Goal: Information Seeking & Learning: Learn about a topic

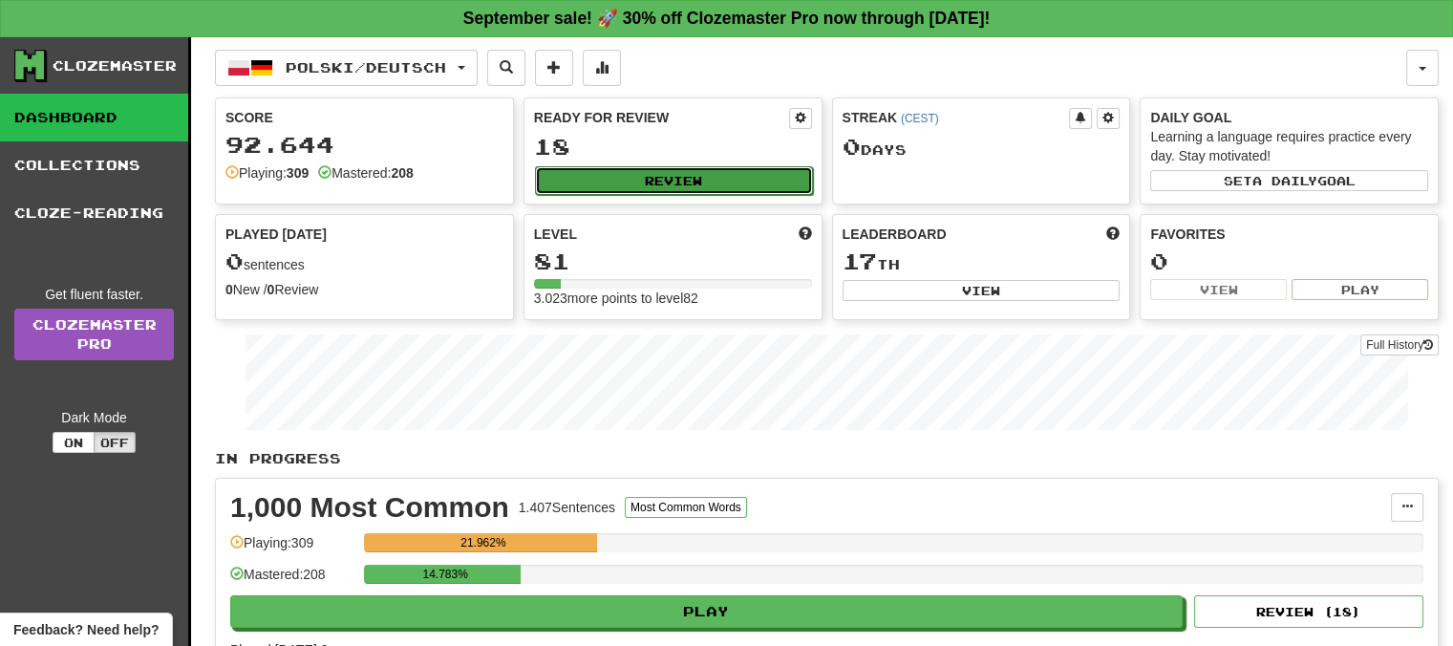
click at [646, 175] on button "Review" at bounding box center [674, 180] width 278 height 29
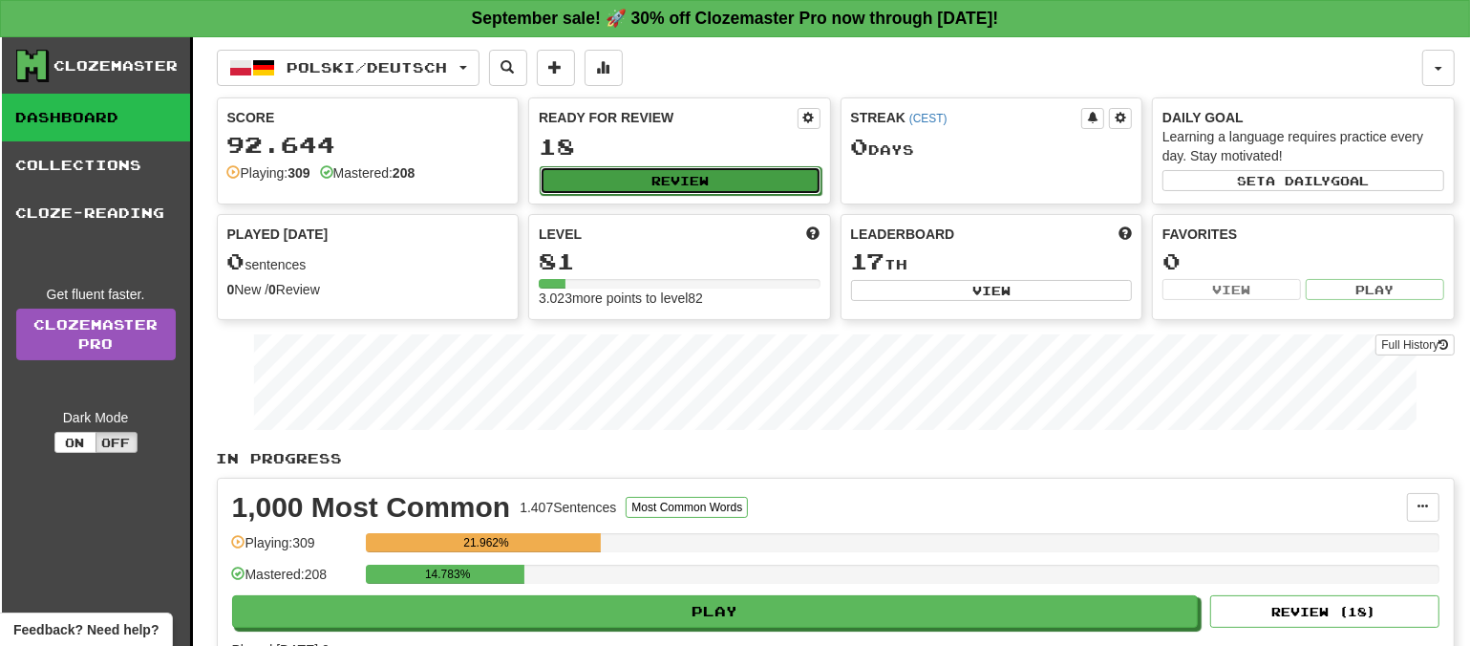
select select "**"
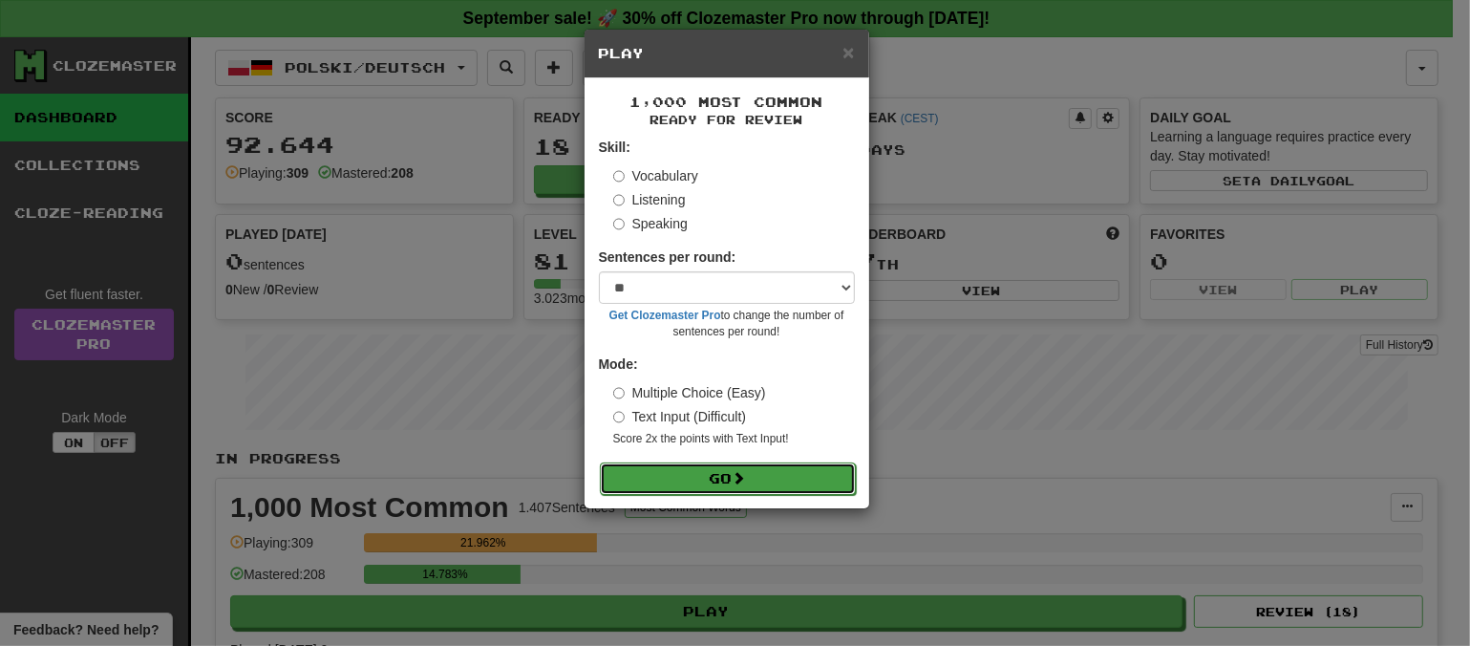
click at [746, 478] on span at bounding box center [739, 477] width 13 height 13
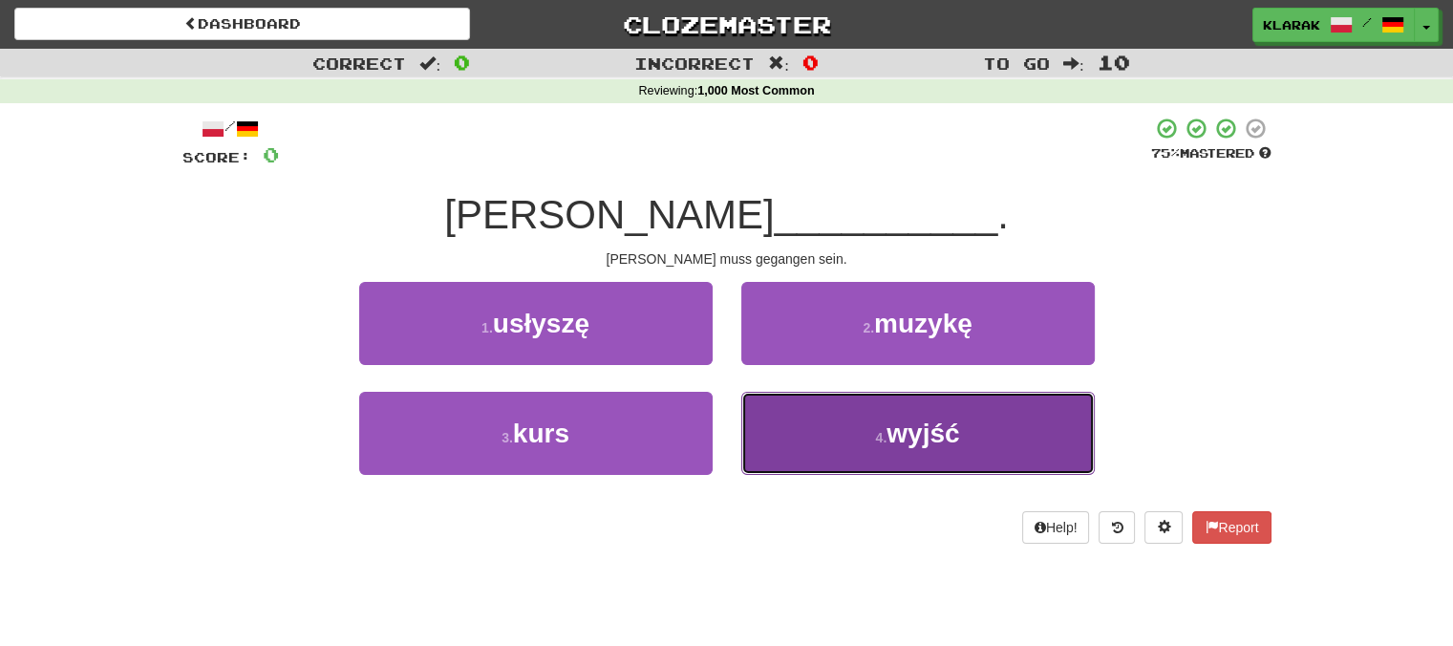
click at [827, 441] on button "4 . wyjść" at bounding box center [917, 433] width 353 height 83
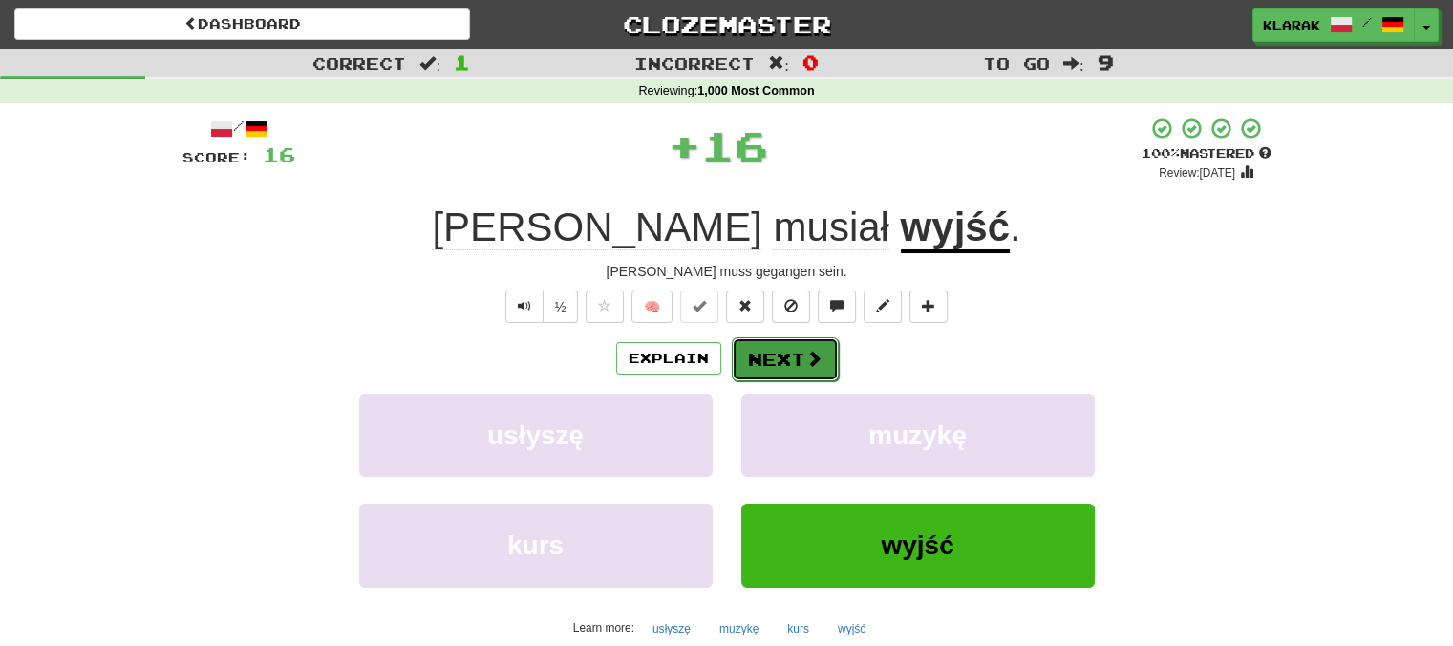
click at [809, 350] on span at bounding box center [813, 358] width 17 height 17
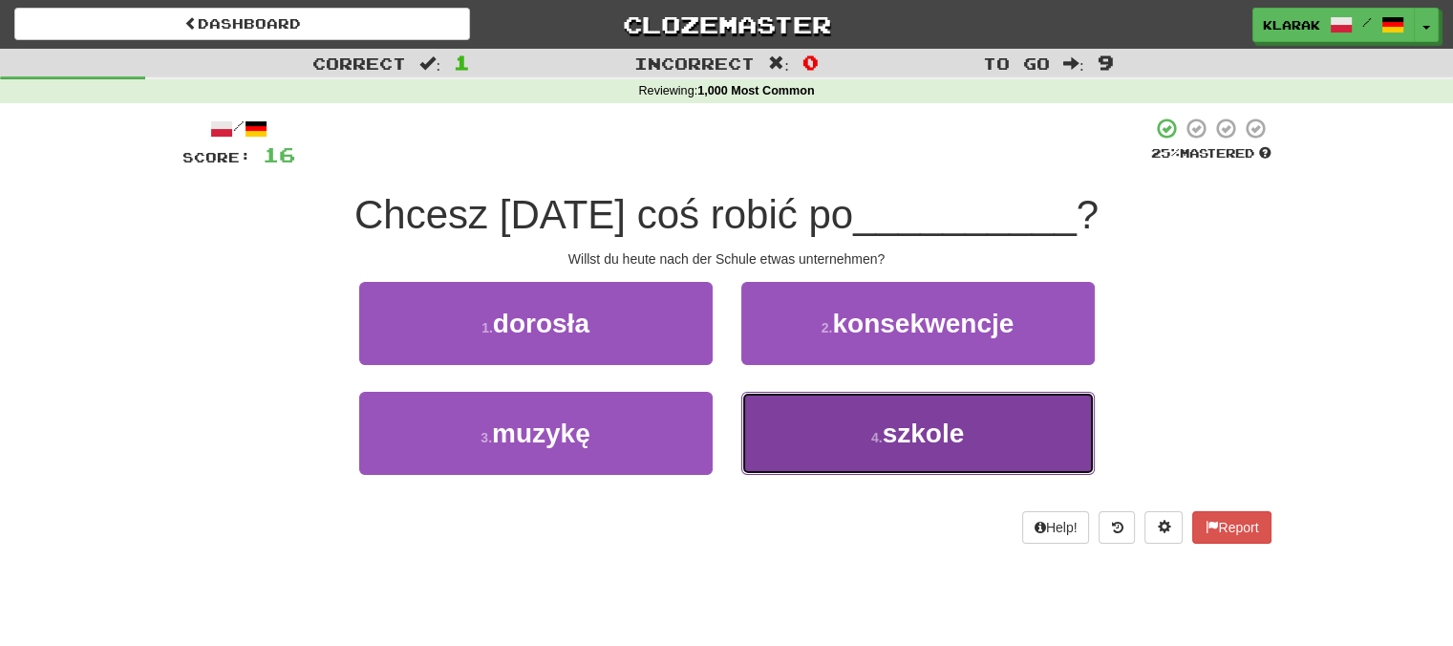
click at [843, 432] on button "4 . szkole" at bounding box center [917, 433] width 353 height 83
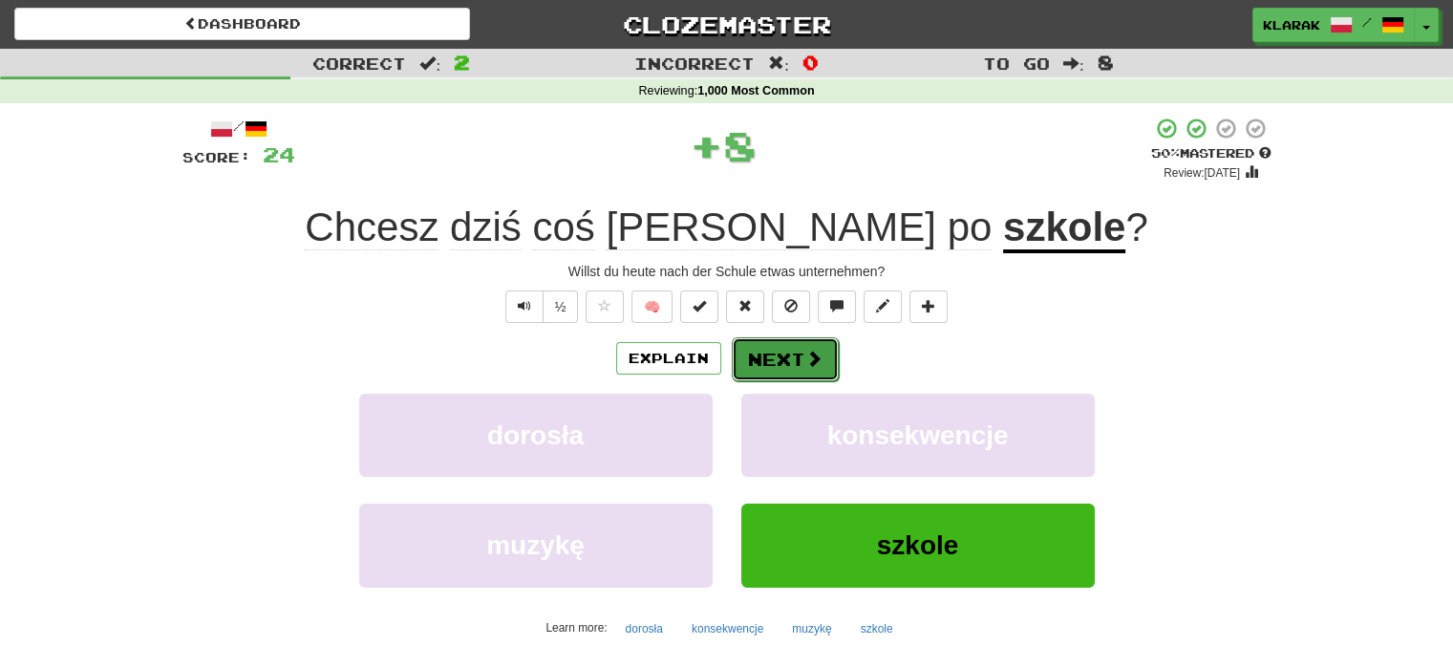
click at [789, 349] on button "Next" at bounding box center [785, 359] width 107 height 44
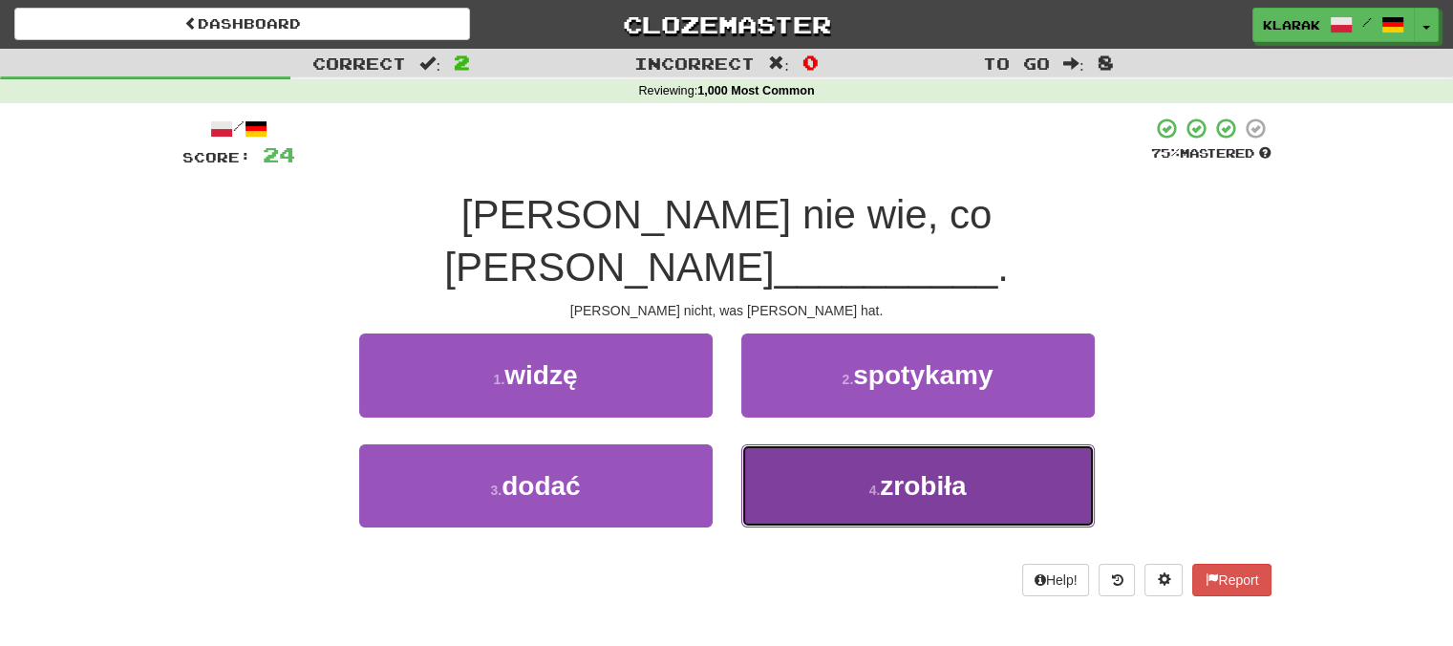
click at [839, 463] on button "4 . zrobiła" at bounding box center [917, 485] width 353 height 83
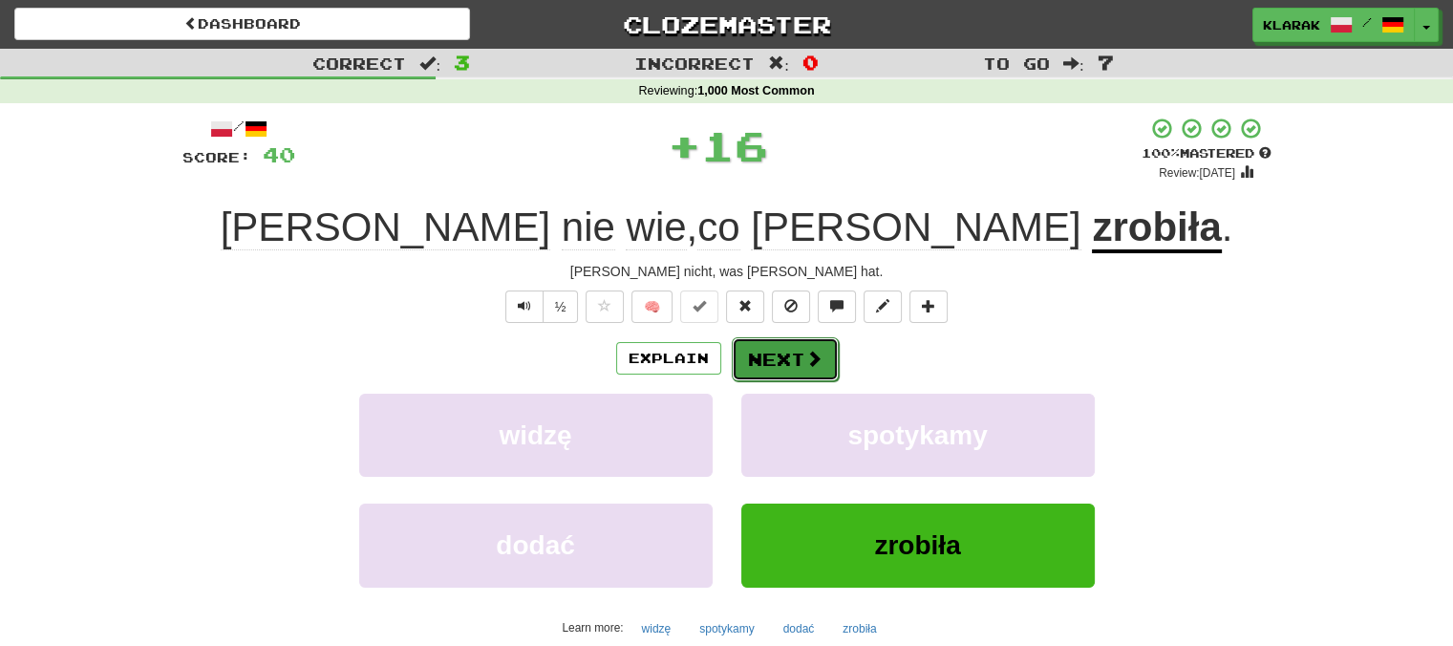
click at [789, 355] on button "Next" at bounding box center [785, 359] width 107 height 44
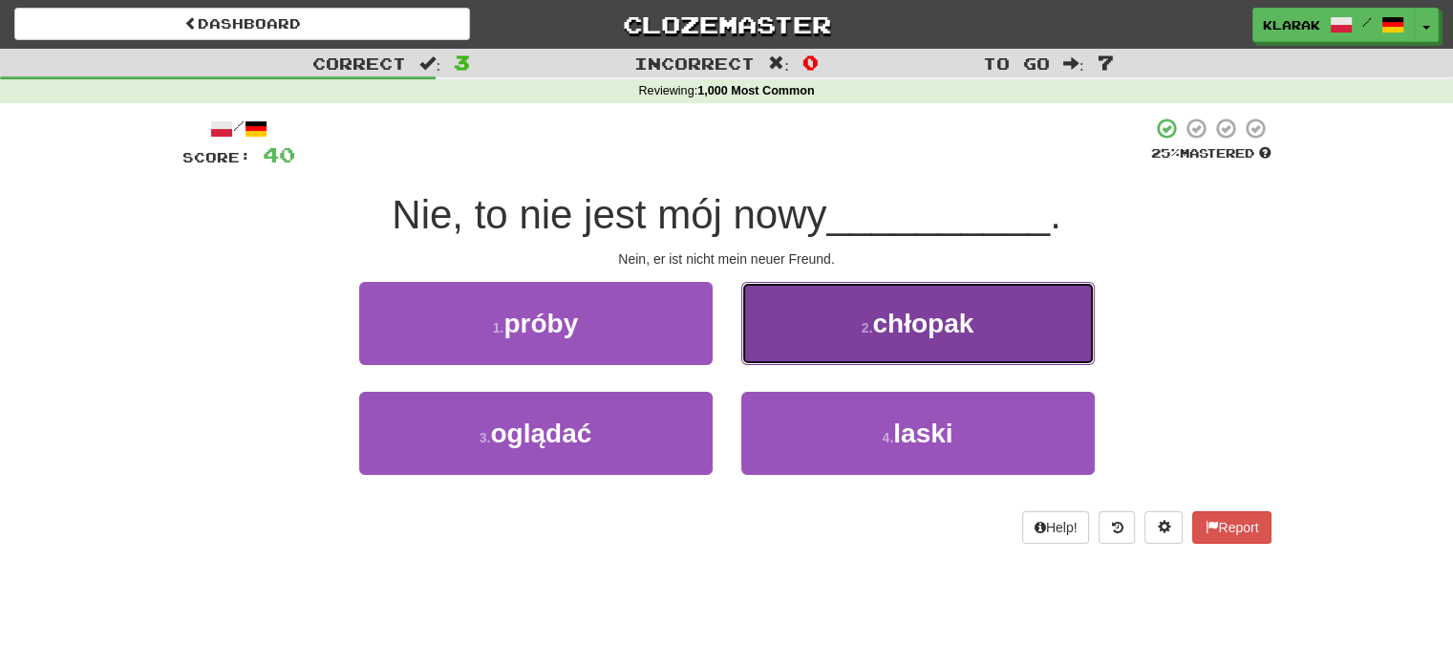
click at [839, 303] on button "2 . chłopak" at bounding box center [917, 323] width 353 height 83
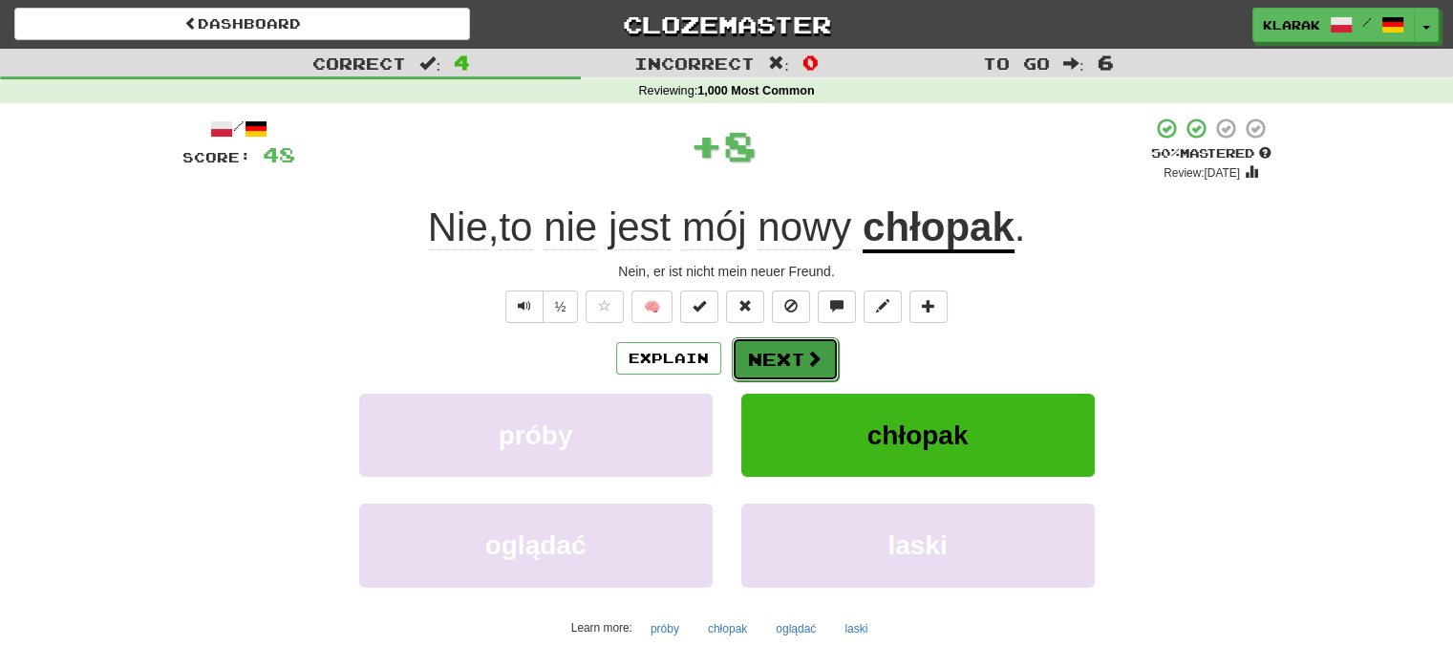
click at [804, 342] on button "Next" at bounding box center [785, 359] width 107 height 44
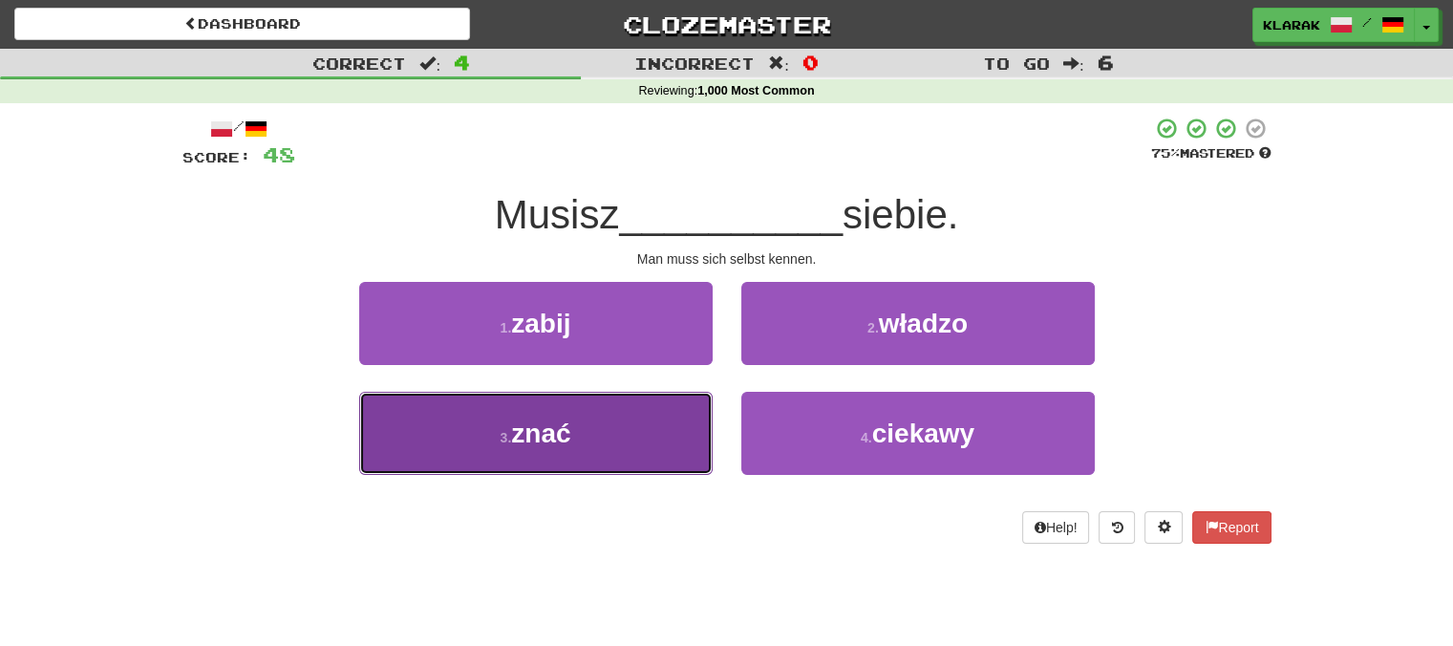
click at [621, 440] on button "3 . znać" at bounding box center [535, 433] width 353 height 83
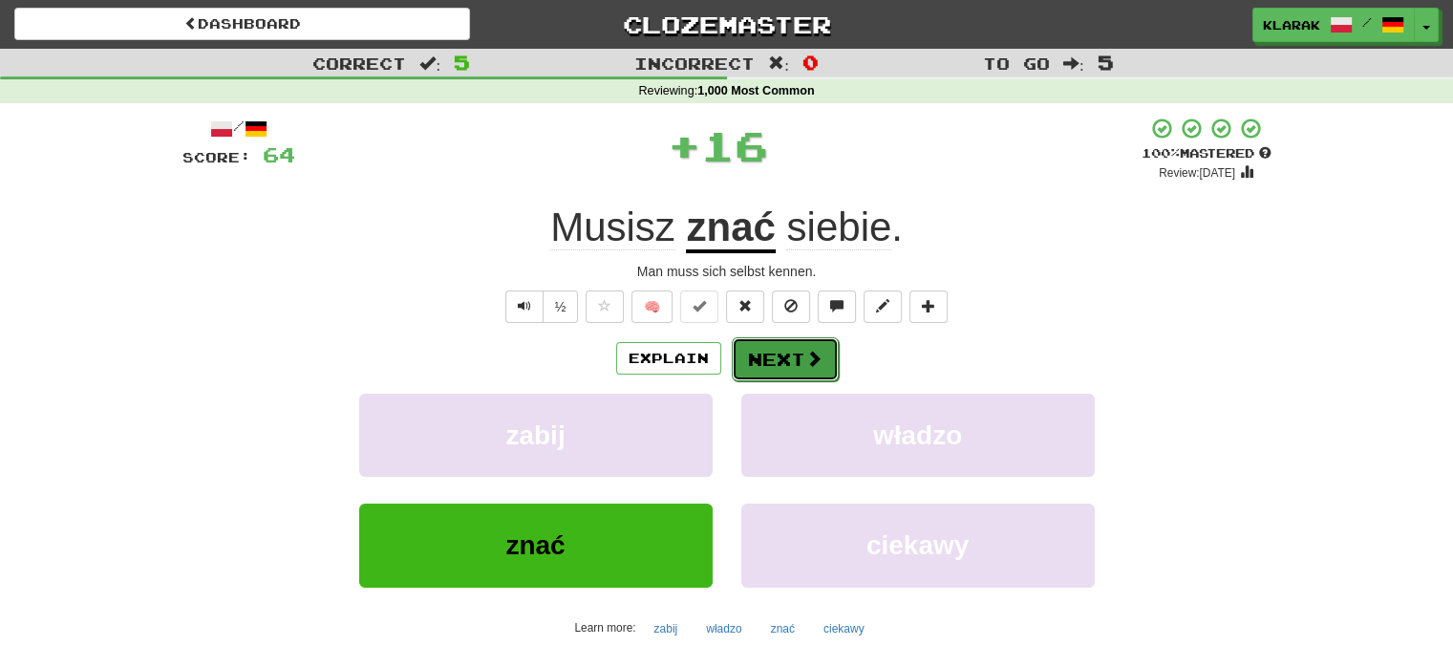
click at [797, 358] on button "Next" at bounding box center [785, 359] width 107 height 44
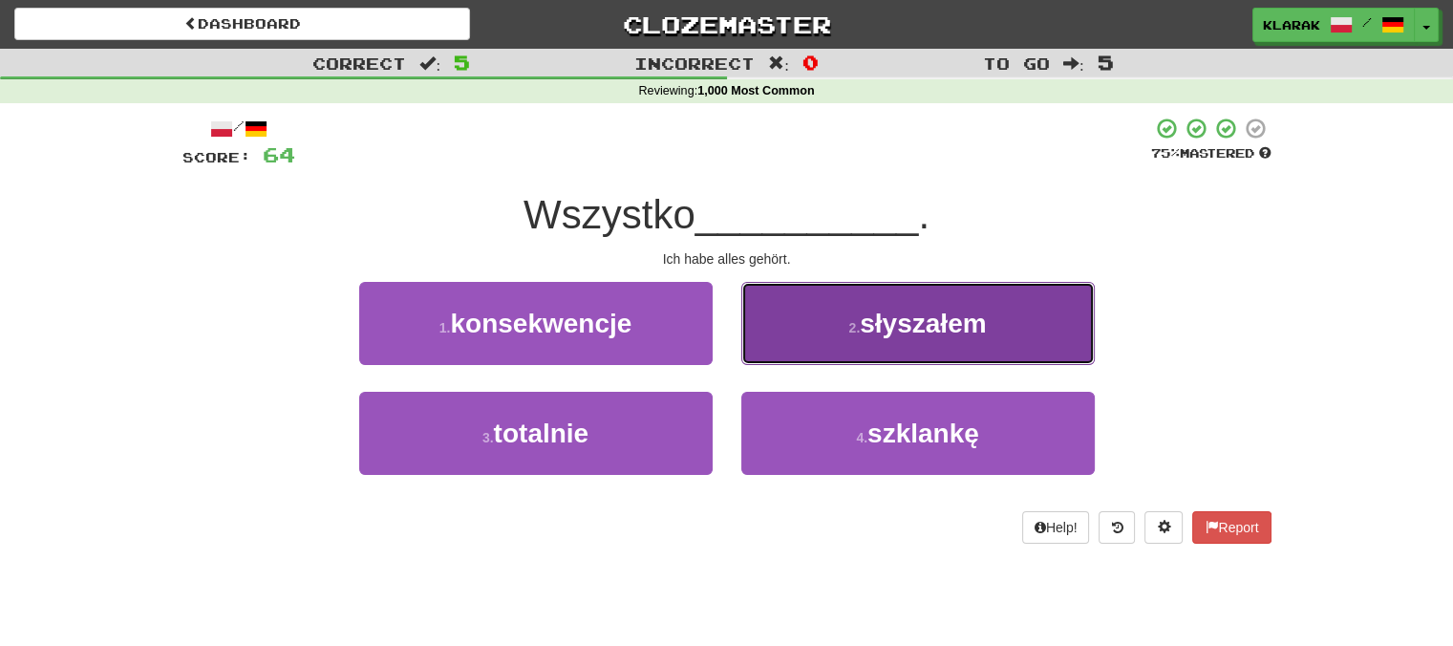
click at [1032, 320] on button "2 . słyszałem" at bounding box center [917, 323] width 353 height 83
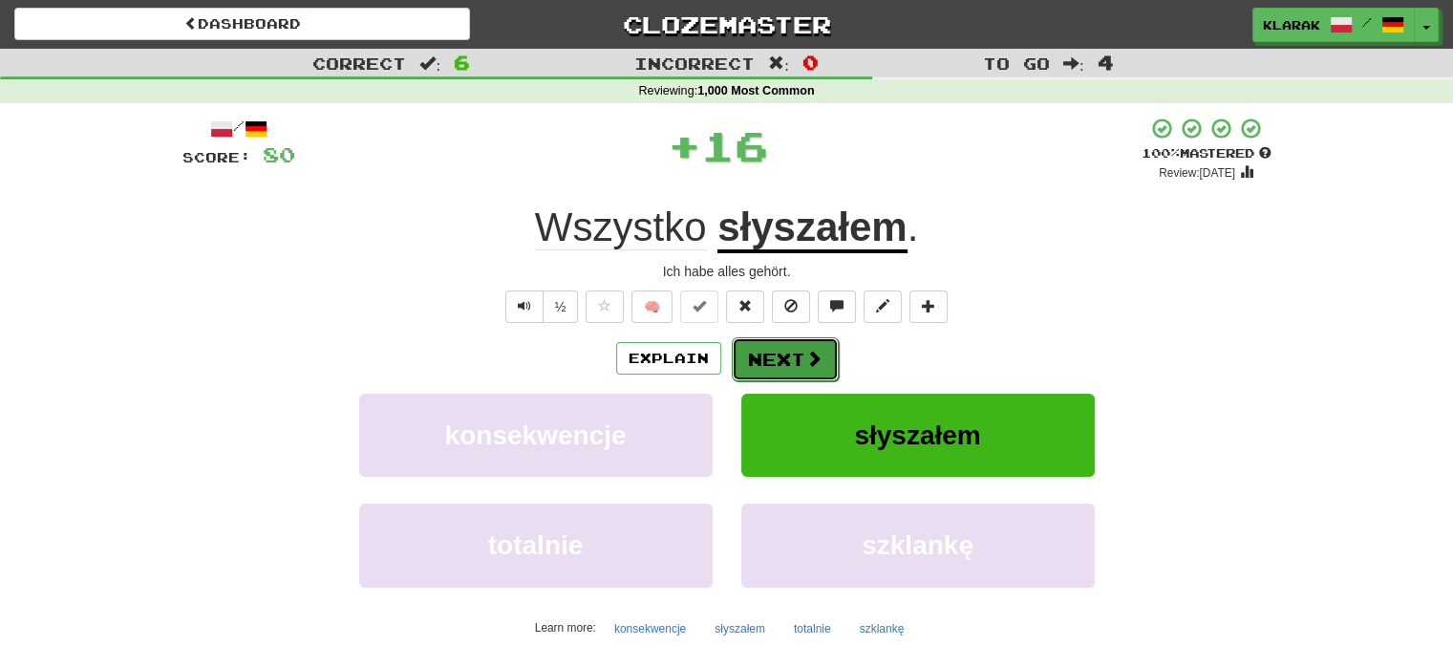
click at [783, 354] on button "Next" at bounding box center [785, 359] width 107 height 44
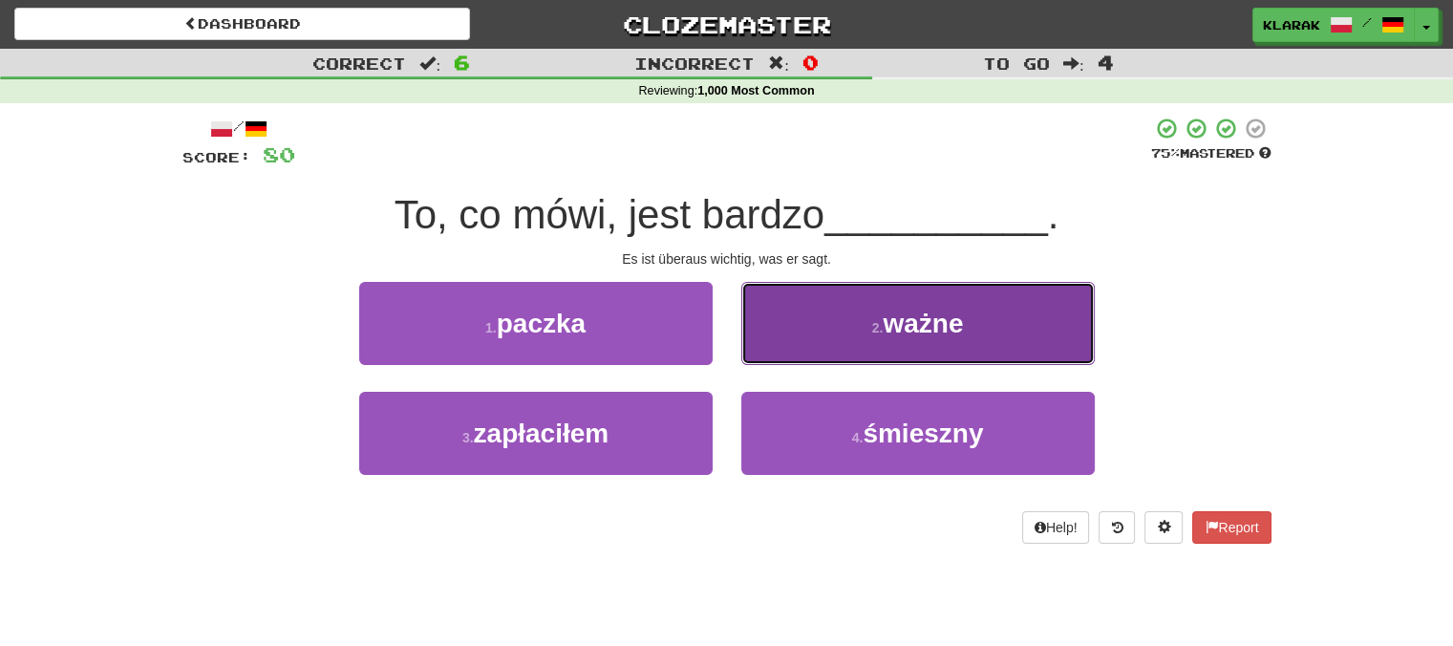
click at [882, 333] on small "2 ." at bounding box center [877, 327] width 11 height 15
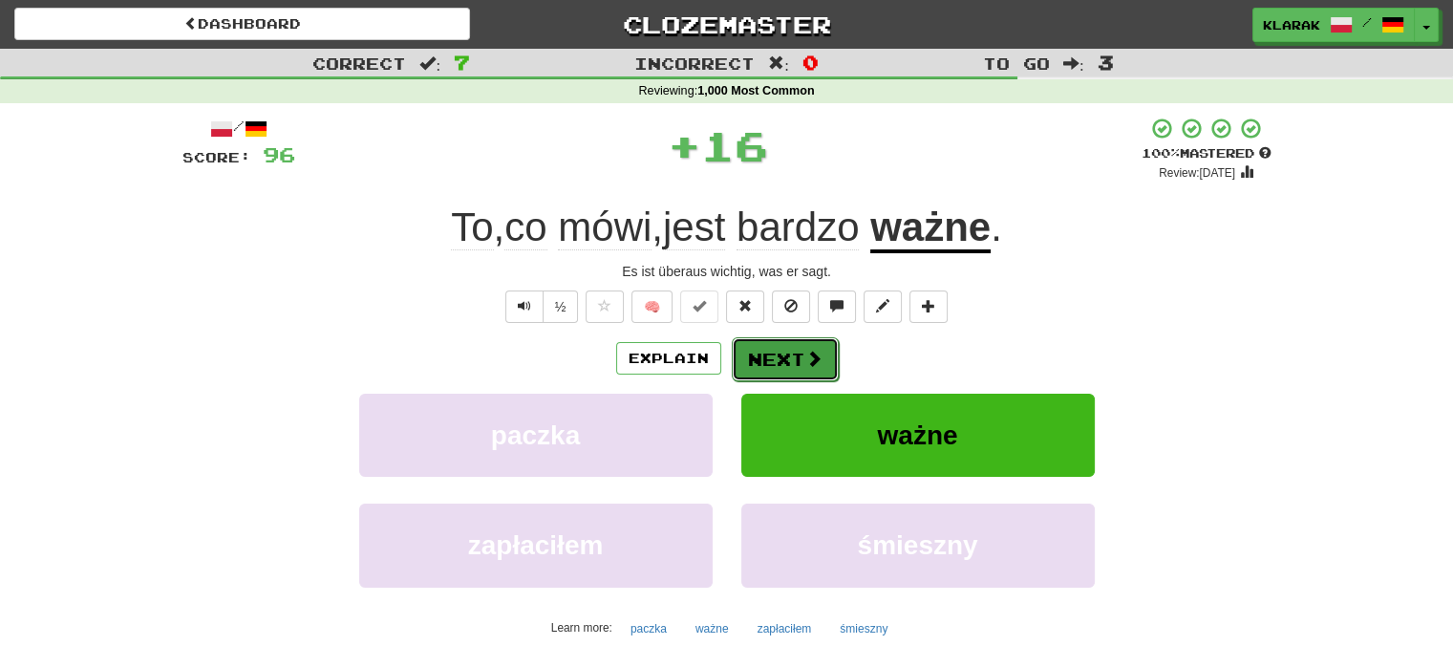
click at [779, 351] on button "Next" at bounding box center [785, 359] width 107 height 44
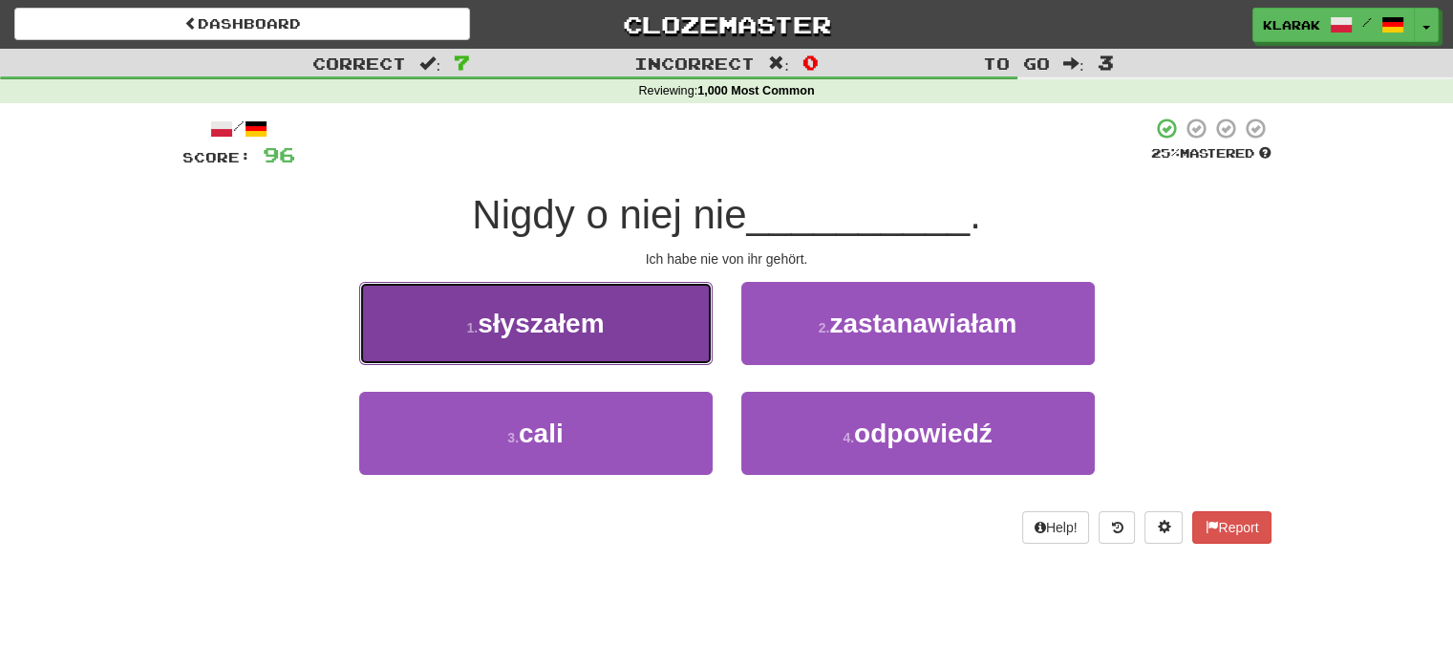
click at [635, 309] on button "1 . słyszałem" at bounding box center [535, 323] width 353 height 83
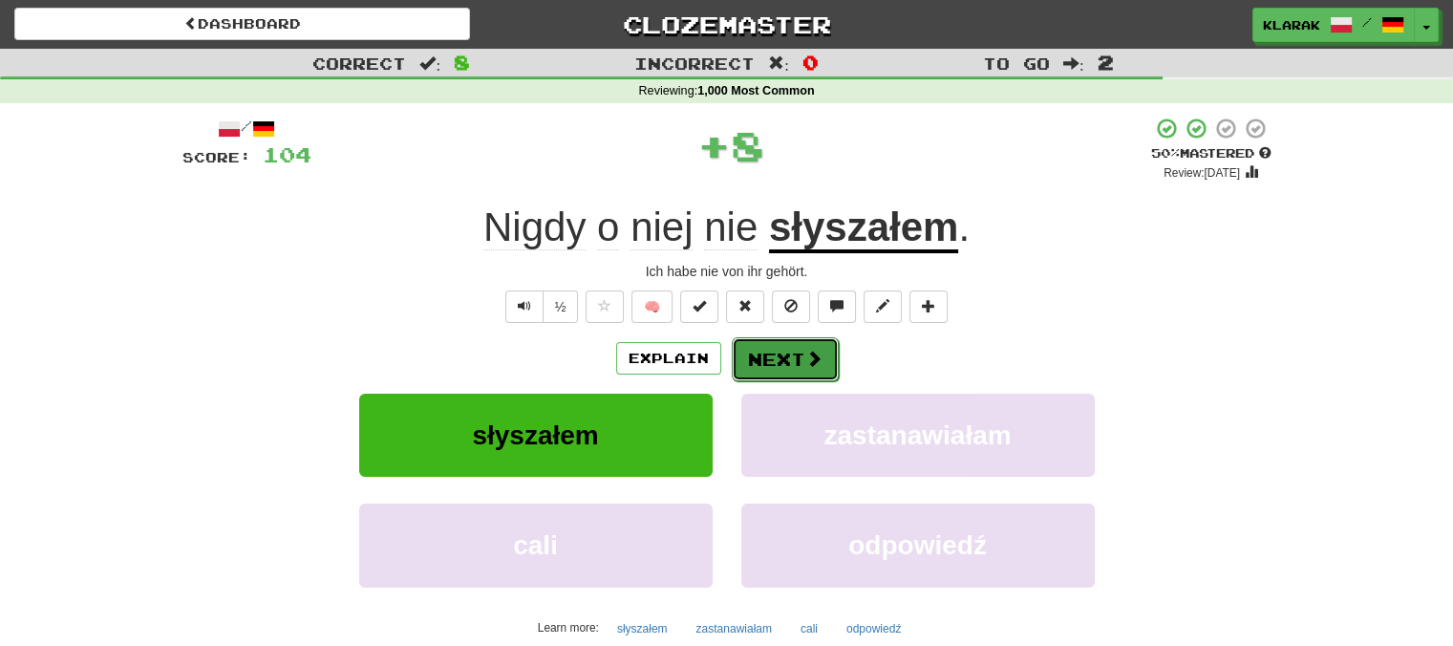
click at [795, 358] on button "Next" at bounding box center [785, 359] width 107 height 44
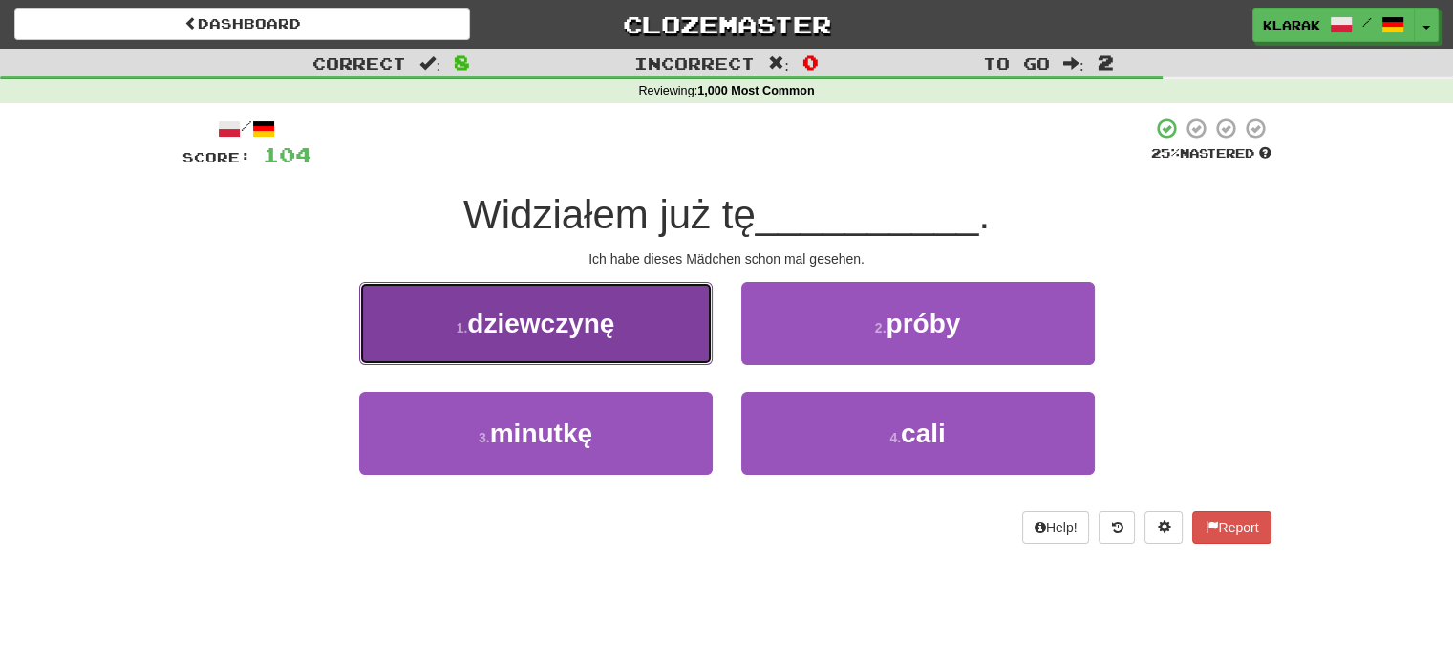
click at [648, 309] on button "1 . dziewczynę" at bounding box center [535, 323] width 353 height 83
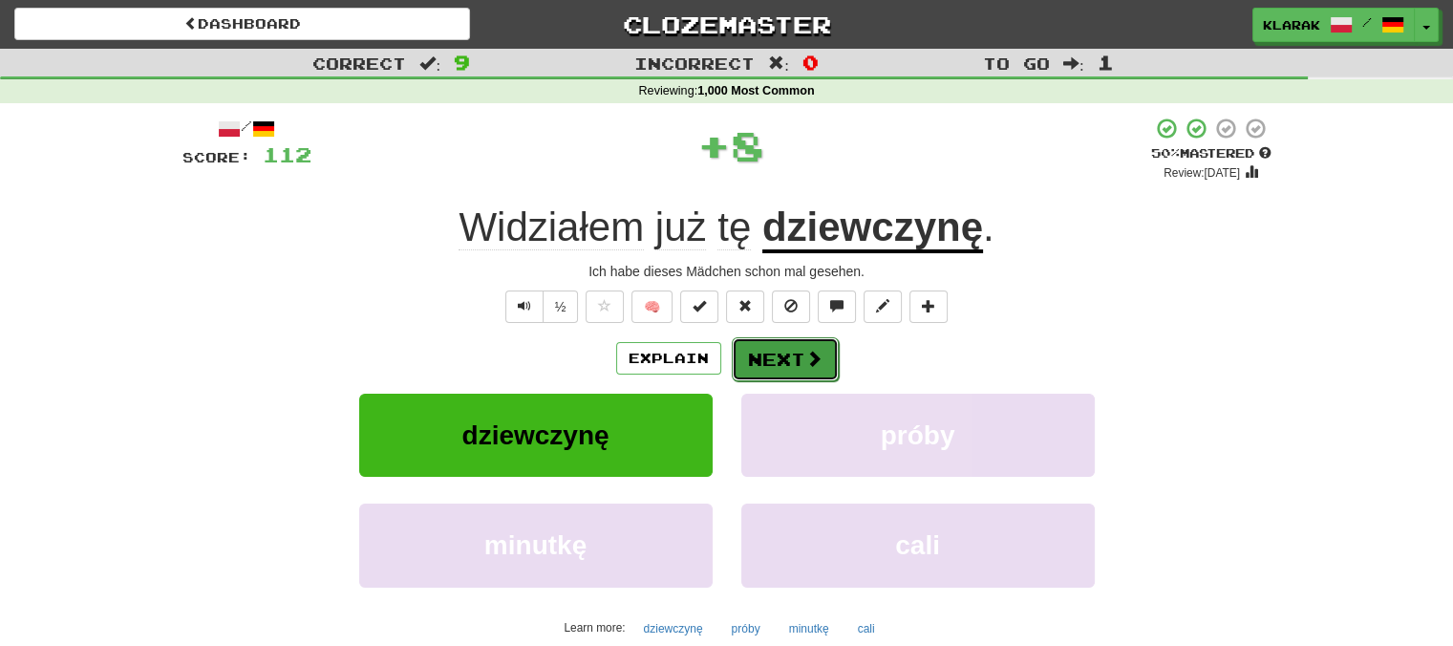
click at [785, 361] on button "Next" at bounding box center [785, 359] width 107 height 44
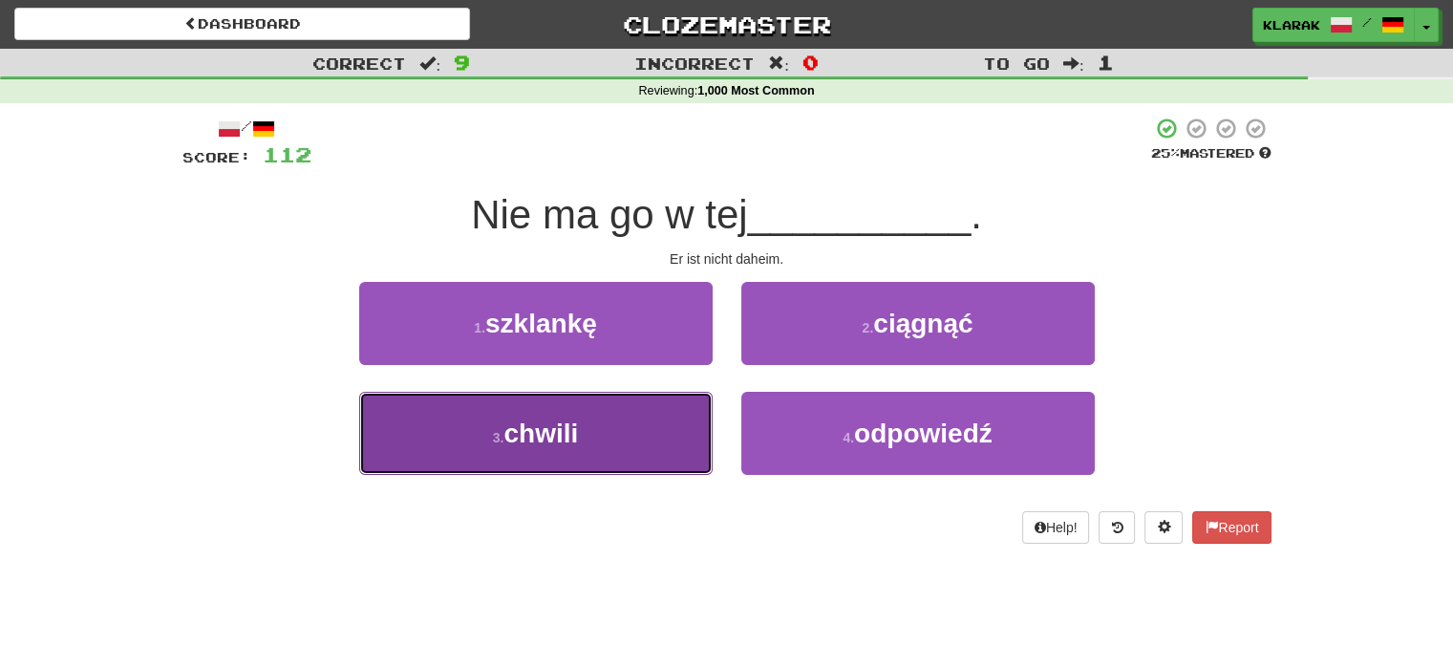
click at [627, 446] on button "3 . chwili" at bounding box center [535, 433] width 353 height 83
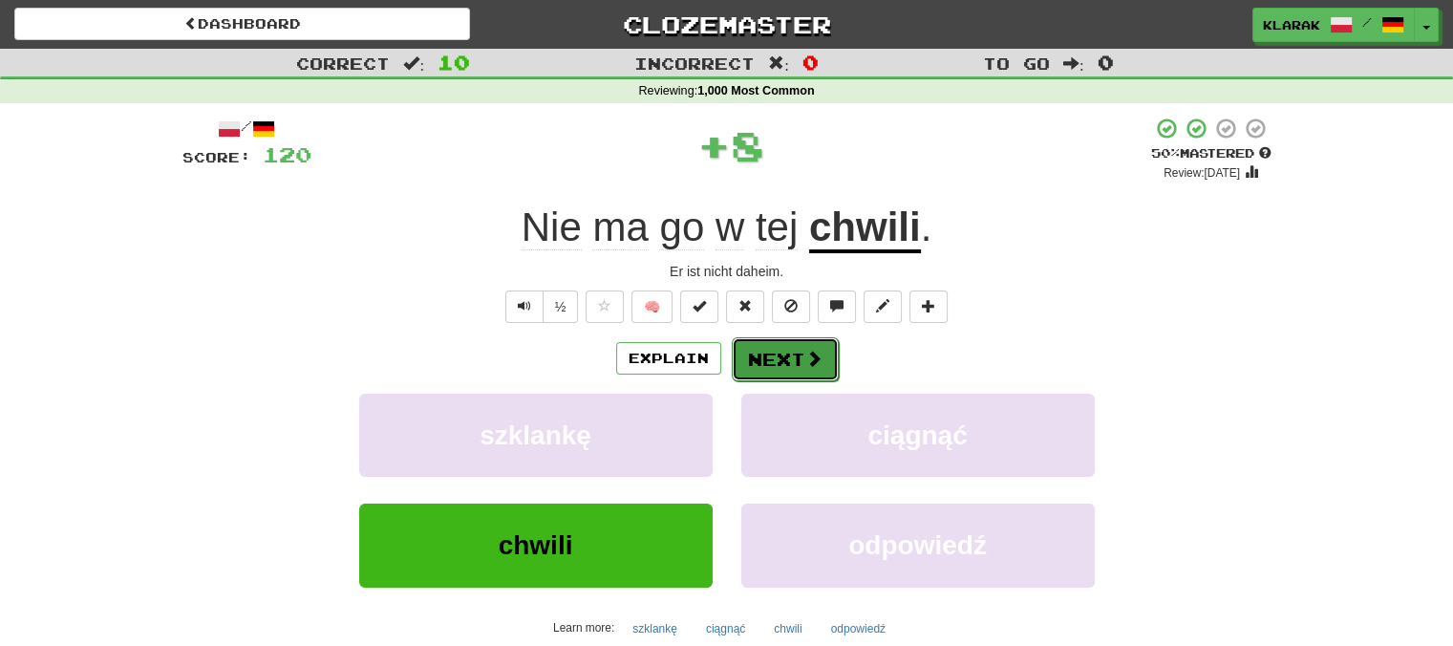
click at [779, 348] on button "Next" at bounding box center [785, 359] width 107 height 44
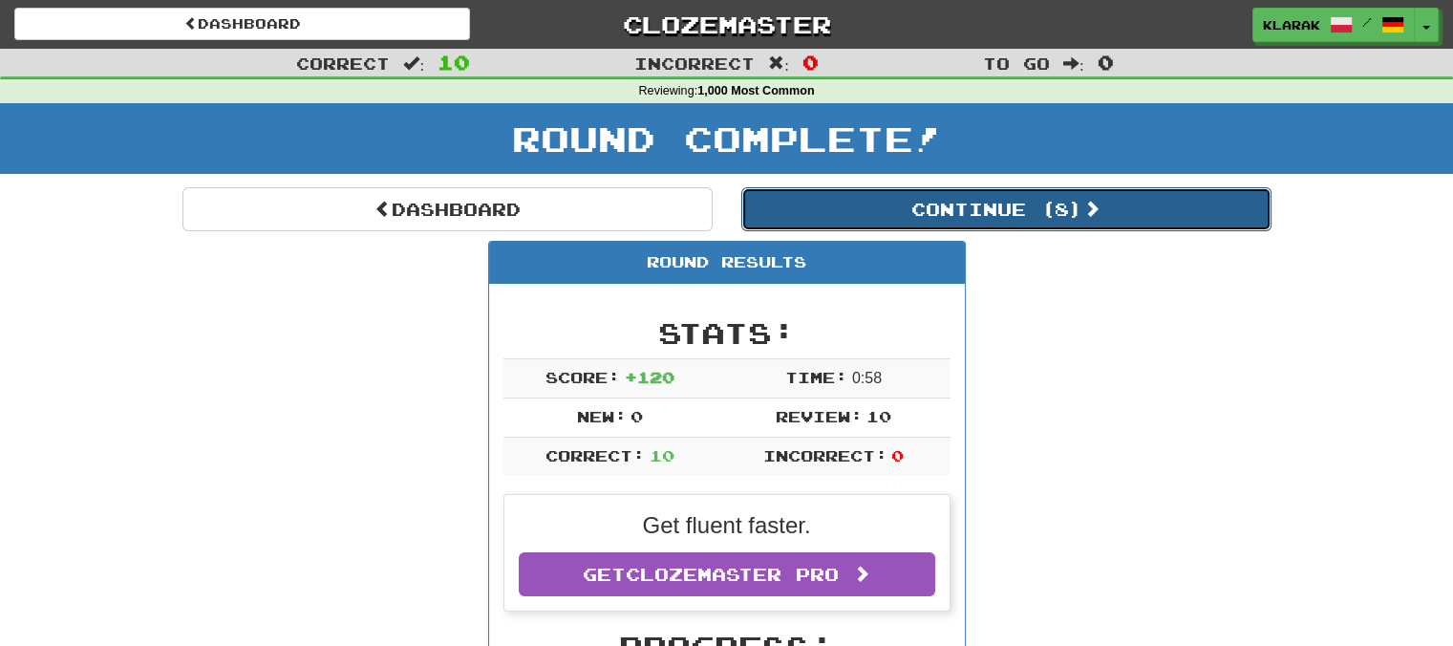
click at [1074, 208] on button "Continue ( 8 )" at bounding box center [1006, 209] width 530 height 44
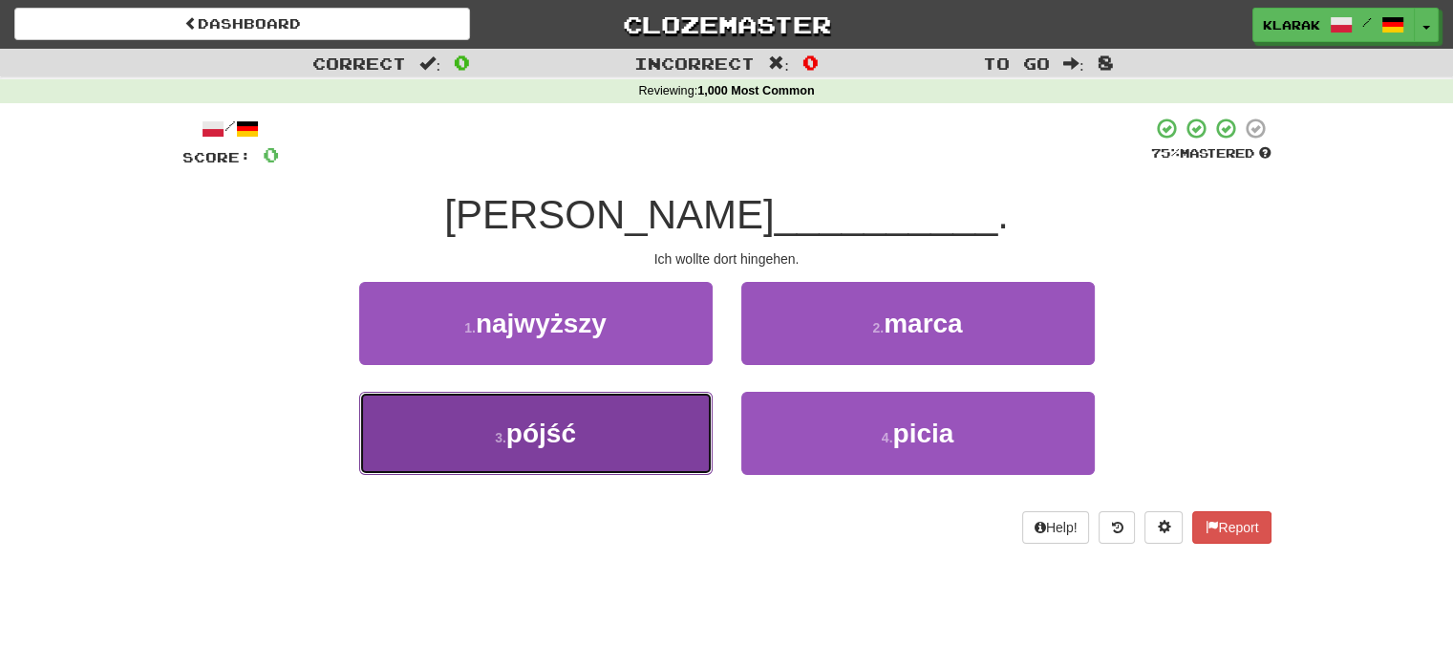
click at [580, 428] on button "3 . pójść" at bounding box center [535, 433] width 353 height 83
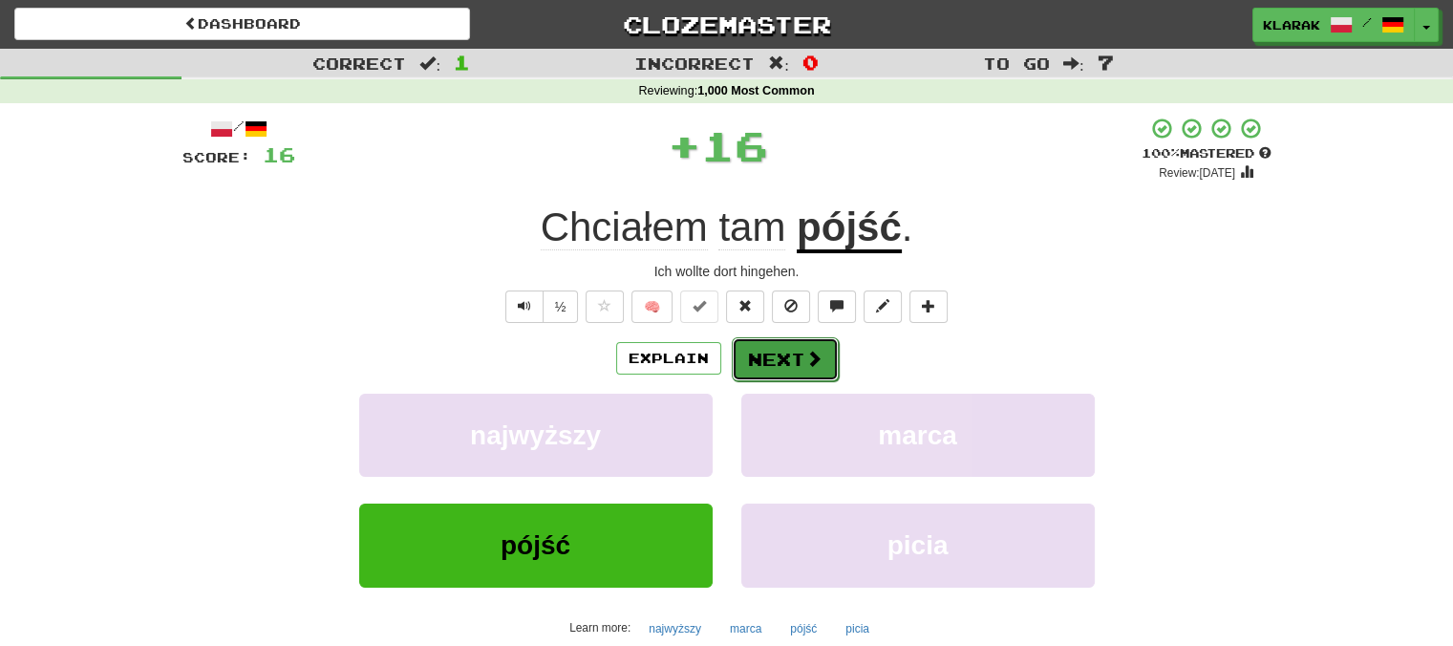
click at [787, 360] on button "Next" at bounding box center [785, 359] width 107 height 44
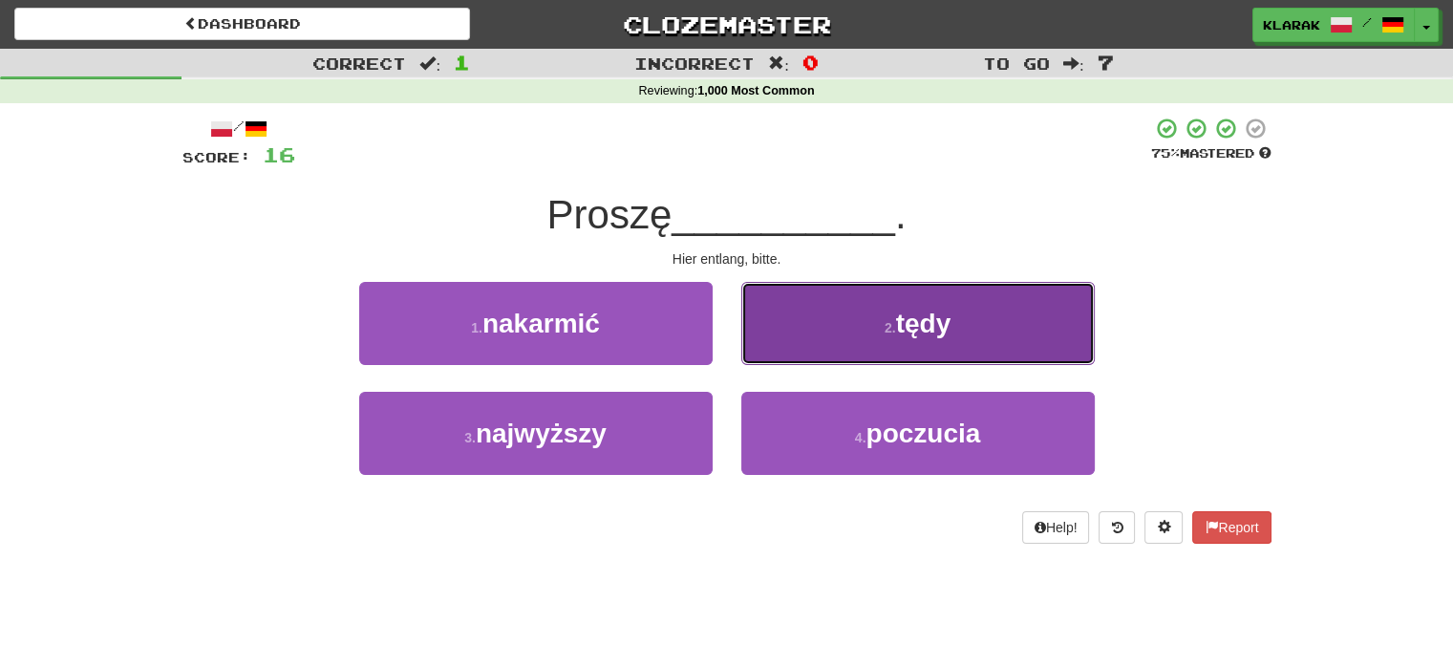
click at [816, 318] on button "2 . tędy" at bounding box center [917, 323] width 353 height 83
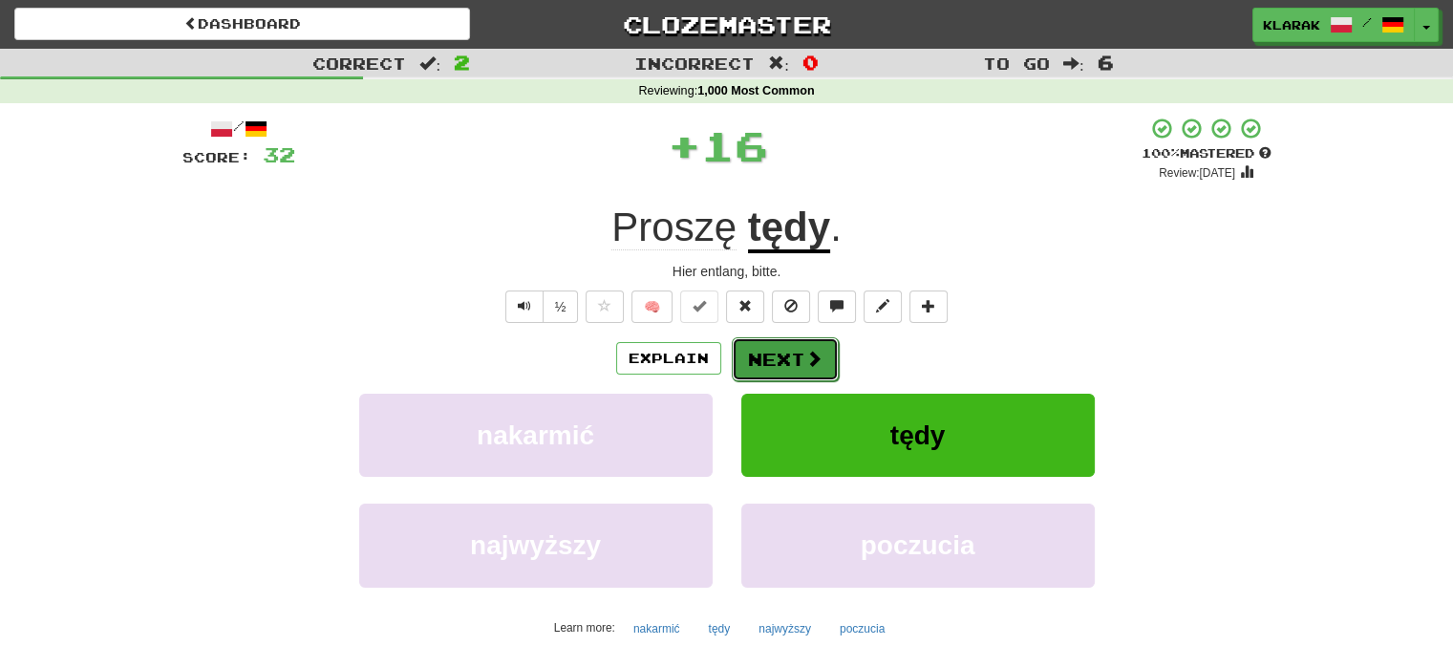
click at [762, 365] on button "Next" at bounding box center [785, 359] width 107 height 44
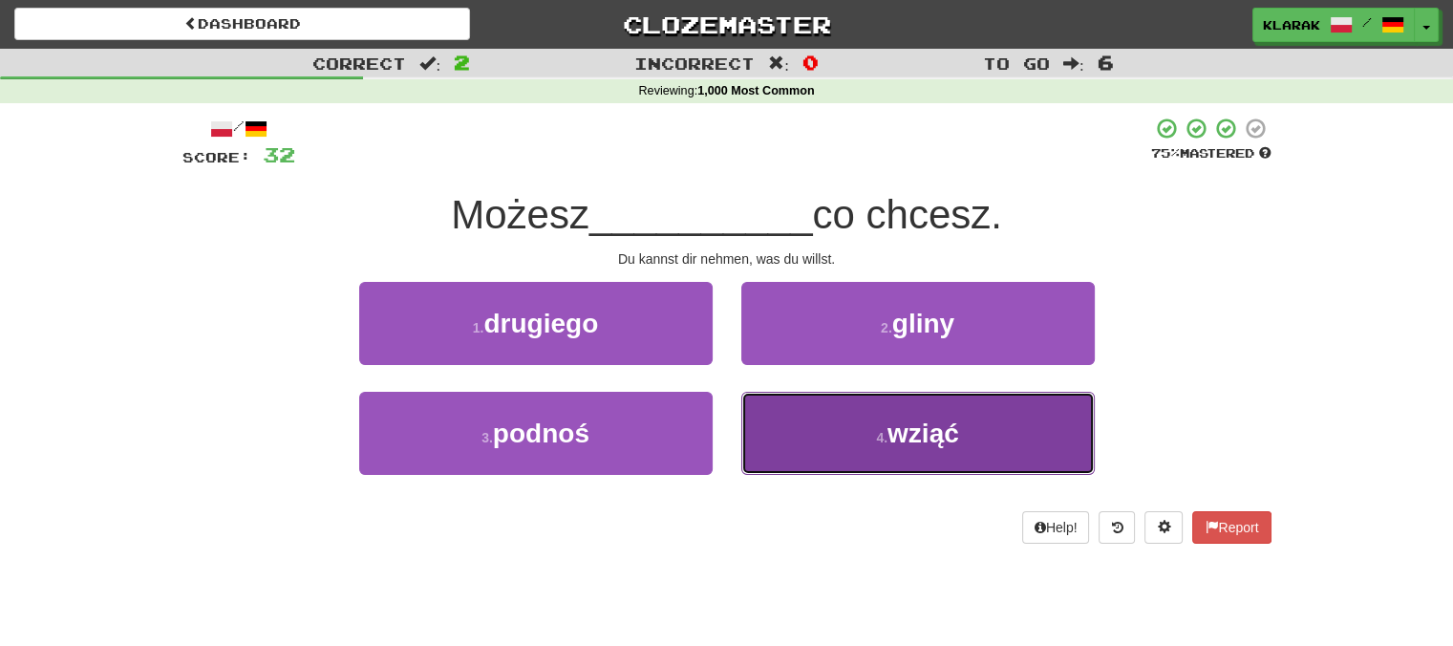
click at [803, 436] on button "4 . wziąć" at bounding box center [917, 433] width 353 height 83
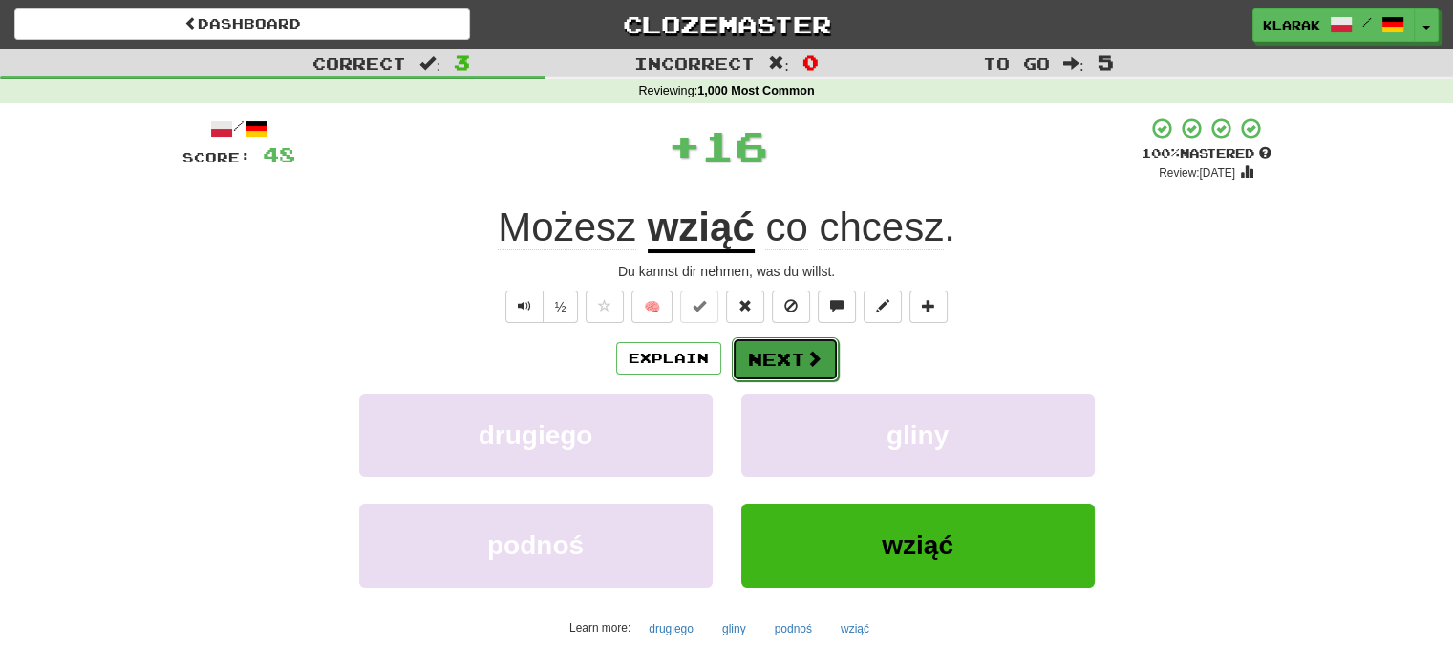
click at [776, 353] on button "Next" at bounding box center [785, 359] width 107 height 44
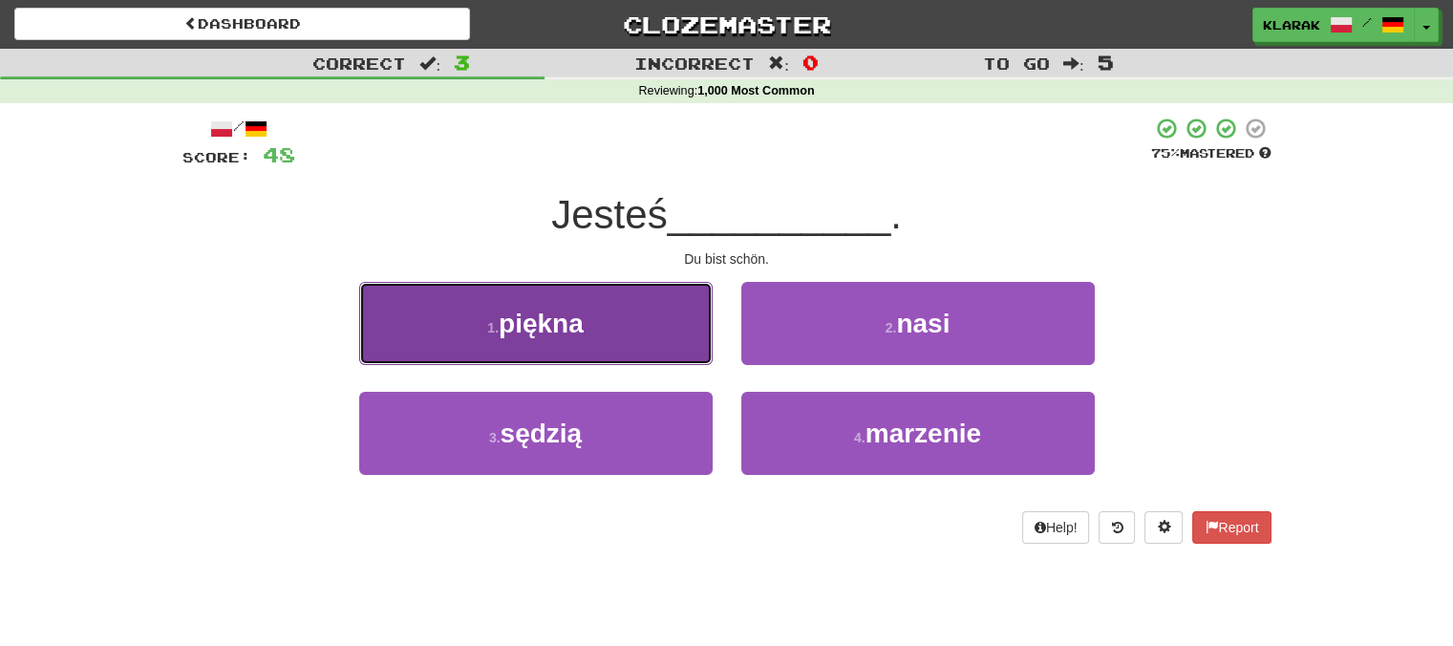
click at [618, 320] on button "1 . piękna" at bounding box center [535, 323] width 353 height 83
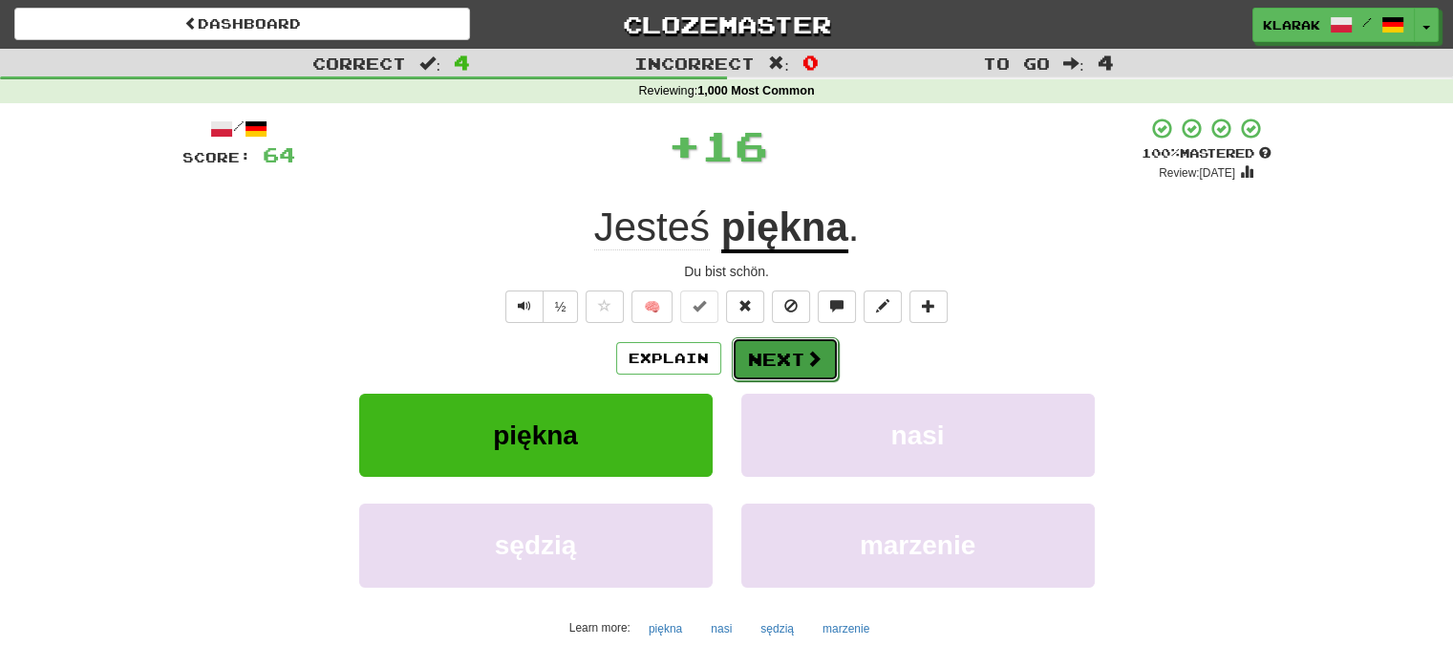
click at [788, 351] on button "Next" at bounding box center [785, 359] width 107 height 44
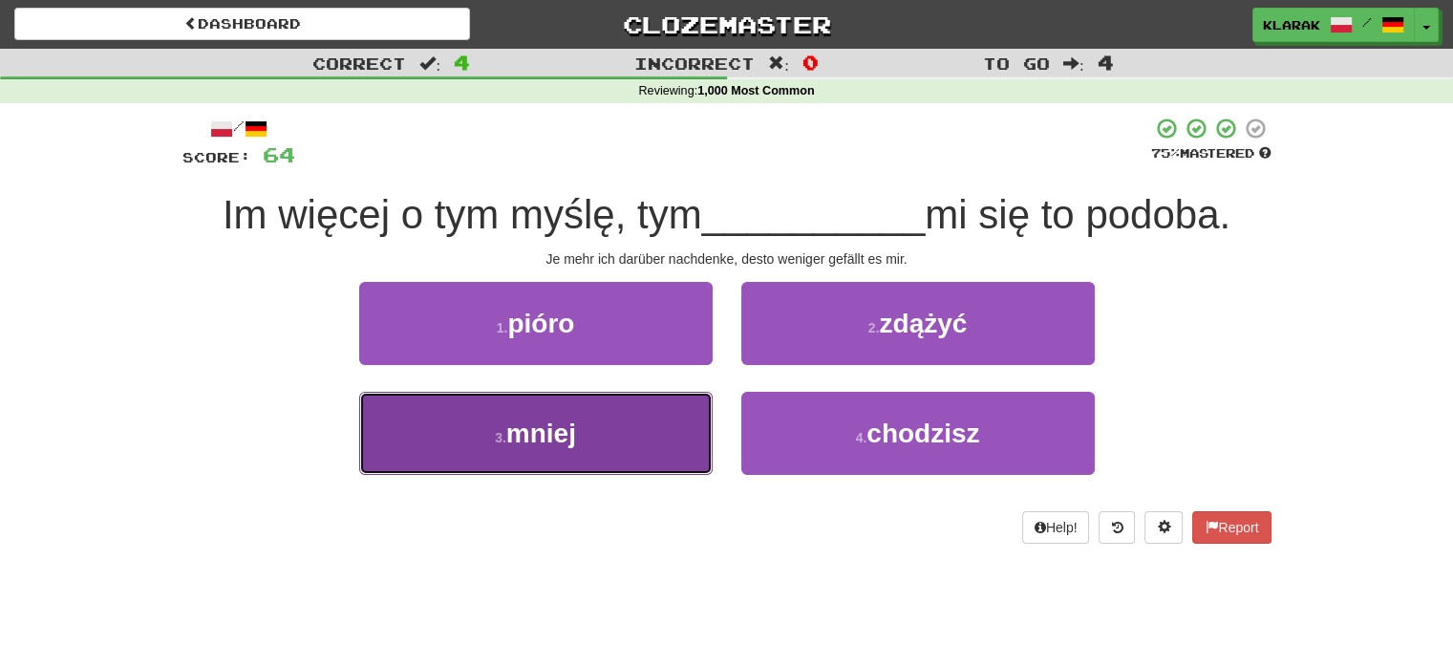
click at [601, 423] on button "3 . mniej" at bounding box center [535, 433] width 353 height 83
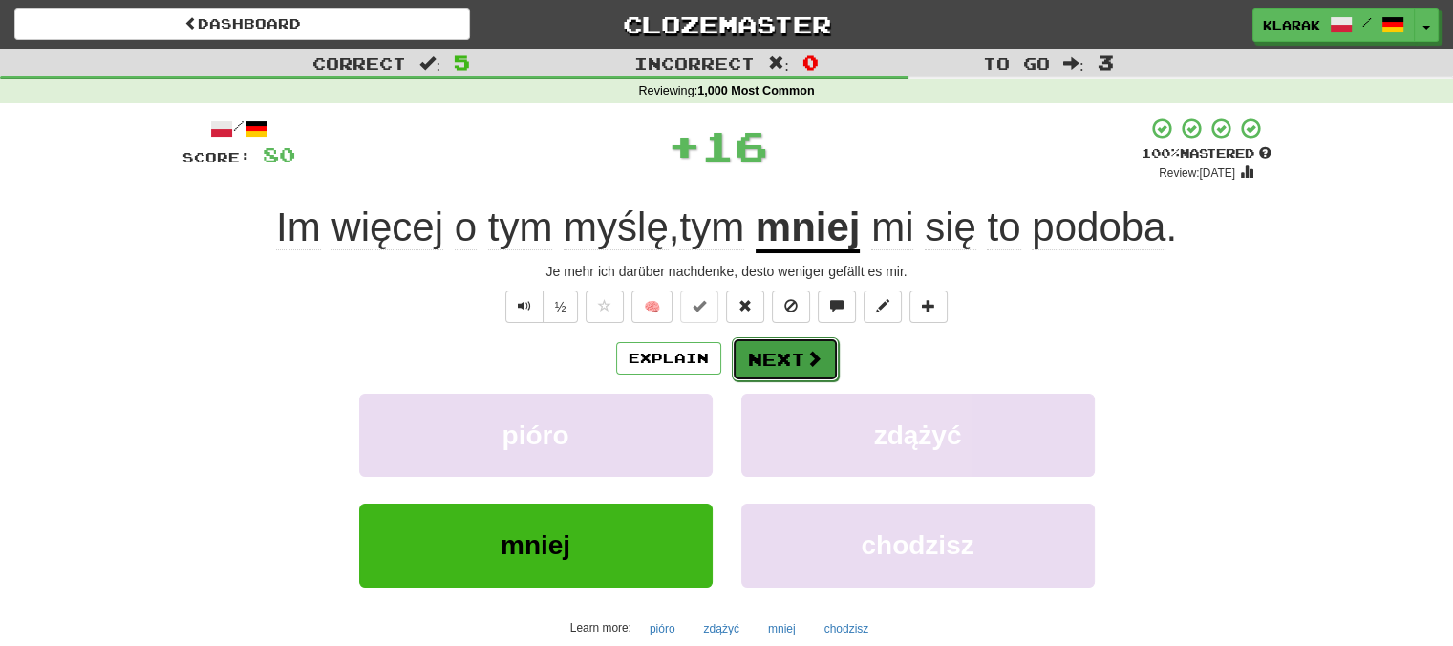
click at [772, 349] on button "Next" at bounding box center [785, 359] width 107 height 44
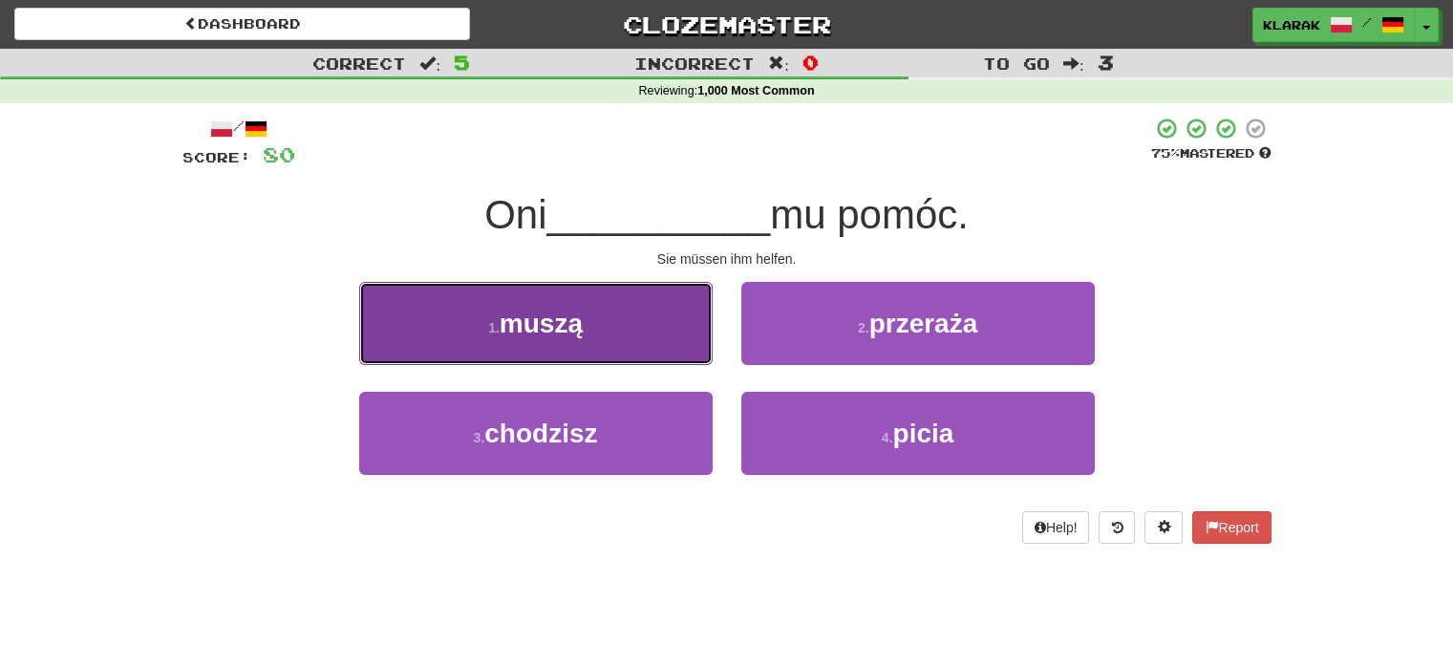
click at [615, 302] on button "1 . muszą" at bounding box center [535, 323] width 353 height 83
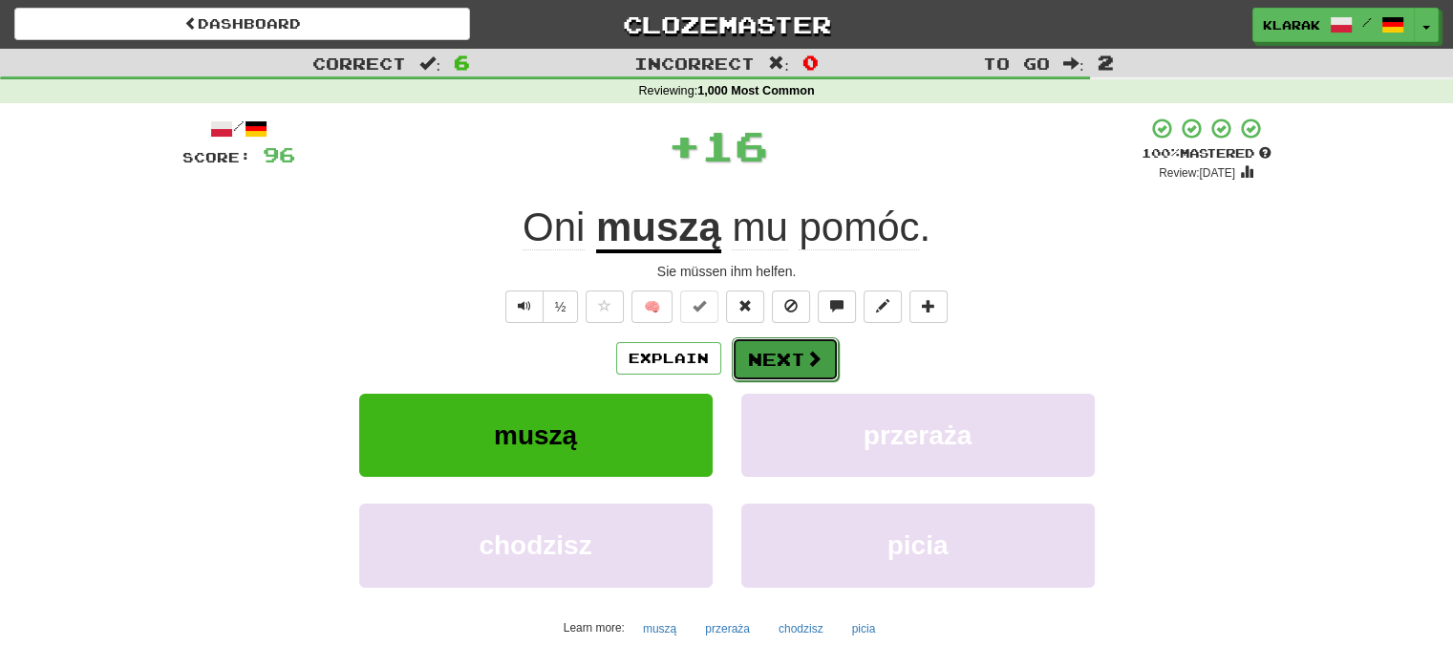
click at [792, 351] on button "Next" at bounding box center [785, 359] width 107 height 44
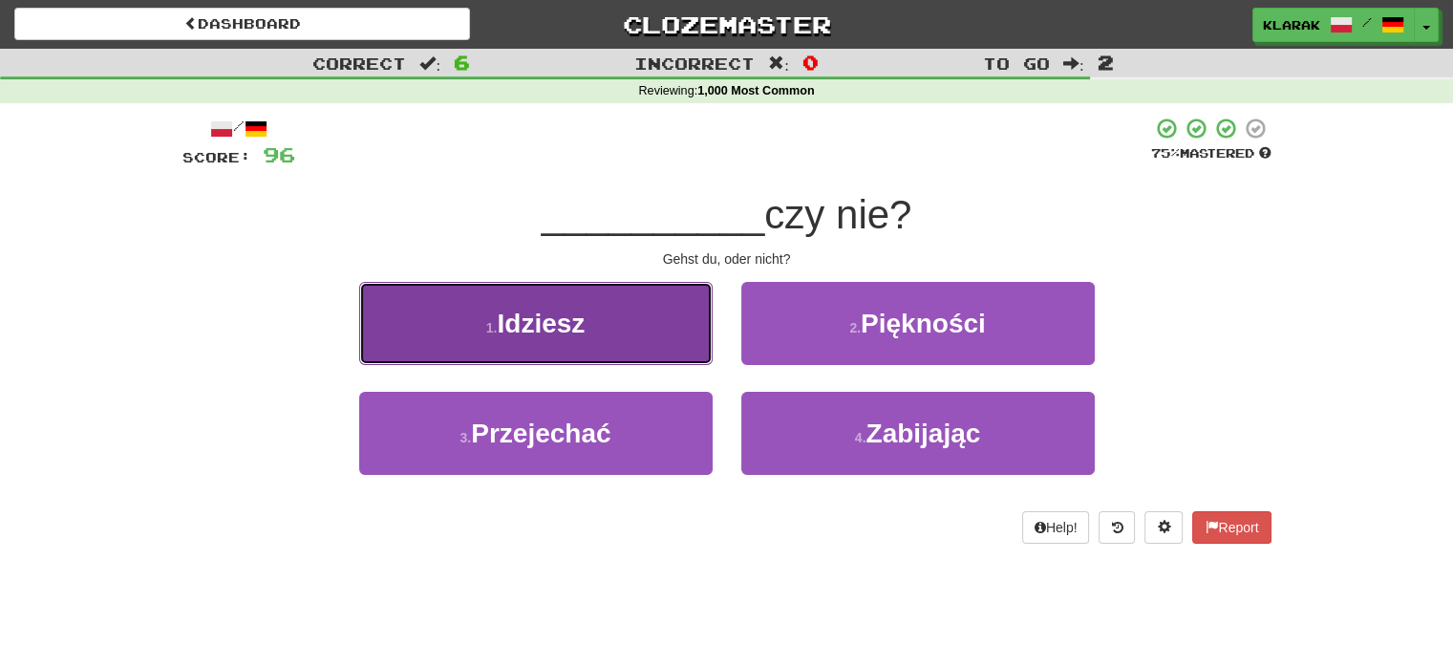
click at [627, 323] on button "1 . Idziesz" at bounding box center [535, 323] width 353 height 83
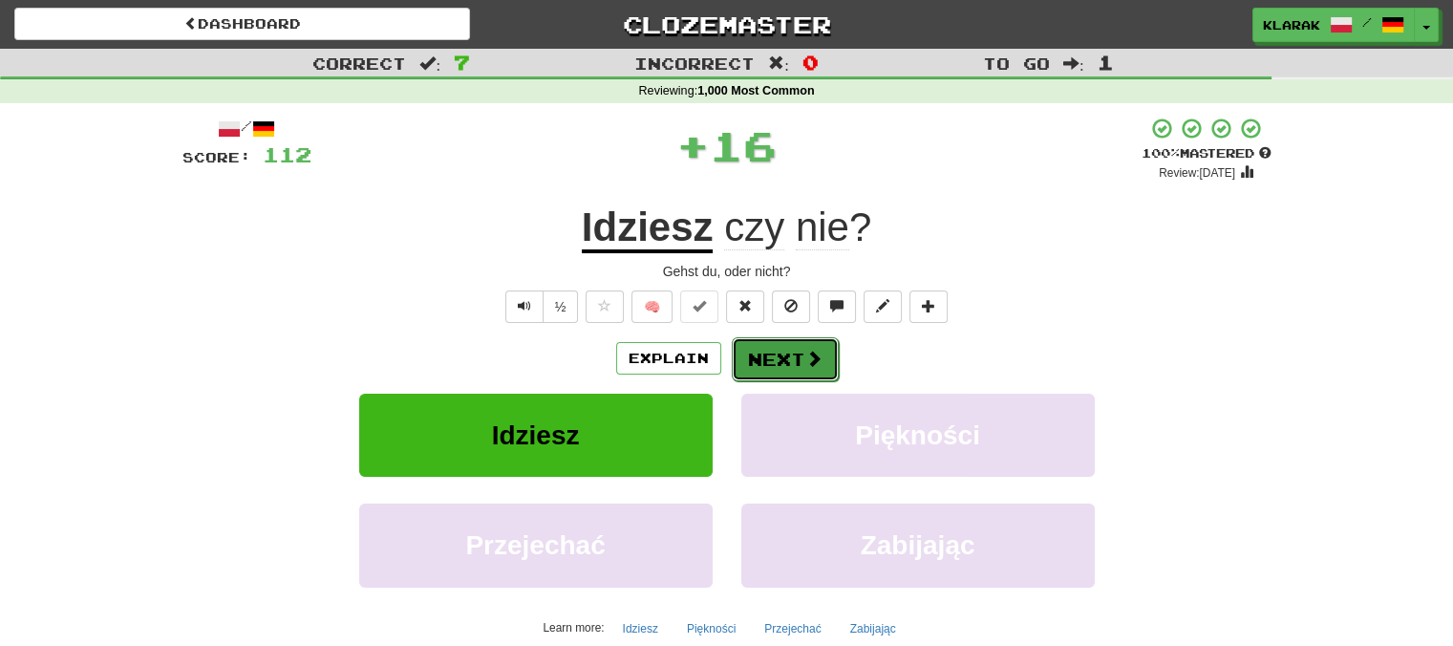
click at [777, 351] on button "Next" at bounding box center [785, 359] width 107 height 44
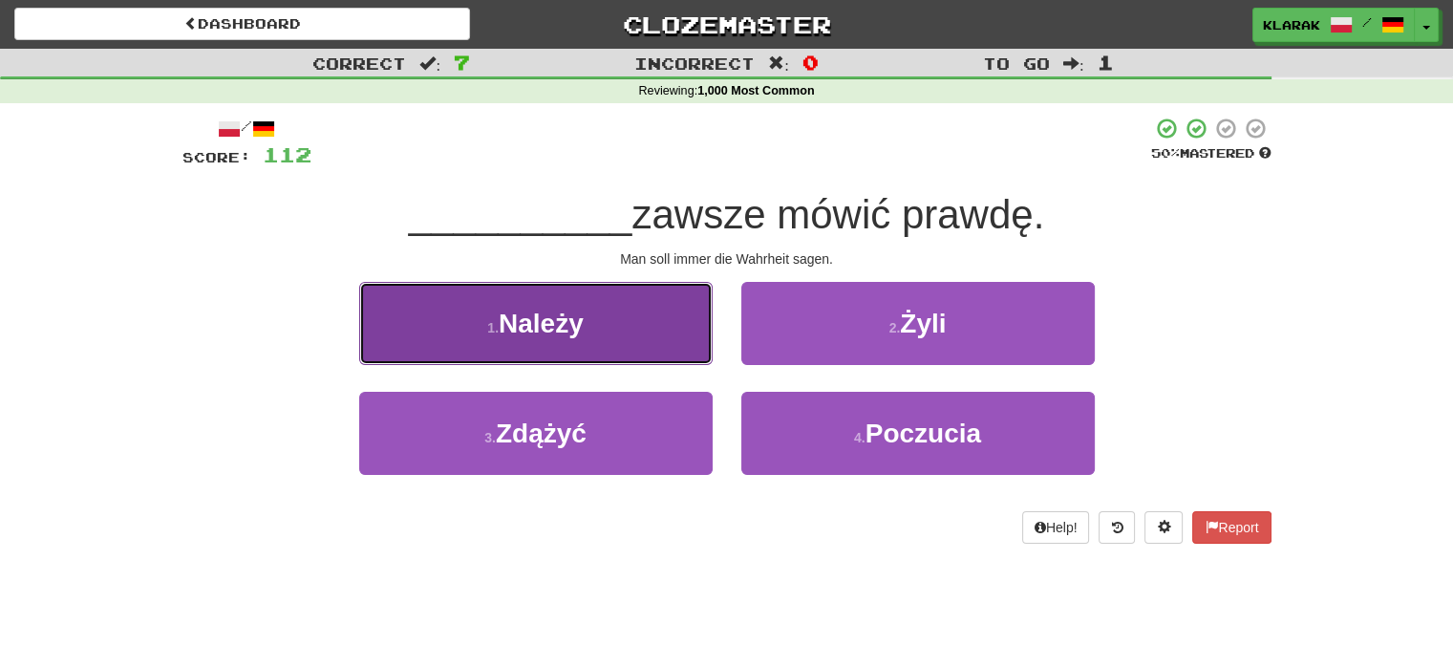
click at [616, 329] on button "1 . Należy" at bounding box center [535, 323] width 353 height 83
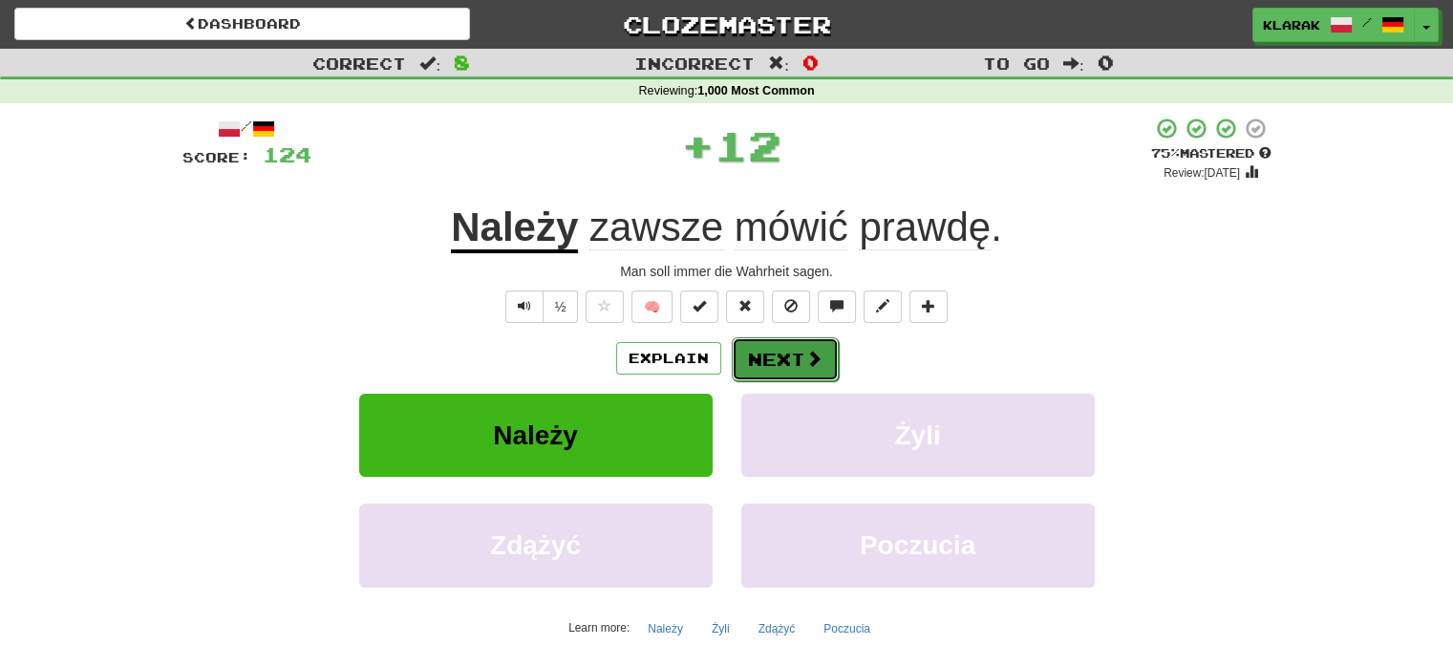
click at [797, 357] on button "Next" at bounding box center [785, 359] width 107 height 44
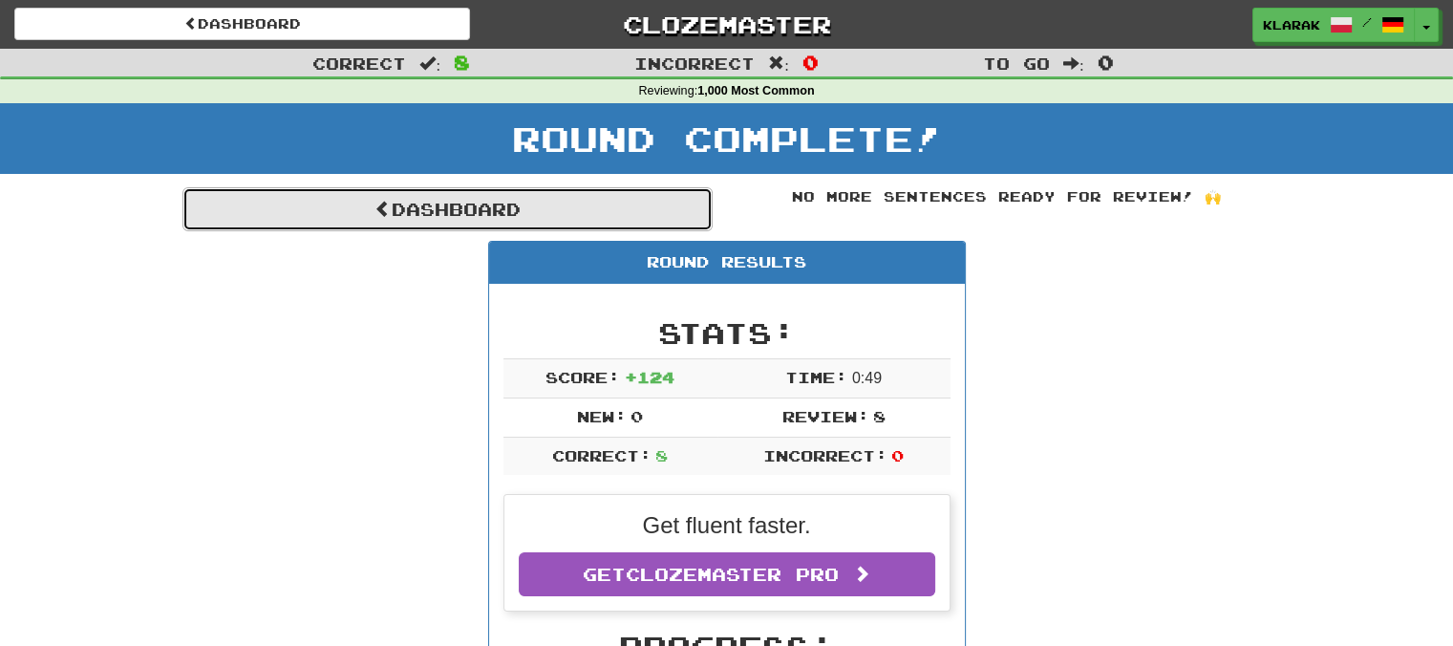
click at [425, 208] on link "Dashboard" at bounding box center [447, 209] width 530 height 44
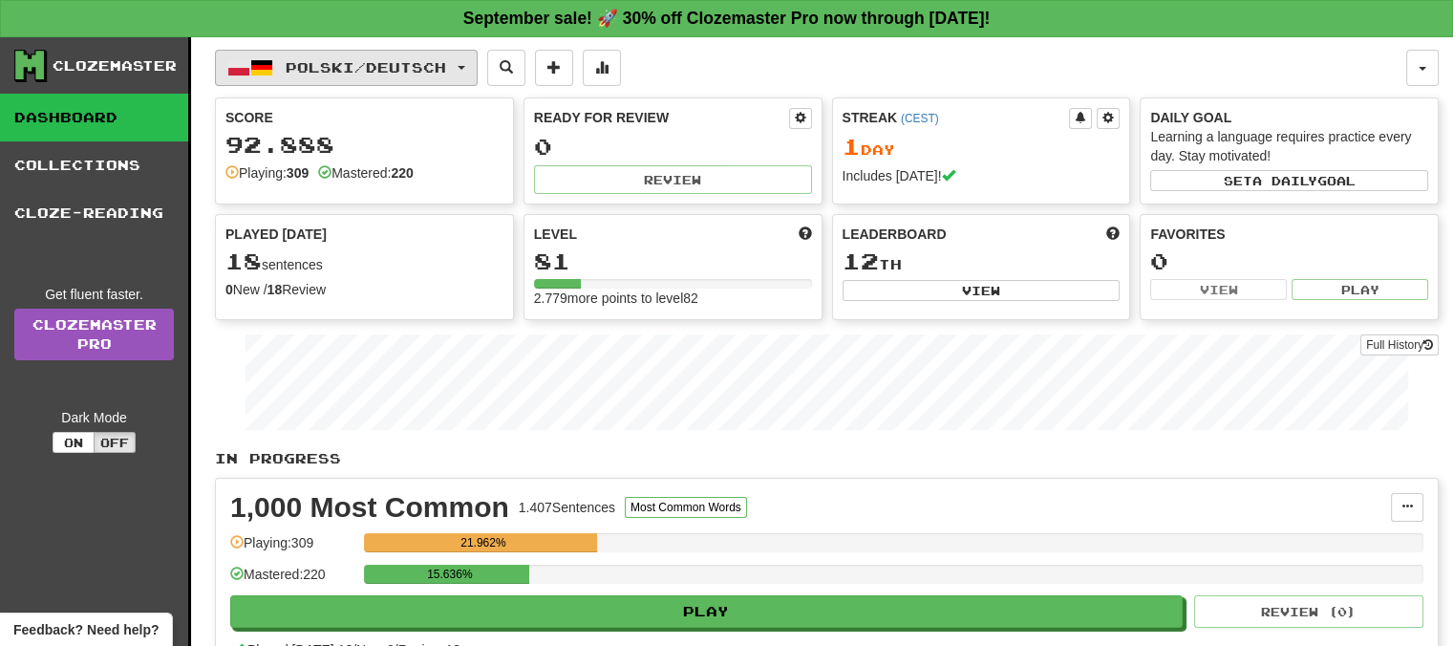
click at [476, 59] on button "Polski / Deutsch" at bounding box center [346, 68] width 263 height 36
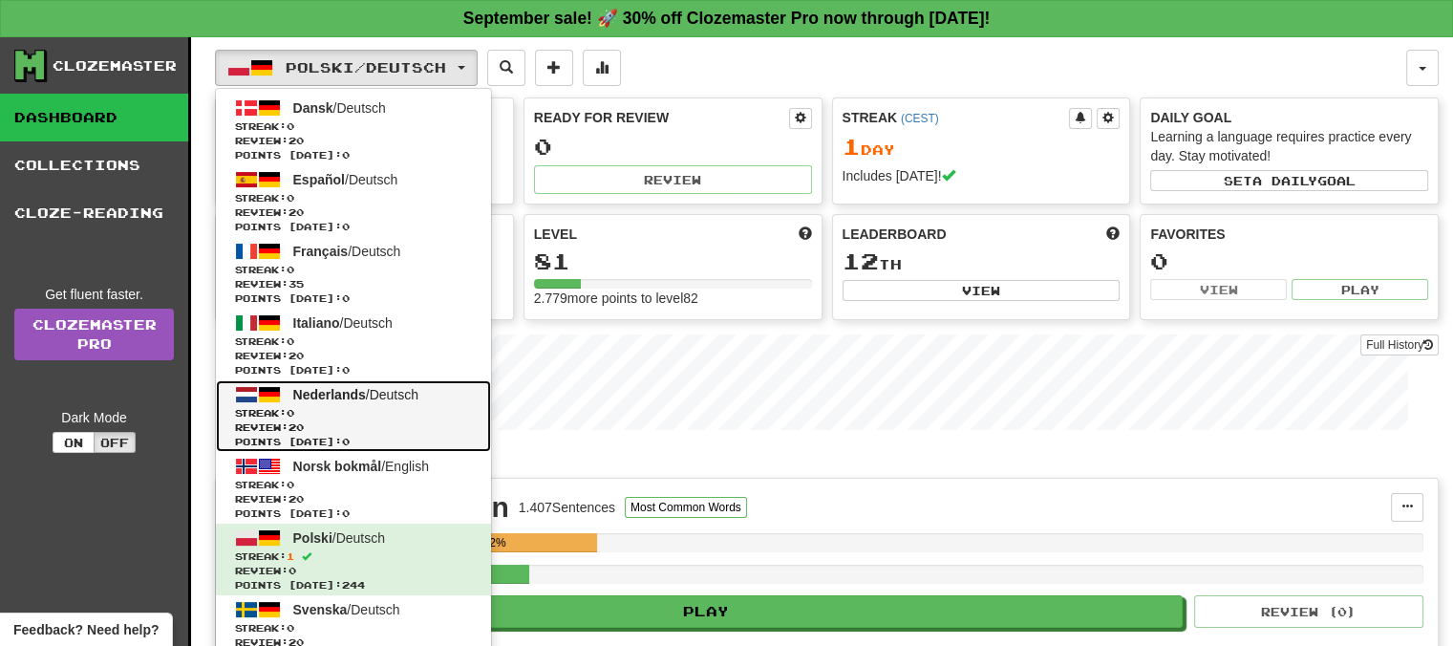
click at [329, 391] on span "Nederlands" at bounding box center [329, 394] width 73 height 15
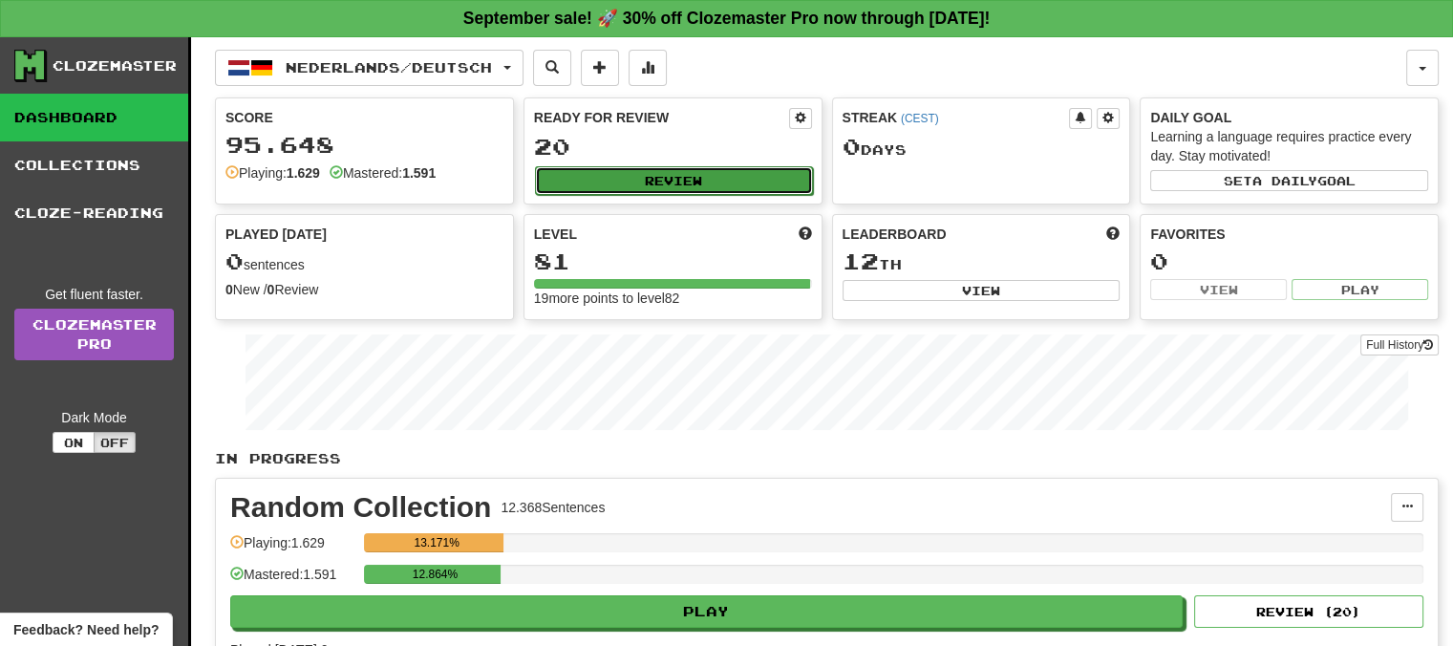
click at [691, 186] on button "Review" at bounding box center [674, 180] width 278 height 29
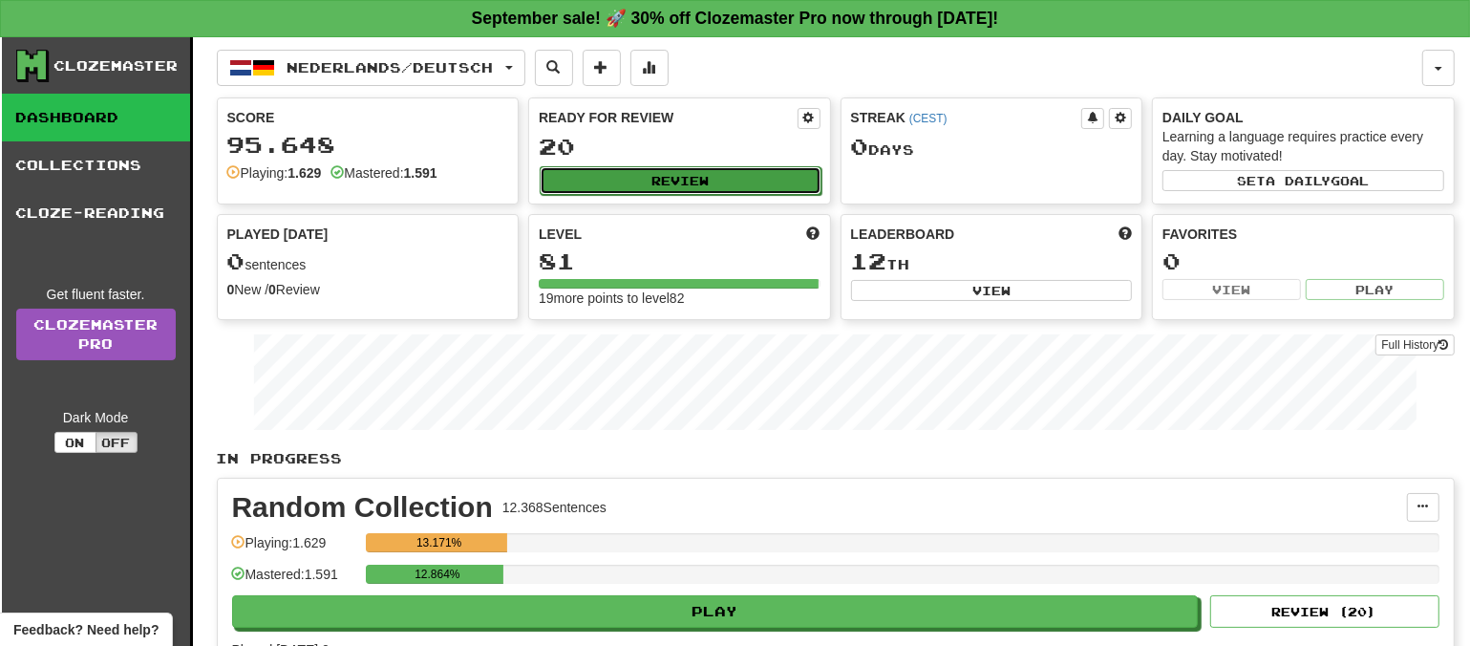
select select "**"
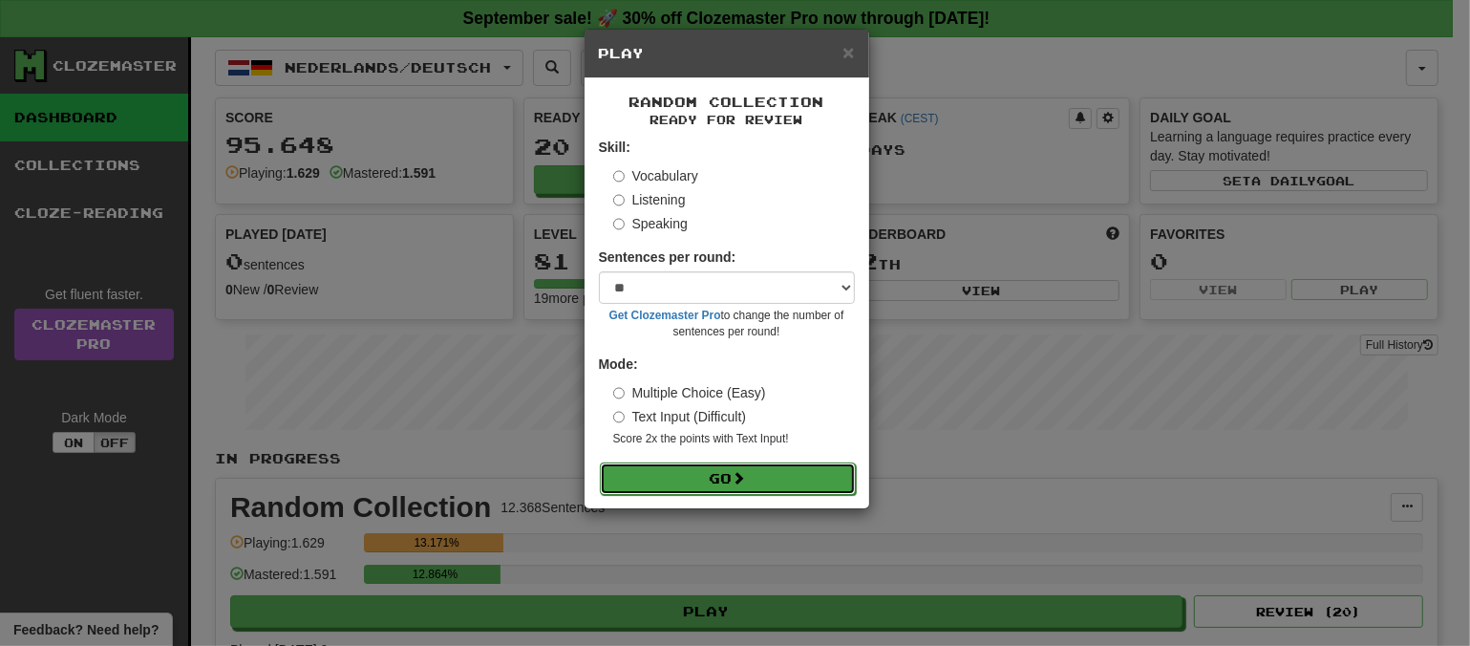
click at [728, 474] on button "Go" at bounding box center [728, 478] width 256 height 32
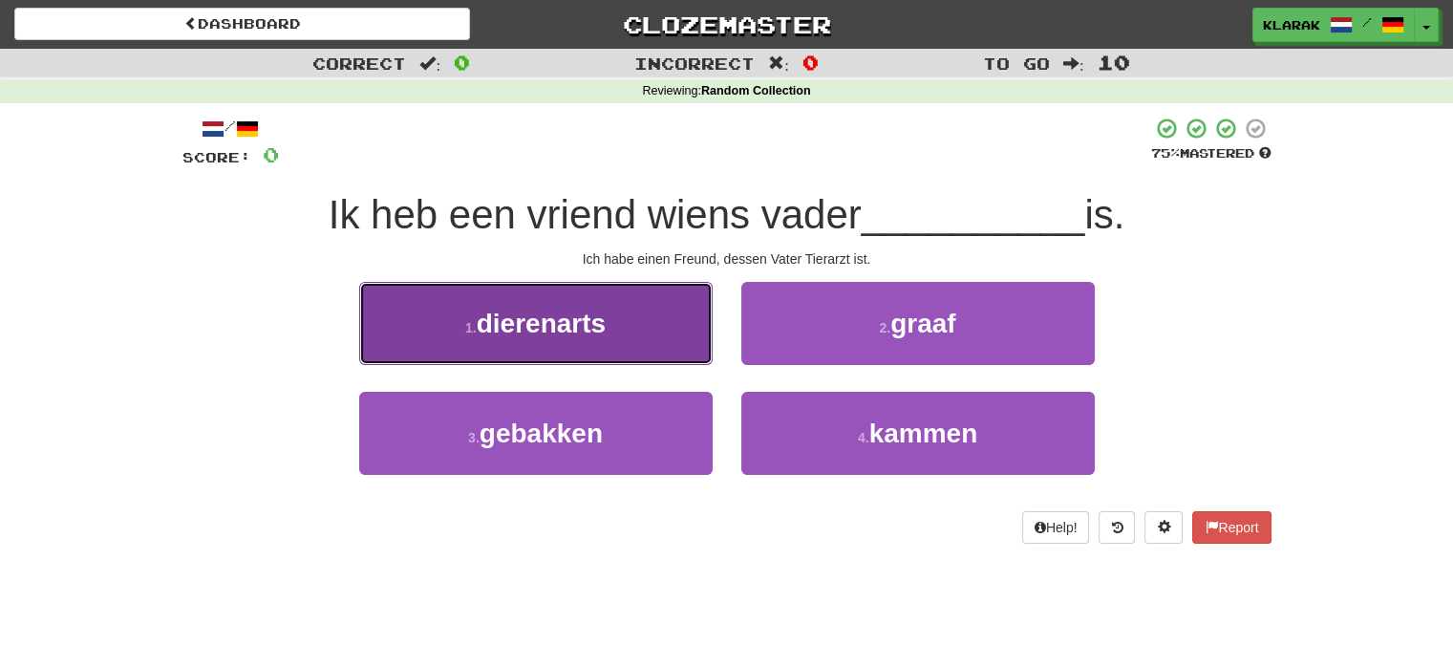
click at [656, 316] on button "1 . dierenarts" at bounding box center [535, 323] width 353 height 83
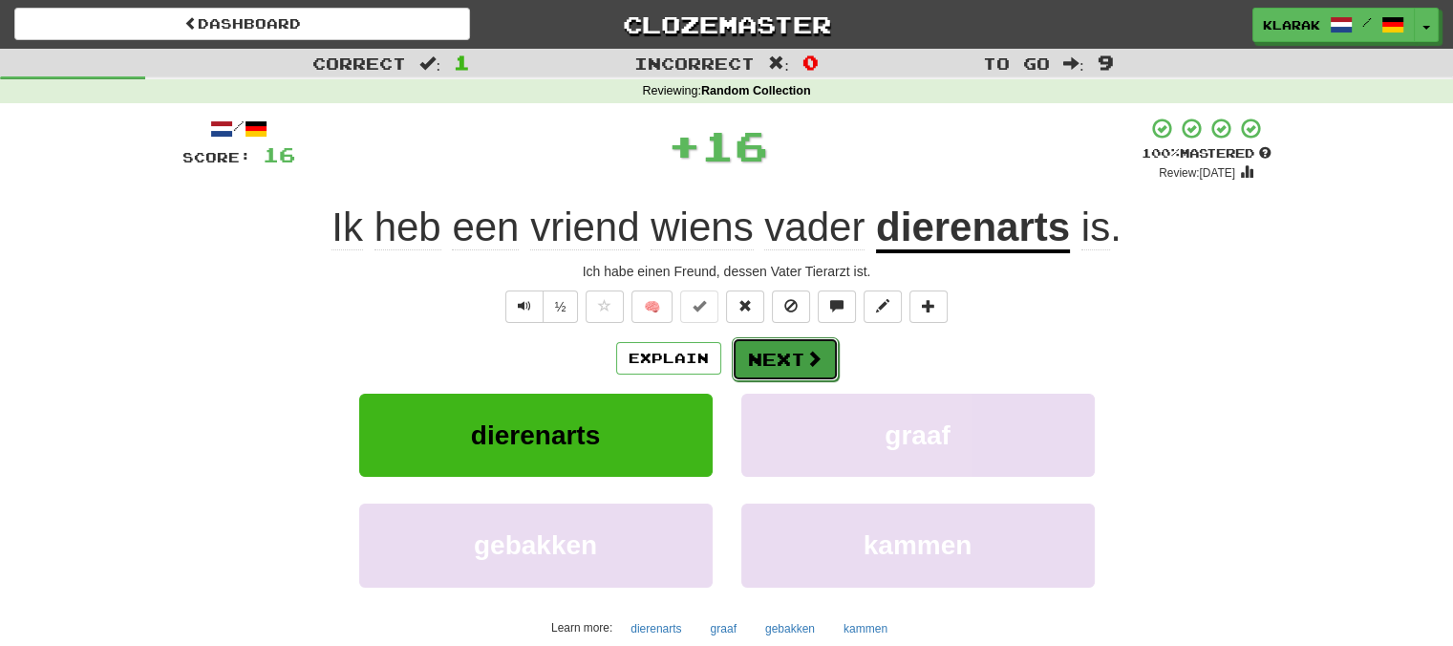
click at [797, 349] on button "Next" at bounding box center [785, 359] width 107 height 44
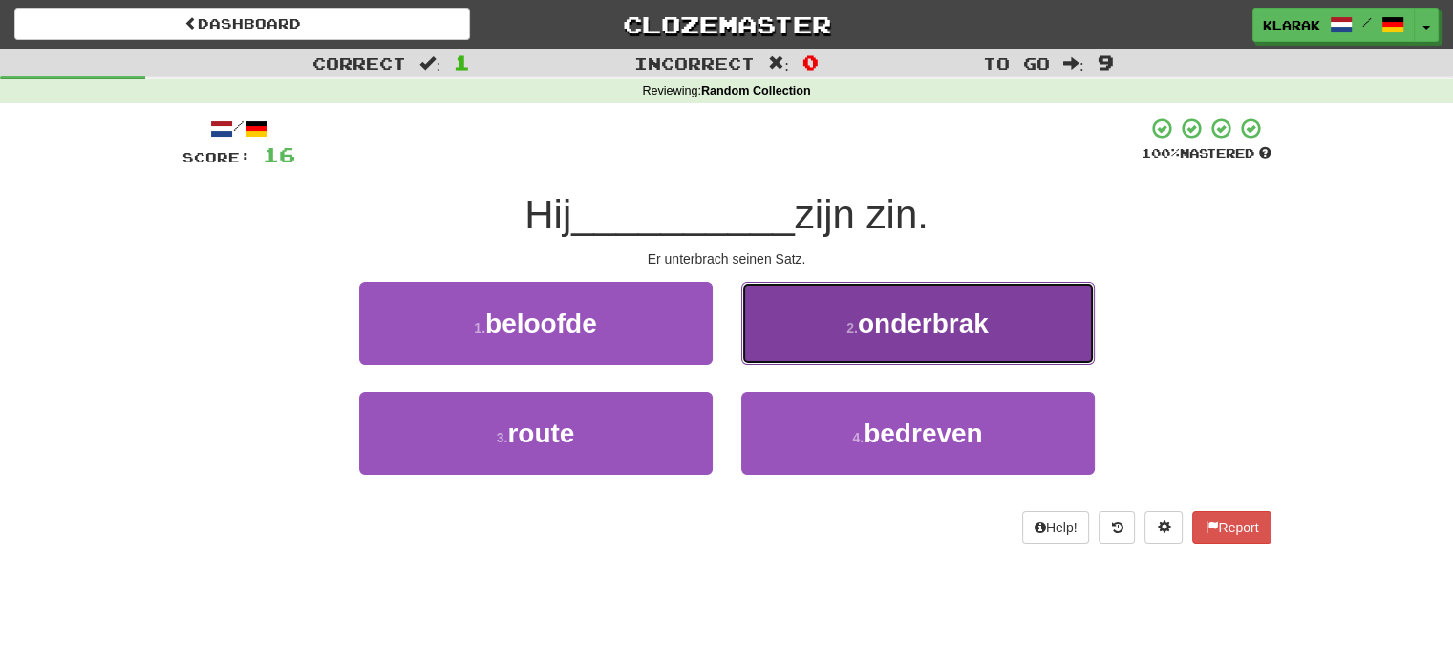
click at [808, 297] on button "2 . onderbrak" at bounding box center [917, 323] width 353 height 83
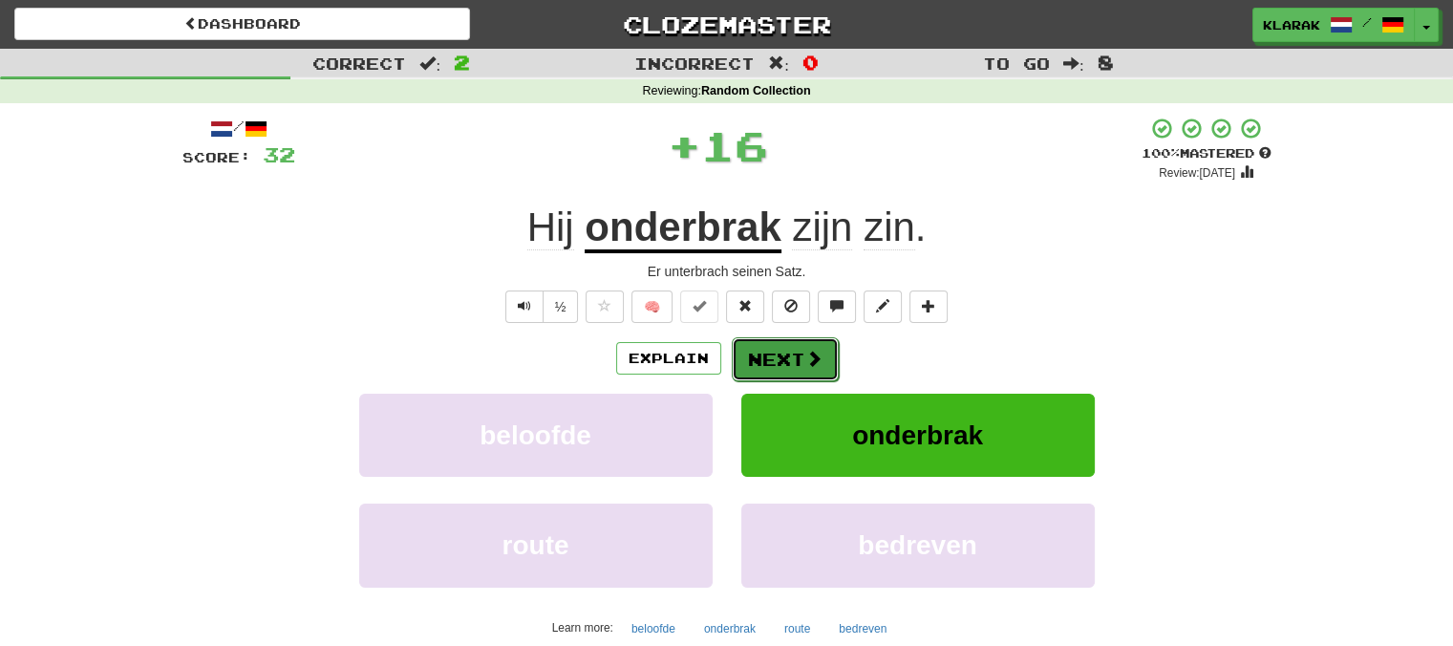
click at [781, 348] on button "Next" at bounding box center [785, 359] width 107 height 44
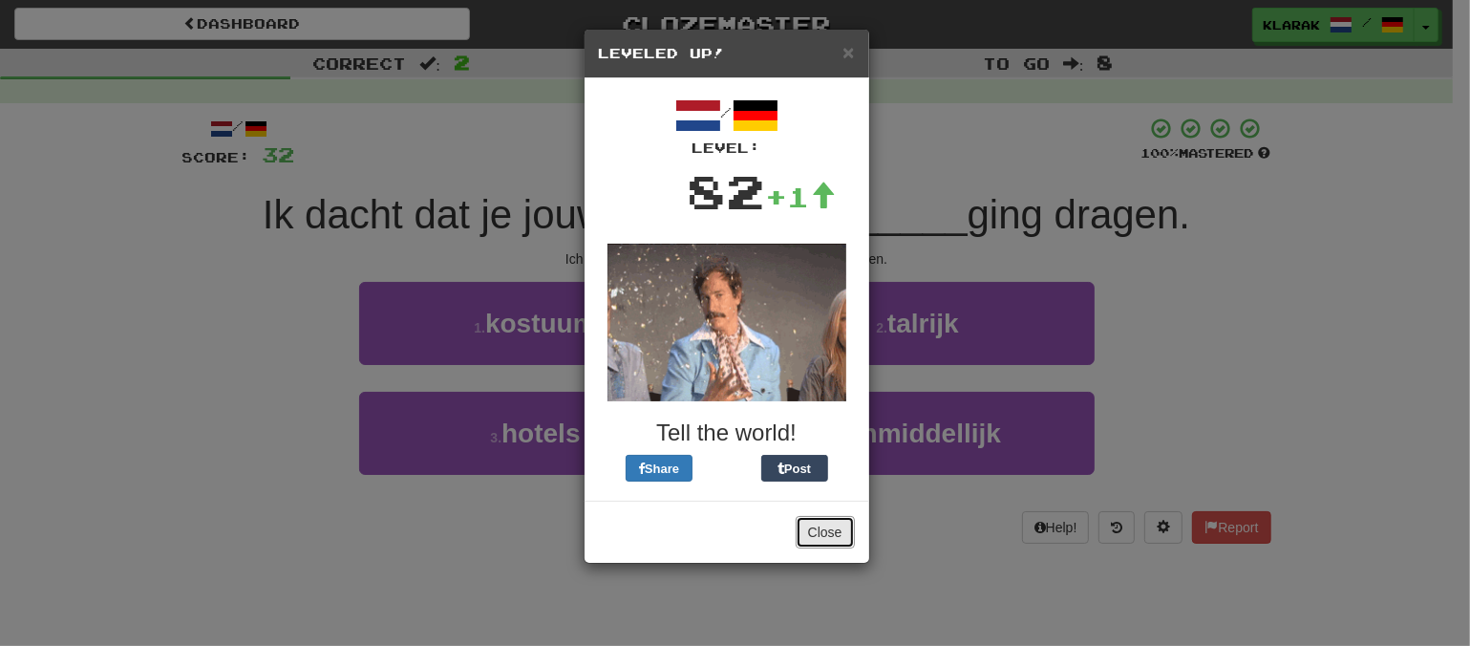
click at [823, 537] on button "Close" at bounding box center [825, 532] width 59 height 32
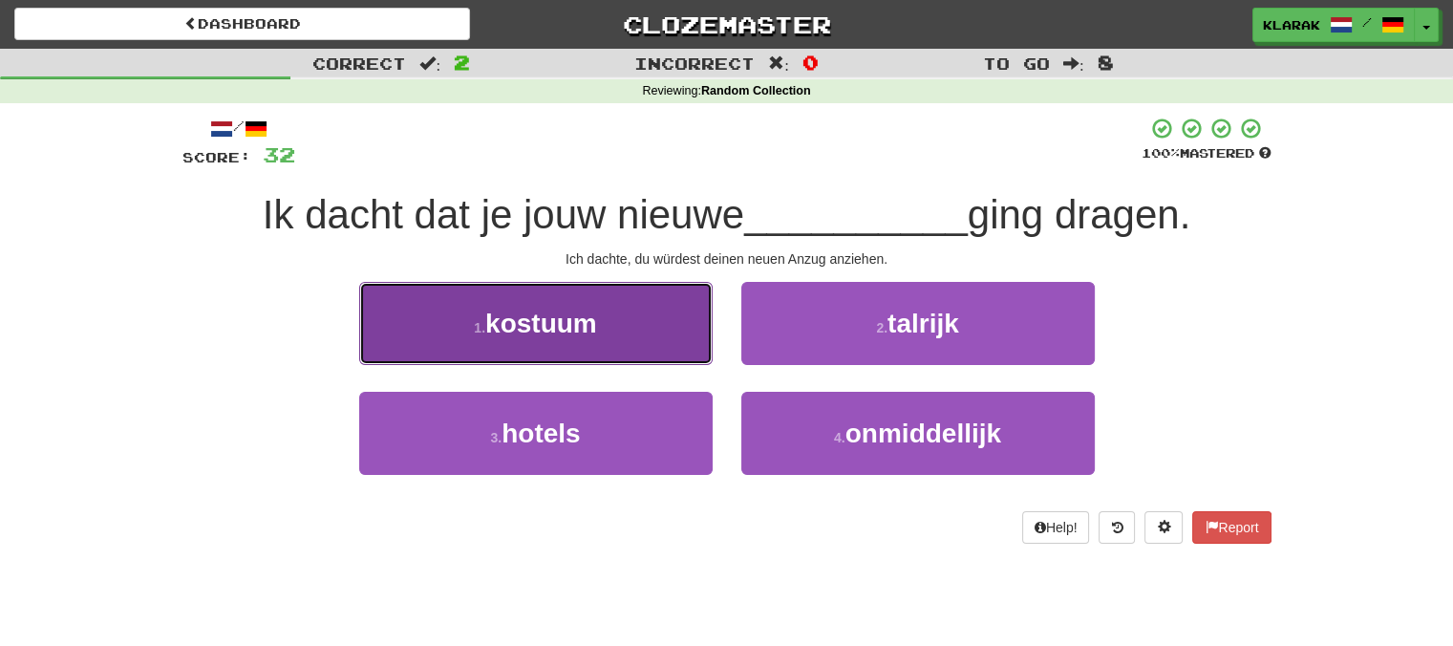
click at [639, 317] on button "1 . kostuum" at bounding box center [535, 323] width 353 height 83
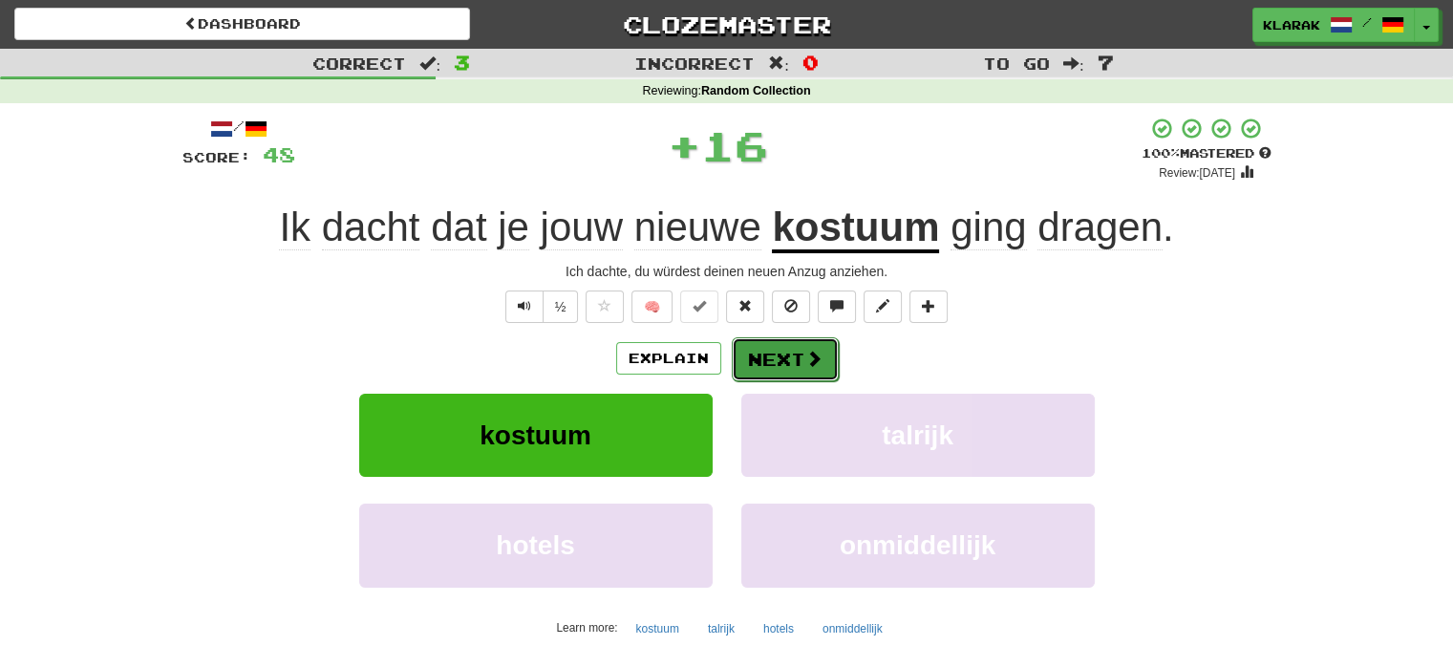
click at [805, 359] on span at bounding box center [813, 358] width 17 height 17
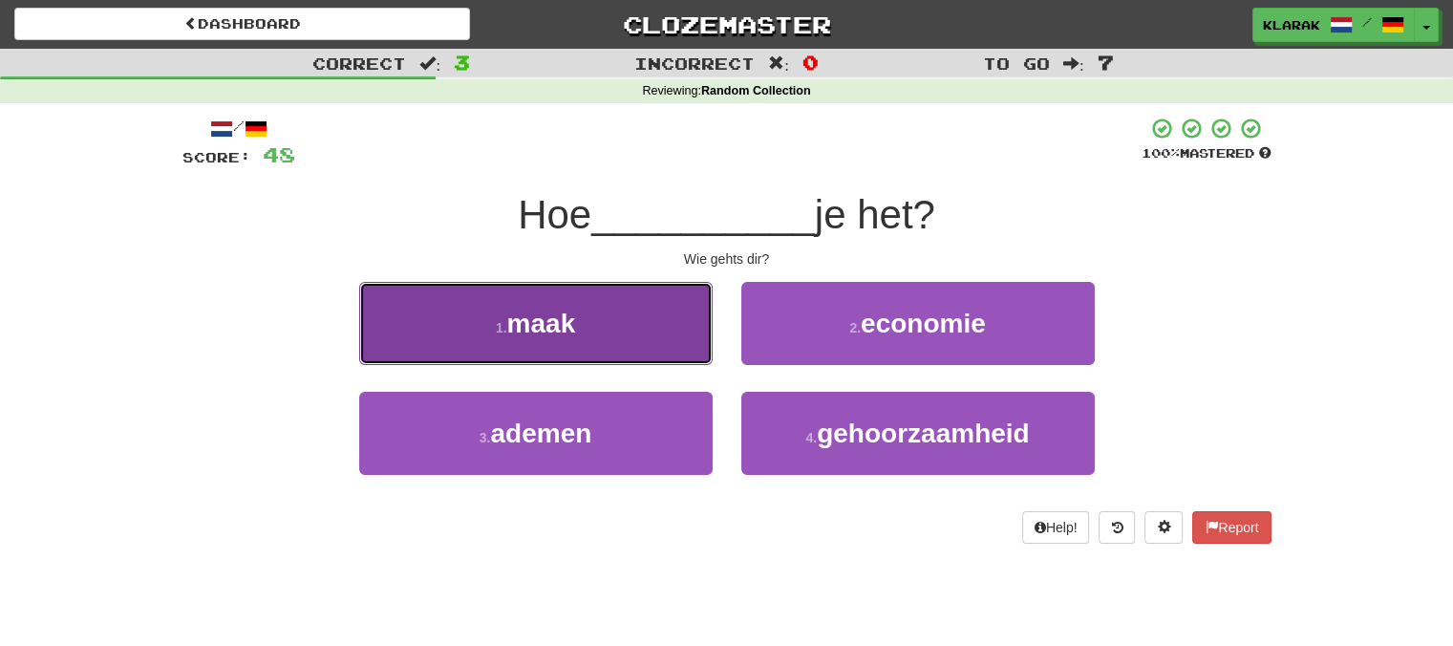
click at [670, 321] on button "1 . maak" at bounding box center [535, 323] width 353 height 83
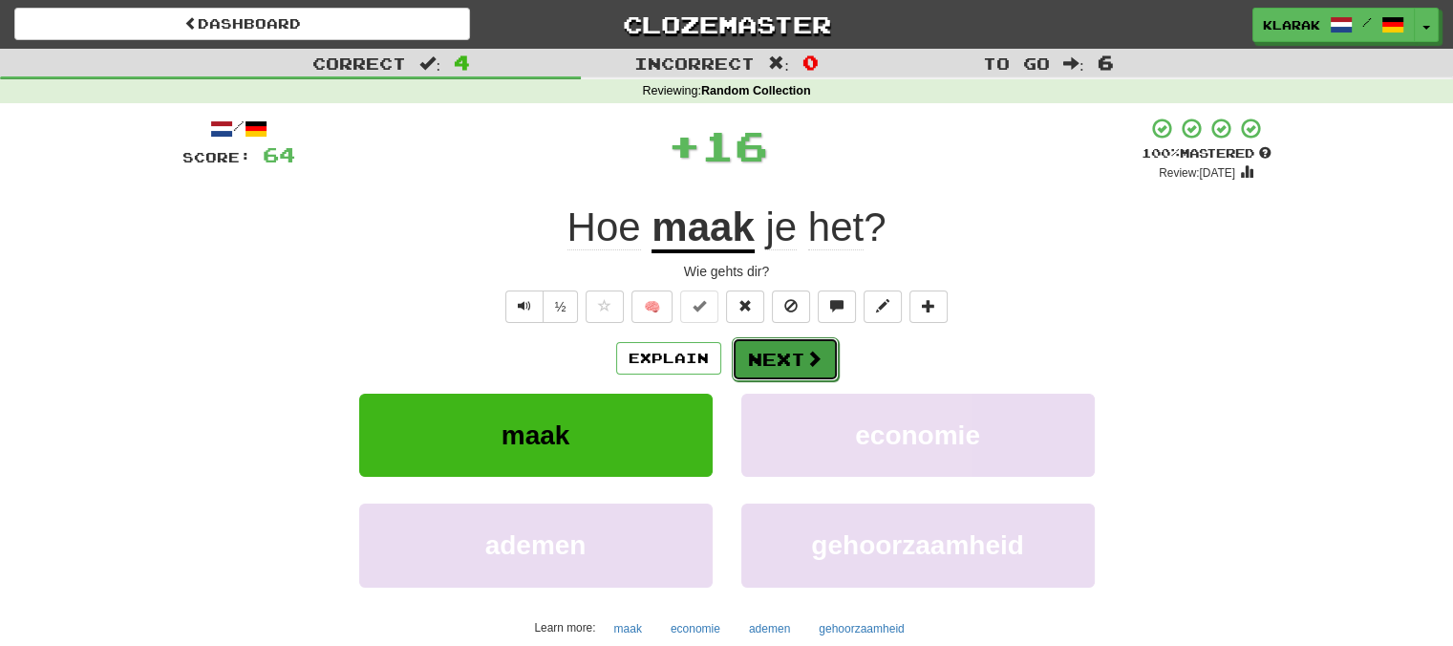
click at [797, 358] on button "Next" at bounding box center [785, 359] width 107 height 44
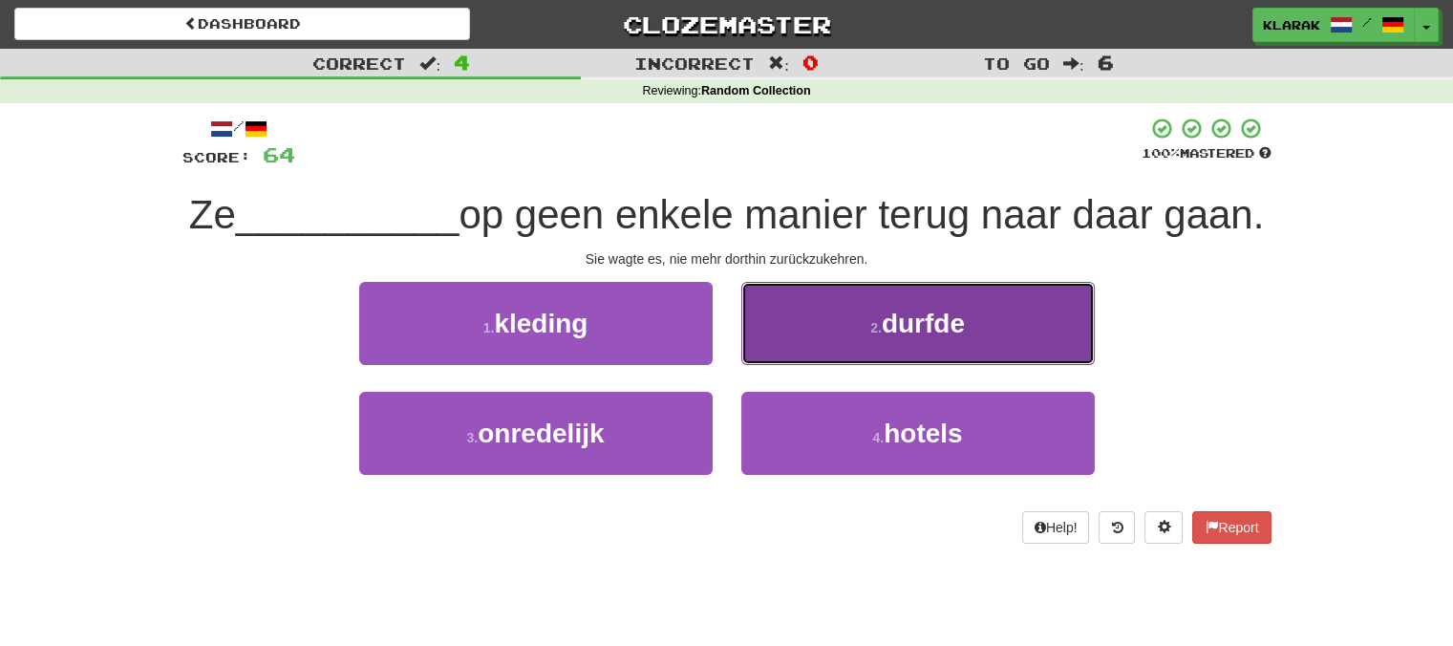
click at [815, 365] on button "2 . durfde" at bounding box center [917, 323] width 353 height 83
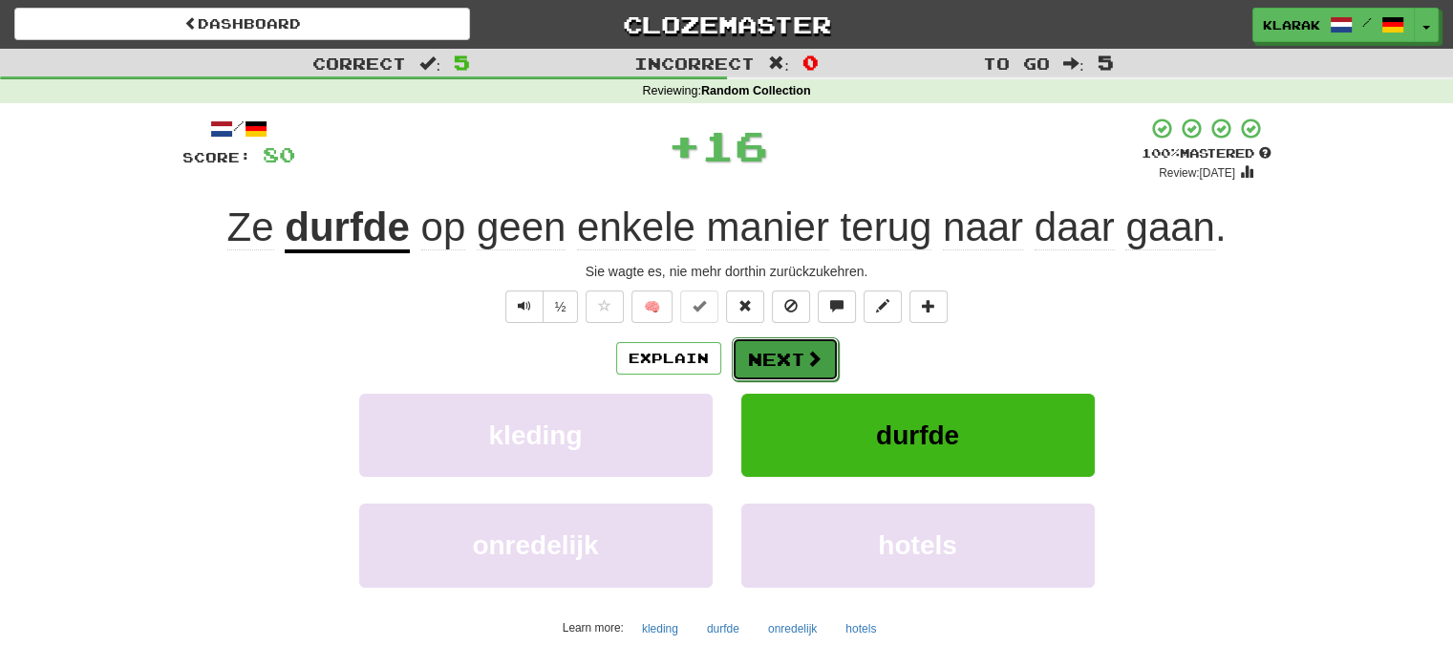
click at [778, 347] on button "Next" at bounding box center [785, 359] width 107 height 44
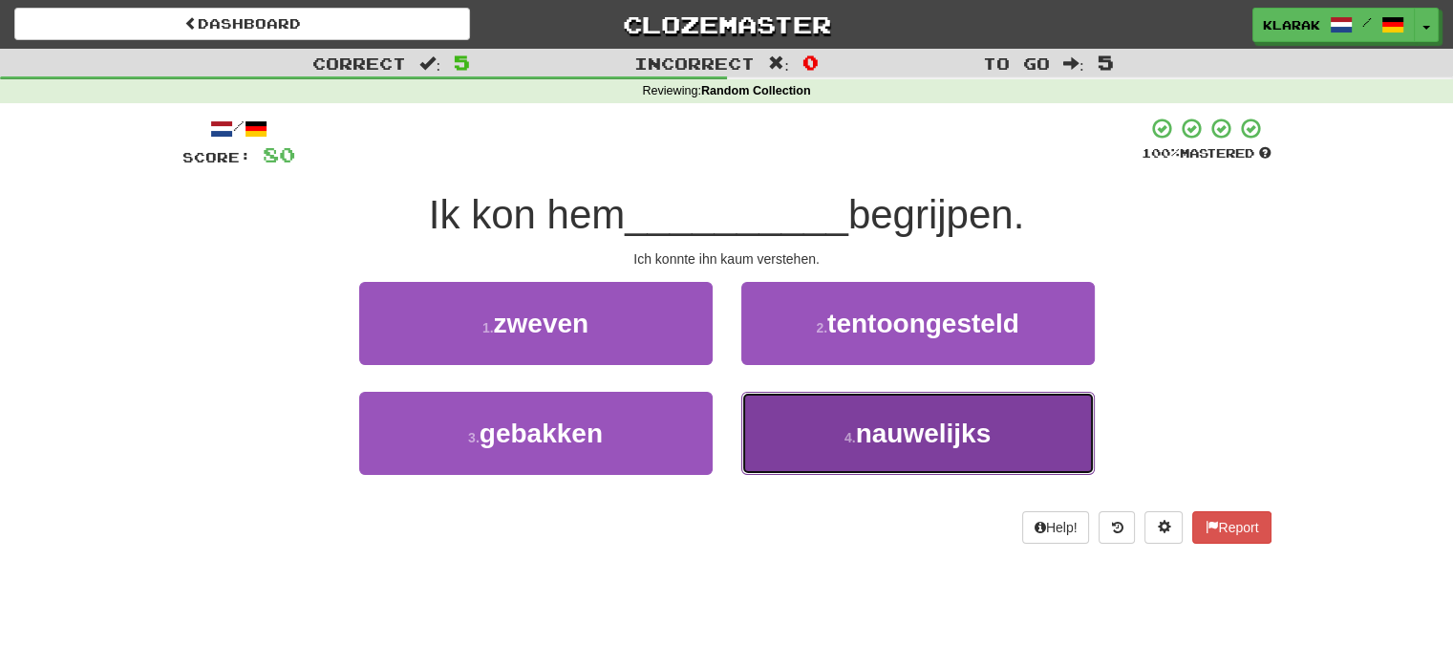
click at [823, 455] on button "4 . nauwelijks" at bounding box center [917, 433] width 353 height 83
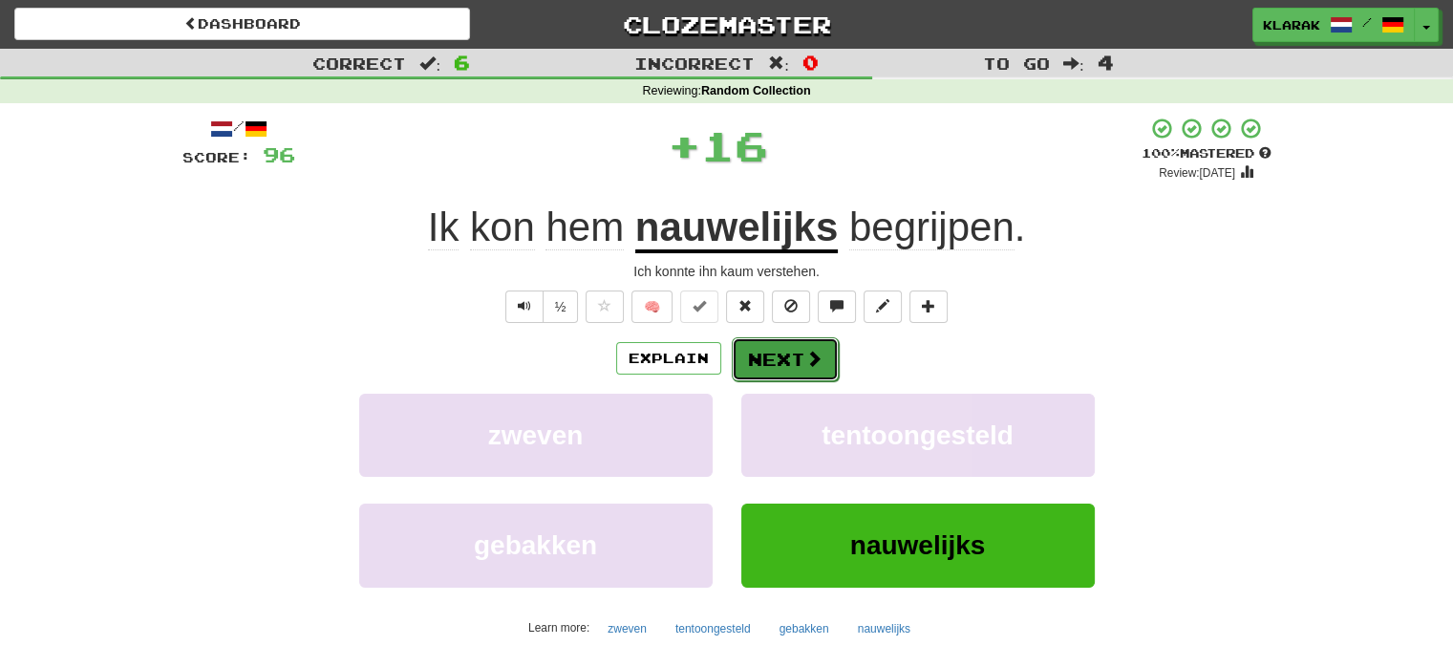
click at [771, 354] on button "Next" at bounding box center [785, 359] width 107 height 44
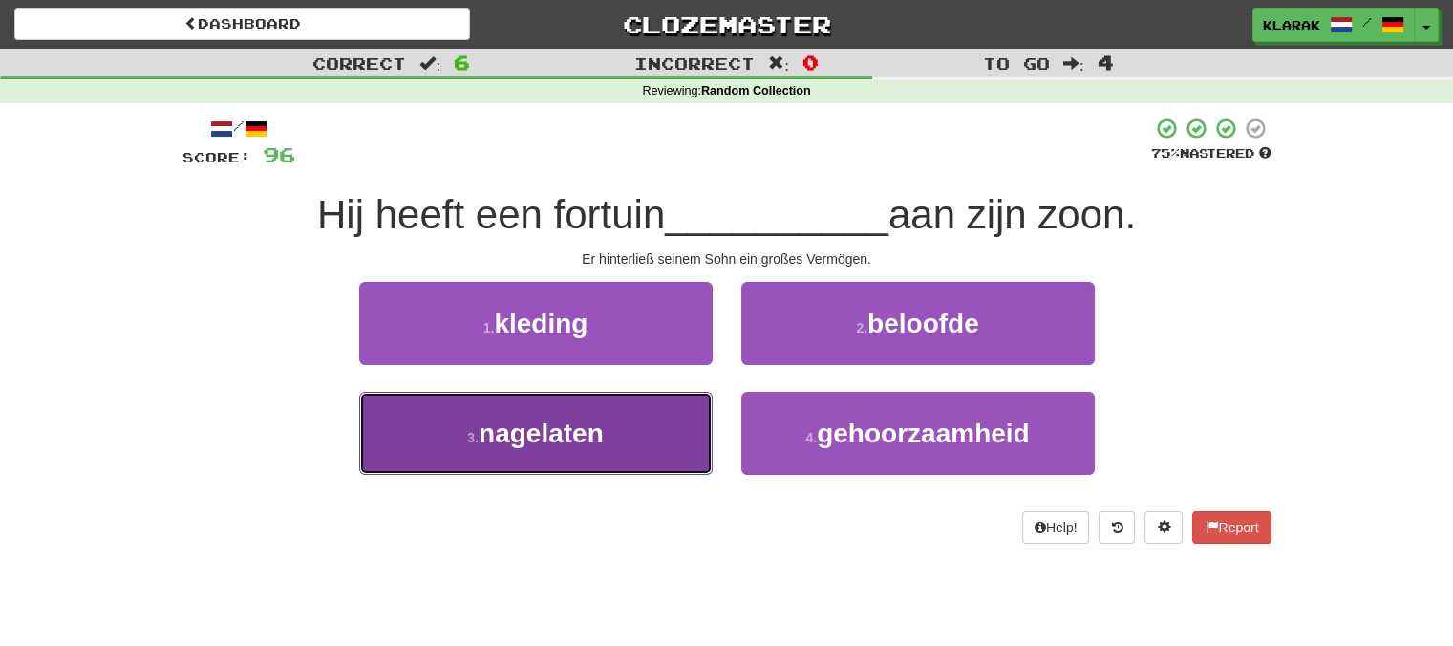
click at [674, 423] on button "3 . nagelaten" at bounding box center [535, 433] width 353 height 83
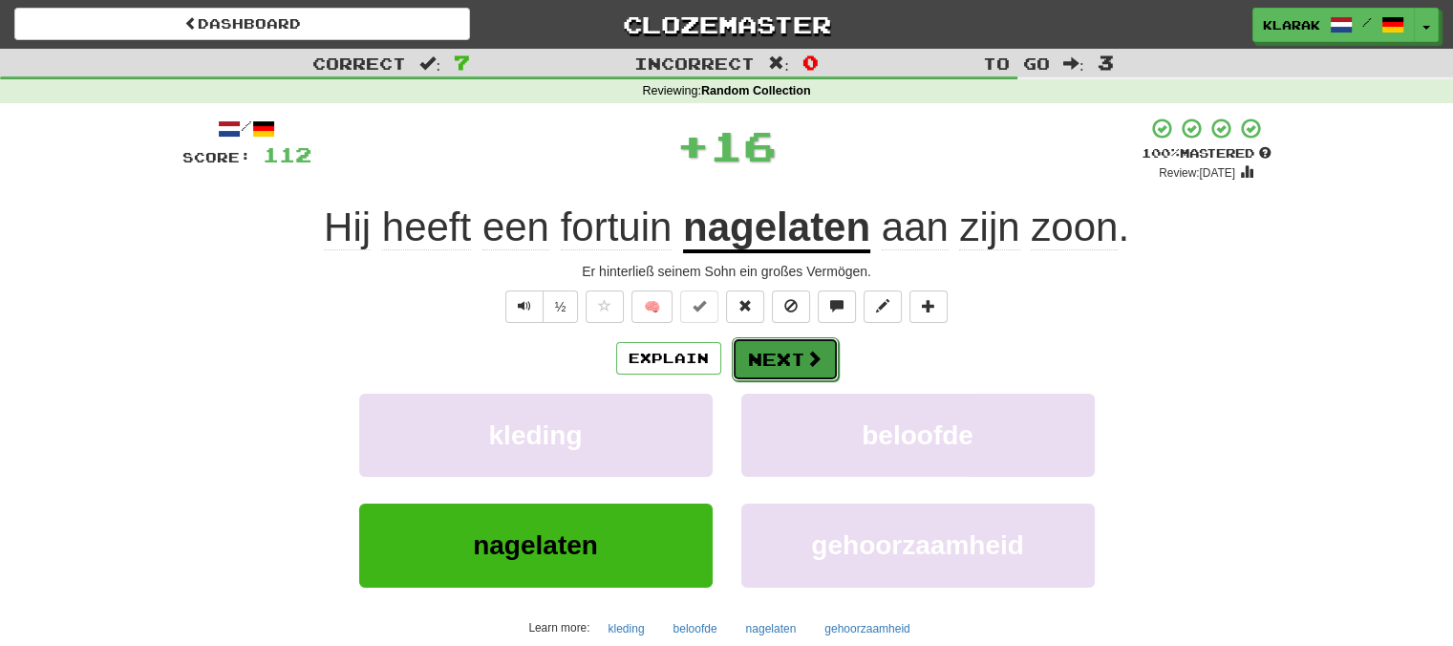
click at [774, 354] on button "Next" at bounding box center [785, 359] width 107 height 44
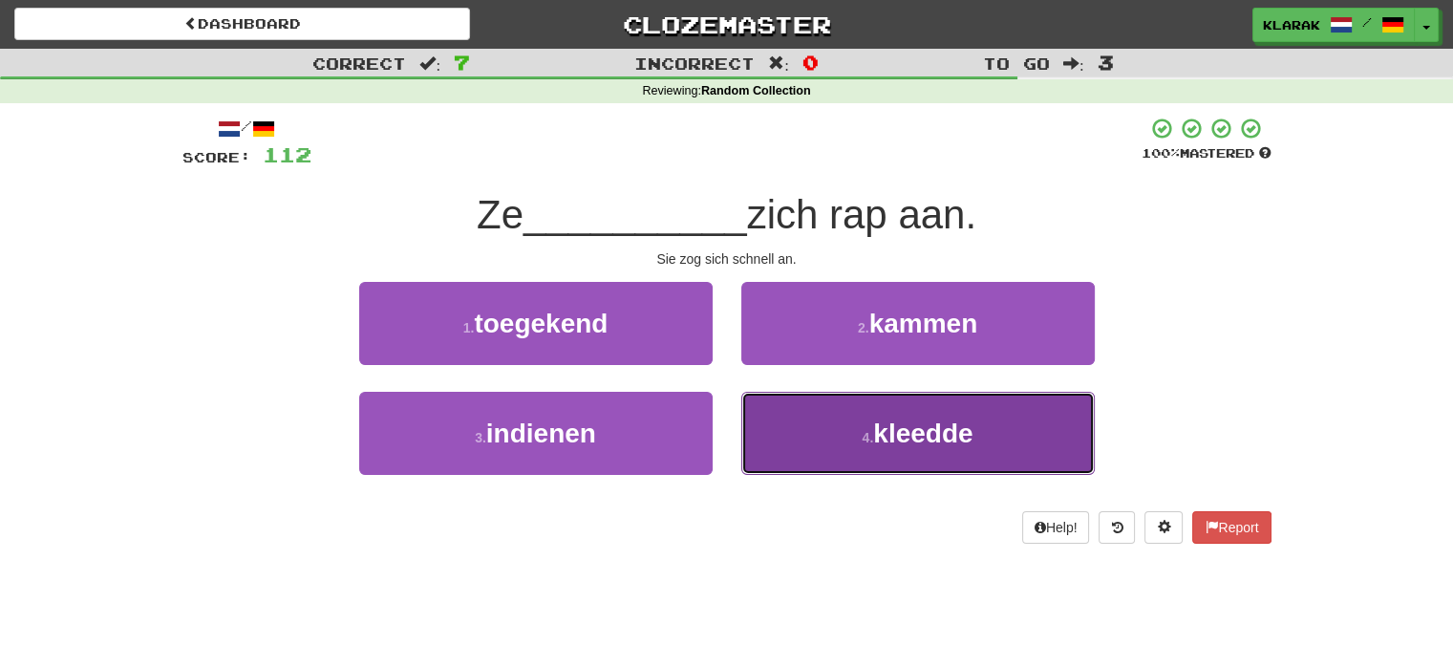
click at [901, 448] on button "4 . kleedde" at bounding box center [917, 433] width 353 height 83
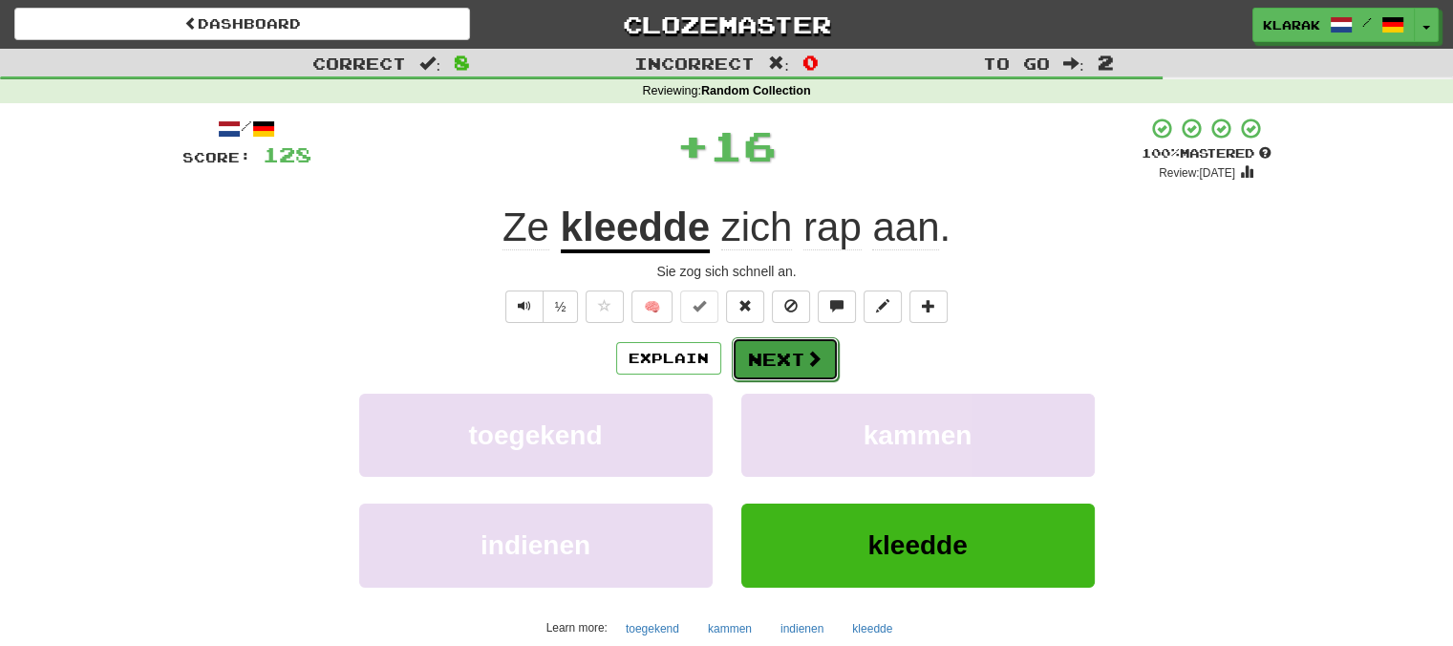
click at [778, 354] on button "Next" at bounding box center [785, 359] width 107 height 44
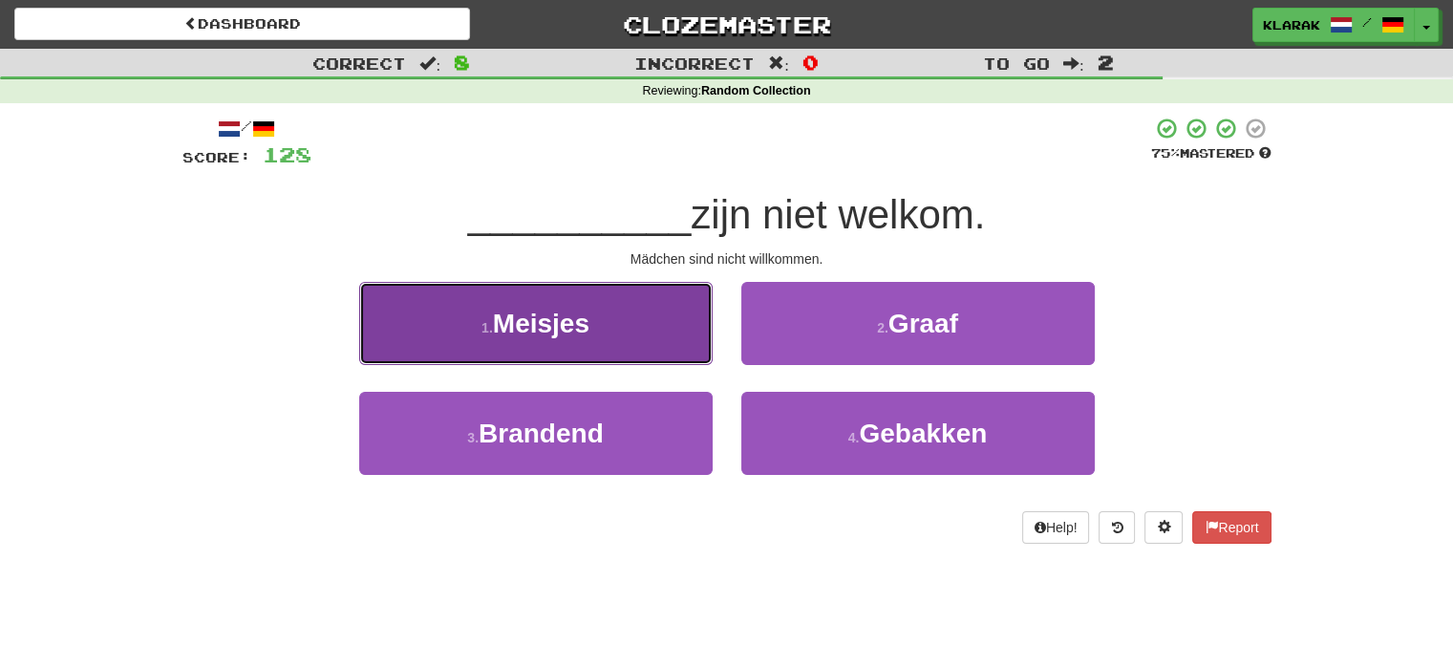
click at [627, 314] on button "1 . Meisjes" at bounding box center [535, 323] width 353 height 83
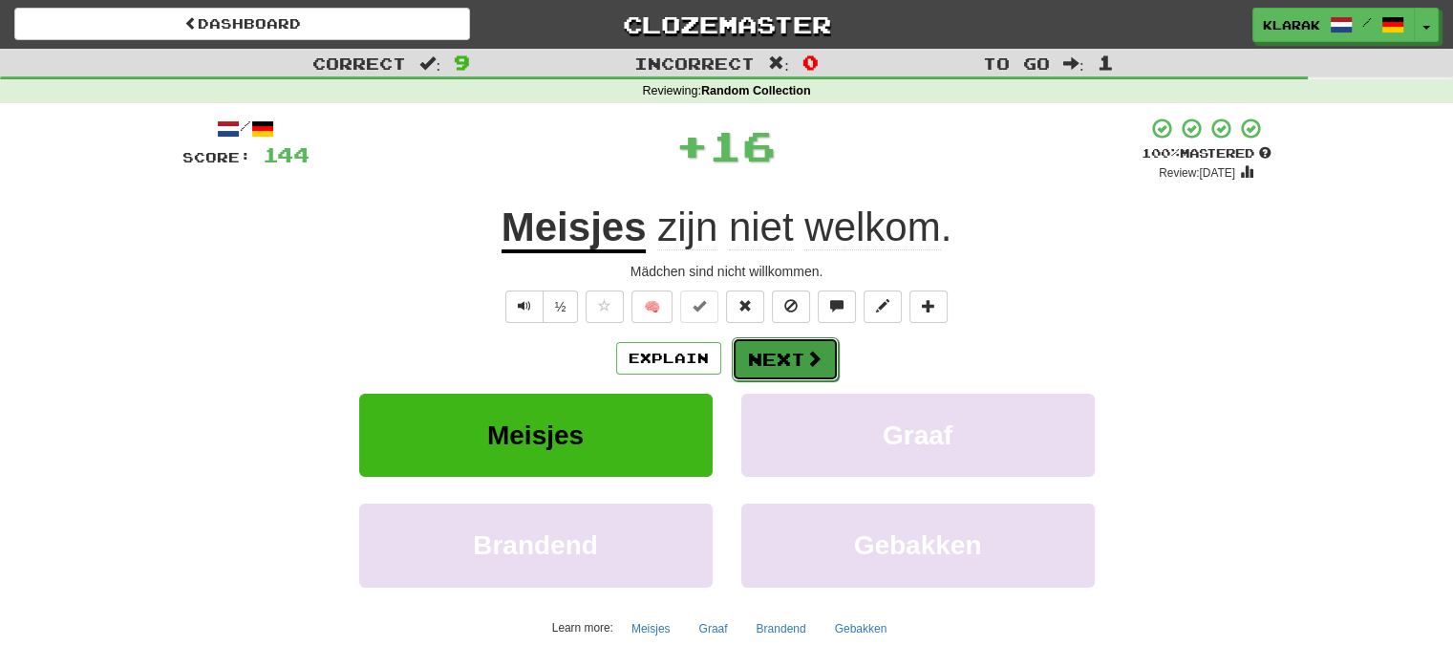
click at [766, 351] on button "Next" at bounding box center [785, 359] width 107 height 44
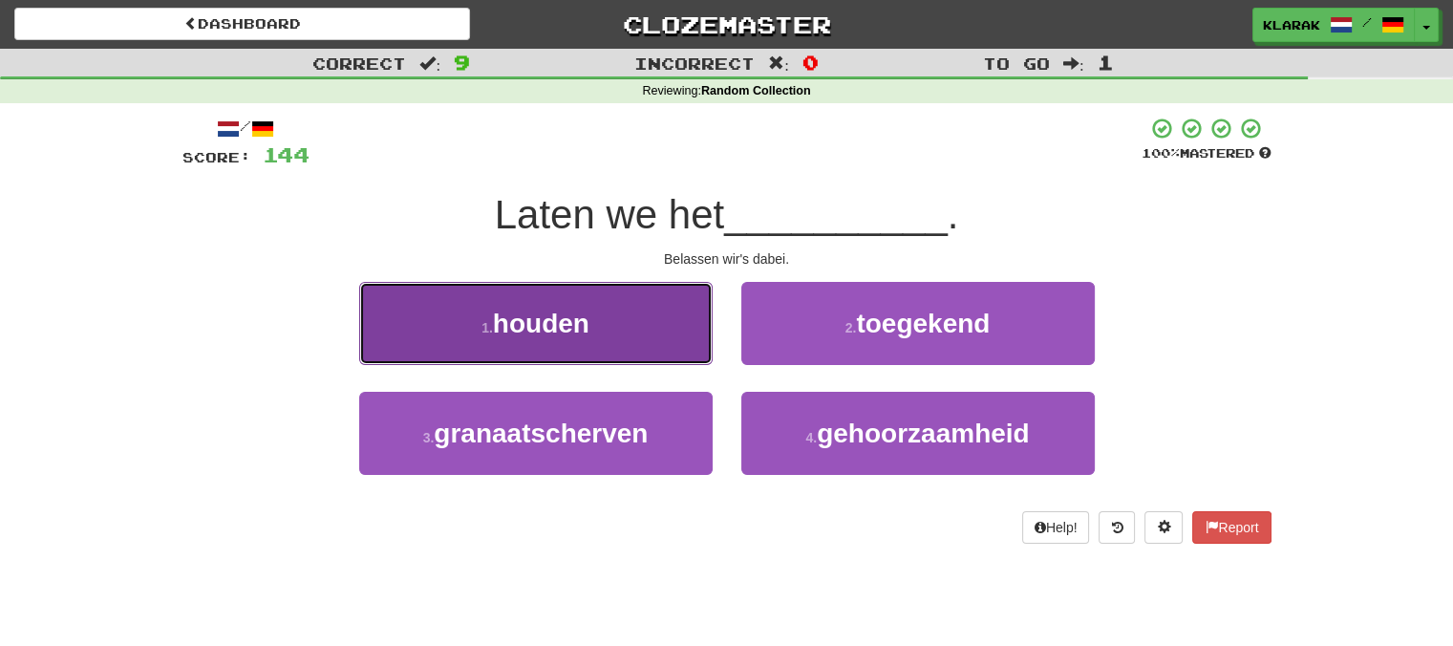
click at [633, 320] on button "1 . houden" at bounding box center [535, 323] width 353 height 83
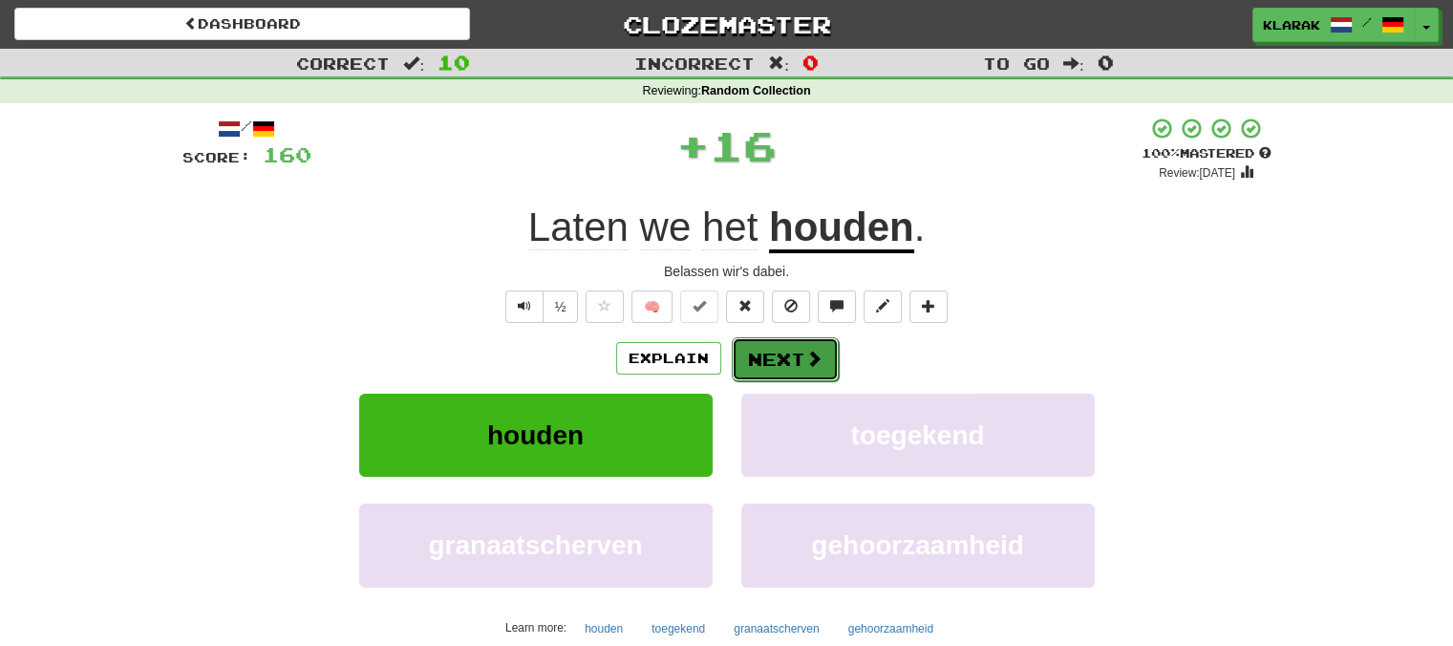
click at [778, 358] on button "Next" at bounding box center [785, 359] width 107 height 44
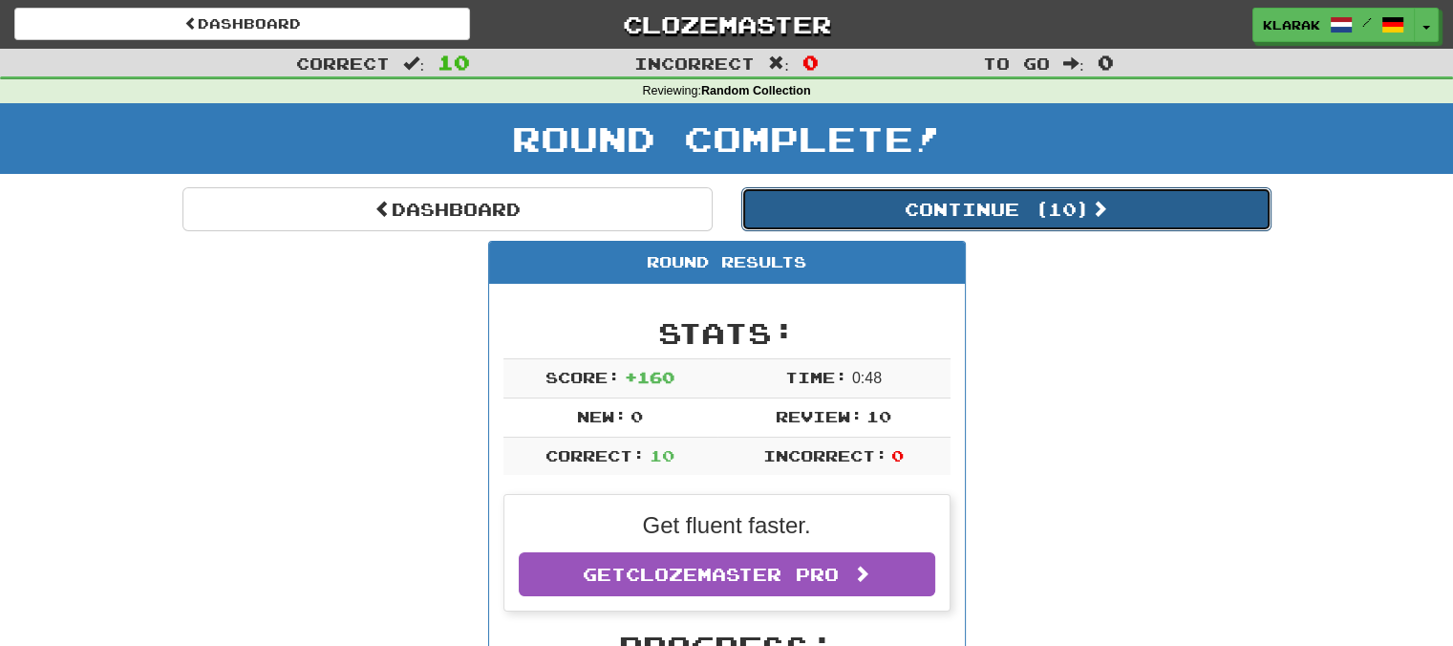
click at [1020, 206] on button "Continue ( 10 )" at bounding box center [1006, 209] width 530 height 44
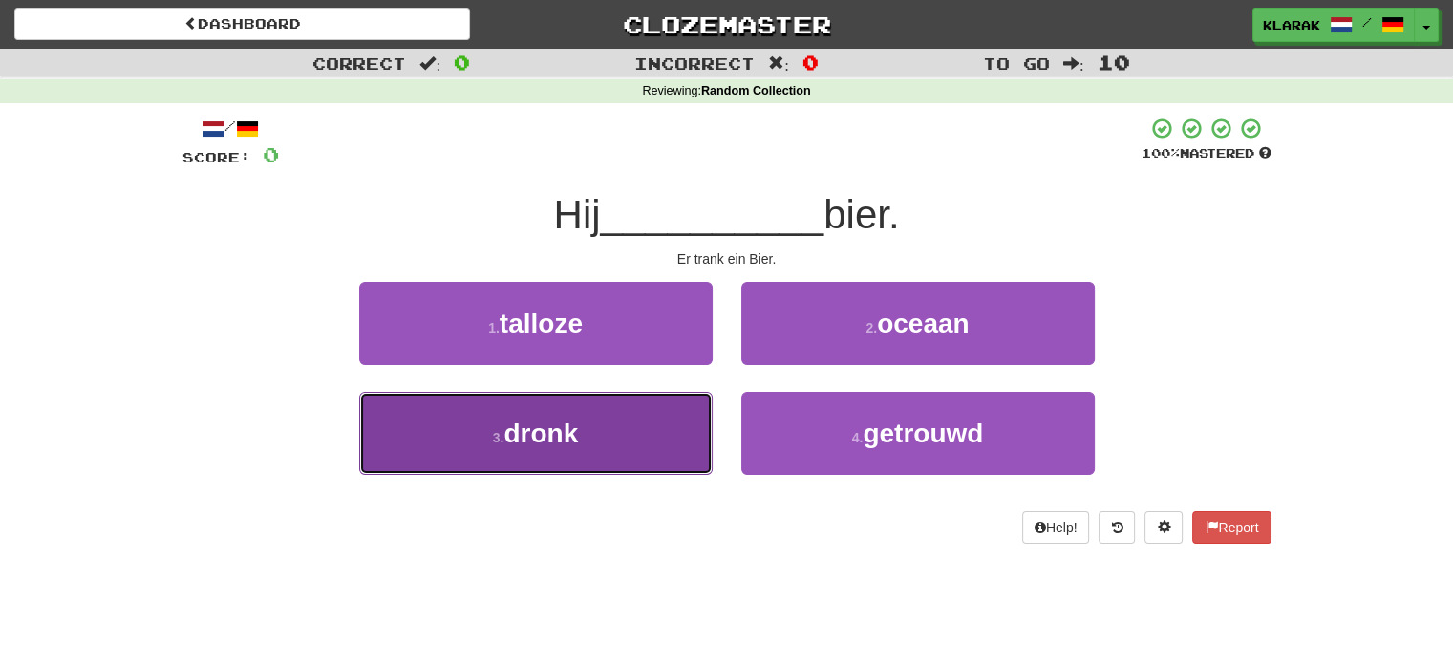
click at [623, 423] on button "3 . dronk" at bounding box center [535, 433] width 353 height 83
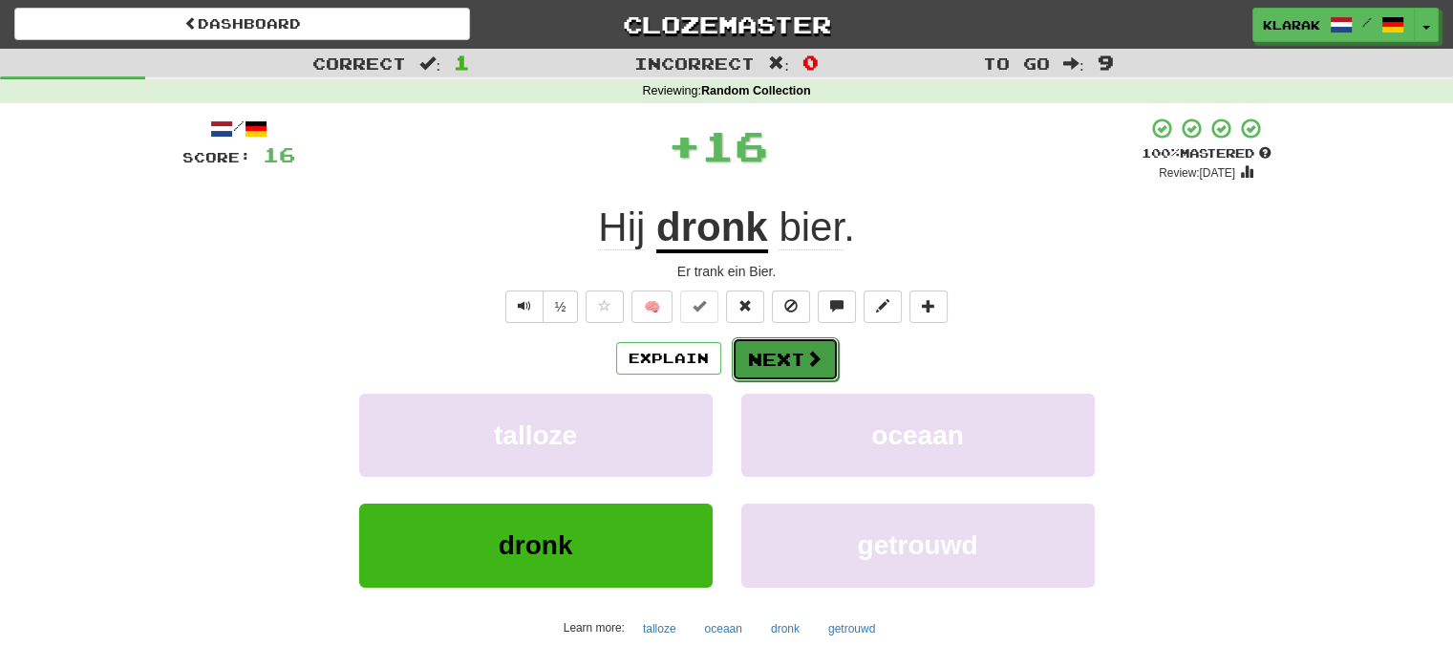
click at [789, 351] on button "Next" at bounding box center [785, 359] width 107 height 44
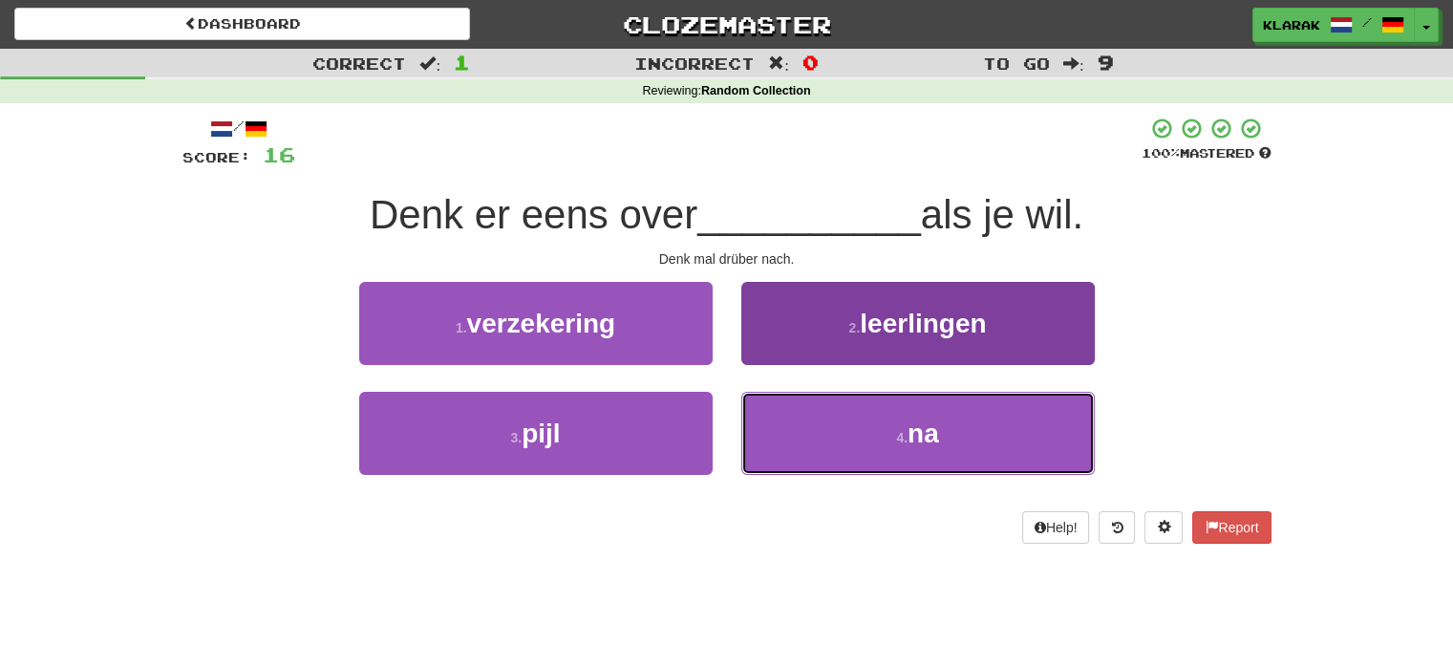
click at [825, 435] on button "4 . na" at bounding box center [917, 433] width 353 height 83
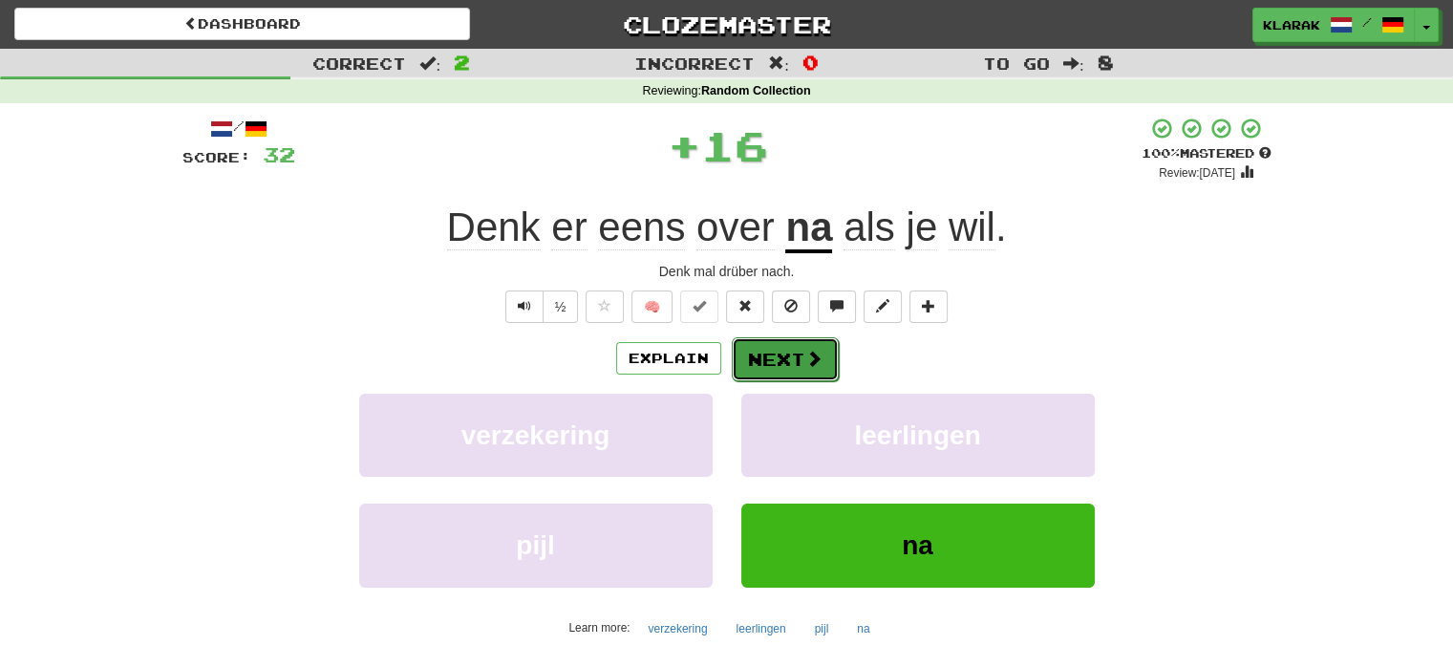
click at [777, 353] on button "Next" at bounding box center [785, 359] width 107 height 44
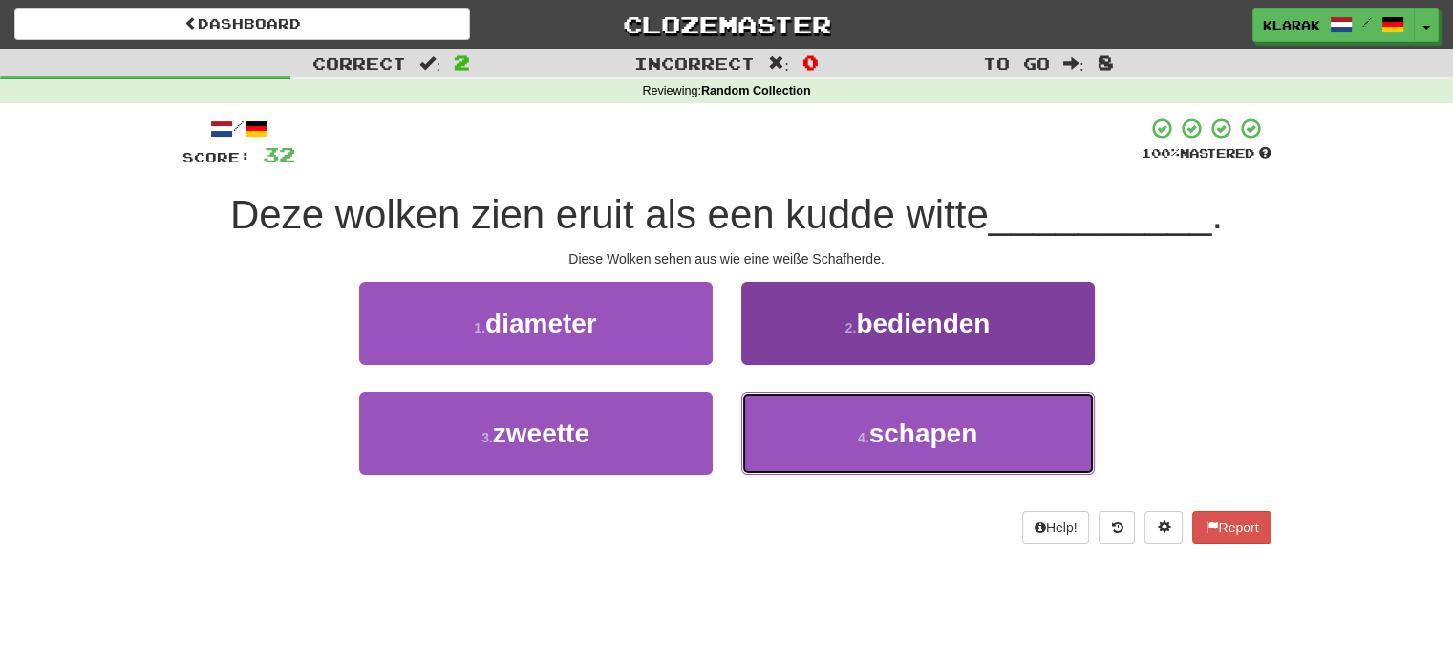
click at [900, 418] on span "schapen" at bounding box center [923, 433] width 109 height 30
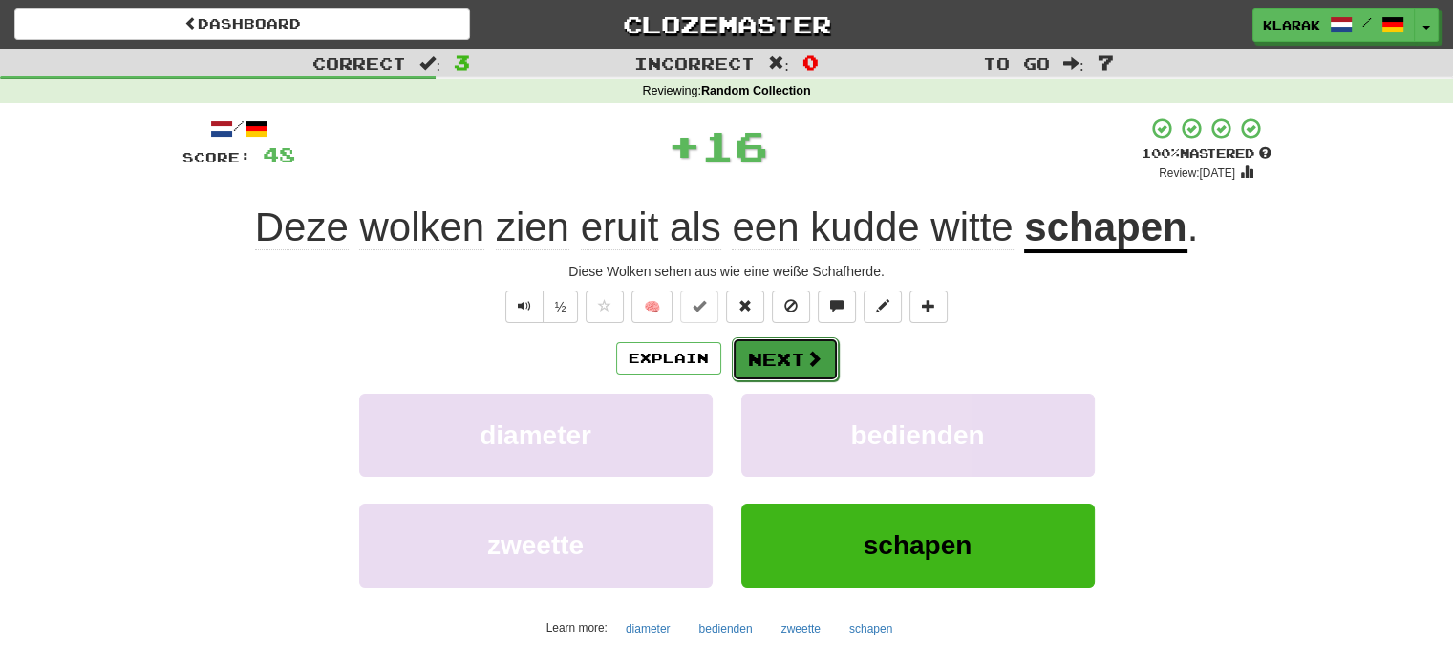
click at [784, 354] on button "Next" at bounding box center [785, 359] width 107 height 44
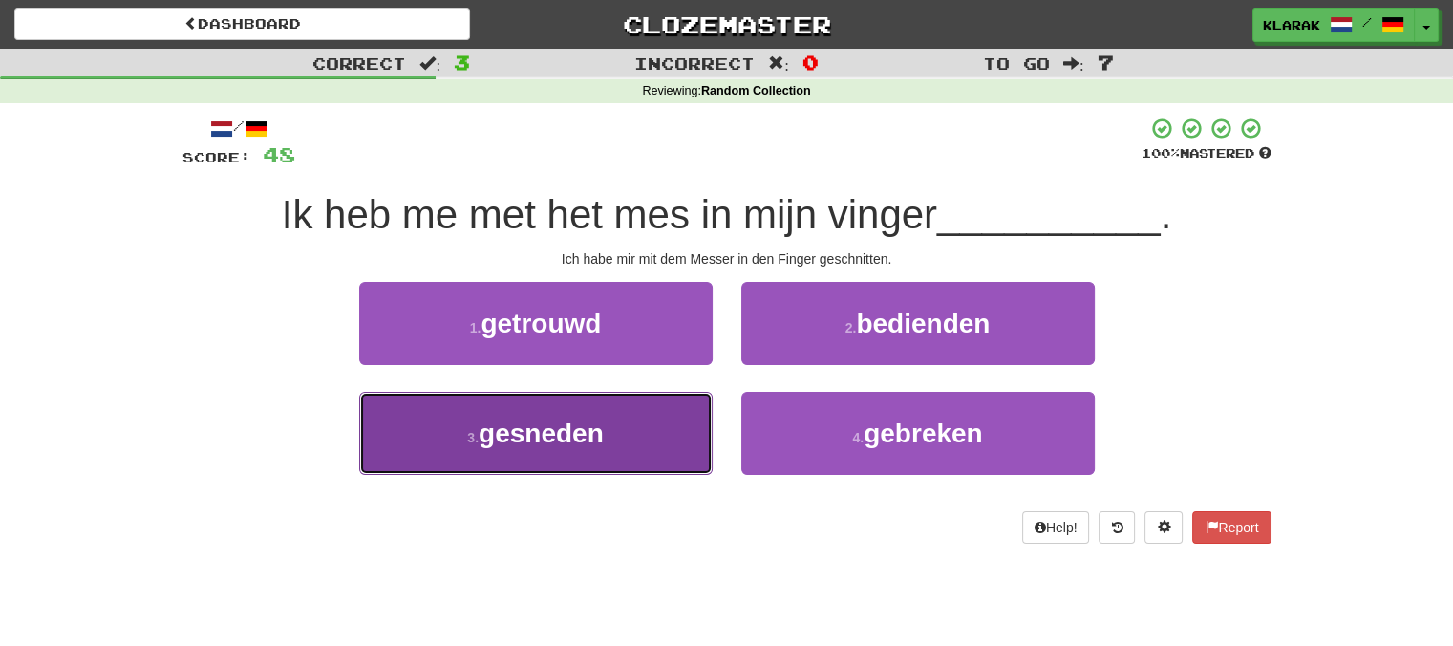
click at [636, 428] on button "3 . gesneden" at bounding box center [535, 433] width 353 height 83
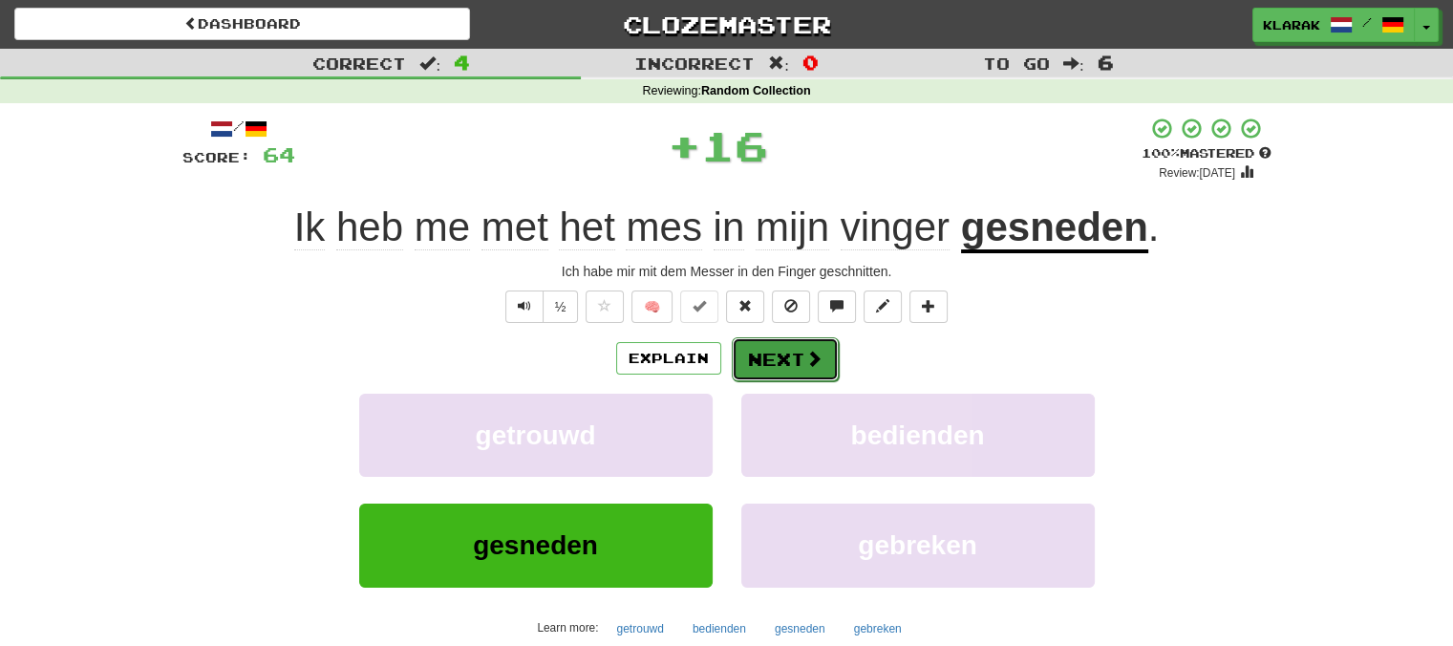
click at [761, 354] on button "Next" at bounding box center [785, 359] width 107 height 44
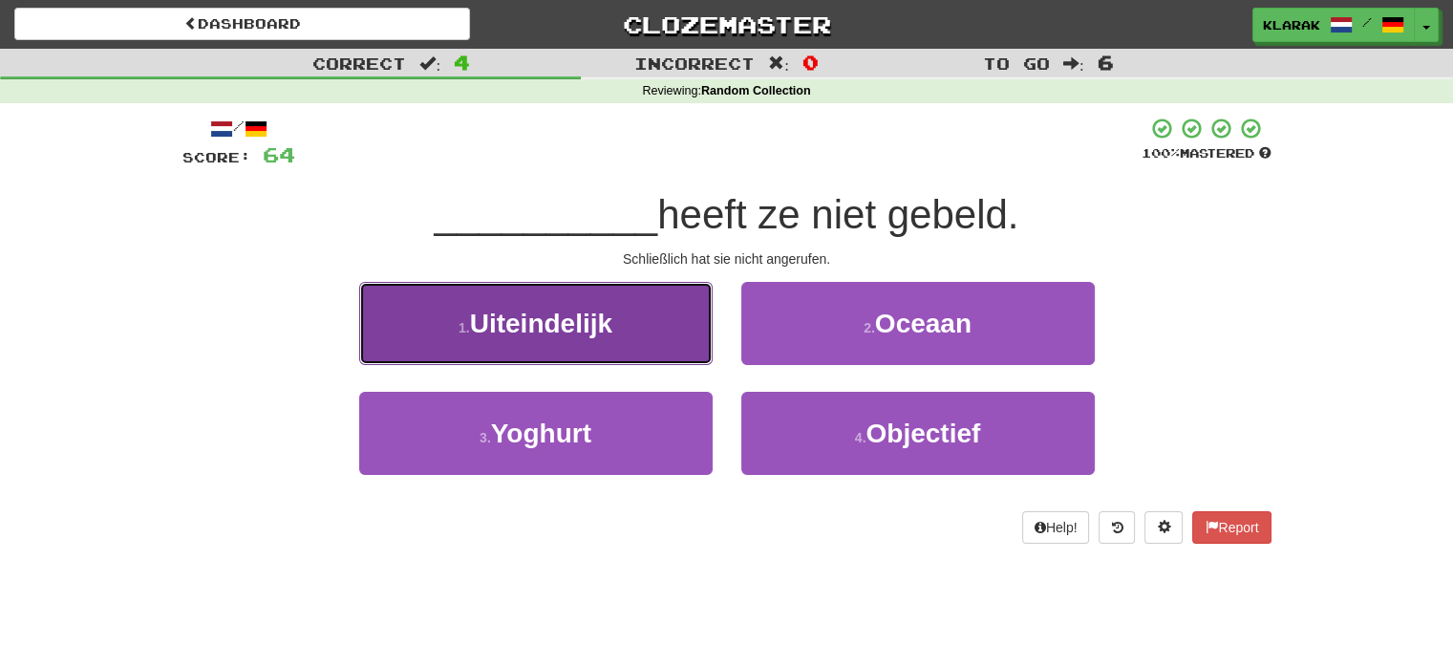
click at [624, 308] on button "1 . Uiteindelijk" at bounding box center [535, 323] width 353 height 83
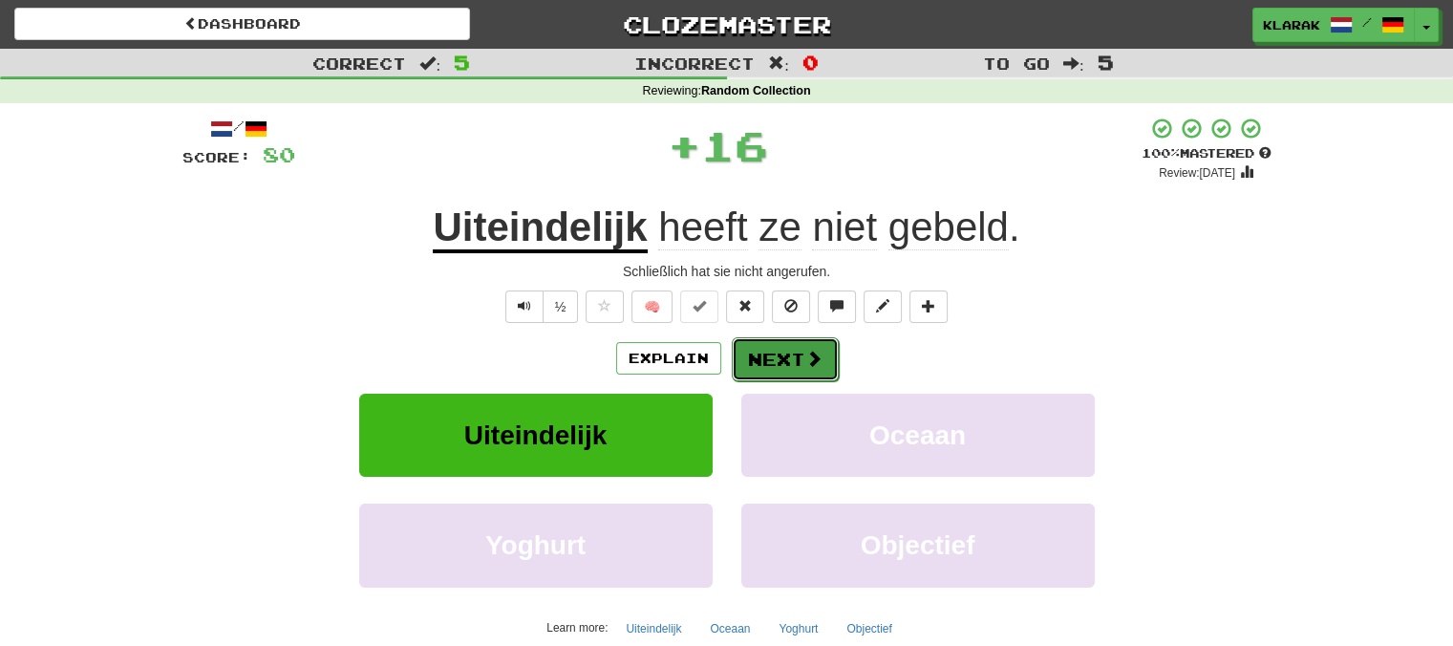
click at [781, 351] on button "Next" at bounding box center [785, 359] width 107 height 44
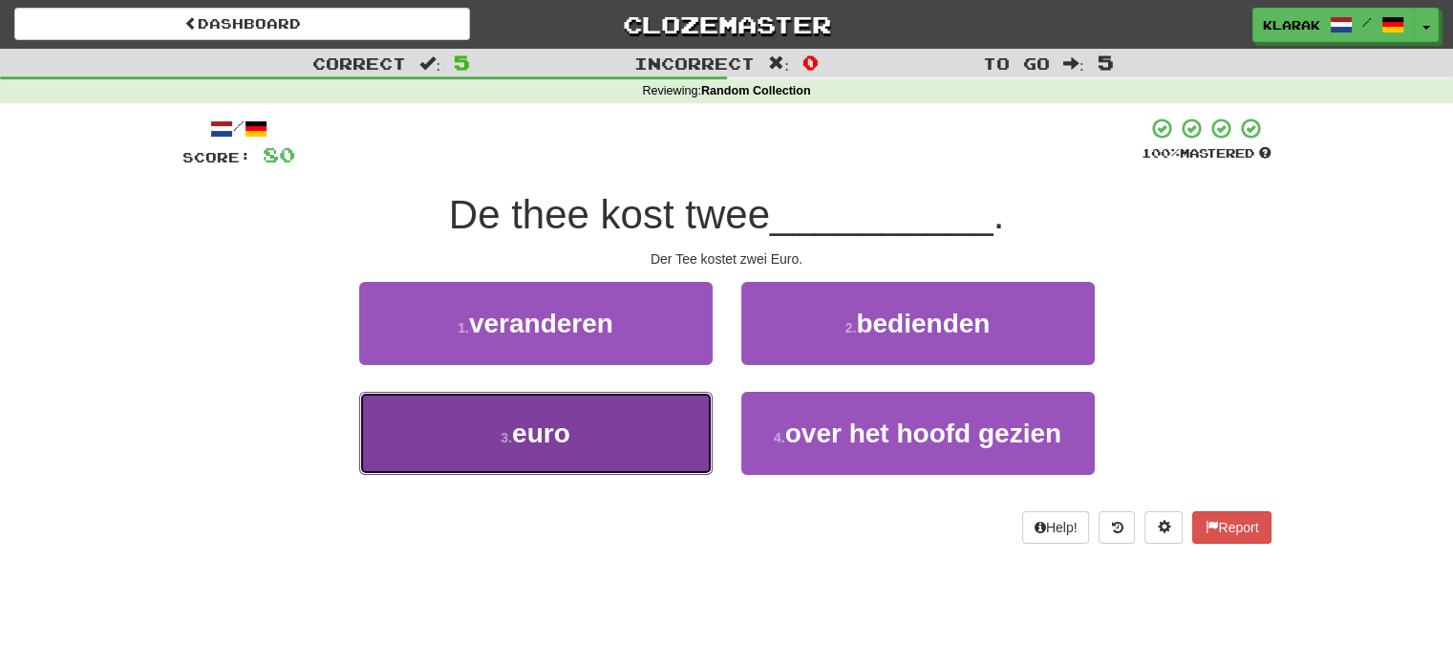
click at [627, 457] on button "3 . euro" at bounding box center [535, 433] width 353 height 83
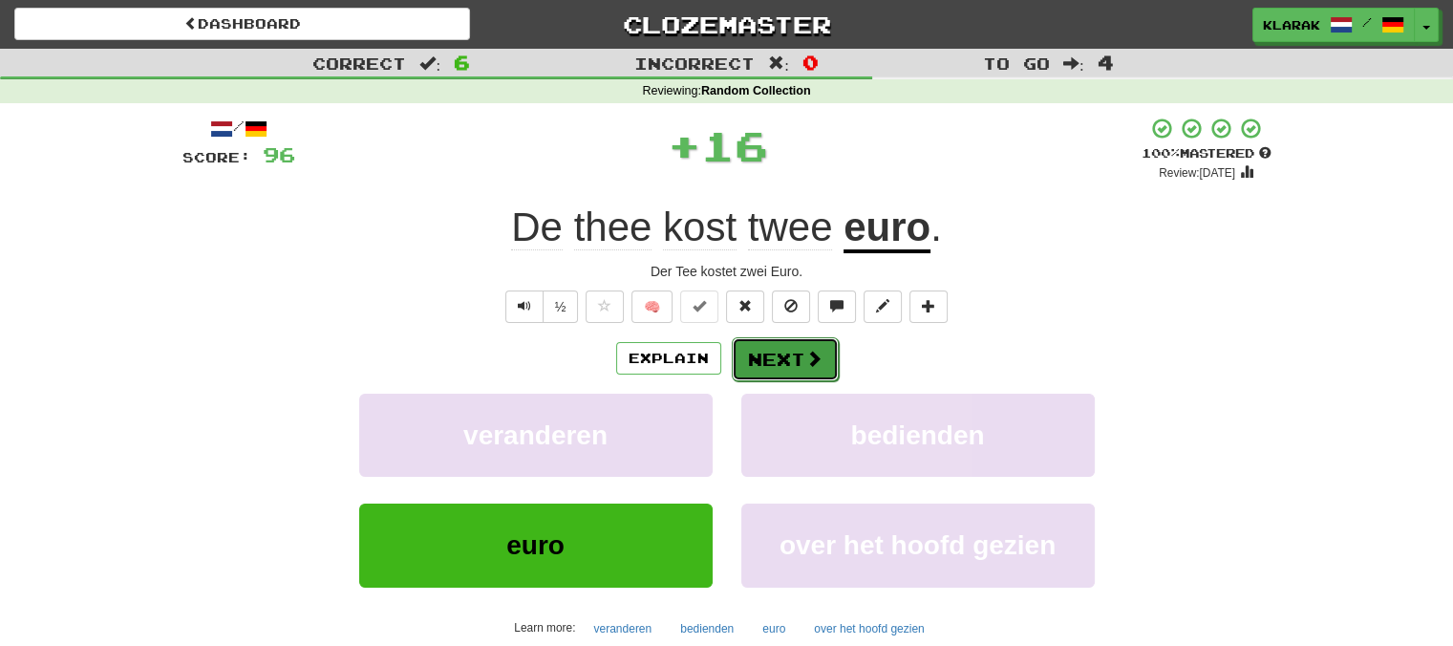
click at [772, 348] on button "Next" at bounding box center [785, 359] width 107 height 44
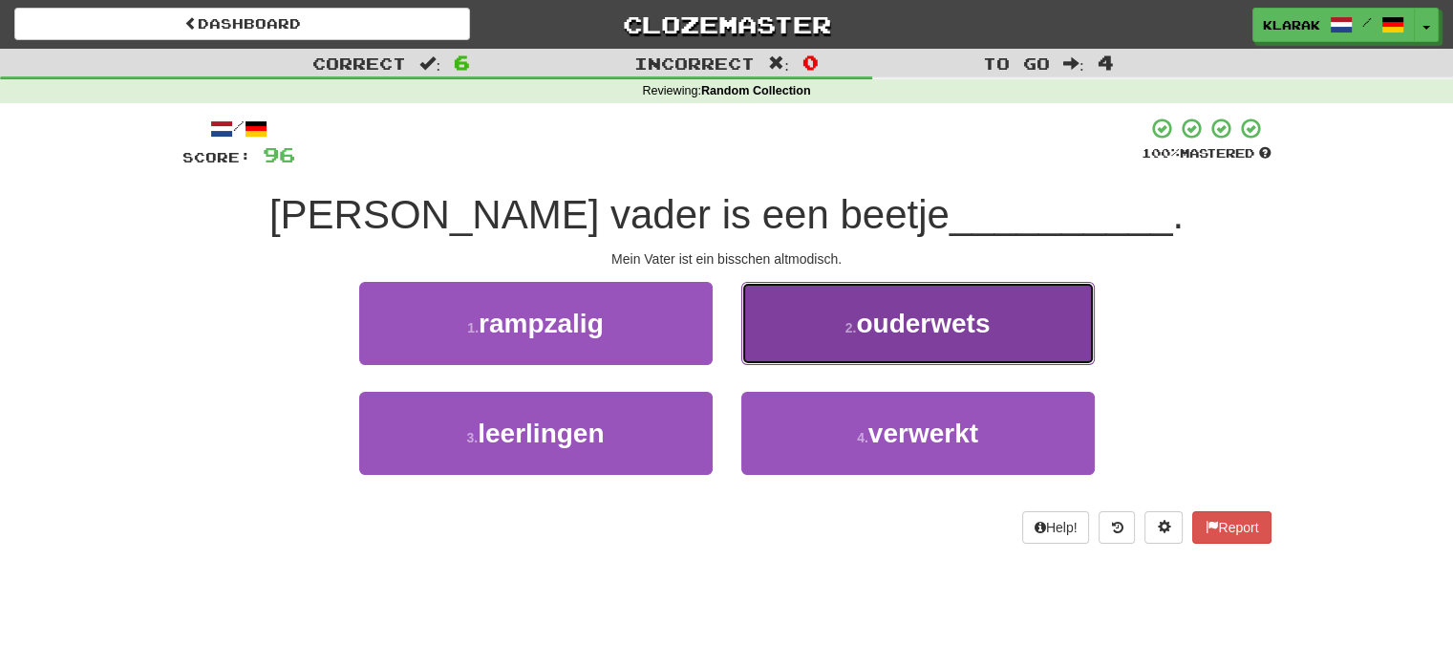
click at [836, 318] on button "2 . ouderwets" at bounding box center [917, 323] width 353 height 83
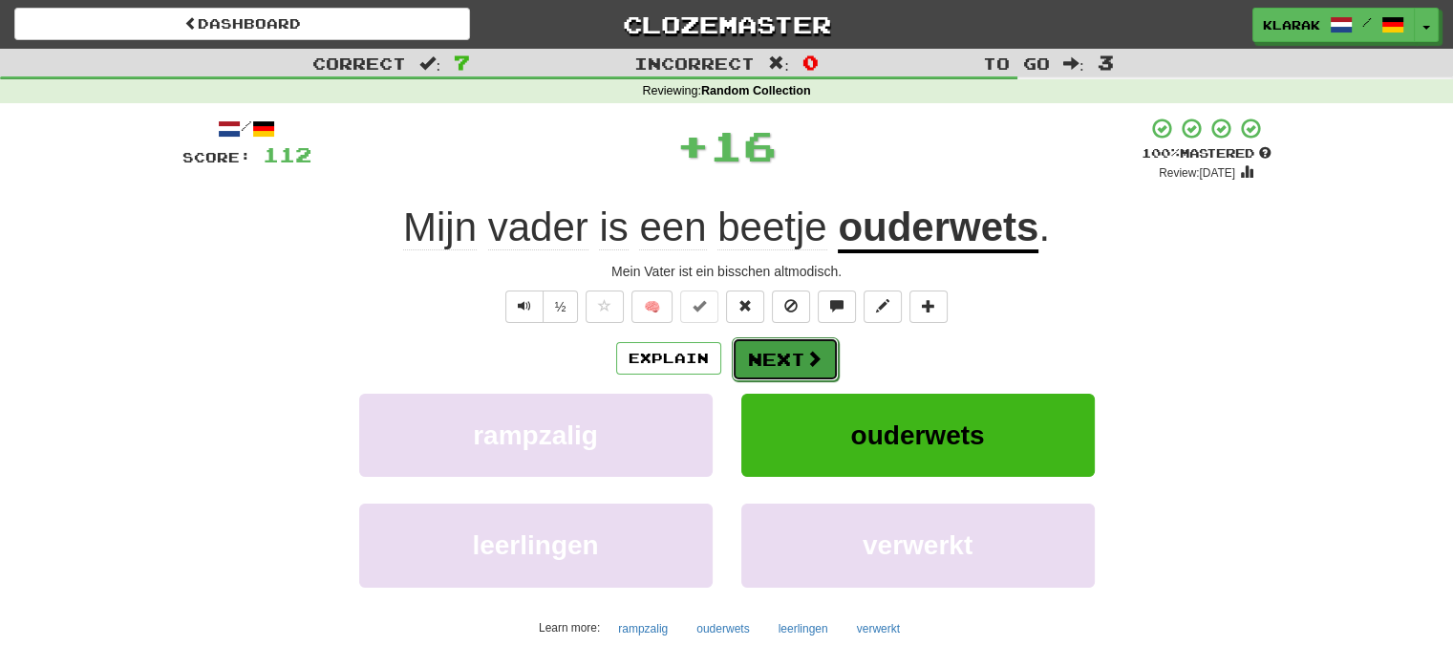
click at [757, 352] on button "Next" at bounding box center [785, 359] width 107 height 44
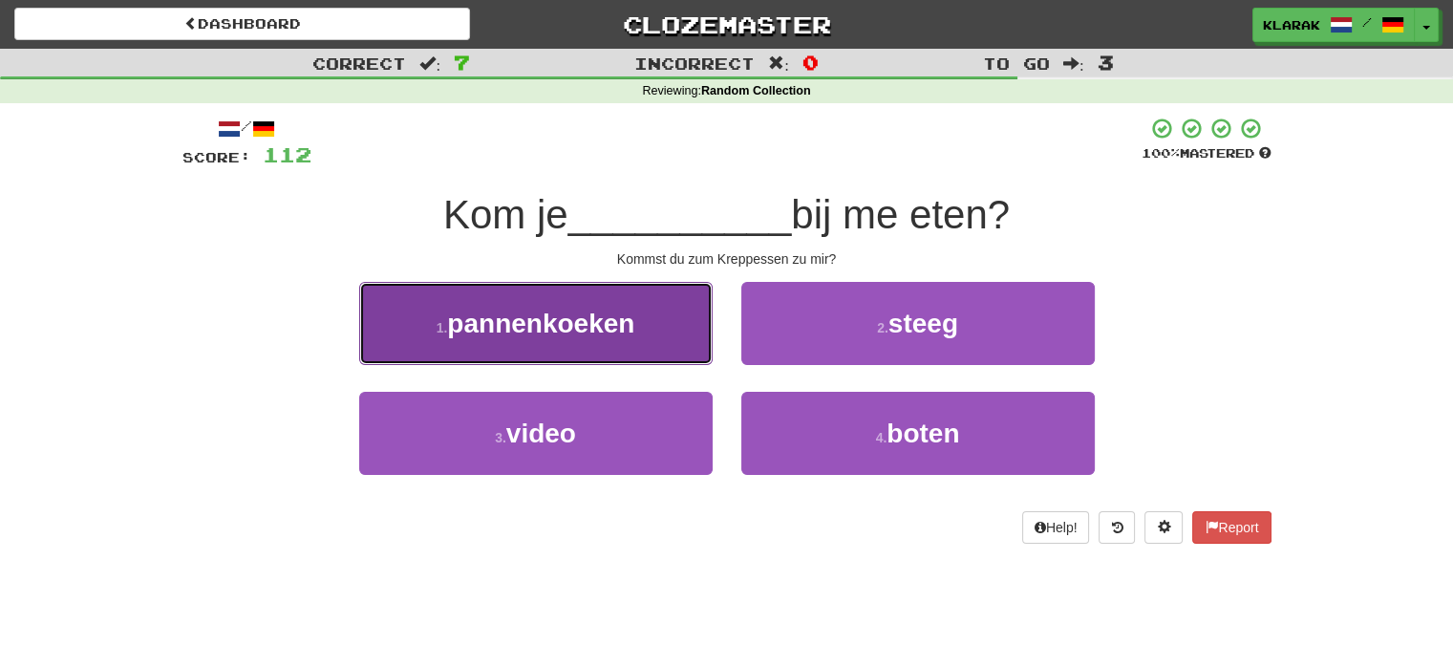
click at [619, 341] on button "1 . pannenkoeken" at bounding box center [535, 323] width 353 height 83
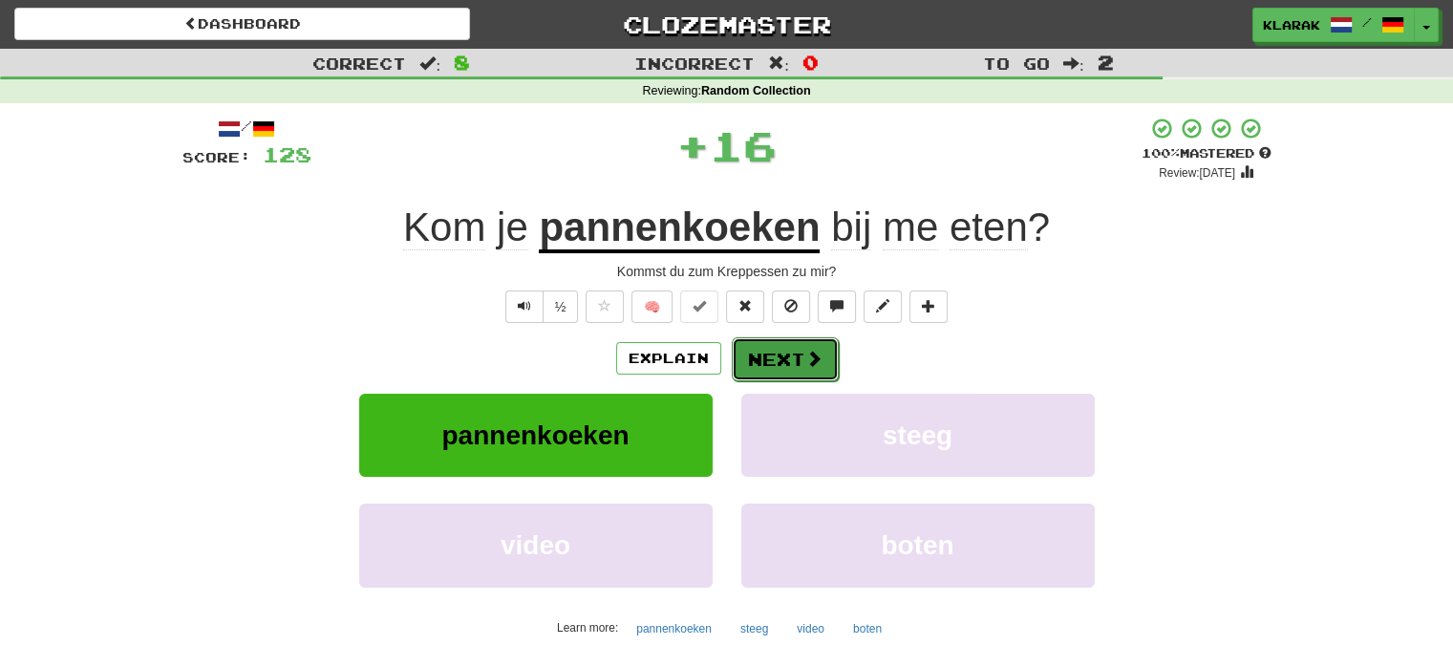
click at [774, 361] on button "Next" at bounding box center [785, 359] width 107 height 44
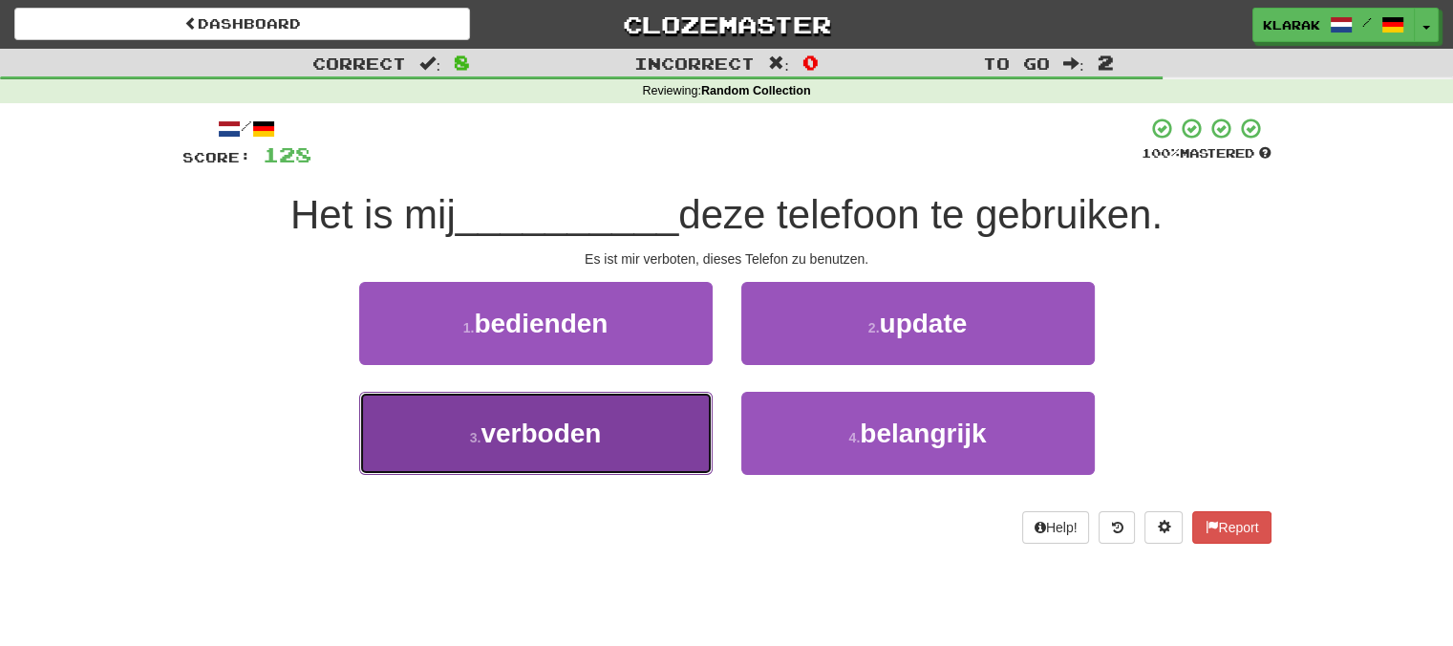
click at [651, 436] on button "3 . verboden" at bounding box center [535, 433] width 353 height 83
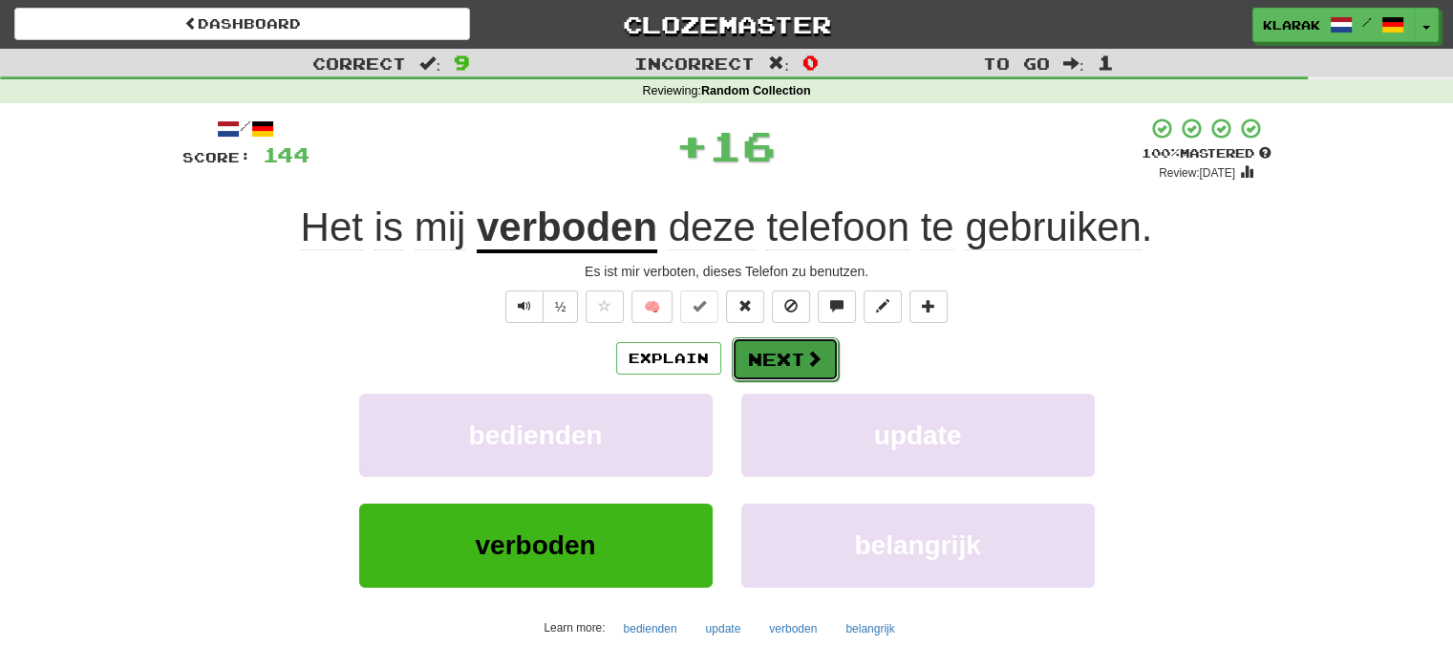
click at [786, 353] on button "Next" at bounding box center [785, 359] width 107 height 44
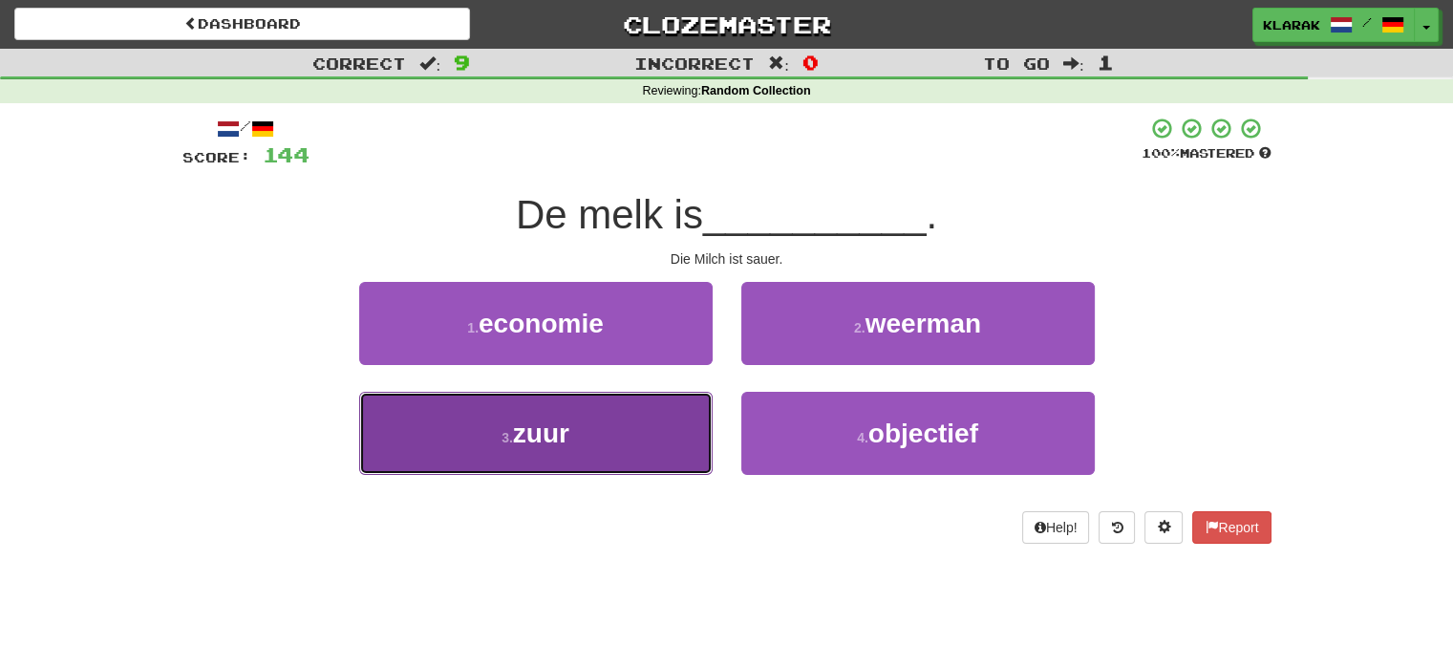
click at [637, 413] on button "3 . zuur" at bounding box center [535, 433] width 353 height 83
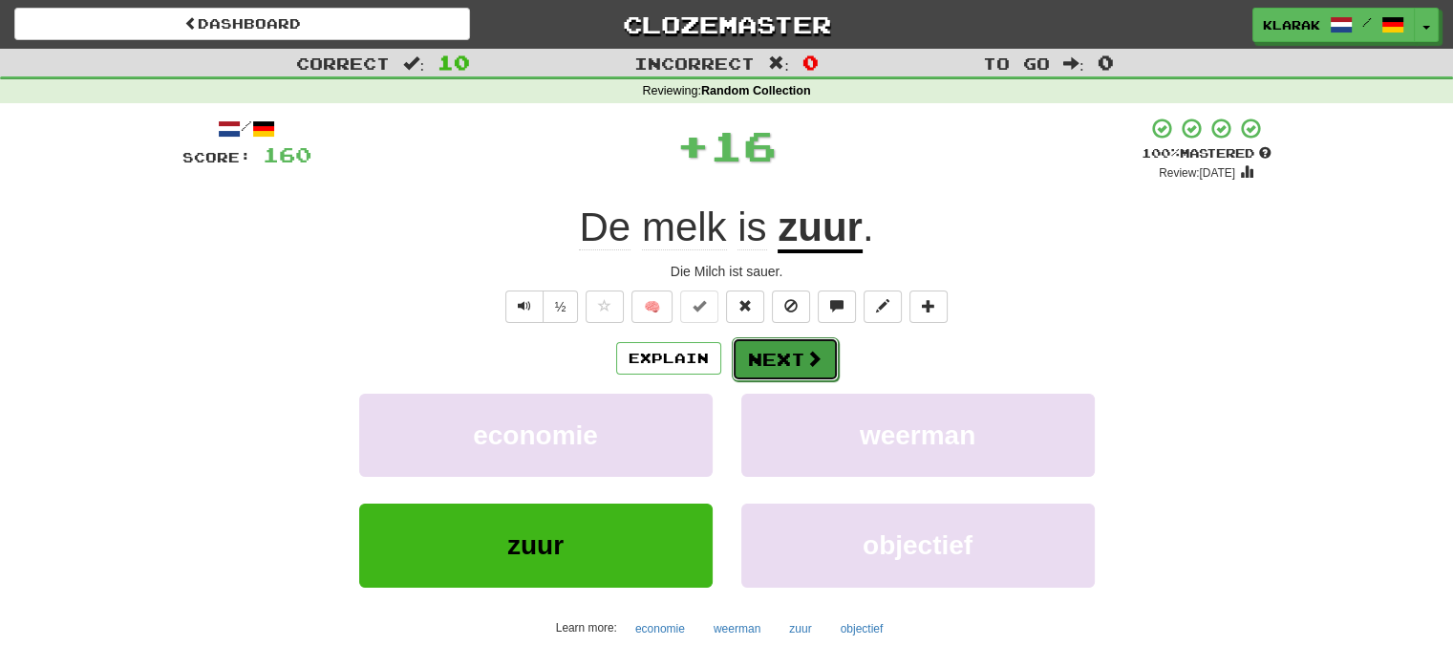
click at [788, 354] on button "Next" at bounding box center [785, 359] width 107 height 44
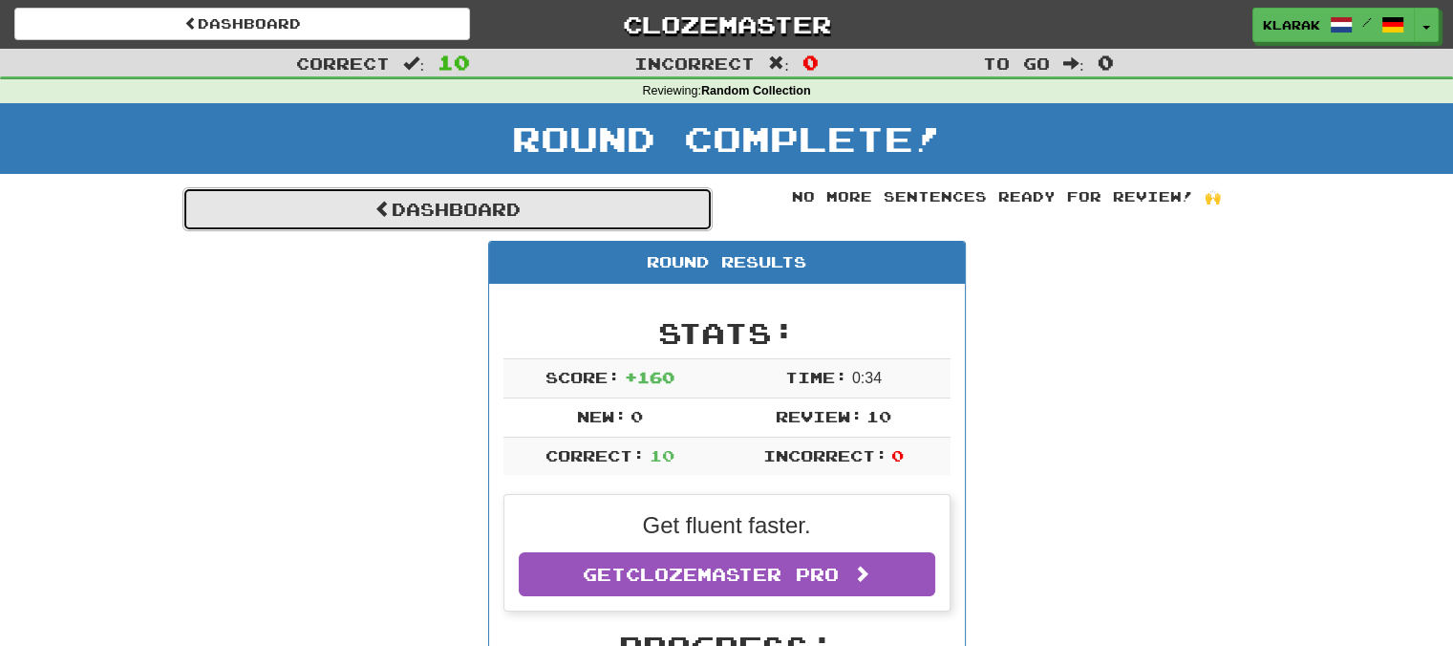
click at [459, 205] on link "Dashboard" at bounding box center [447, 209] width 530 height 44
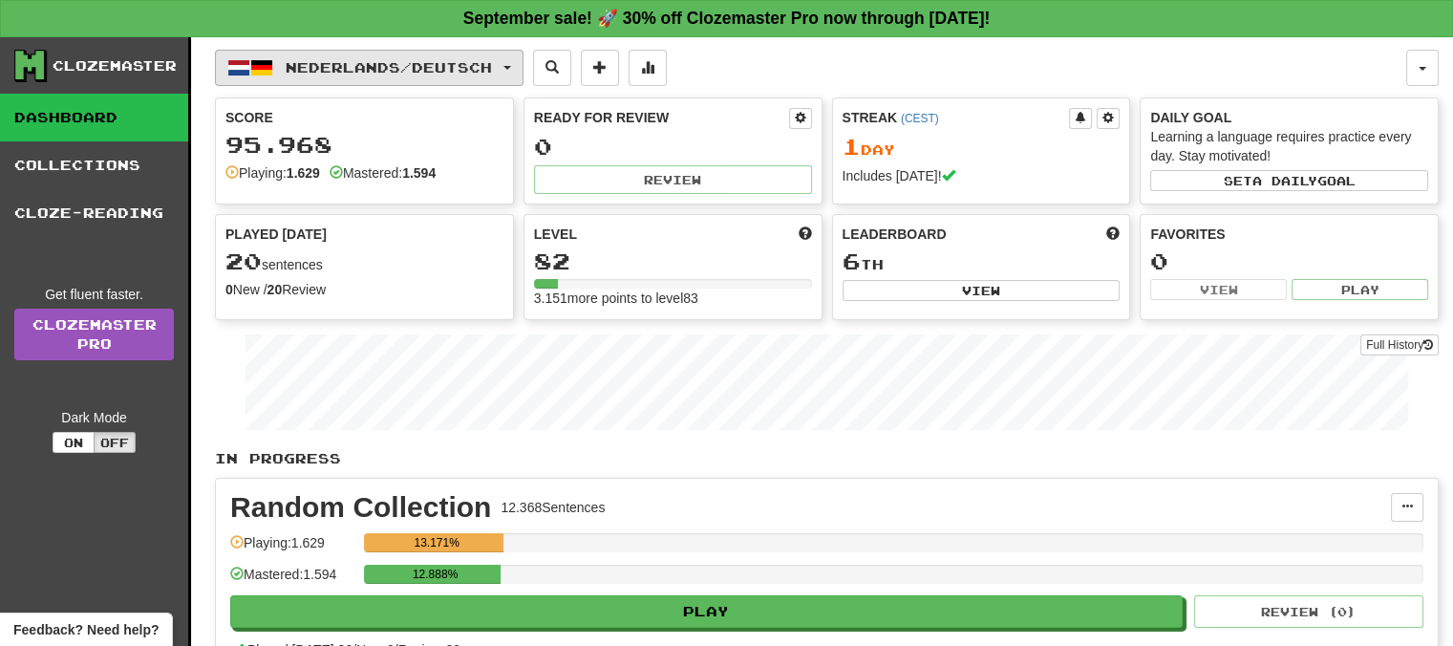
click at [520, 61] on button "Nederlands / Deutsch" at bounding box center [369, 68] width 308 height 36
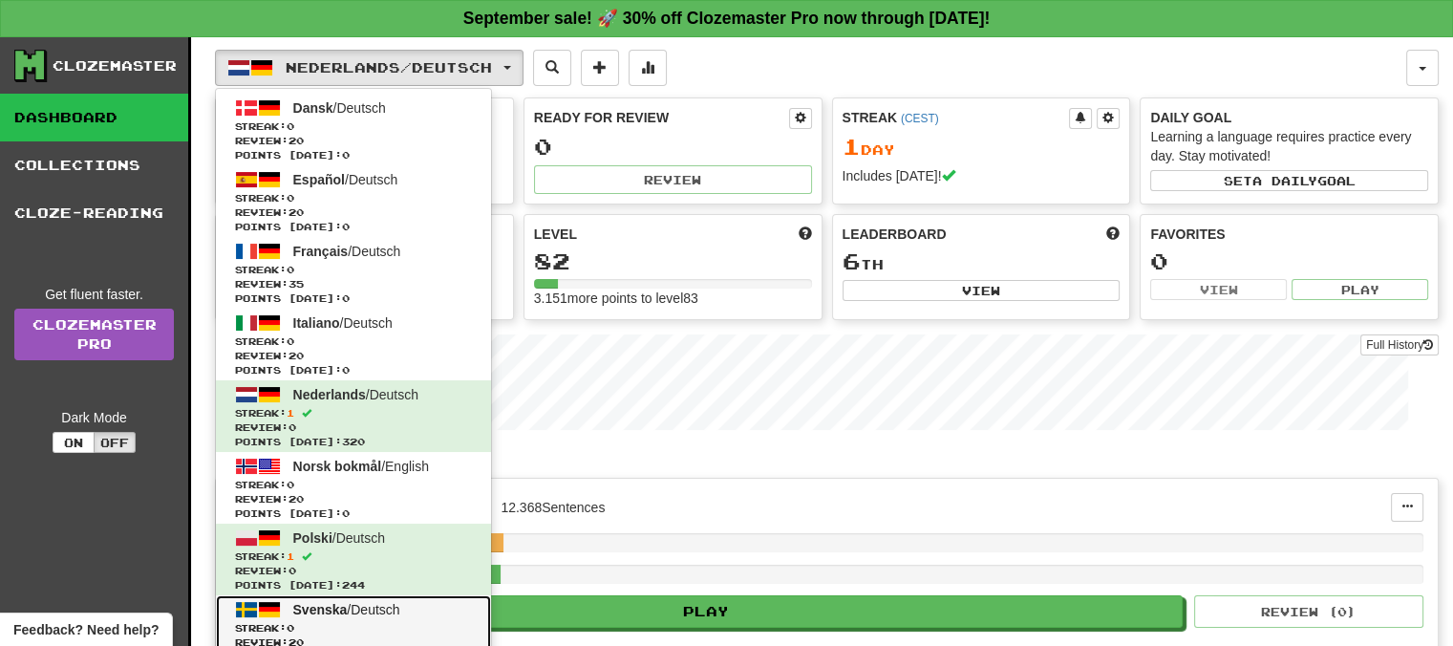
click at [325, 610] on span "Svenska" at bounding box center [320, 609] width 54 height 15
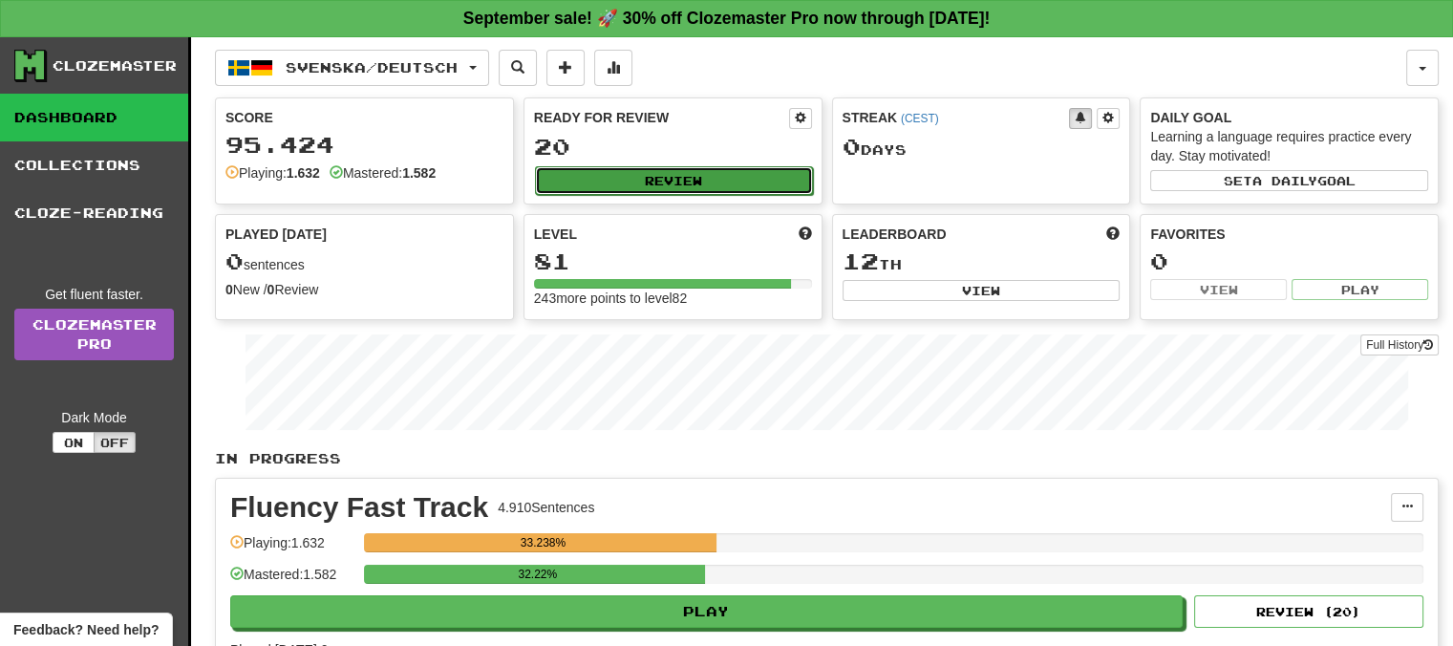
click at [657, 170] on button "Review" at bounding box center [674, 180] width 278 height 29
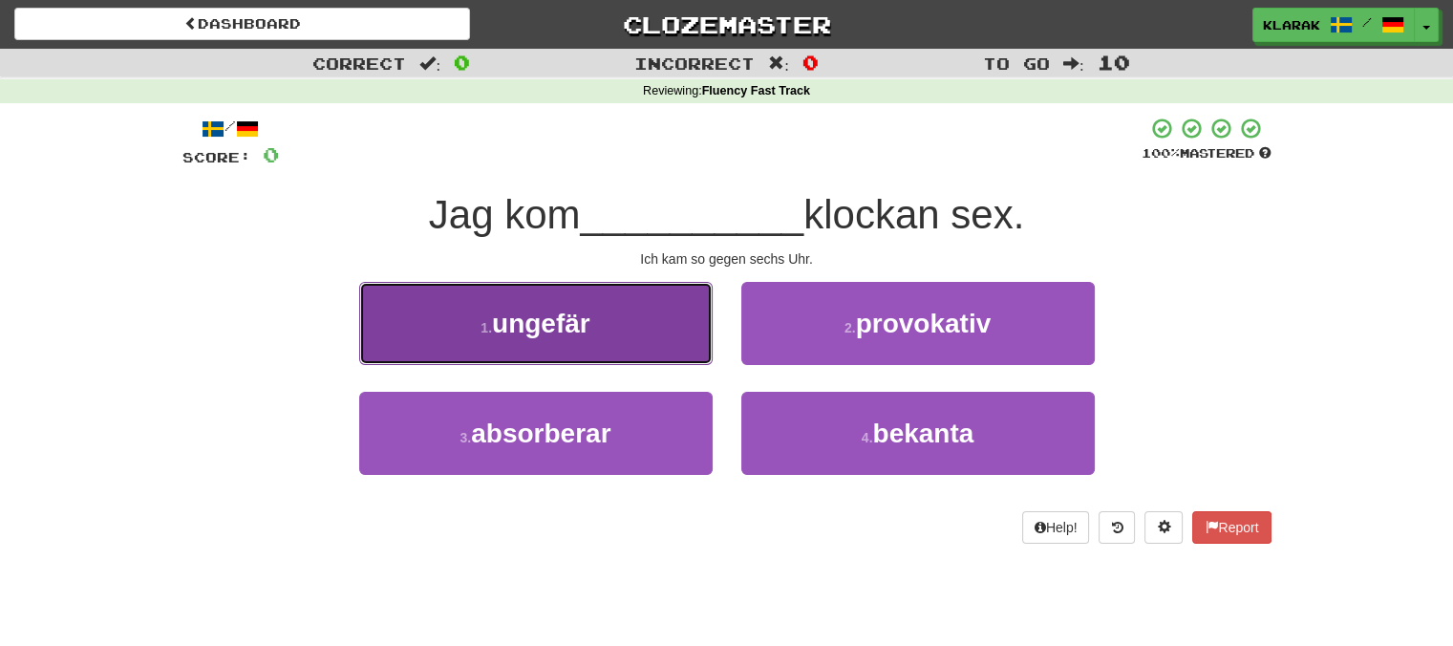
click at [597, 314] on button "1 . ungefär" at bounding box center [535, 323] width 353 height 83
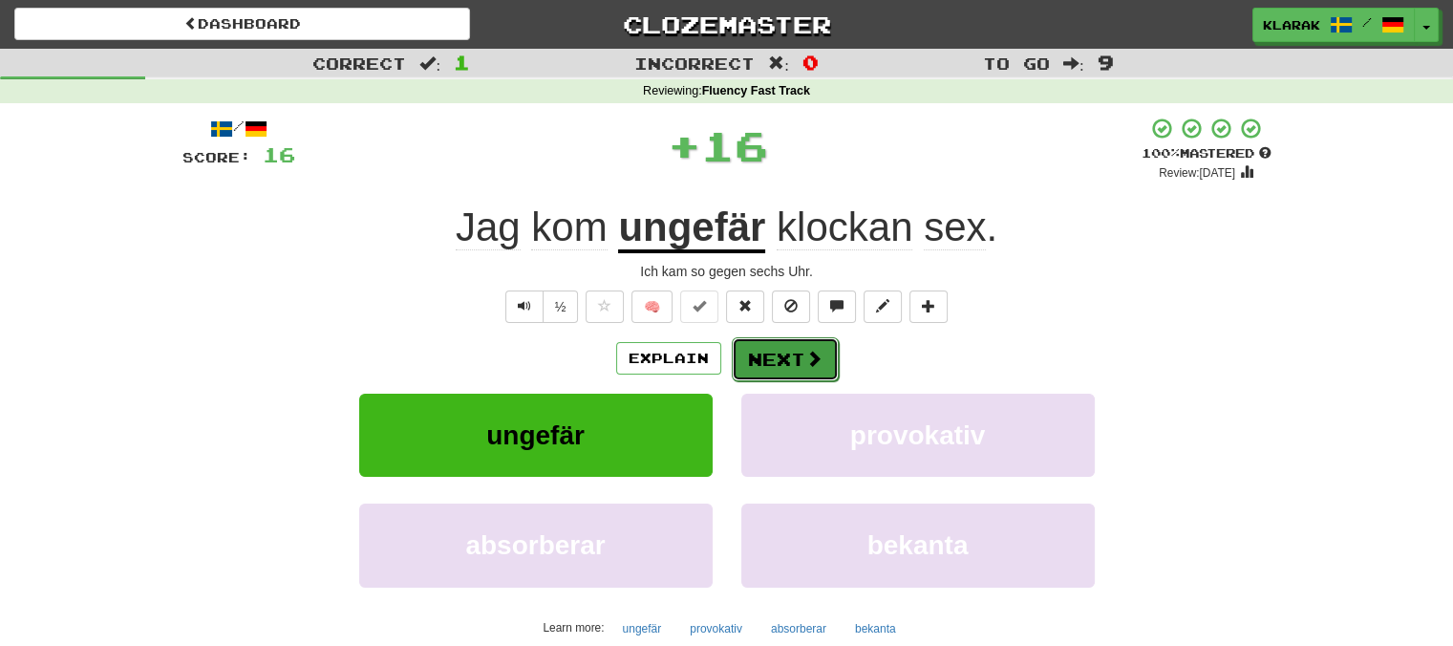
click at [780, 362] on button "Next" at bounding box center [785, 359] width 107 height 44
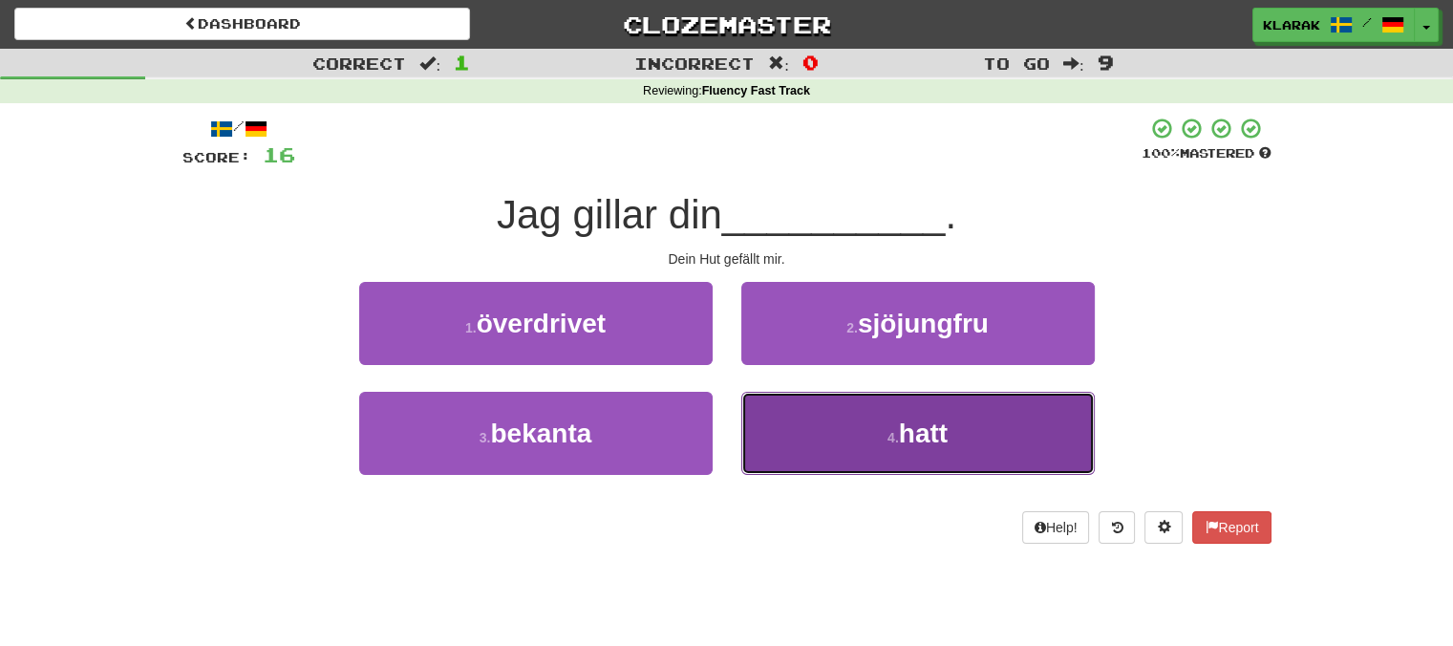
click at [844, 443] on button "4 . hatt" at bounding box center [917, 433] width 353 height 83
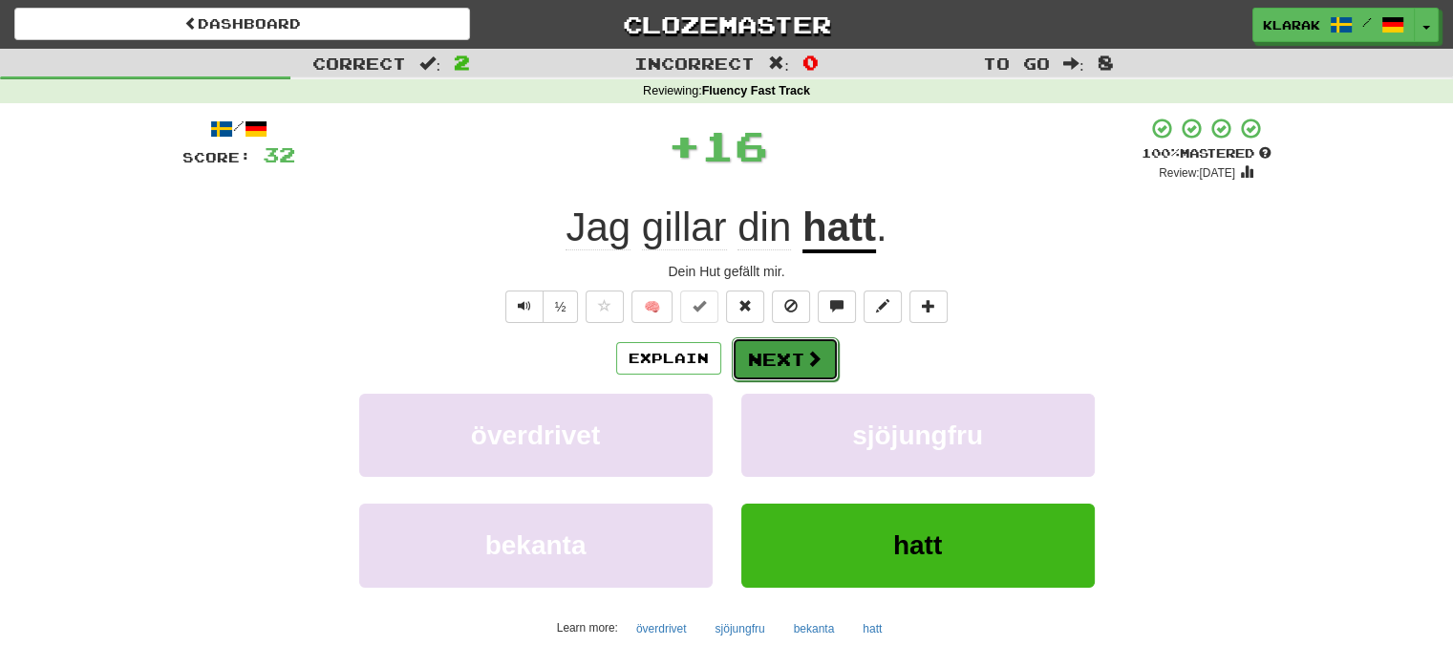
click at [769, 361] on button "Next" at bounding box center [785, 359] width 107 height 44
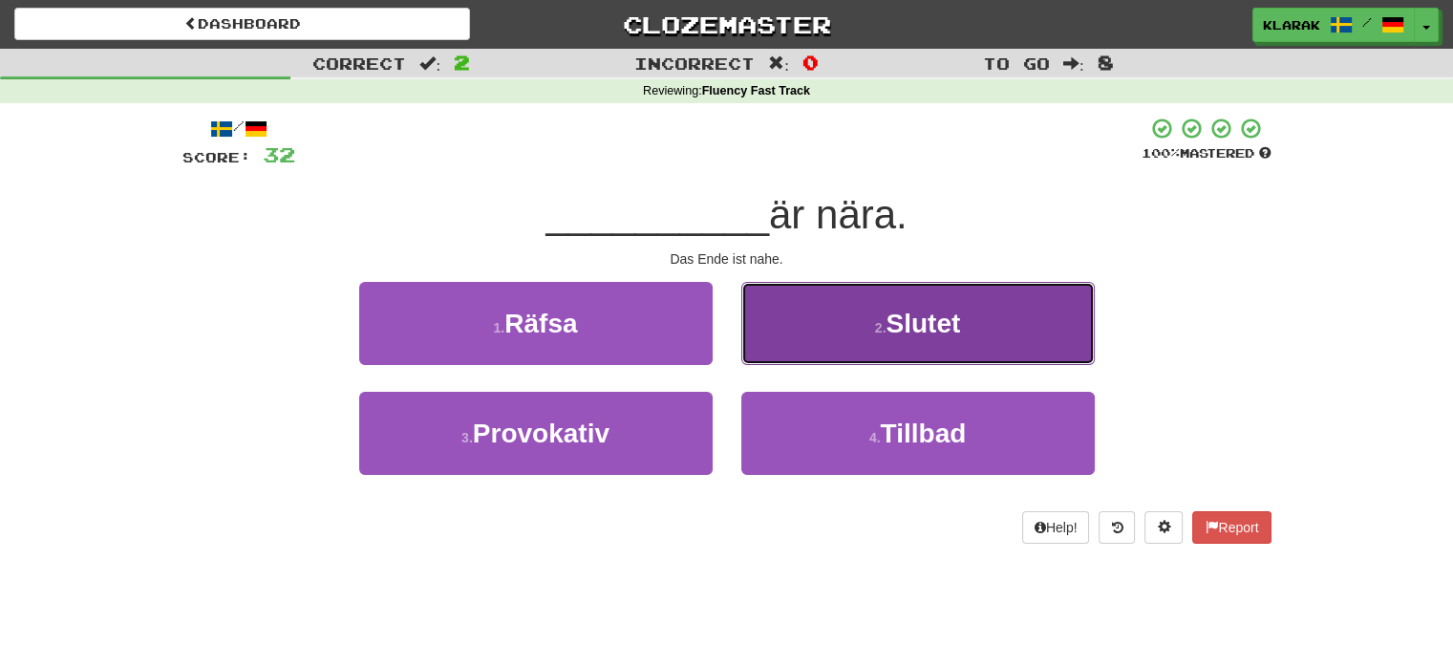
click at [818, 331] on button "2 . Slutet" at bounding box center [917, 323] width 353 height 83
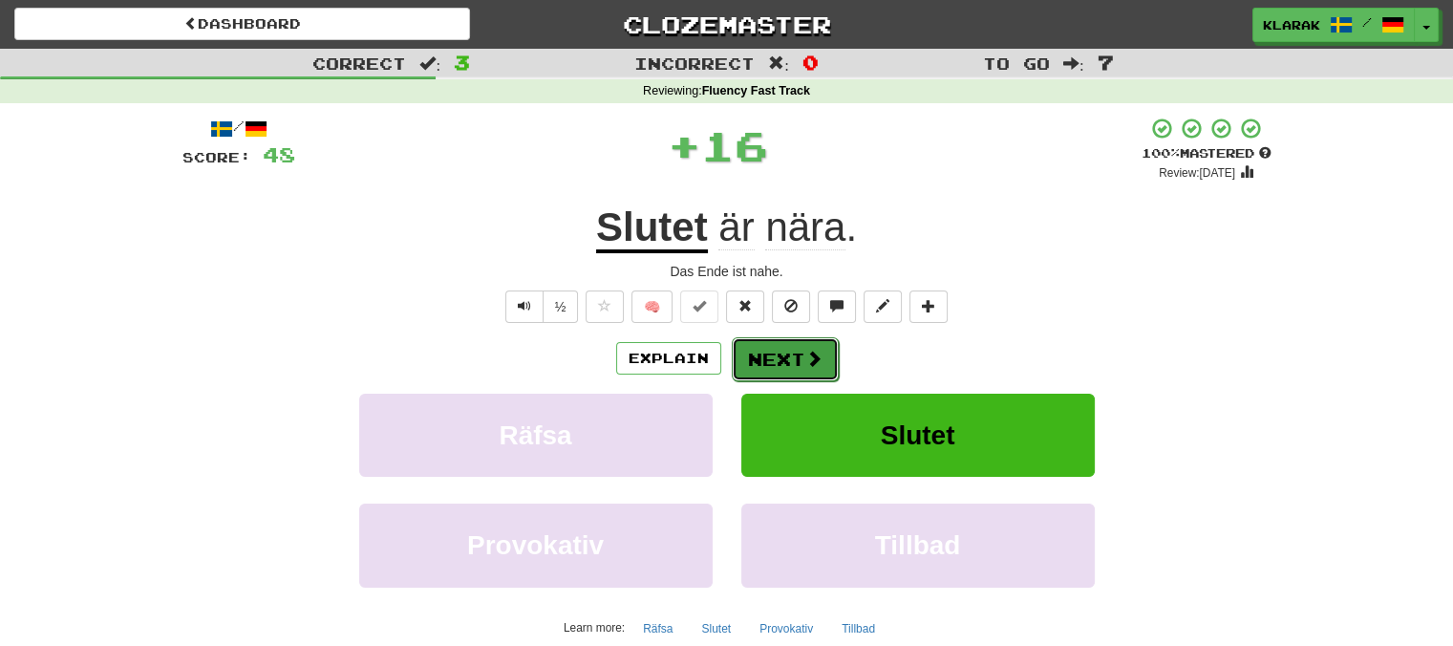
click at [766, 356] on button "Next" at bounding box center [785, 359] width 107 height 44
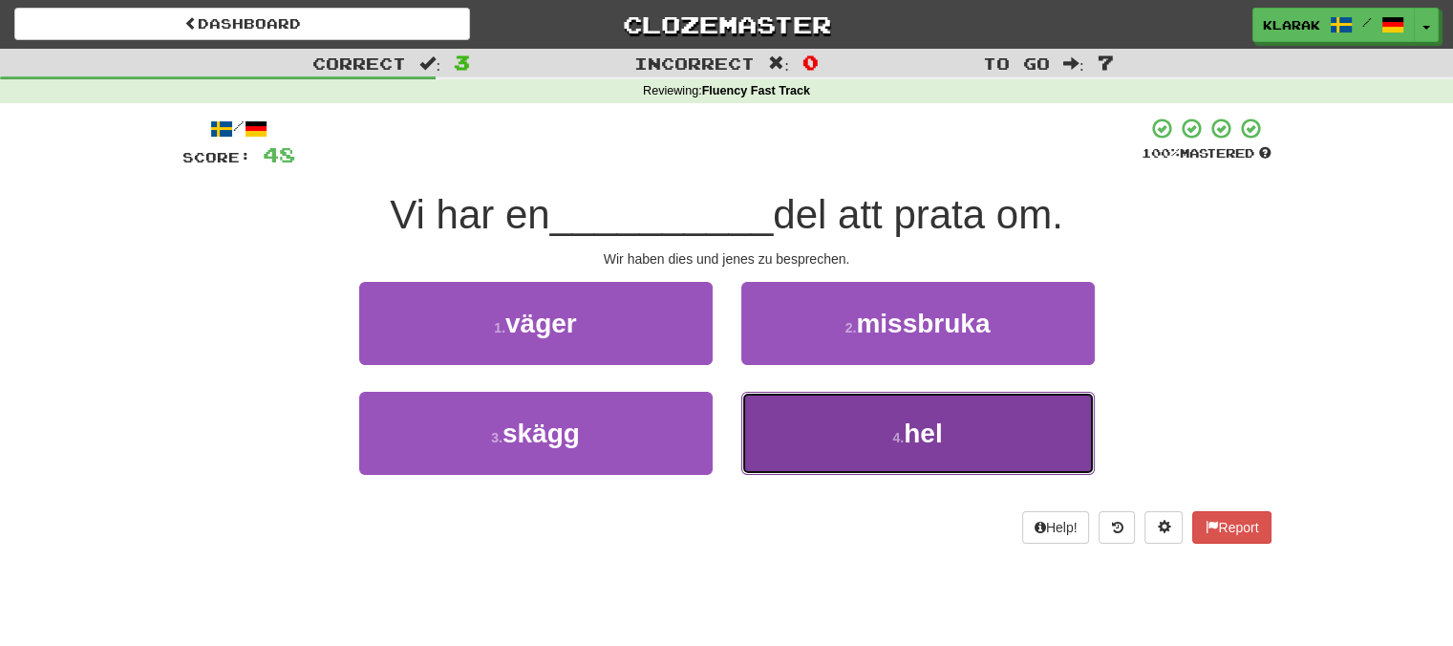
click at [797, 462] on button "4 . hel" at bounding box center [917, 433] width 353 height 83
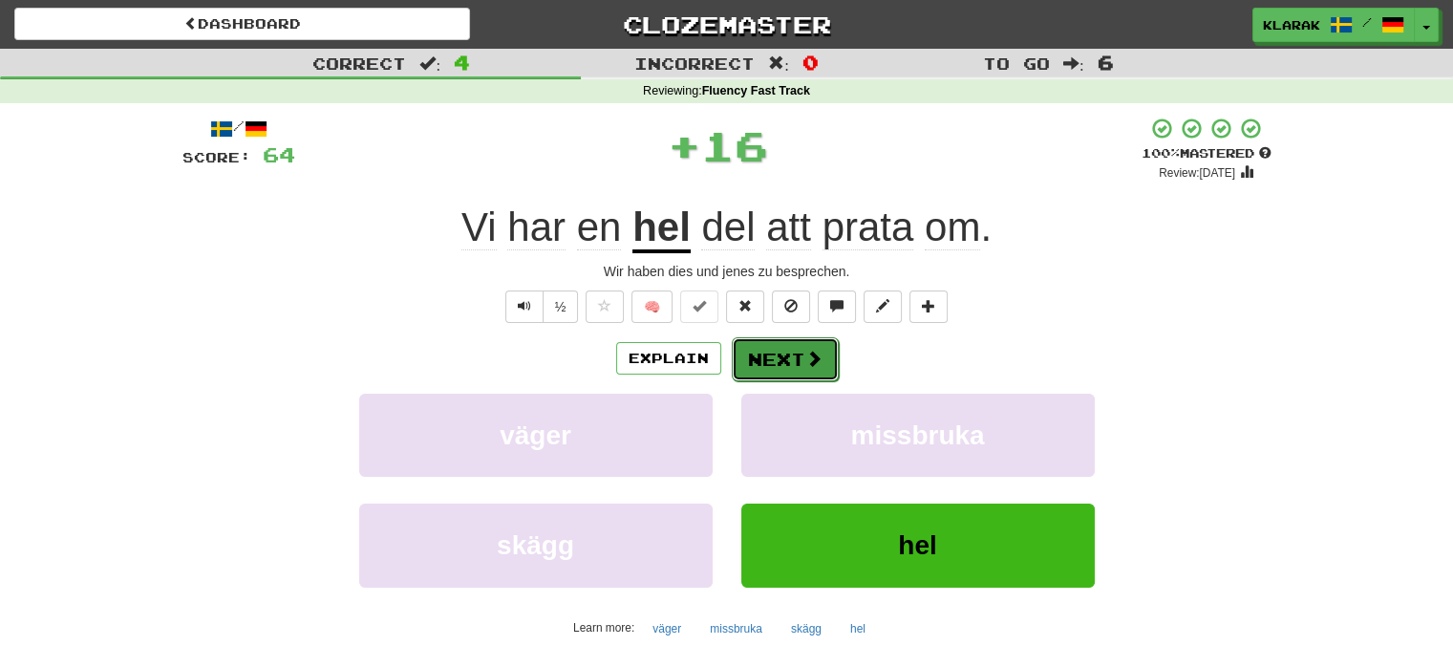
click at [750, 359] on button "Next" at bounding box center [785, 359] width 107 height 44
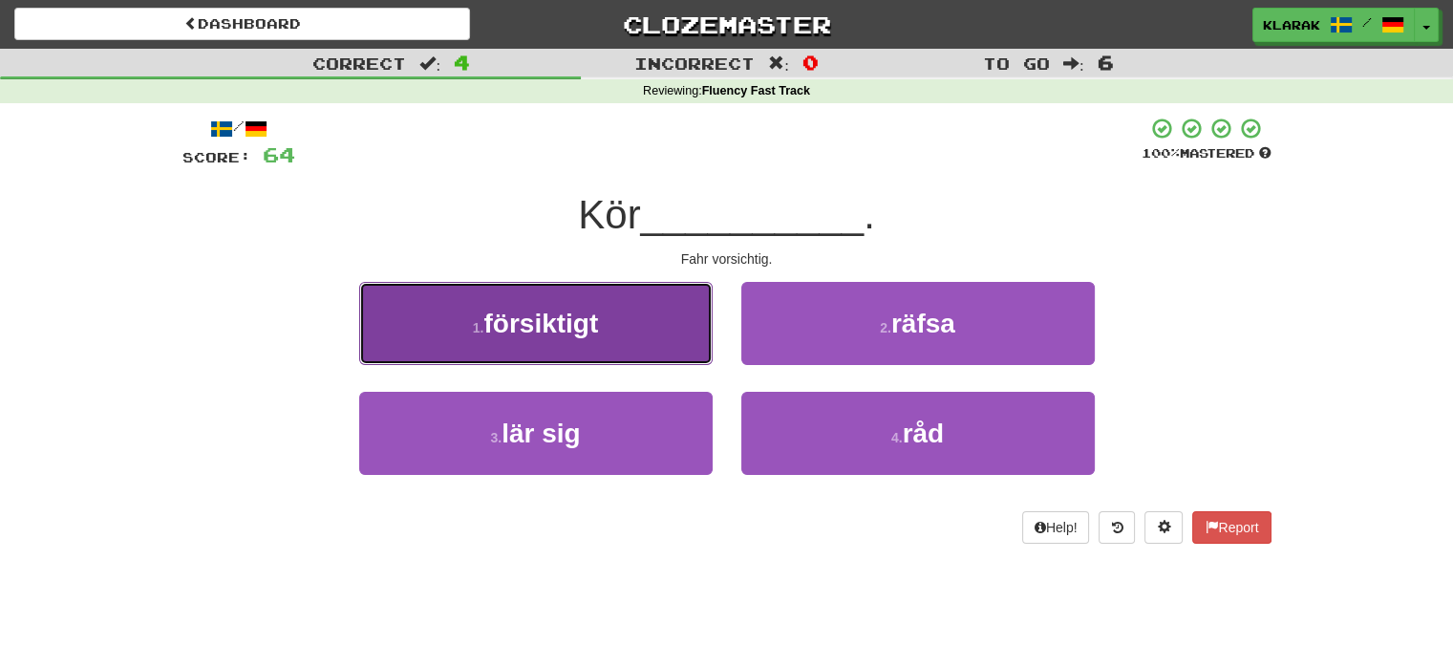
click at [651, 326] on button "1 . försiktigt" at bounding box center [535, 323] width 353 height 83
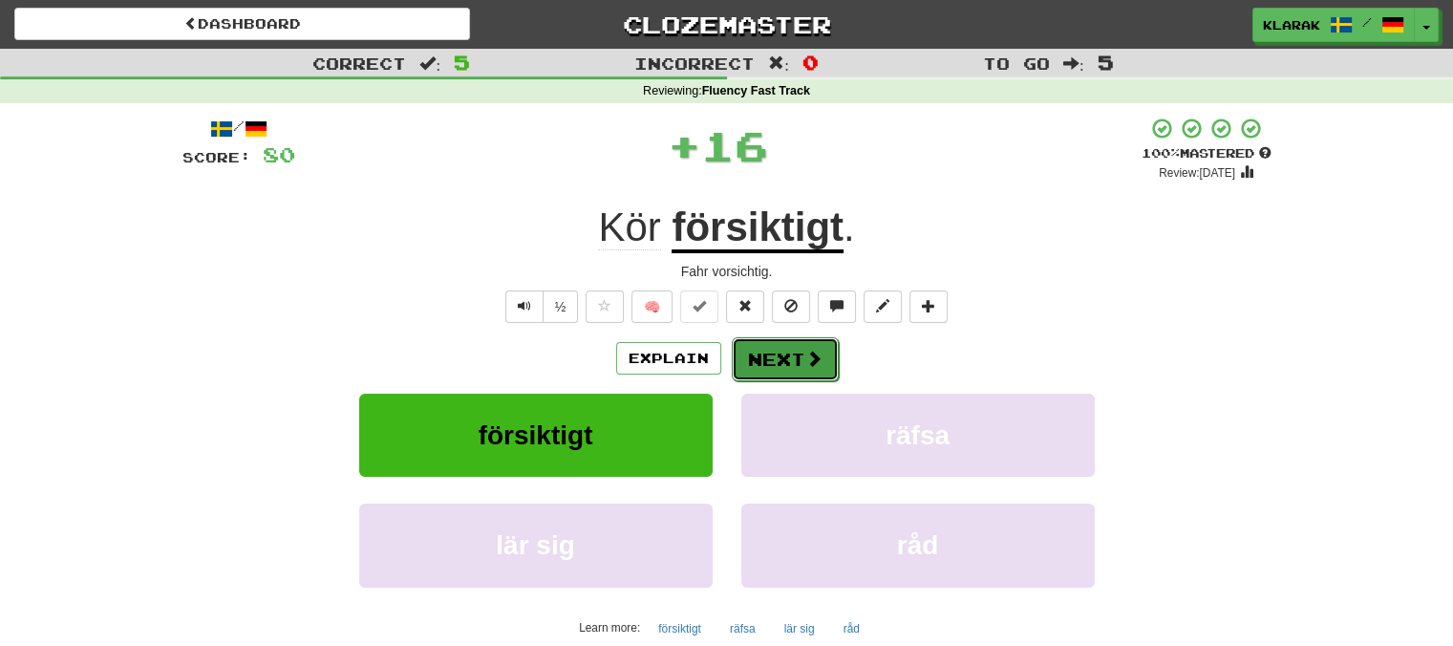
click at [781, 353] on button "Next" at bounding box center [785, 359] width 107 height 44
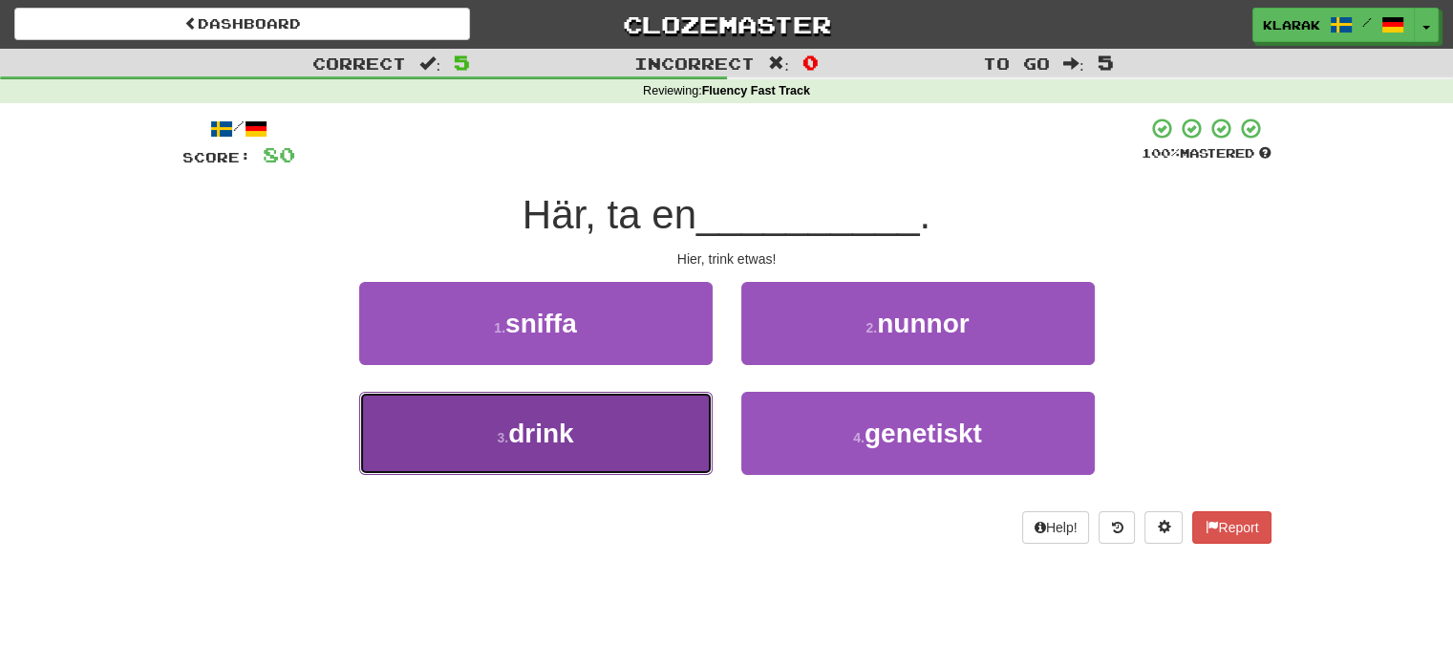
click at [648, 446] on button "3 . drink" at bounding box center [535, 433] width 353 height 83
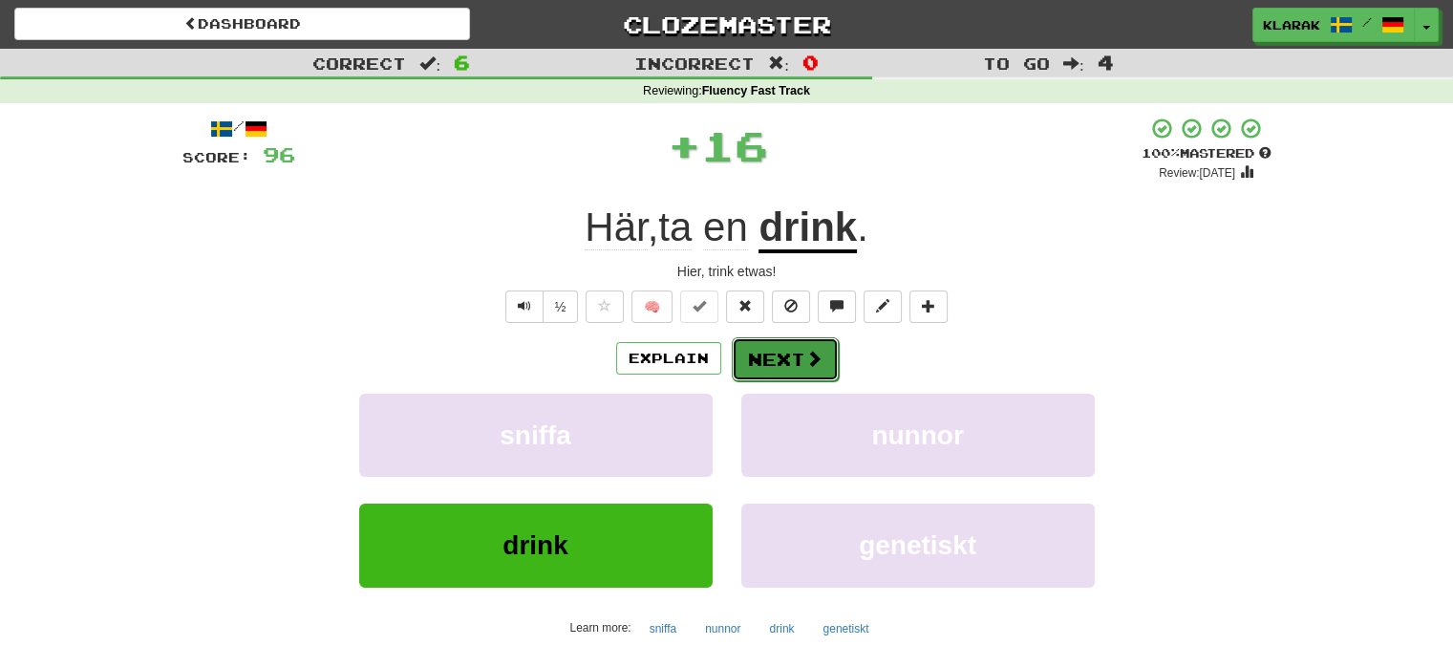
click at [781, 354] on button "Next" at bounding box center [785, 359] width 107 height 44
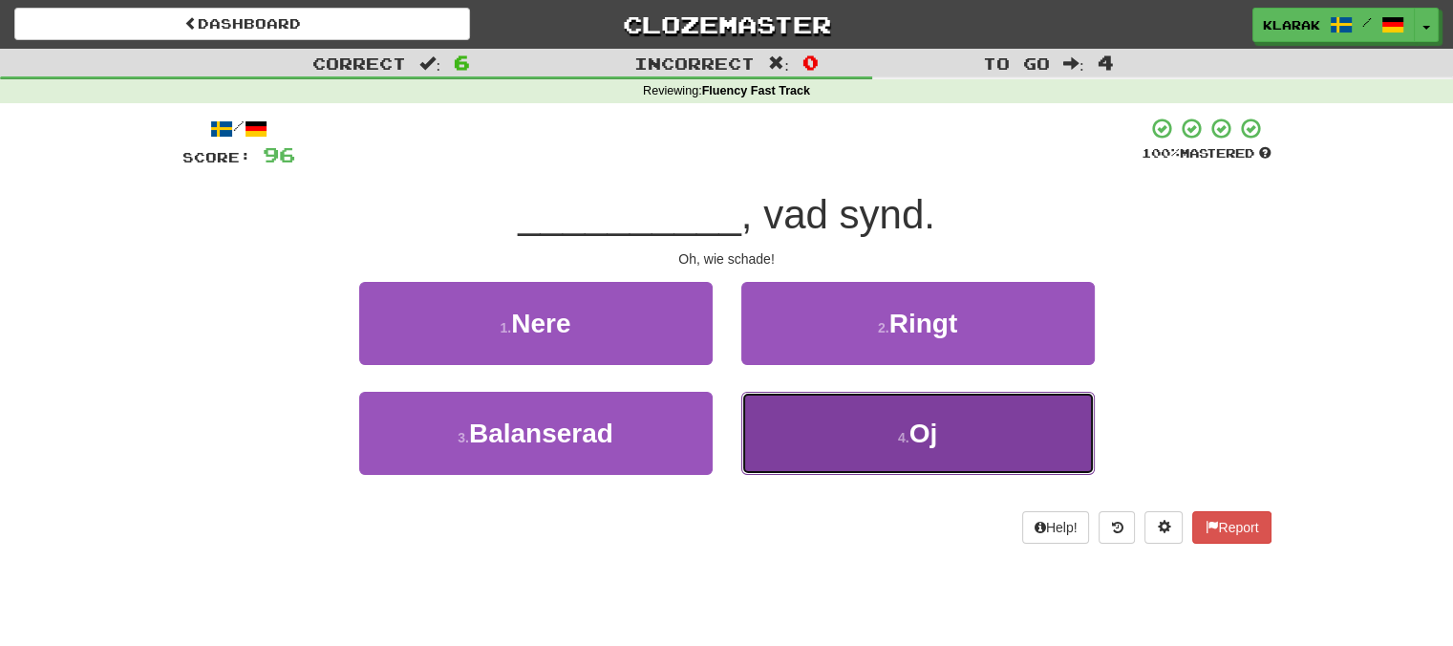
click at [800, 448] on button "4 . Oj" at bounding box center [917, 433] width 353 height 83
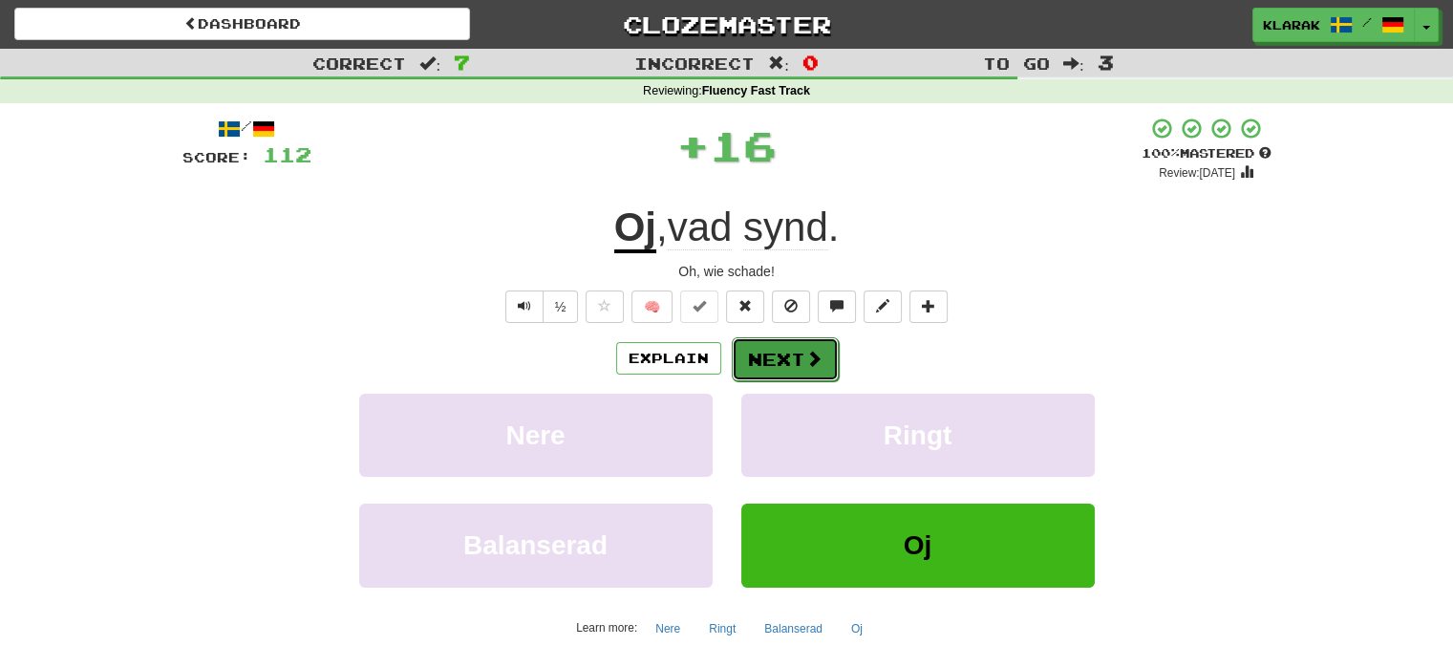
click at [739, 356] on button "Next" at bounding box center [785, 359] width 107 height 44
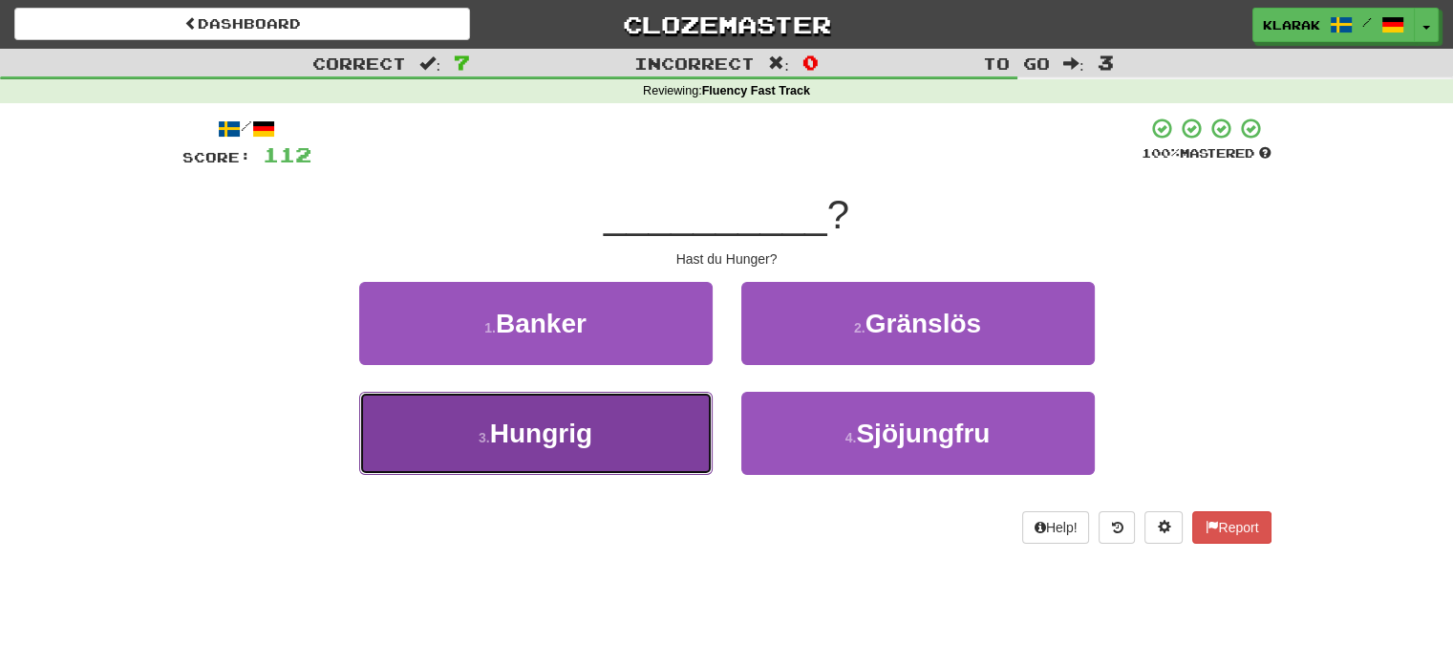
click at [689, 427] on button "3 . Hungrig" at bounding box center [535, 433] width 353 height 83
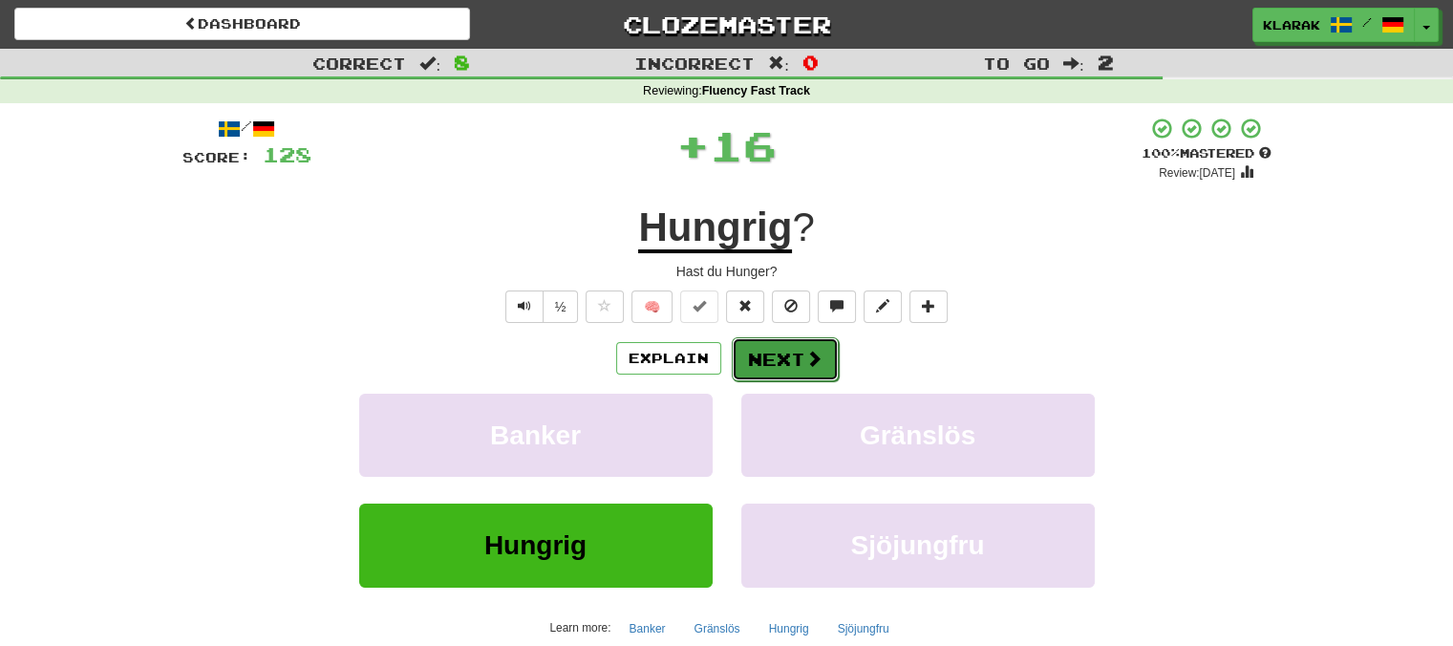
click at [788, 354] on button "Next" at bounding box center [785, 359] width 107 height 44
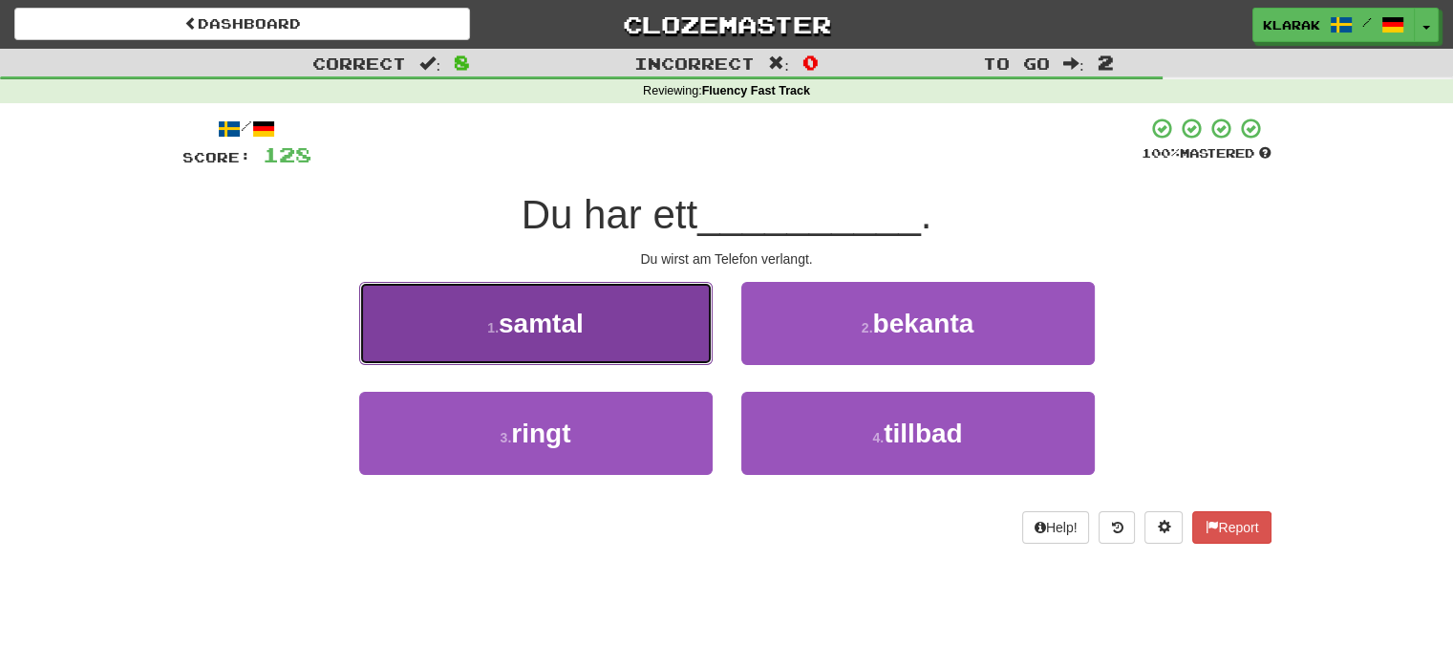
click at [634, 323] on button "1 . samtal" at bounding box center [535, 323] width 353 height 83
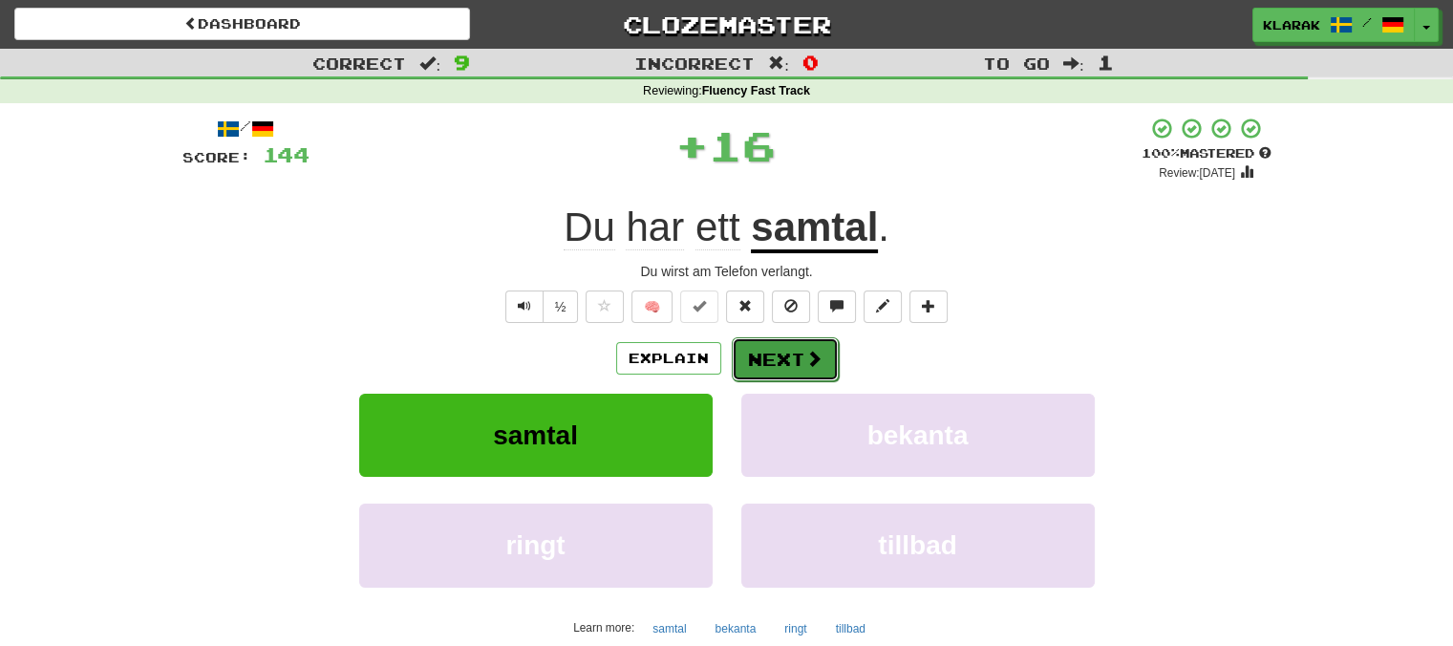
click at [800, 347] on button "Next" at bounding box center [785, 359] width 107 height 44
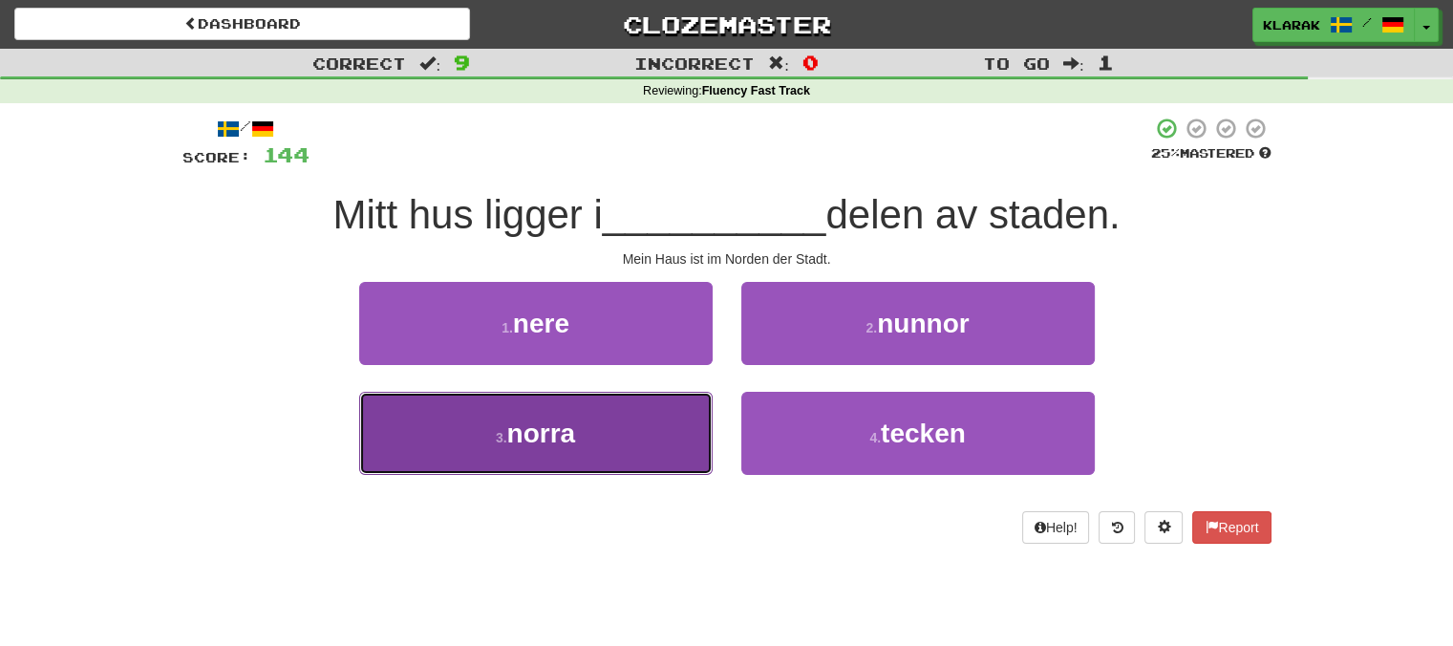
click at [607, 436] on button "3 . norra" at bounding box center [535, 433] width 353 height 83
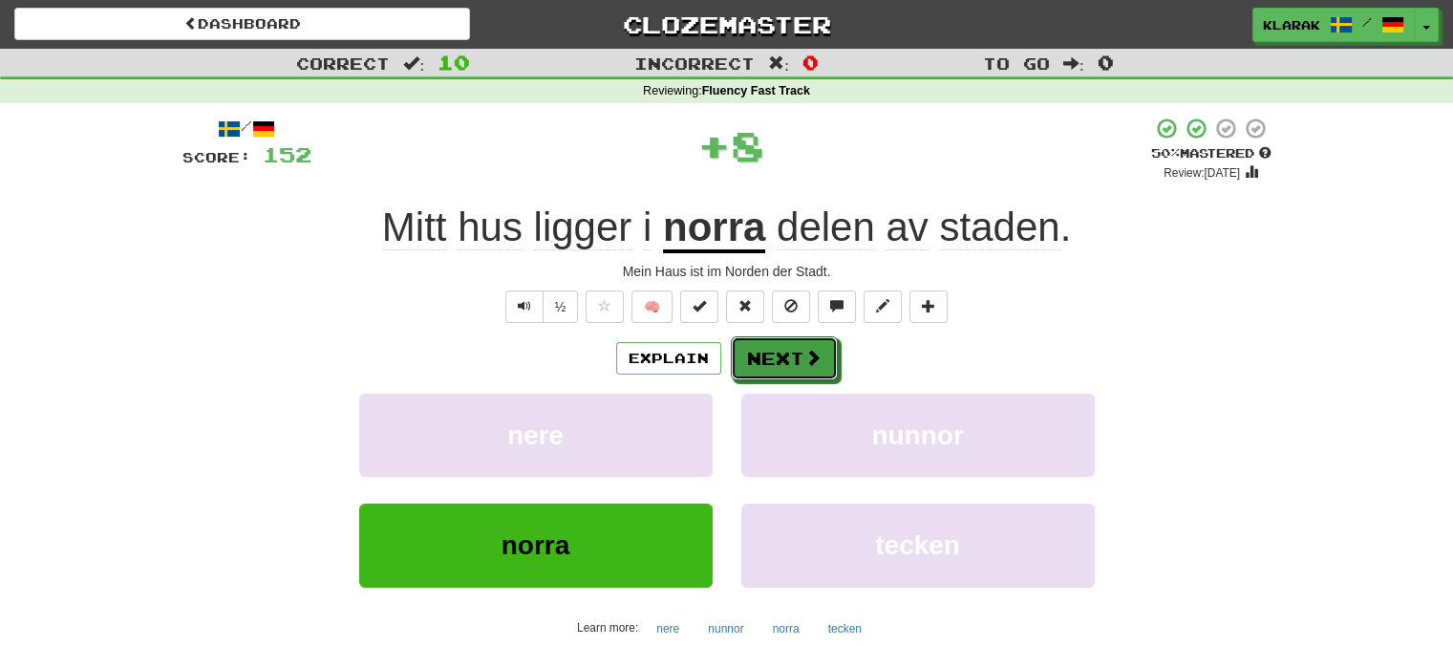
click at [794, 352] on button "Next" at bounding box center [784, 358] width 107 height 44
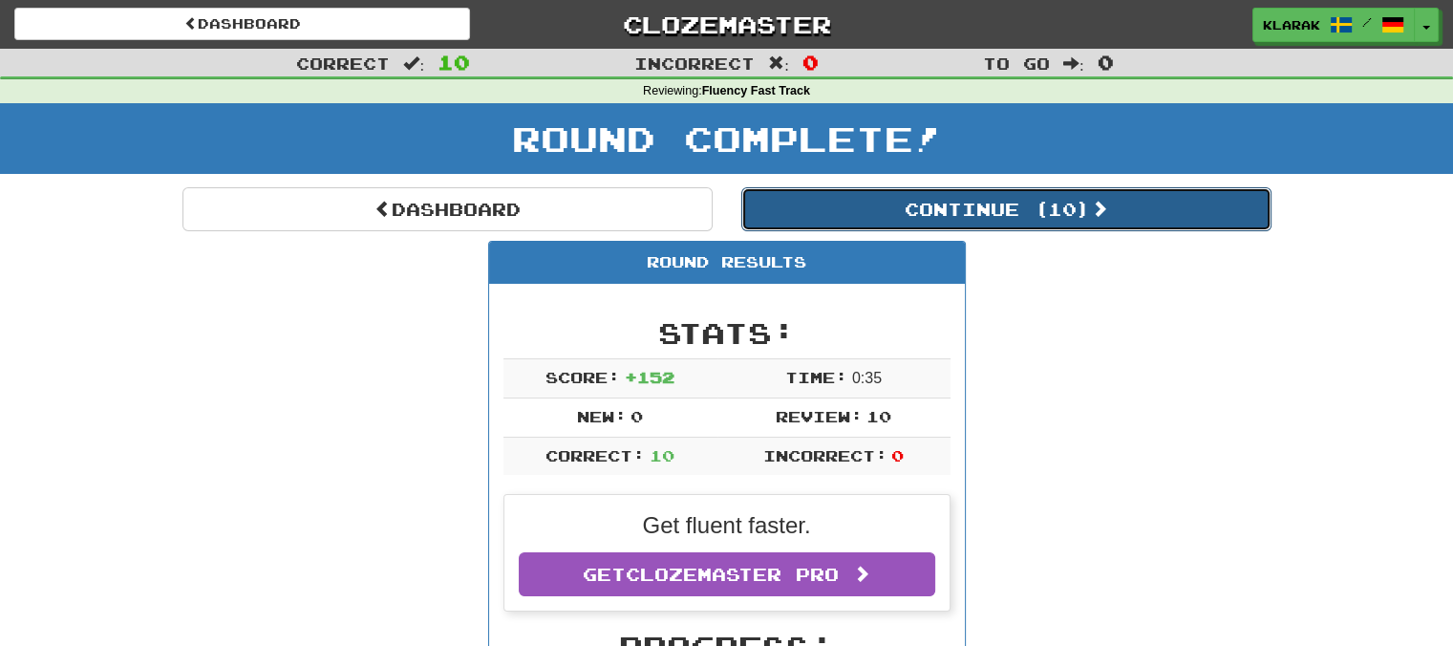
click at [1049, 204] on button "Continue ( 10 )" at bounding box center [1006, 209] width 530 height 44
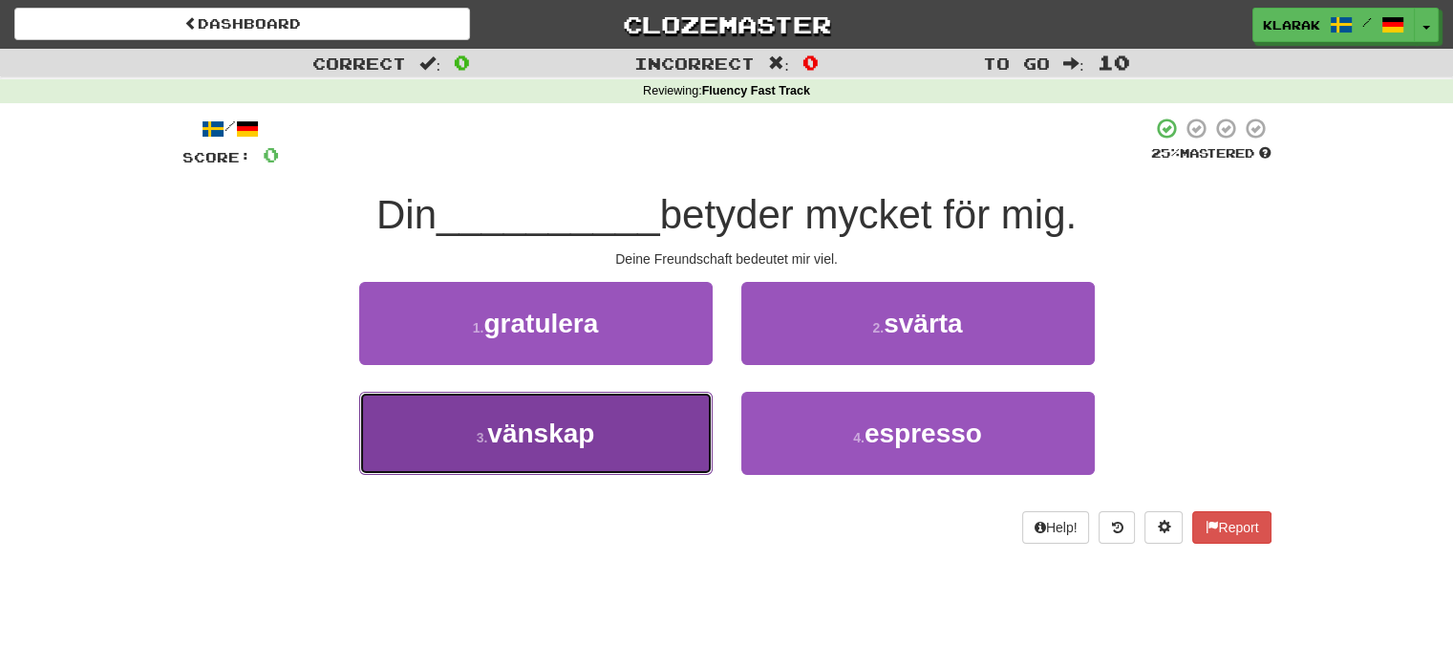
click at [662, 423] on button "3 . vänskap" at bounding box center [535, 433] width 353 height 83
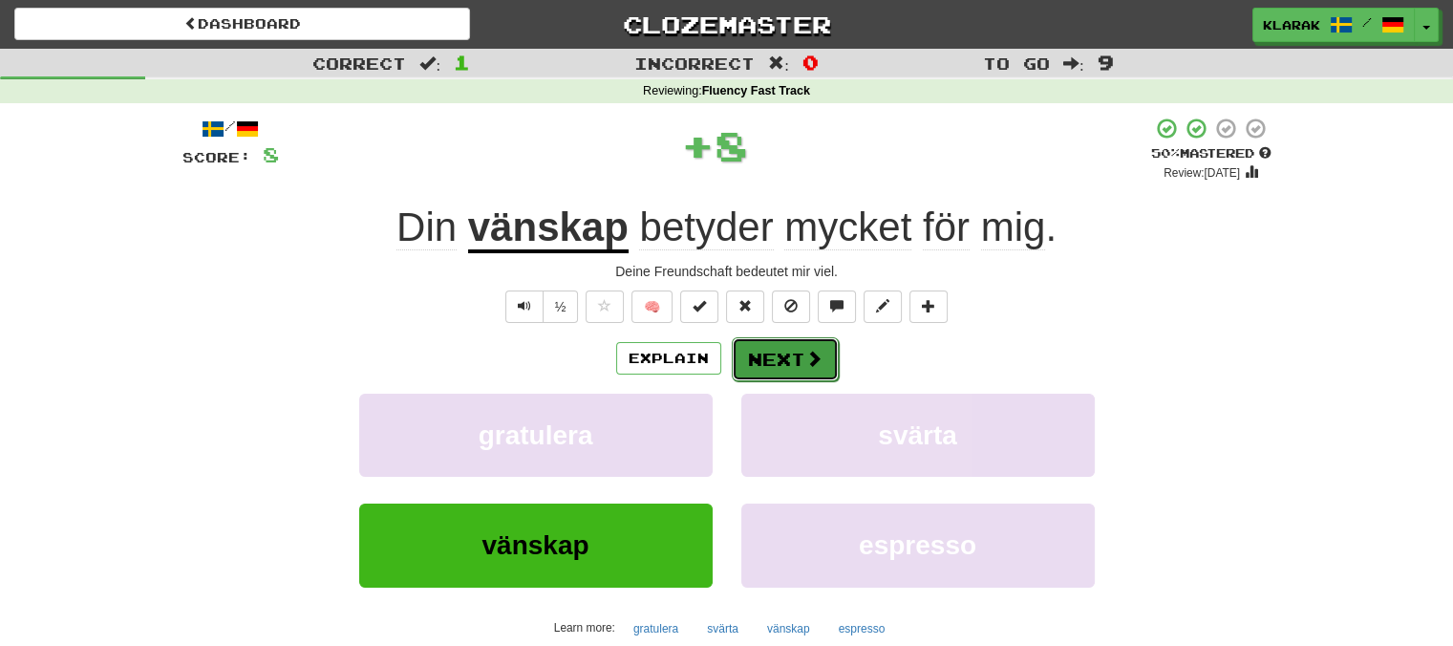
click at [797, 352] on button "Next" at bounding box center [785, 359] width 107 height 44
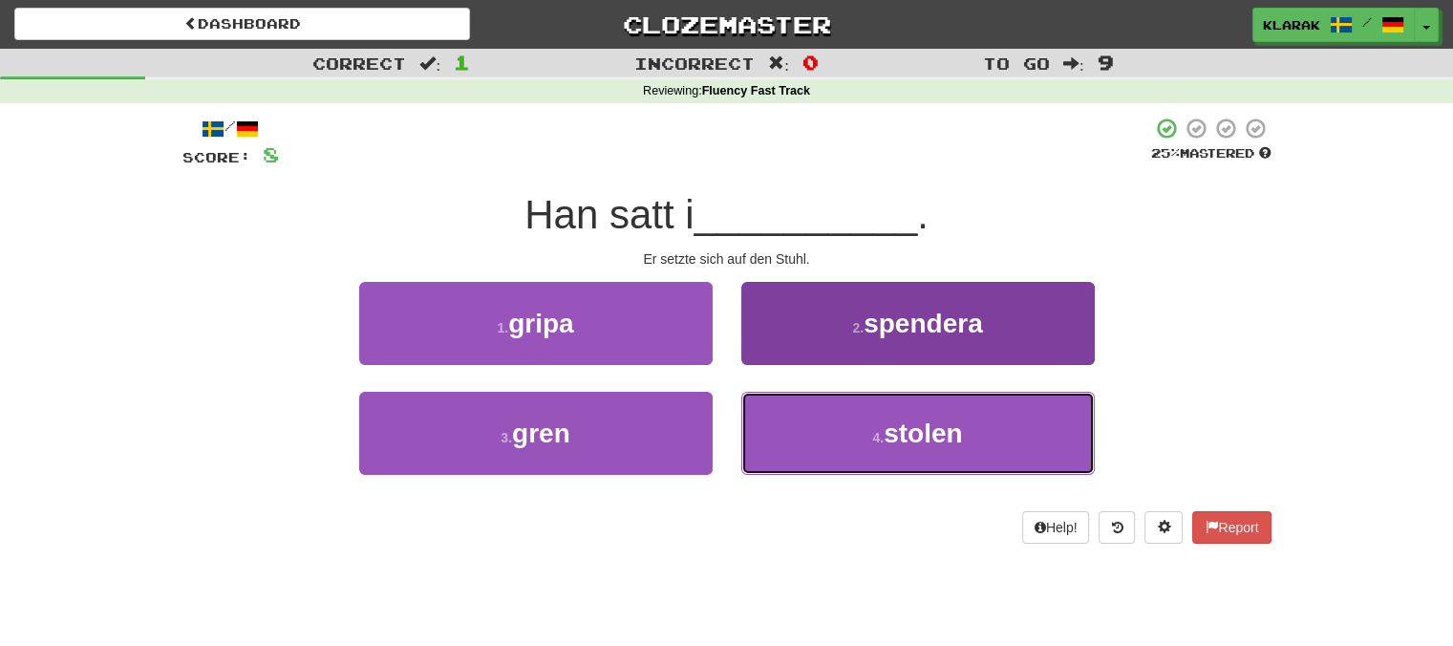
click at [854, 442] on button "4 . stolen" at bounding box center [917, 433] width 353 height 83
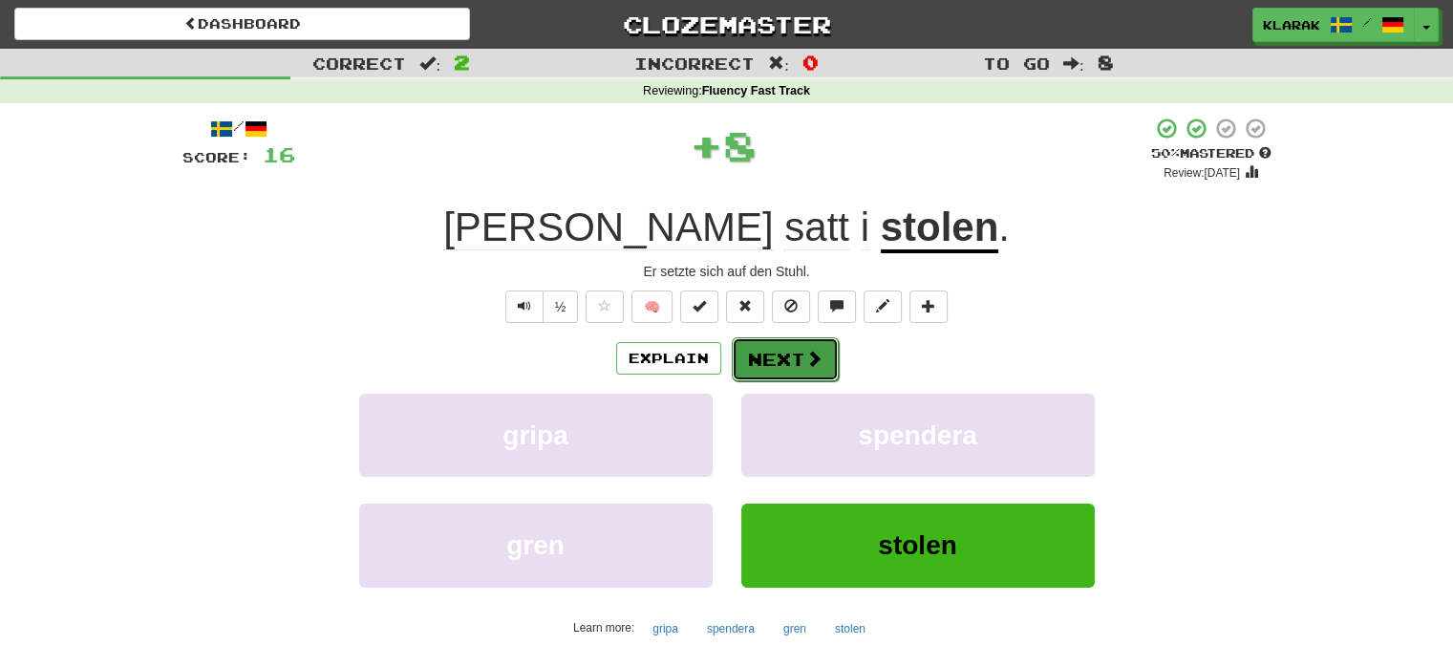
click at [790, 357] on button "Next" at bounding box center [785, 359] width 107 height 44
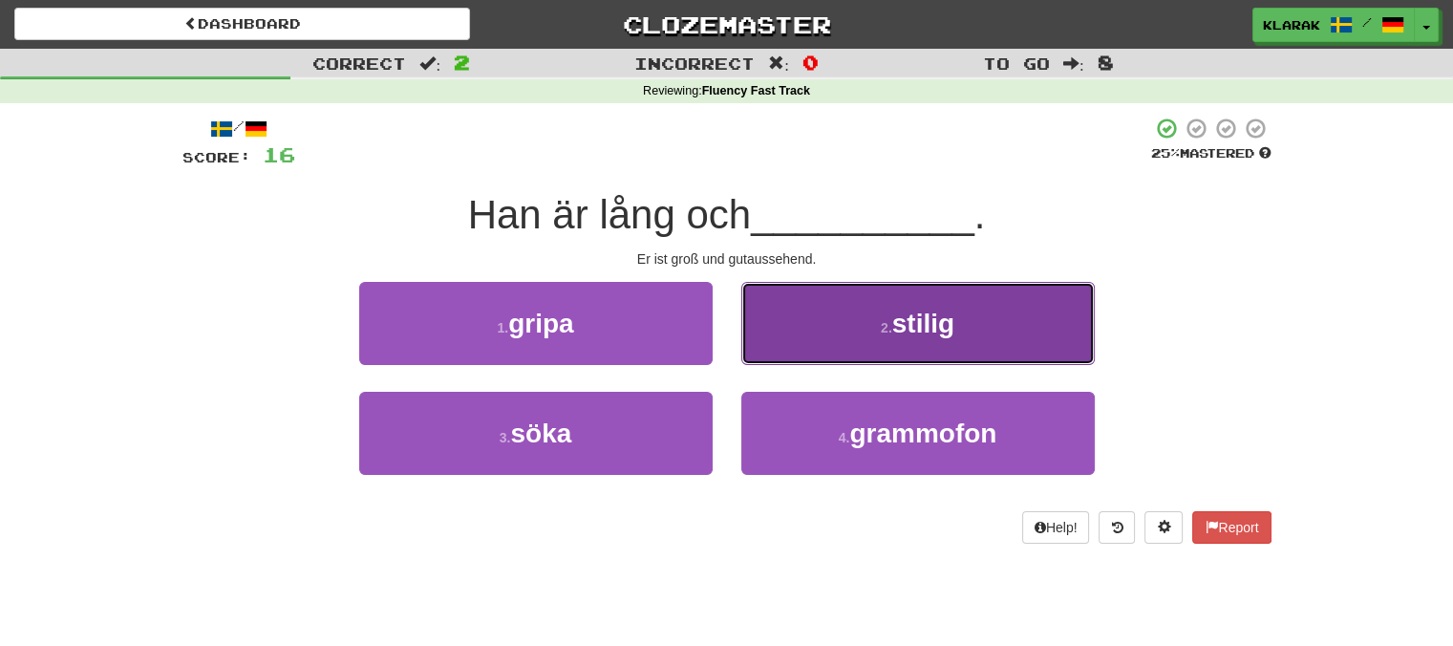
click at [880, 304] on button "2 . stilig" at bounding box center [917, 323] width 353 height 83
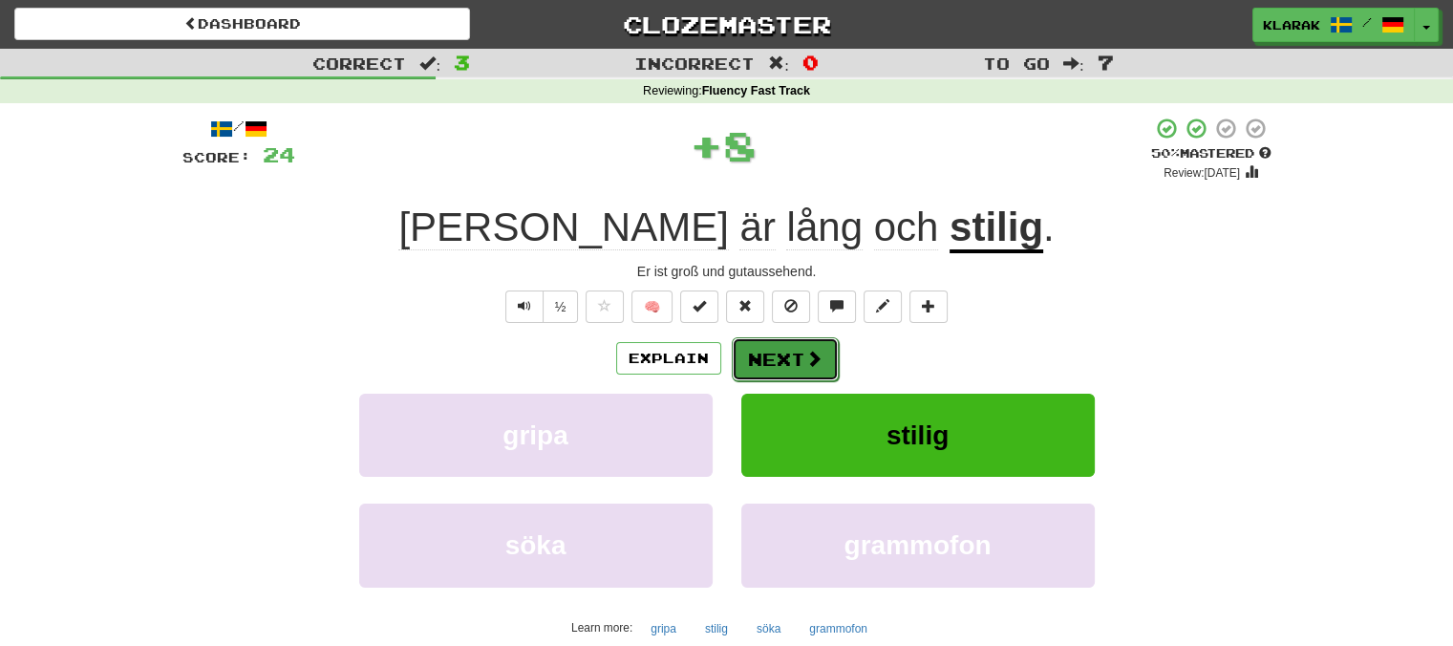
click at [789, 352] on button "Next" at bounding box center [785, 359] width 107 height 44
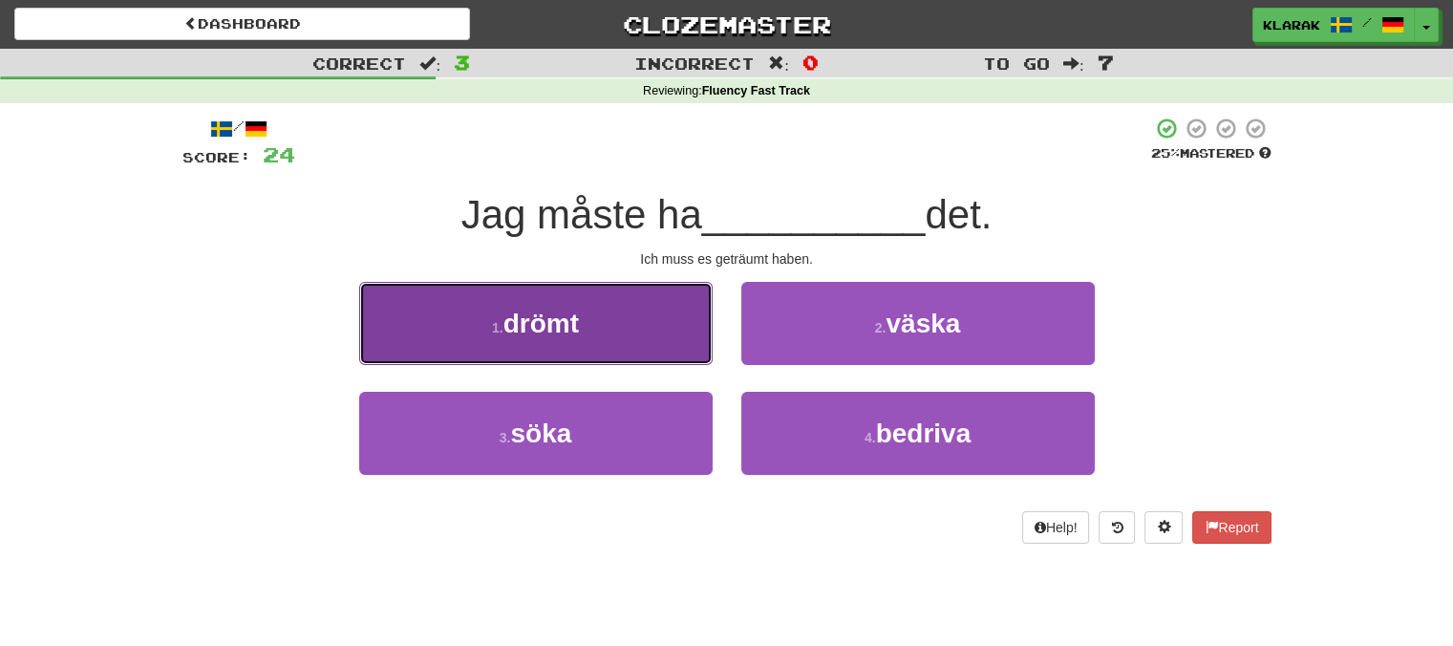
click at [638, 329] on button "1 . drömt" at bounding box center [535, 323] width 353 height 83
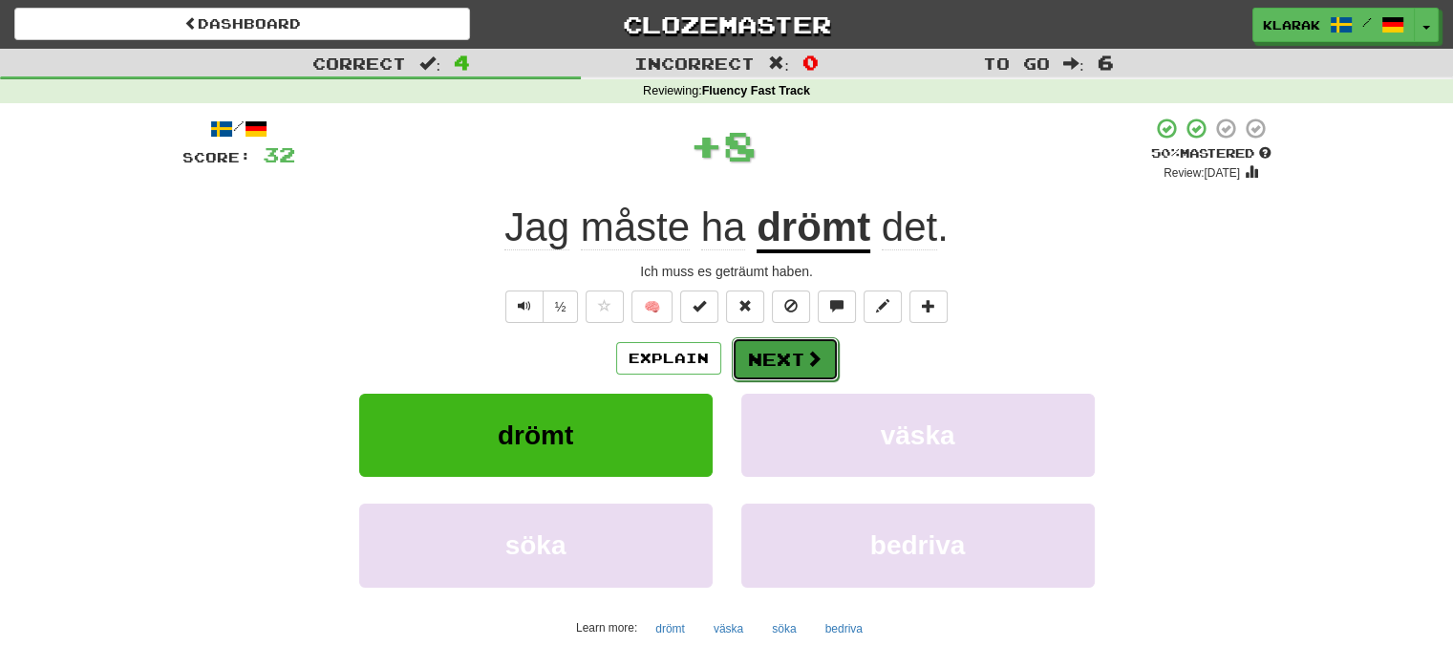
click at [789, 348] on button "Next" at bounding box center [785, 359] width 107 height 44
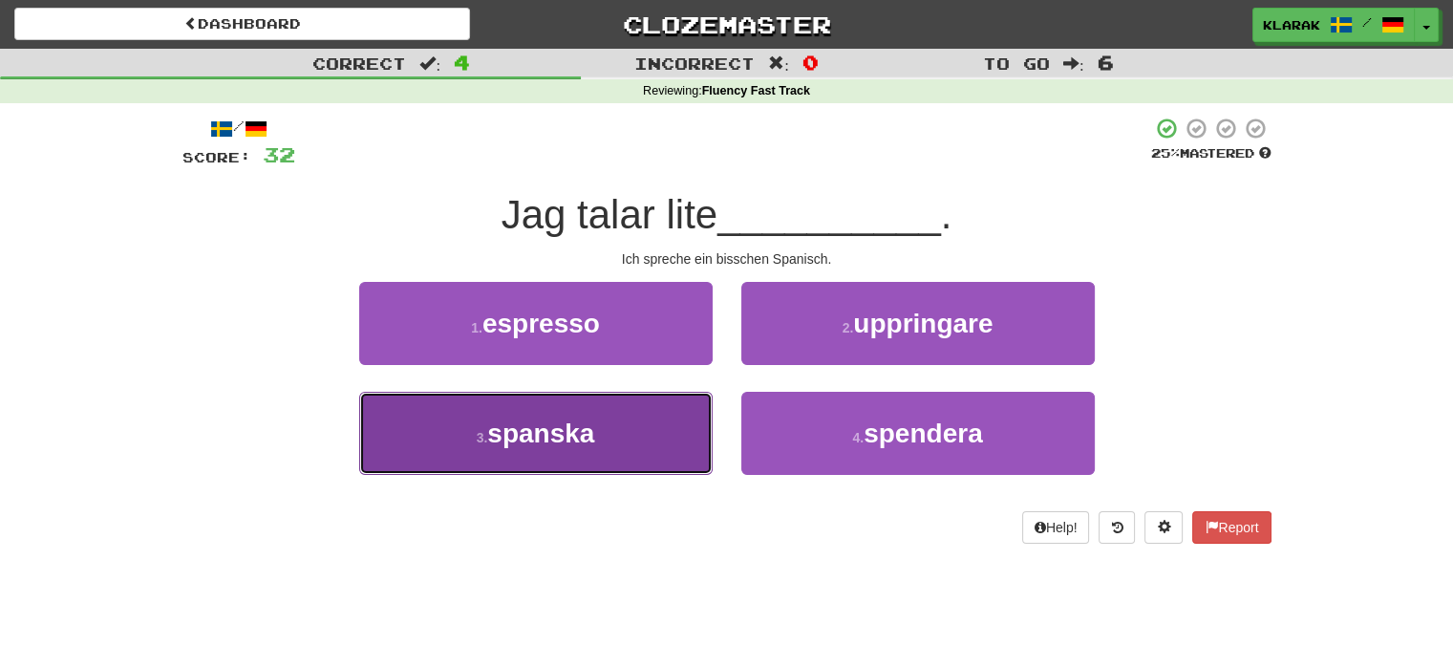
click at [642, 436] on button "3 . spanska" at bounding box center [535, 433] width 353 height 83
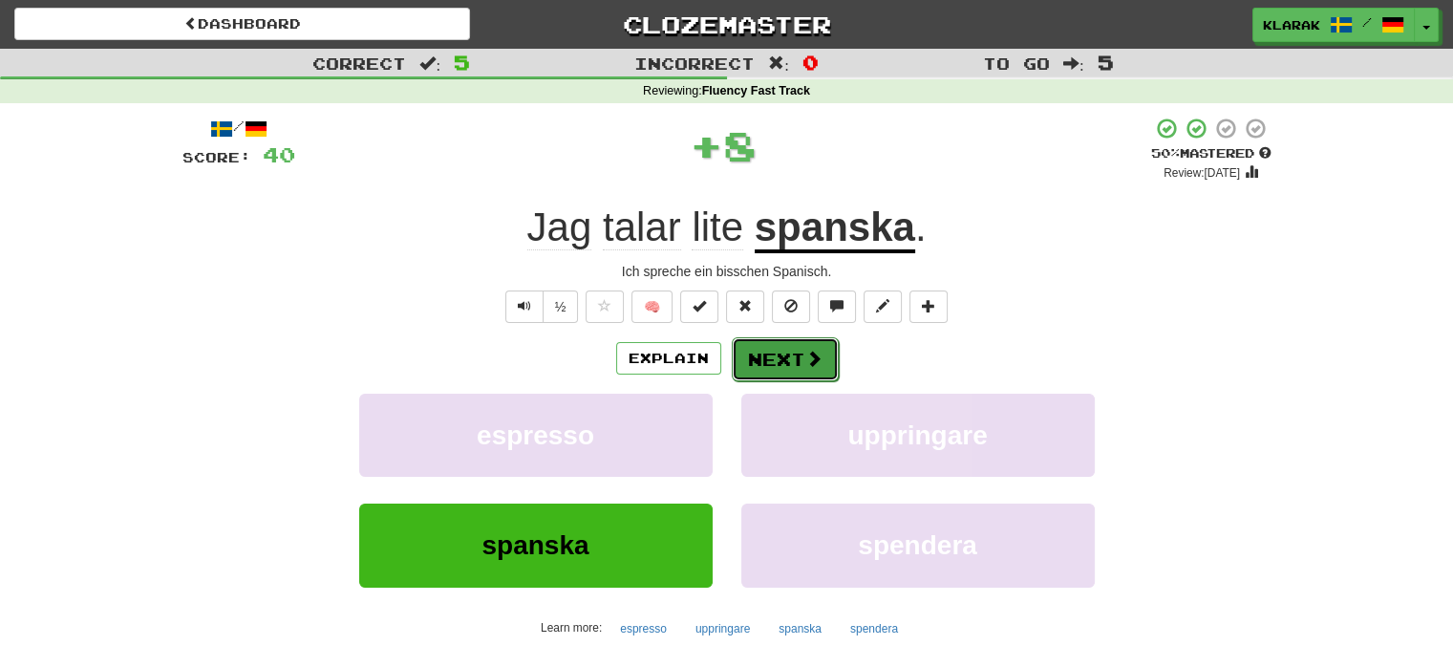
click at [766, 358] on button "Next" at bounding box center [785, 359] width 107 height 44
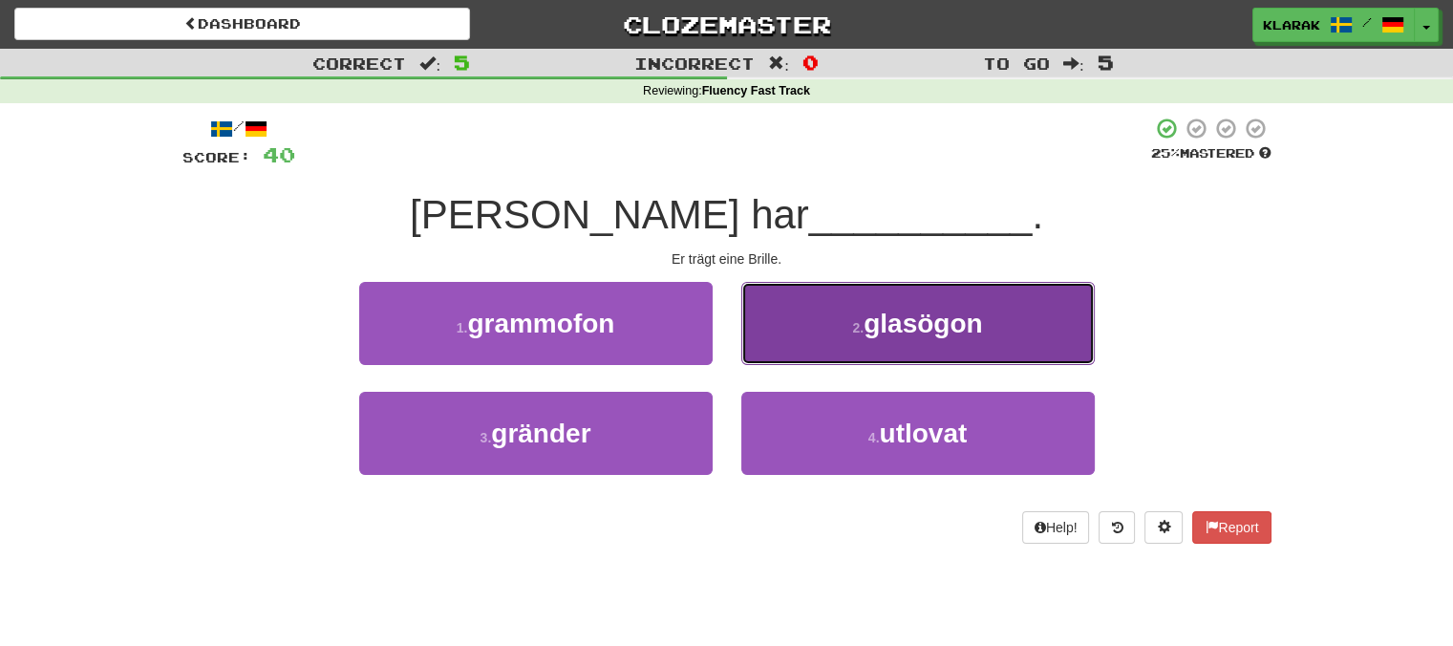
click at [816, 310] on button "2 . glasögon" at bounding box center [917, 323] width 353 height 83
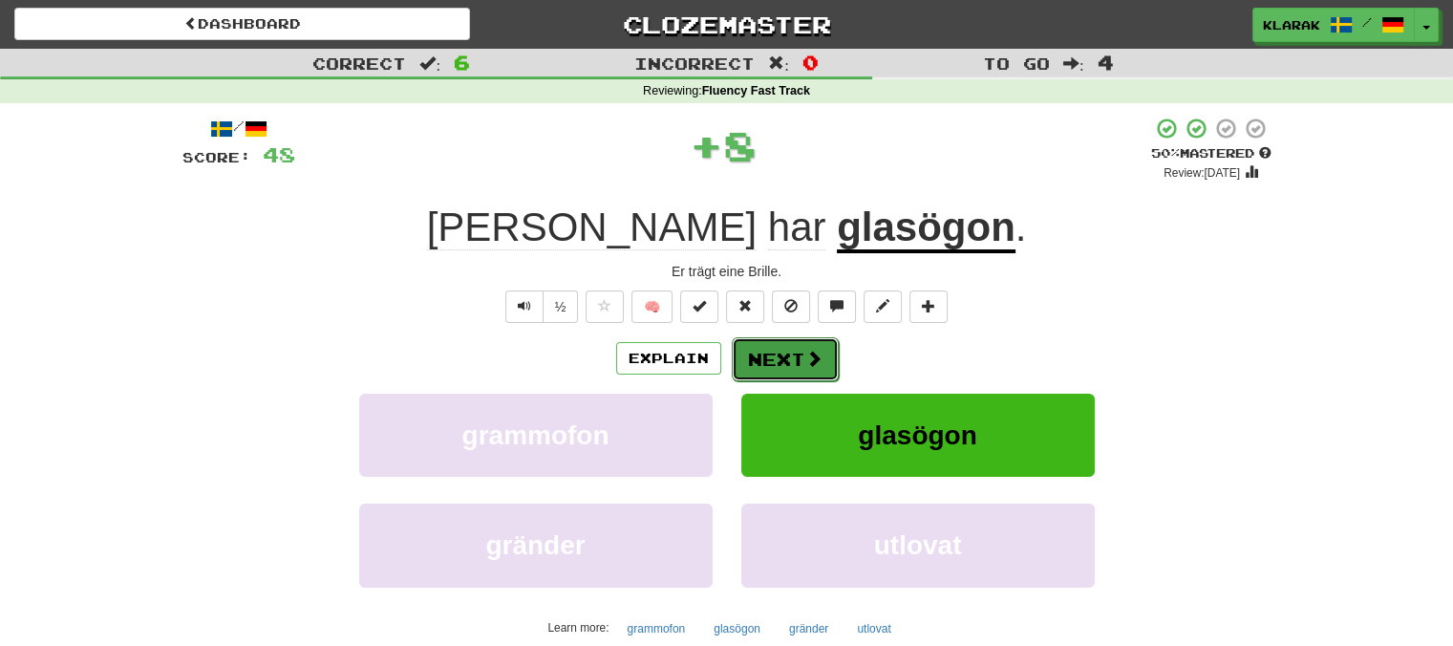
click at [763, 353] on button "Next" at bounding box center [785, 359] width 107 height 44
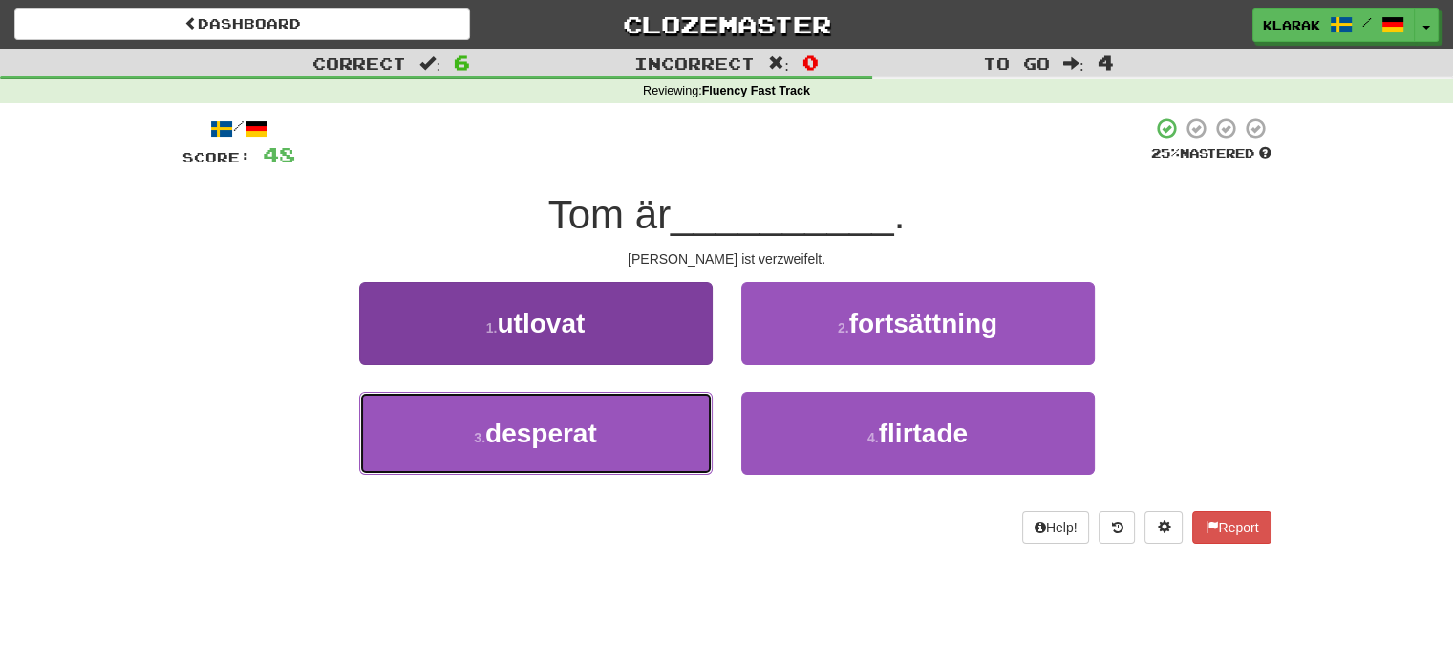
click at [649, 451] on button "3 . desperat" at bounding box center [535, 433] width 353 height 83
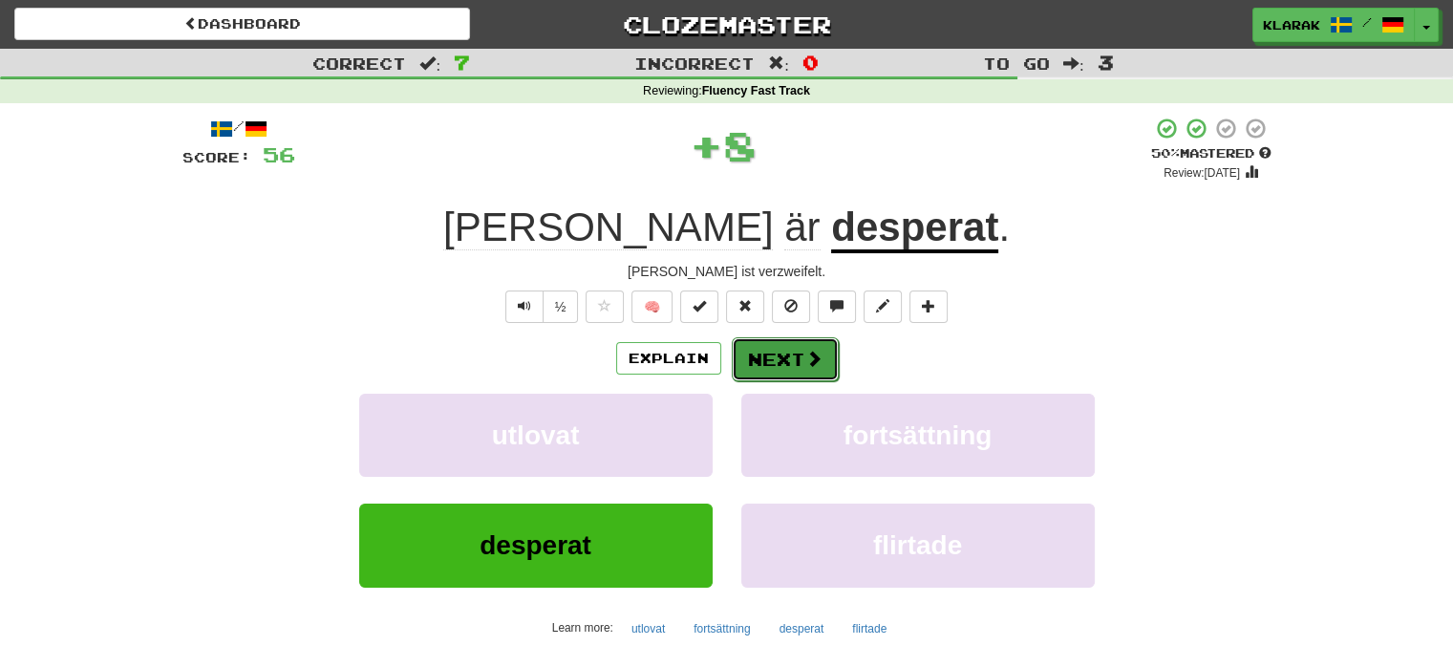
click at [771, 357] on button "Next" at bounding box center [785, 359] width 107 height 44
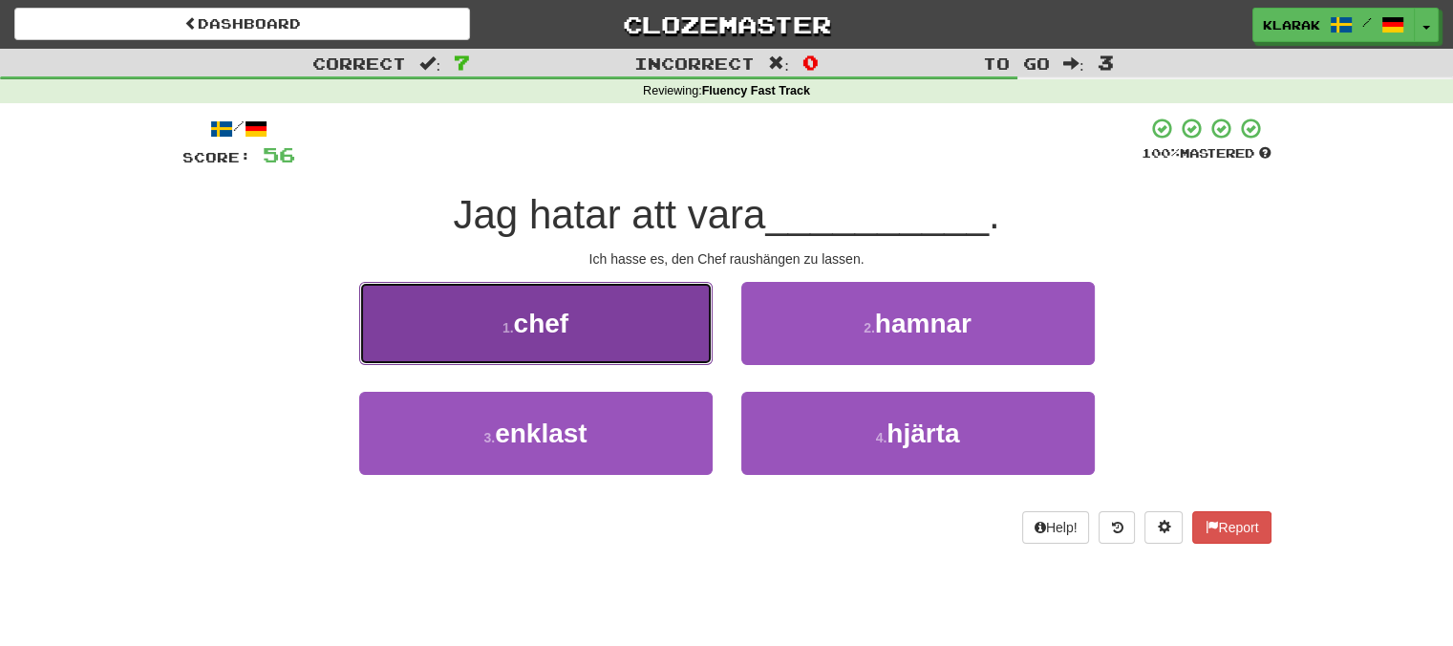
click at [647, 308] on button "1 . chef" at bounding box center [535, 323] width 353 height 83
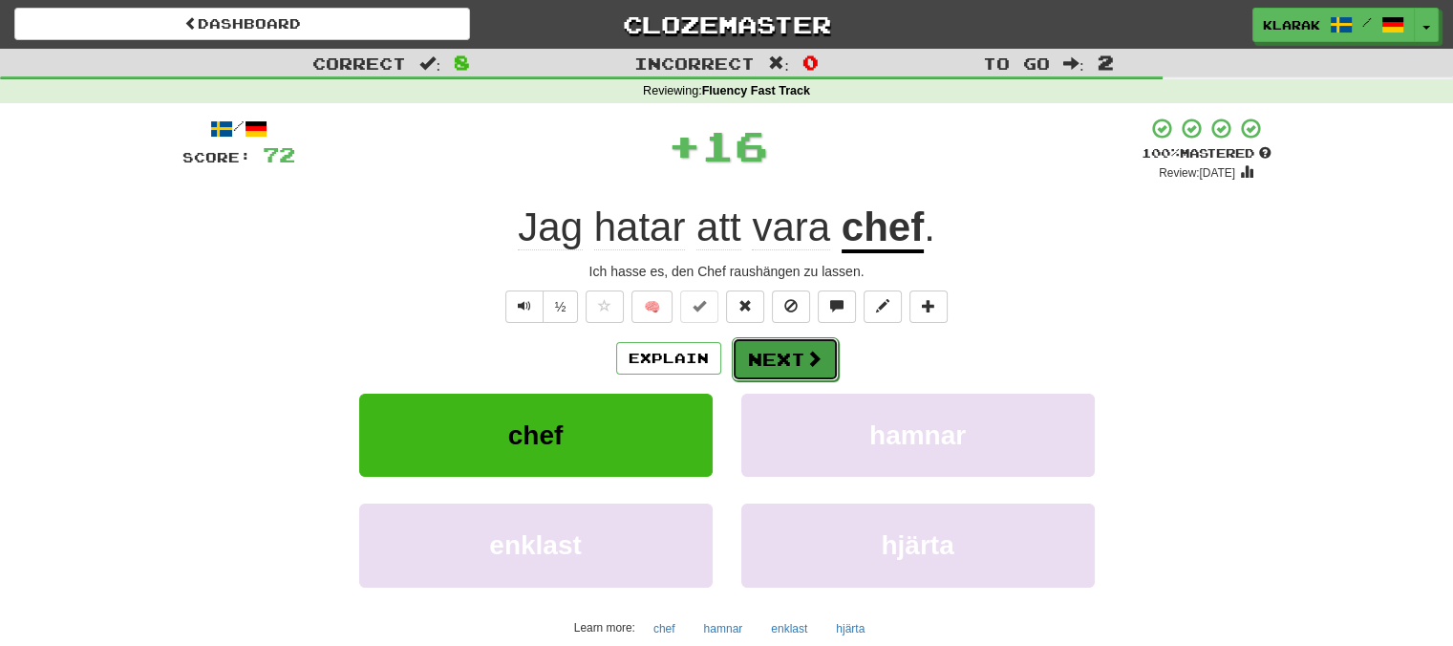
click at [792, 354] on button "Next" at bounding box center [785, 359] width 107 height 44
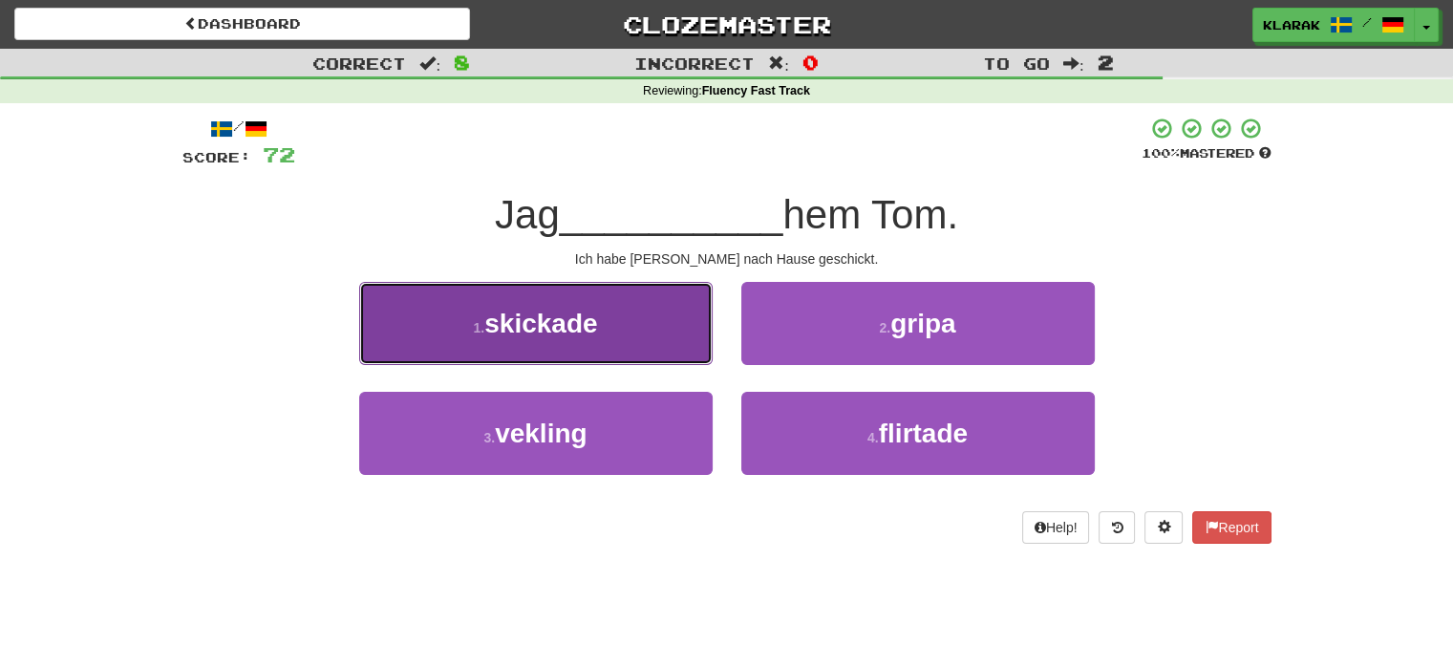
click at [659, 314] on button "1 . skickade" at bounding box center [535, 323] width 353 height 83
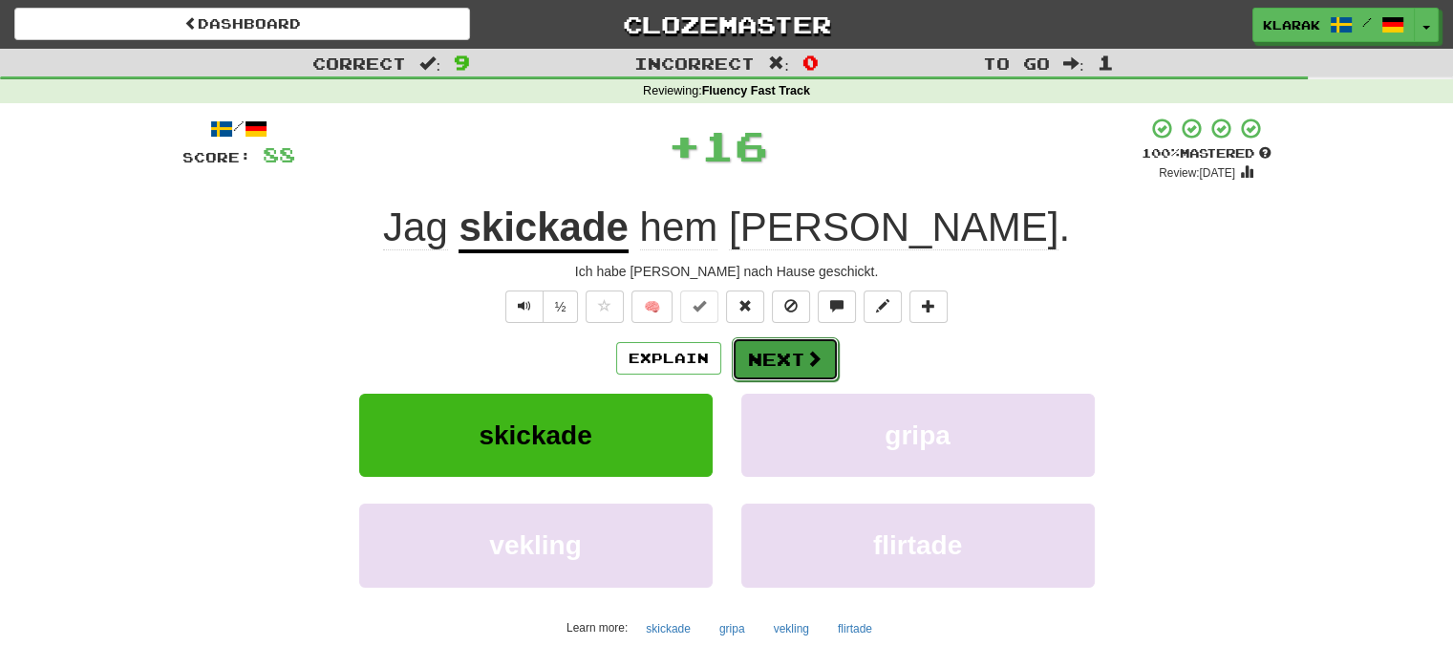
click at [779, 344] on button "Next" at bounding box center [785, 359] width 107 height 44
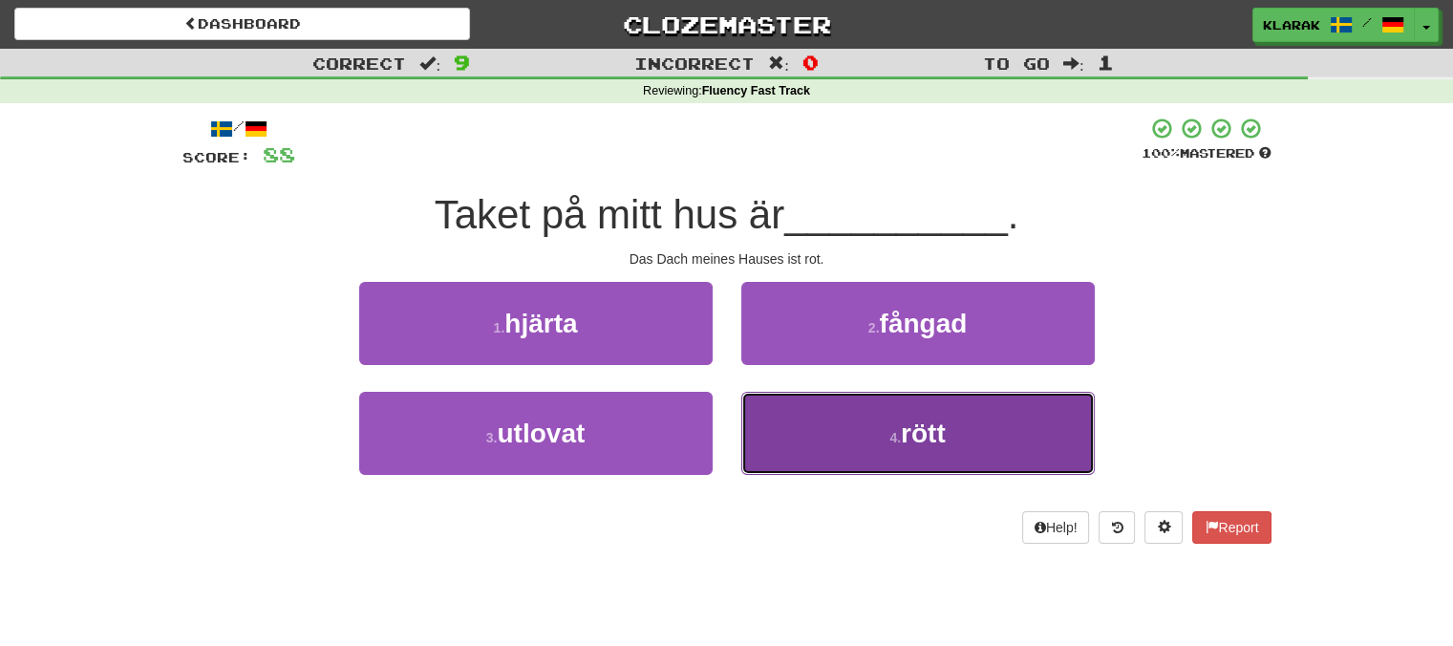
click at [859, 422] on button "4 . rött" at bounding box center [917, 433] width 353 height 83
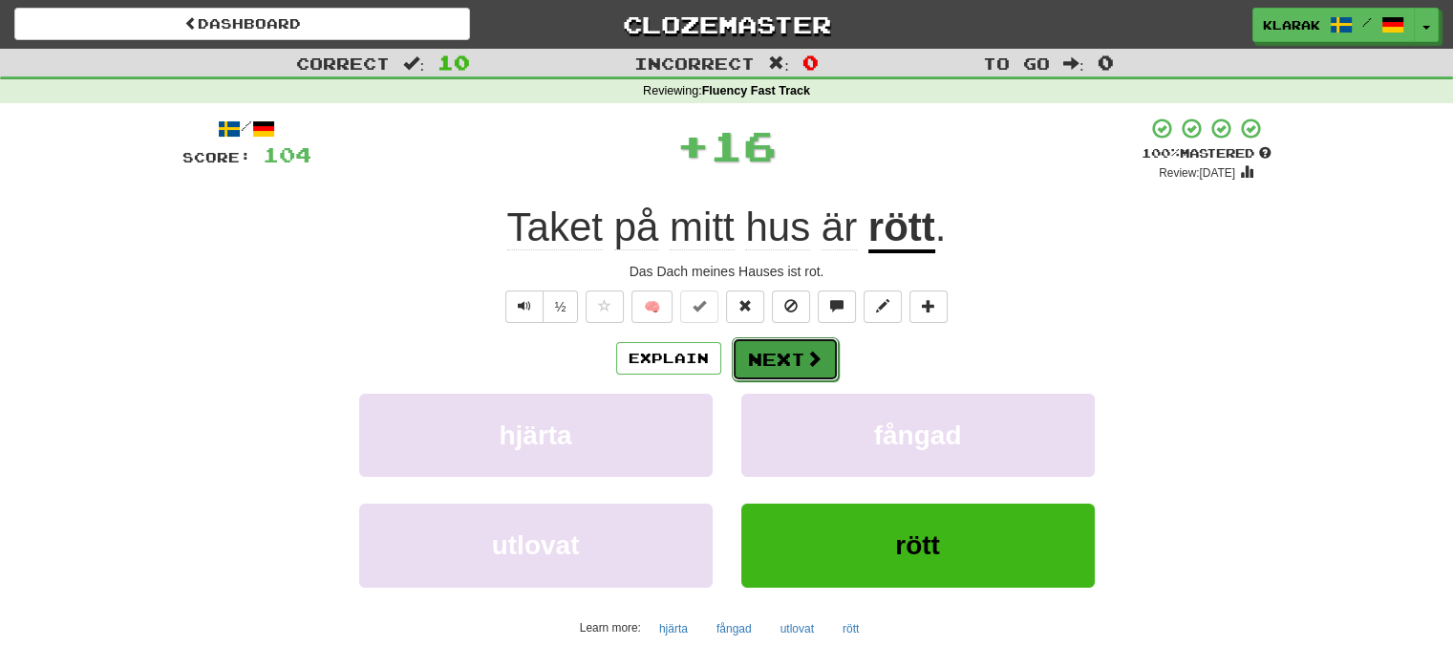
click at [776, 351] on button "Next" at bounding box center [785, 359] width 107 height 44
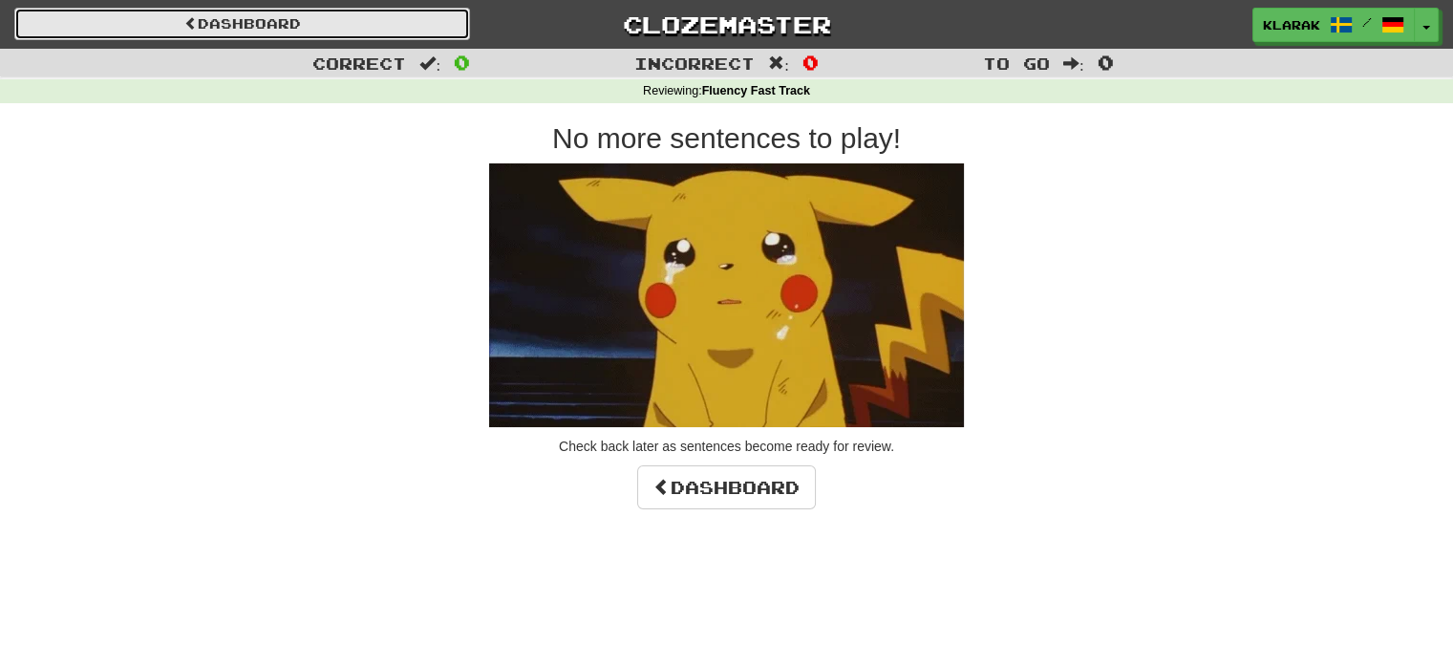
click at [227, 23] on link "Dashboard" at bounding box center [242, 24] width 456 height 32
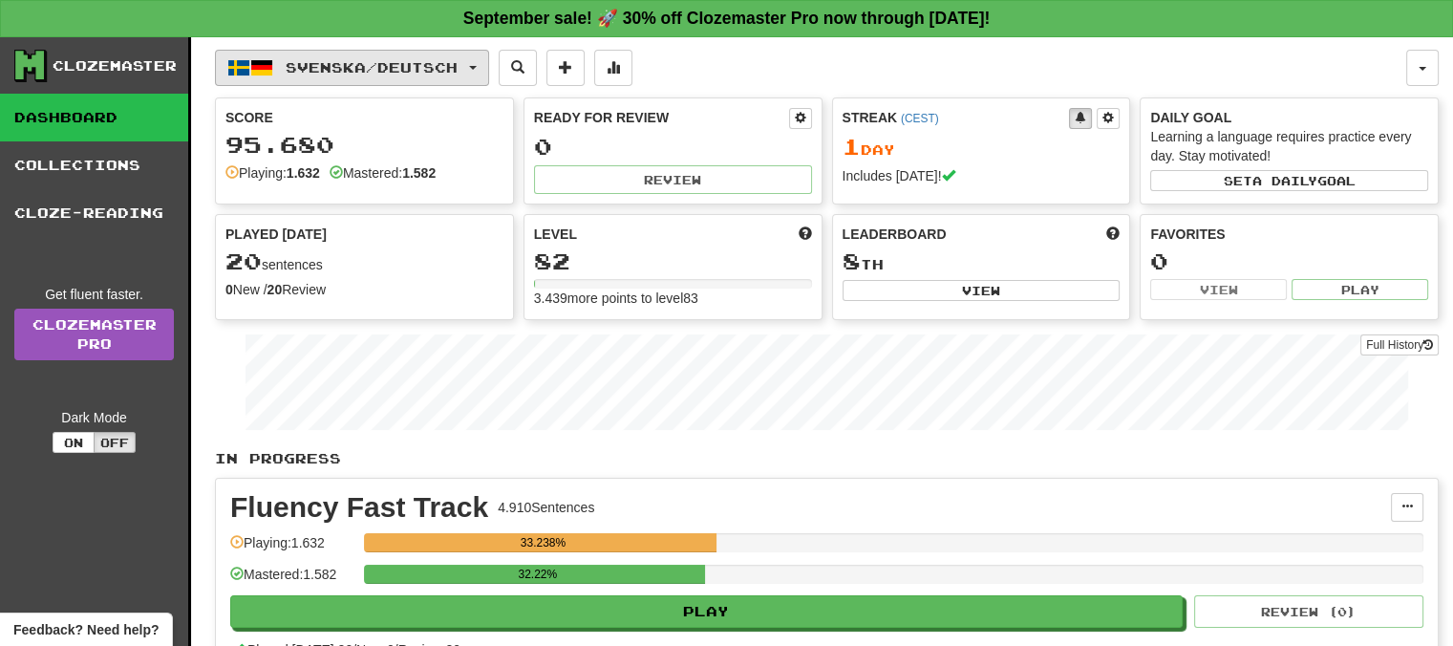
click at [484, 68] on button "Svenska / Deutsch" at bounding box center [352, 68] width 274 height 36
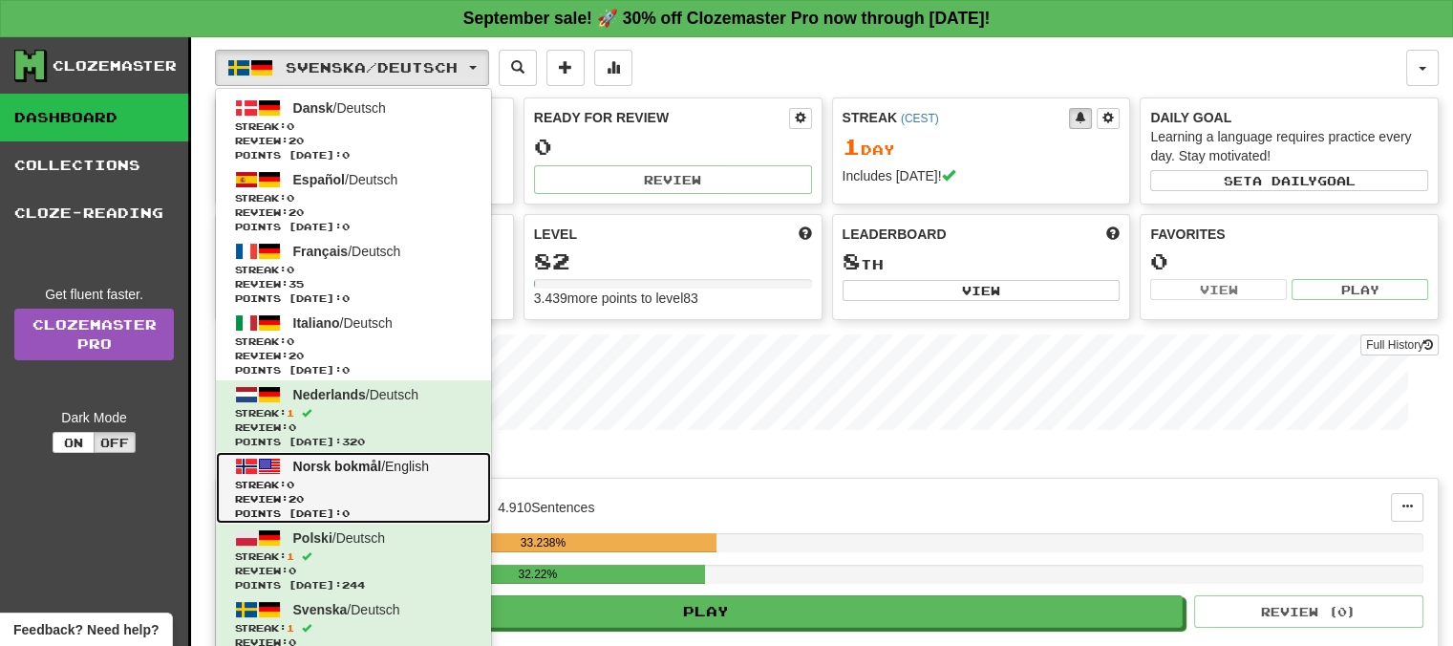
click at [346, 462] on span "Norsk bokmål" at bounding box center [337, 465] width 89 height 15
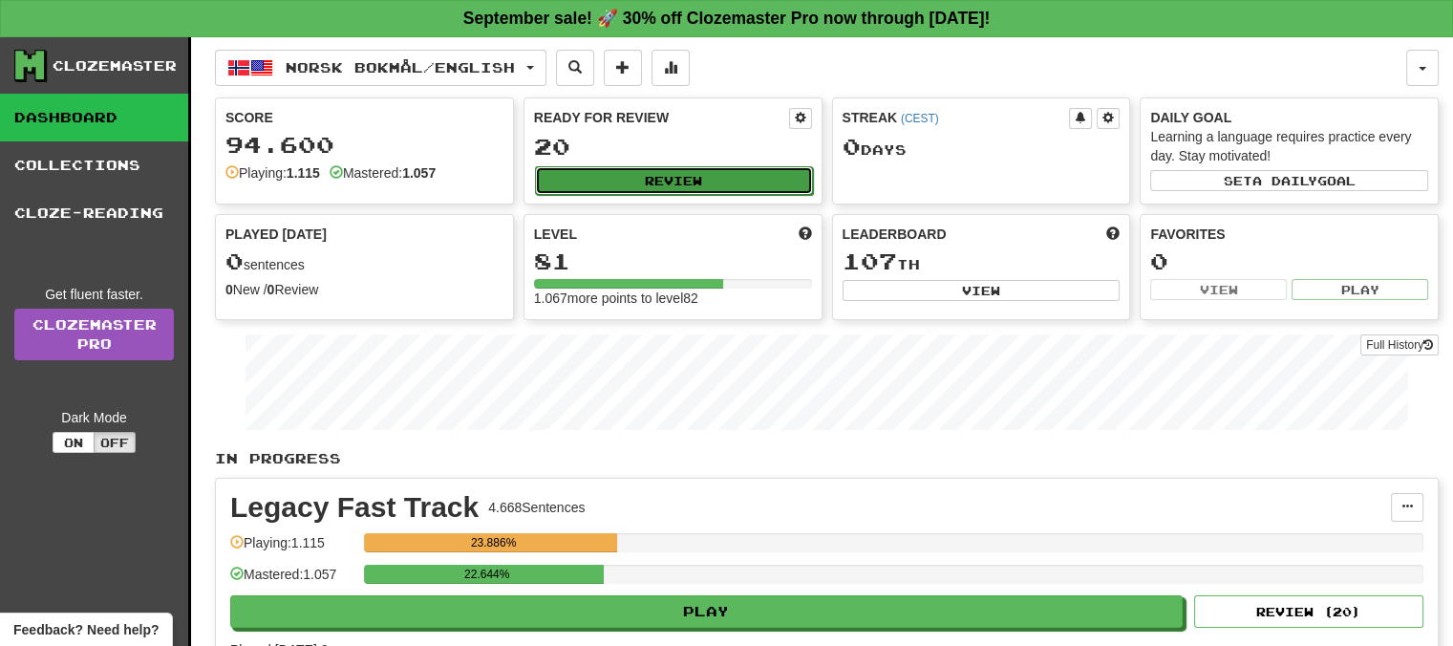
click at [683, 172] on button "Review" at bounding box center [674, 180] width 278 height 29
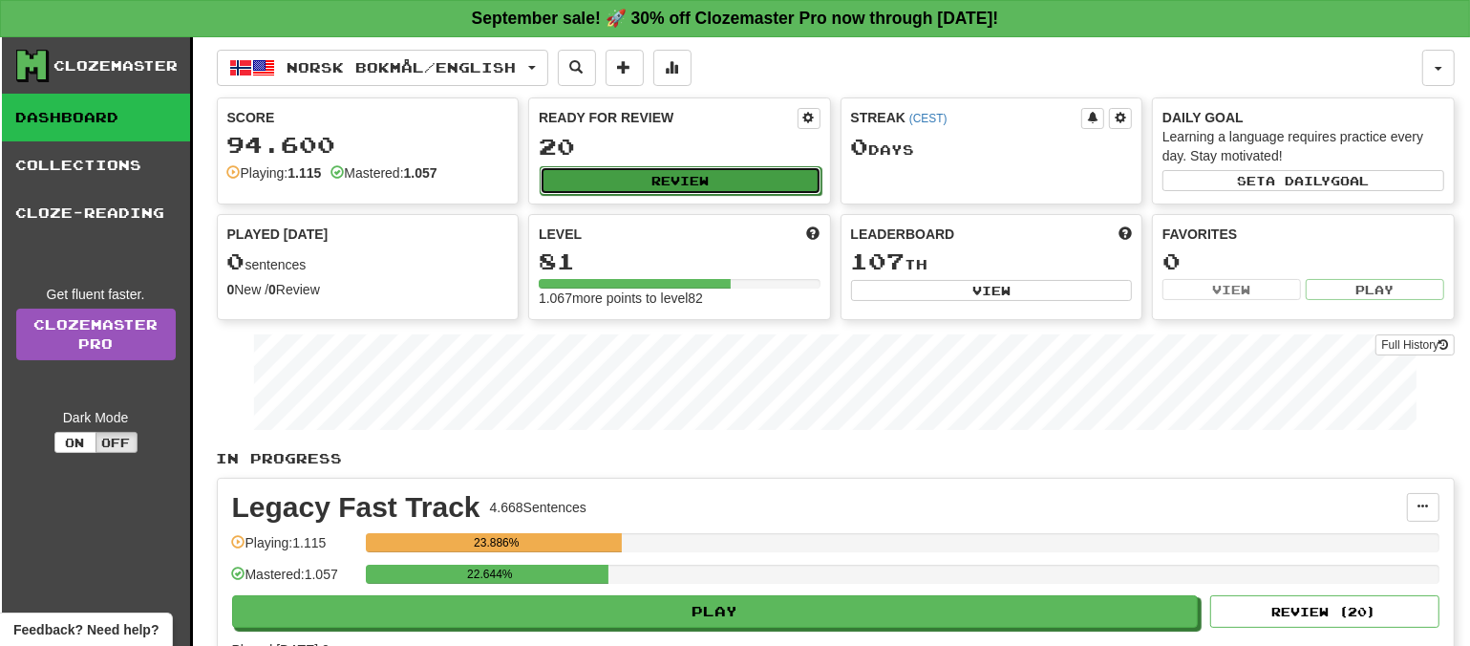
select select "**"
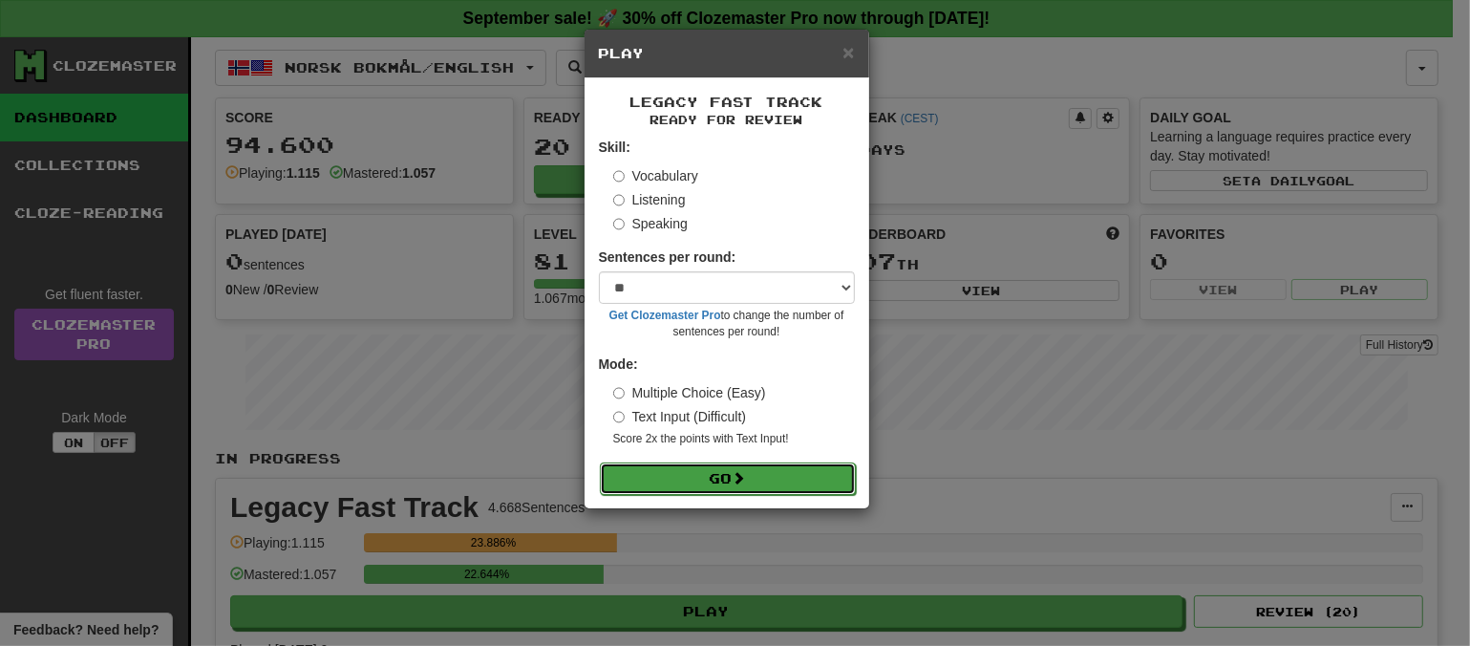
click at [729, 476] on button "Go" at bounding box center [728, 478] width 256 height 32
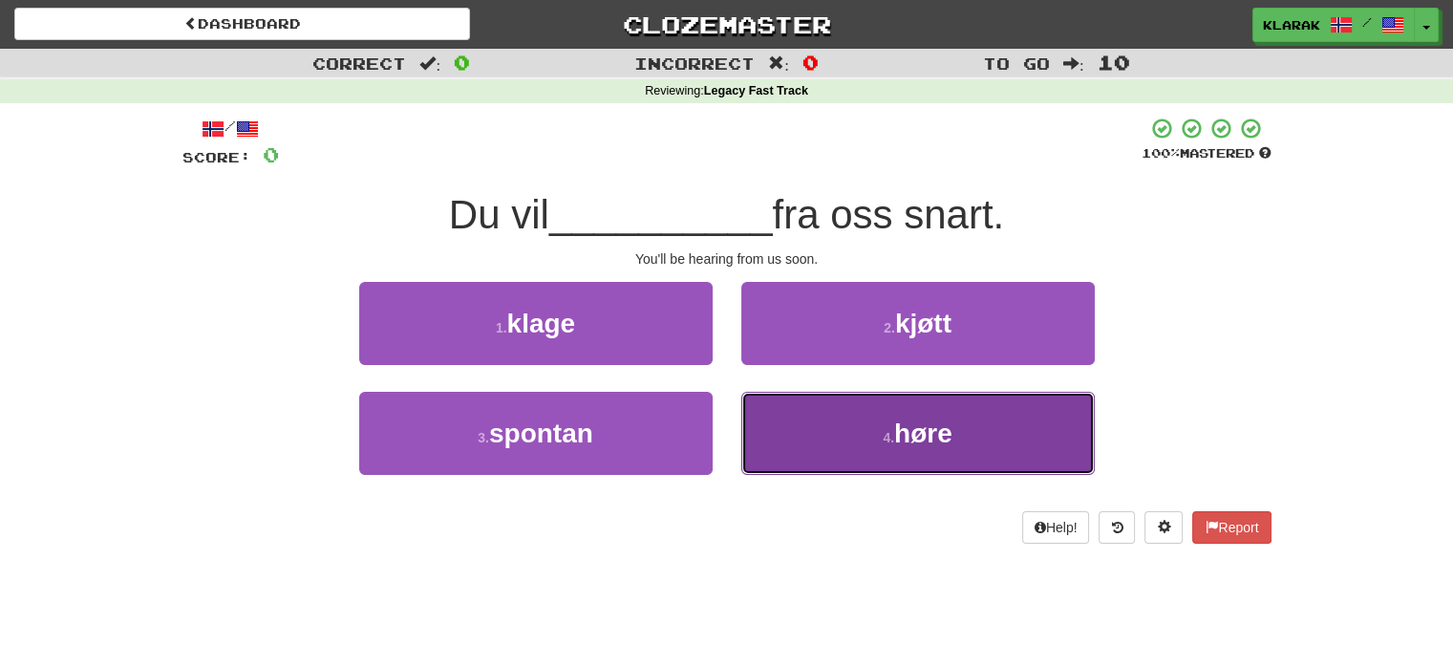
click at [807, 432] on button "4 . høre" at bounding box center [917, 433] width 353 height 83
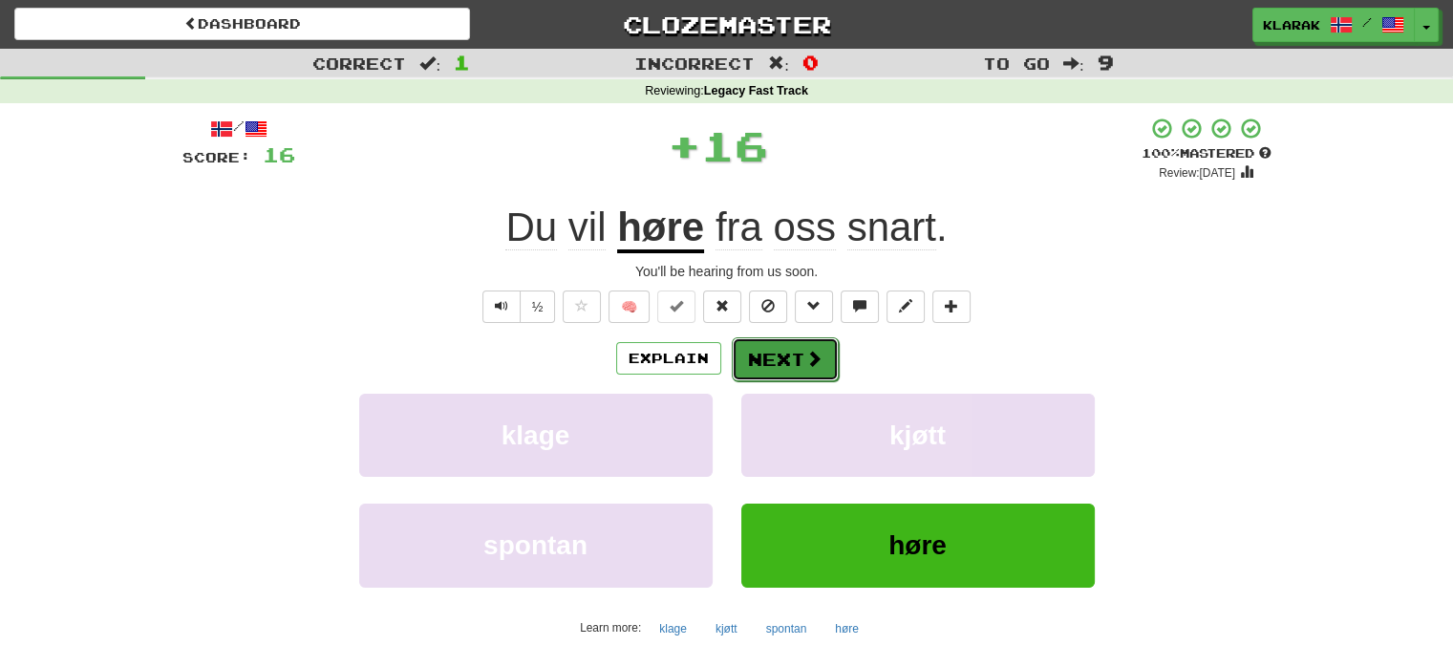
click at [777, 353] on button "Next" at bounding box center [785, 359] width 107 height 44
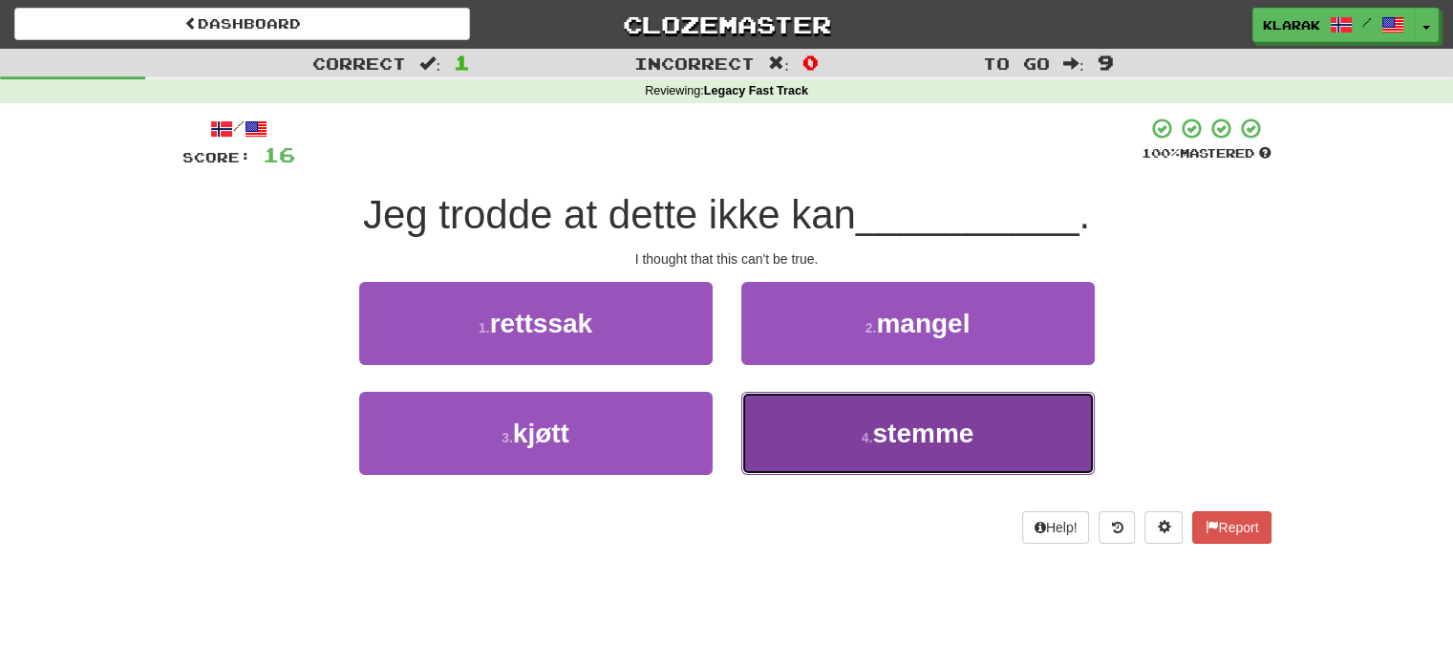
click at [852, 469] on button "4 . stemme" at bounding box center [917, 433] width 353 height 83
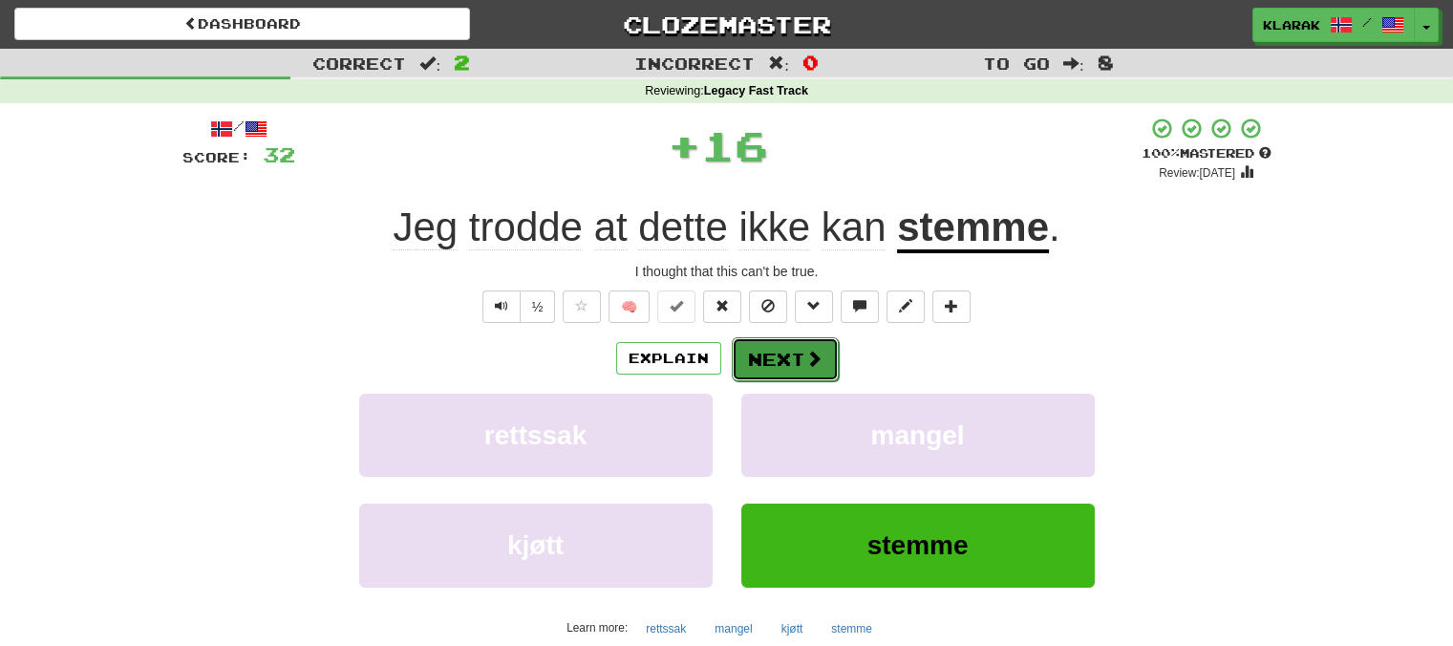
click at [798, 354] on button "Next" at bounding box center [785, 359] width 107 height 44
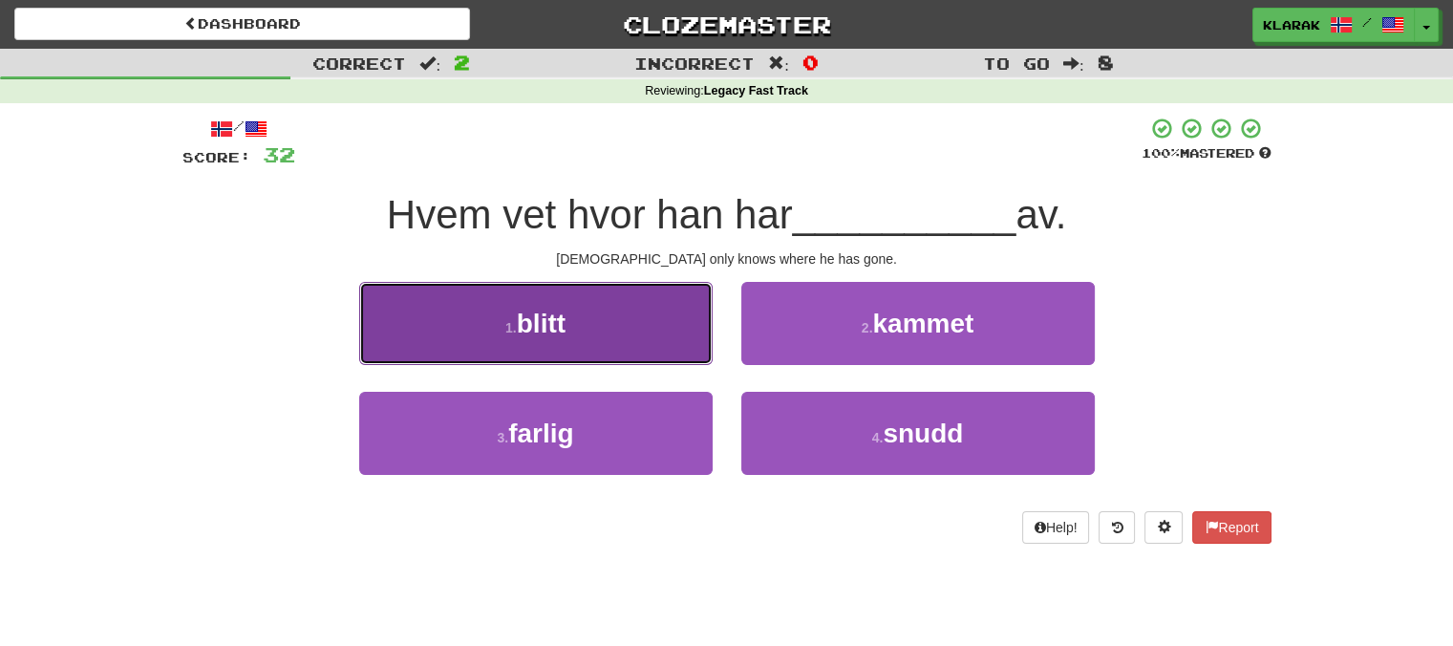
click at [638, 339] on button "1 . blitt" at bounding box center [535, 323] width 353 height 83
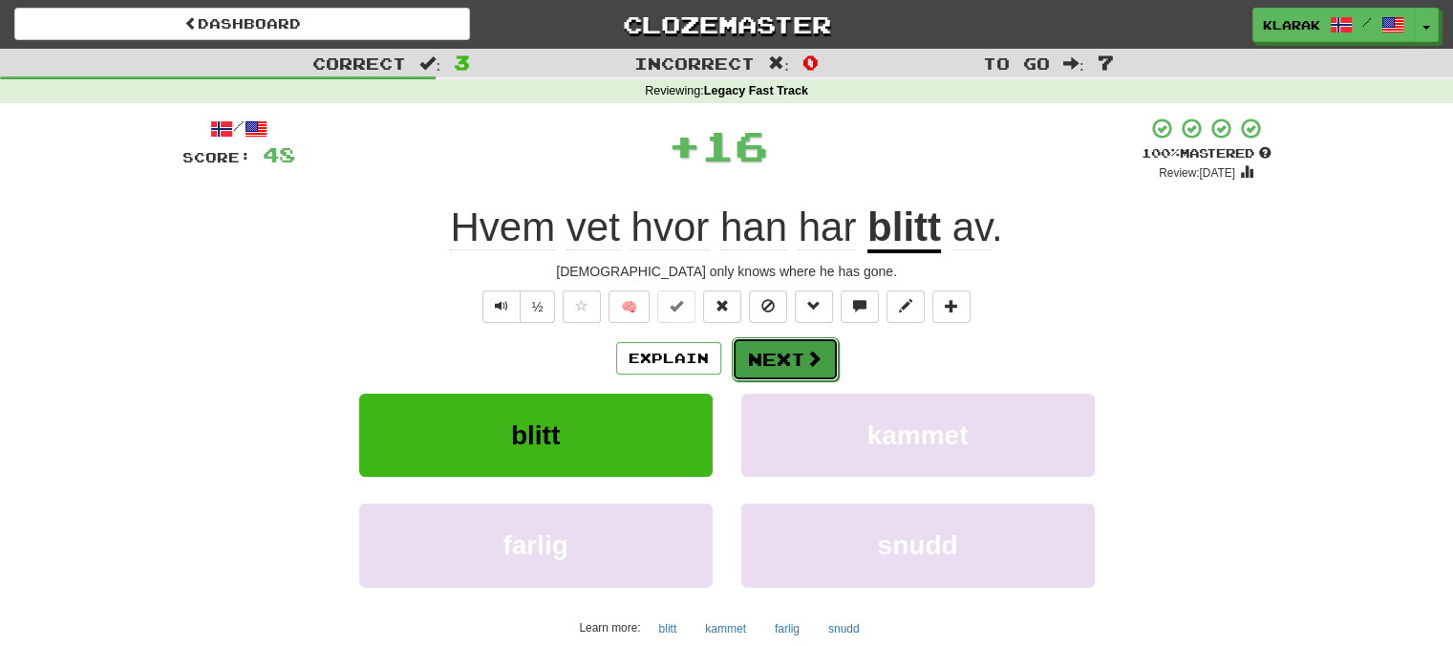
click at [808, 364] on span at bounding box center [813, 358] width 17 height 17
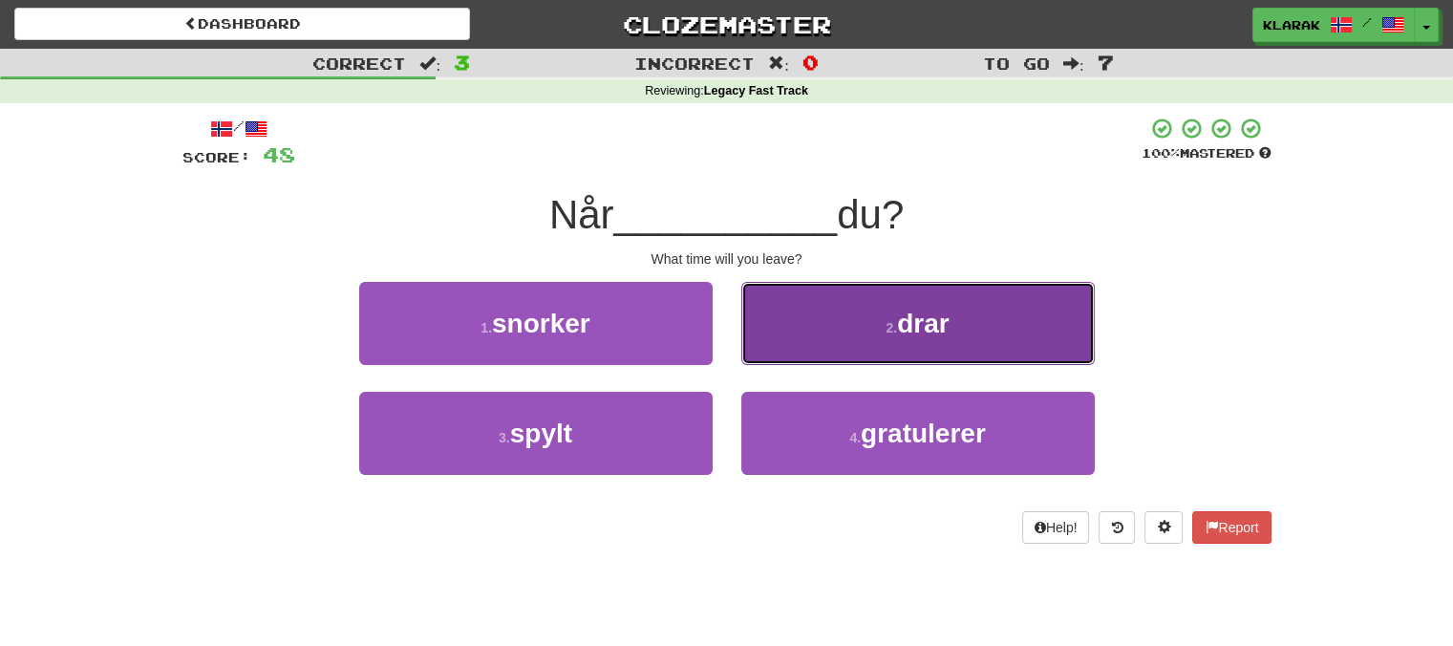
click at [1031, 316] on button "2 . drar" at bounding box center [917, 323] width 353 height 83
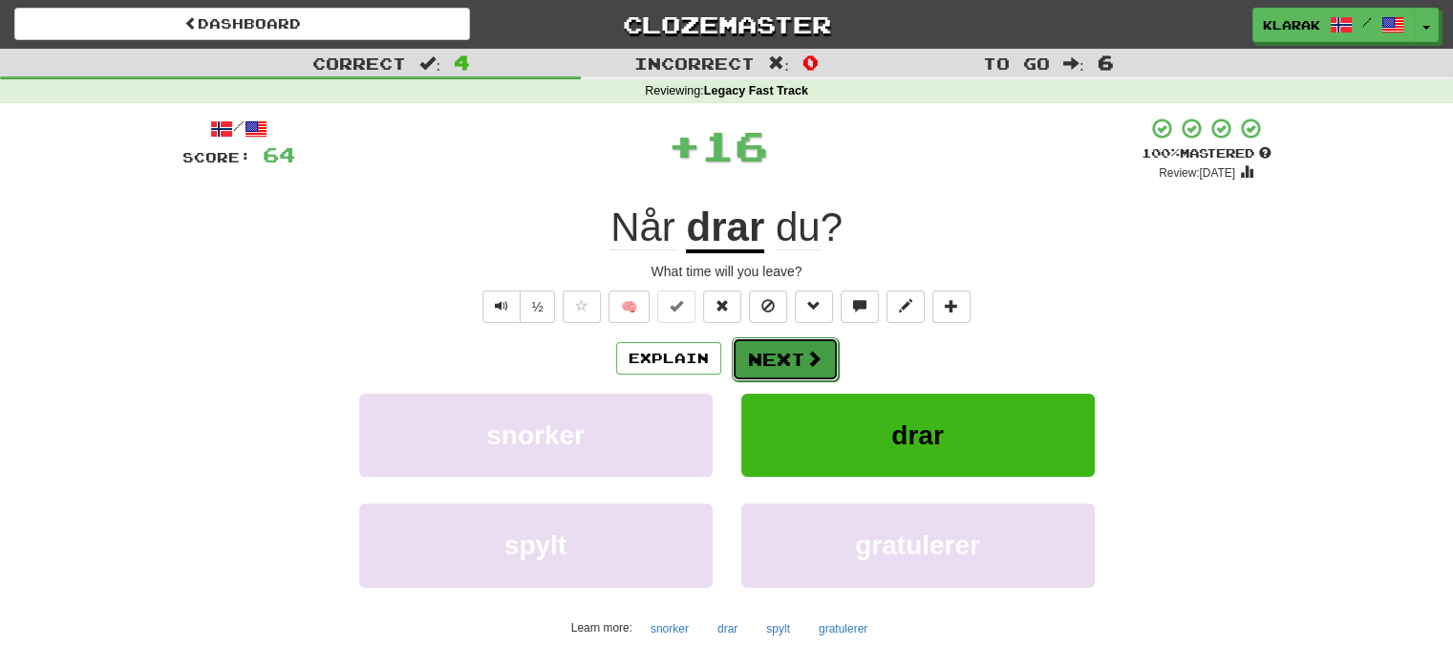
click at [805, 358] on span at bounding box center [813, 358] width 17 height 17
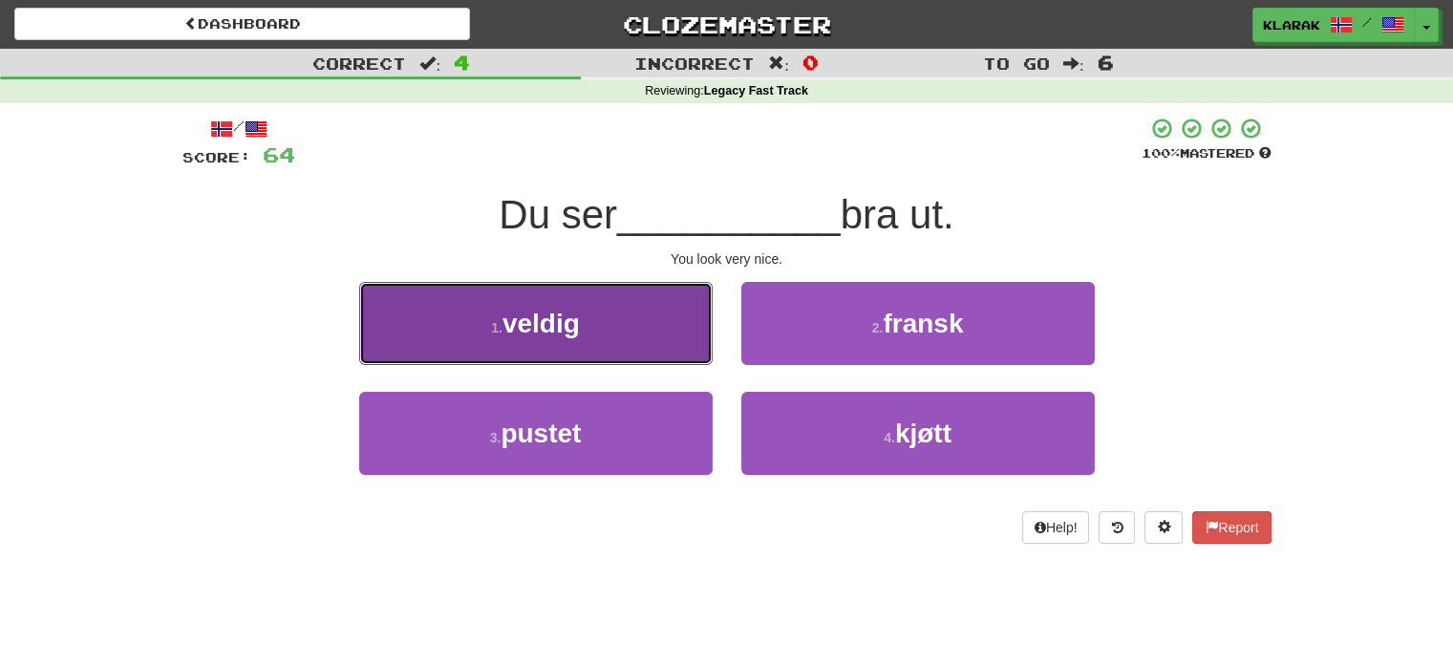
click at [675, 343] on button "1 . veldig" at bounding box center [535, 323] width 353 height 83
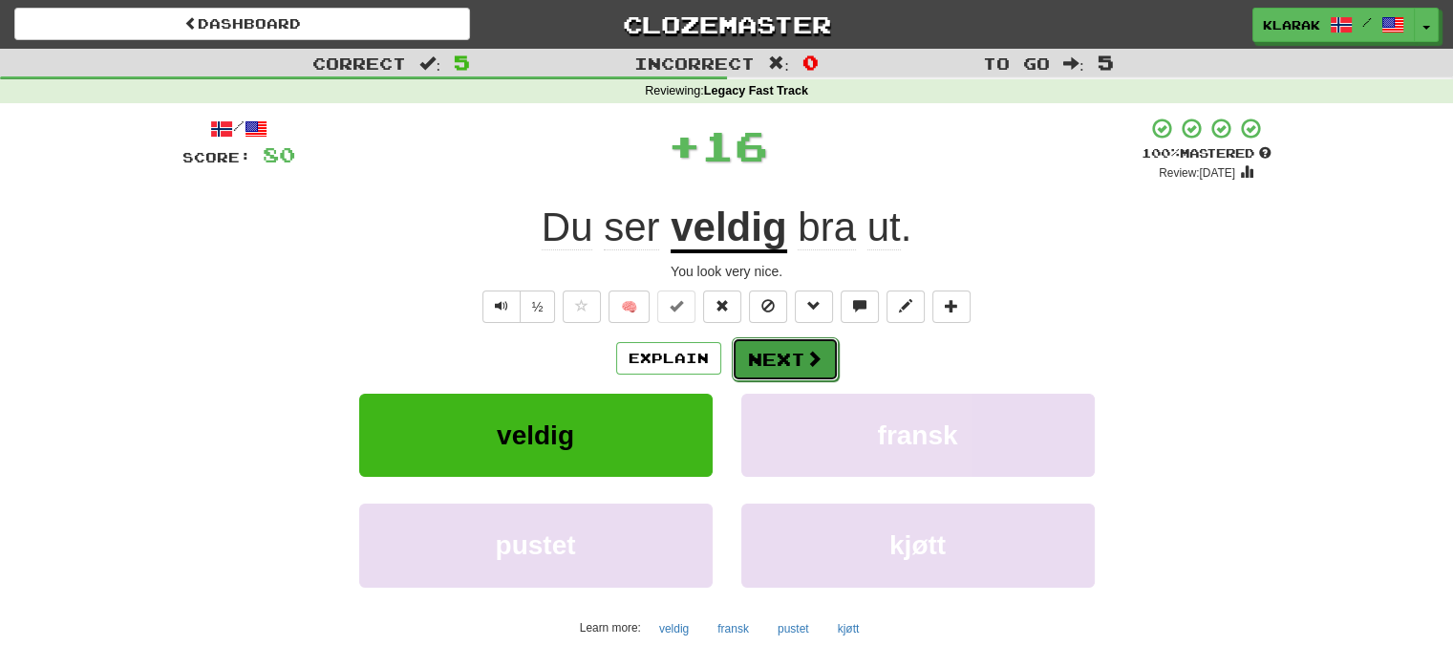
click at [779, 358] on button "Next" at bounding box center [785, 359] width 107 height 44
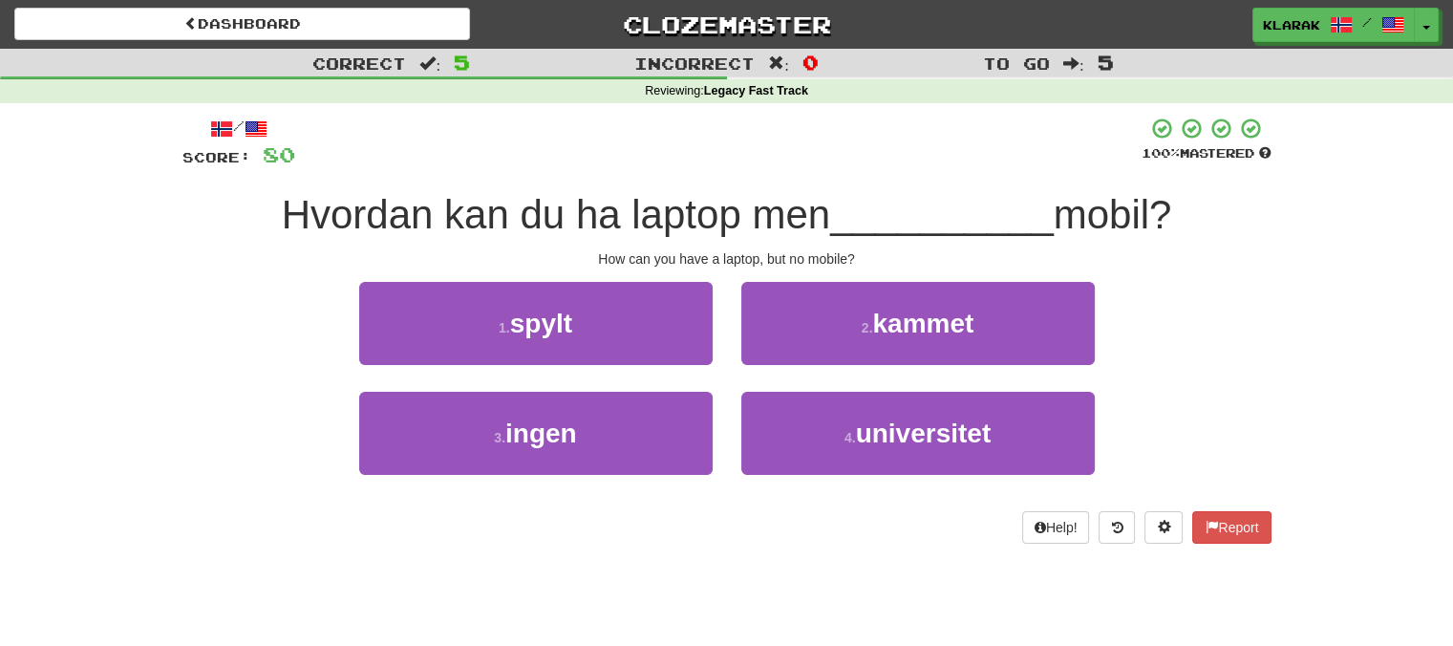
click at [619, 490] on div "3 . ingen" at bounding box center [536, 447] width 382 height 110
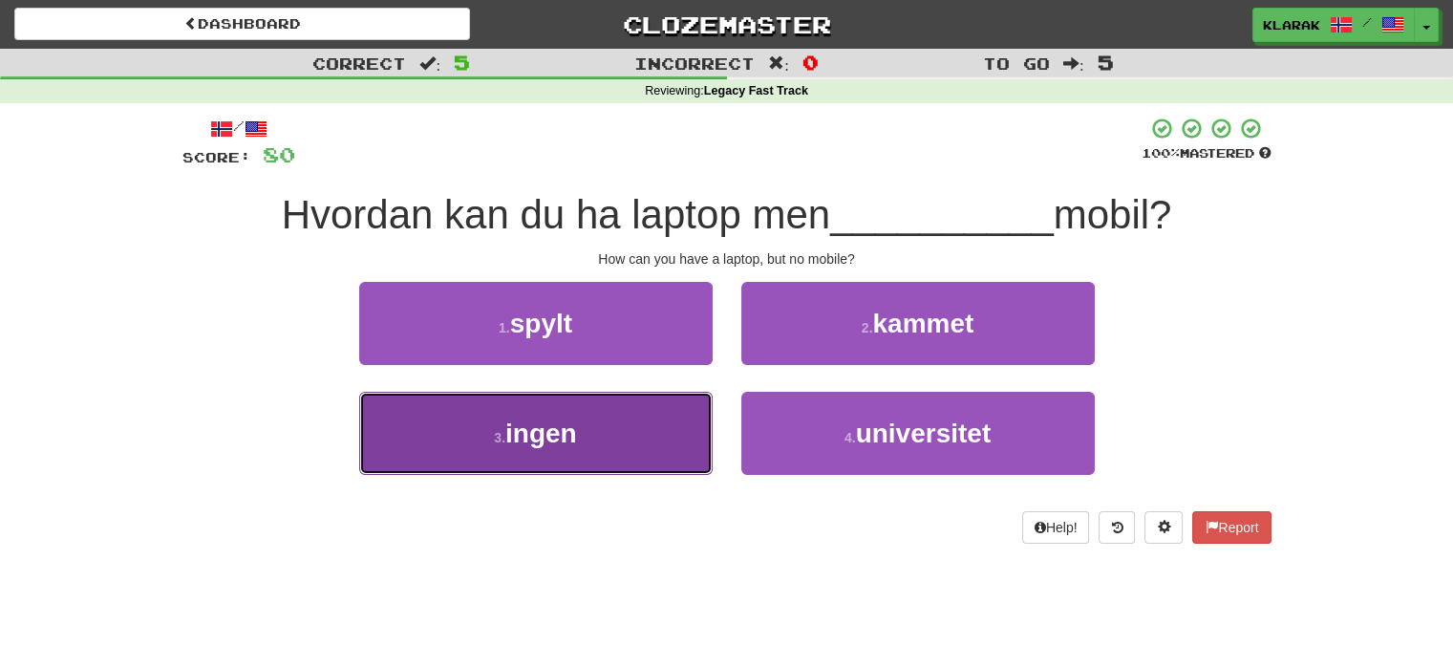
click at [673, 449] on button "3 . ingen" at bounding box center [535, 433] width 353 height 83
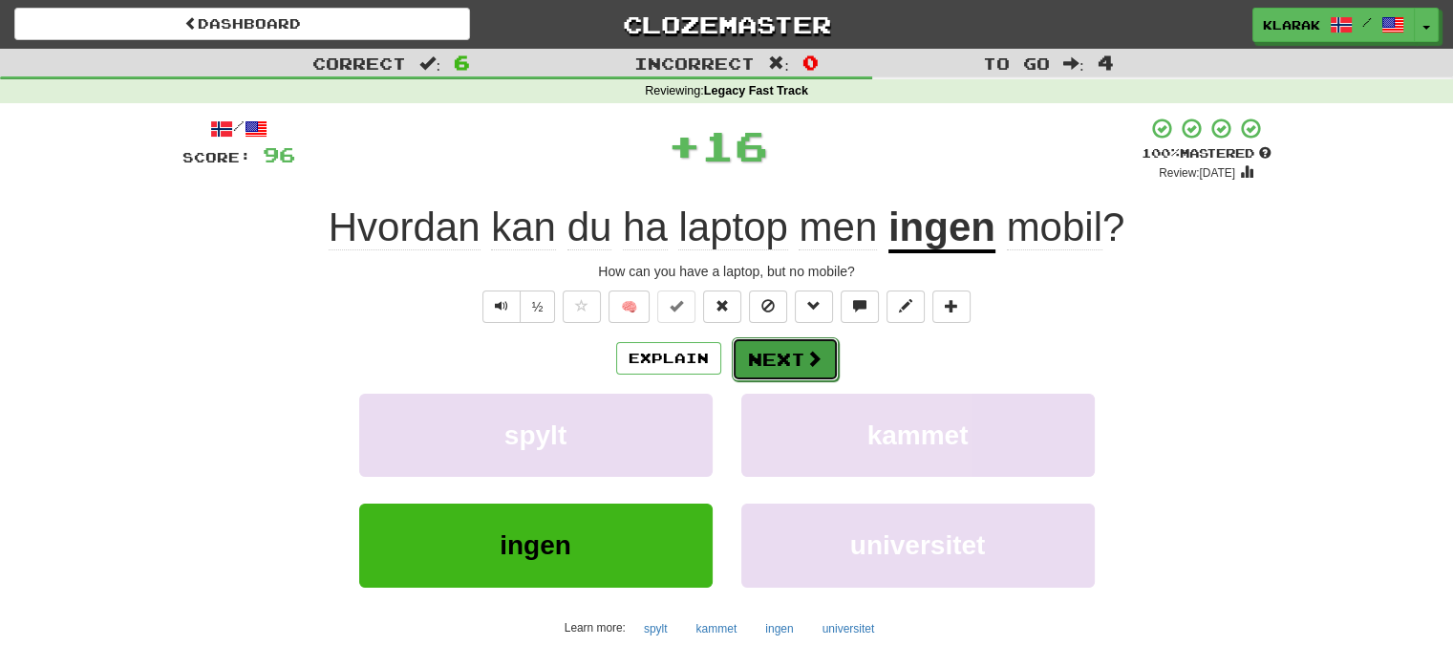
click at [819, 367] on span at bounding box center [813, 358] width 17 height 17
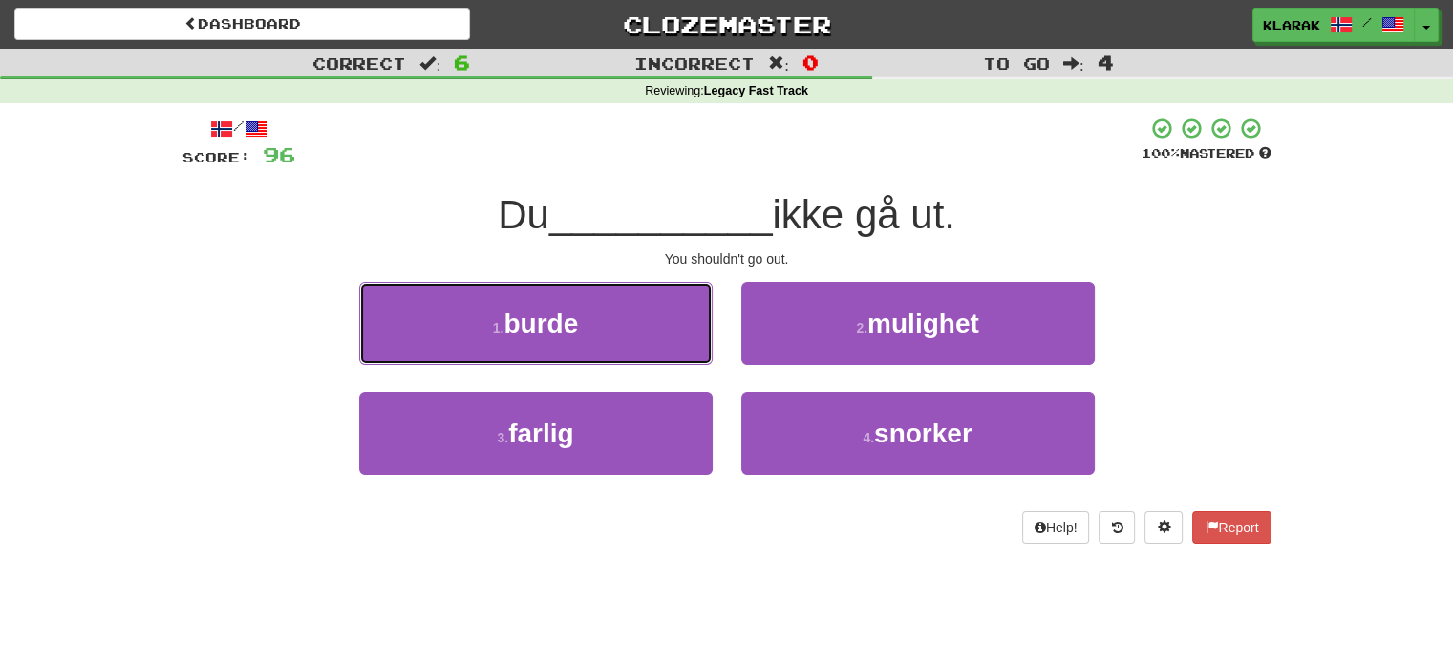
click at [673, 332] on button "1 . burde" at bounding box center [535, 323] width 353 height 83
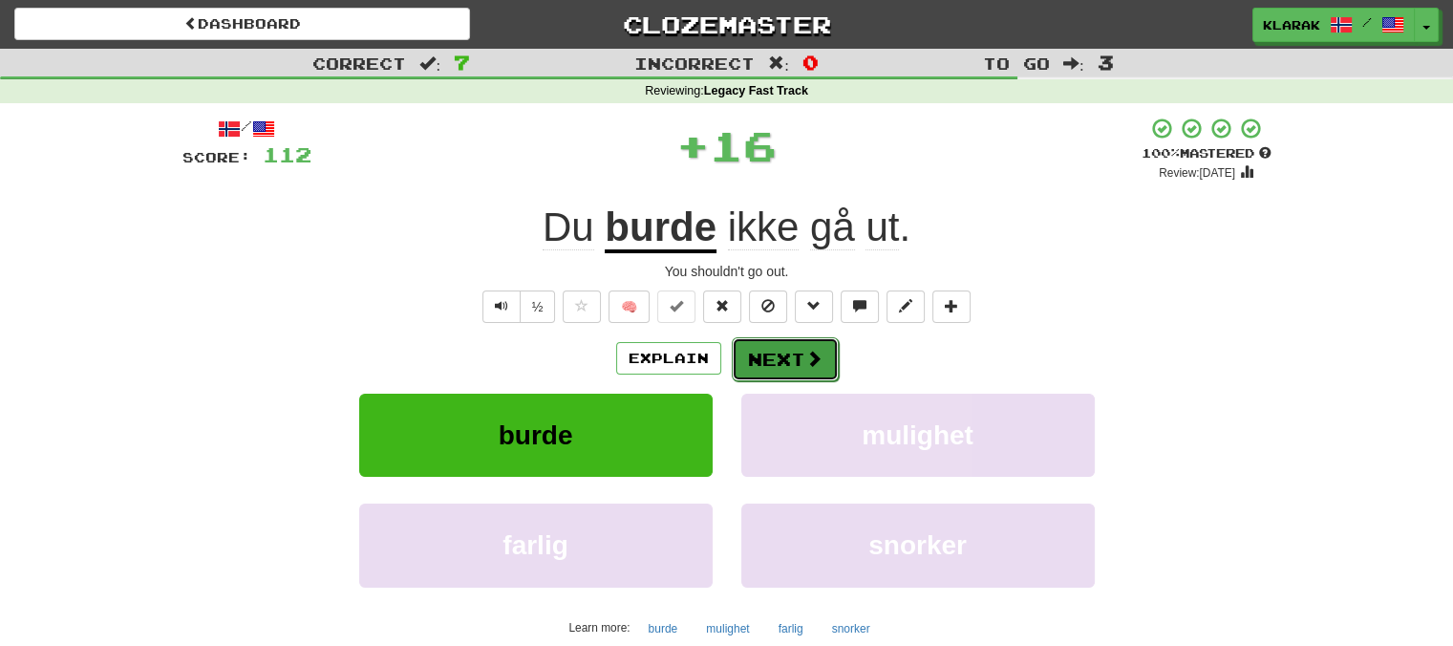
click at [785, 342] on button "Next" at bounding box center [785, 359] width 107 height 44
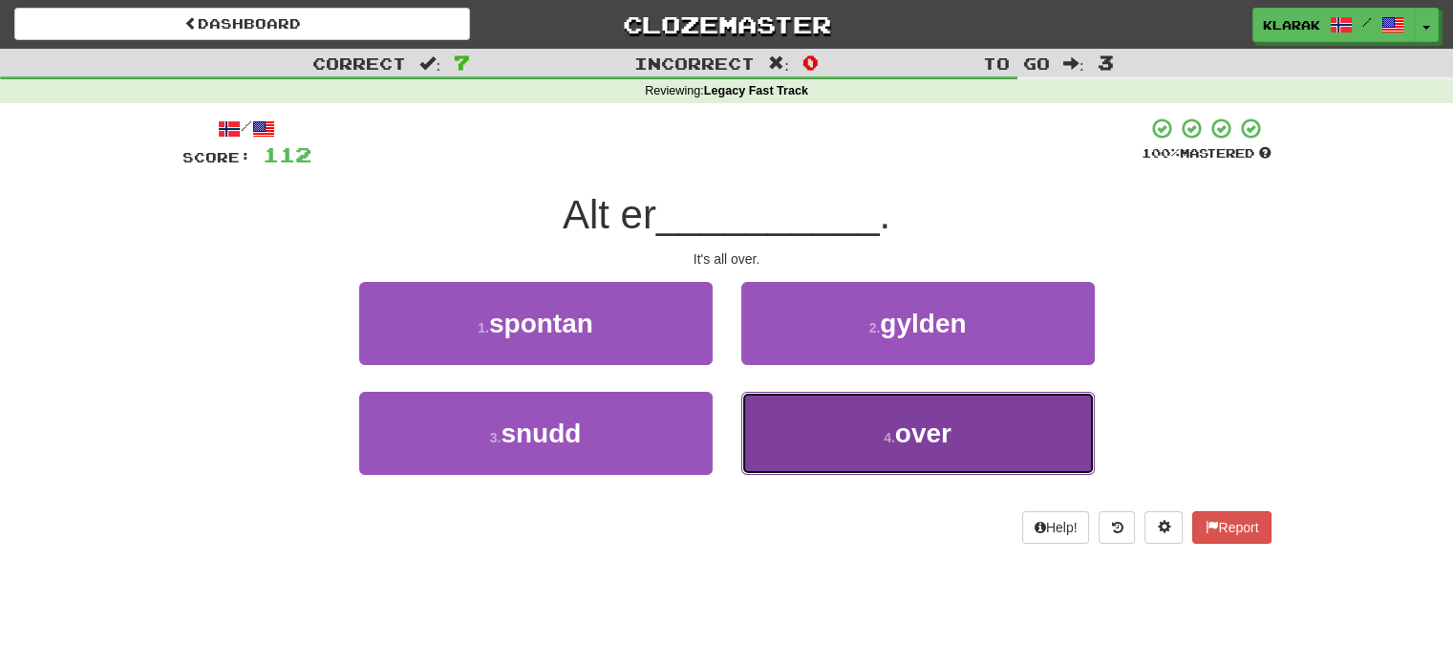
click at [1052, 429] on button "4 . over" at bounding box center [917, 433] width 353 height 83
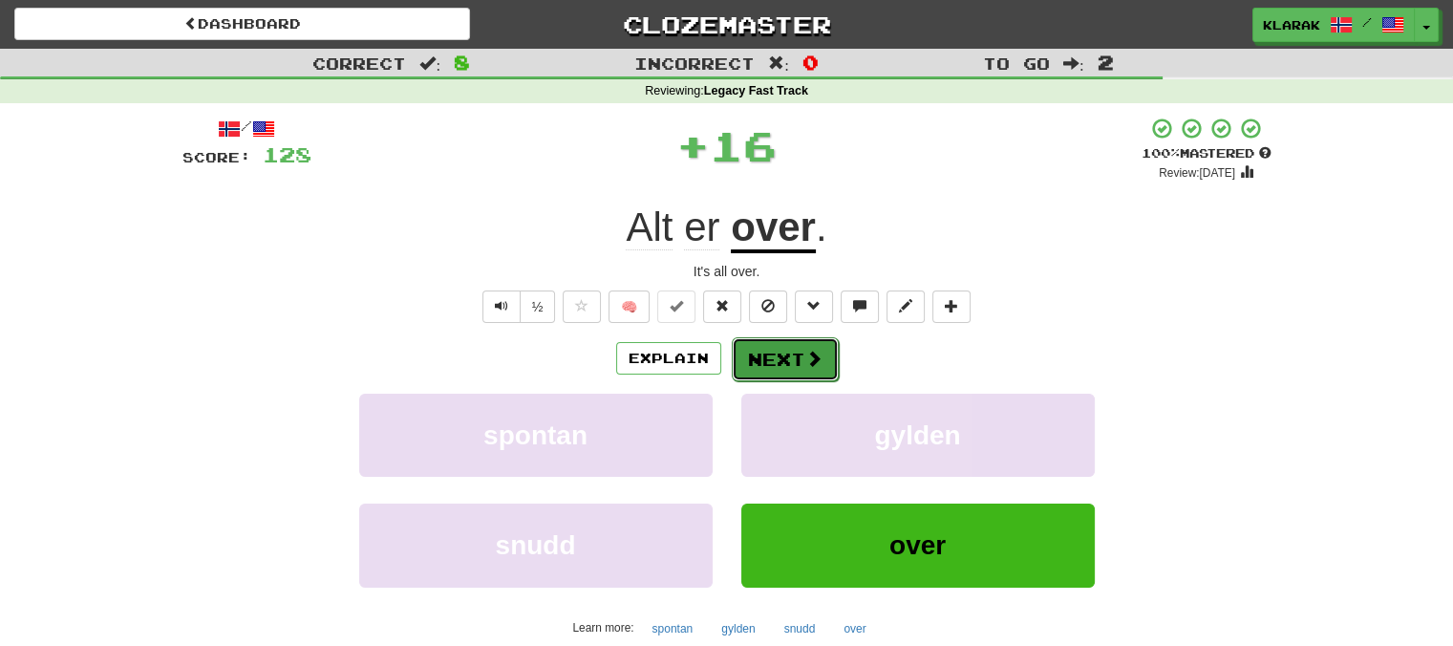
click at [781, 359] on button "Next" at bounding box center [785, 359] width 107 height 44
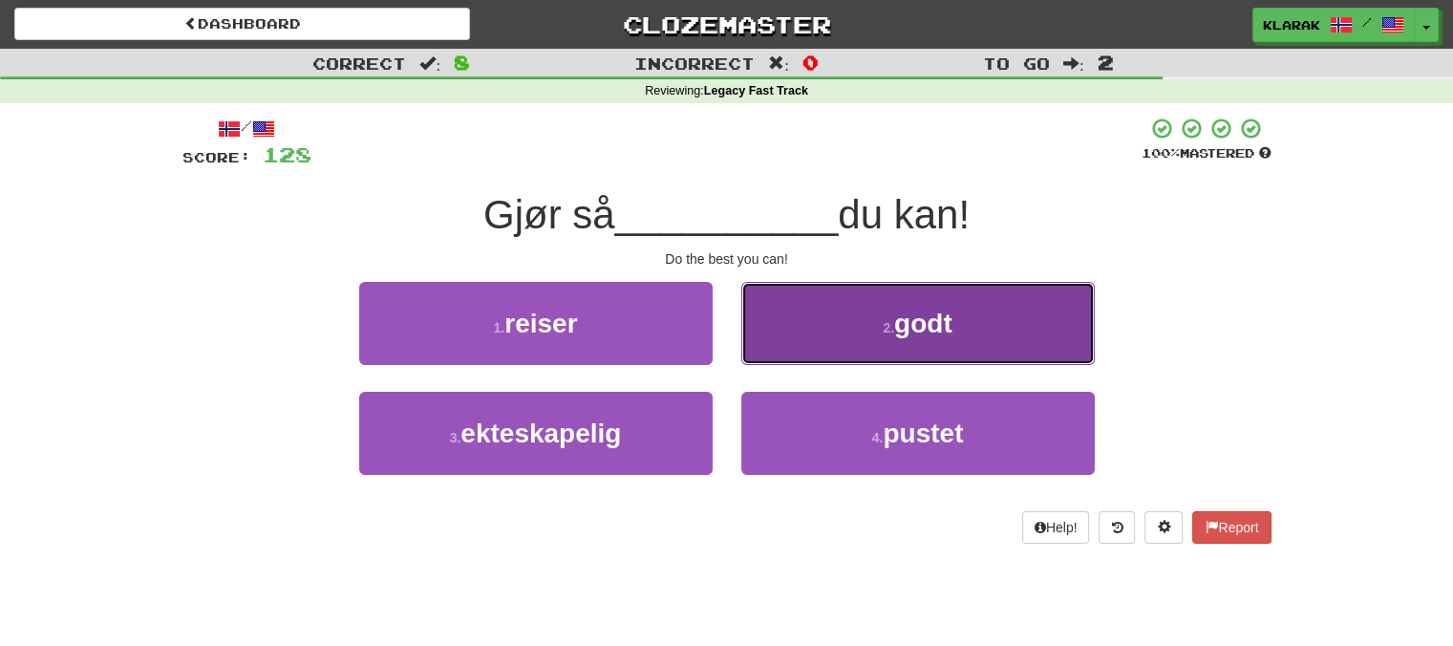
click at [1047, 343] on button "2 . godt" at bounding box center [917, 323] width 353 height 83
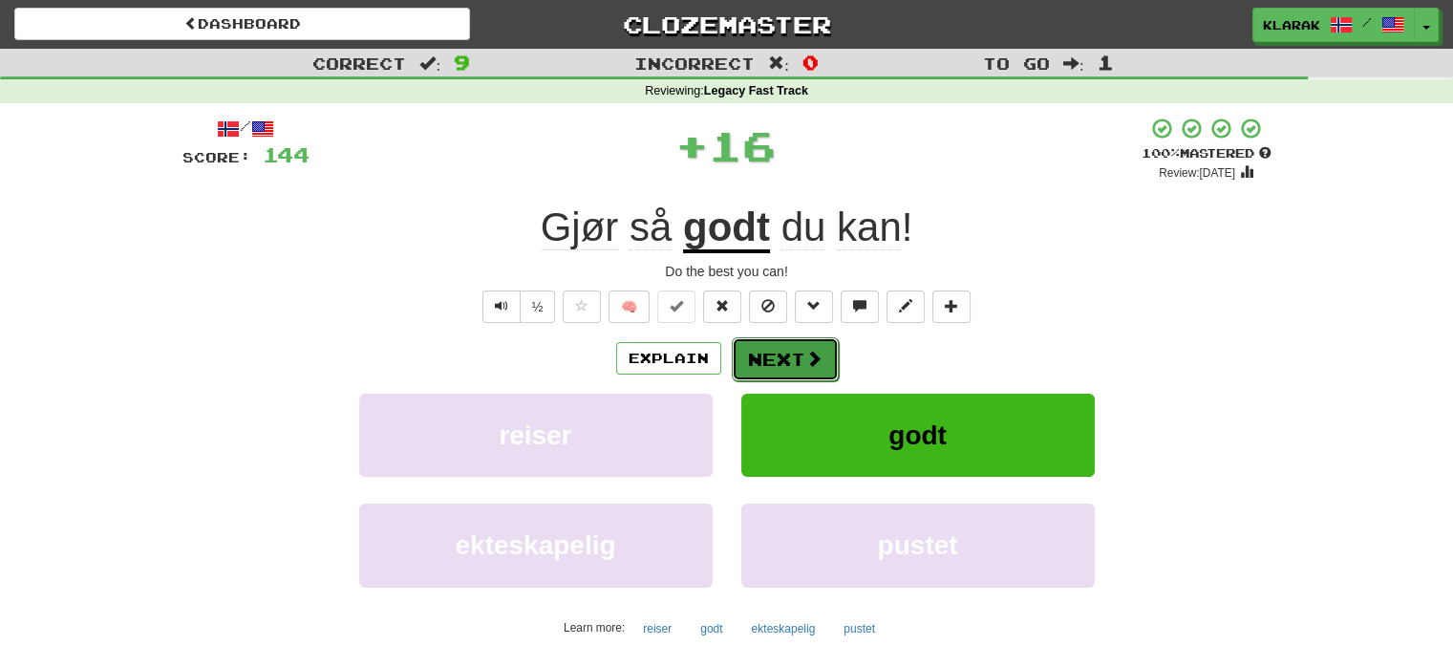
click at [797, 351] on button "Next" at bounding box center [785, 359] width 107 height 44
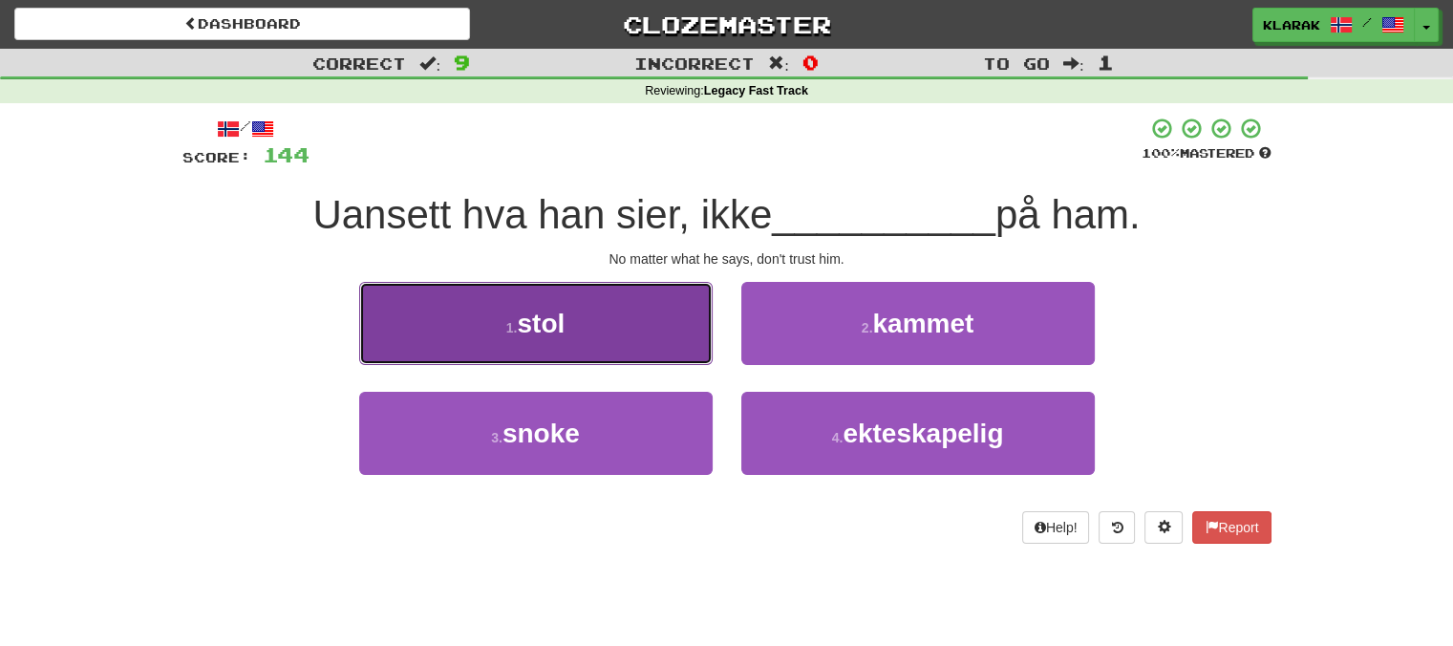
click at [640, 355] on button "1 . stol" at bounding box center [535, 323] width 353 height 83
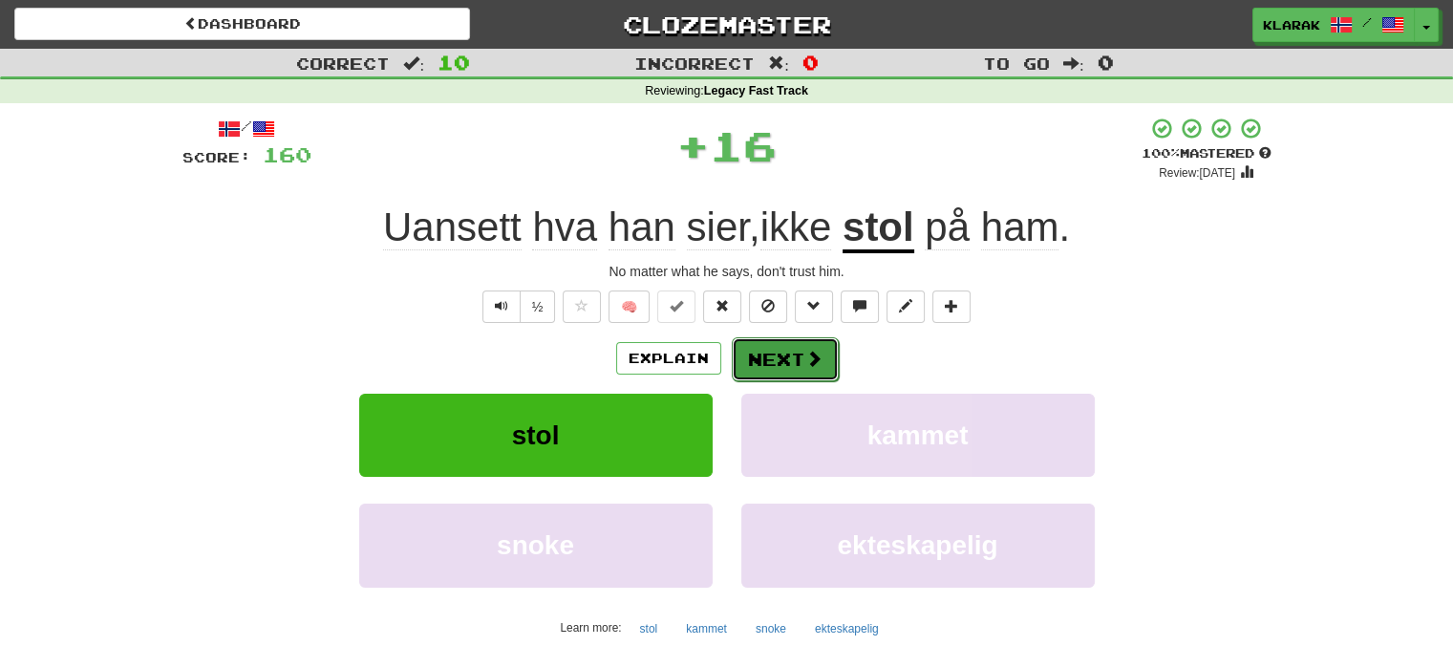
click at [818, 362] on span at bounding box center [813, 358] width 17 height 17
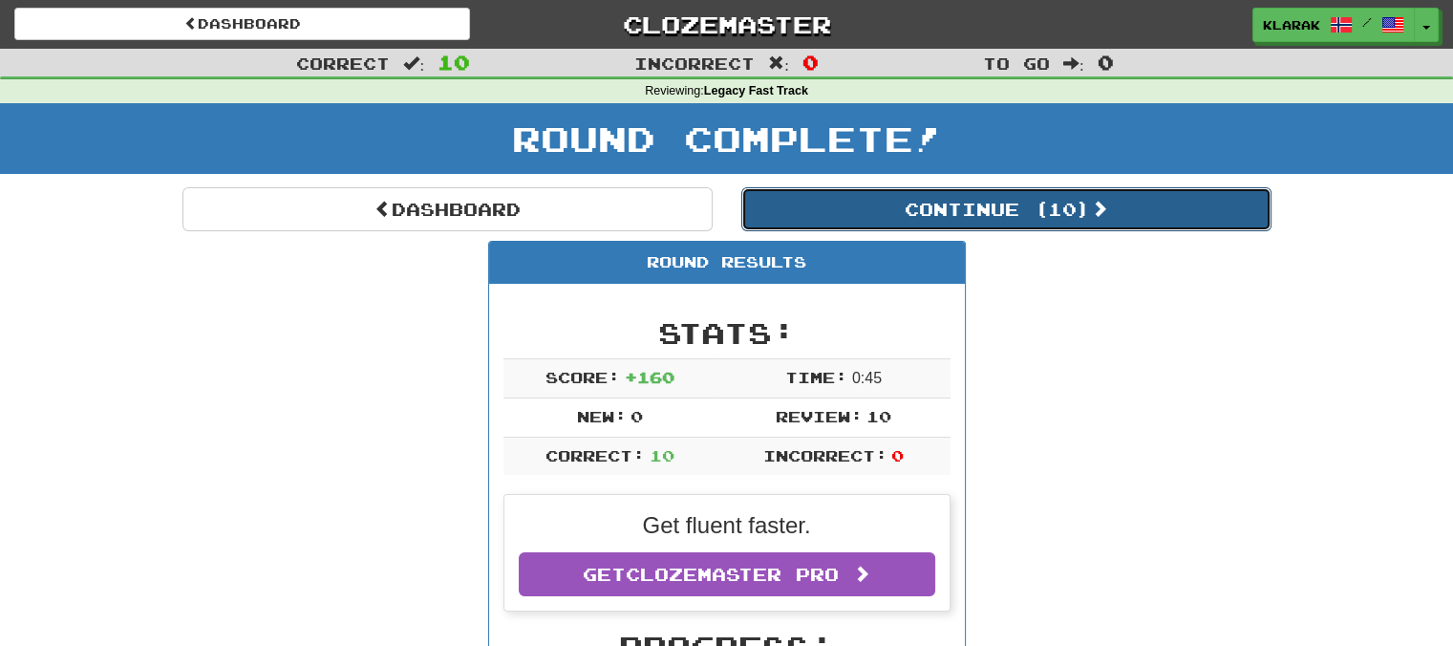
click at [1082, 213] on button "Continue ( 10 )" at bounding box center [1006, 209] width 530 height 44
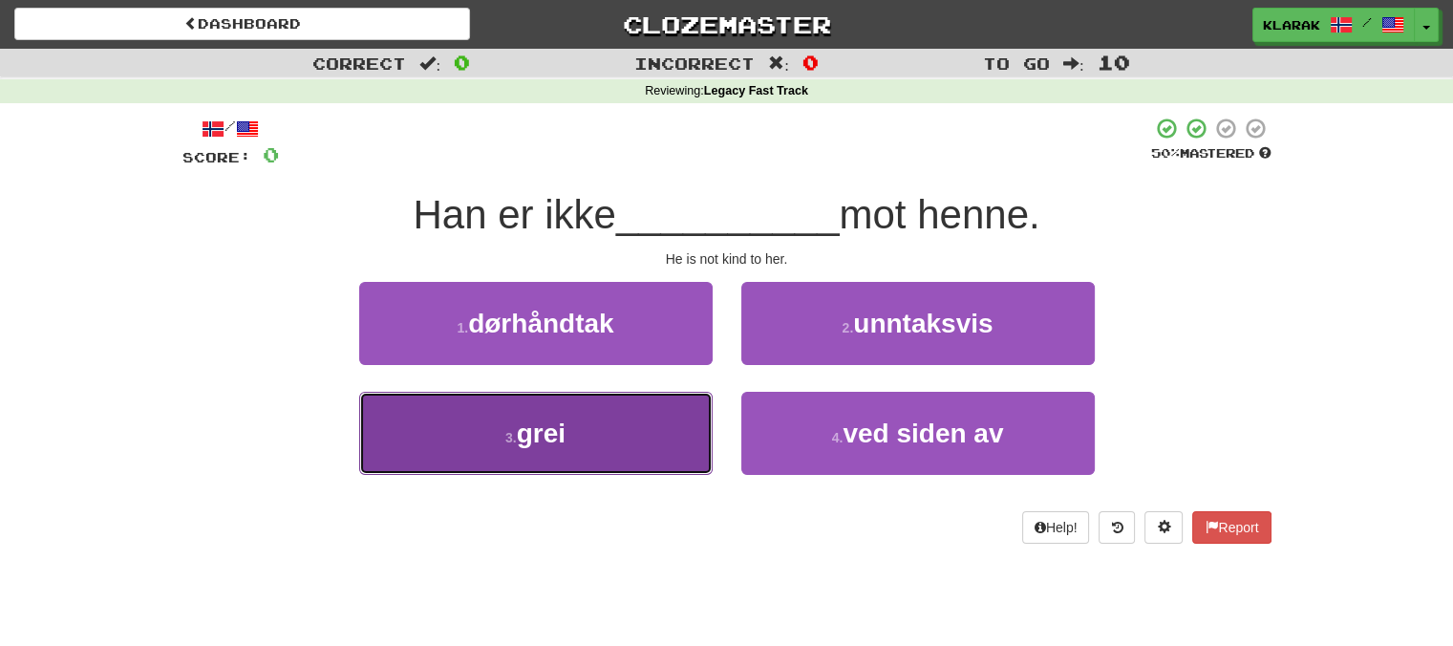
click at [638, 436] on button "3 . grei" at bounding box center [535, 433] width 353 height 83
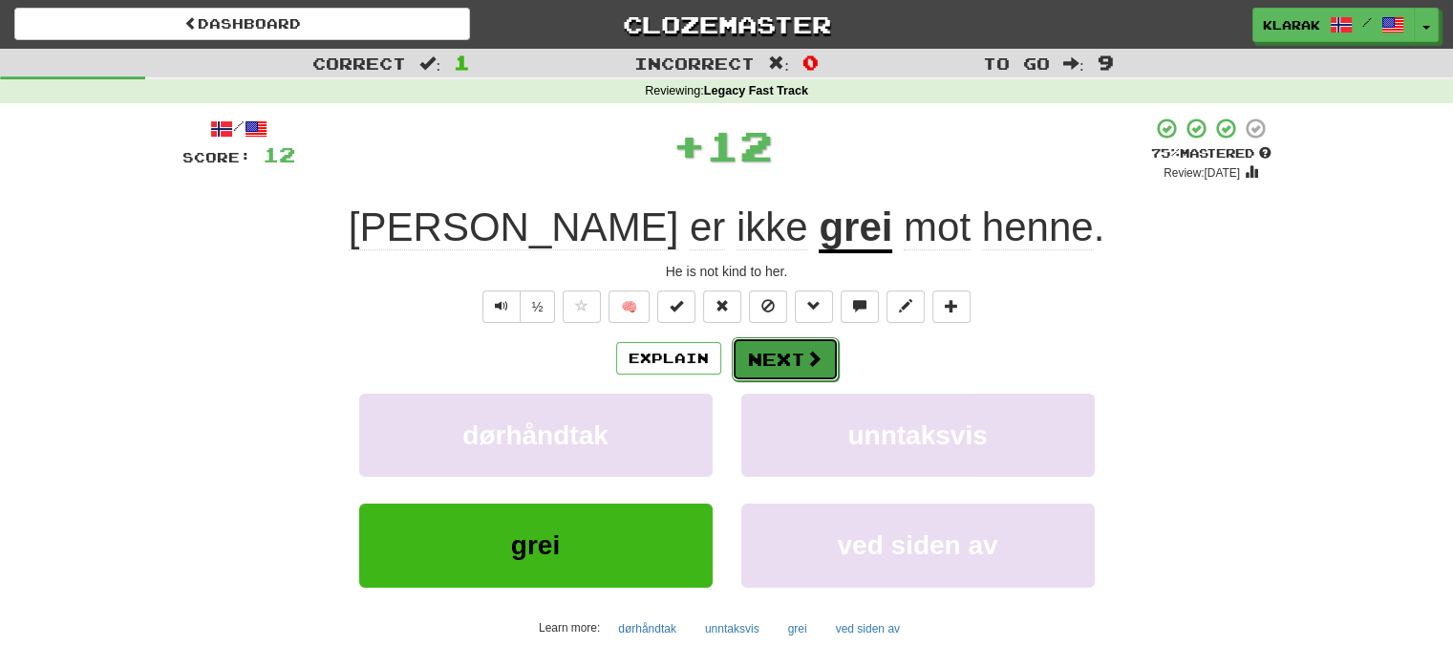
click at [793, 356] on button "Next" at bounding box center [785, 359] width 107 height 44
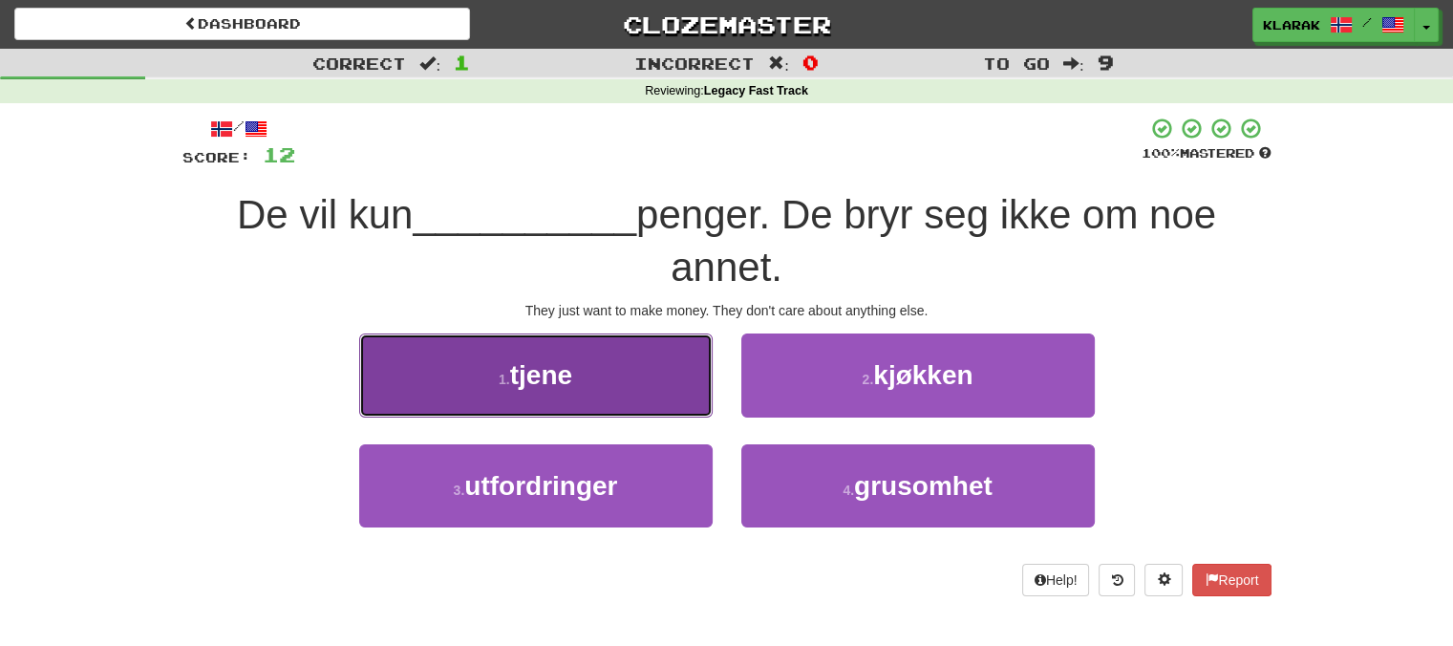
click at [612, 388] on button "1 . tjene" at bounding box center [535, 374] width 353 height 83
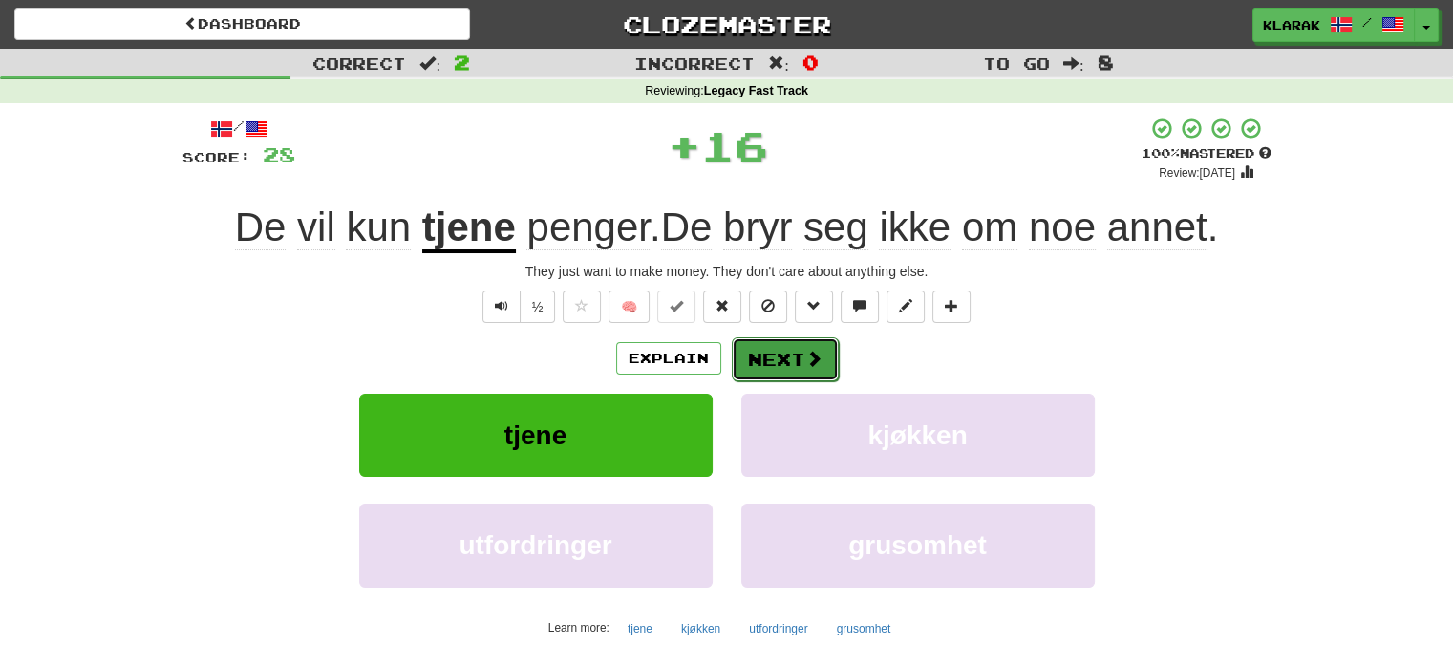
click at [785, 352] on button "Next" at bounding box center [785, 359] width 107 height 44
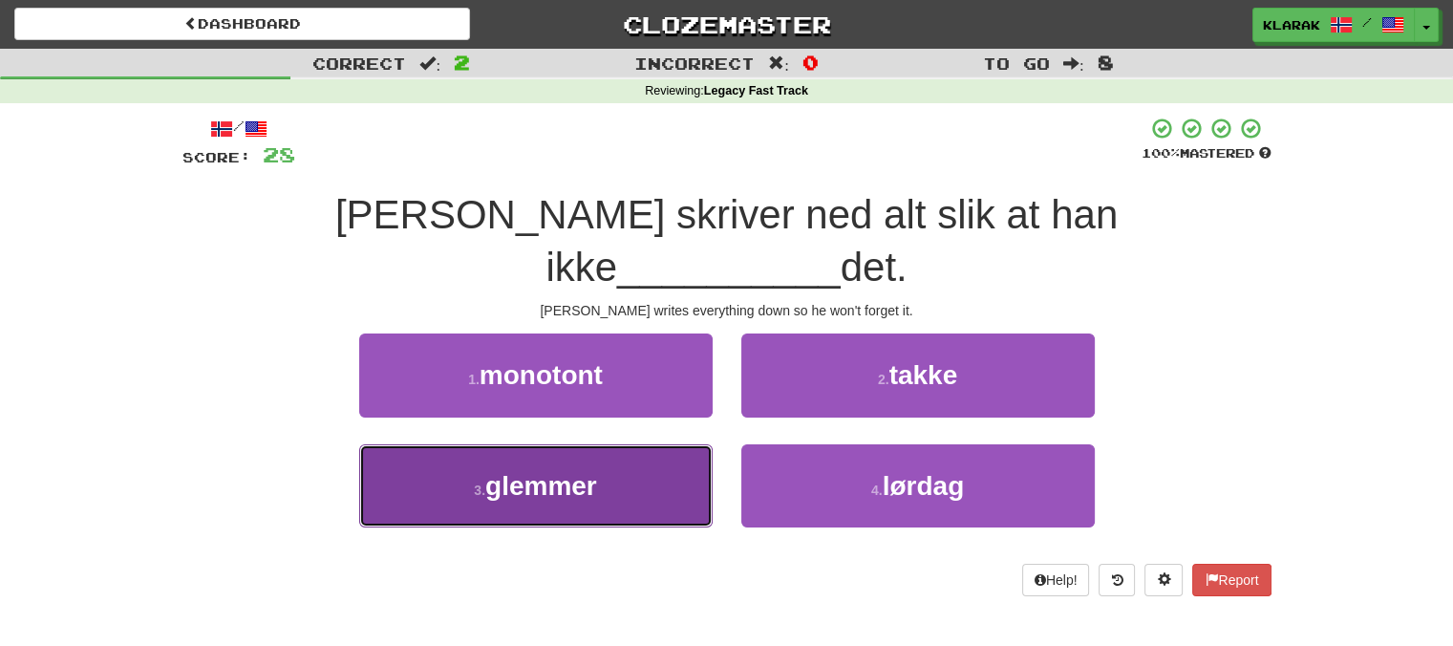
click at [599, 444] on button "3 . glemmer" at bounding box center [535, 485] width 353 height 83
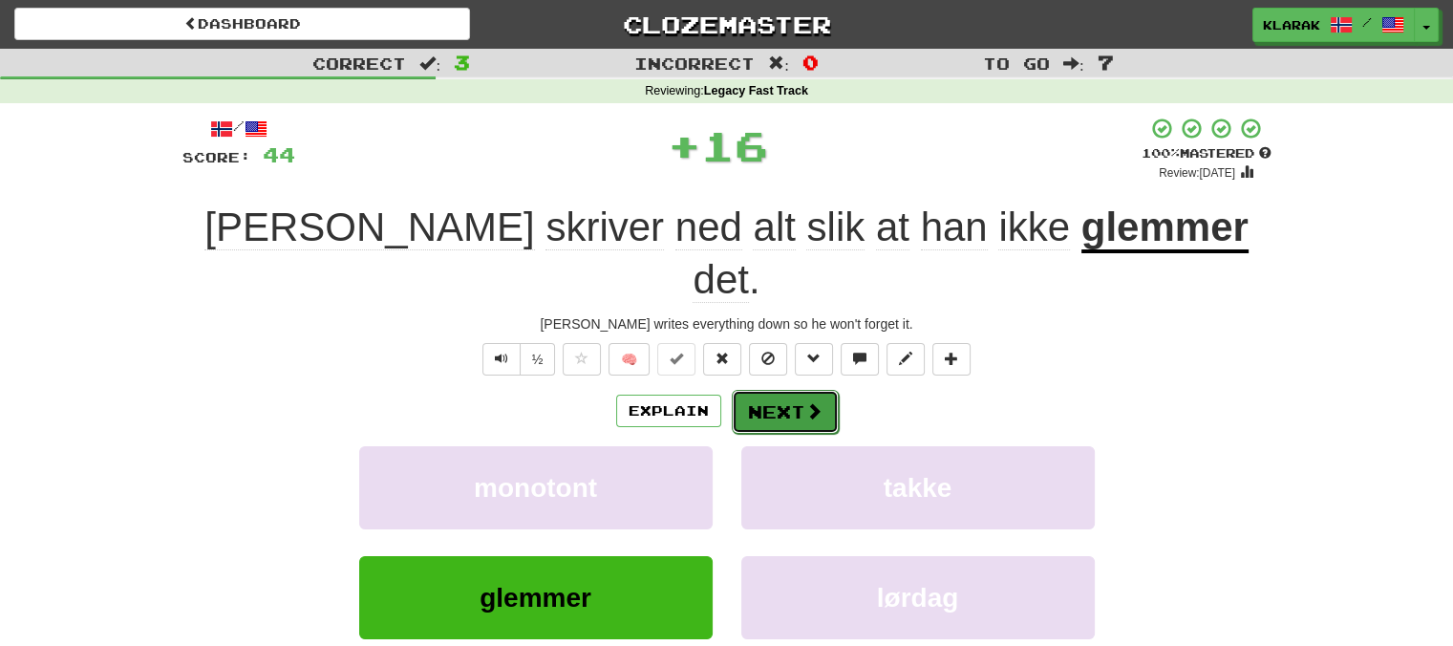
click at [805, 402] on span at bounding box center [813, 410] width 17 height 17
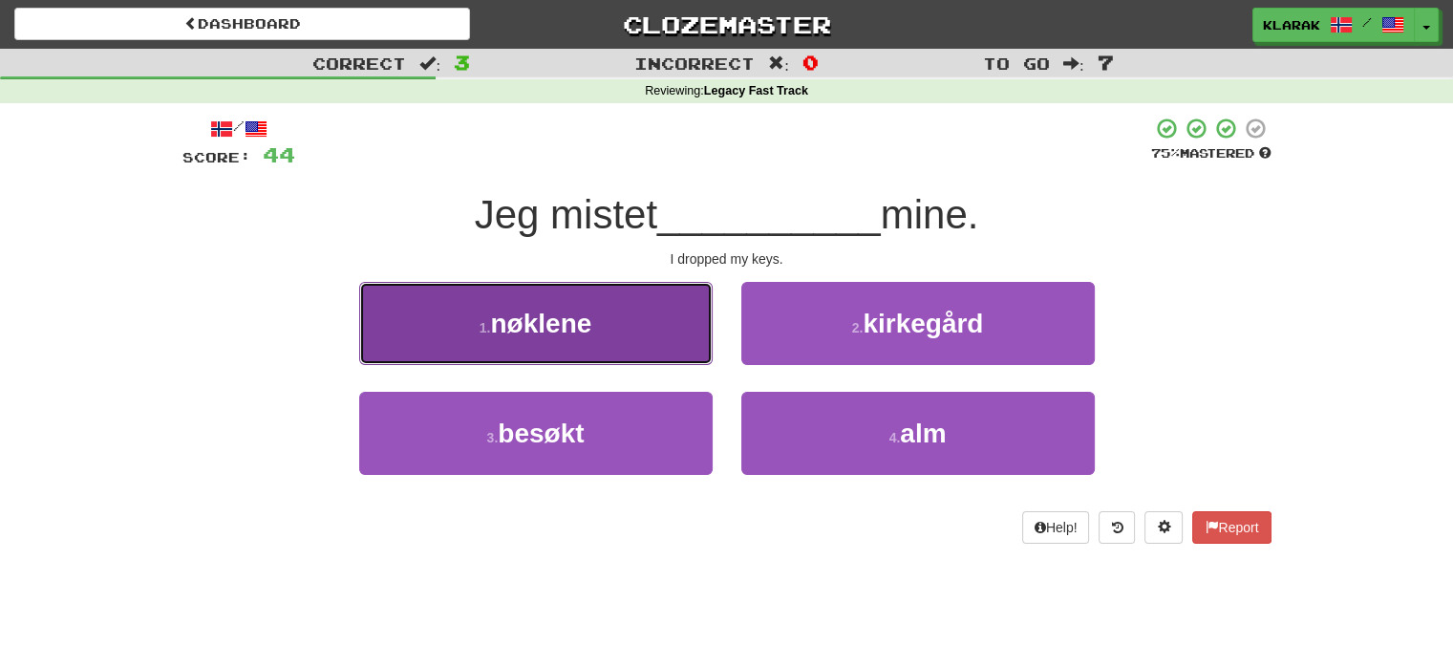
click at [640, 323] on button "1 . nøklene" at bounding box center [535, 323] width 353 height 83
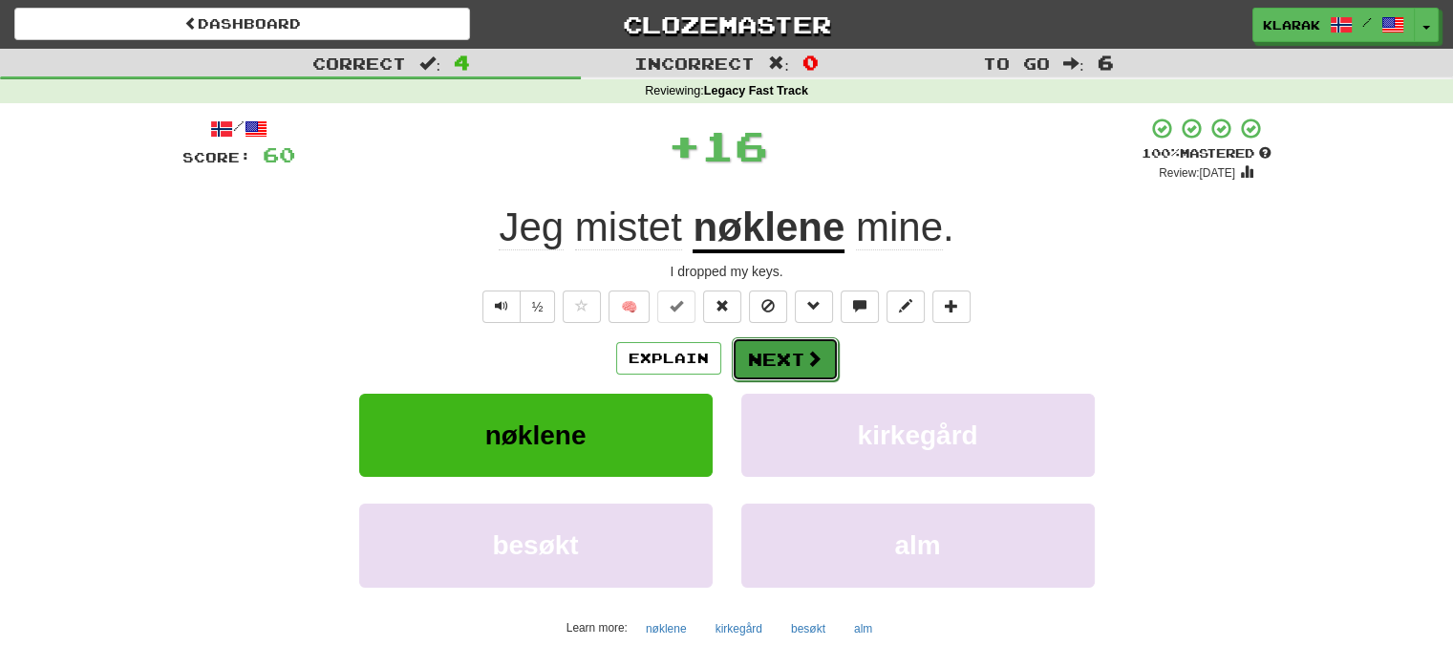
click at [781, 358] on button "Next" at bounding box center [785, 359] width 107 height 44
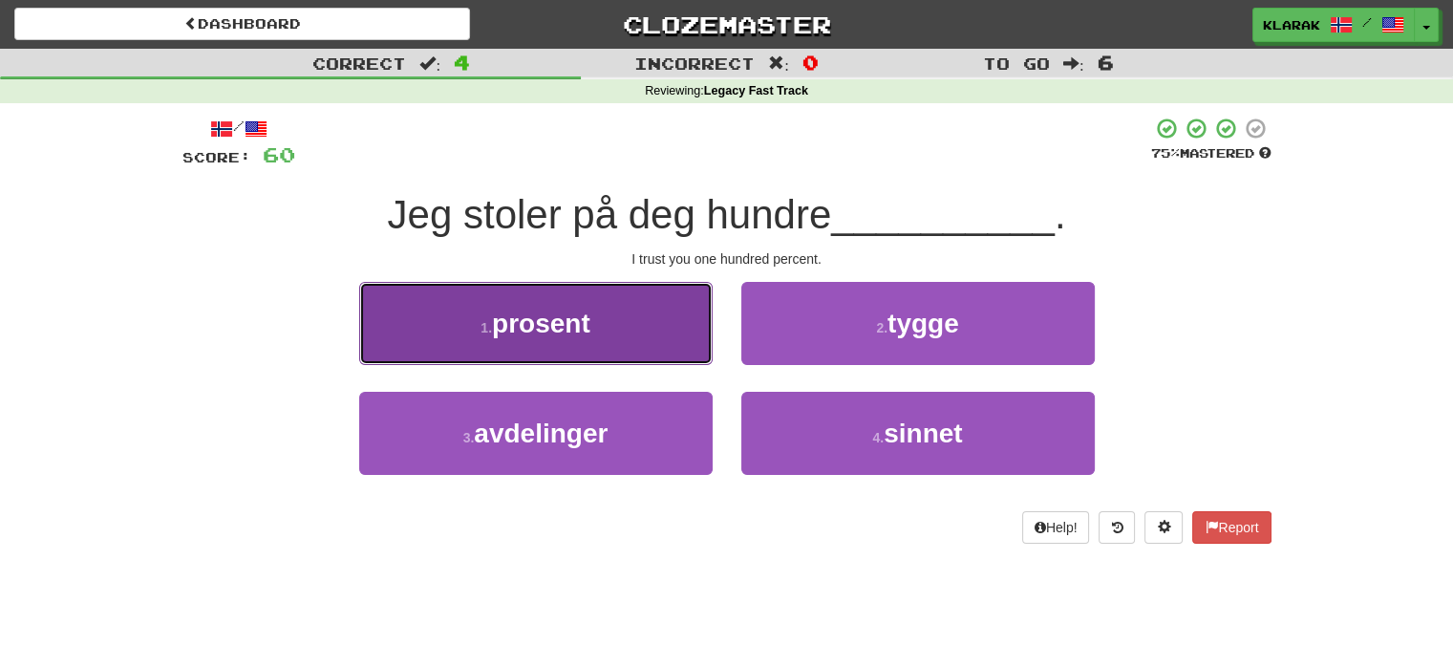
click at [658, 305] on button "1 . prosent" at bounding box center [535, 323] width 353 height 83
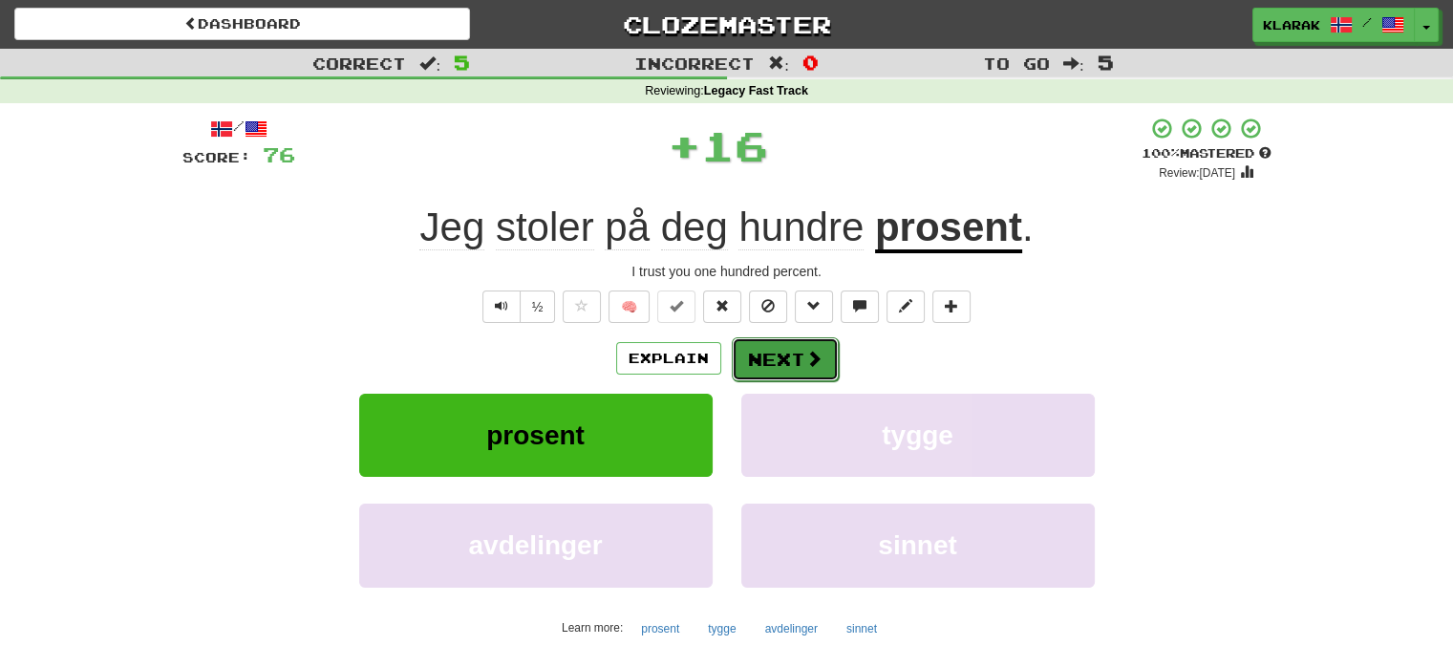
click at [795, 361] on button "Next" at bounding box center [785, 359] width 107 height 44
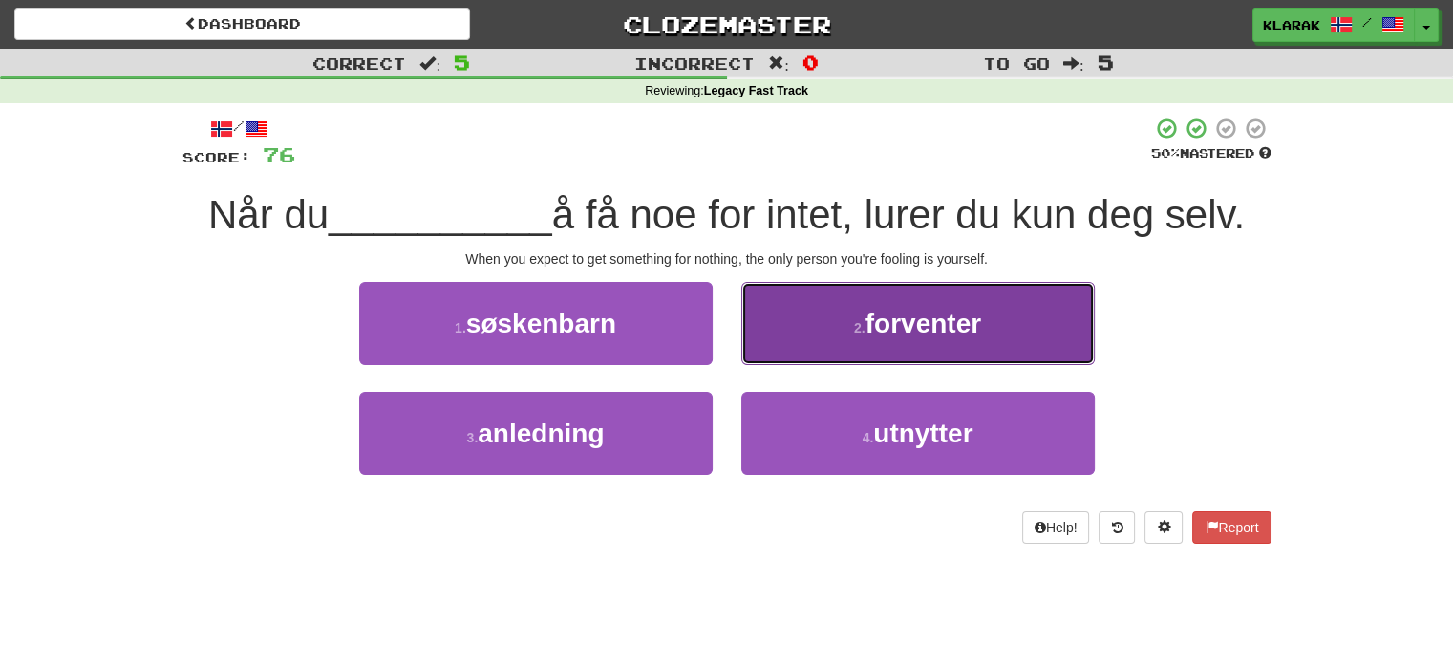
click at [1001, 323] on button "2 . forventer" at bounding box center [917, 323] width 353 height 83
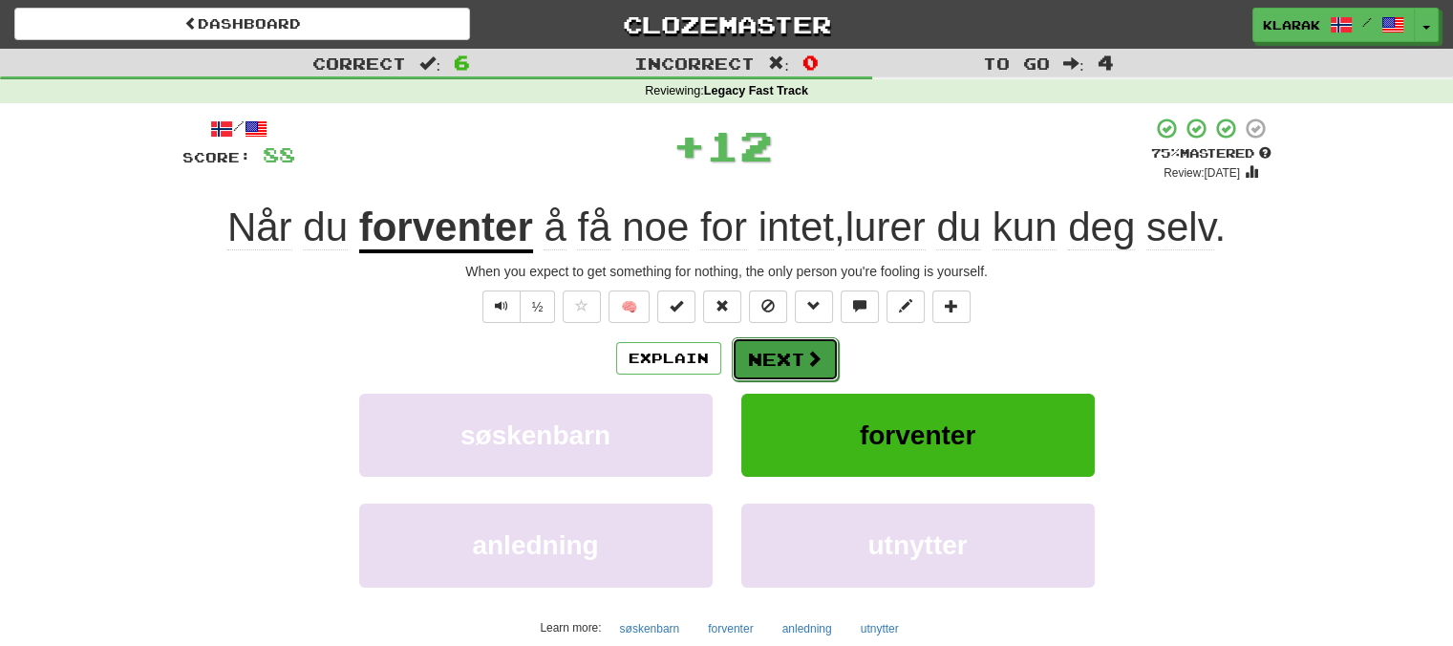
click at [809, 351] on span at bounding box center [813, 358] width 17 height 17
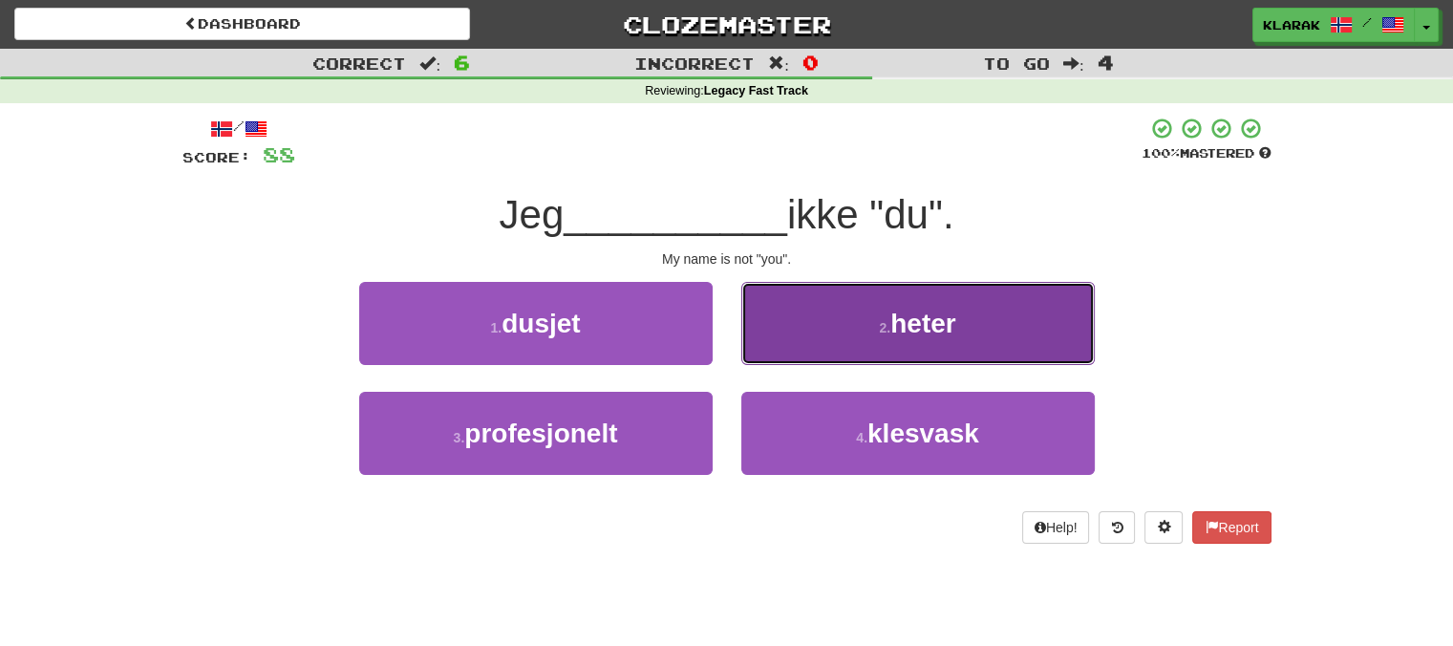
click at [1024, 301] on button "2 . heter" at bounding box center [917, 323] width 353 height 83
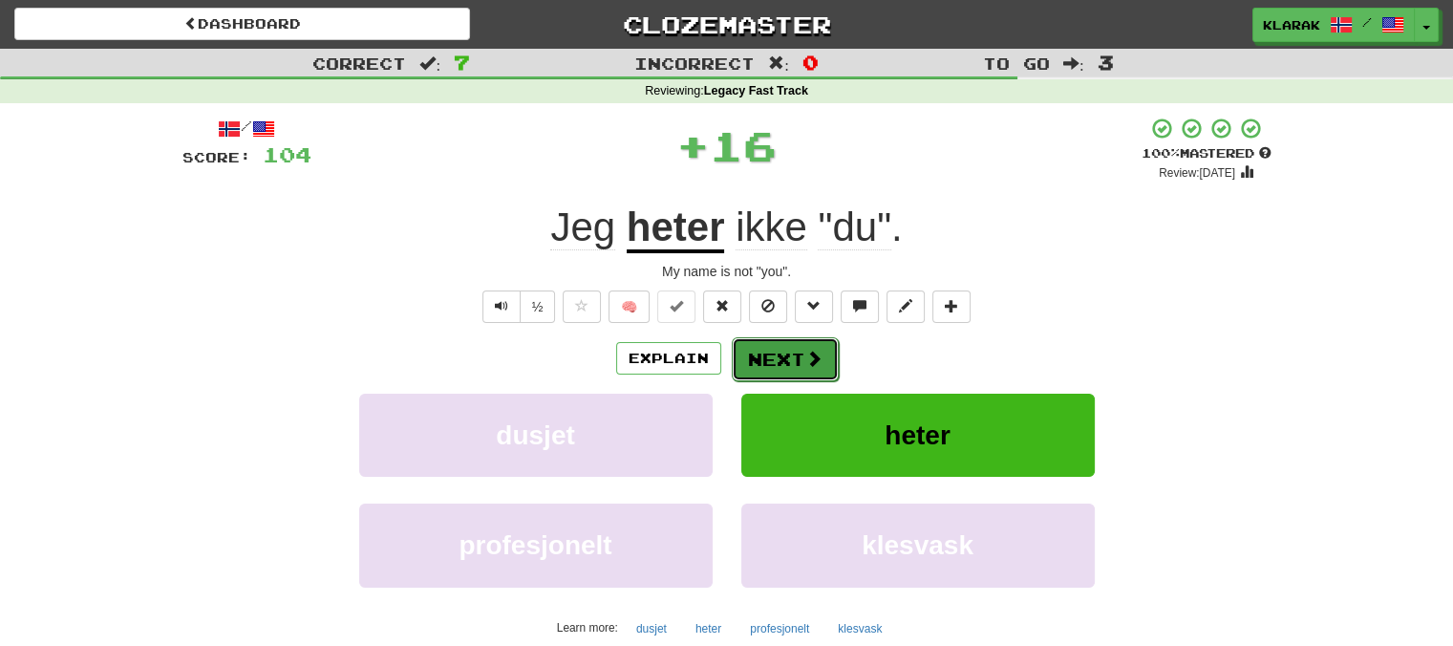
click at [776, 351] on button "Next" at bounding box center [785, 359] width 107 height 44
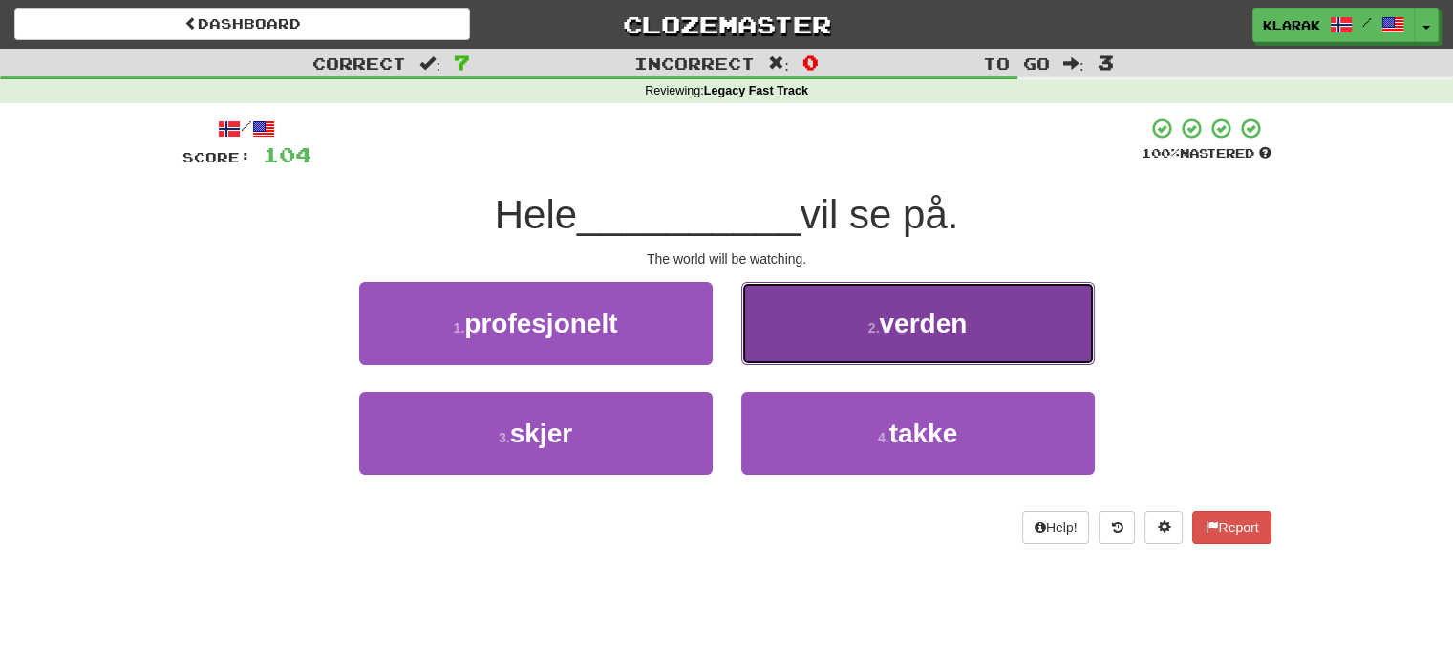
click at [988, 334] on button "2 . verden" at bounding box center [917, 323] width 353 height 83
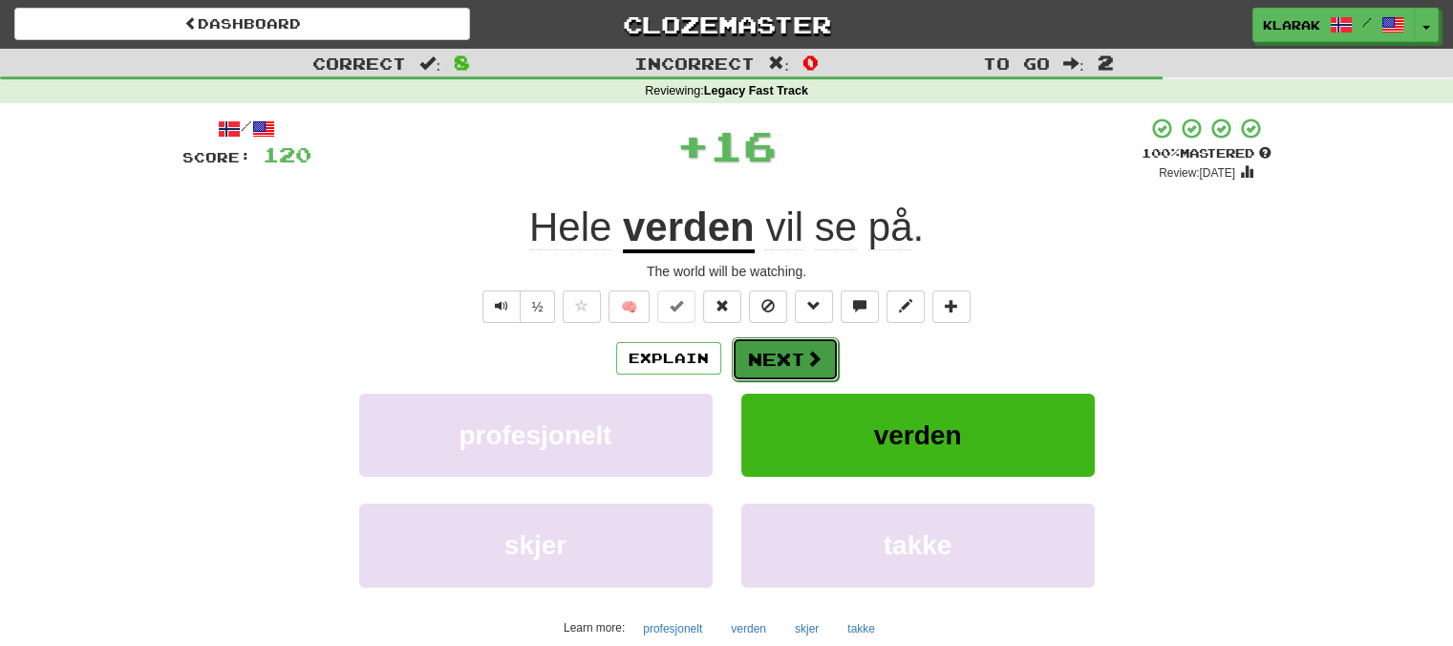
click at [773, 354] on button "Next" at bounding box center [785, 359] width 107 height 44
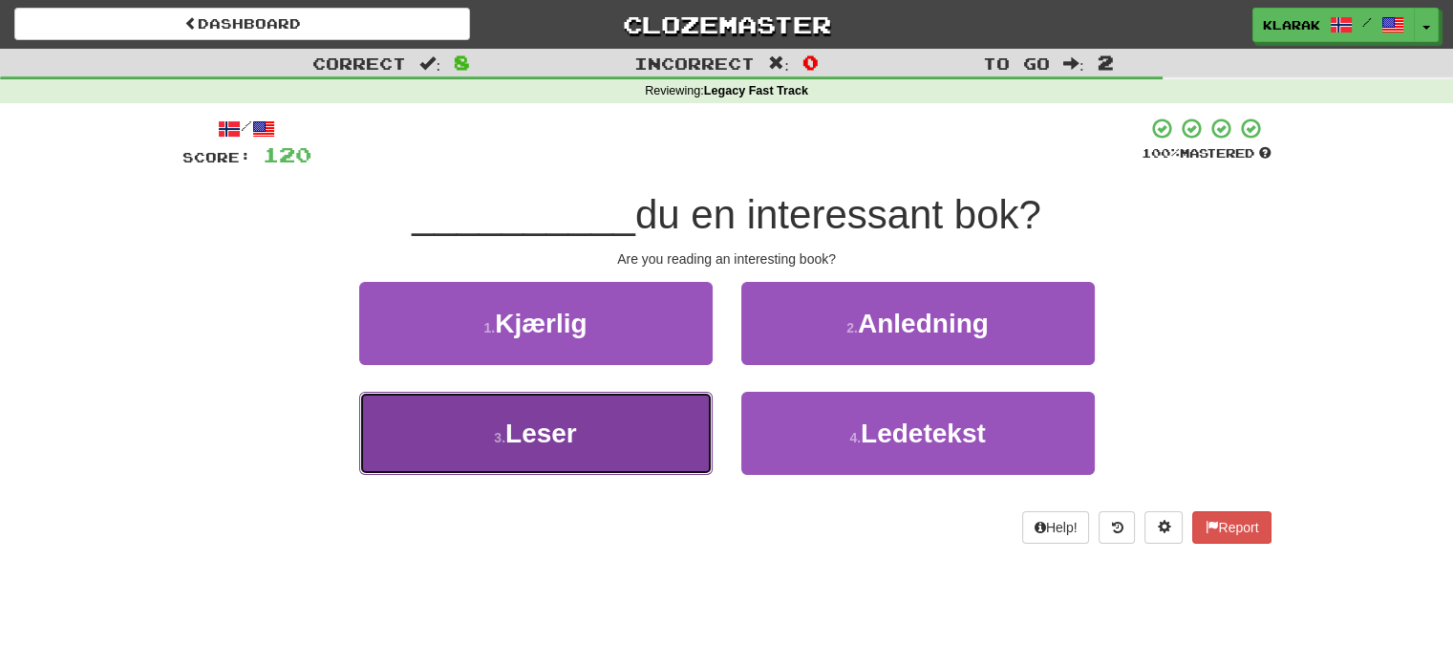
click at [629, 443] on button "3 . Leser" at bounding box center [535, 433] width 353 height 83
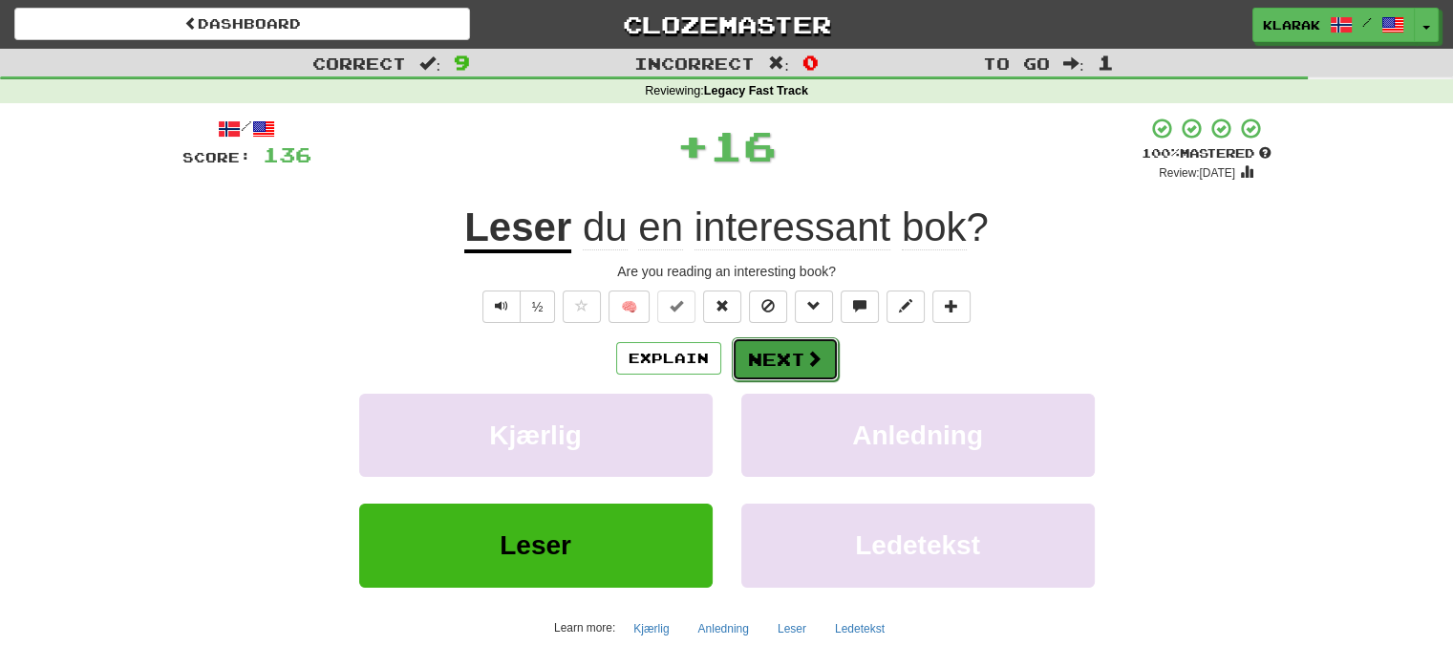
click at [805, 363] on span at bounding box center [813, 358] width 17 height 17
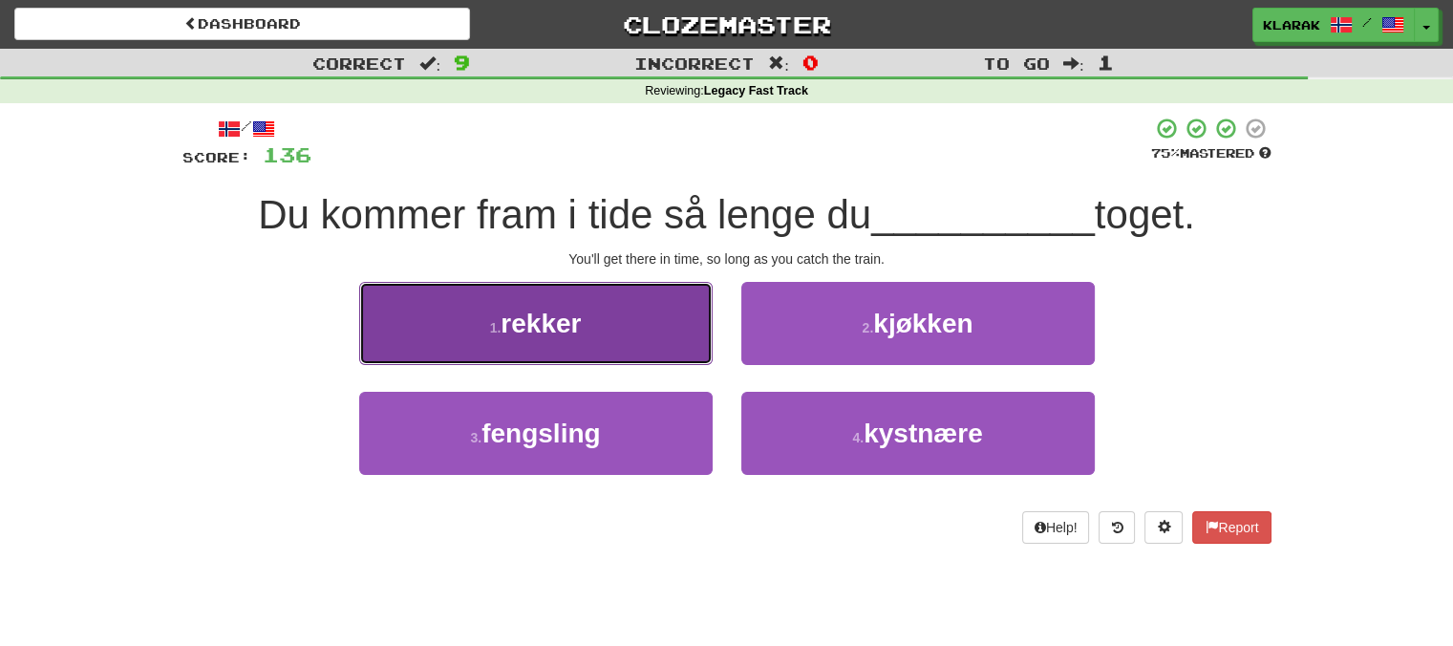
click at [647, 309] on button "1 . rekker" at bounding box center [535, 323] width 353 height 83
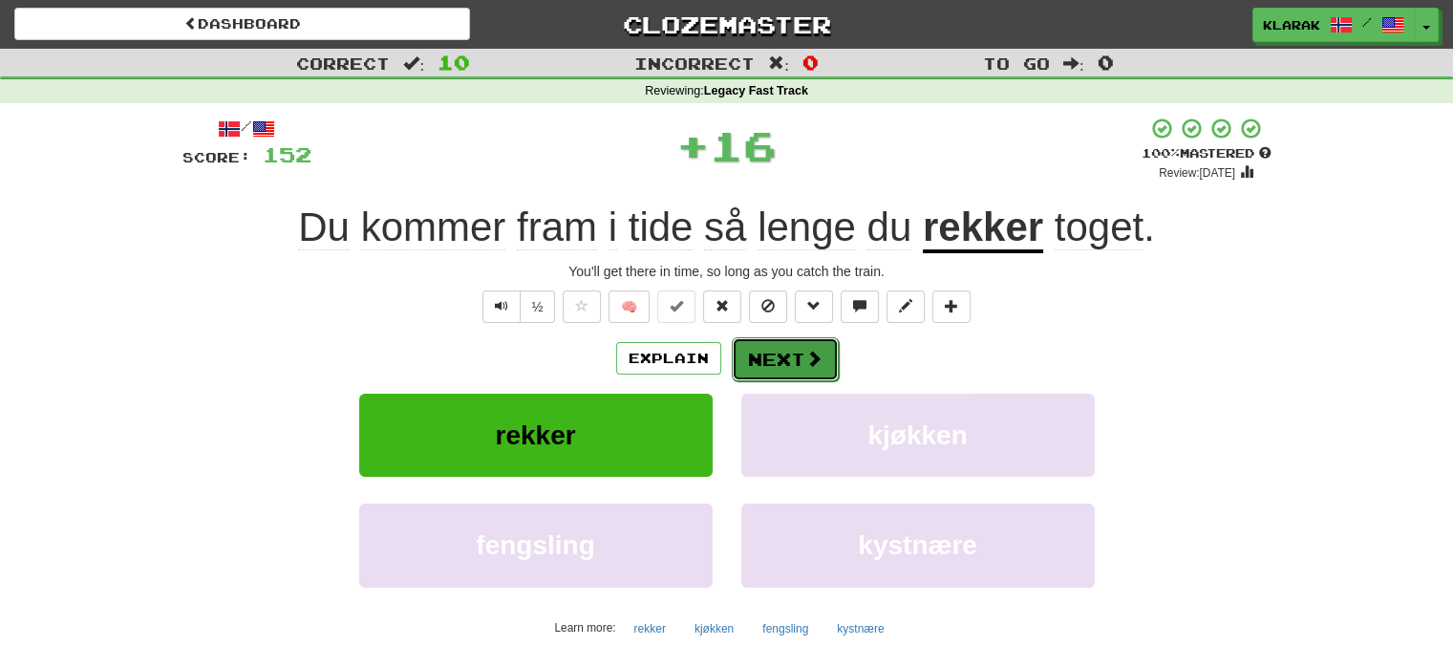
click at [777, 351] on button "Next" at bounding box center [785, 359] width 107 height 44
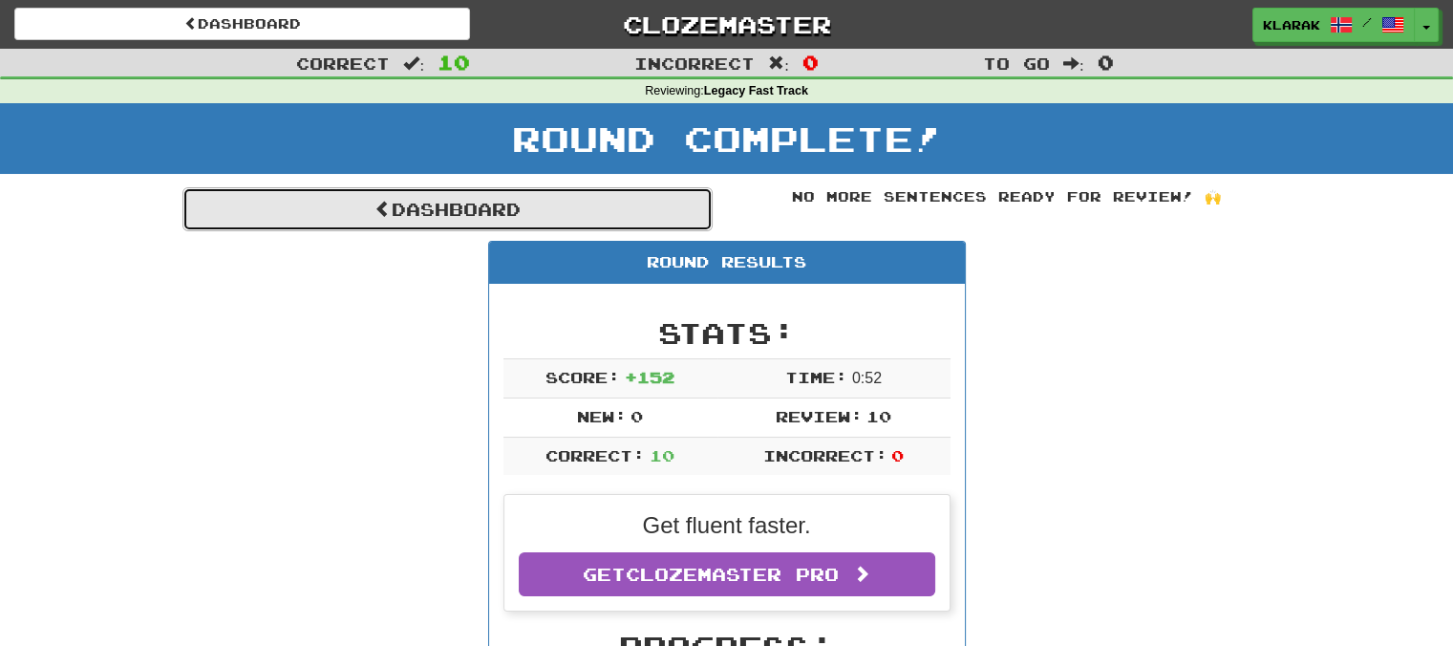
click at [481, 210] on link "Dashboard" at bounding box center [447, 209] width 530 height 44
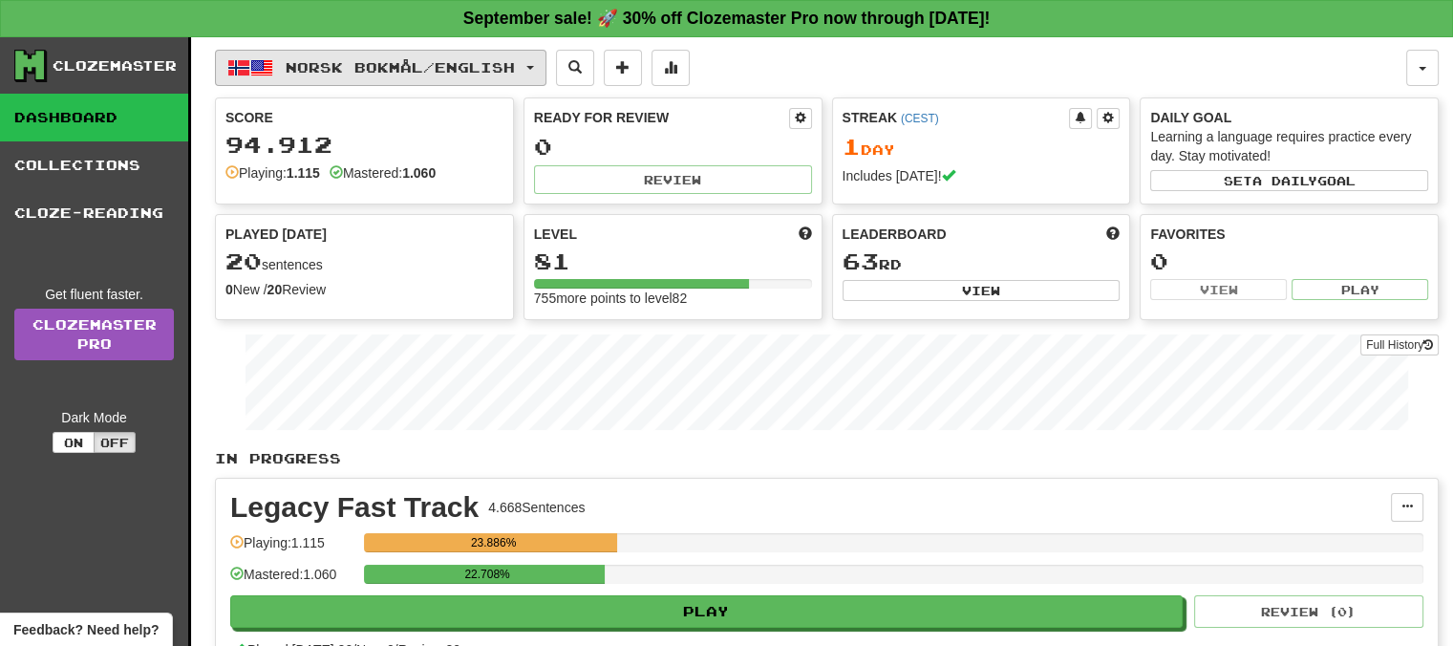
click at [539, 63] on button "Norsk bokmål / English" at bounding box center [380, 68] width 331 height 36
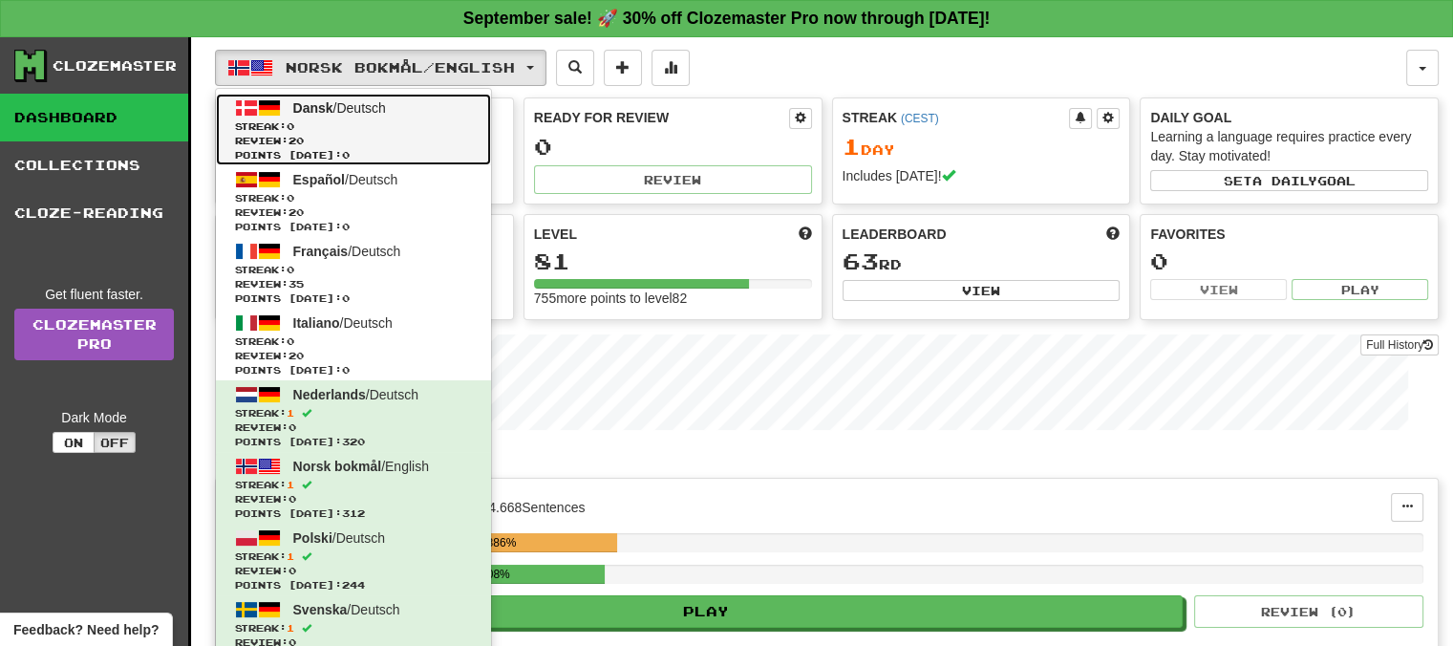
click at [311, 108] on span "Dansk" at bounding box center [313, 107] width 40 height 15
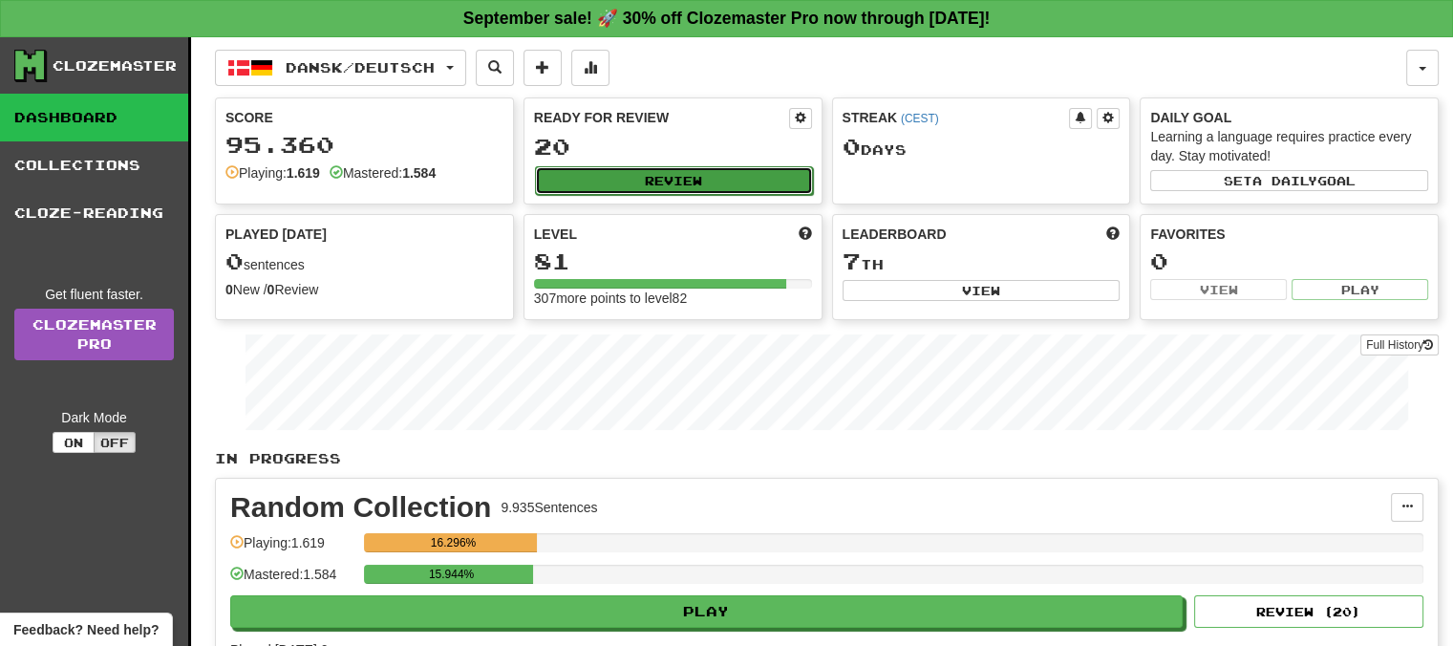
click at [671, 173] on button "Review" at bounding box center [674, 180] width 278 height 29
select select "**"
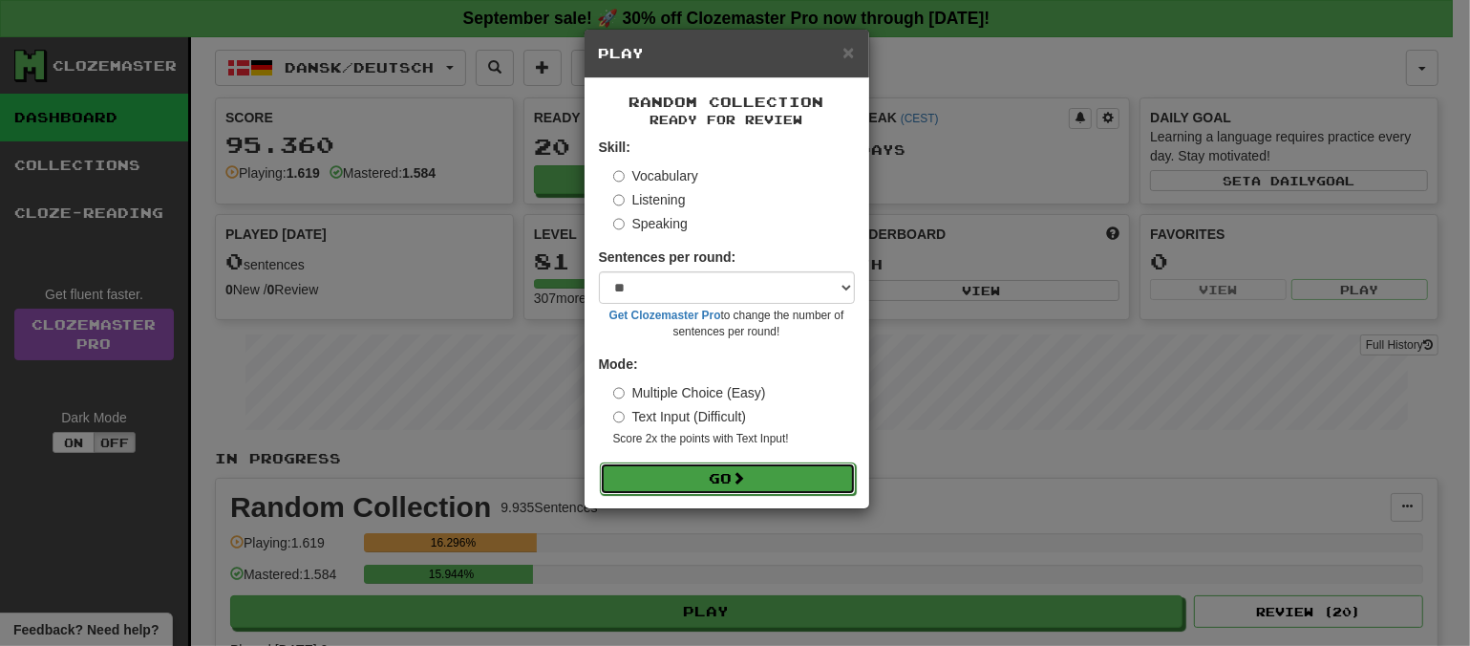
click at [786, 465] on button "Go" at bounding box center [728, 478] width 256 height 32
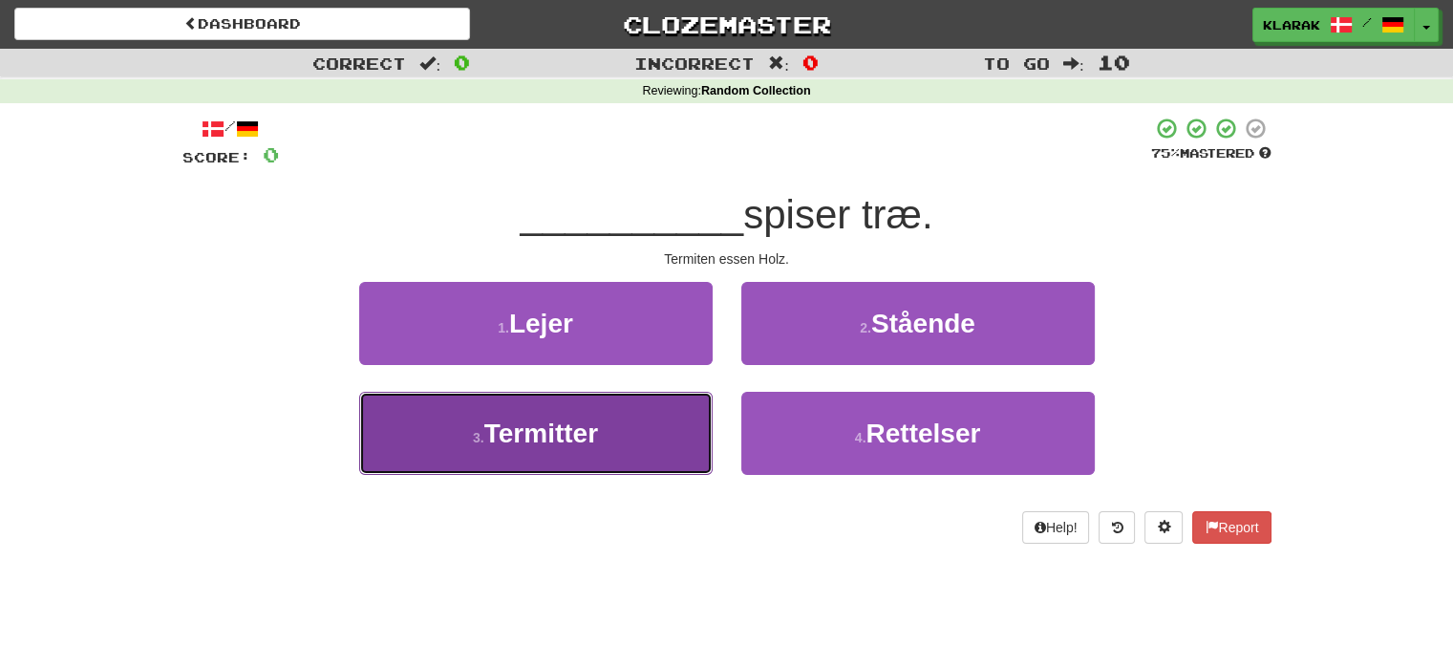
click at [634, 430] on button "3 . Termitter" at bounding box center [535, 433] width 353 height 83
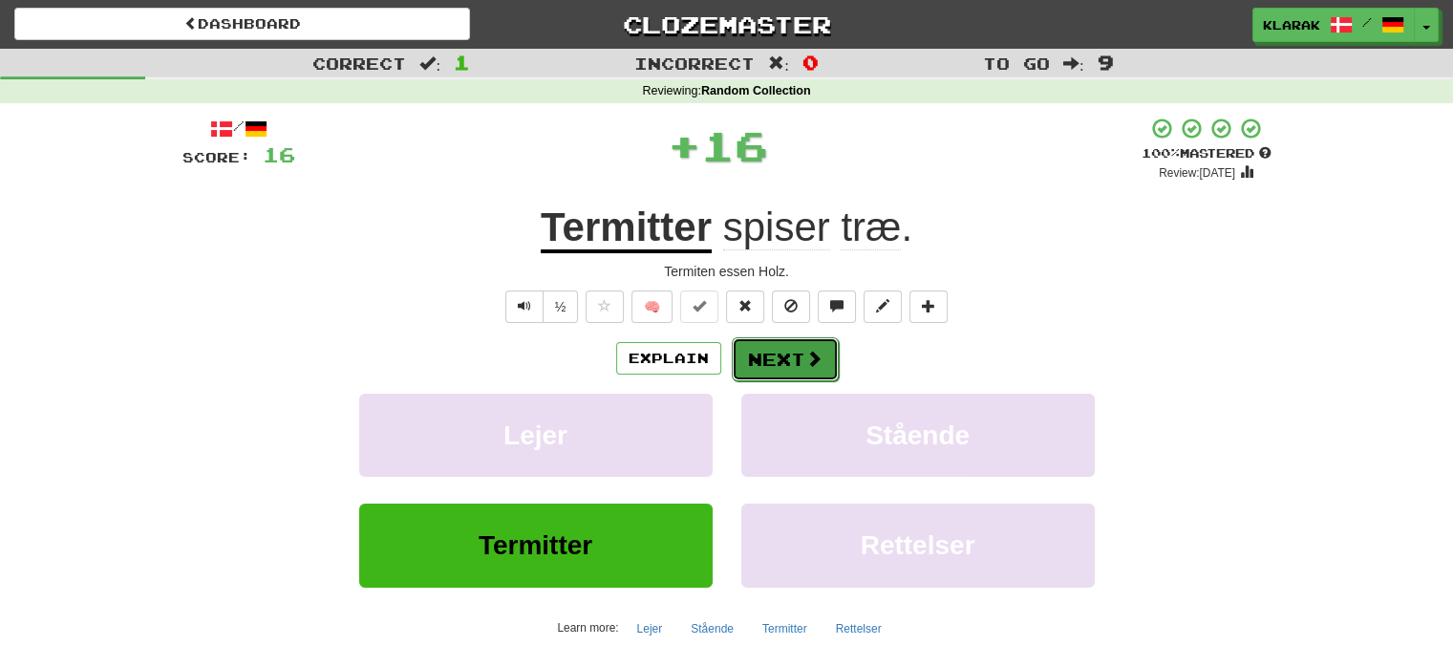
click at [757, 363] on button "Next" at bounding box center [785, 359] width 107 height 44
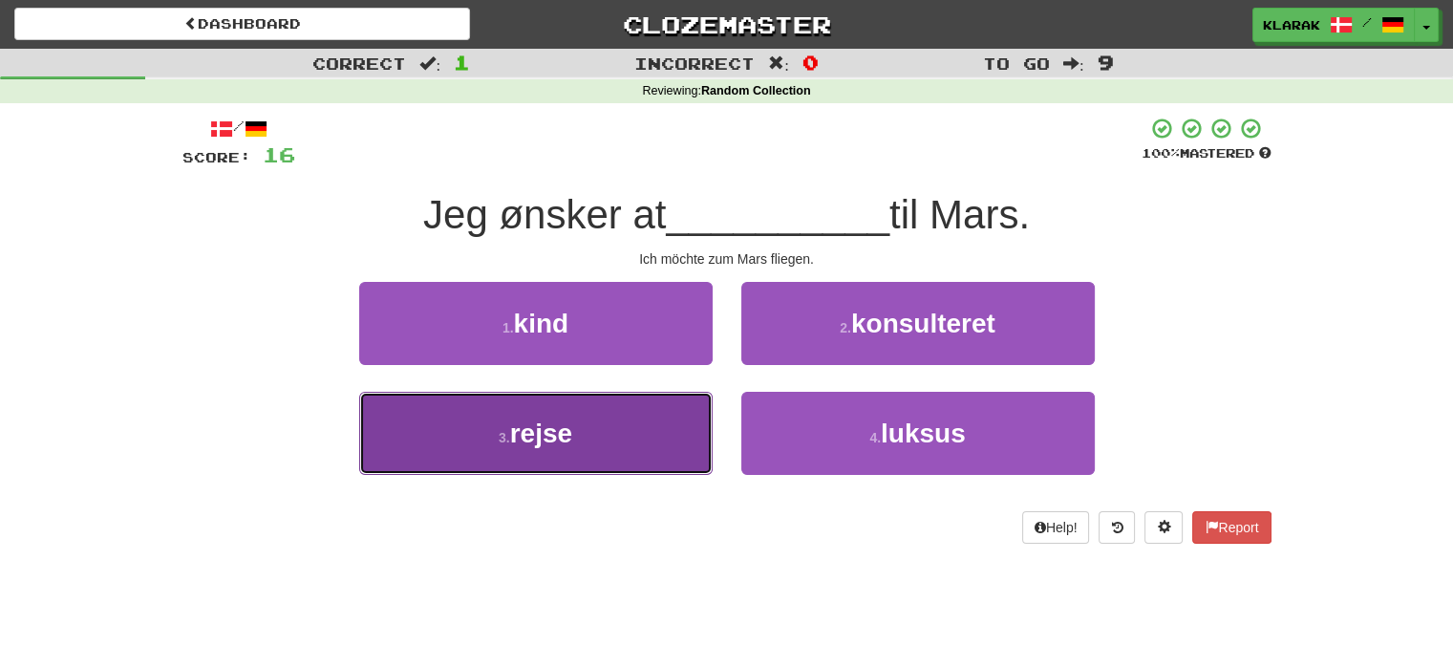
click at [656, 436] on button "3 . rejse" at bounding box center [535, 433] width 353 height 83
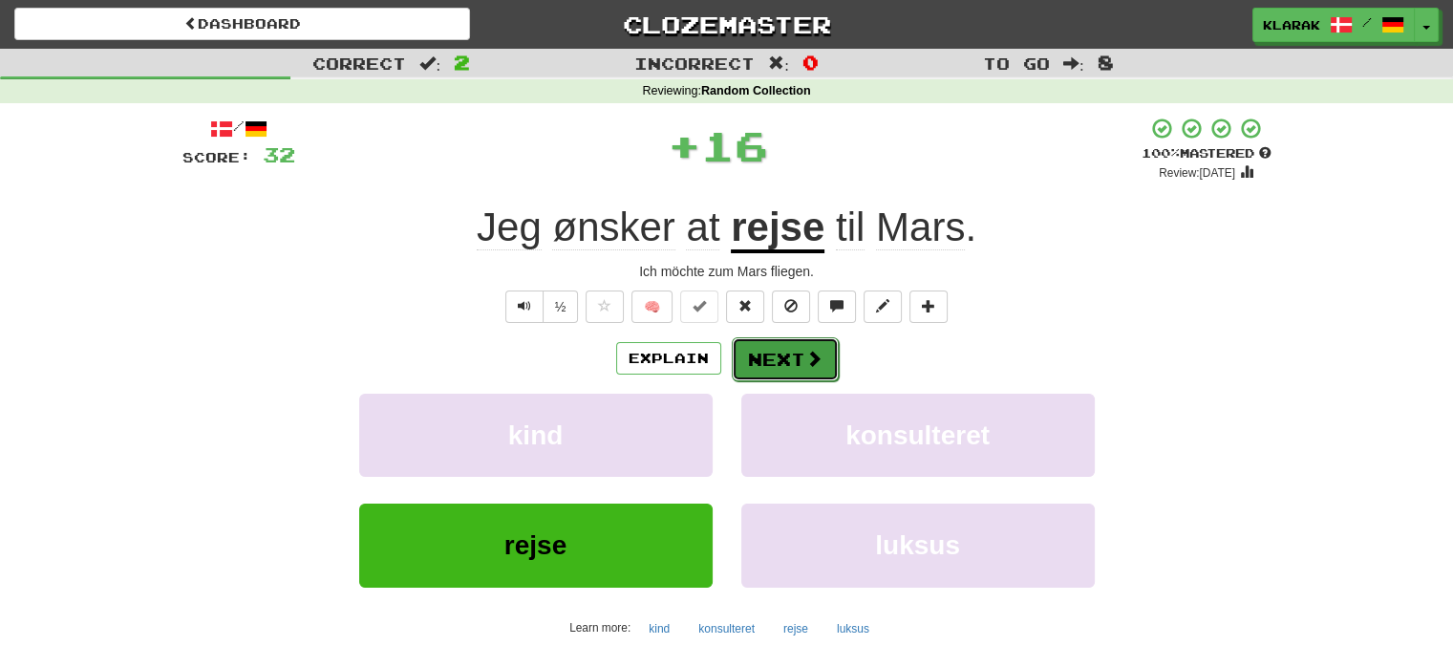
click at [779, 356] on button "Next" at bounding box center [785, 359] width 107 height 44
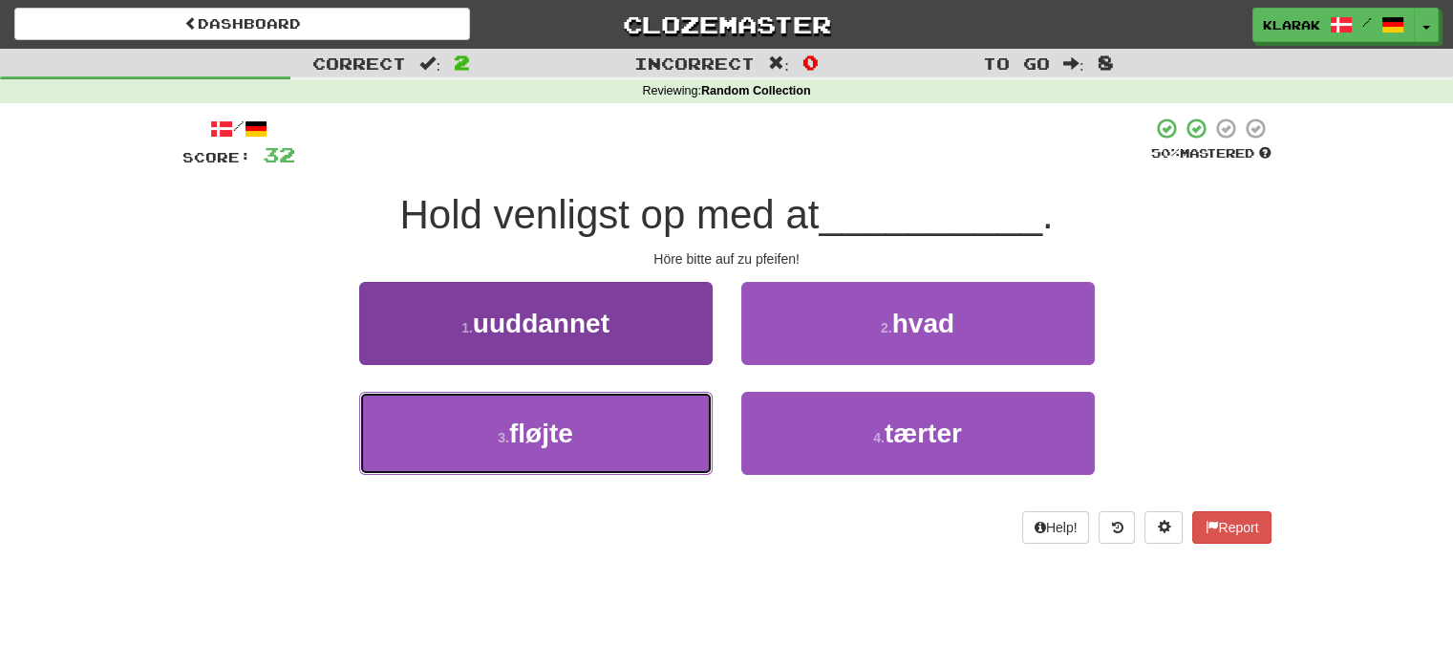
click at [625, 436] on button "3 . fløjte" at bounding box center [535, 433] width 353 height 83
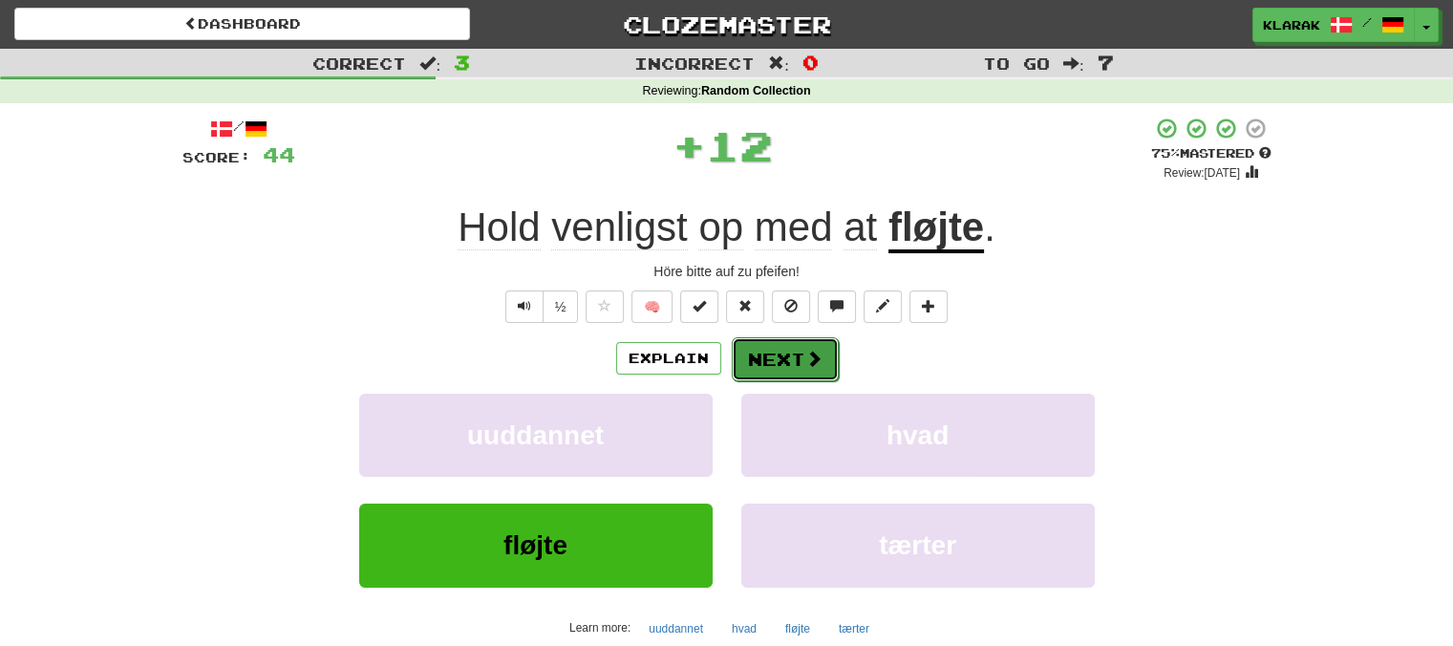
click at [775, 361] on button "Next" at bounding box center [785, 359] width 107 height 44
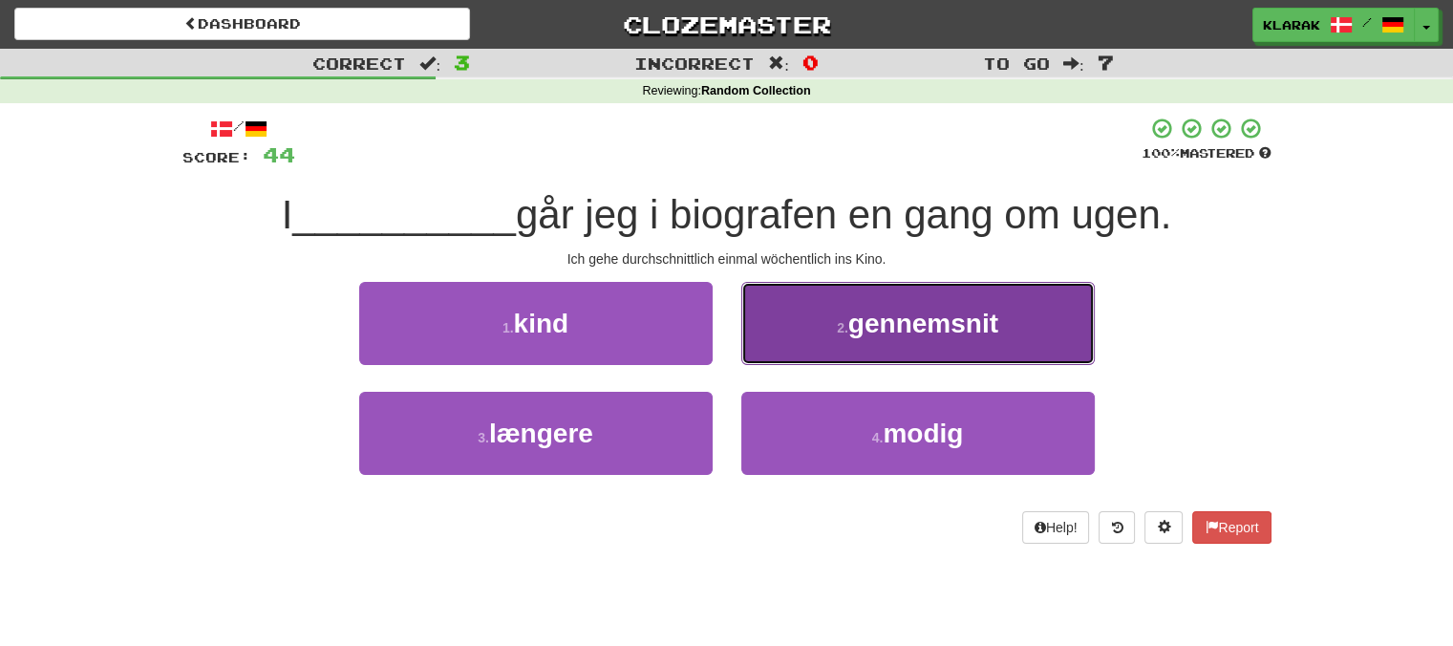
click at [789, 320] on button "2 . gennemsnit" at bounding box center [917, 323] width 353 height 83
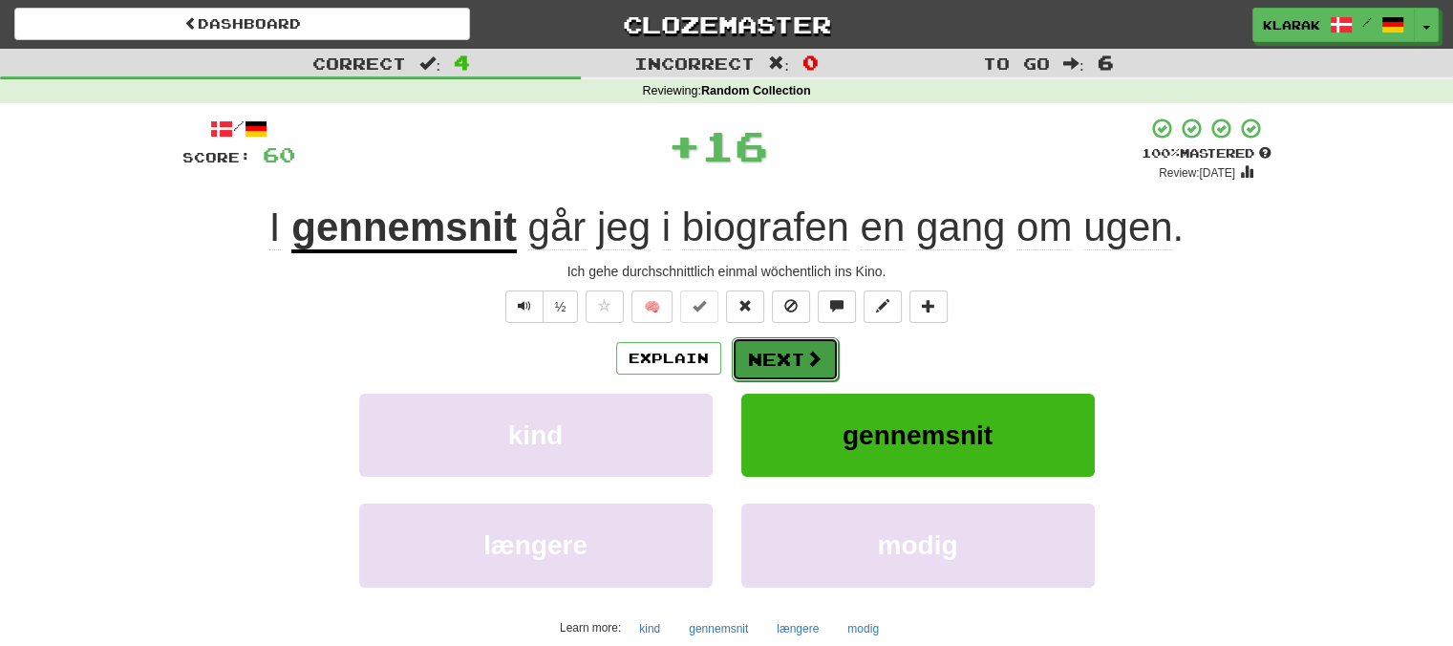
click at [781, 356] on button "Next" at bounding box center [785, 359] width 107 height 44
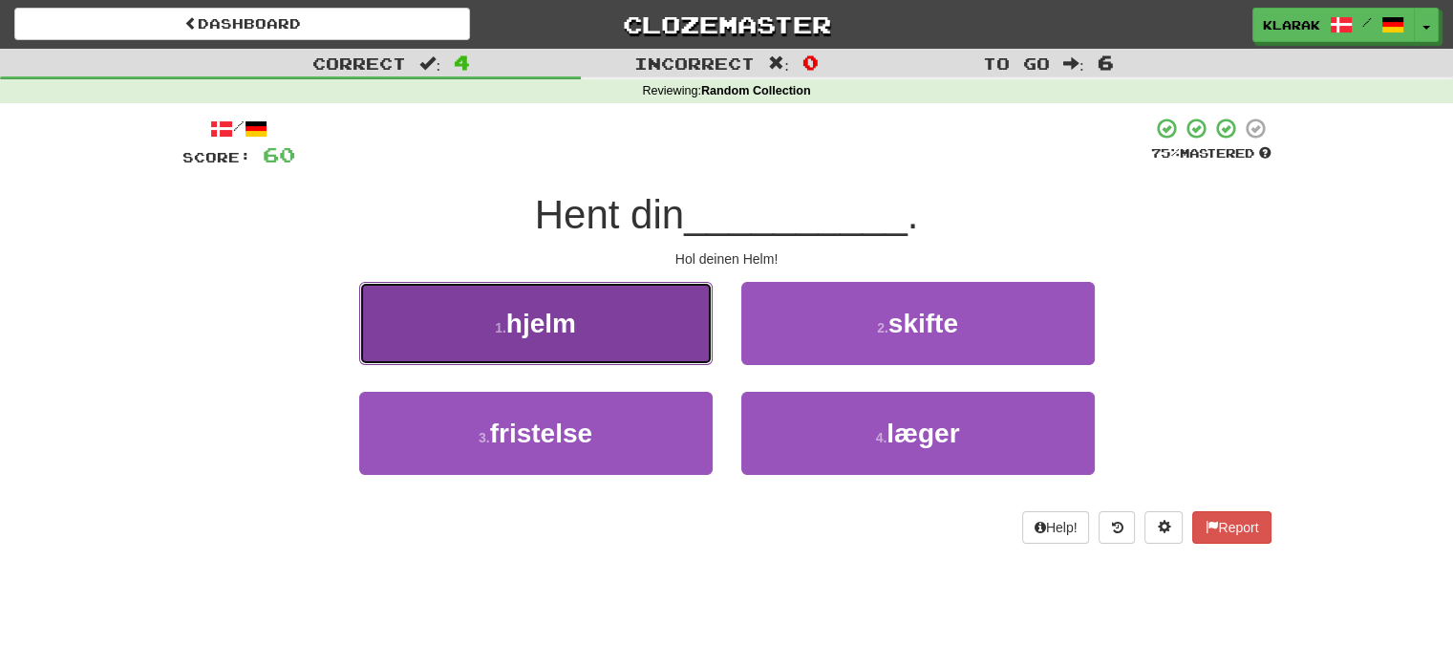
click at [635, 333] on button "1 . hjelm" at bounding box center [535, 323] width 353 height 83
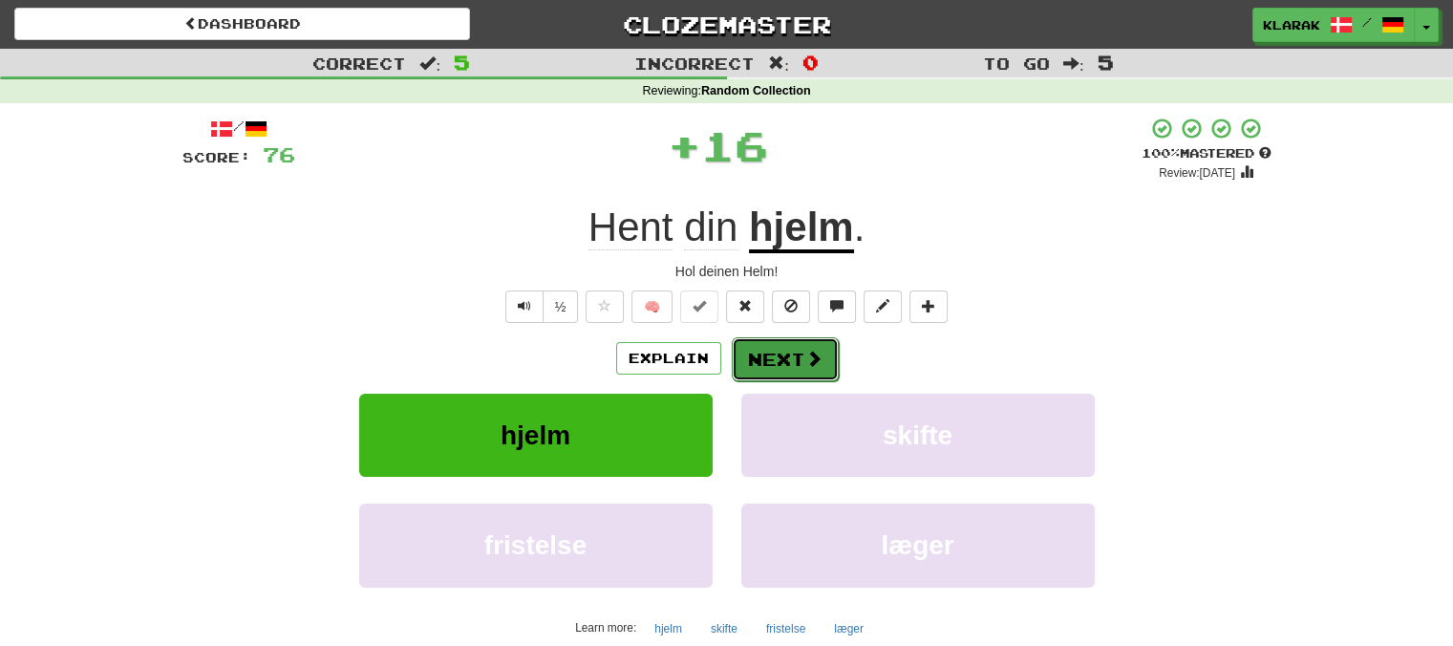
click at [777, 358] on button "Next" at bounding box center [785, 359] width 107 height 44
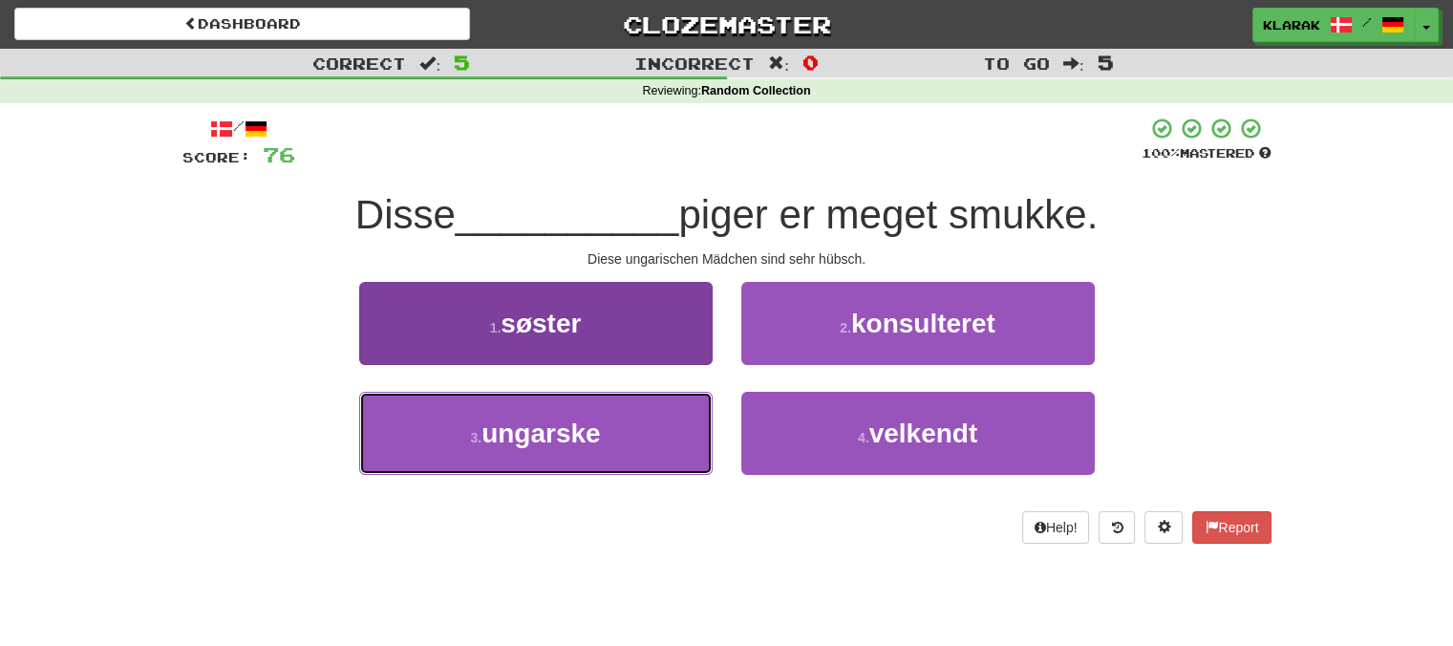
drag, startPoint x: 629, startPoint y: 437, endPoint x: 663, endPoint y: 409, distance: 44.0
click at [630, 436] on button "3 . ungarske" at bounding box center [535, 433] width 353 height 83
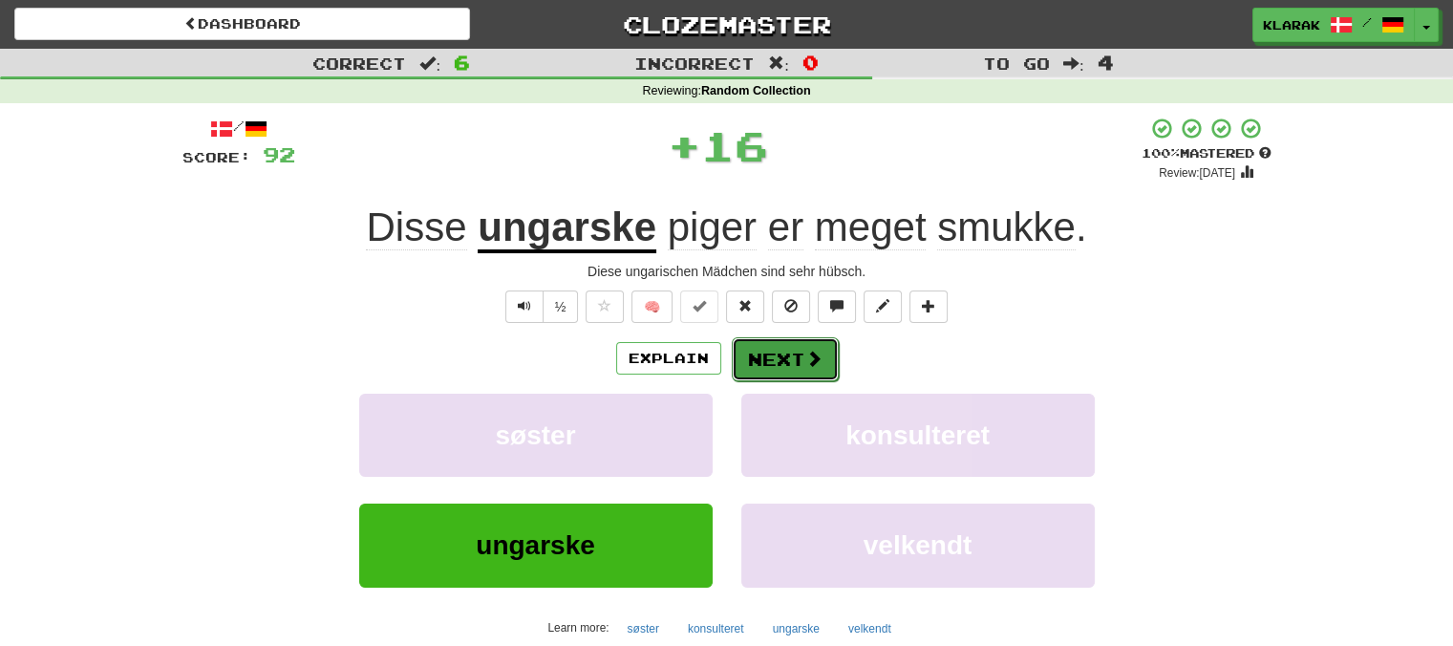
click at [778, 351] on button "Next" at bounding box center [785, 359] width 107 height 44
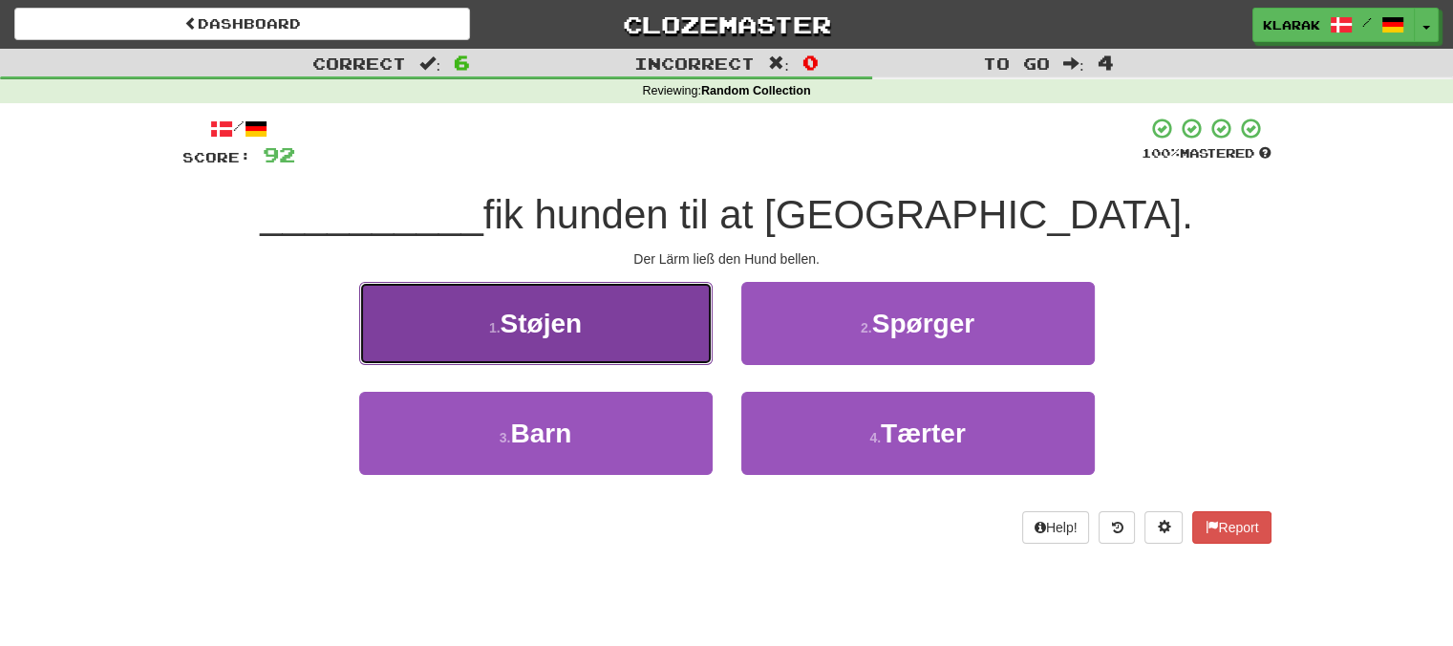
click at [627, 321] on button "1 . Støjen" at bounding box center [535, 323] width 353 height 83
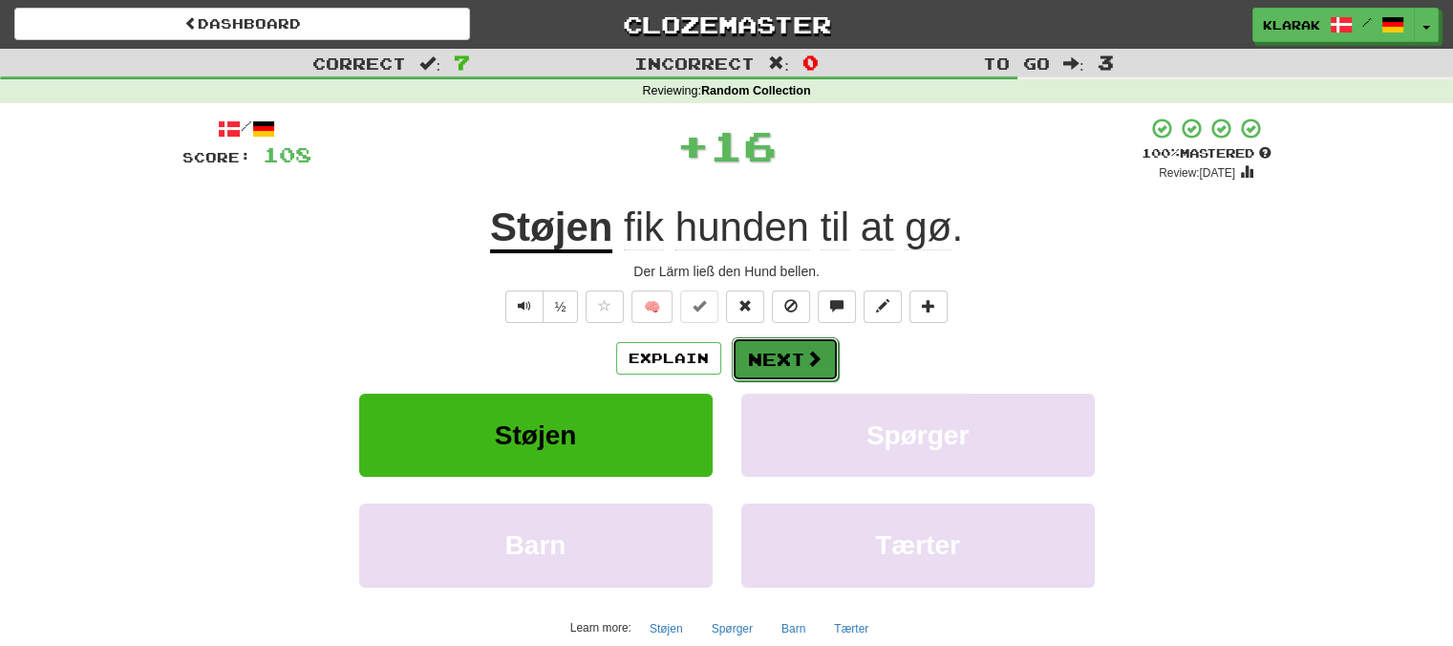
click at [775, 352] on button "Next" at bounding box center [785, 359] width 107 height 44
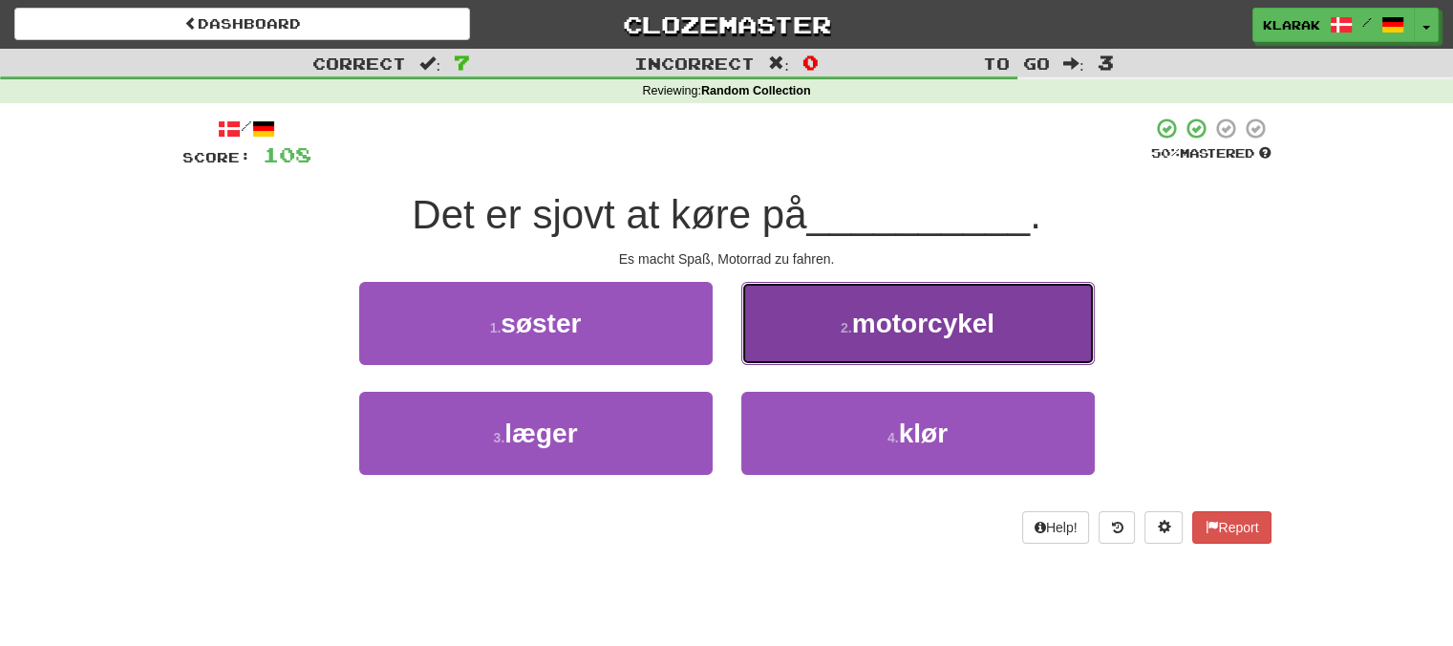
click at [878, 312] on span "motorcykel" at bounding box center [923, 323] width 142 height 30
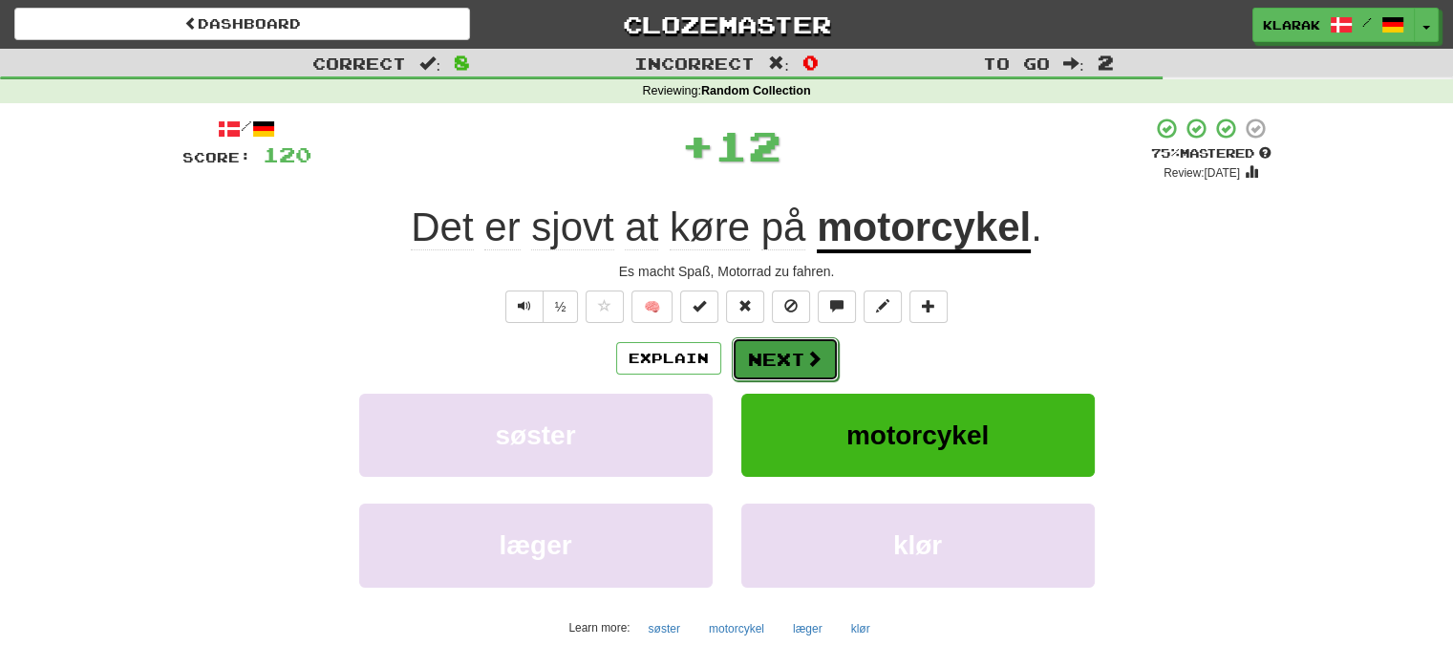
click at [768, 352] on button "Next" at bounding box center [785, 359] width 107 height 44
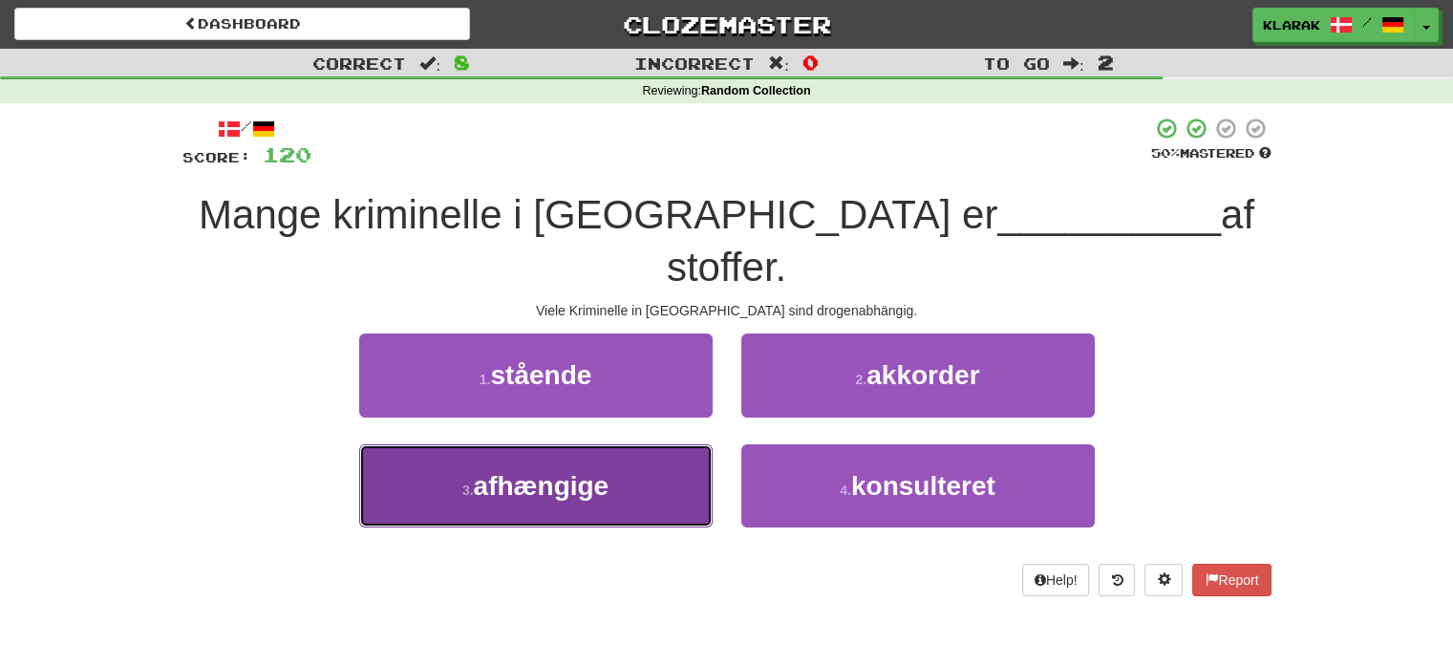
drag, startPoint x: 626, startPoint y: 437, endPoint x: 654, endPoint y: 408, distance: 41.2
click at [626, 444] on button "3 . afhængige" at bounding box center [535, 485] width 353 height 83
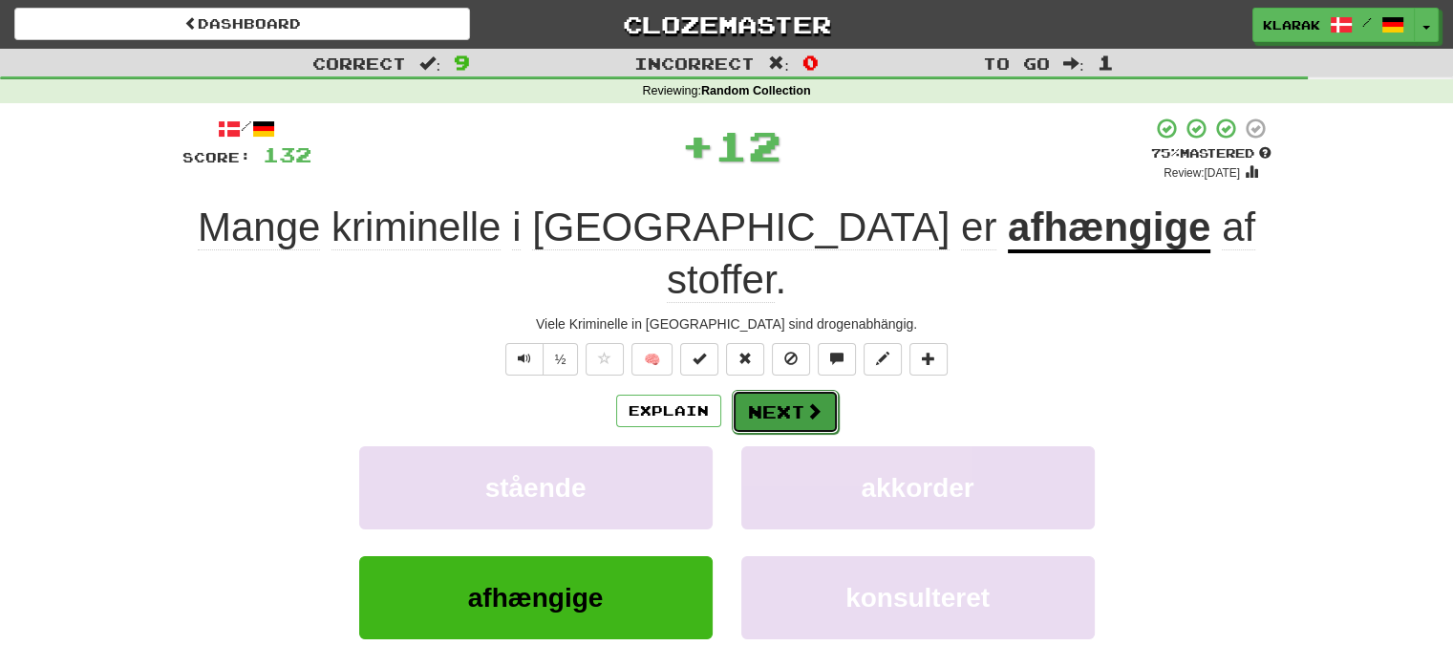
click at [789, 390] on button "Next" at bounding box center [785, 412] width 107 height 44
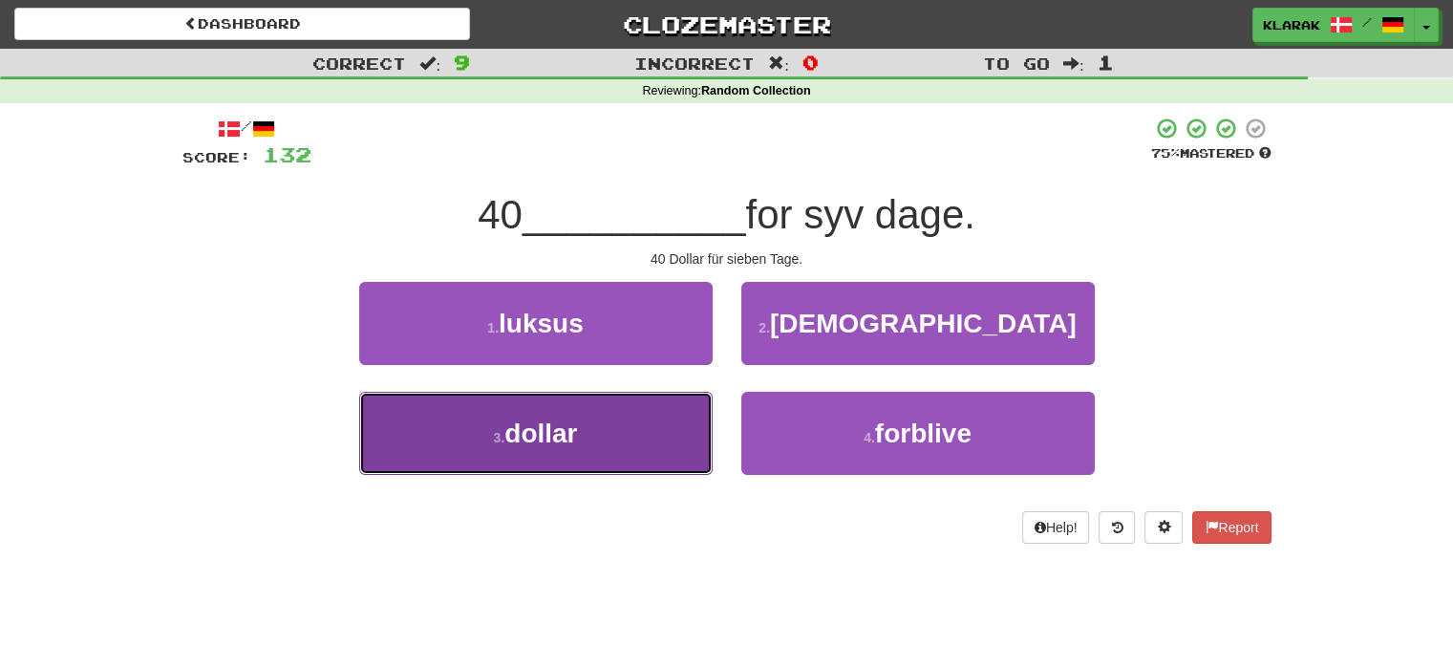
click at [615, 439] on button "3 . dollar" at bounding box center [535, 433] width 353 height 83
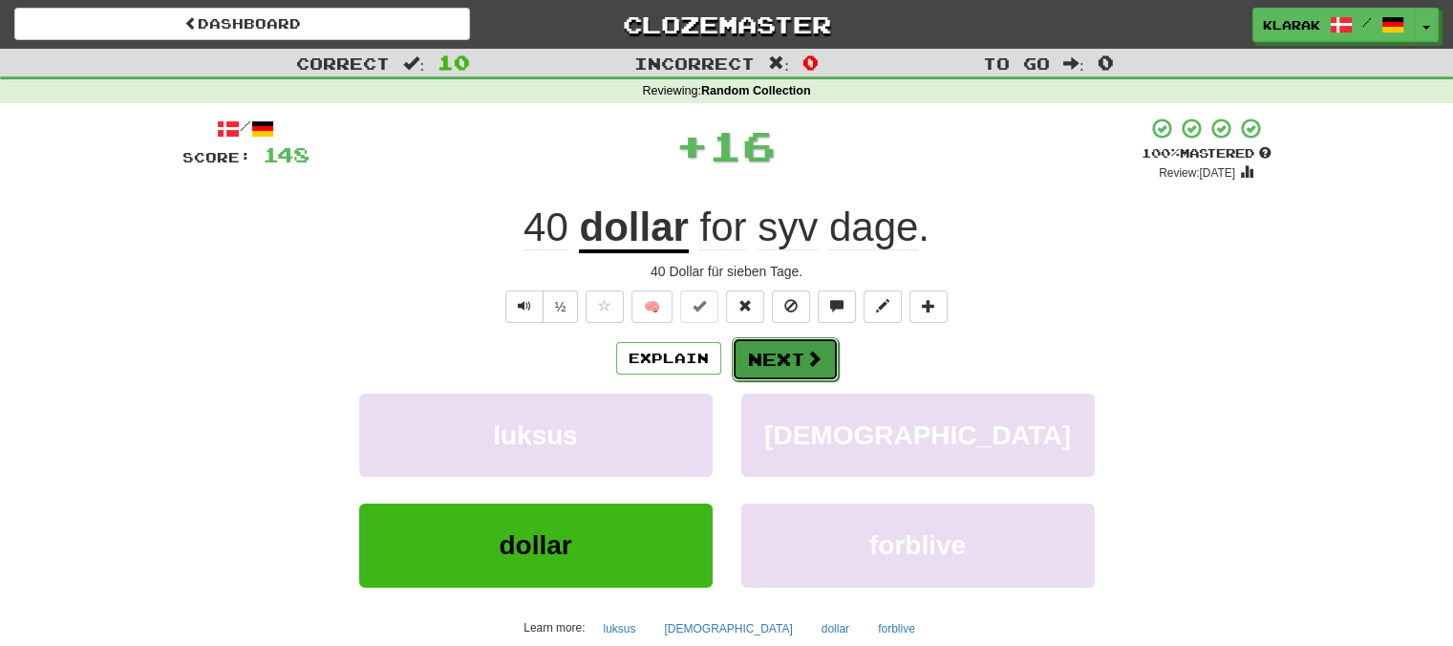
click at [772, 358] on button "Next" at bounding box center [785, 359] width 107 height 44
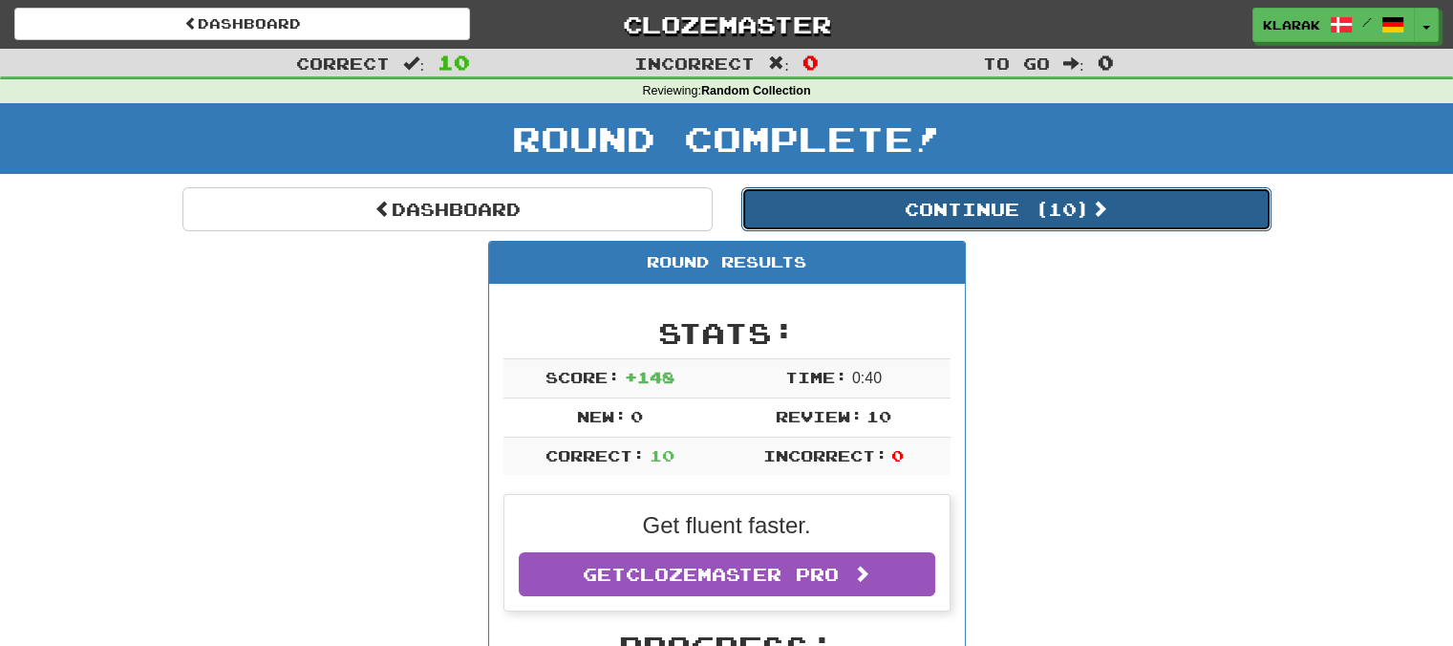
click at [1034, 212] on button "Continue ( 10 )" at bounding box center [1006, 209] width 530 height 44
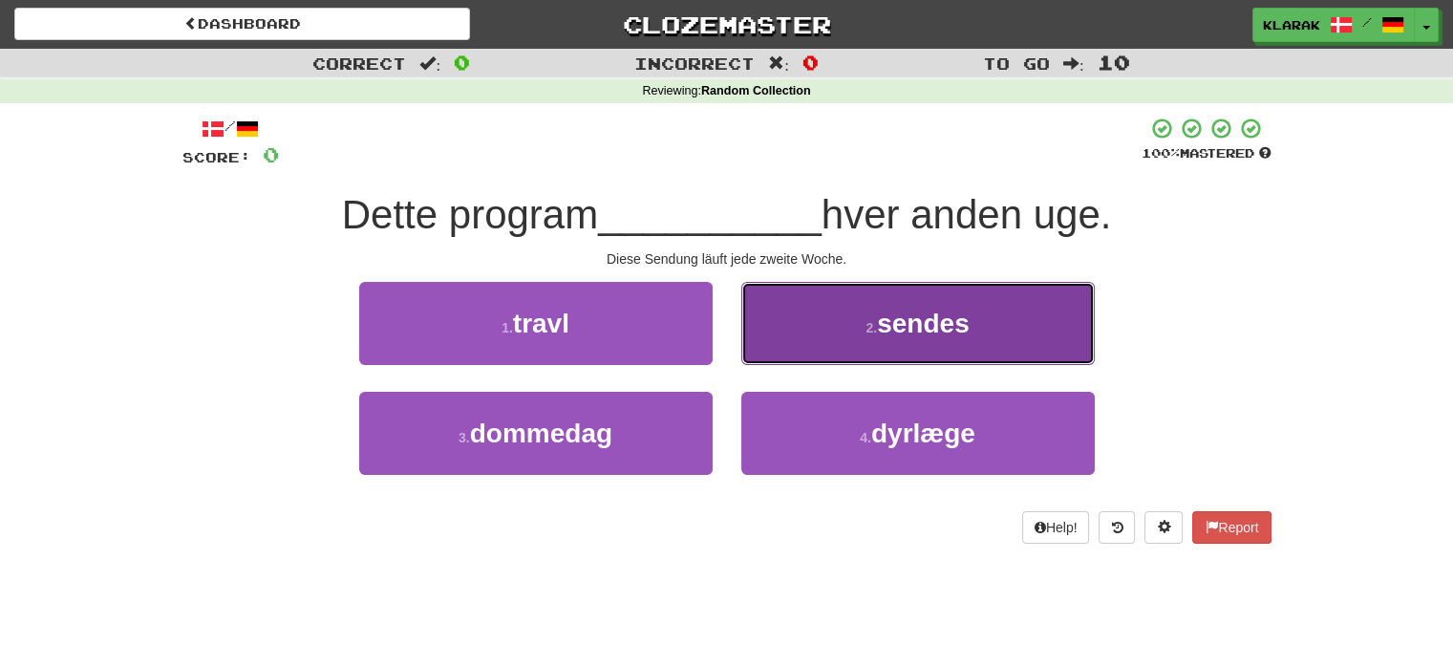
click at [1016, 315] on button "2 . sendes" at bounding box center [917, 323] width 353 height 83
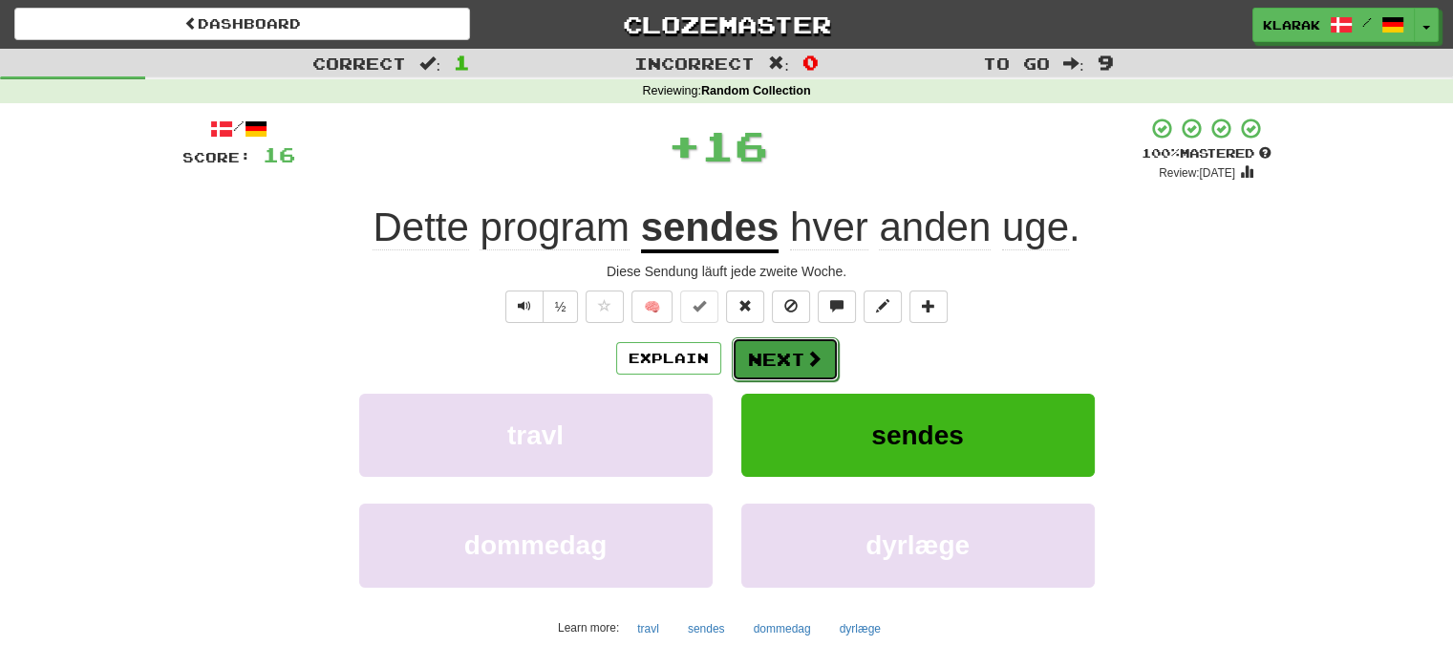
click at [786, 359] on button "Next" at bounding box center [785, 359] width 107 height 44
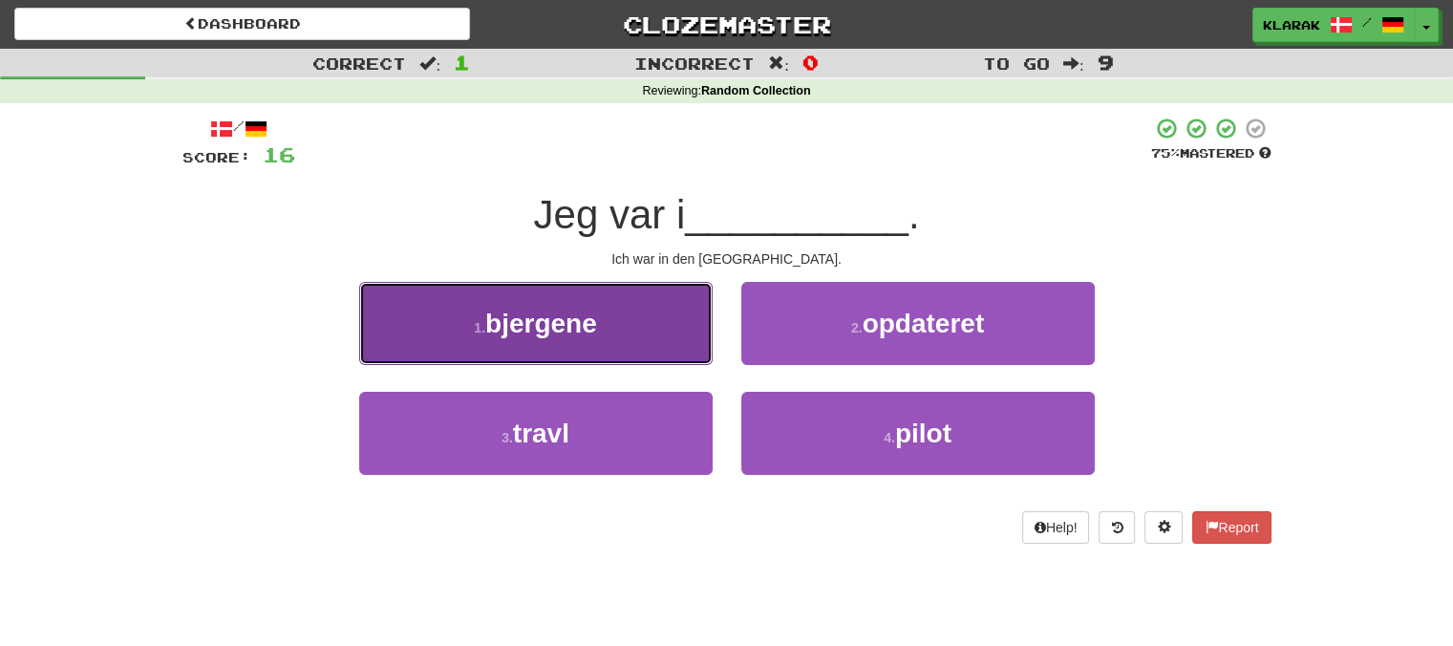
click at [652, 341] on button "1 . bjergene" at bounding box center [535, 323] width 353 height 83
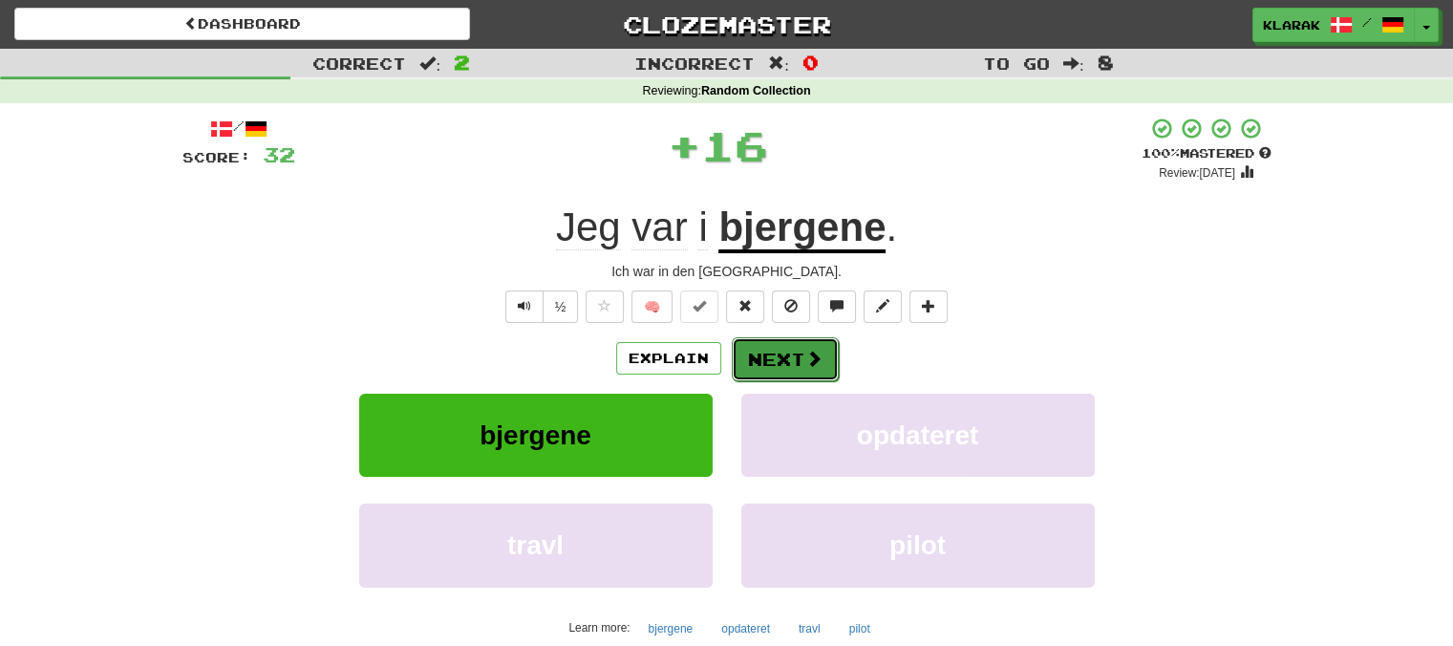
click at [781, 364] on button "Next" at bounding box center [785, 359] width 107 height 44
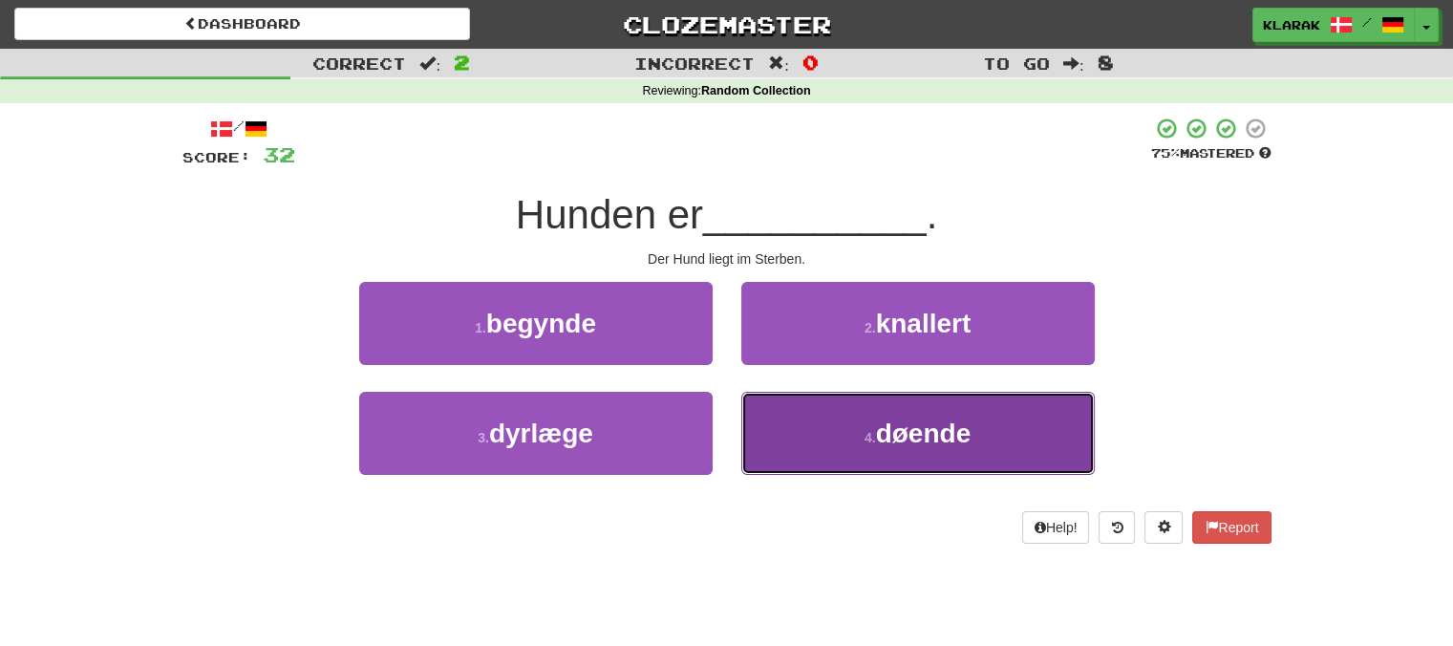
click at [784, 445] on button "4 . døende" at bounding box center [917, 433] width 353 height 83
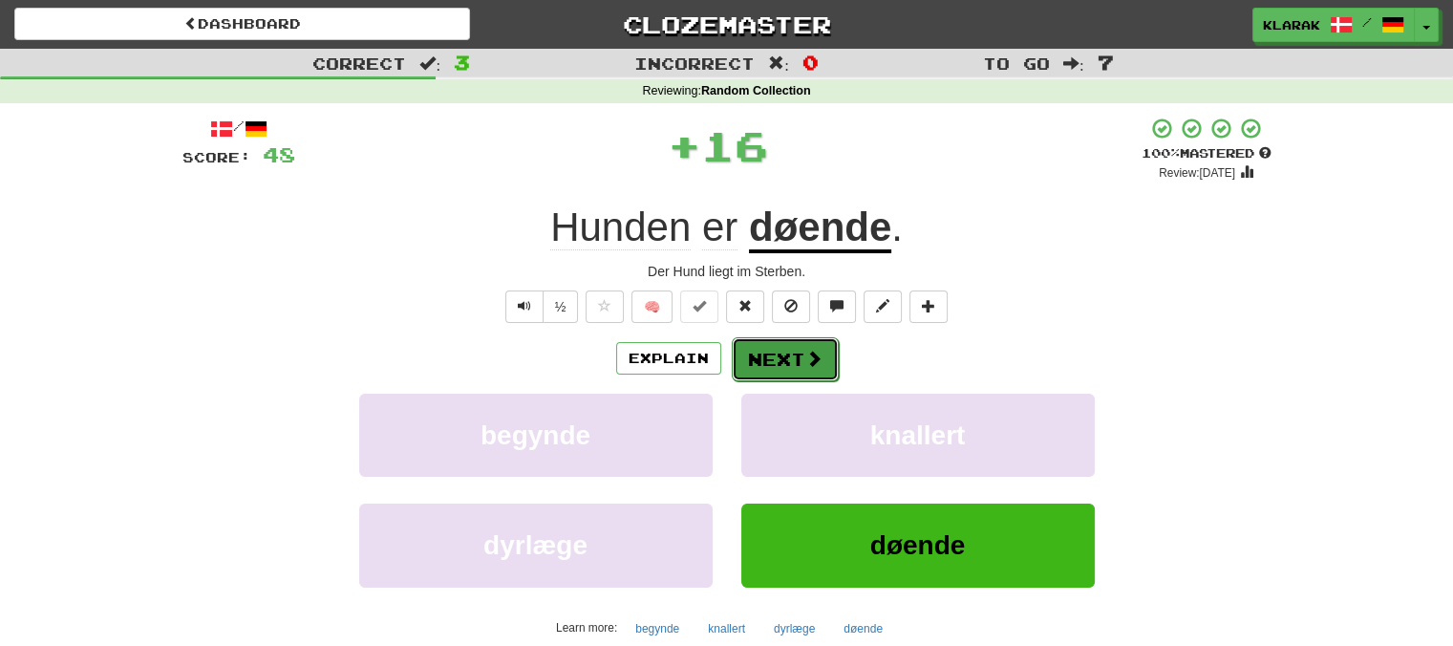
click at [751, 361] on button "Next" at bounding box center [785, 359] width 107 height 44
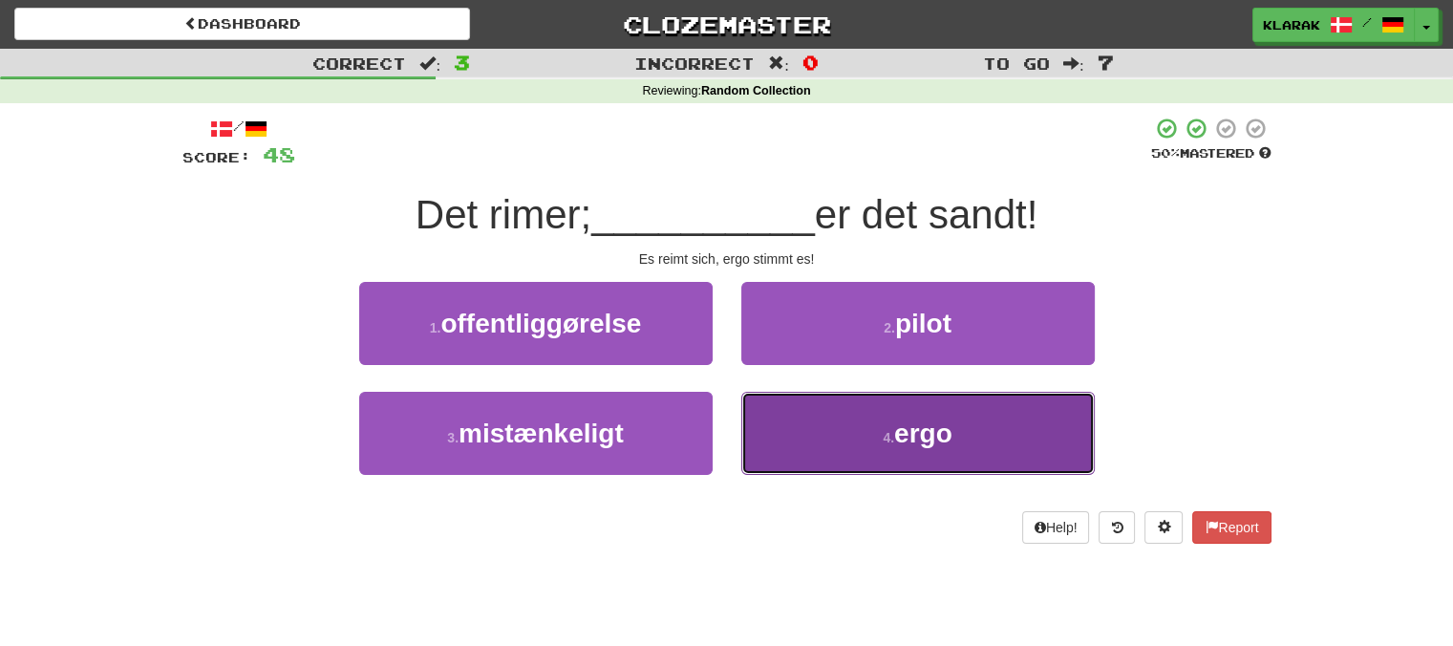
click at [812, 464] on button "4 . ergo" at bounding box center [917, 433] width 353 height 83
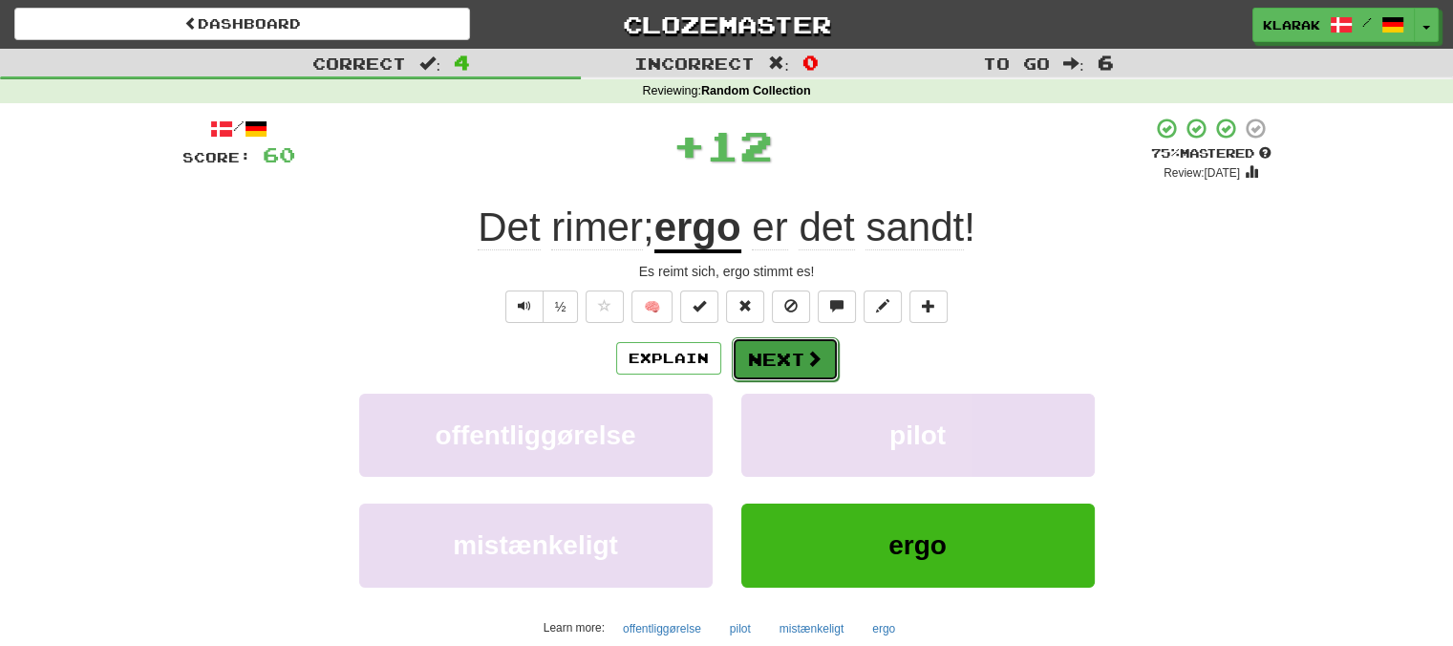
click at [774, 360] on button "Next" at bounding box center [785, 359] width 107 height 44
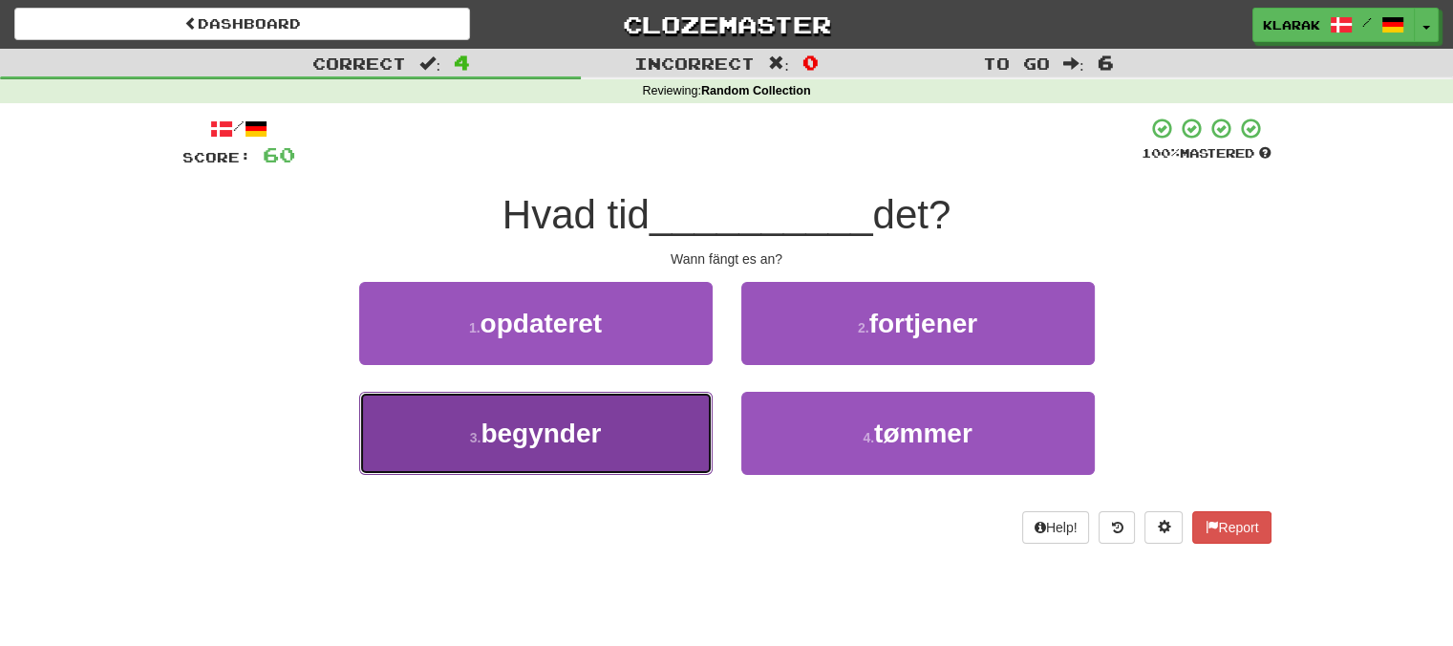
click at [635, 422] on button "3 . begynder" at bounding box center [535, 433] width 353 height 83
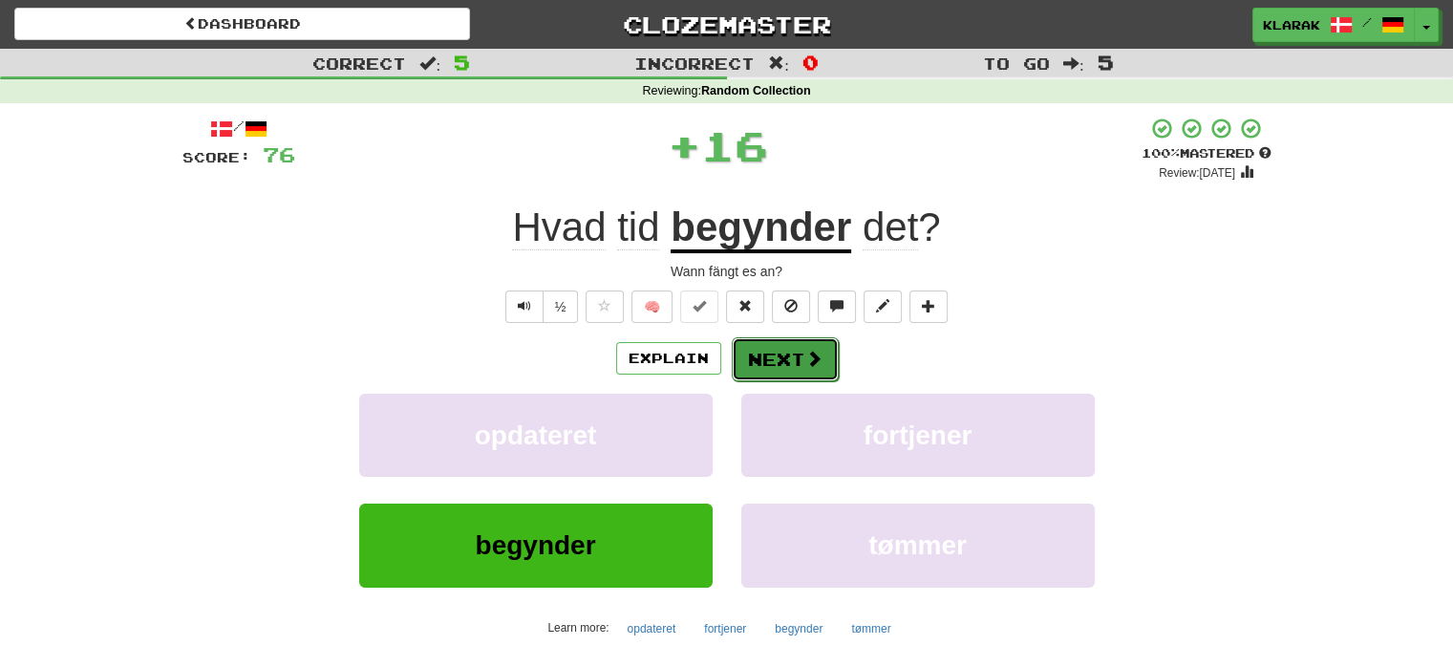
click at [788, 362] on button "Next" at bounding box center [785, 359] width 107 height 44
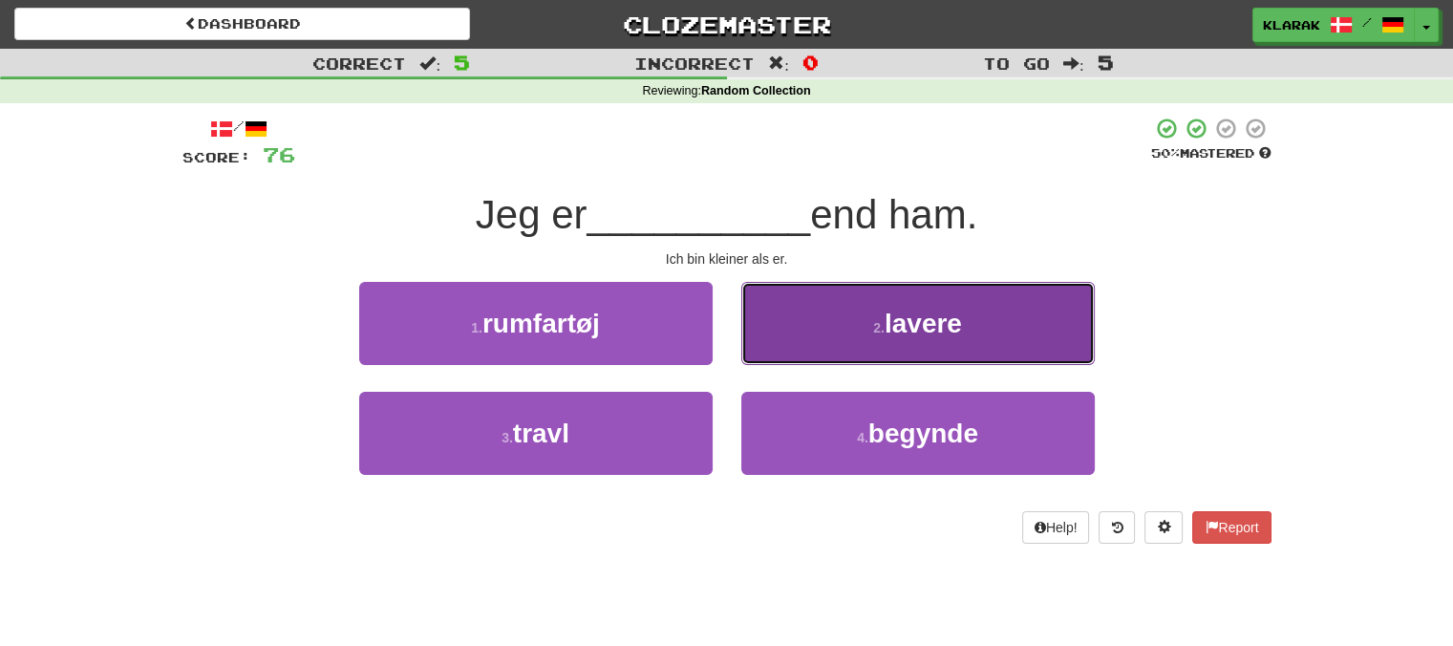
click at [815, 338] on button "2 . lavere" at bounding box center [917, 323] width 353 height 83
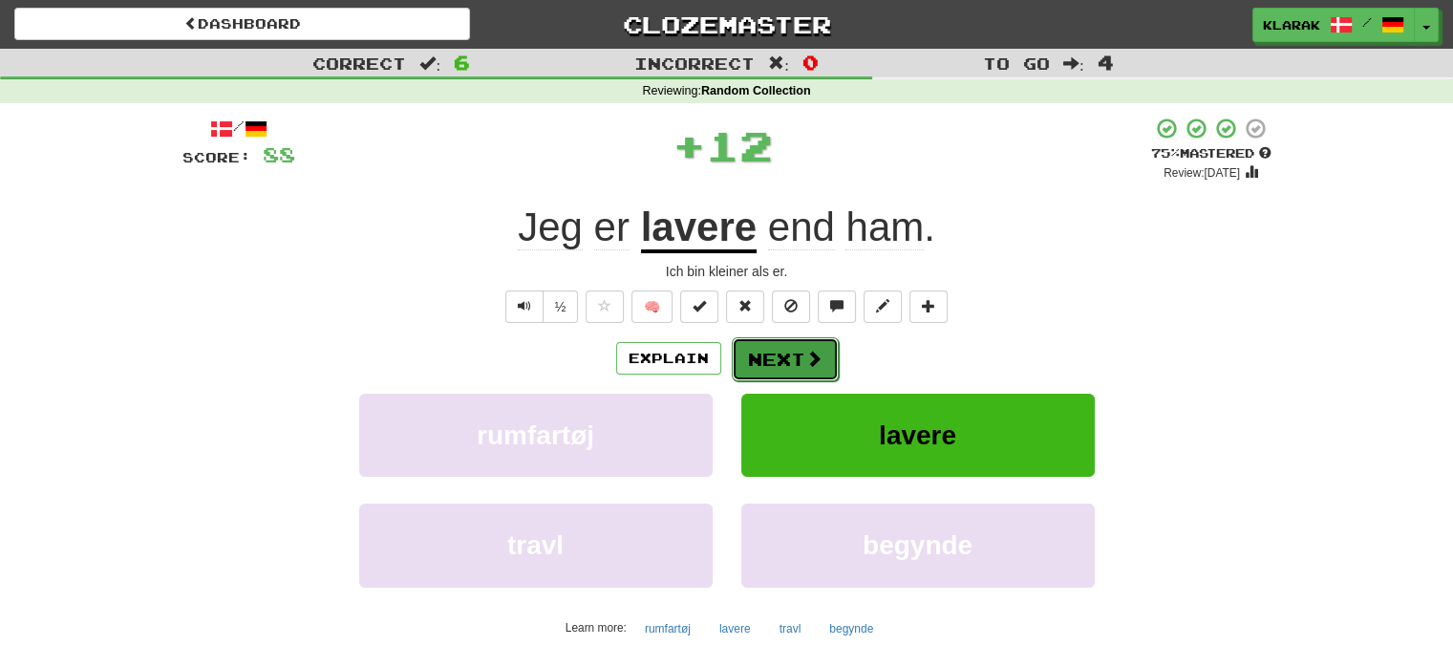
click at [762, 355] on button "Next" at bounding box center [785, 359] width 107 height 44
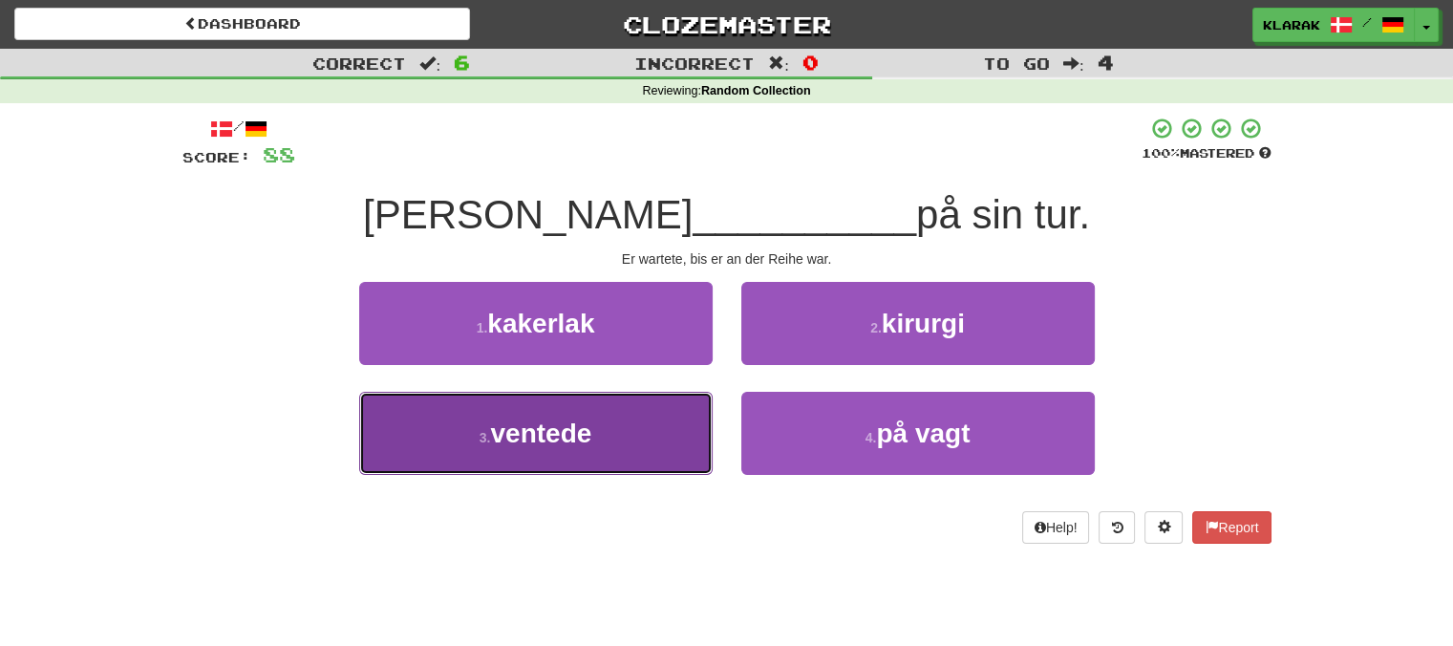
click at [635, 455] on button "3 . ventede" at bounding box center [535, 433] width 353 height 83
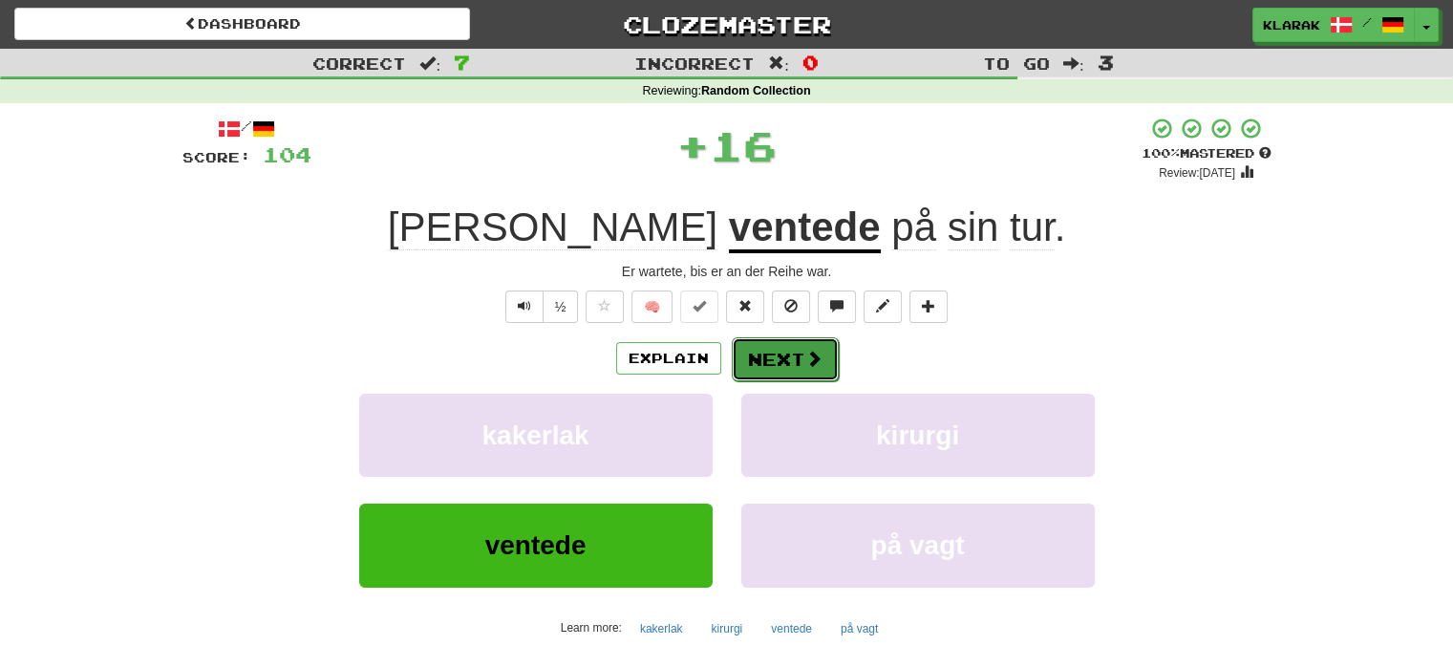
click at [766, 367] on button "Next" at bounding box center [785, 359] width 107 height 44
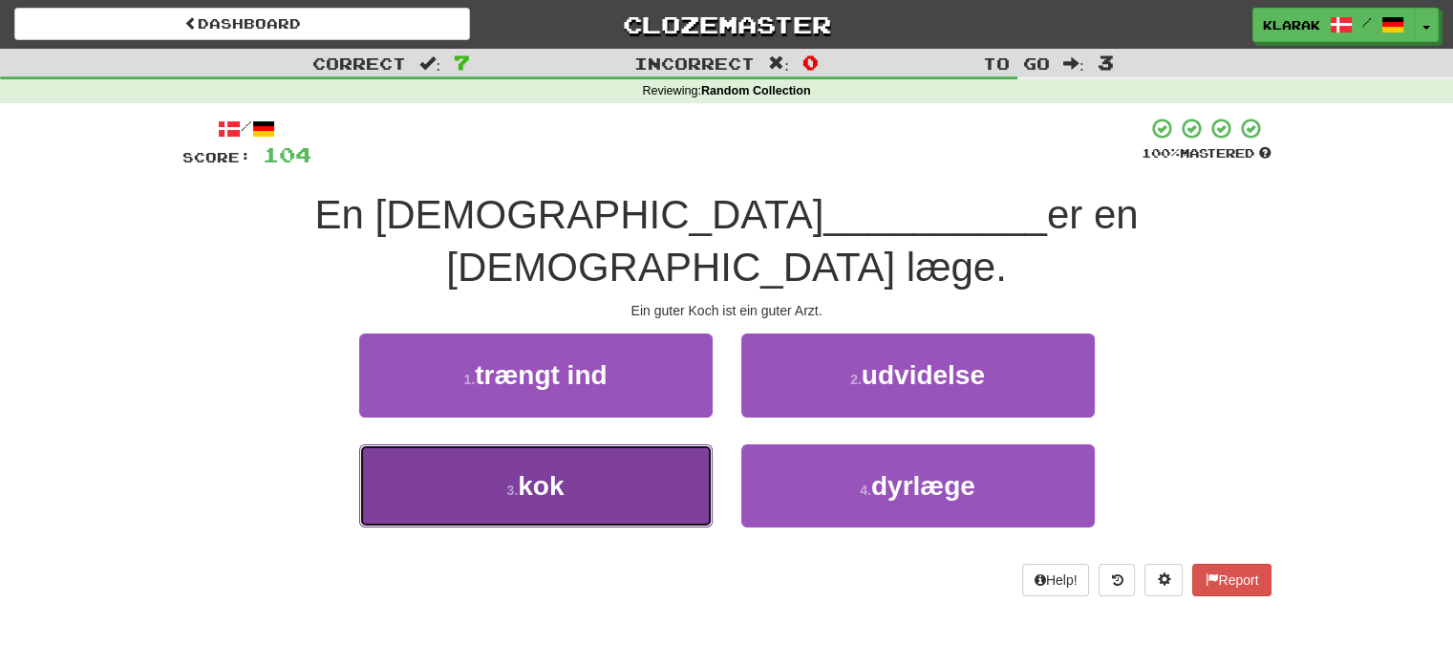
click at [635, 444] on button "3 . kok" at bounding box center [535, 485] width 353 height 83
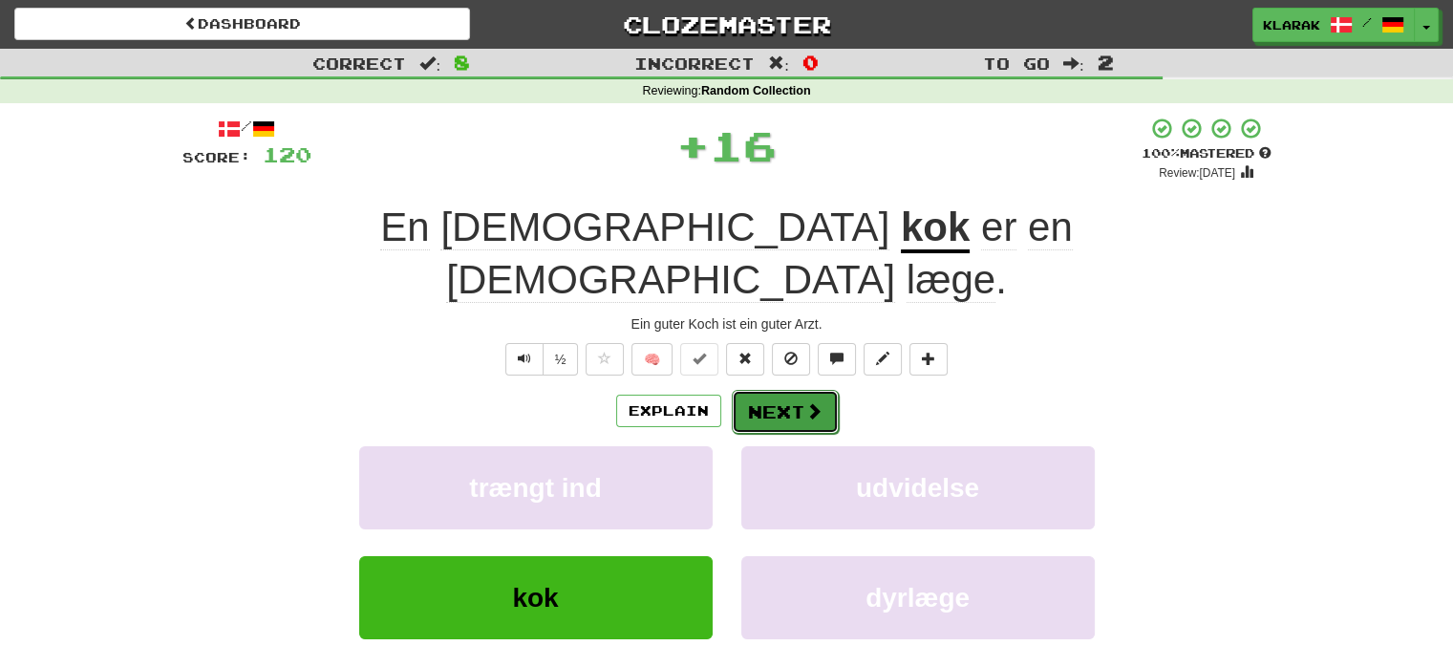
click at [785, 390] on button "Next" at bounding box center [785, 412] width 107 height 44
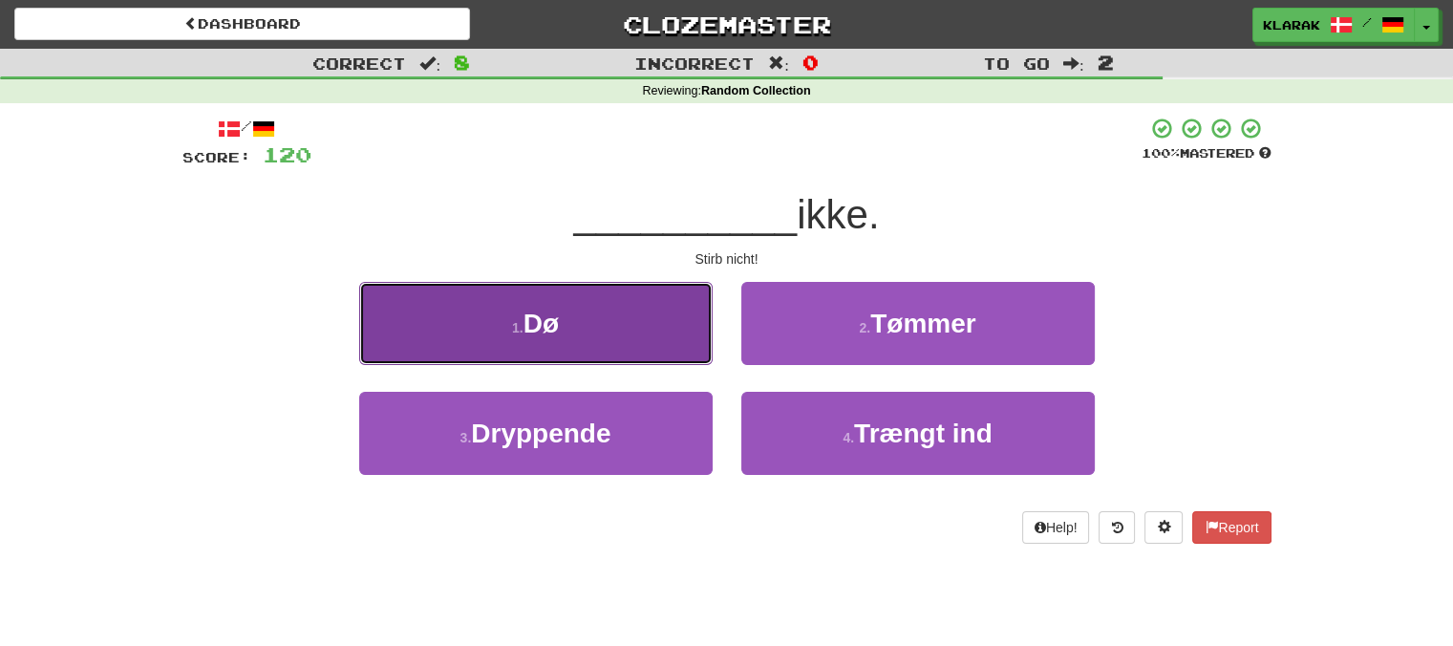
click at [656, 311] on button "1 . Dø" at bounding box center [535, 323] width 353 height 83
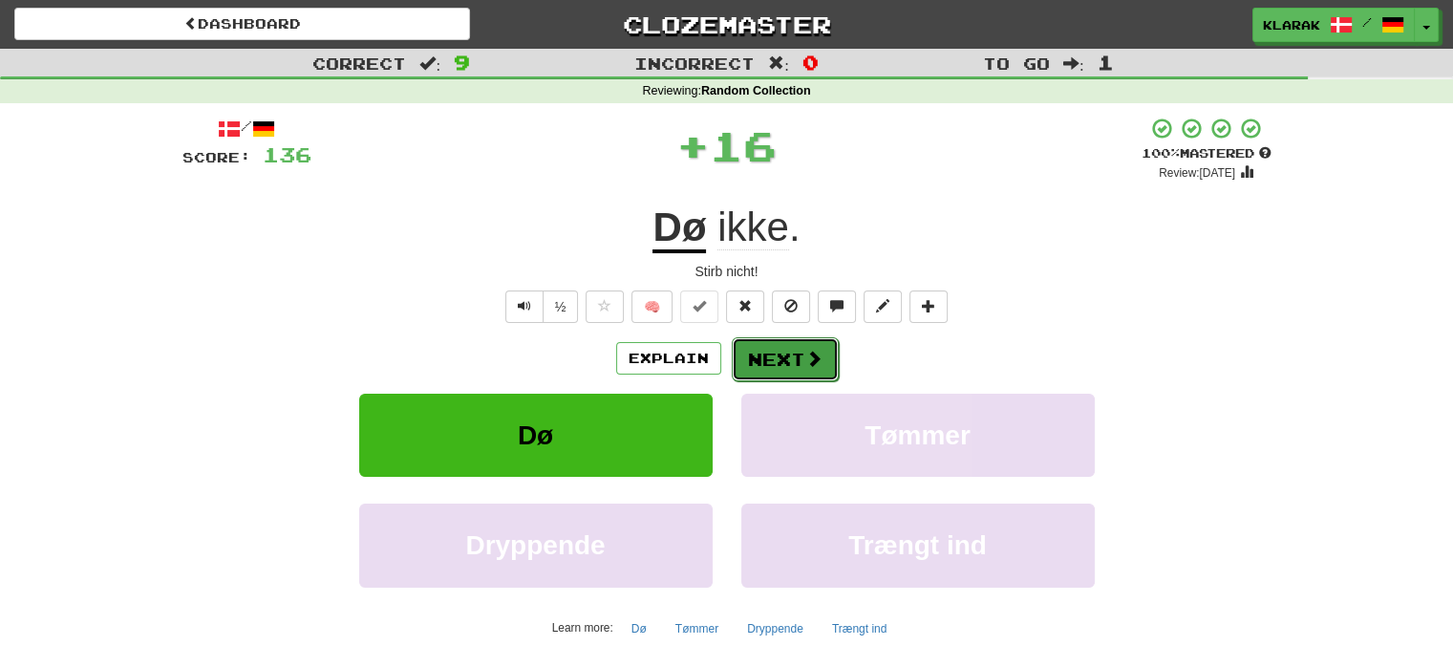
click at [785, 367] on button "Next" at bounding box center [785, 359] width 107 height 44
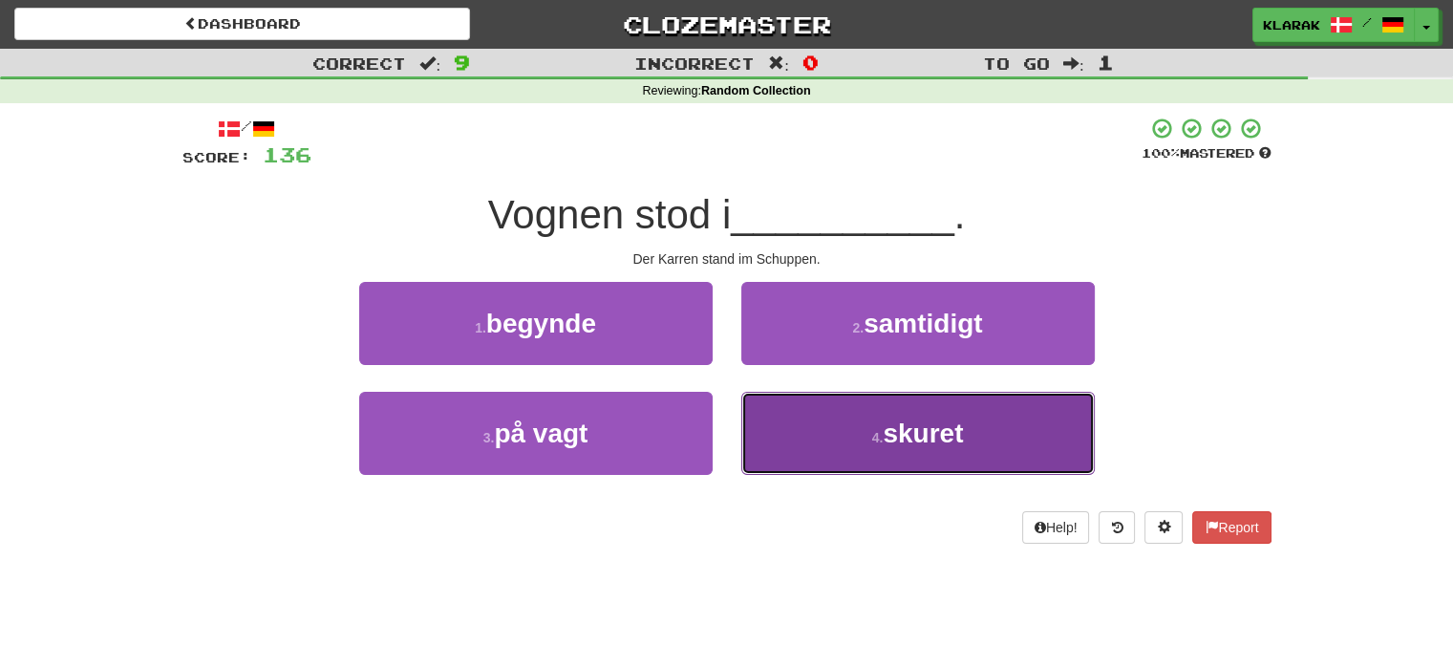
click at [848, 420] on button "4 . skuret" at bounding box center [917, 433] width 353 height 83
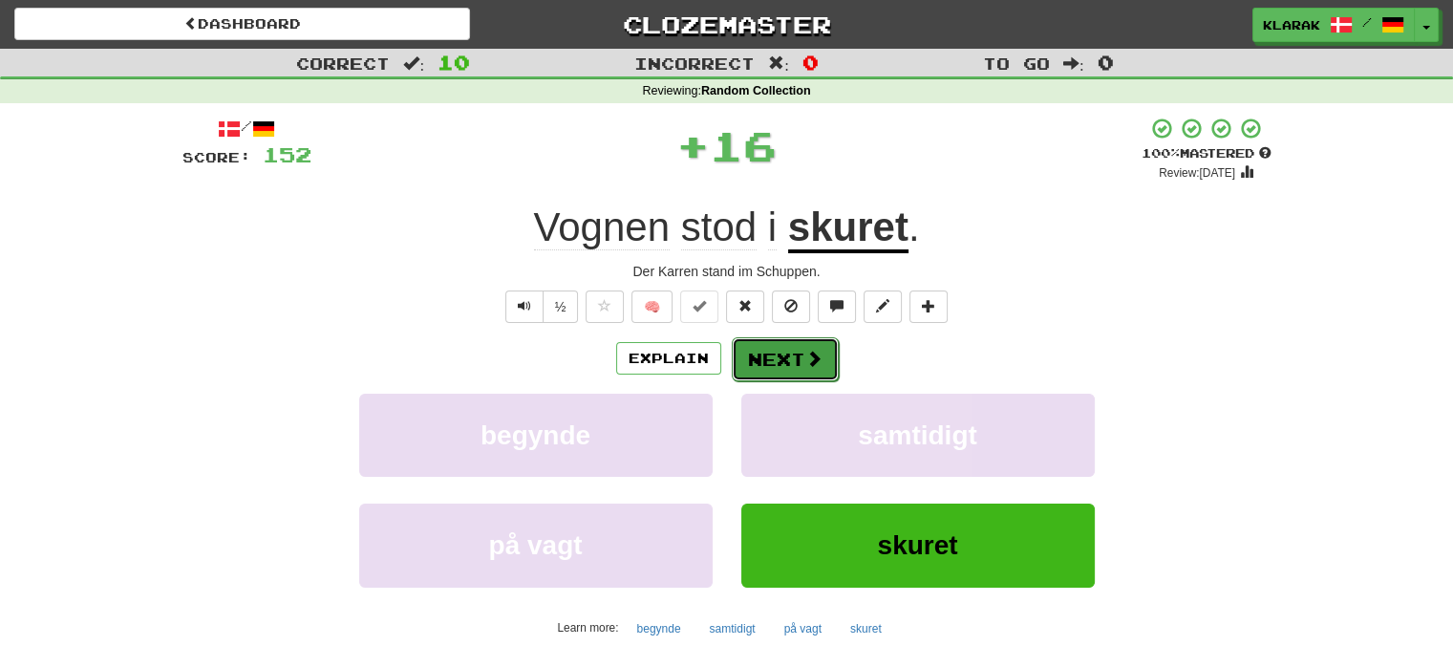
click at [772, 372] on button "Next" at bounding box center [785, 359] width 107 height 44
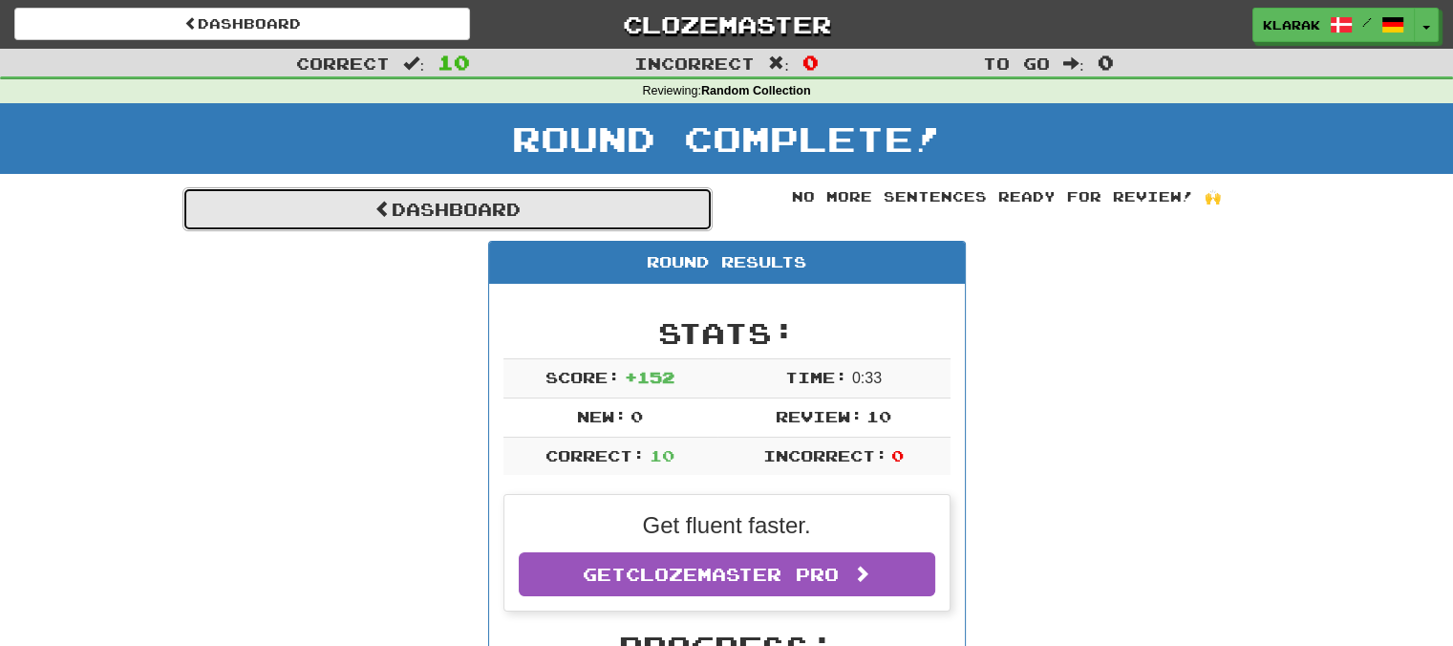
click at [436, 216] on link "Dashboard" at bounding box center [447, 209] width 530 height 44
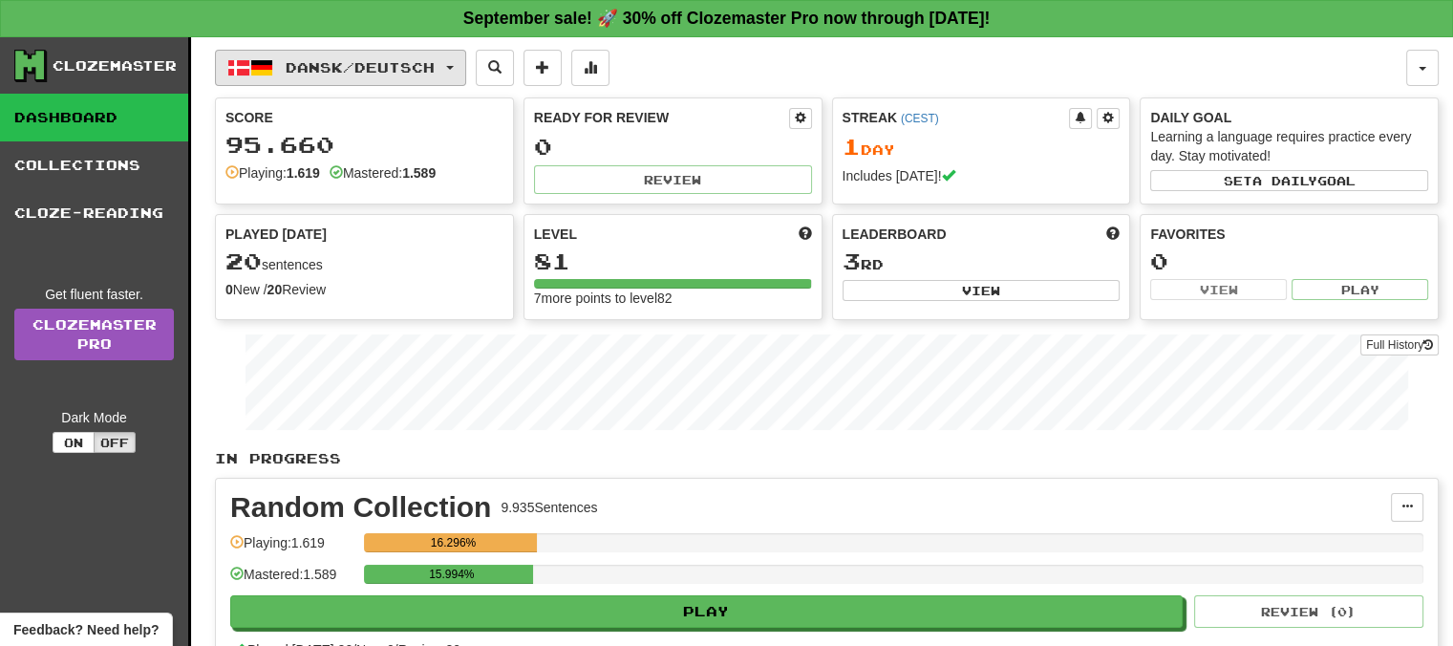
click at [466, 68] on button "Dansk / Deutsch" at bounding box center [340, 68] width 251 height 36
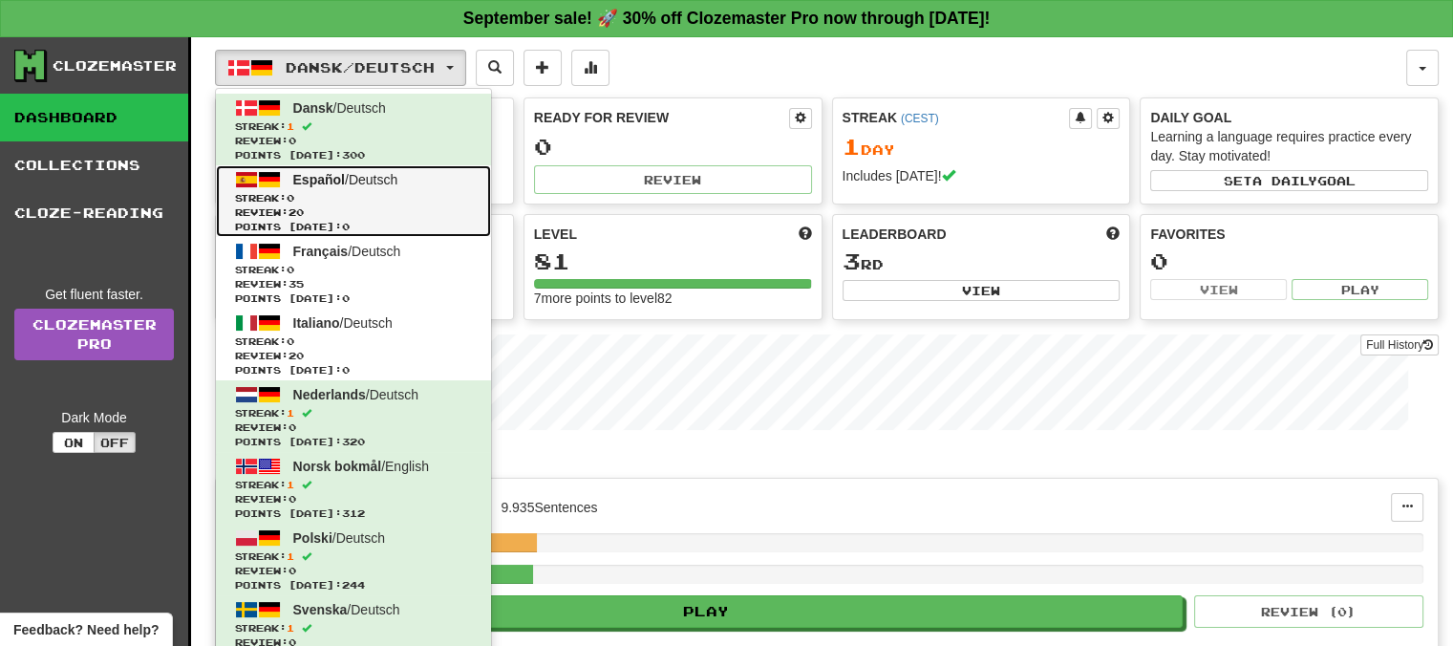
click at [320, 181] on span "Español" at bounding box center [319, 179] width 52 height 15
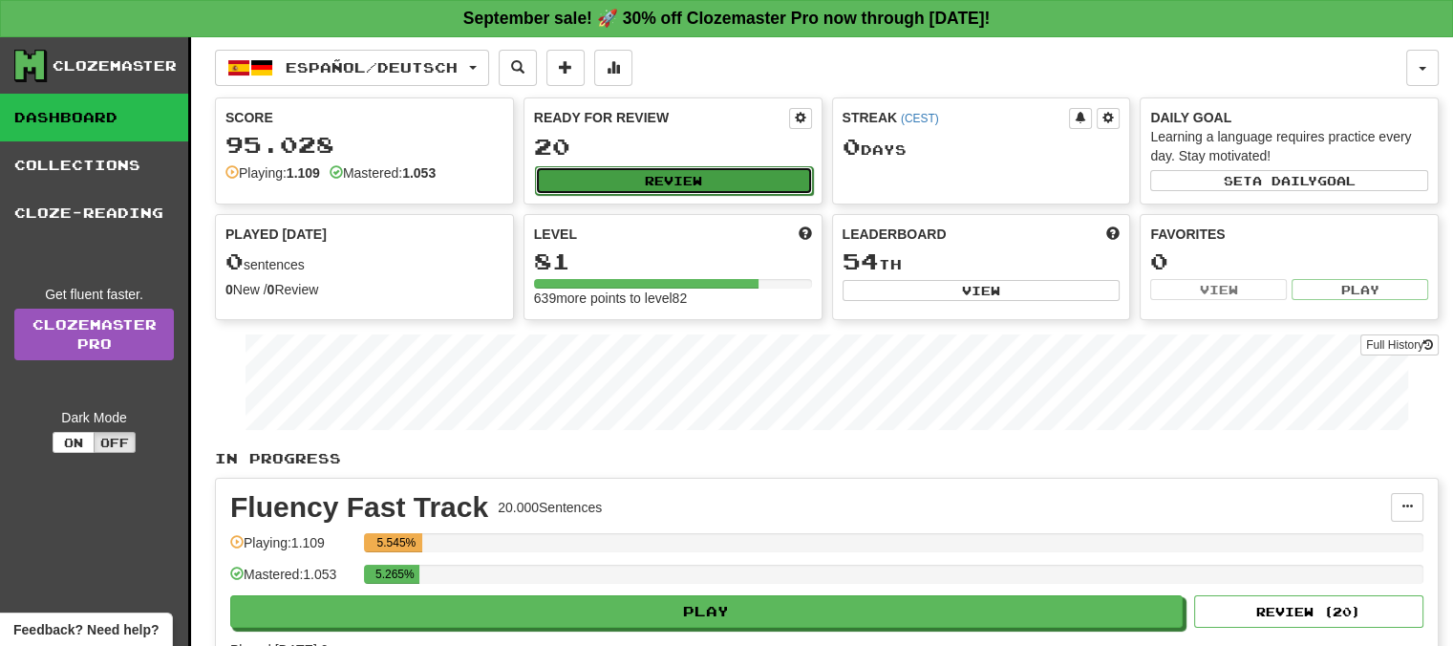
click at [653, 175] on button "Review" at bounding box center [674, 180] width 278 height 29
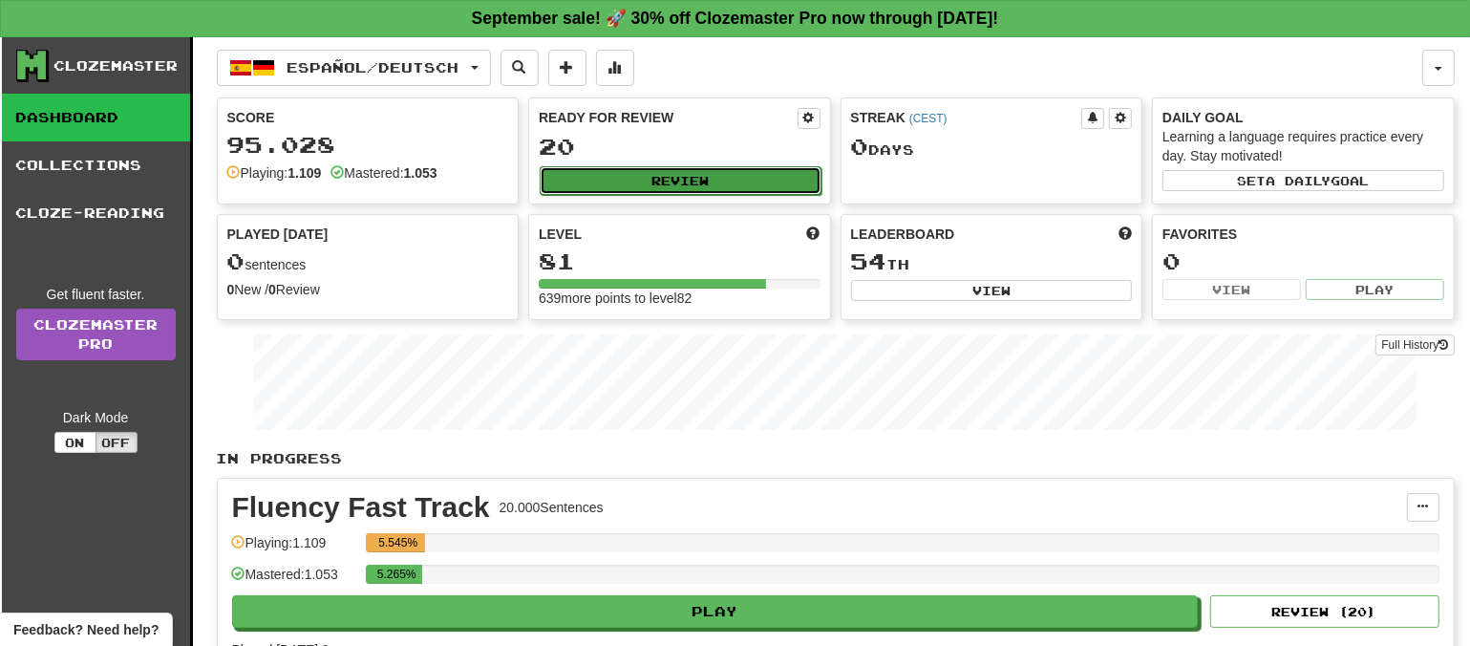
select select "**"
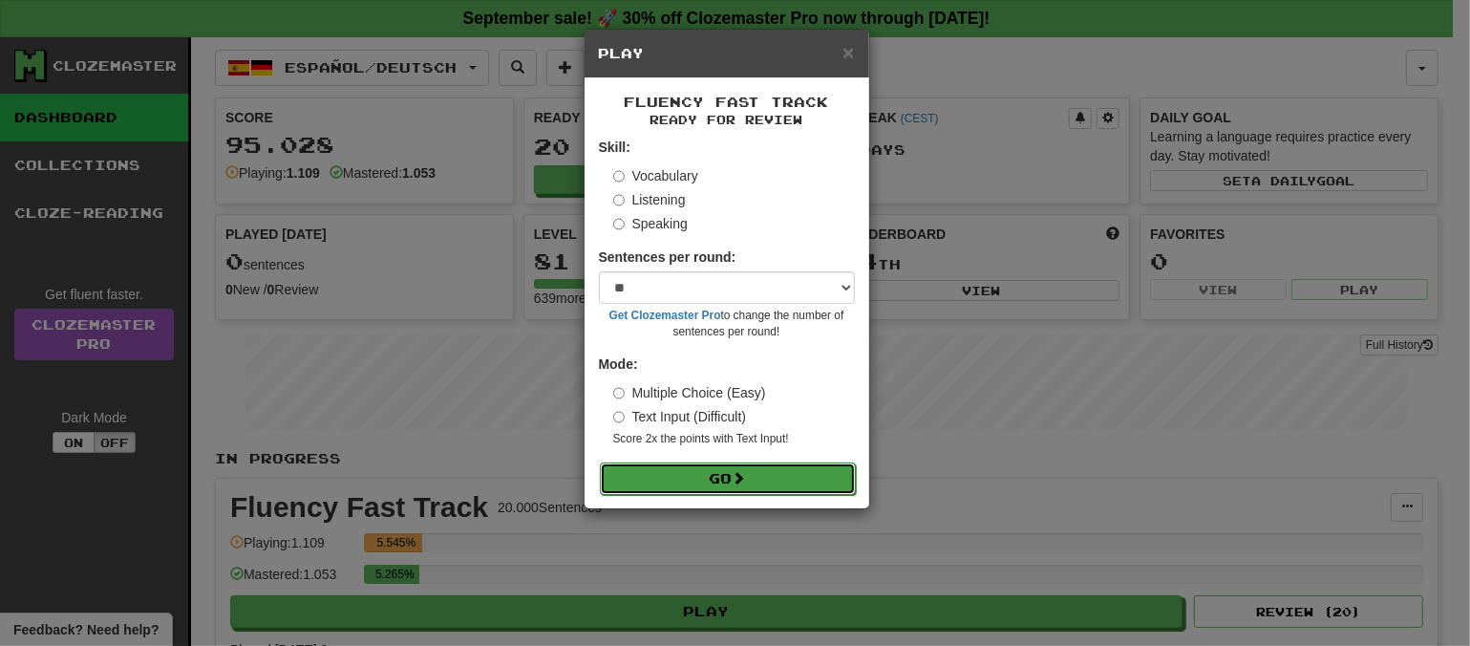
click at [742, 481] on span at bounding box center [739, 477] width 13 height 13
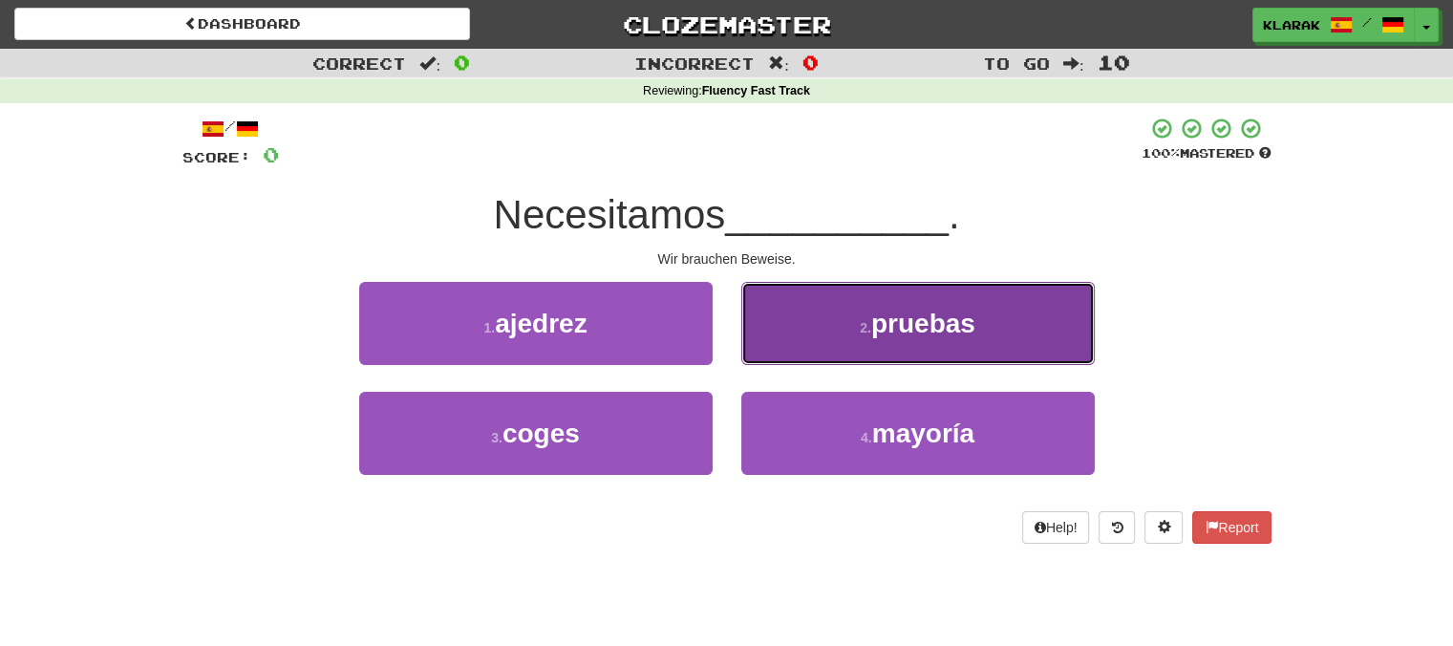
click at [877, 343] on button "2 . pruebas" at bounding box center [917, 323] width 353 height 83
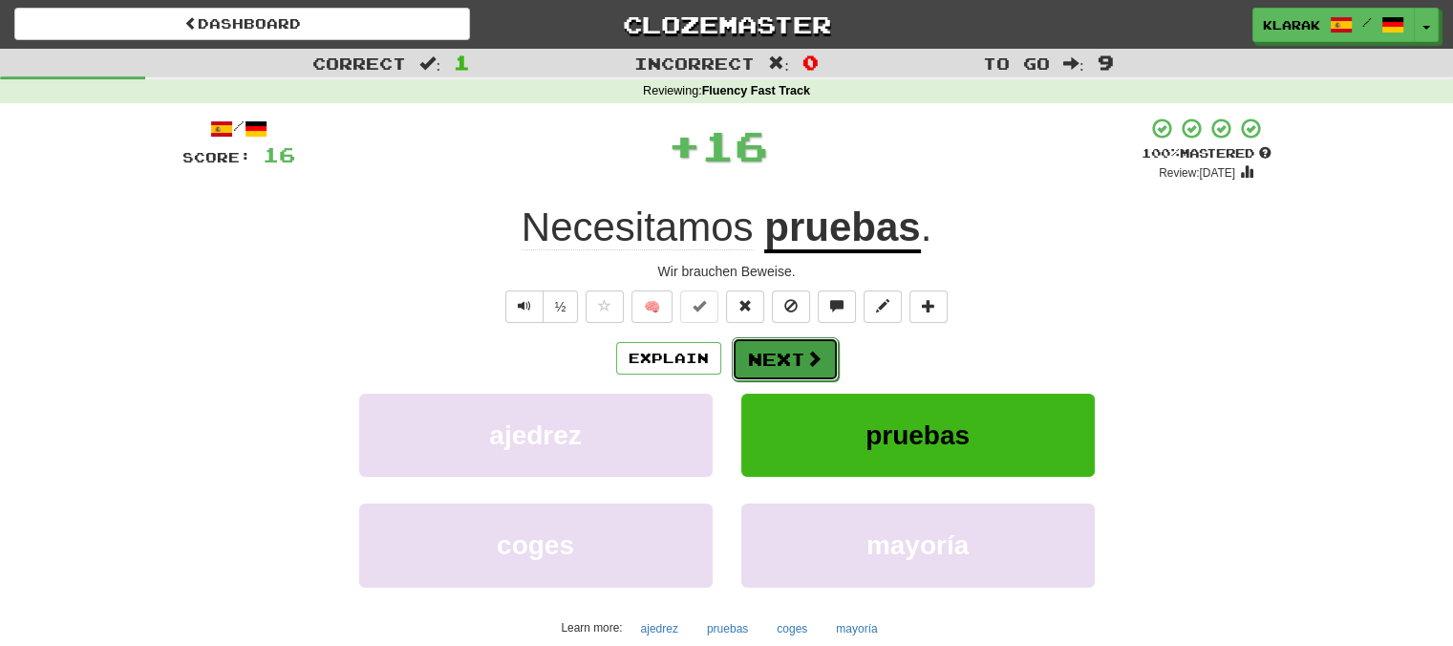
click at [767, 361] on button "Next" at bounding box center [785, 359] width 107 height 44
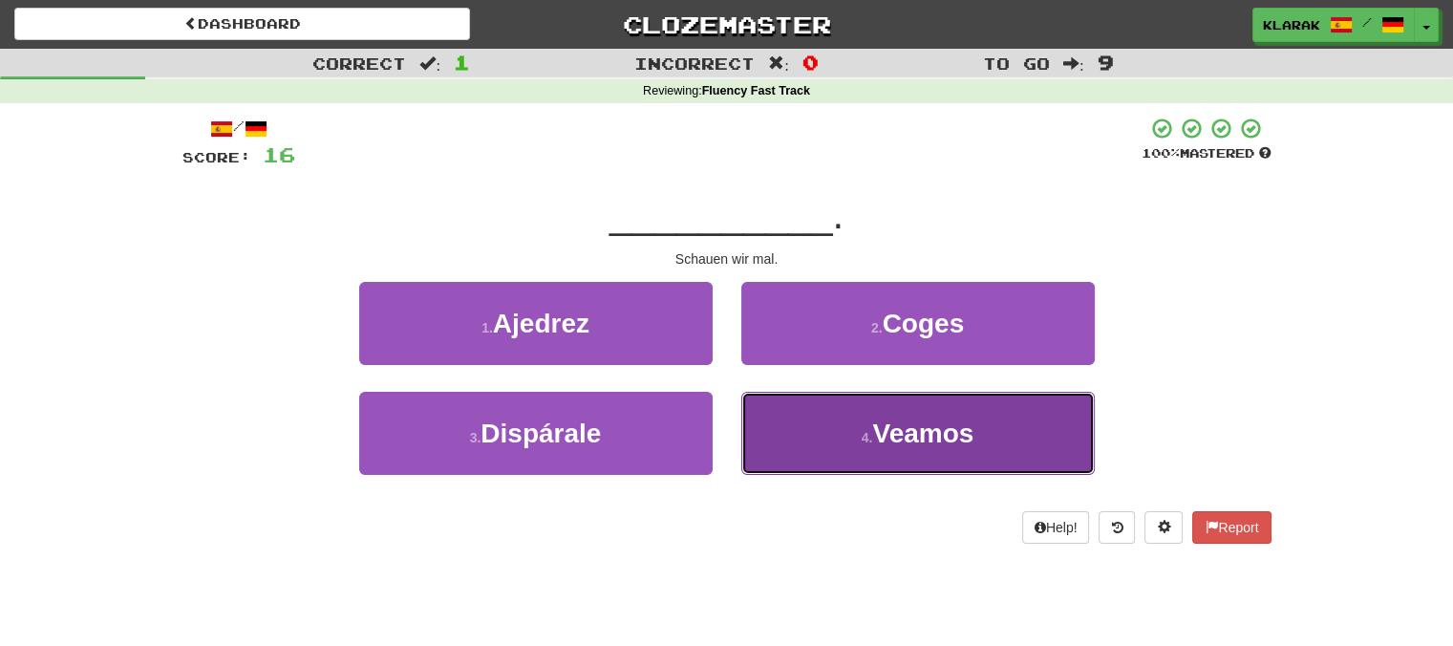
click at [843, 441] on button "4 . Veamos" at bounding box center [917, 433] width 353 height 83
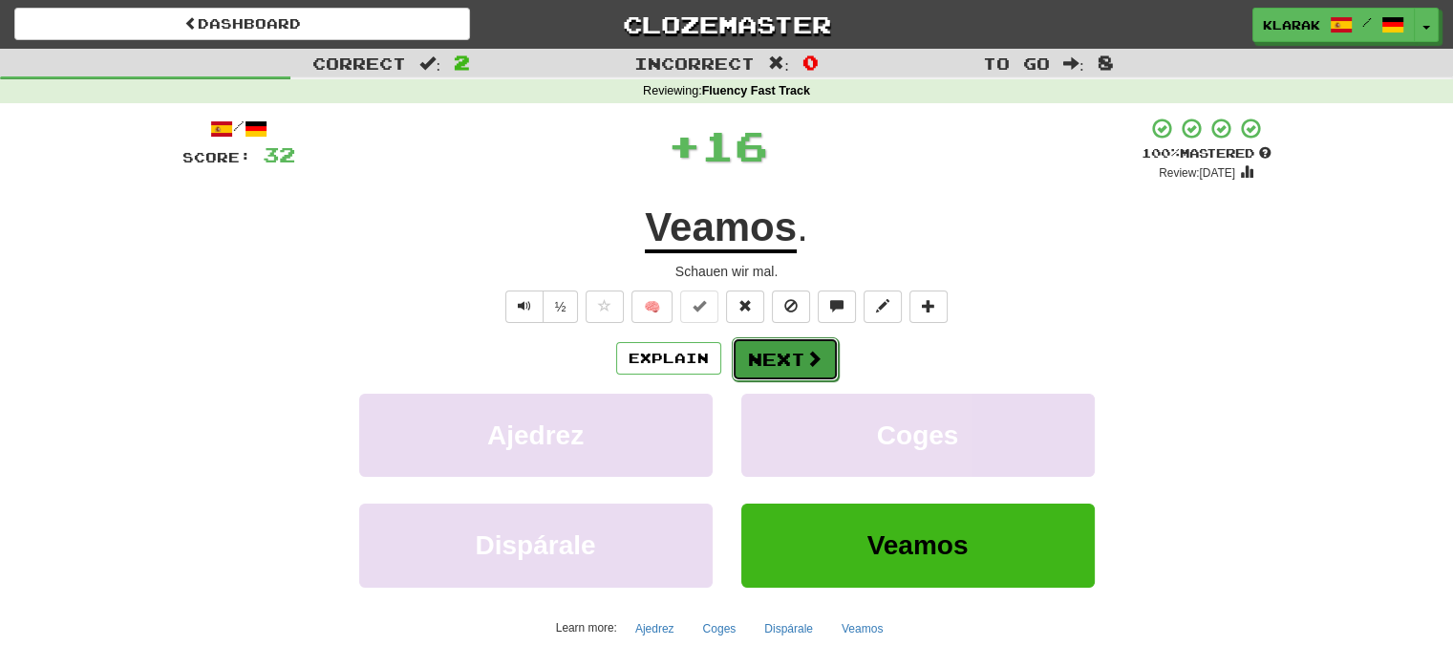
click at [776, 342] on button "Next" at bounding box center [785, 359] width 107 height 44
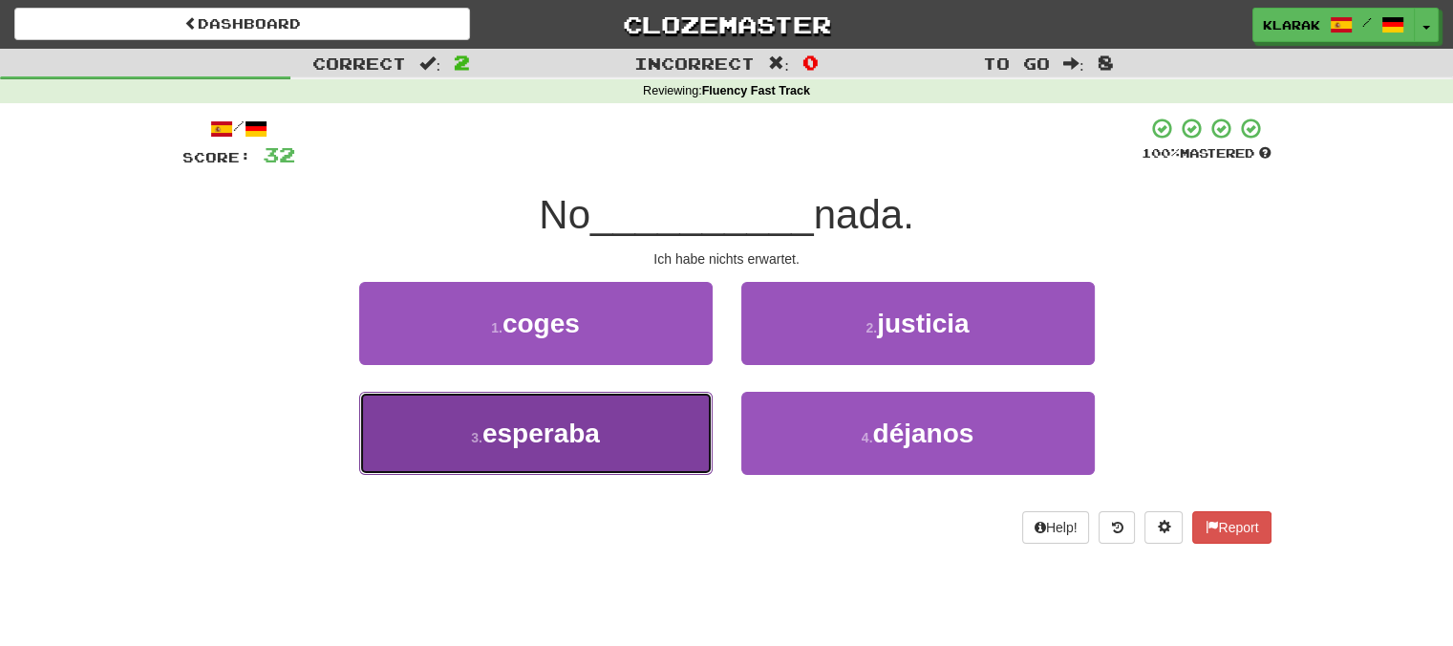
click at [608, 436] on button "3 . esperaba" at bounding box center [535, 433] width 353 height 83
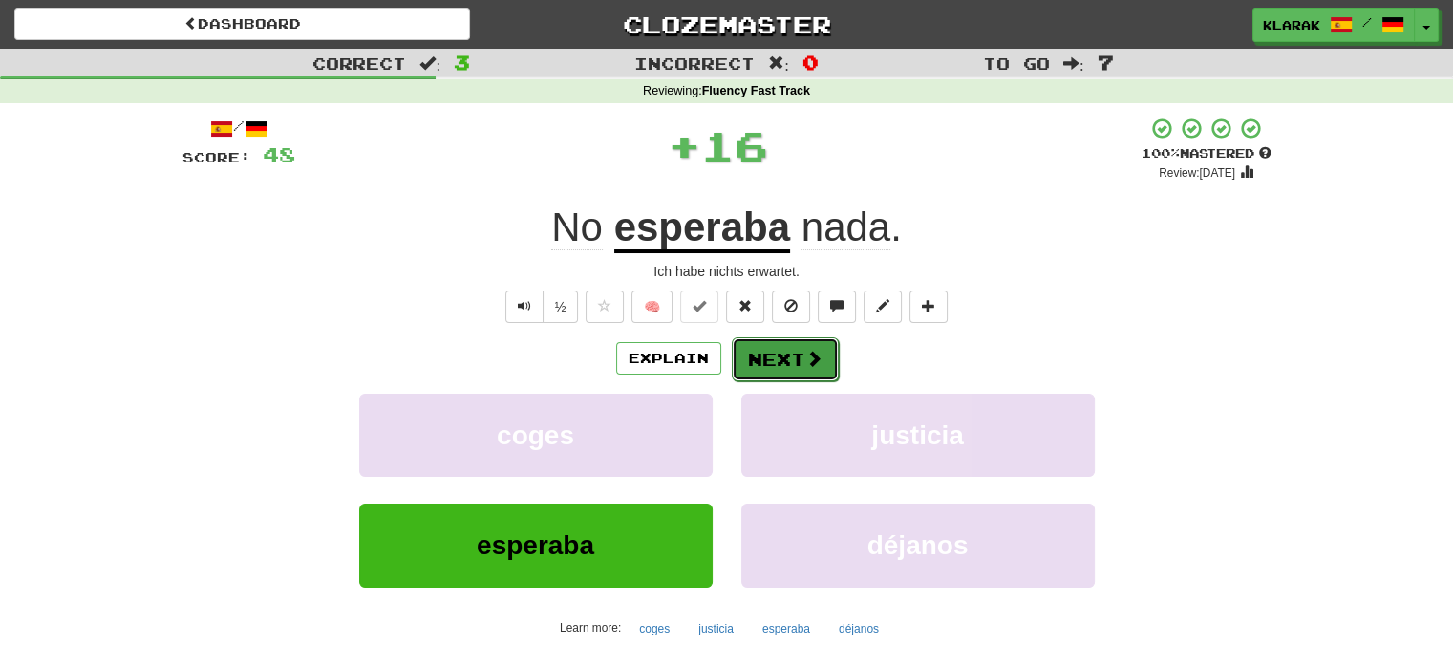
click at [771, 363] on button "Next" at bounding box center [785, 359] width 107 height 44
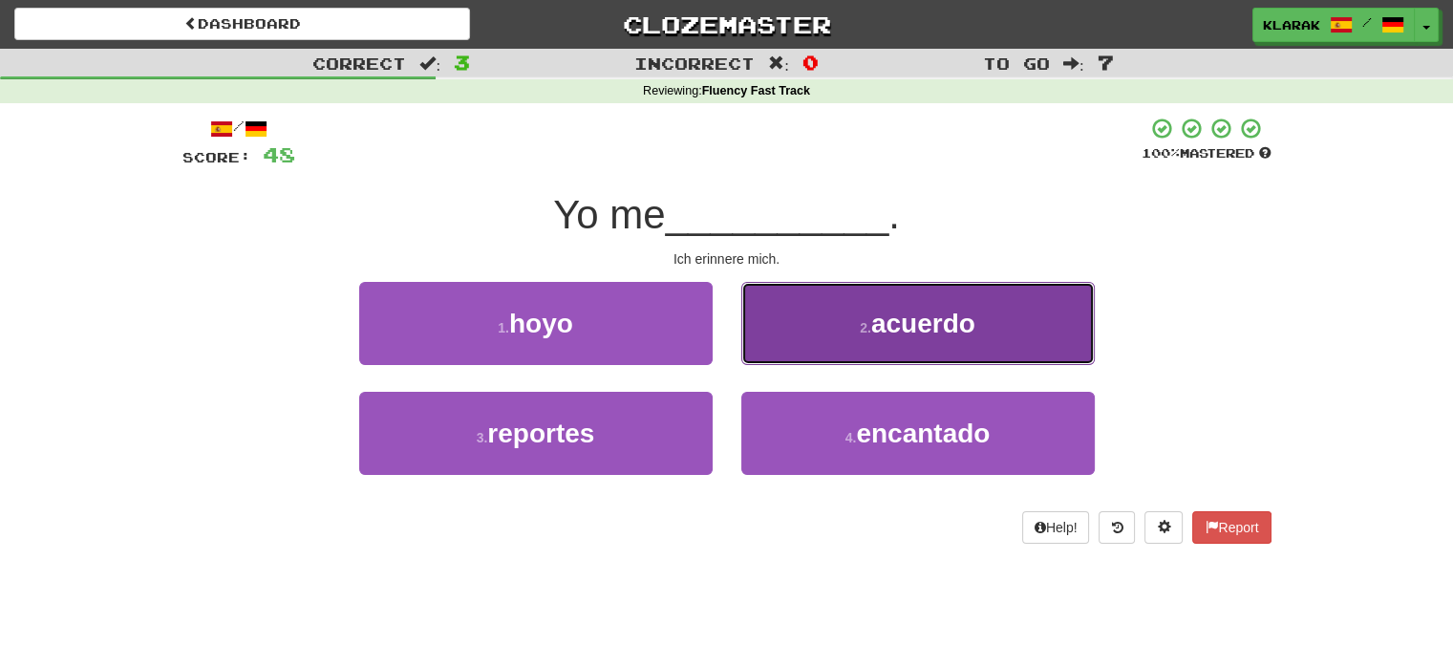
click at [834, 325] on button "2 . acuerdo" at bounding box center [917, 323] width 353 height 83
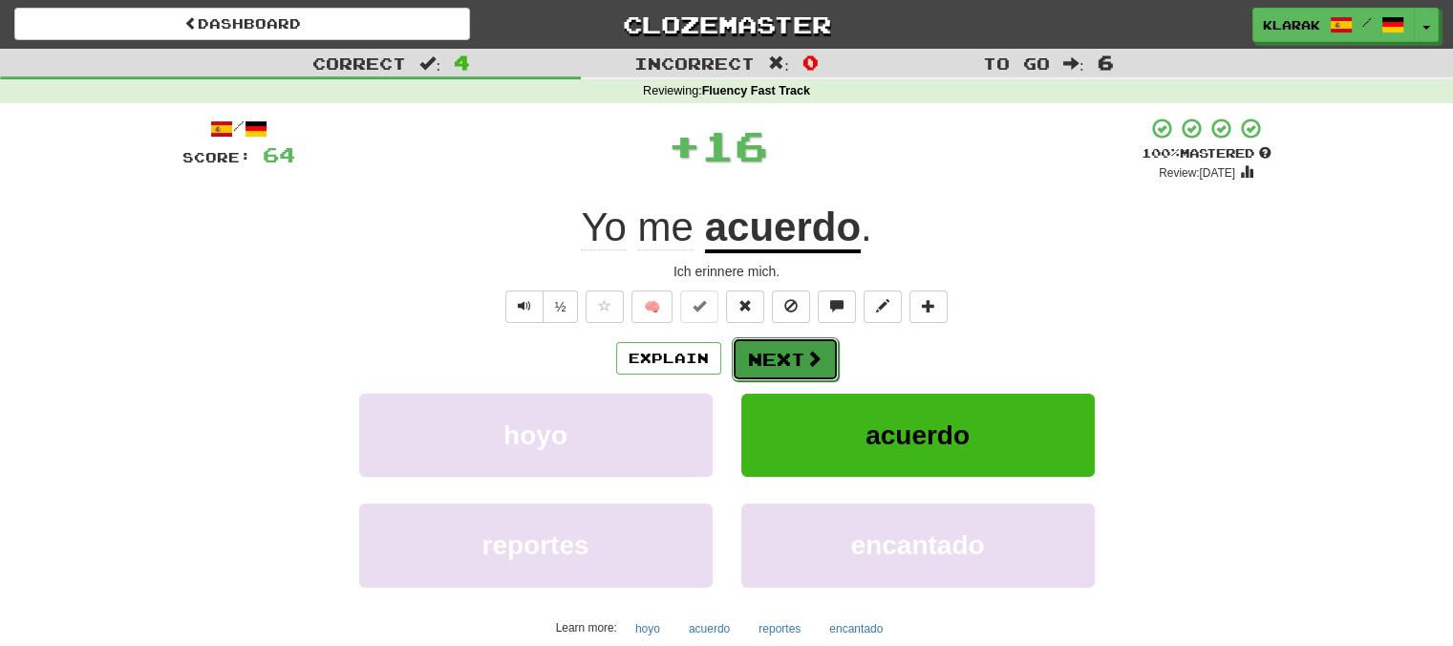
click at [779, 351] on button "Next" at bounding box center [785, 359] width 107 height 44
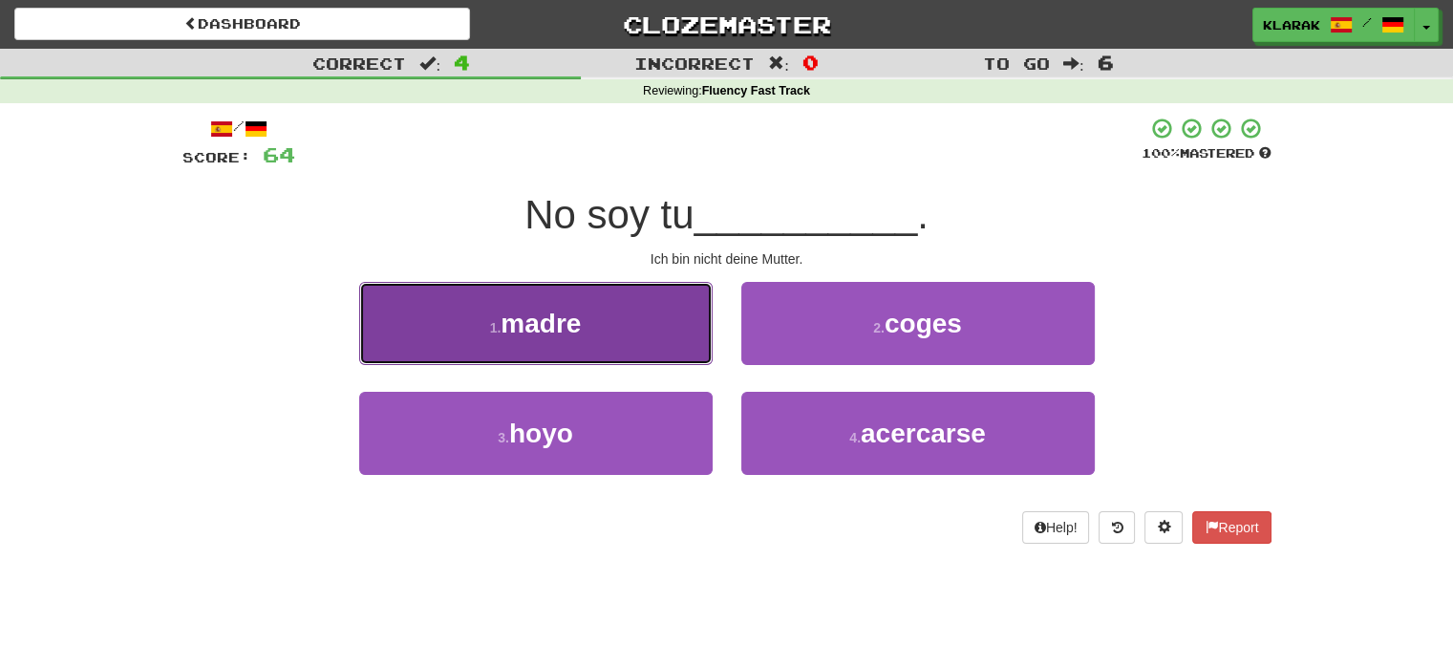
click at [608, 316] on button "1 . madre" at bounding box center [535, 323] width 353 height 83
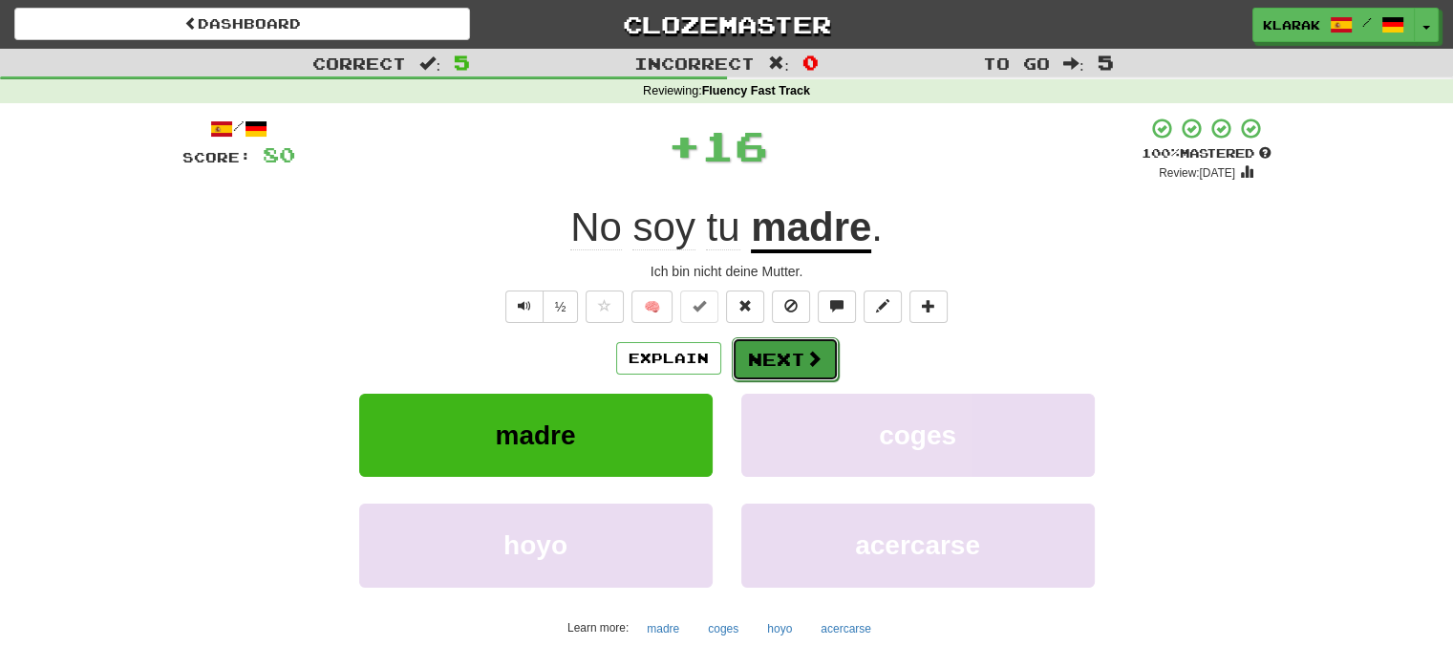
click at [784, 350] on button "Next" at bounding box center [785, 359] width 107 height 44
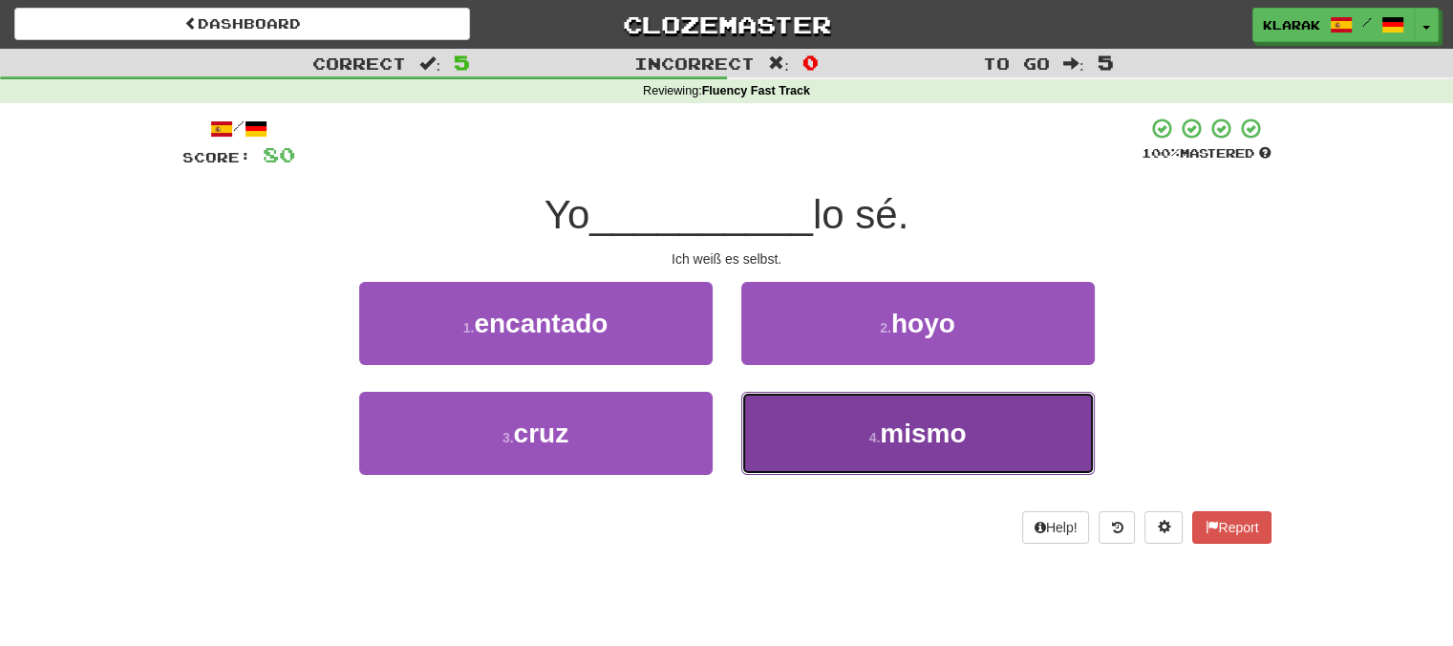
click at [853, 436] on button "4 . mismo" at bounding box center [917, 433] width 353 height 83
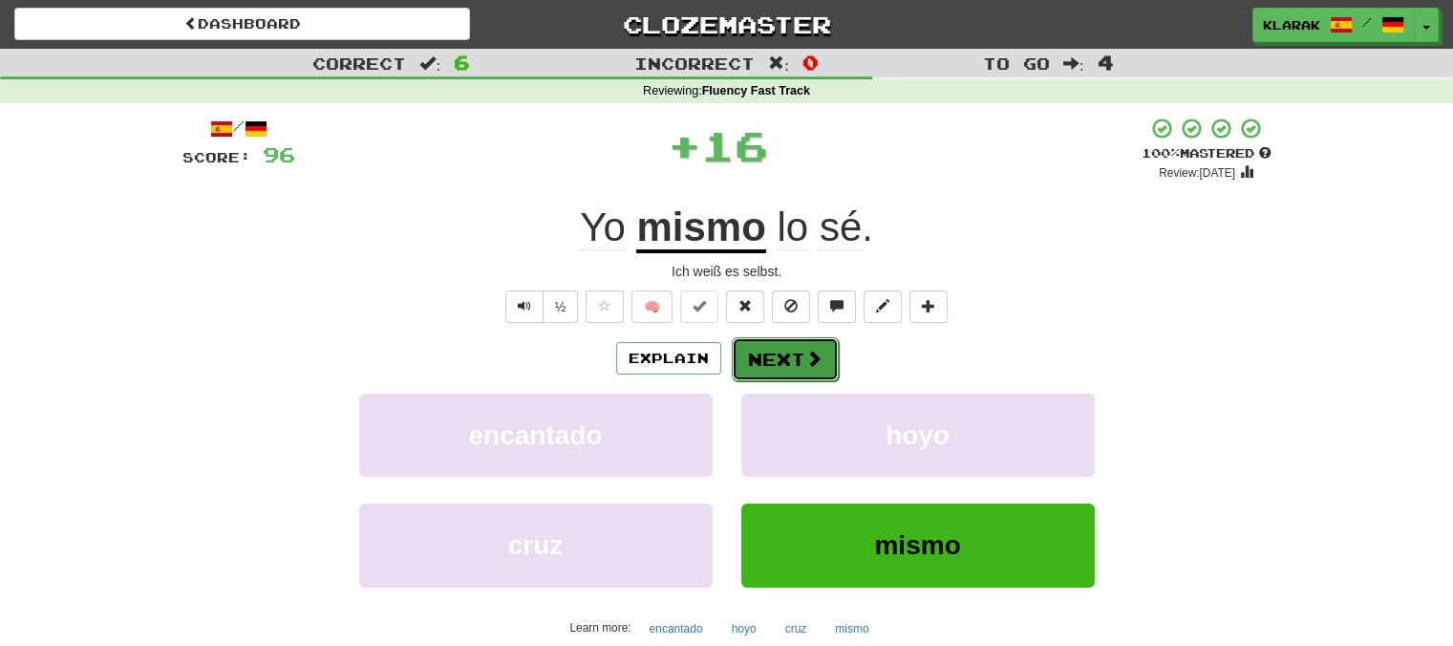
click at [772, 357] on button "Next" at bounding box center [785, 359] width 107 height 44
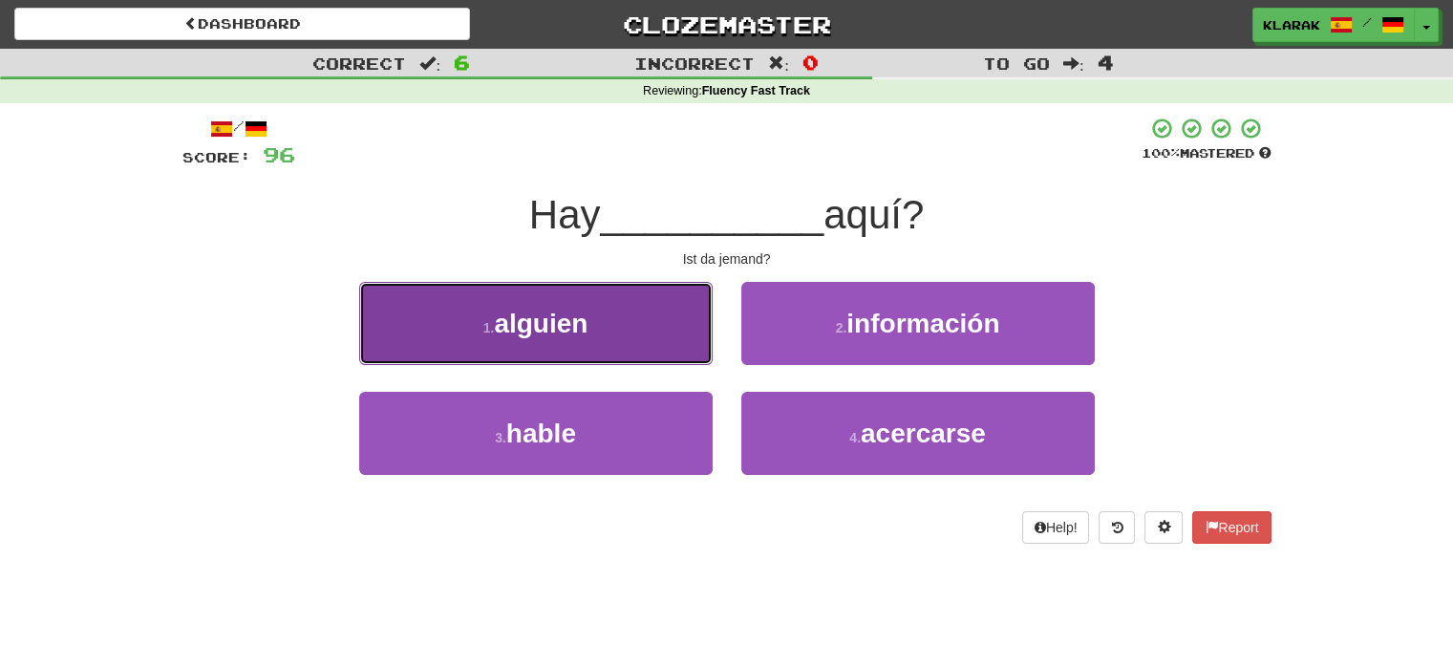
click at [623, 318] on button "1 . alguien" at bounding box center [535, 323] width 353 height 83
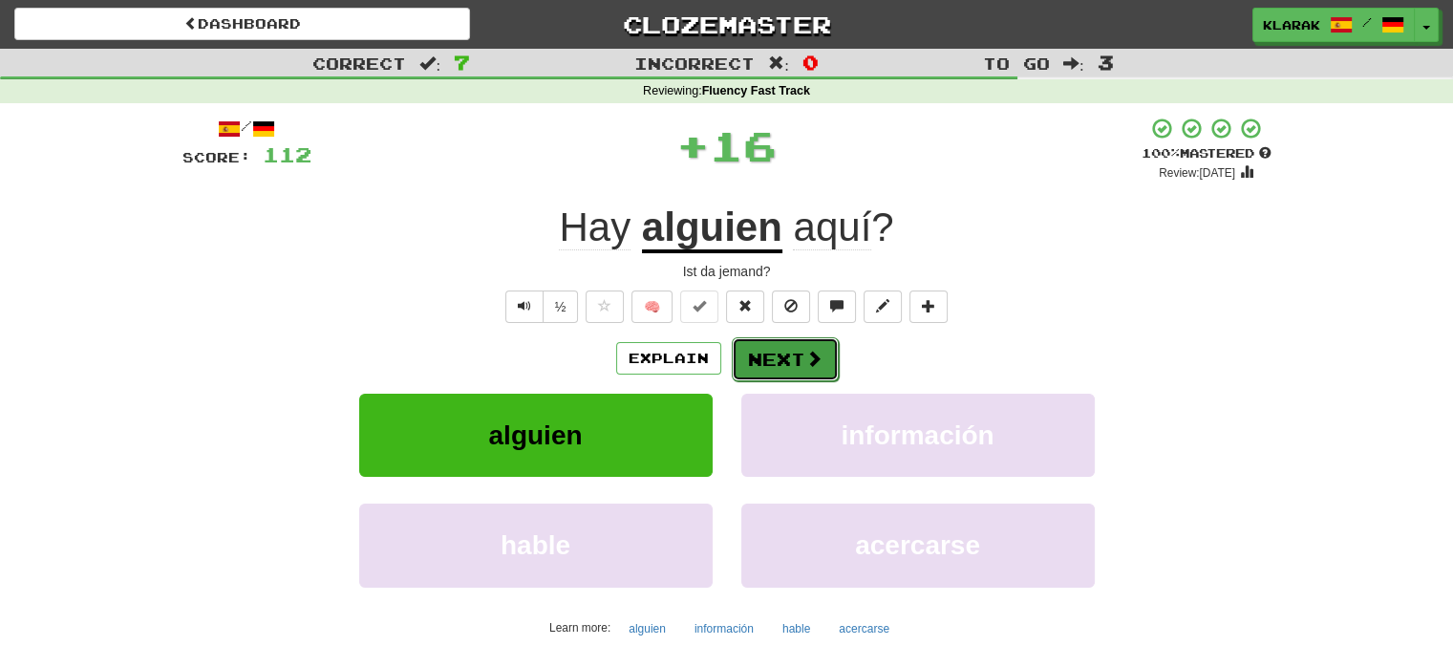
click at [790, 362] on button "Next" at bounding box center [785, 359] width 107 height 44
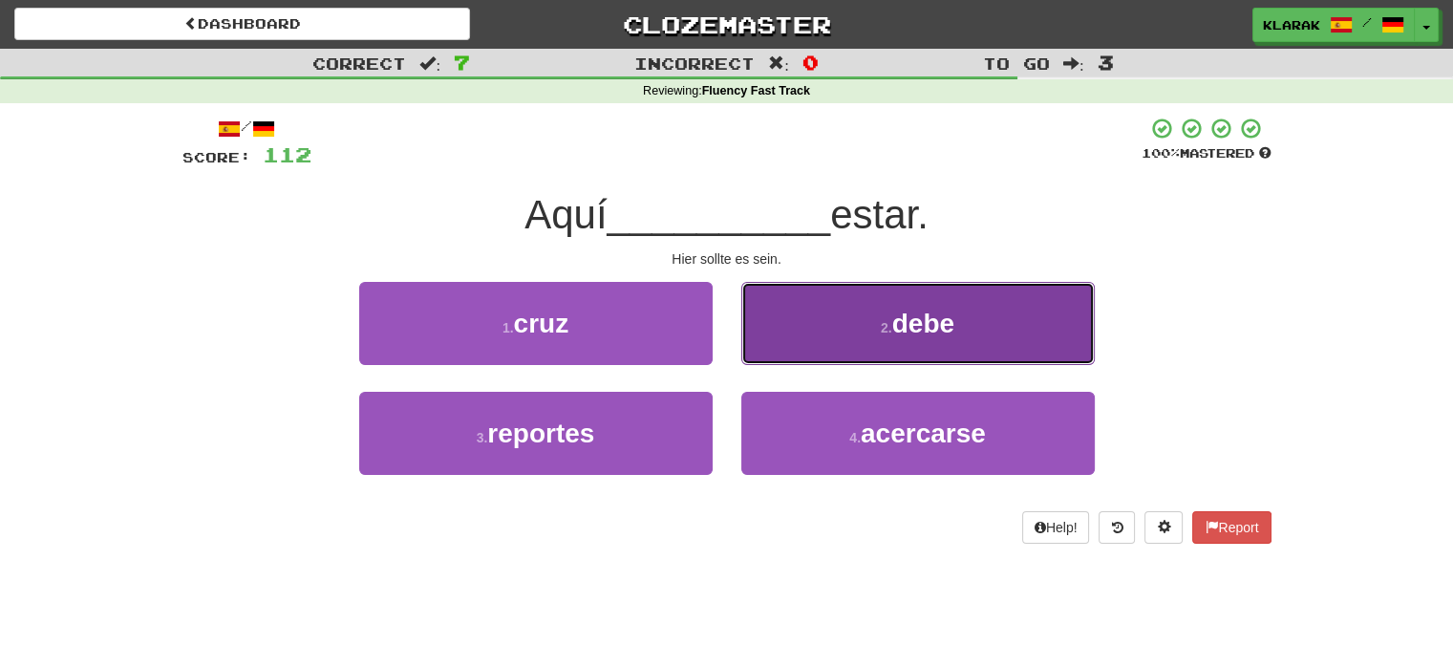
click at [821, 321] on button "2 . debe" at bounding box center [917, 323] width 353 height 83
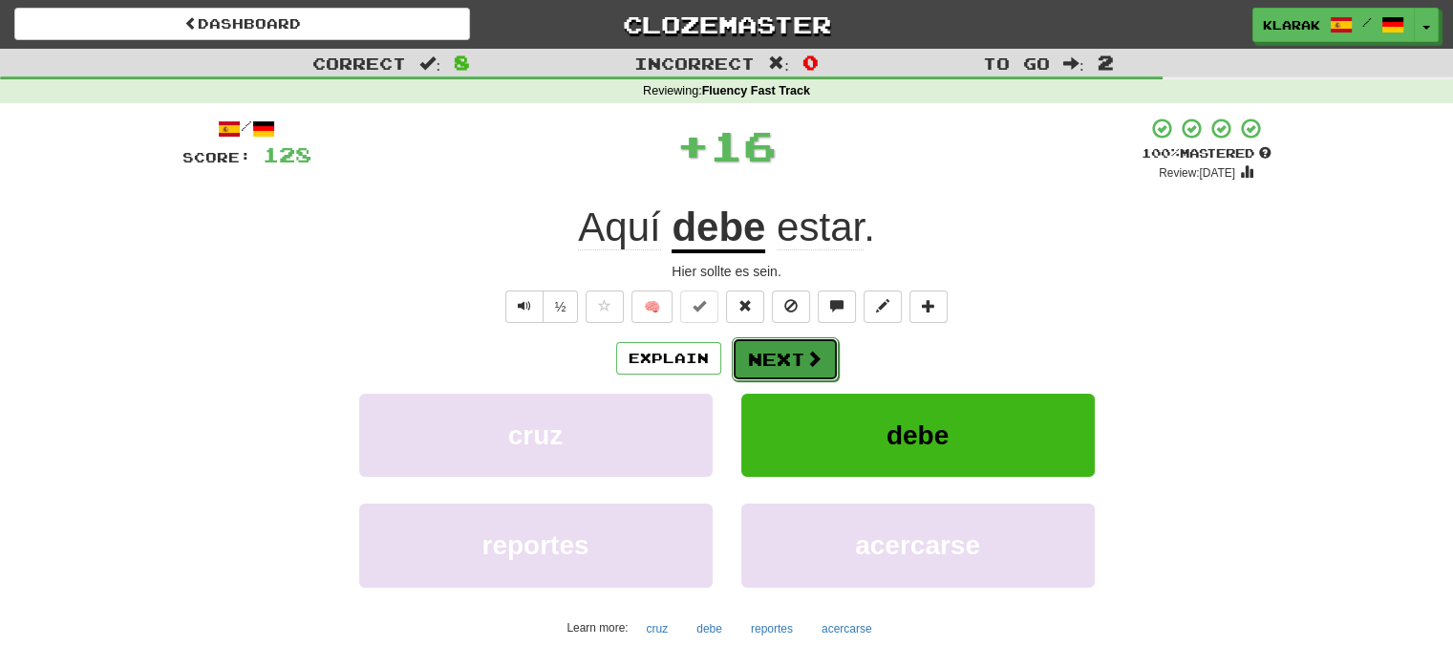
click at [771, 352] on button "Next" at bounding box center [785, 359] width 107 height 44
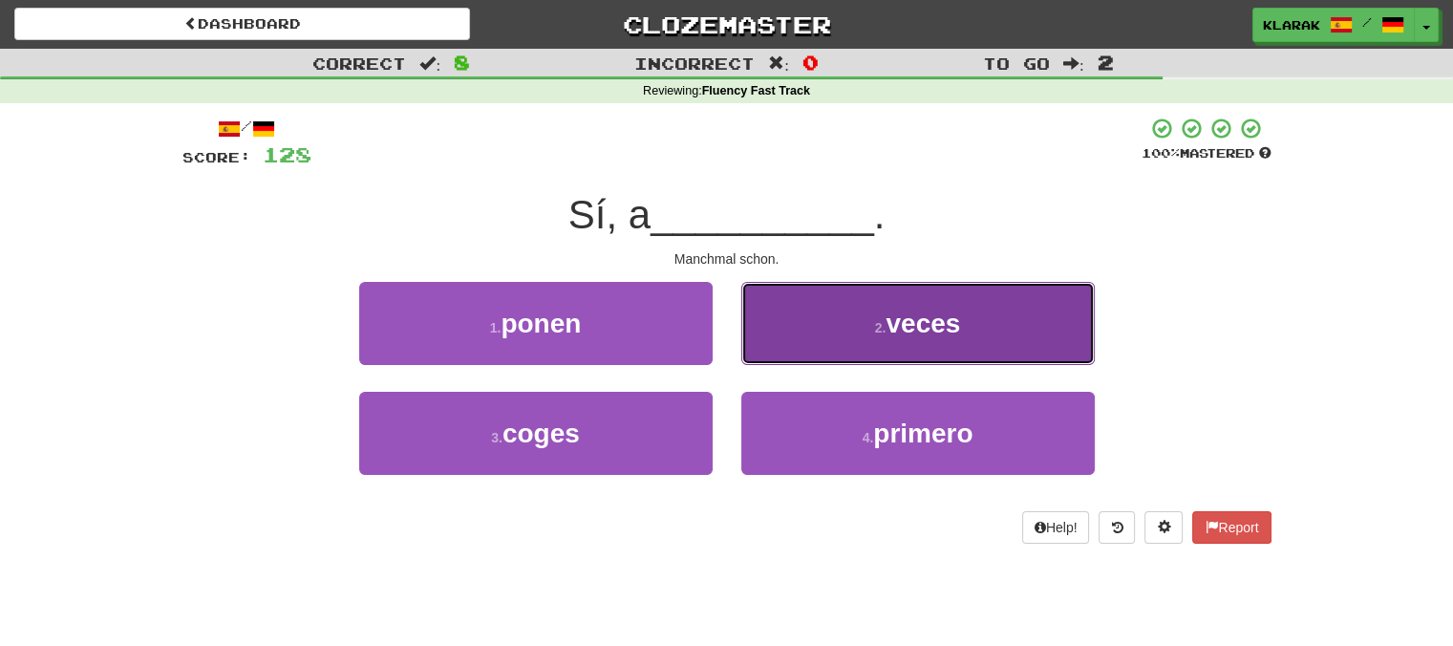
click at [993, 322] on button "2 . veces" at bounding box center [917, 323] width 353 height 83
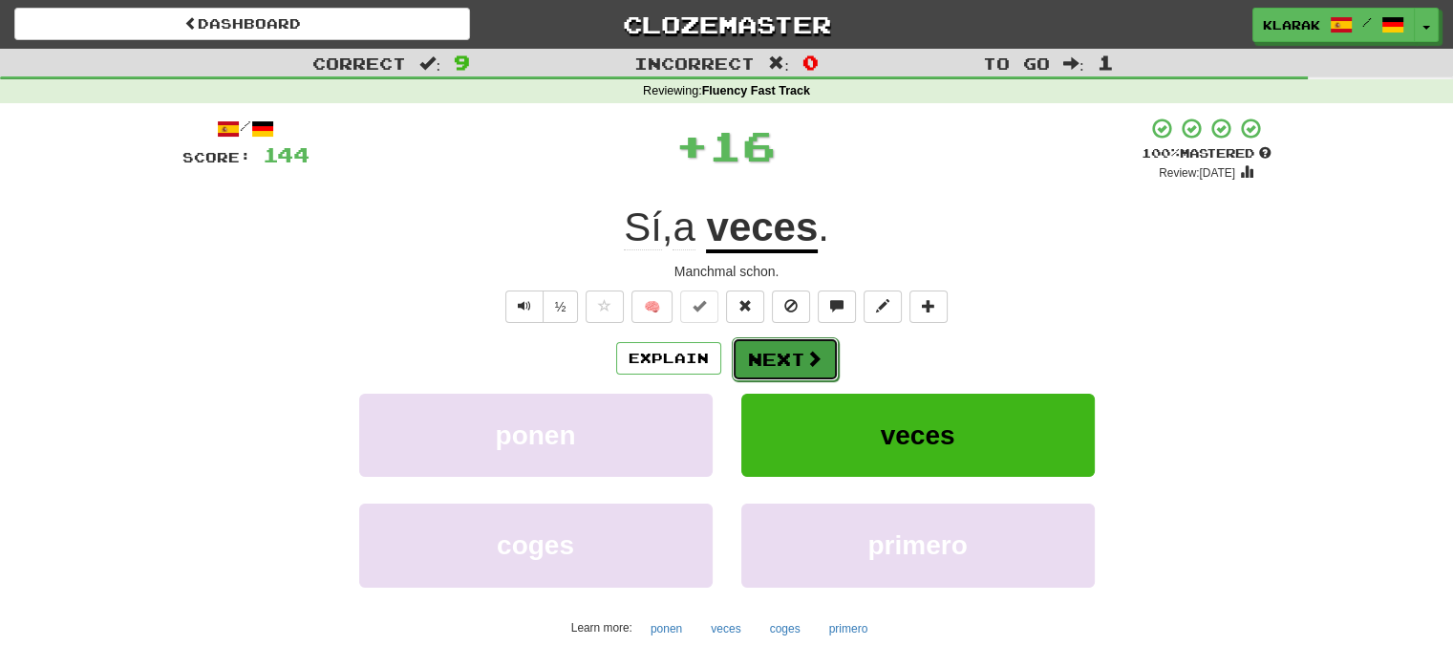
click at [777, 356] on button "Next" at bounding box center [785, 359] width 107 height 44
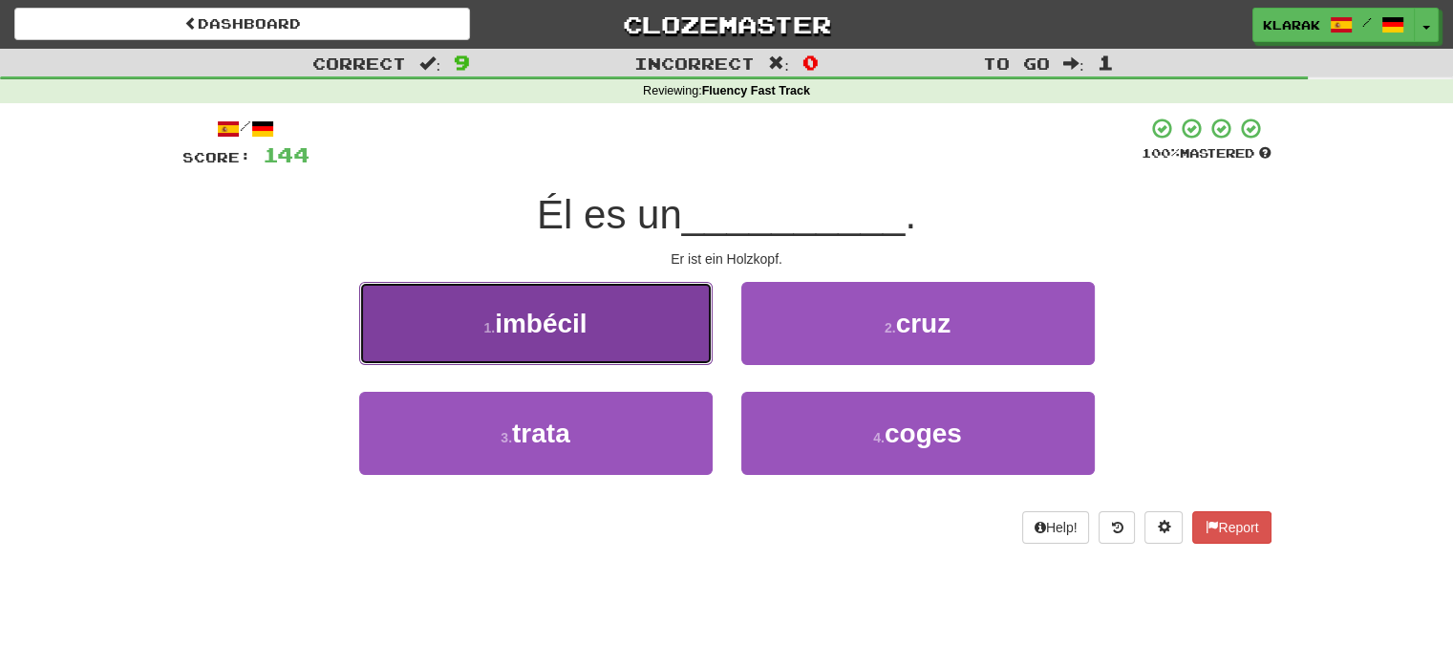
click at [651, 316] on button "1 . imbécil" at bounding box center [535, 323] width 353 height 83
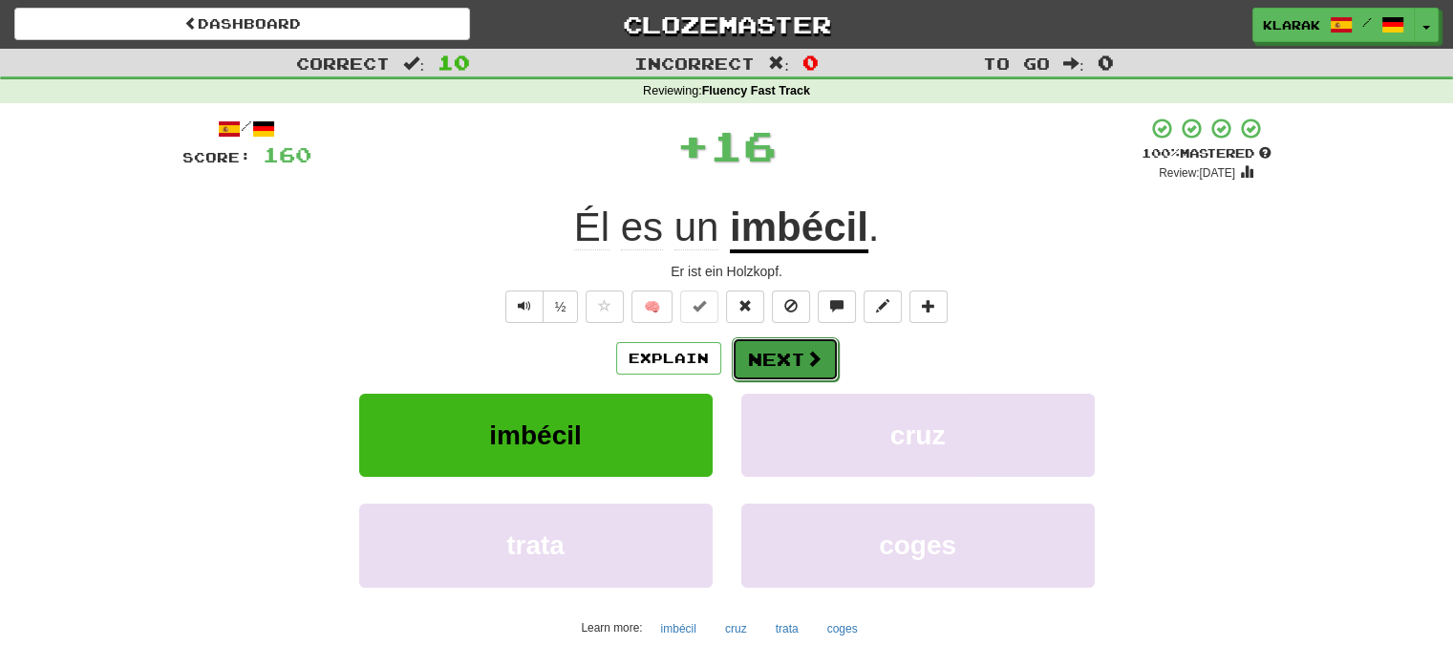
click at [794, 351] on button "Next" at bounding box center [785, 359] width 107 height 44
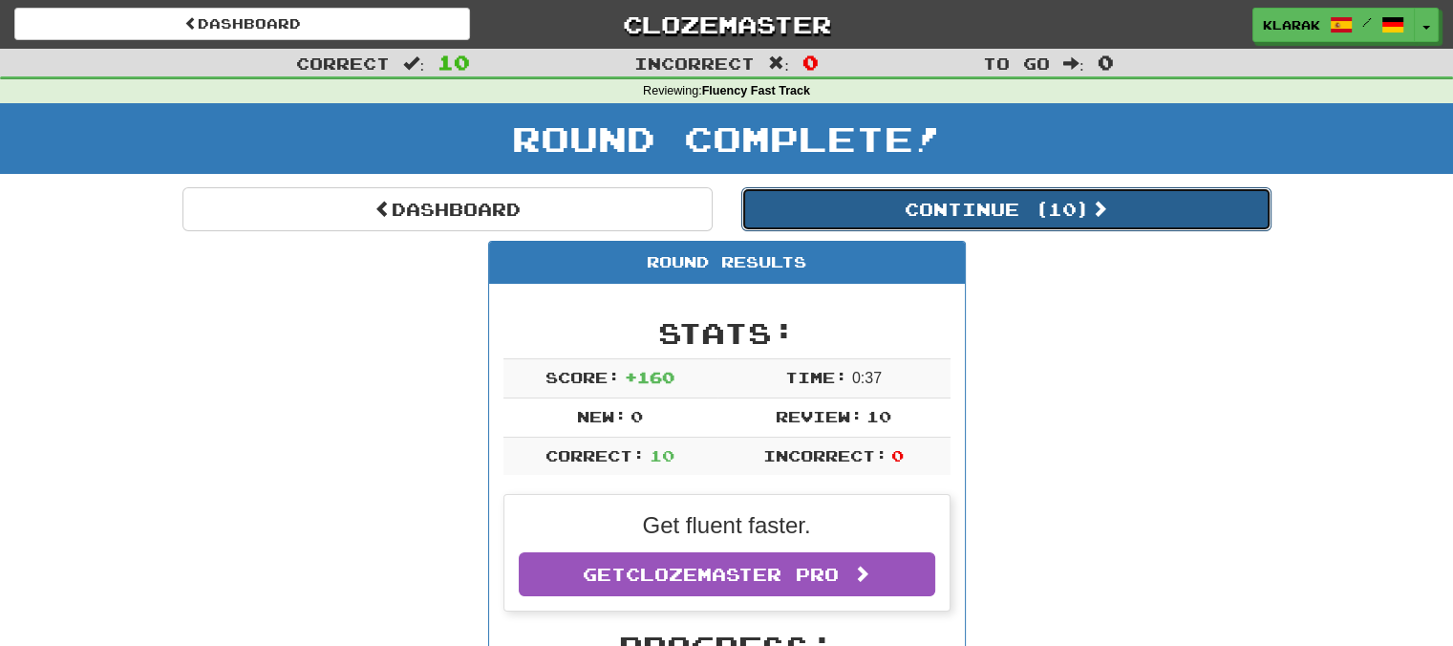
click at [1054, 211] on button "Continue ( 10 )" at bounding box center [1006, 209] width 530 height 44
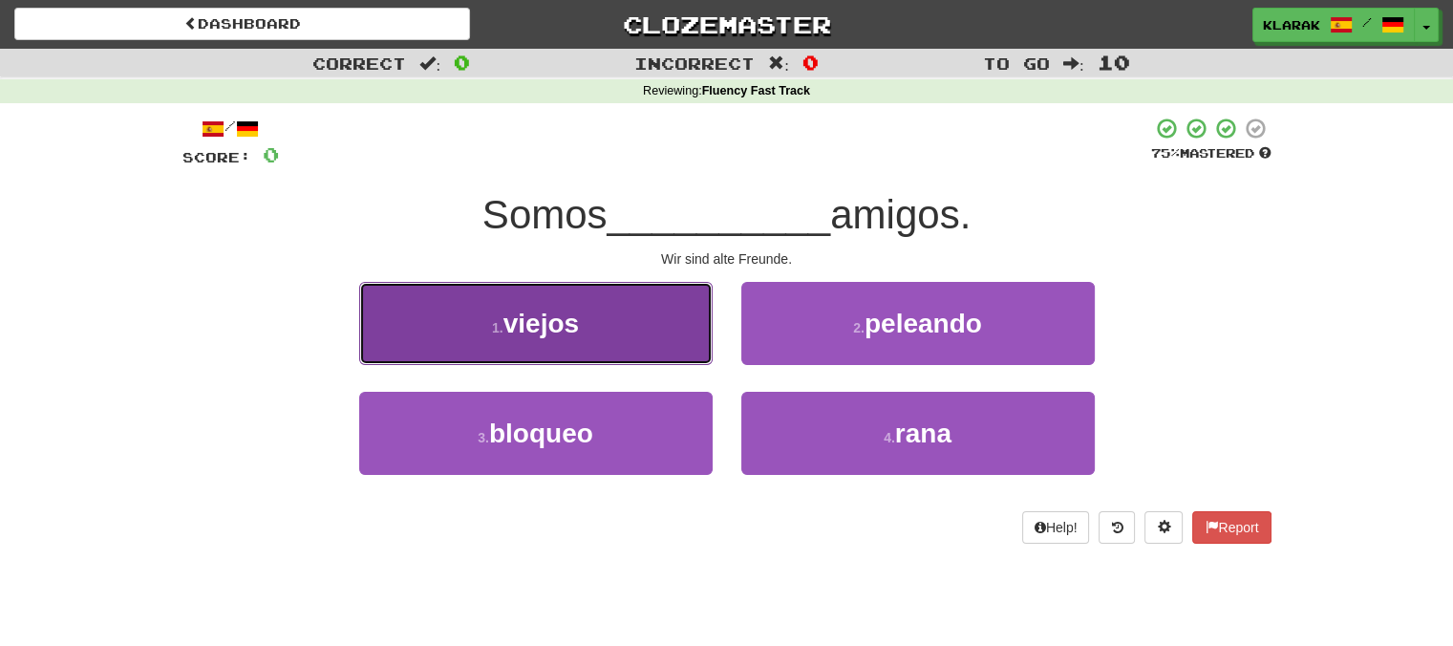
click at [605, 331] on button "1 . viejos" at bounding box center [535, 323] width 353 height 83
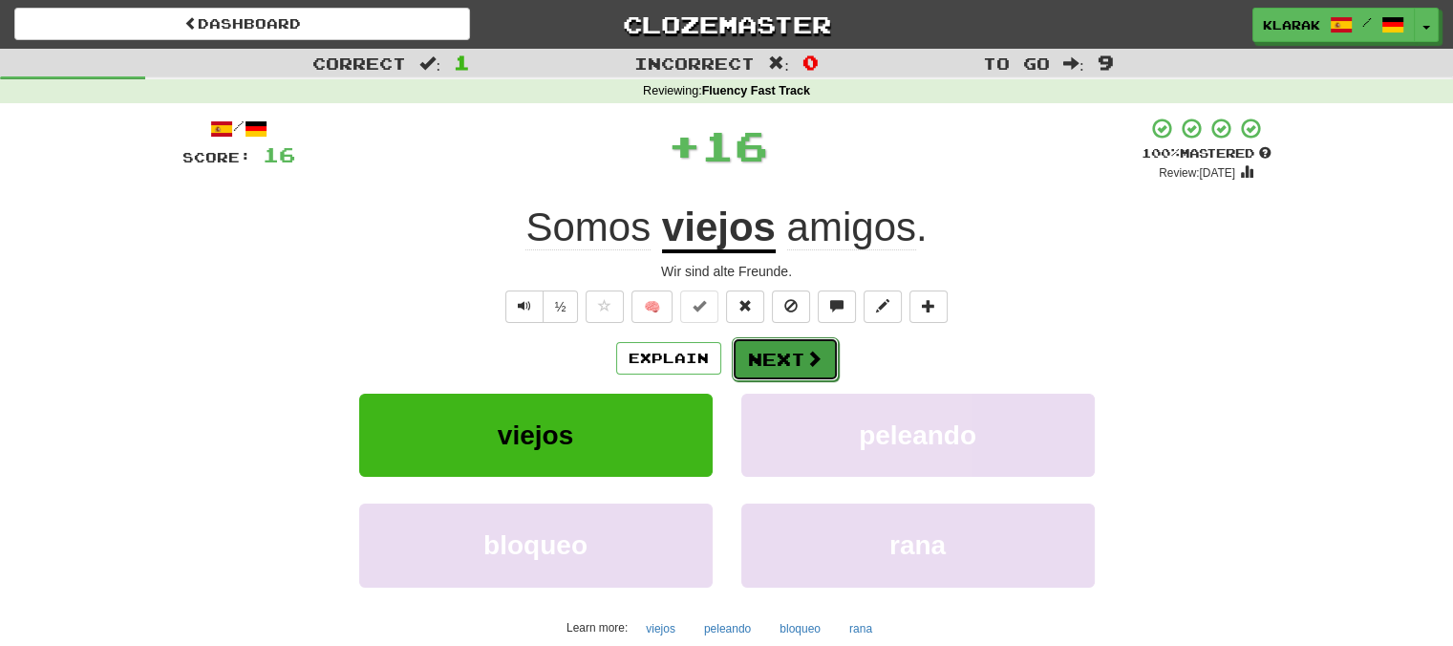
click at [775, 361] on button "Next" at bounding box center [785, 359] width 107 height 44
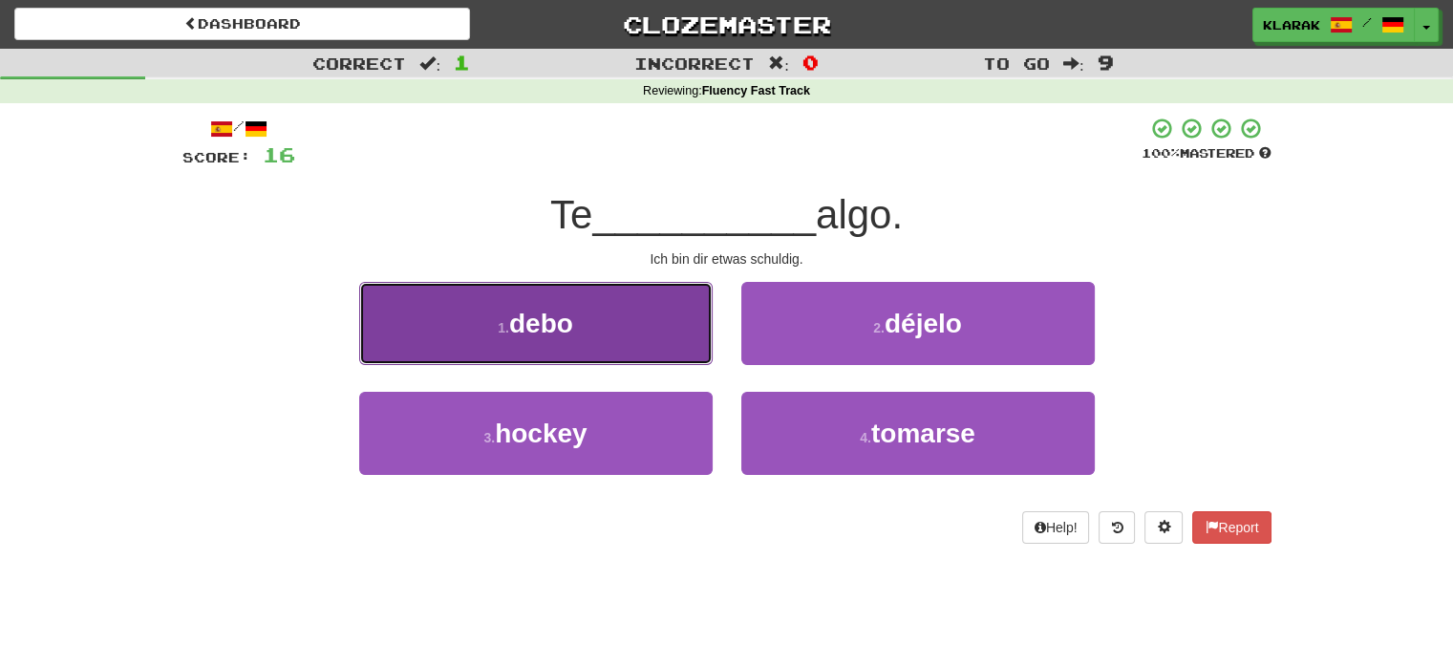
click at [640, 332] on button "1 . debo" at bounding box center [535, 323] width 353 height 83
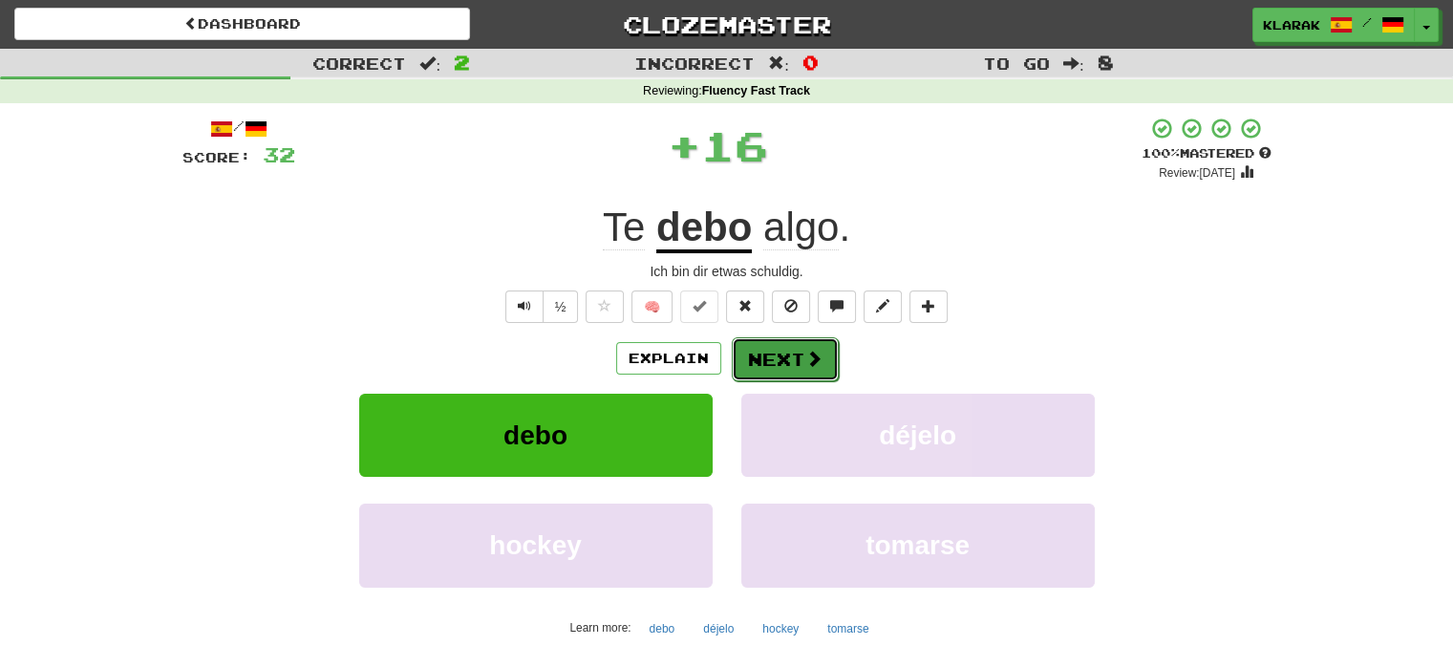
click at [783, 351] on button "Next" at bounding box center [785, 359] width 107 height 44
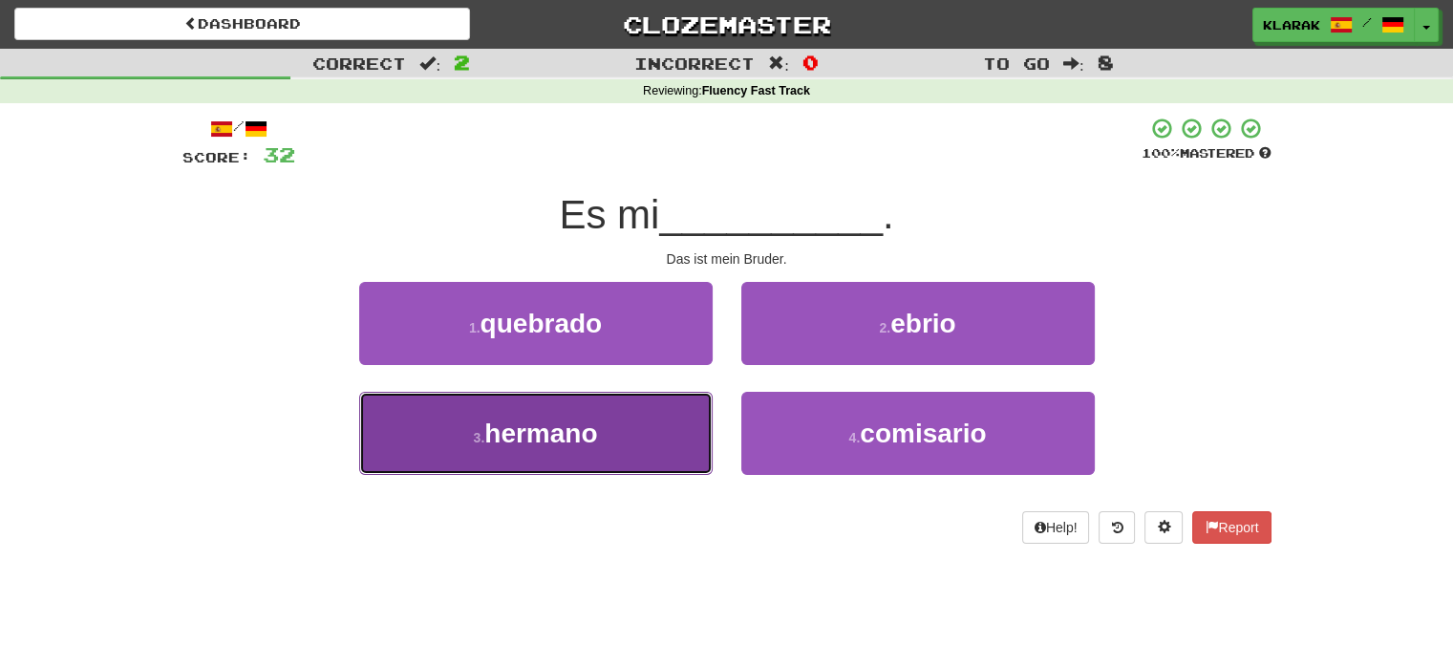
click at [635, 422] on button "3 . hermano" at bounding box center [535, 433] width 353 height 83
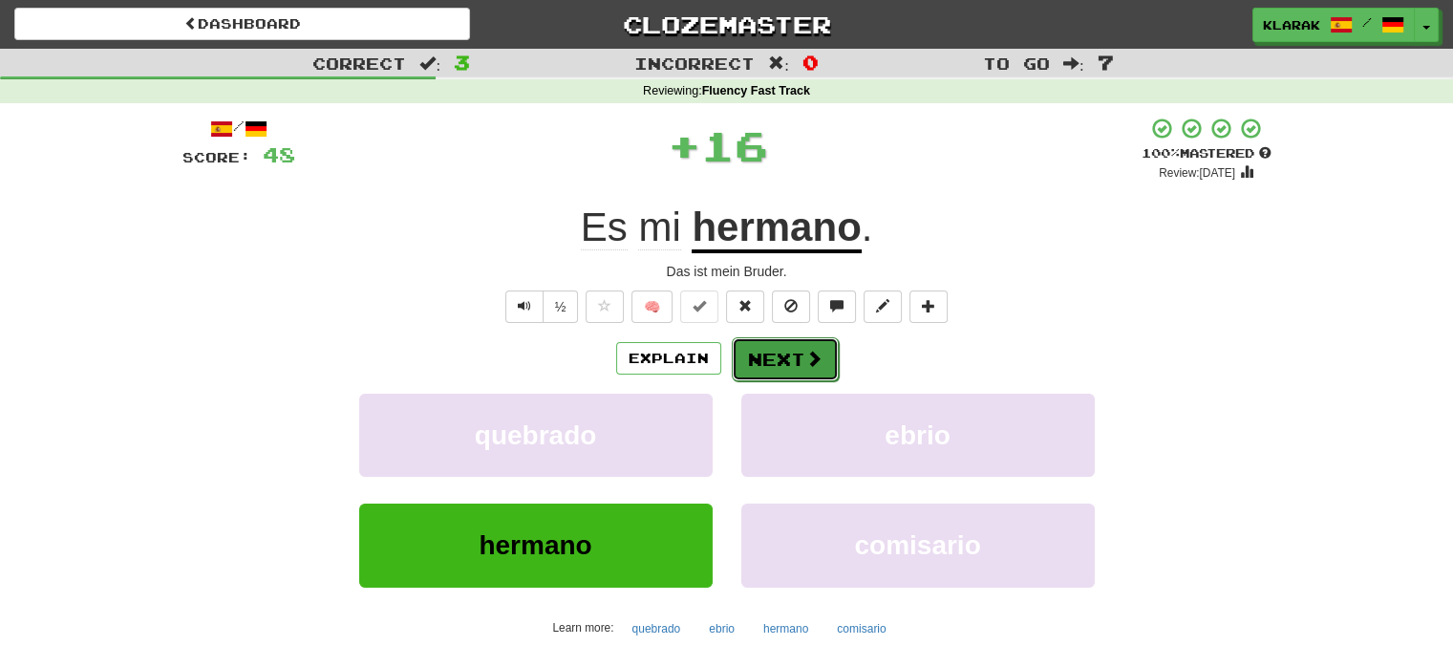
click at [797, 353] on button "Next" at bounding box center [785, 359] width 107 height 44
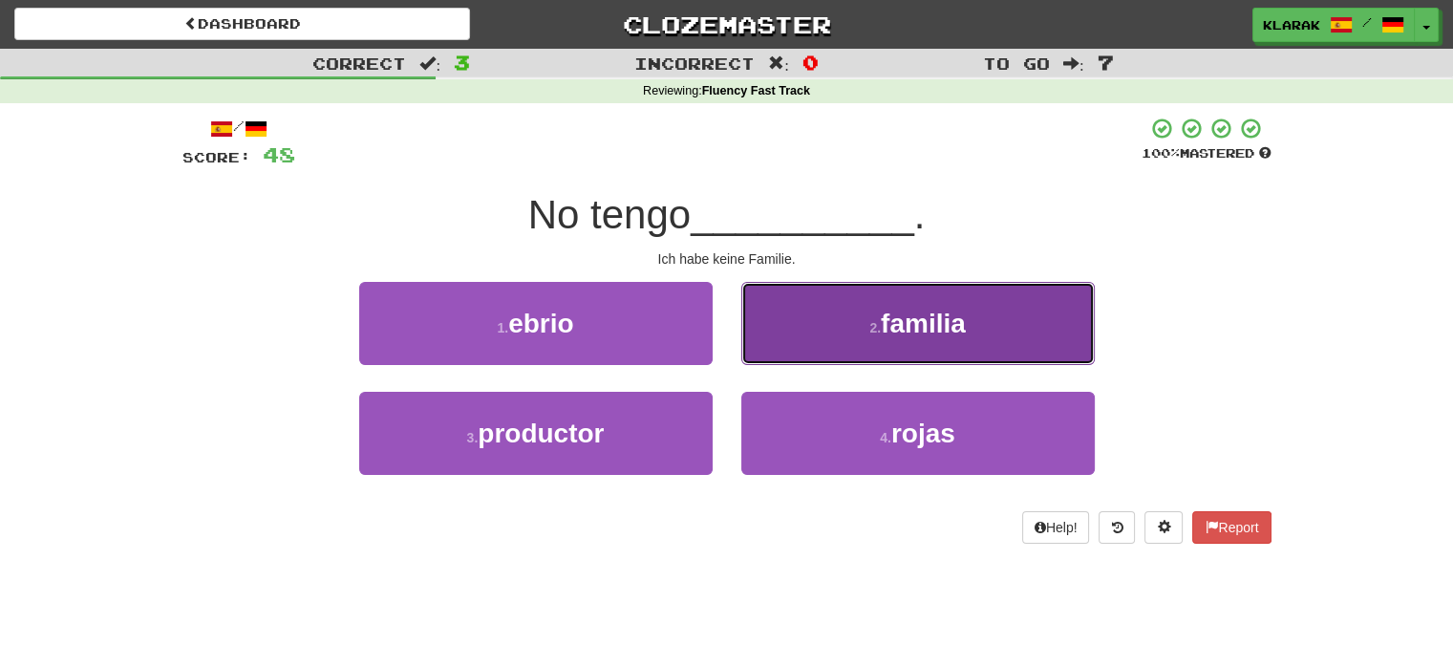
click at [906, 314] on span "familia" at bounding box center [923, 323] width 85 height 30
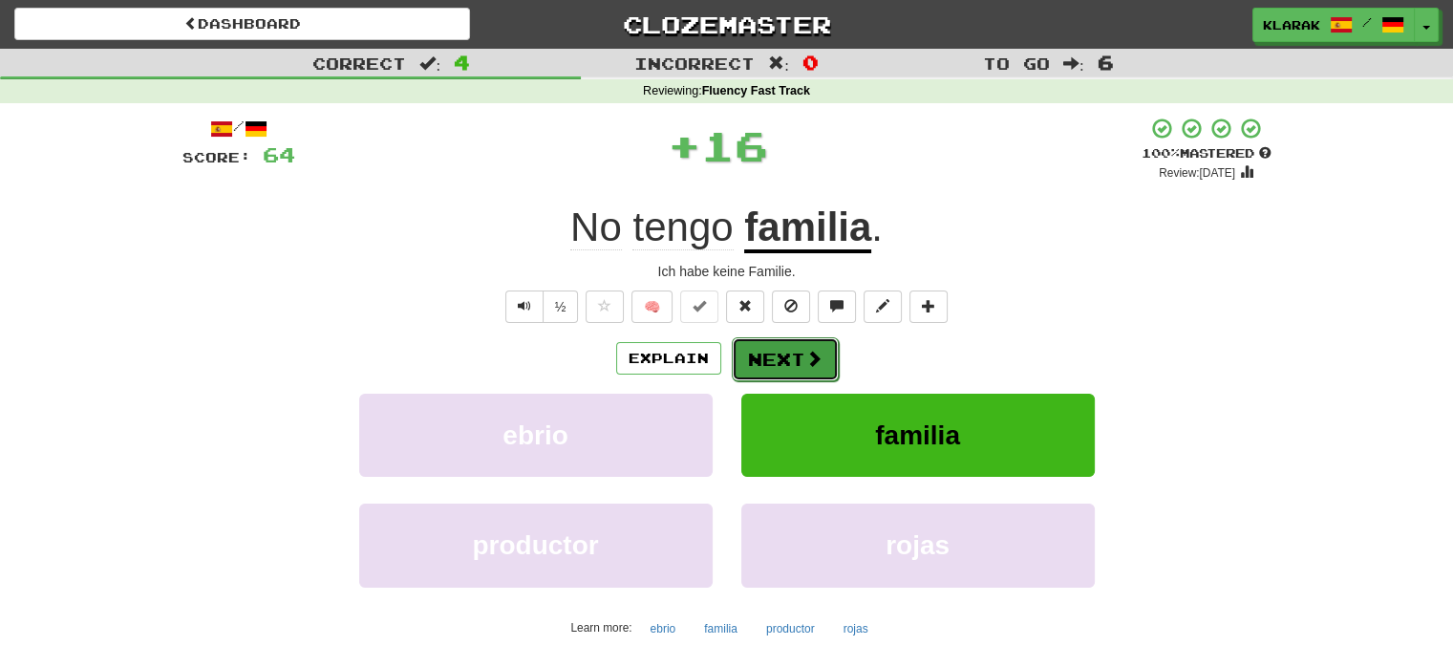
click at [775, 352] on button "Next" at bounding box center [785, 359] width 107 height 44
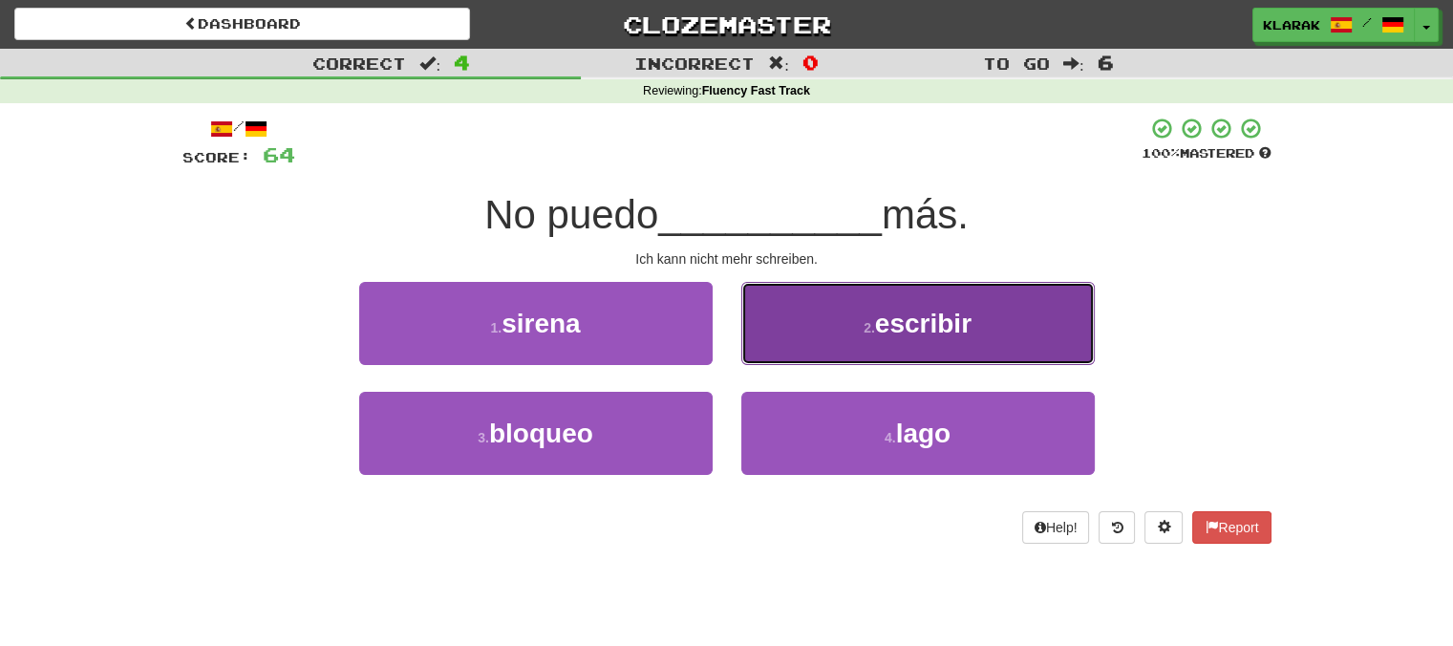
click at [817, 313] on button "2 . escribir" at bounding box center [917, 323] width 353 height 83
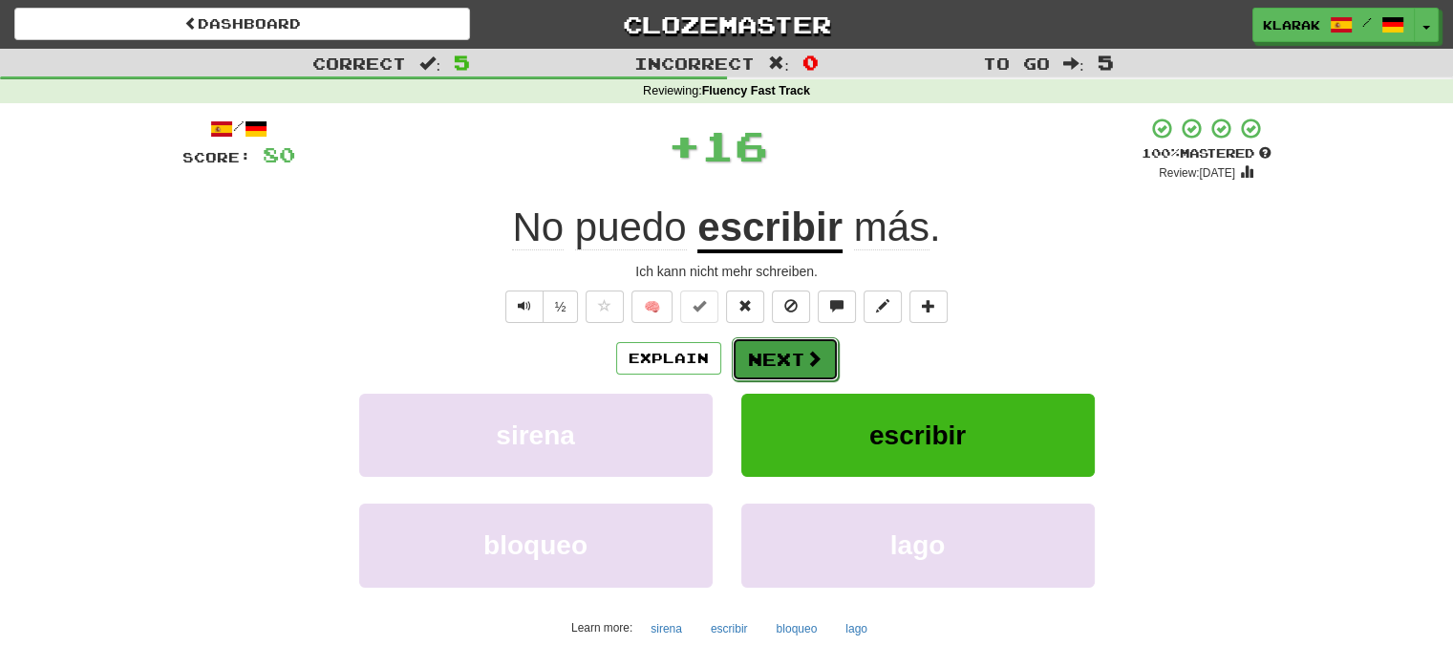
click at [768, 351] on button "Next" at bounding box center [785, 359] width 107 height 44
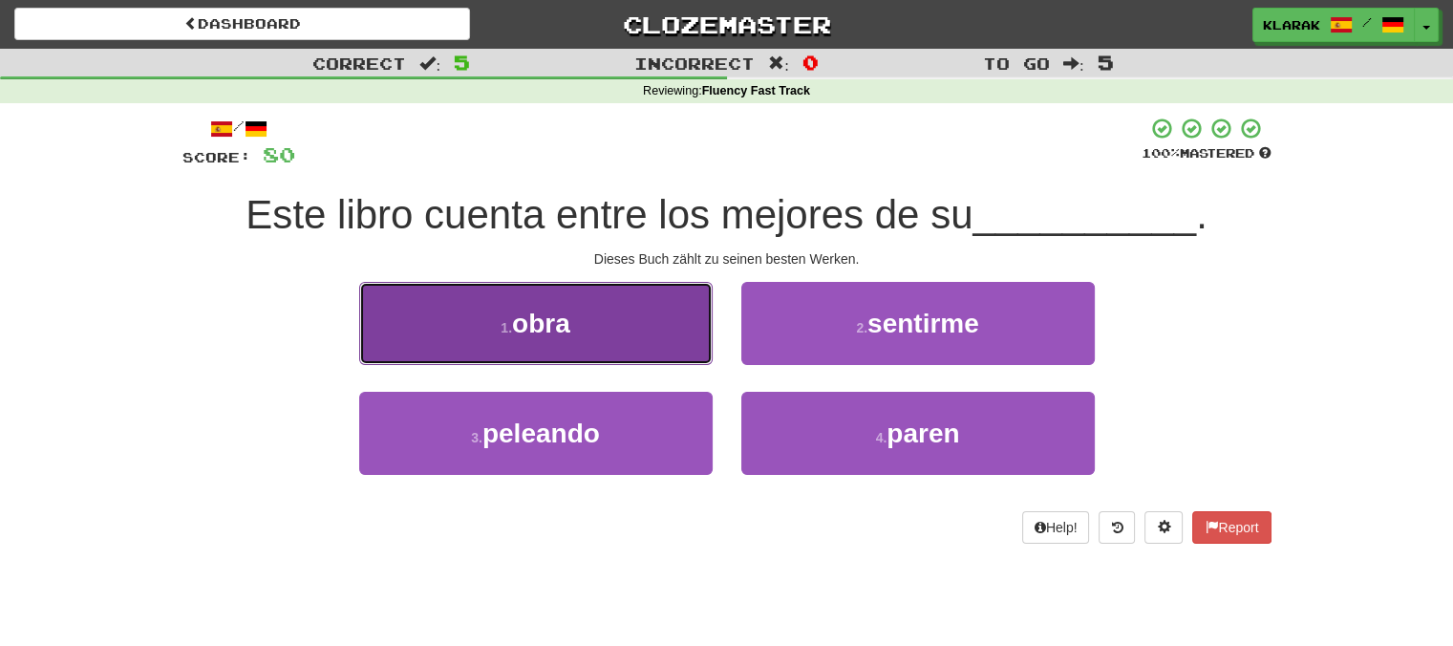
click at [662, 312] on button "1 . obra" at bounding box center [535, 323] width 353 height 83
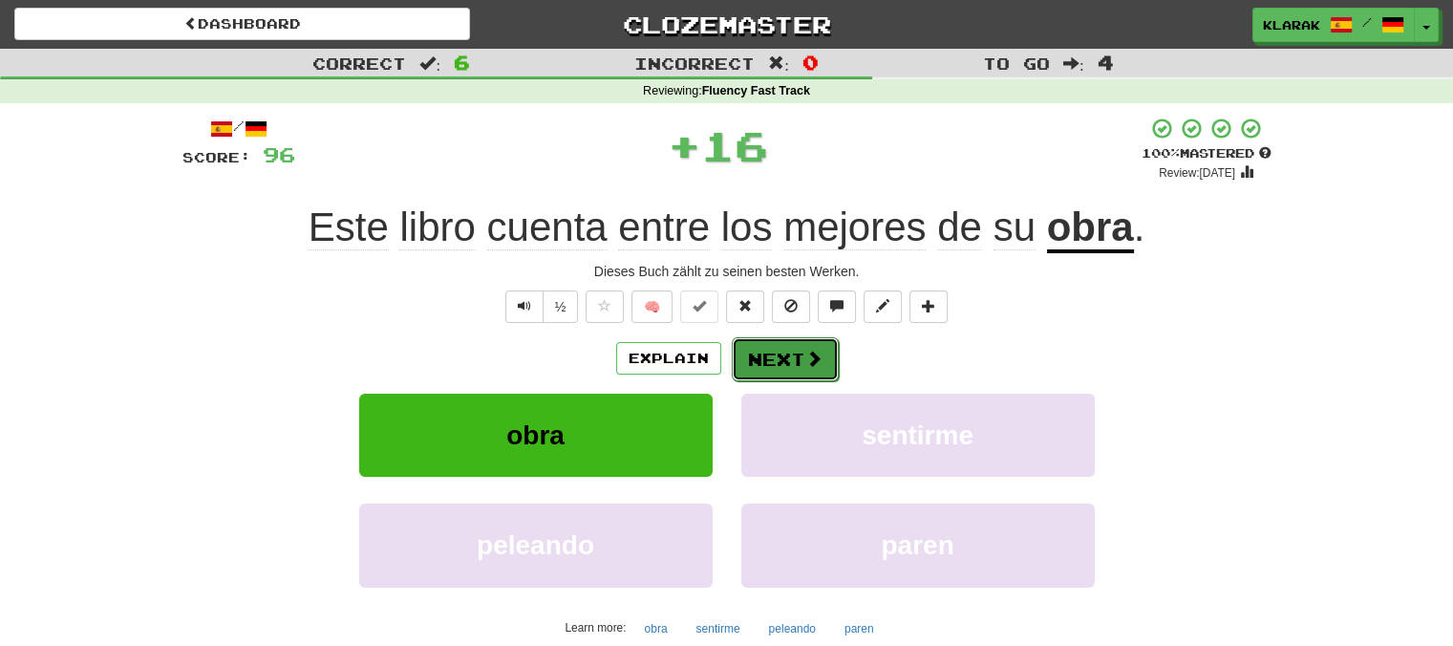
click at [789, 355] on button "Next" at bounding box center [785, 359] width 107 height 44
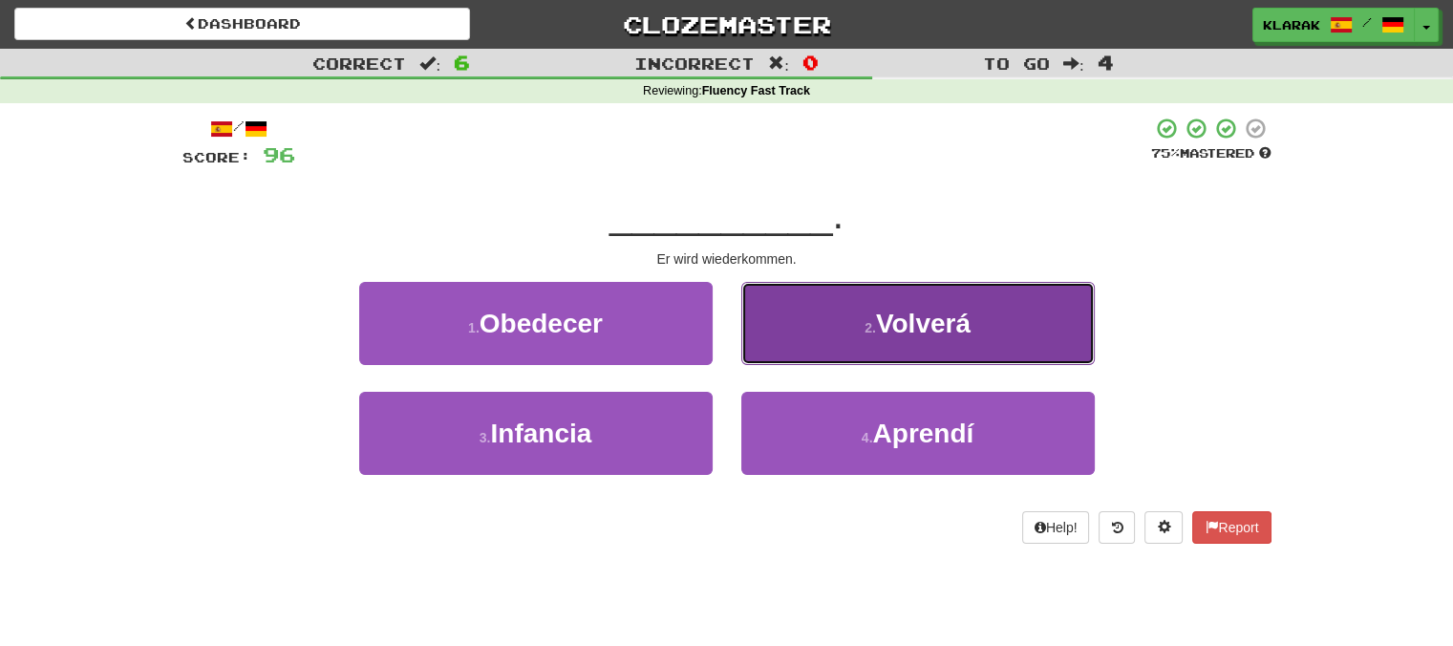
click at [912, 310] on span "Volverá" at bounding box center [923, 323] width 95 height 30
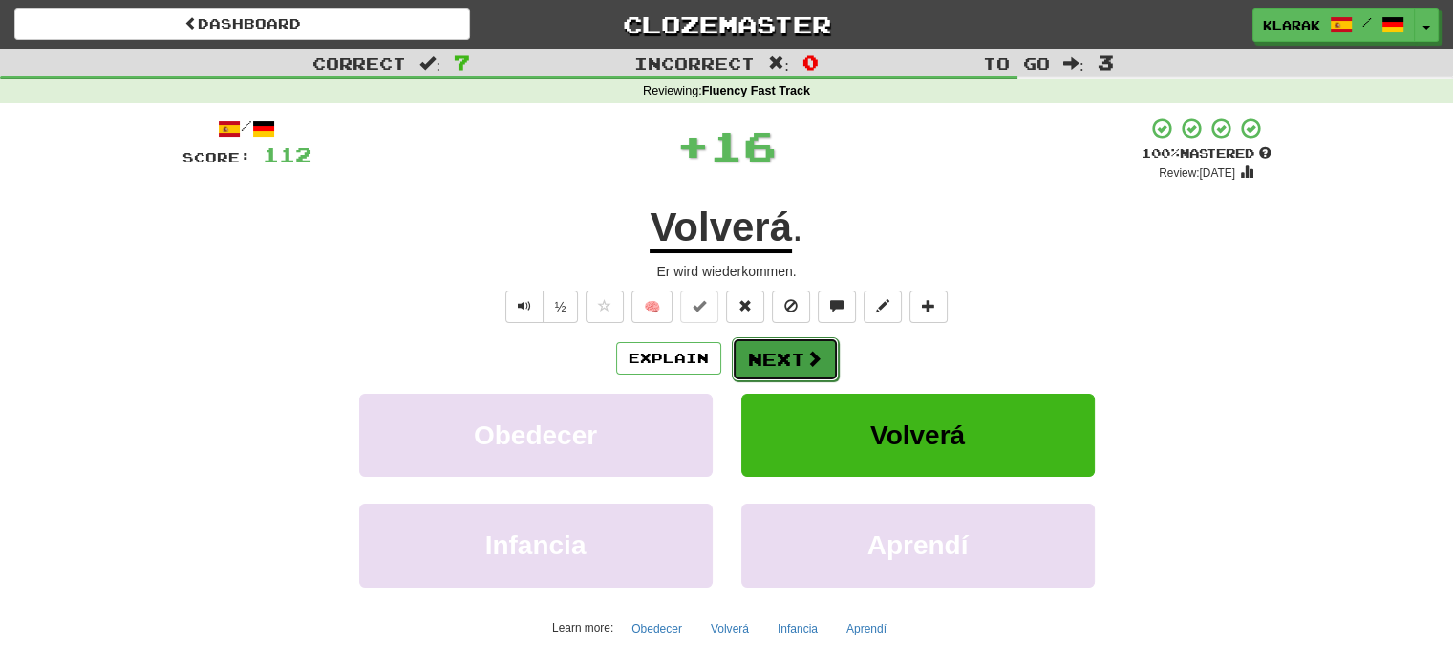
click at [776, 357] on button "Next" at bounding box center [785, 359] width 107 height 44
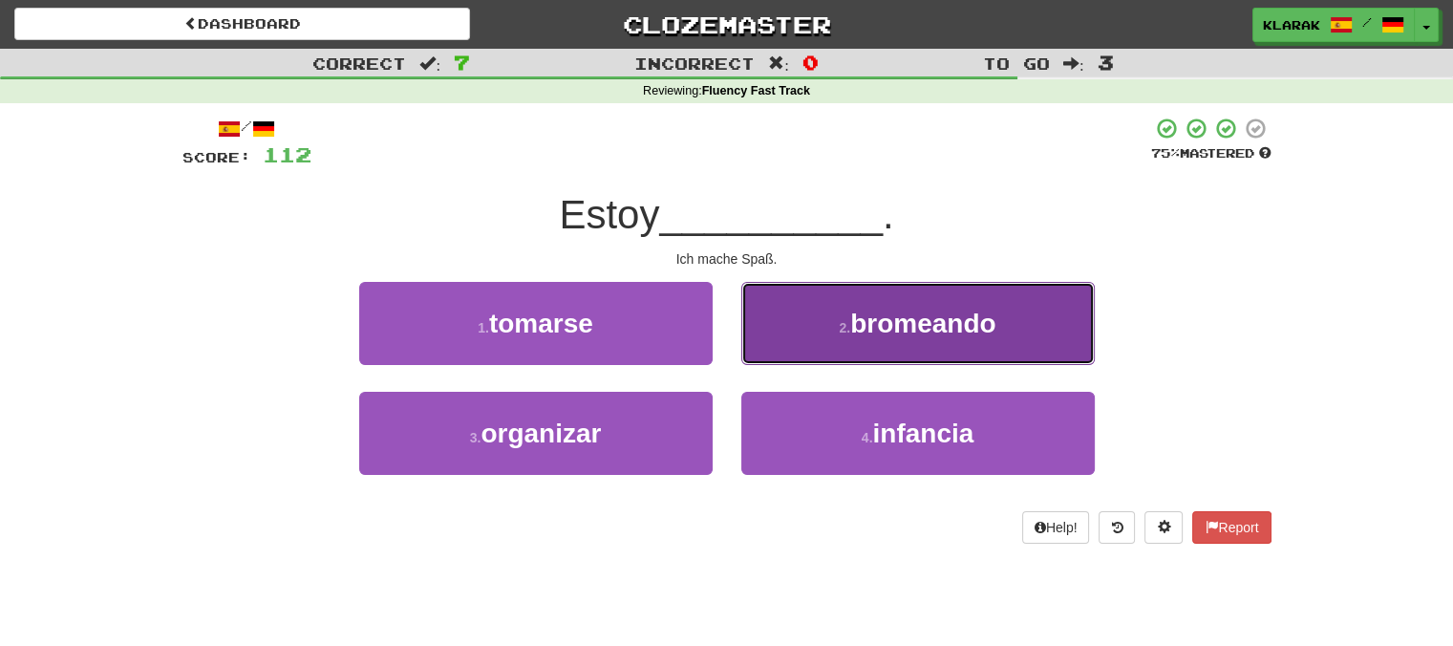
click at [862, 323] on span "bromeando" at bounding box center [922, 323] width 145 height 30
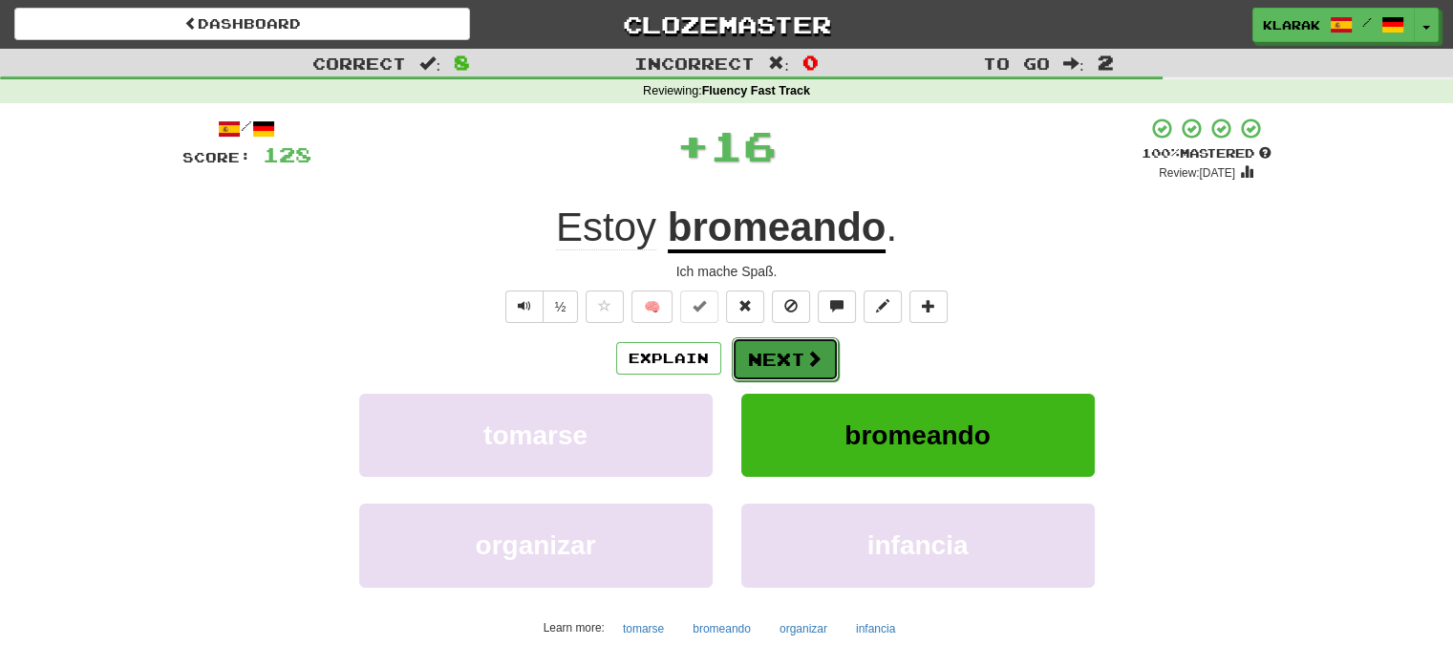
click at [779, 355] on button "Next" at bounding box center [785, 359] width 107 height 44
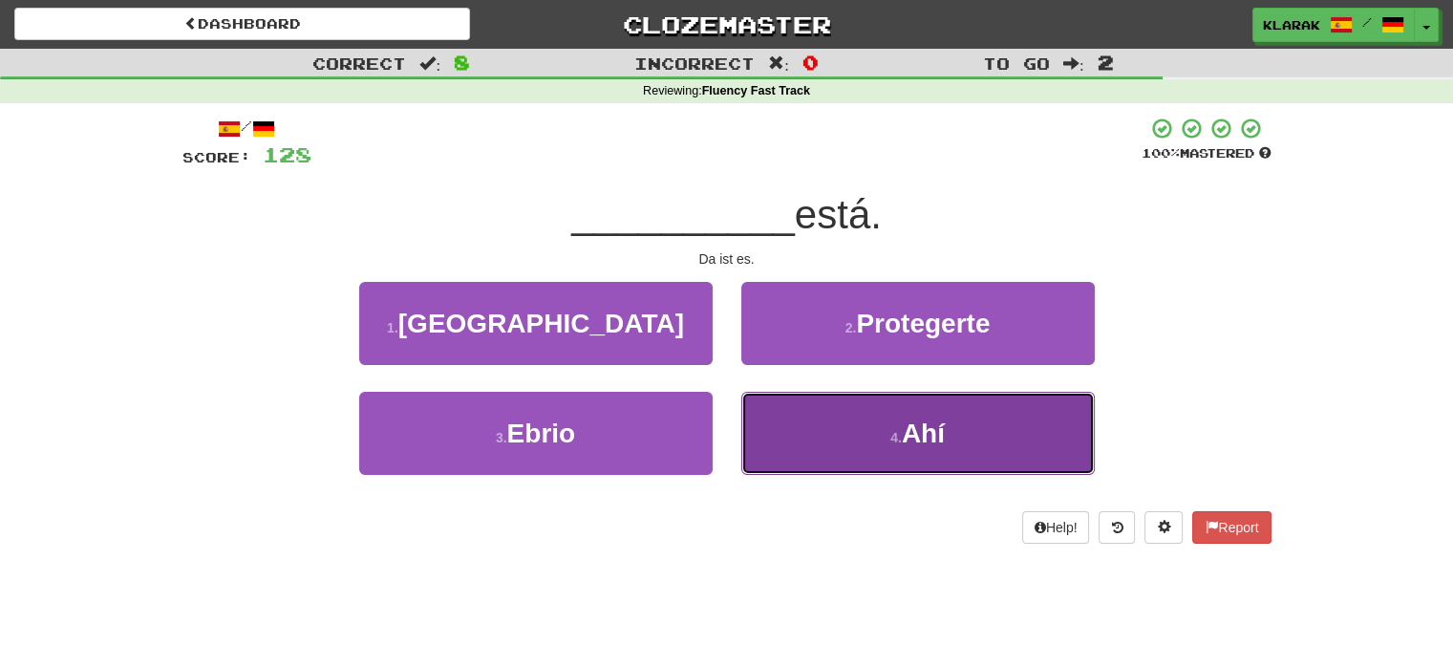
click at [943, 433] on span "Ahí" at bounding box center [923, 433] width 43 height 30
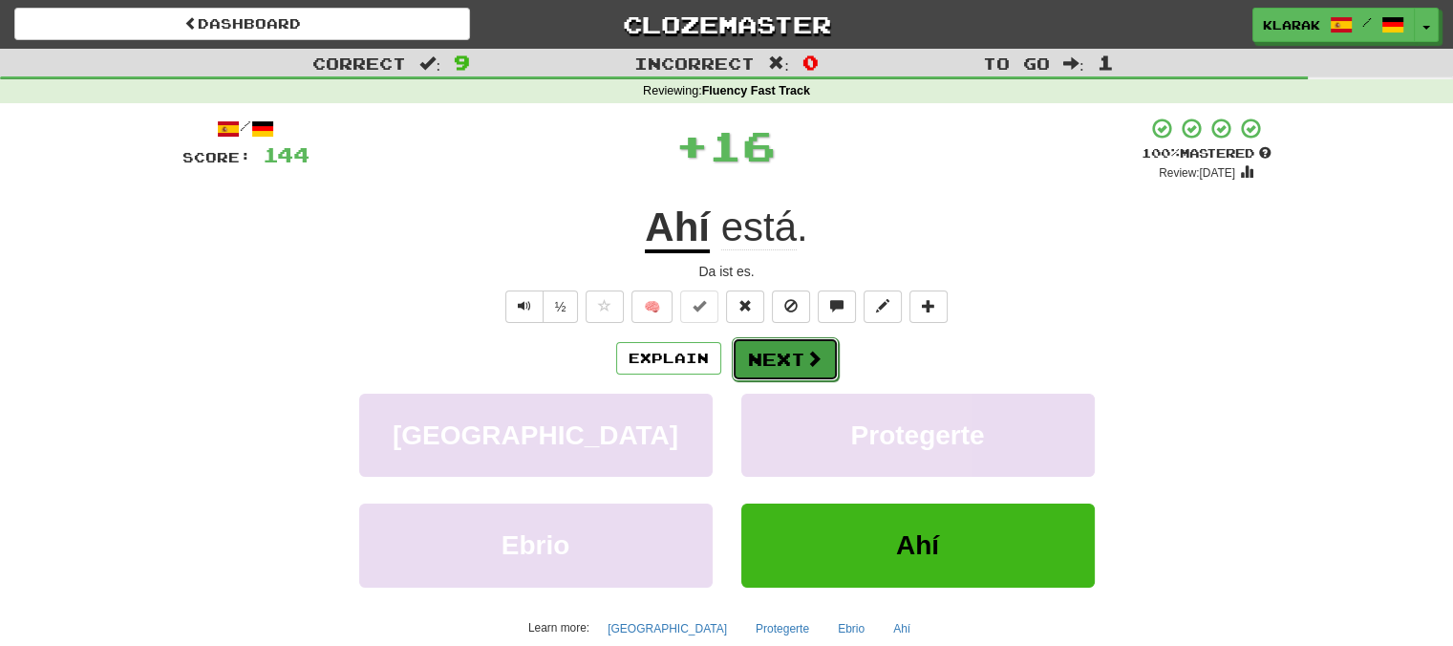
click at [796, 350] on button "Next" at bounding box center [785, 359] width 107 height 44
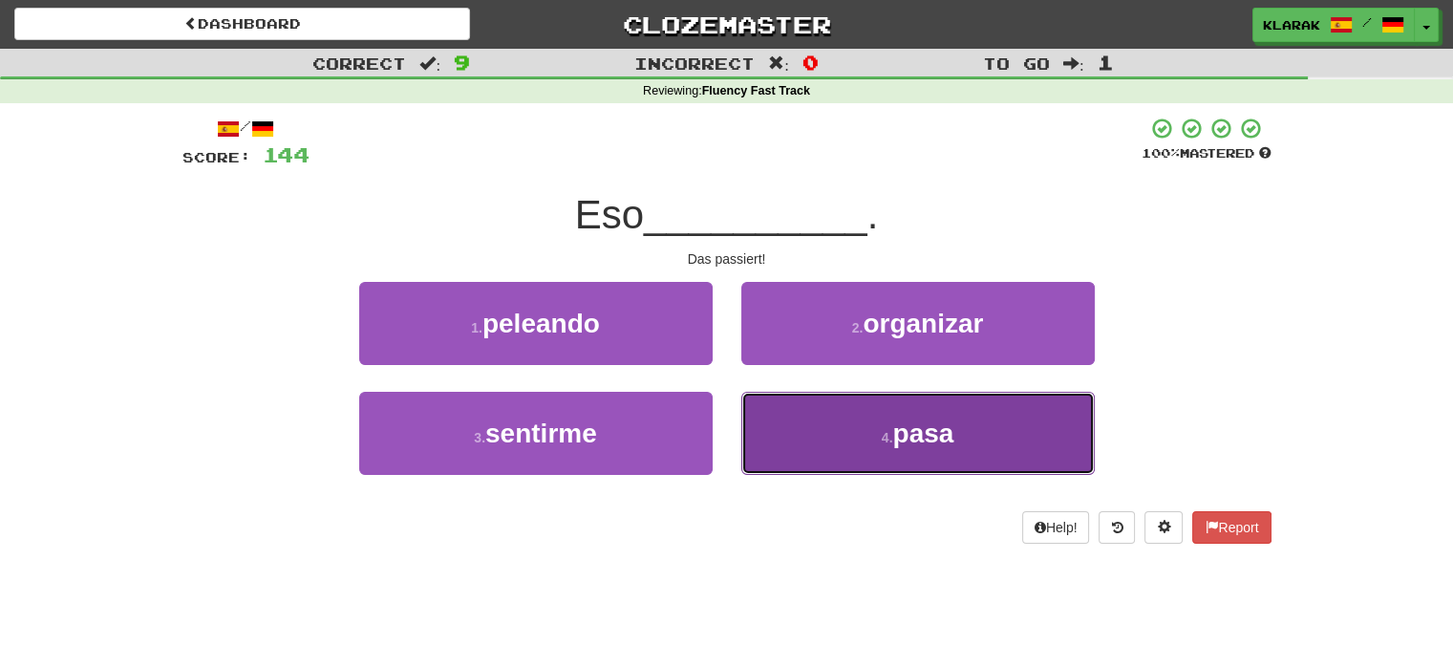
click at [878, 429] on button "4 . pasa" at bounding box center [917, 433] width 353 height 83
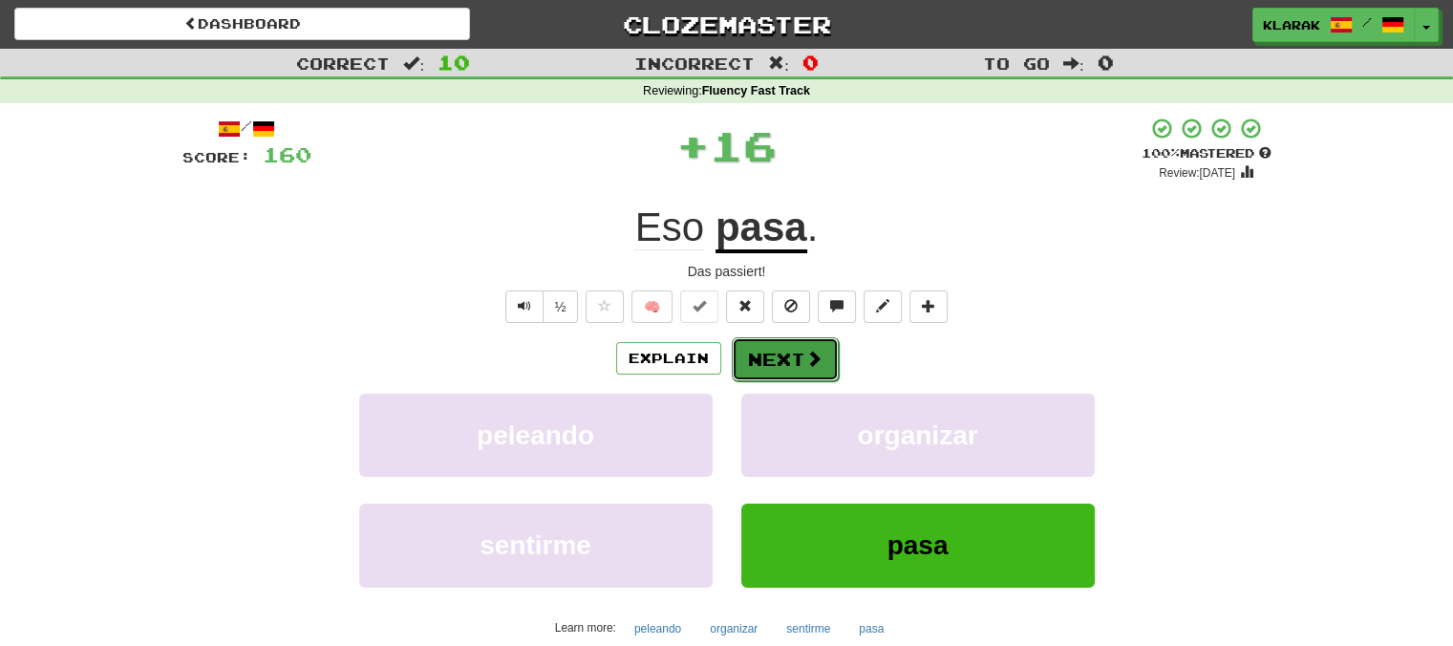
click at [783, 354] on button "Next" at bounding box center [785, 359] width 107 height 44
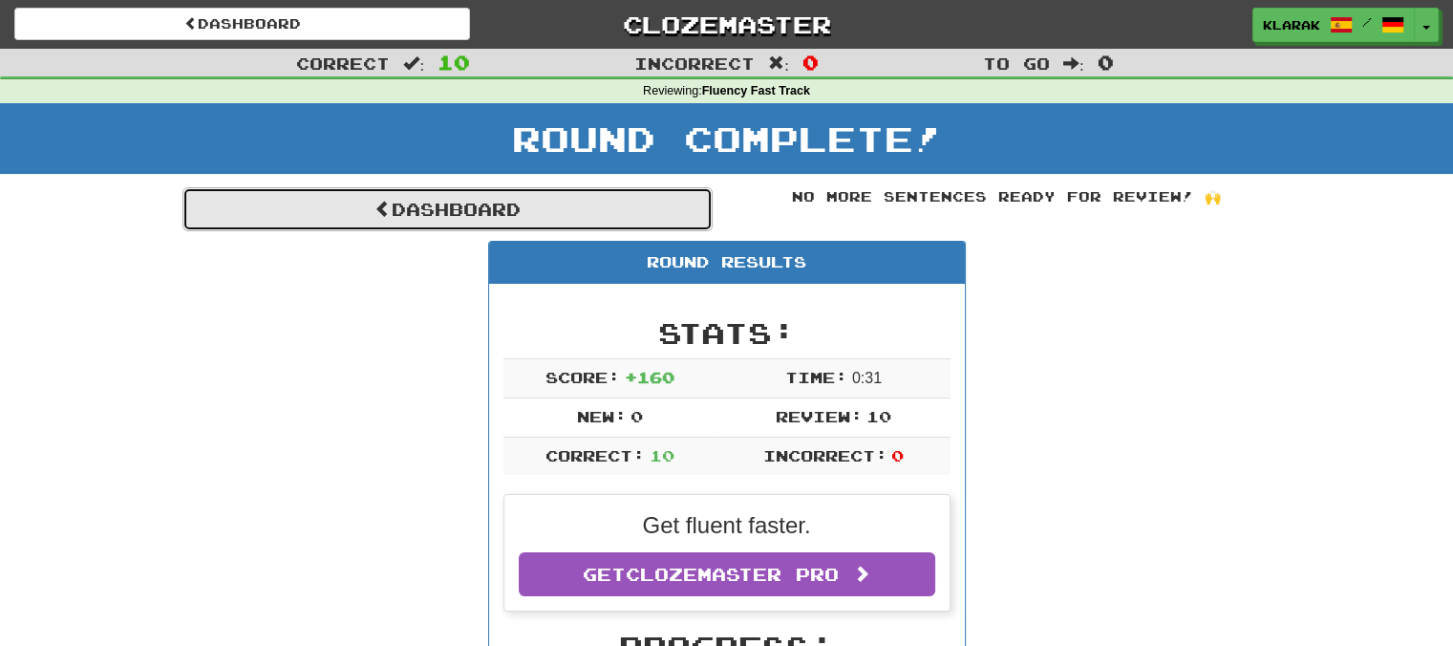
click at [454, 208] on link "Dashboard" at bounding box center [447, 209] width 530 height 44
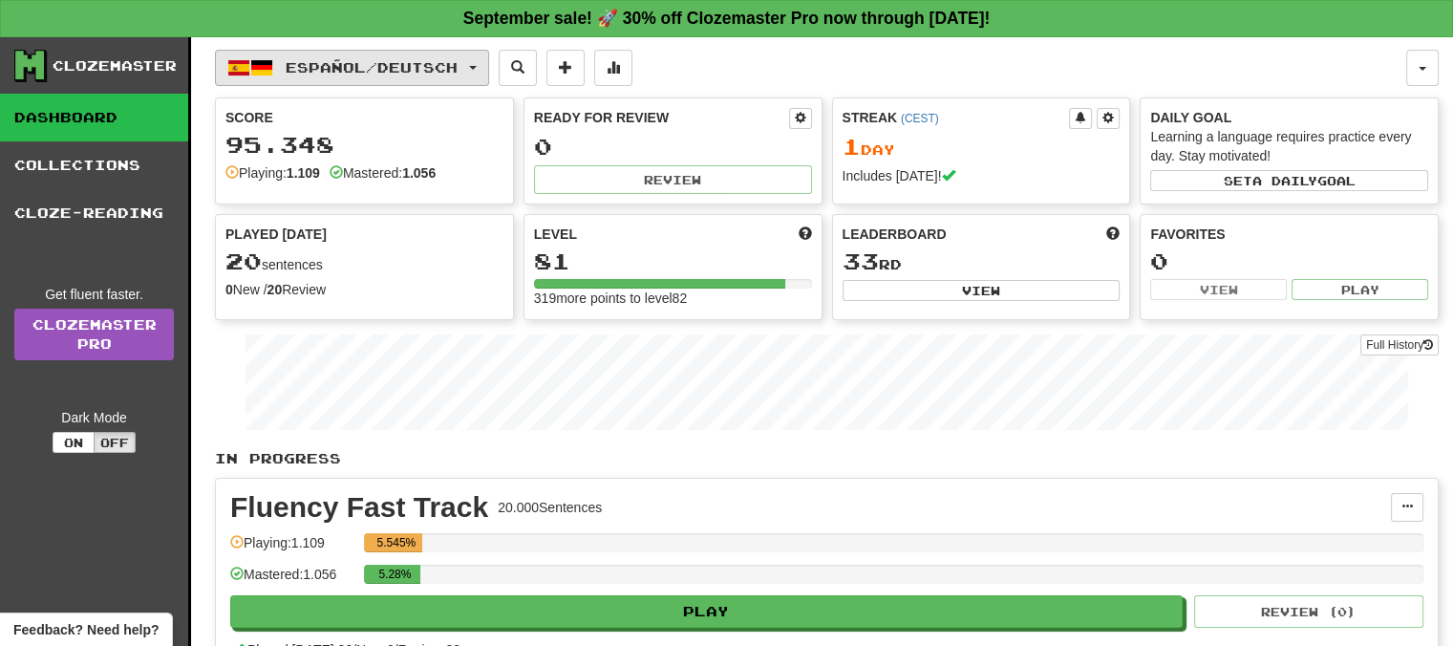
click at [484, 59] on button "Español / Deutsch" at bounding box center [352, 68] width 274 height 36
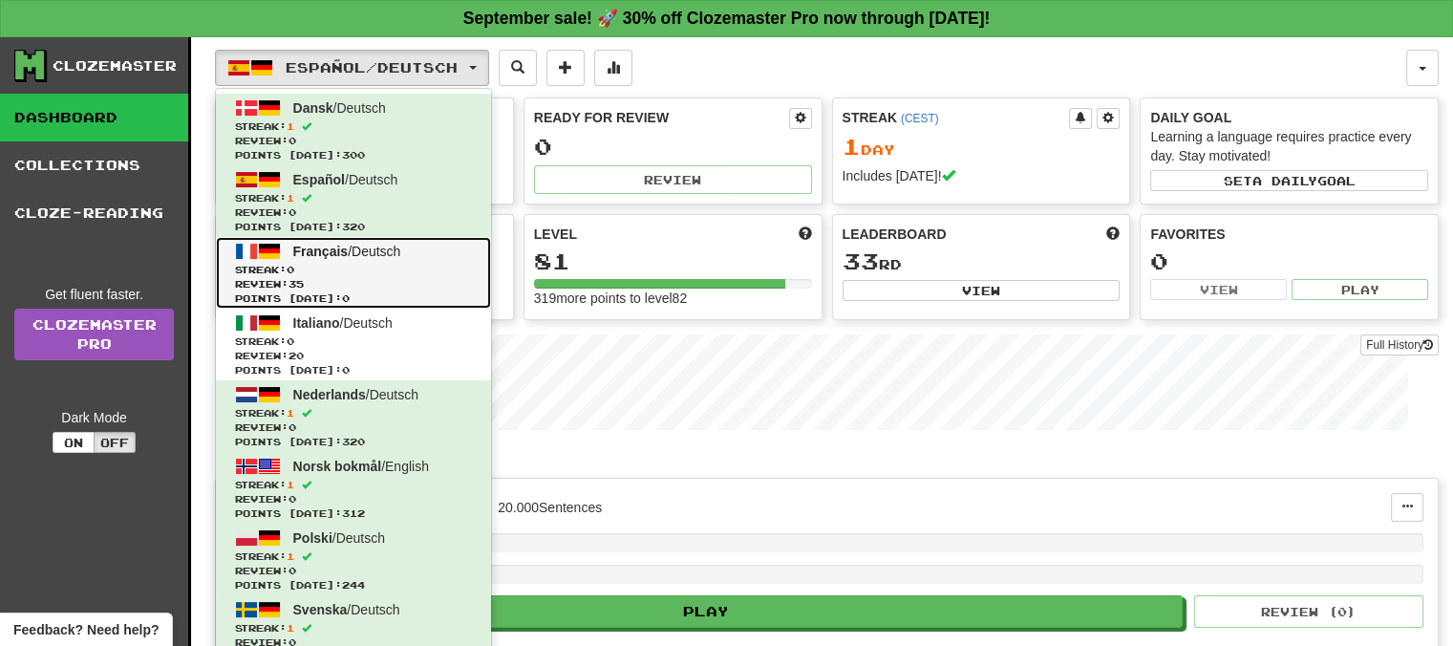
click at [316, 245] on span "Français" at bounding box center [320, 251] width 55 height 15
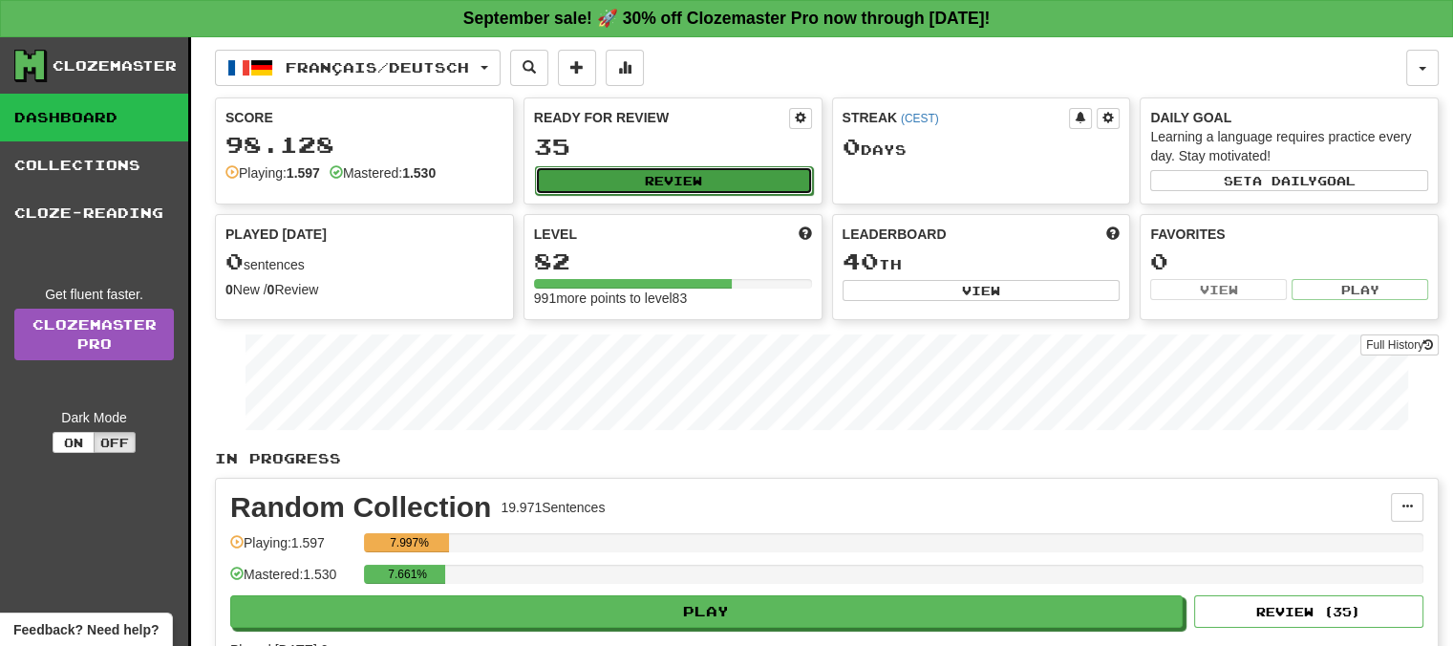
click at [649, 180] on button "Review" at bounding box center [674, 180] width 278 height 29
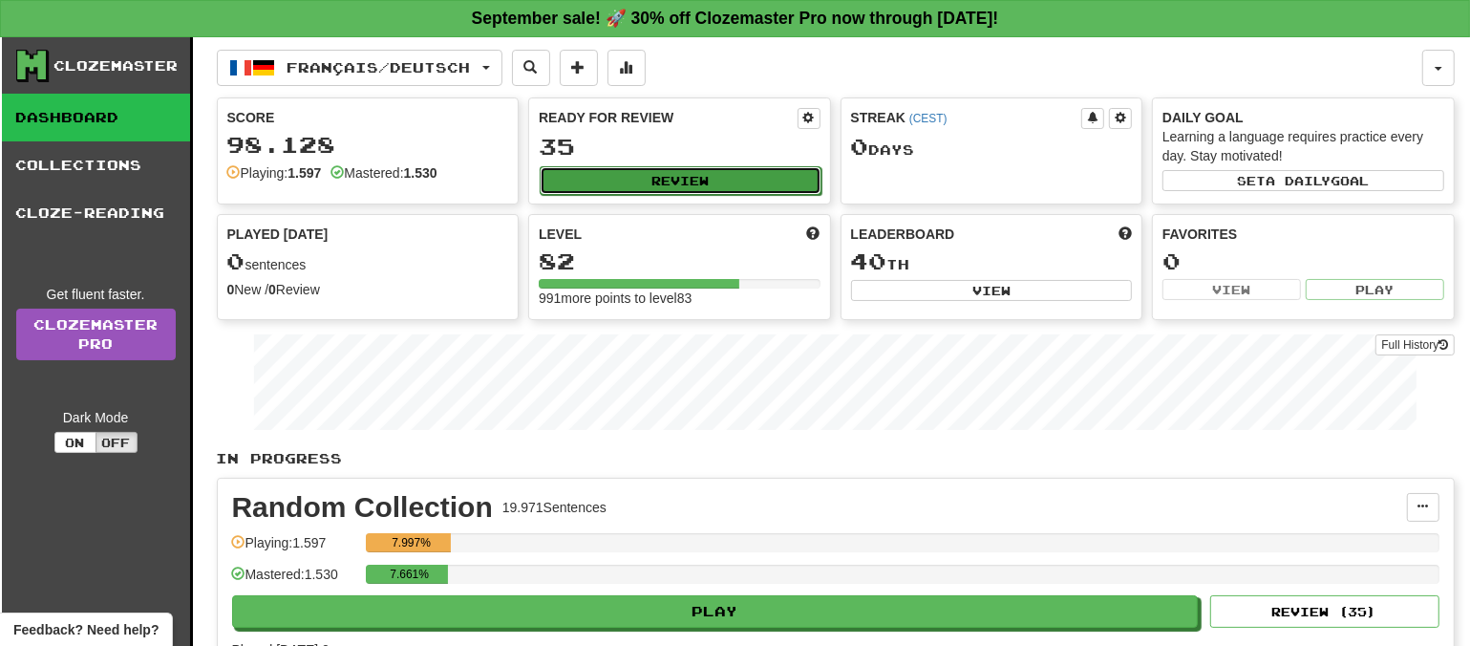
select select "**"
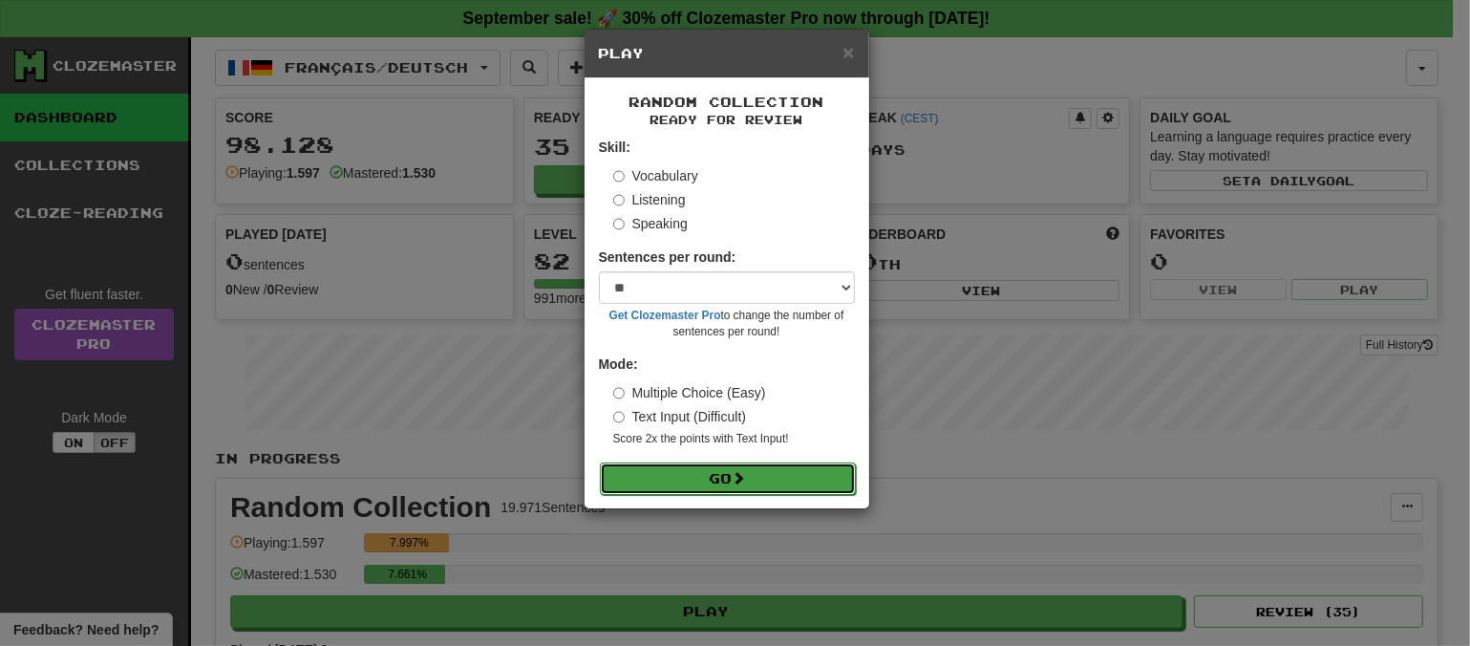
click at [718, 474] on button "Go" at bounding box center [728, 478] width 256 height 32
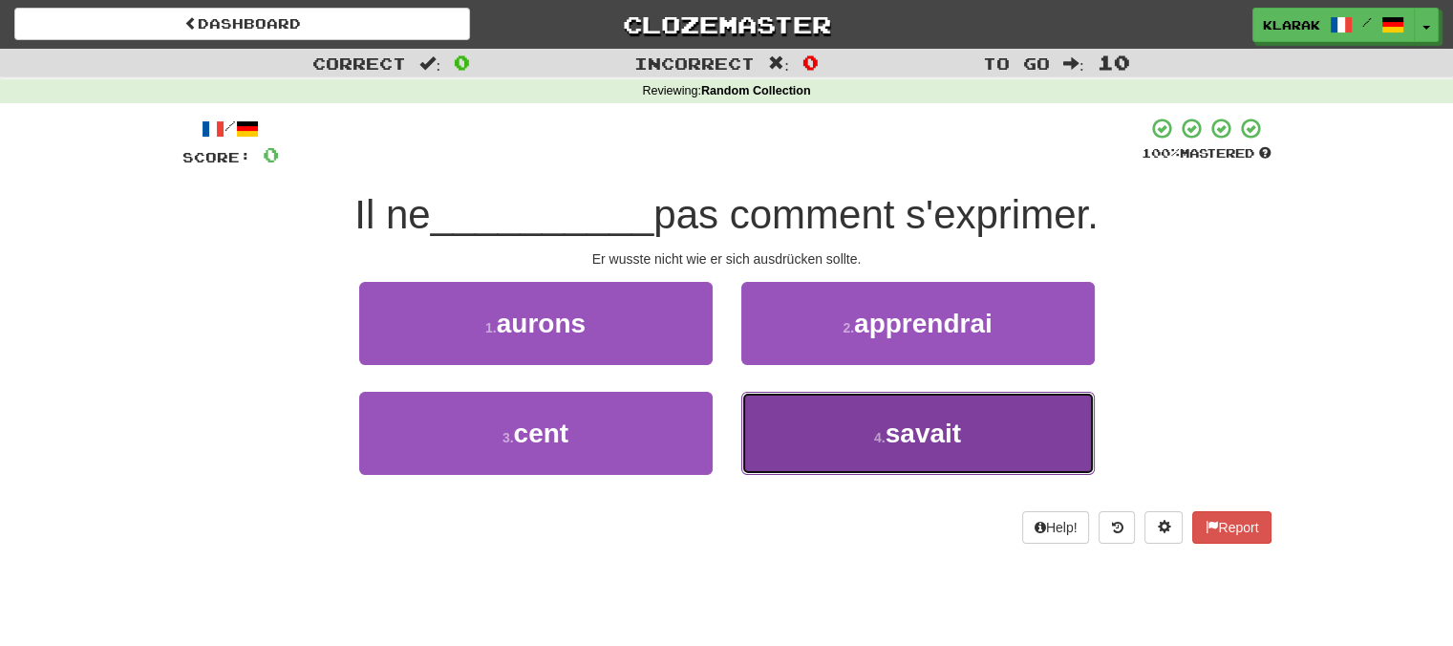
click at [858, 428] on button "4 . savait" at bounding box center [917, 433] width 353 height 83
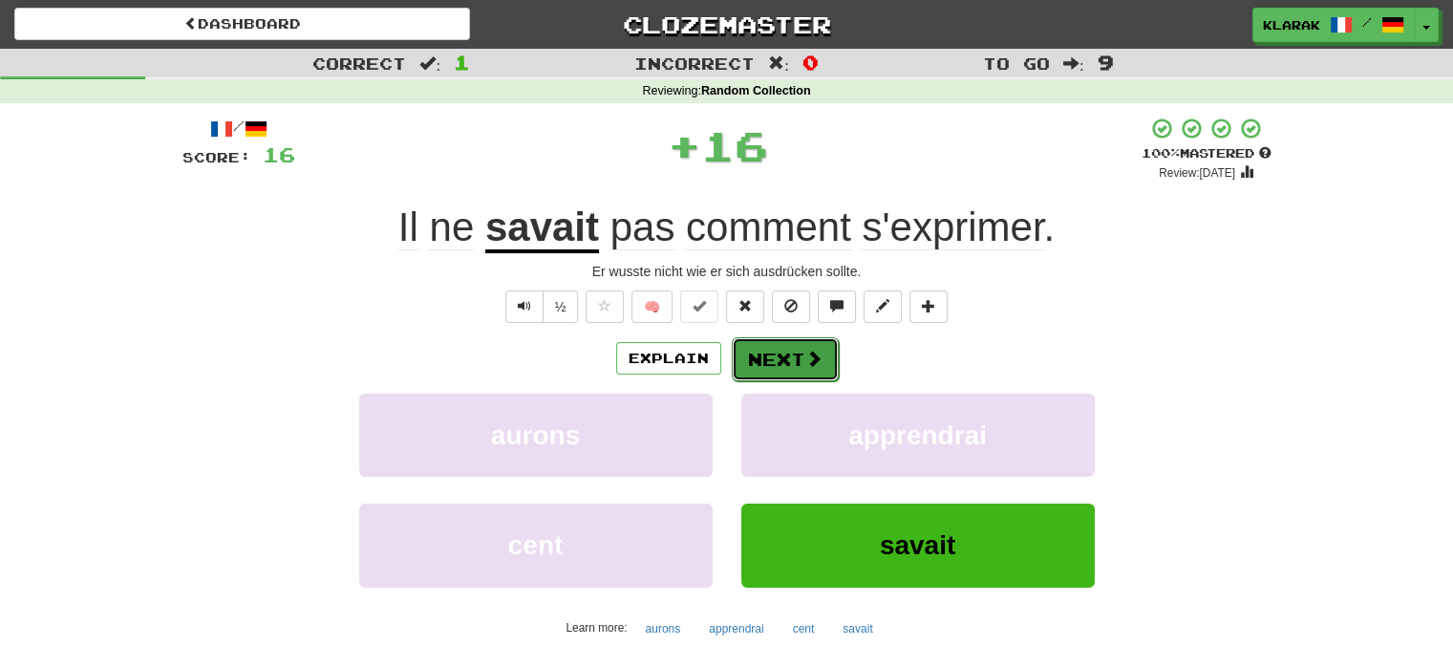
click at [806, 350] on span at bounding box center [813, 358] width 17 height 17
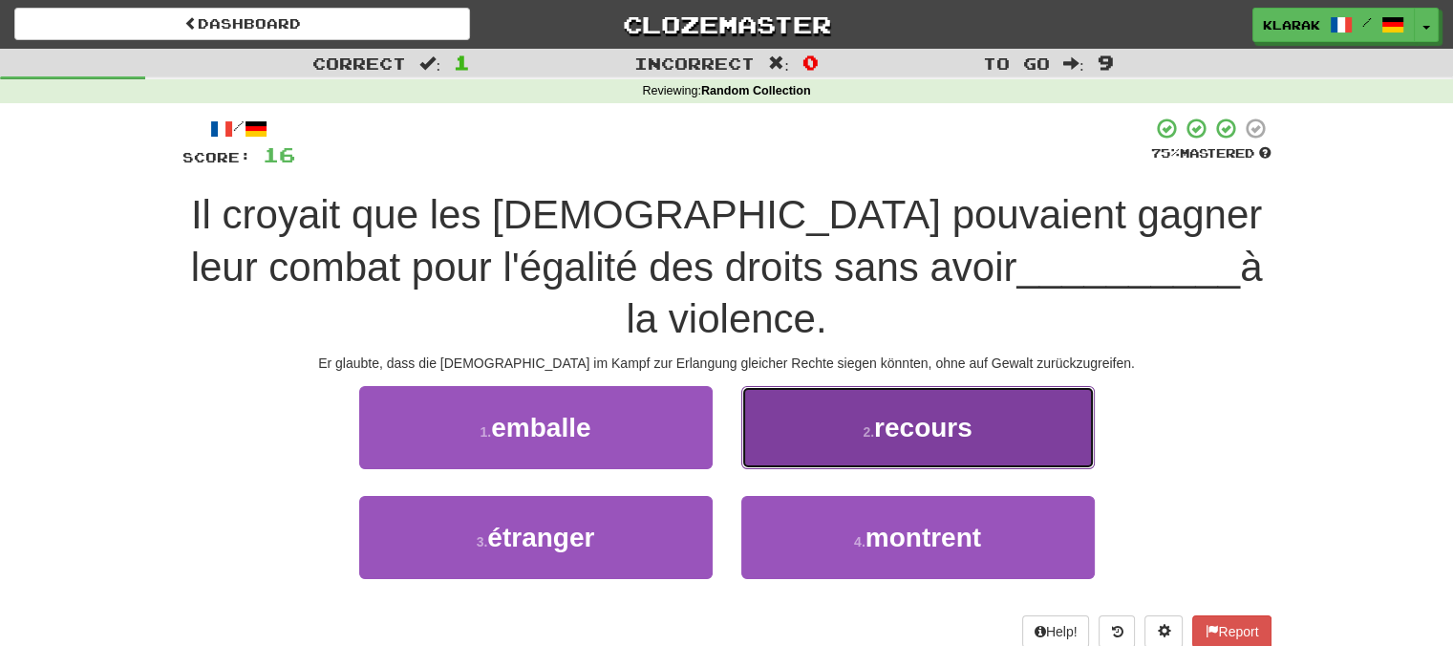
click at [821, 386] on button "2 . recours" at bounding box center [917, 427] width 353 height 83
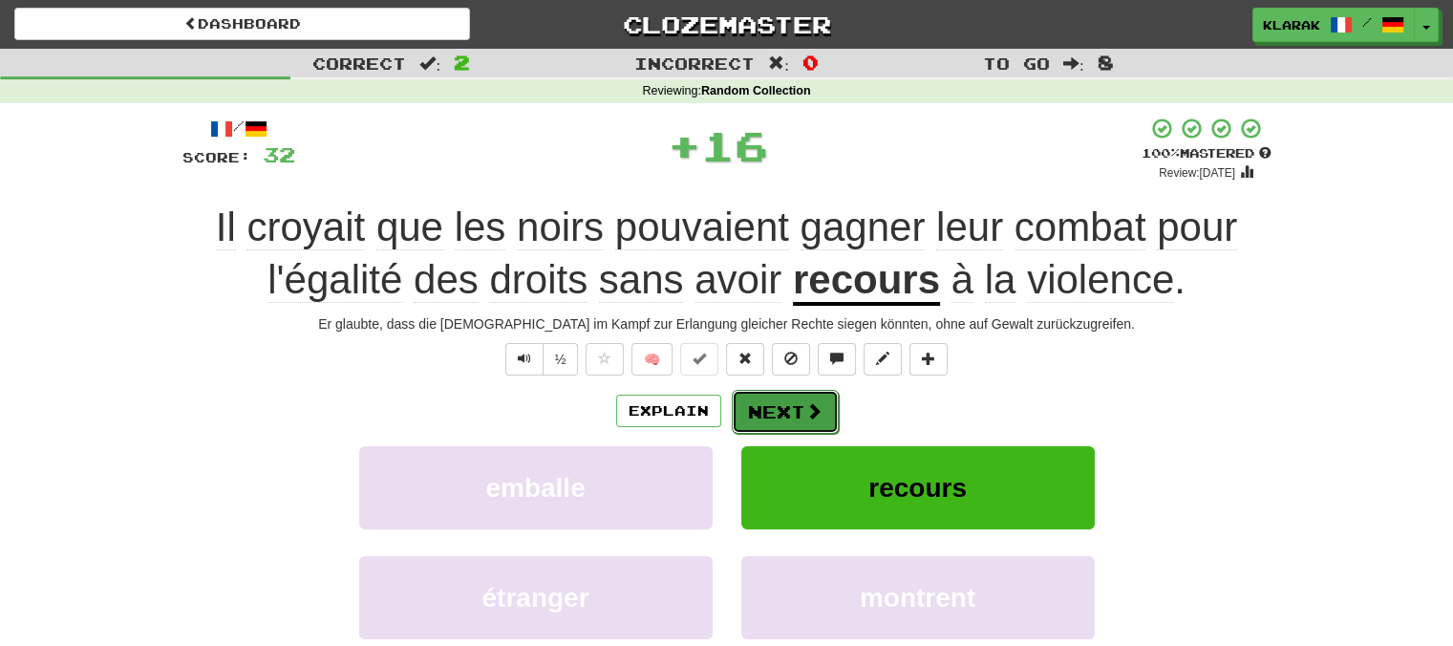
click at [772, 404] on button "Next" at bounding box center [785, 412] width 107 height 44
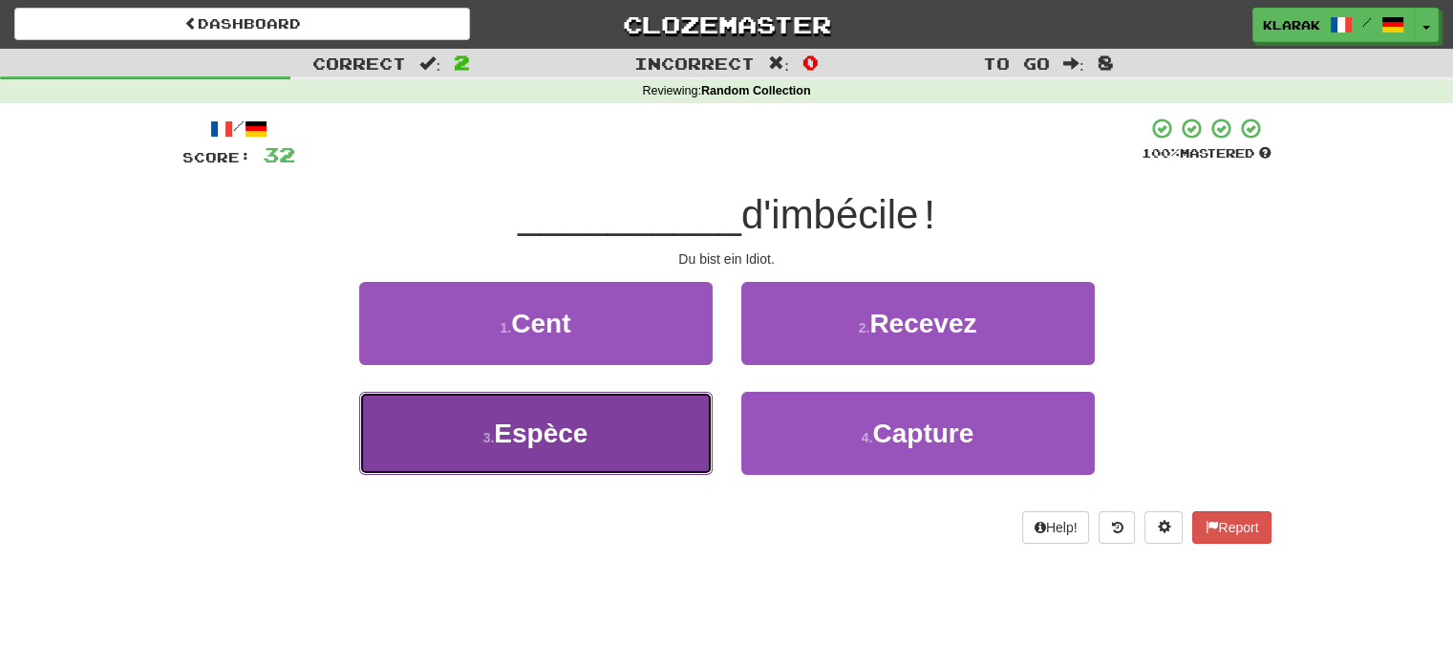
click at [610, 418] on button "3 . Espèce" at bounding box center [535, 433] width 353 height 83
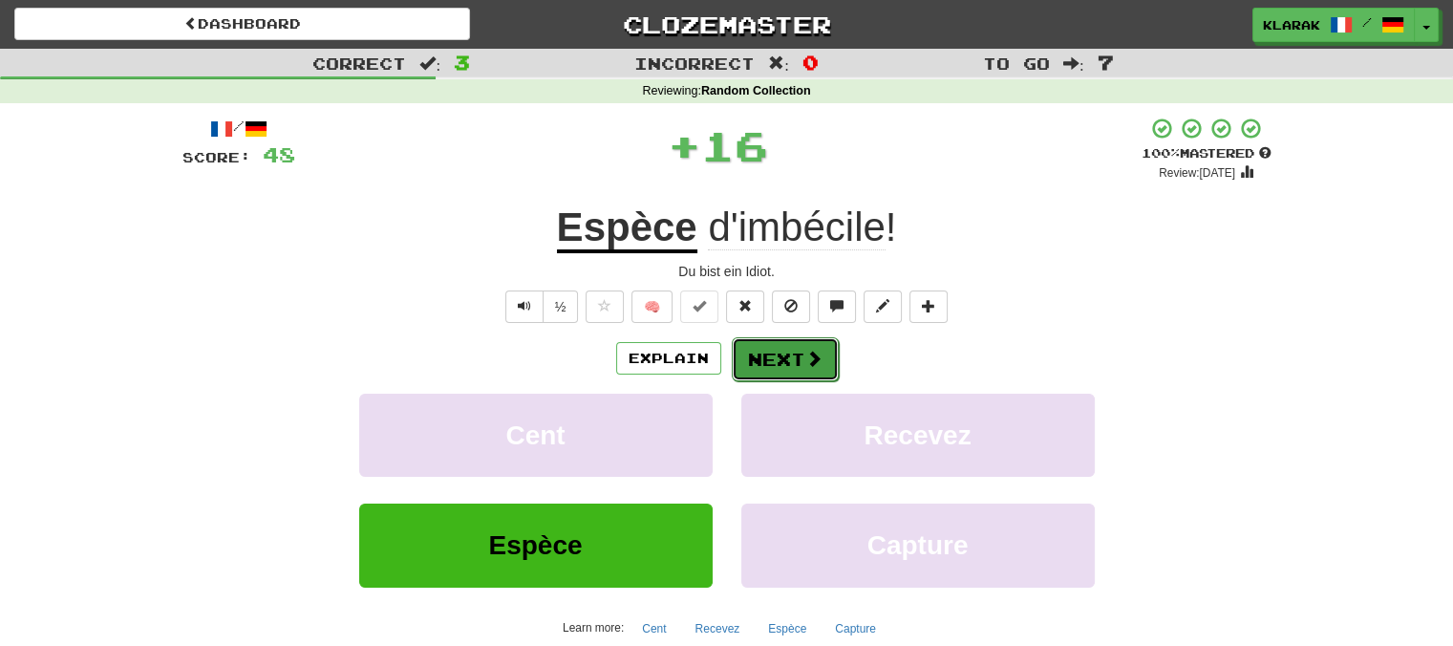
click at [770, 347] on button "Next" at bounding box center [785, 359] width 107 height 44
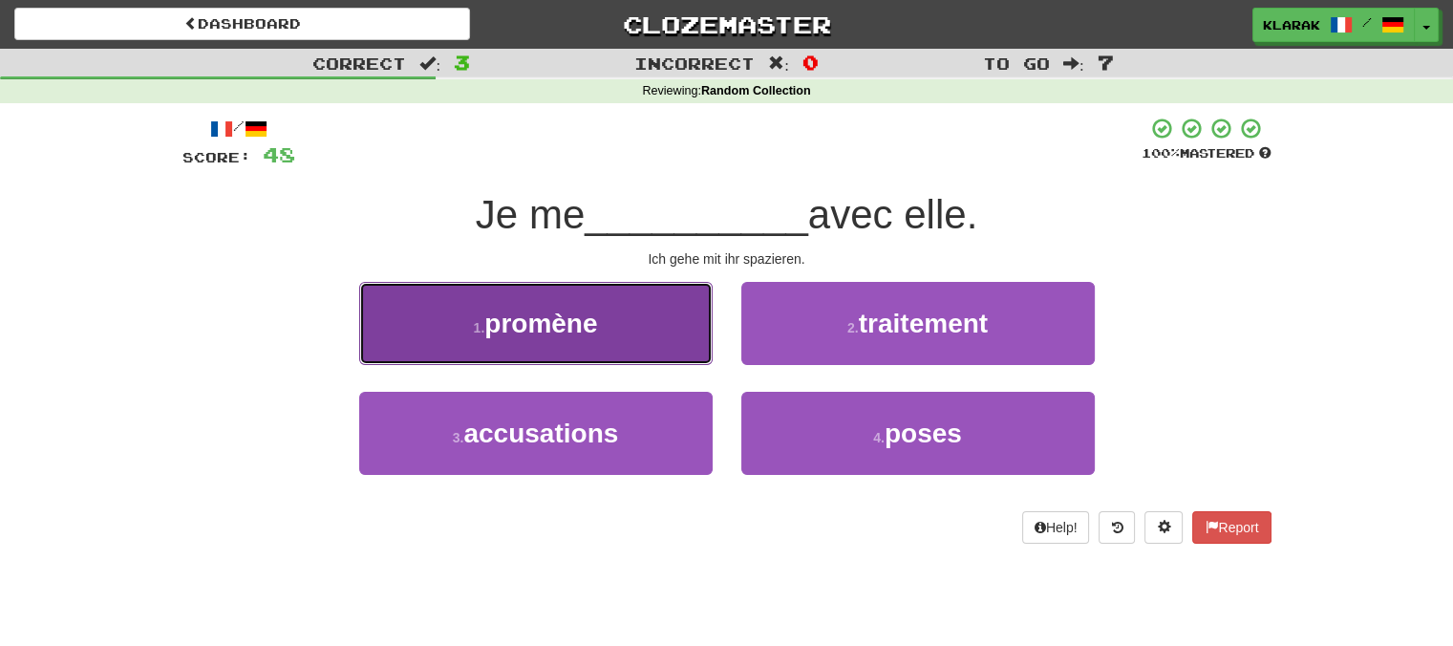
click at [664, 308] on button "1 . promène" at bounding box center [535, 323] width 353 height 83
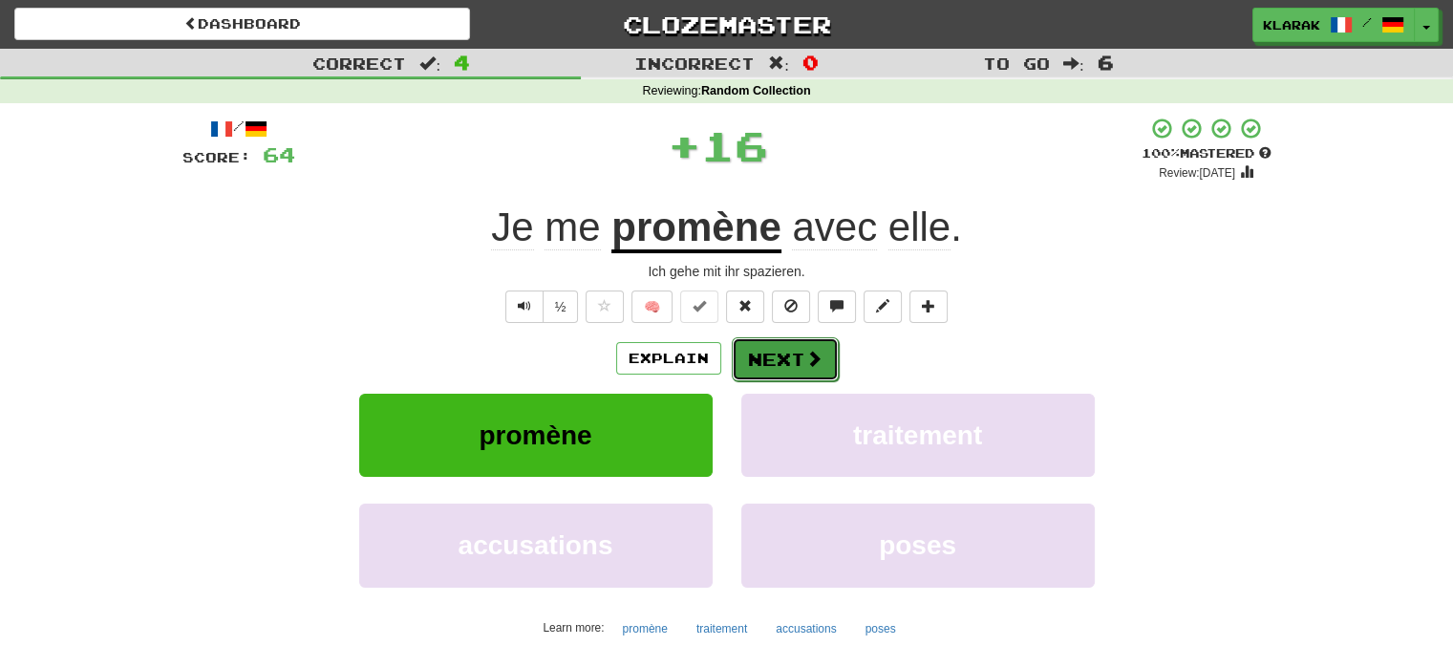
click at [792, 351] on button "Next" at bounding box center [785, 359] width 107 height 44
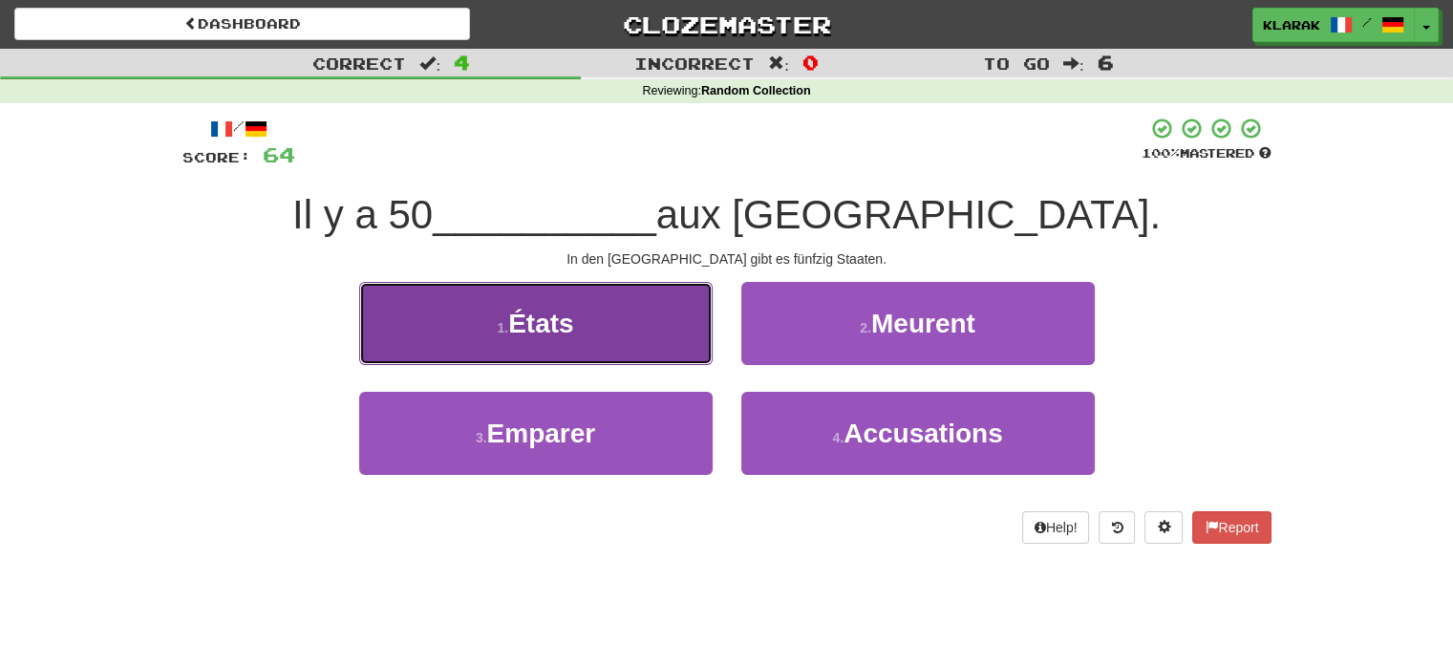
click at [634, 312] on button "1 . États" at bounding box center [535, 323] width 353 height 83
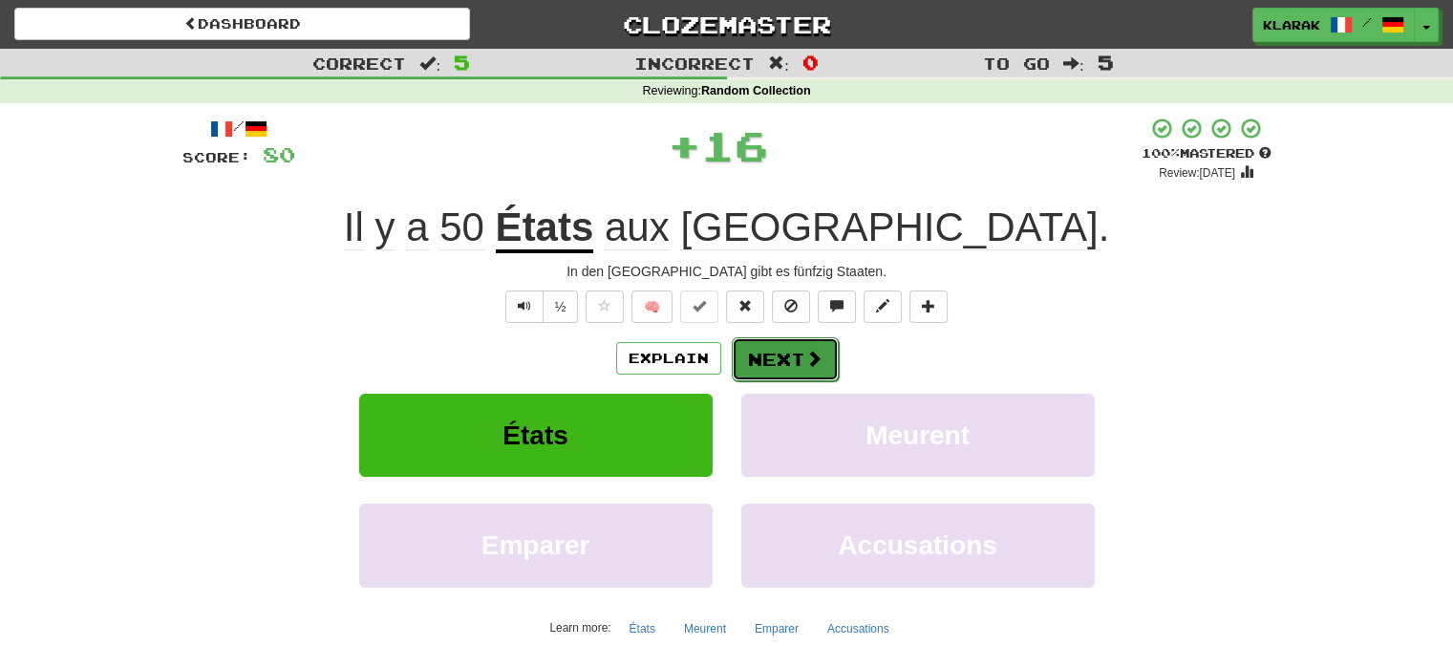
click at [768, 352] on button "Next" at bounding box center [785, 359] width 107 height 44
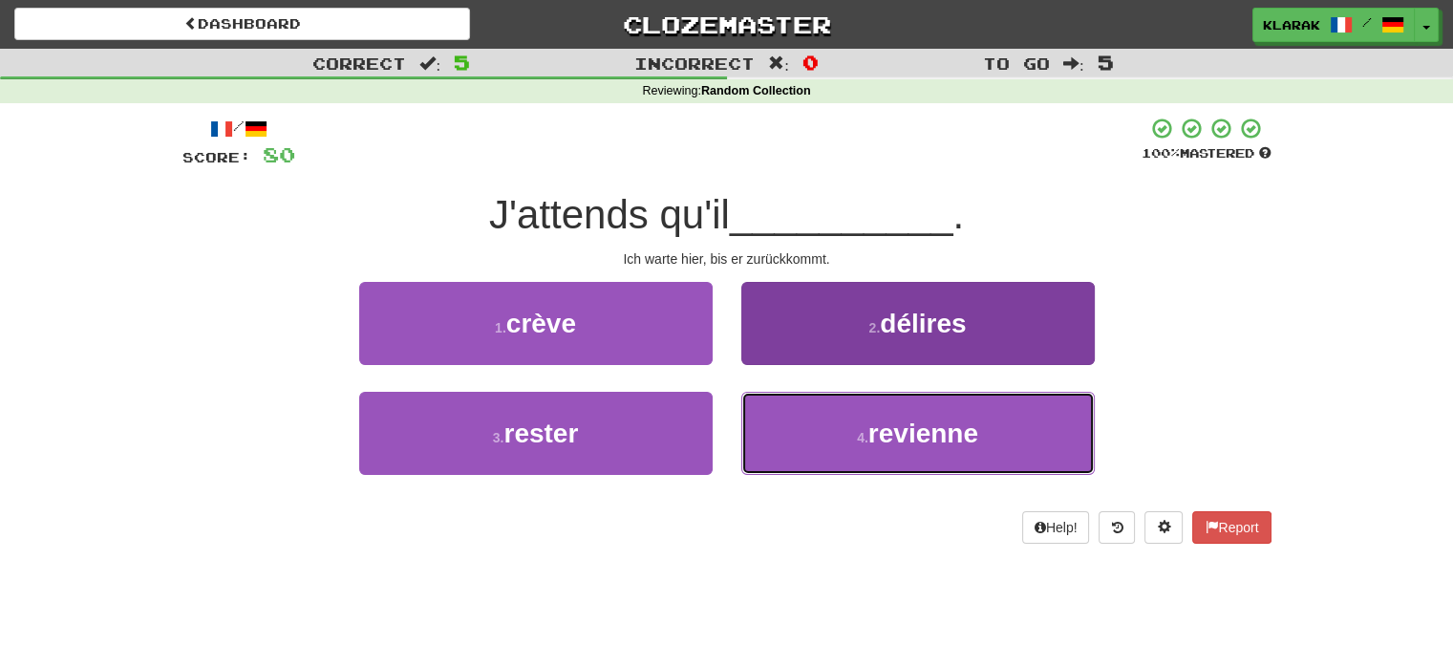
click at [912, 429] on span "revienne" at bounding box center [923, 433] width 110 height 30
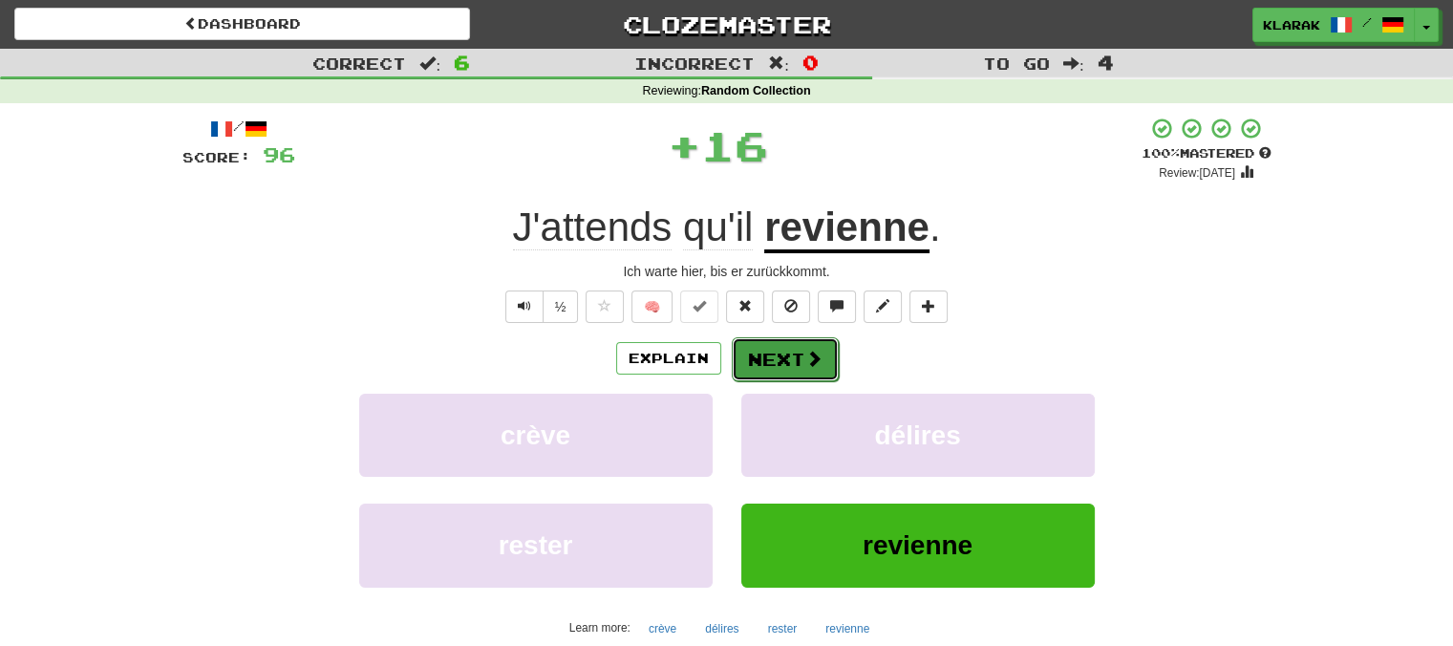
click at [780, 355] on button "Next" at bounding box center [785, 359] width 107 height 44
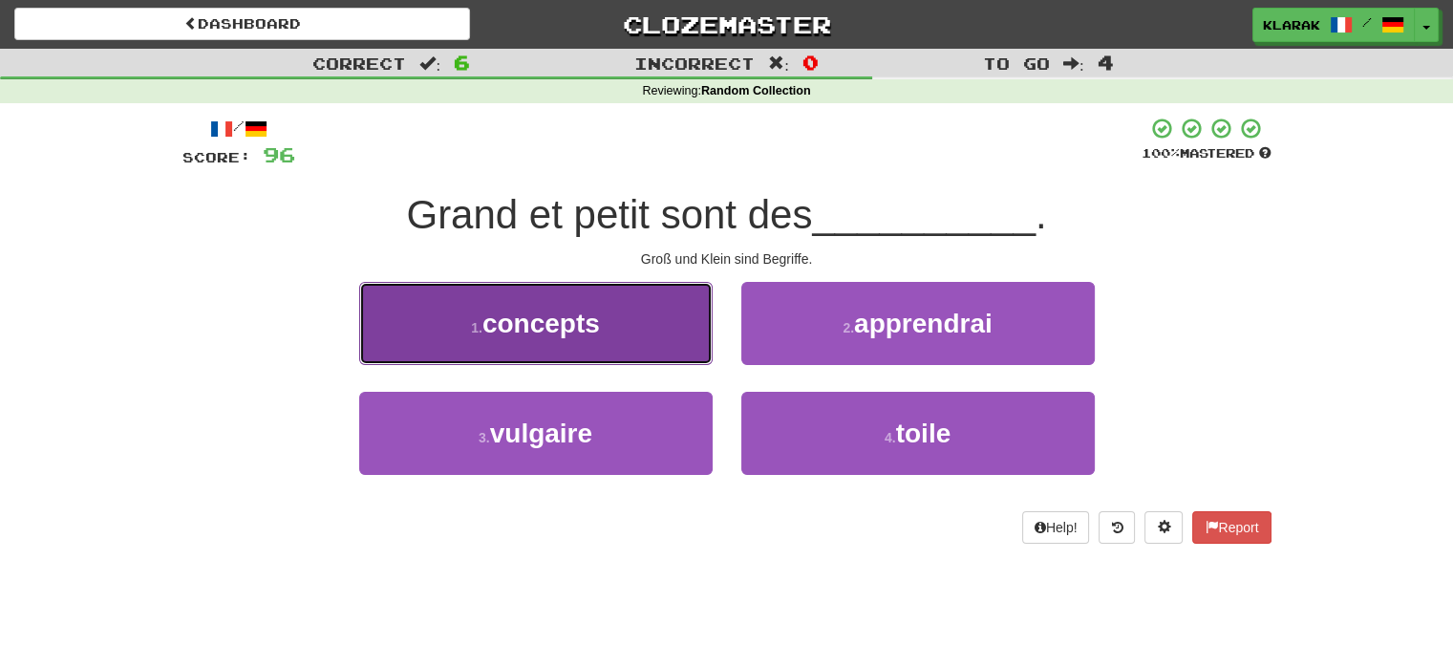
click at [658, 342] on button "1 . concepts" at bounding box center [535, 323] width 353 height 83
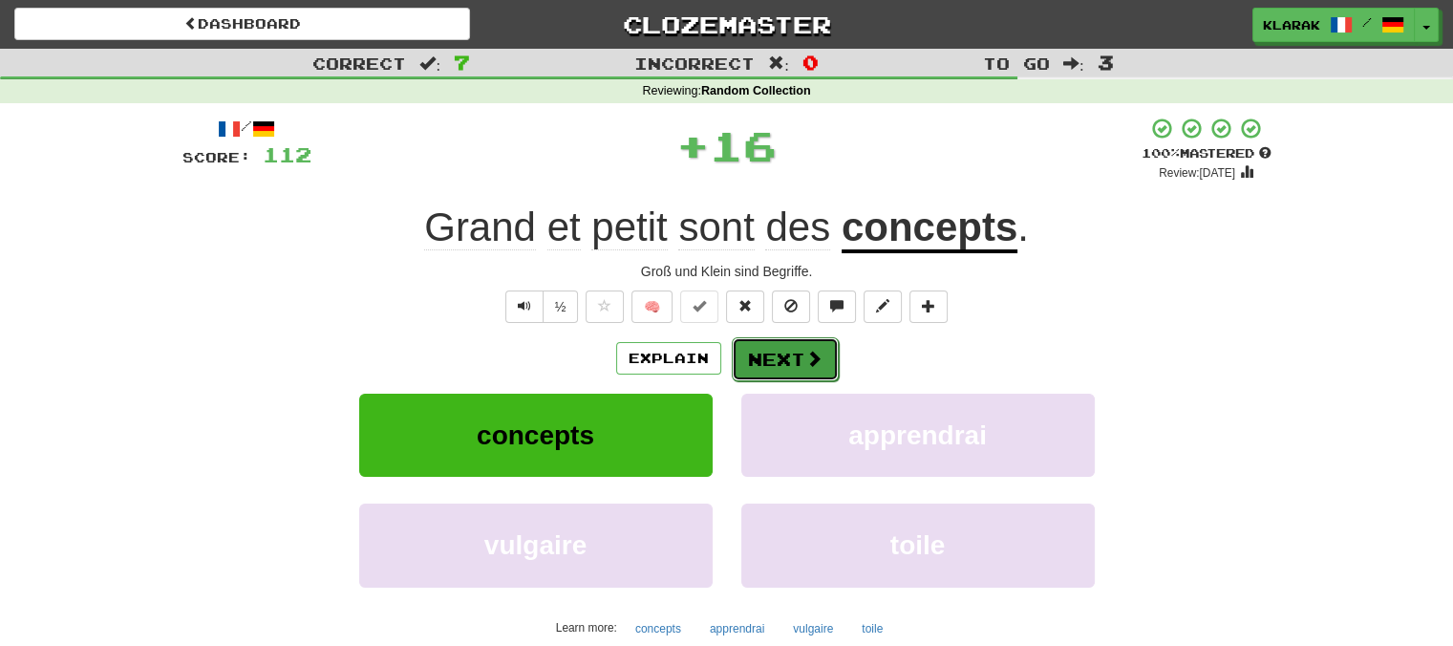
click at [797, 363] on button "Next" at bounding box center [785, 359] width 107 height 44
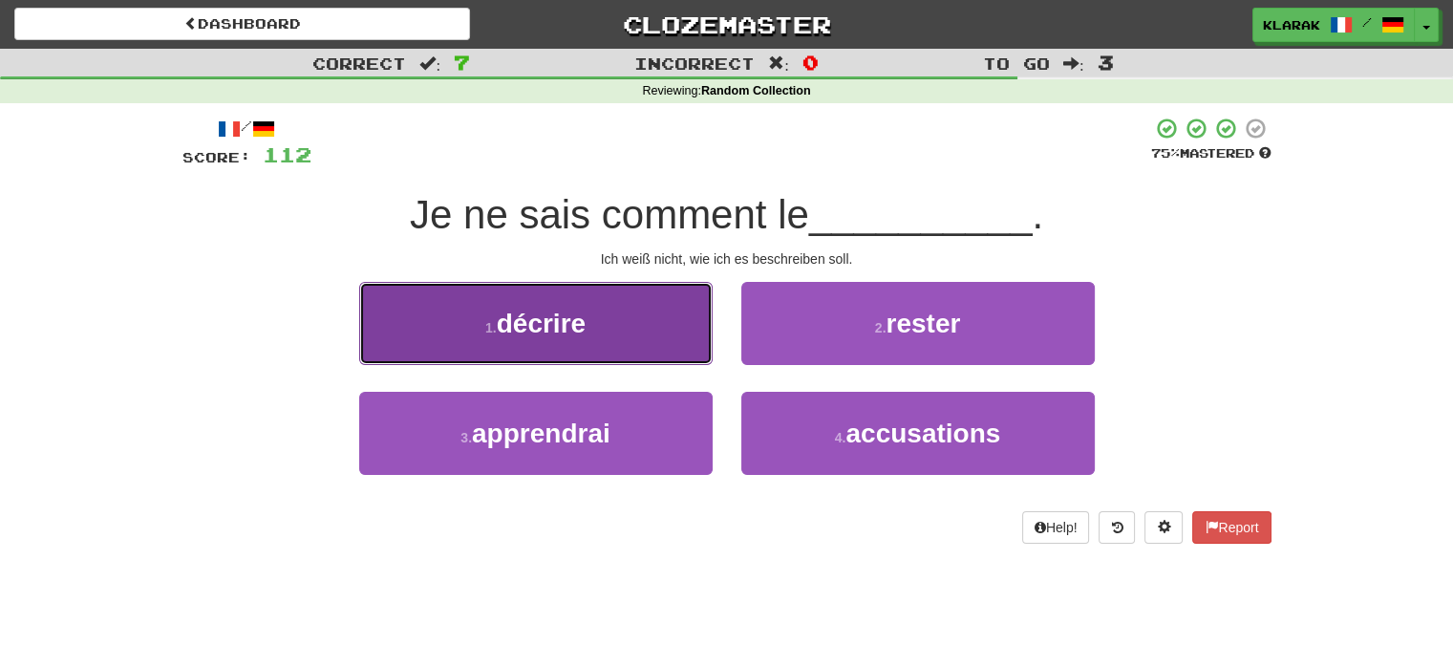
click at [633, 320] on button "1 . décrire" at bounding box center [535, 323] width 353 height 83
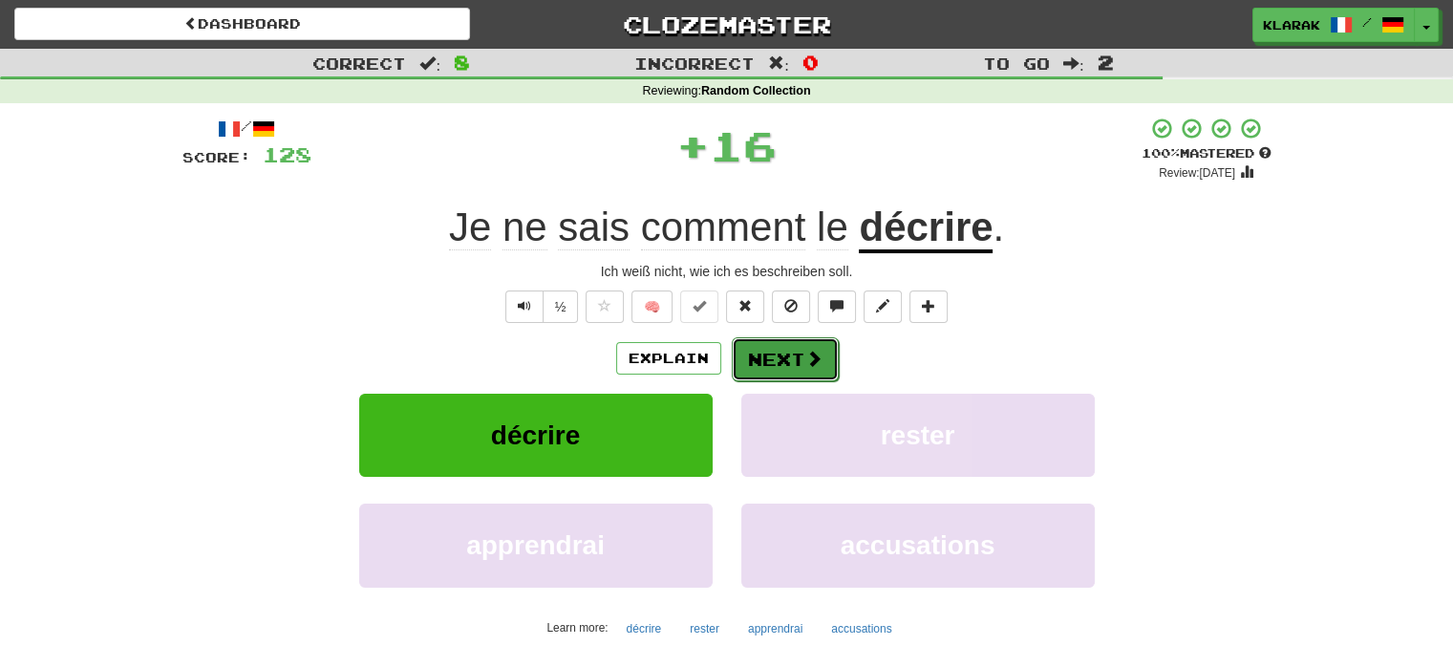
click at [778, 353] on button "Next" at bounding box center [785, 359] width 107 height 44
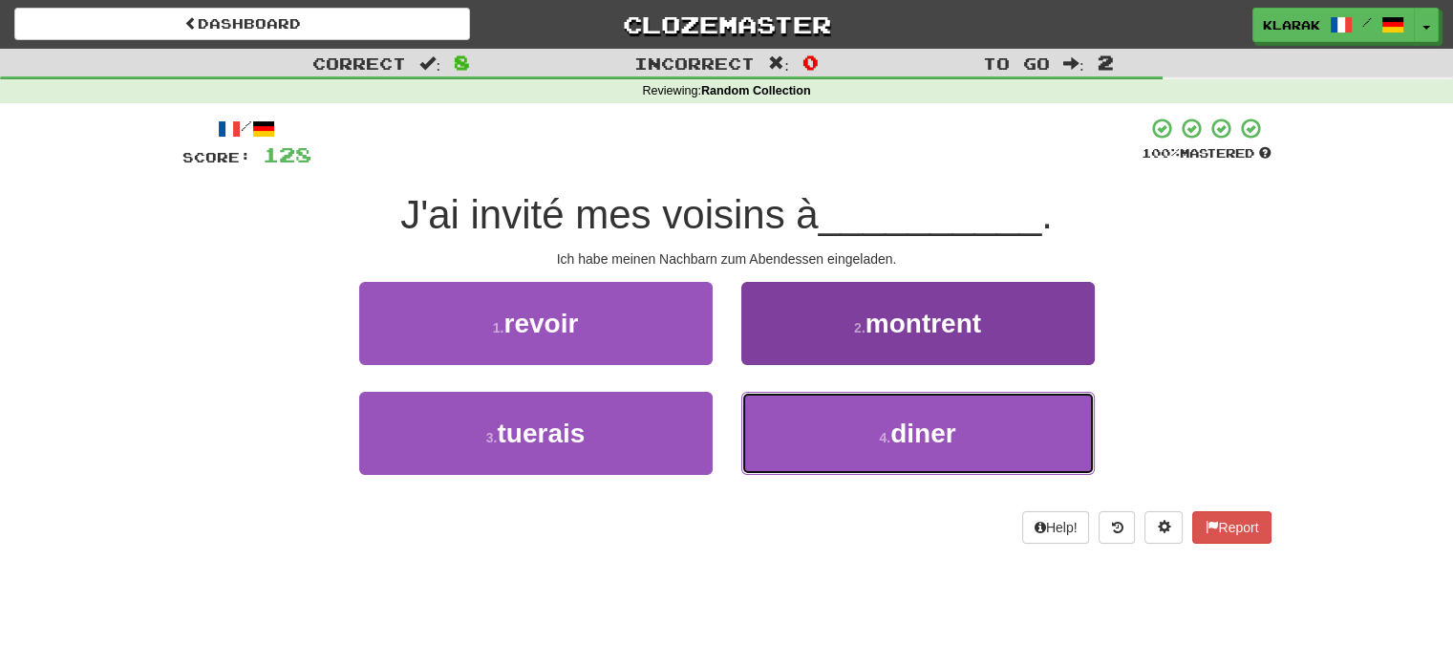
click at [866, 443] on button "4 . diner" at bounding box center [917, 433] width 353 height 83
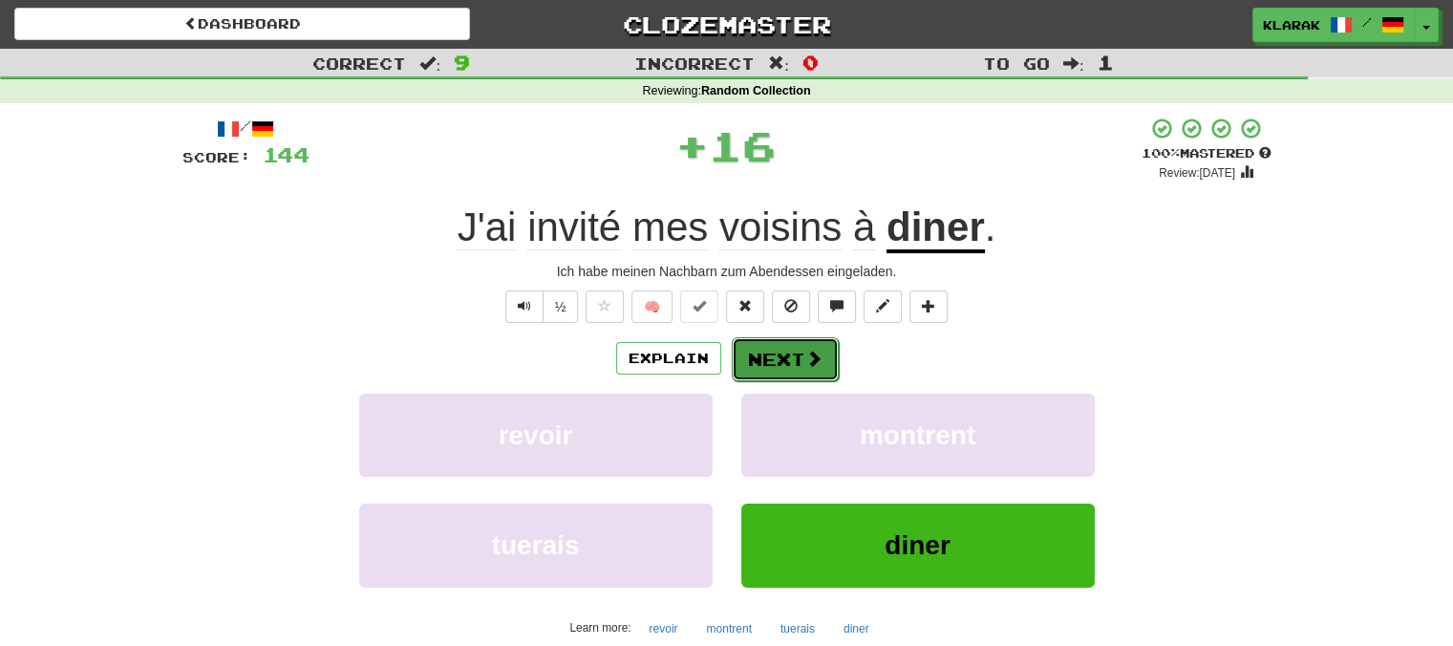
click at [769, 364] on button "Next" at bounding box center [785, 359] width 107 height 44
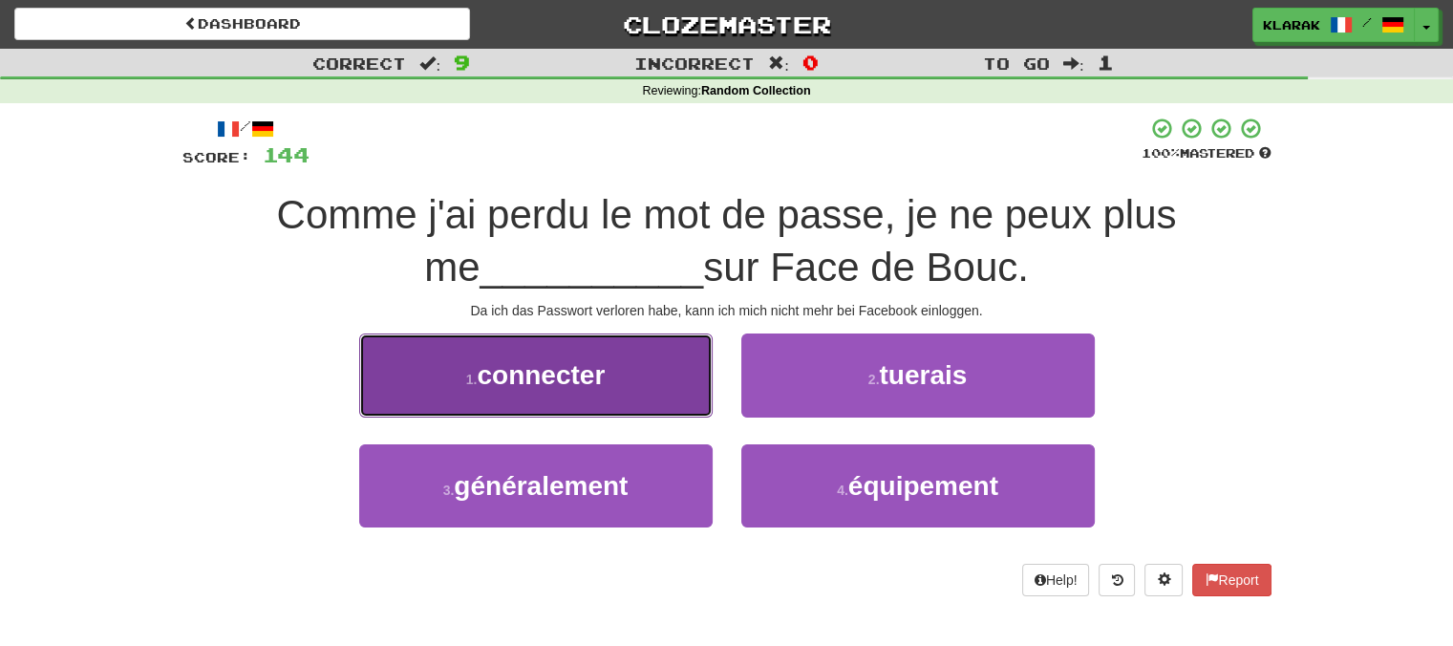
click at [662, 383] on button "1 . connecter" at bounding box center [535, 374] width 353 height 83
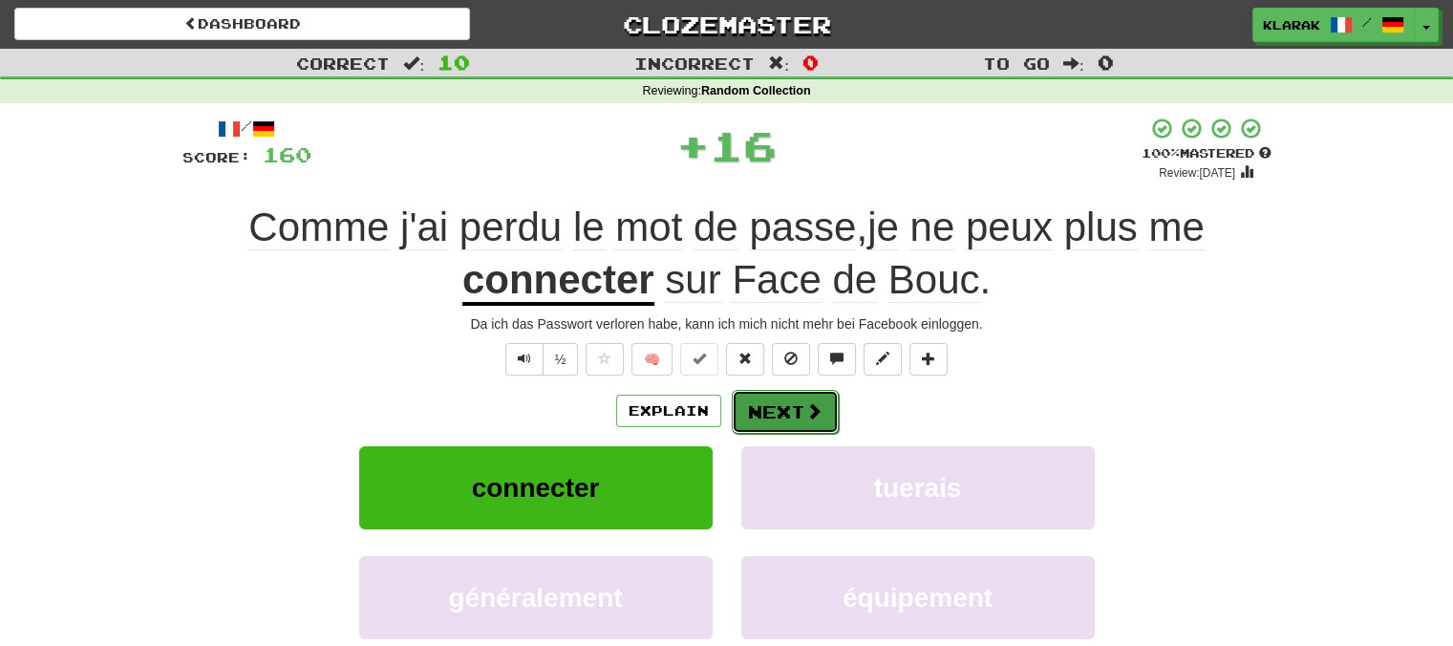
click at [780, 415] on button "Next" at bounding box center [785, 412] width 107 height 44
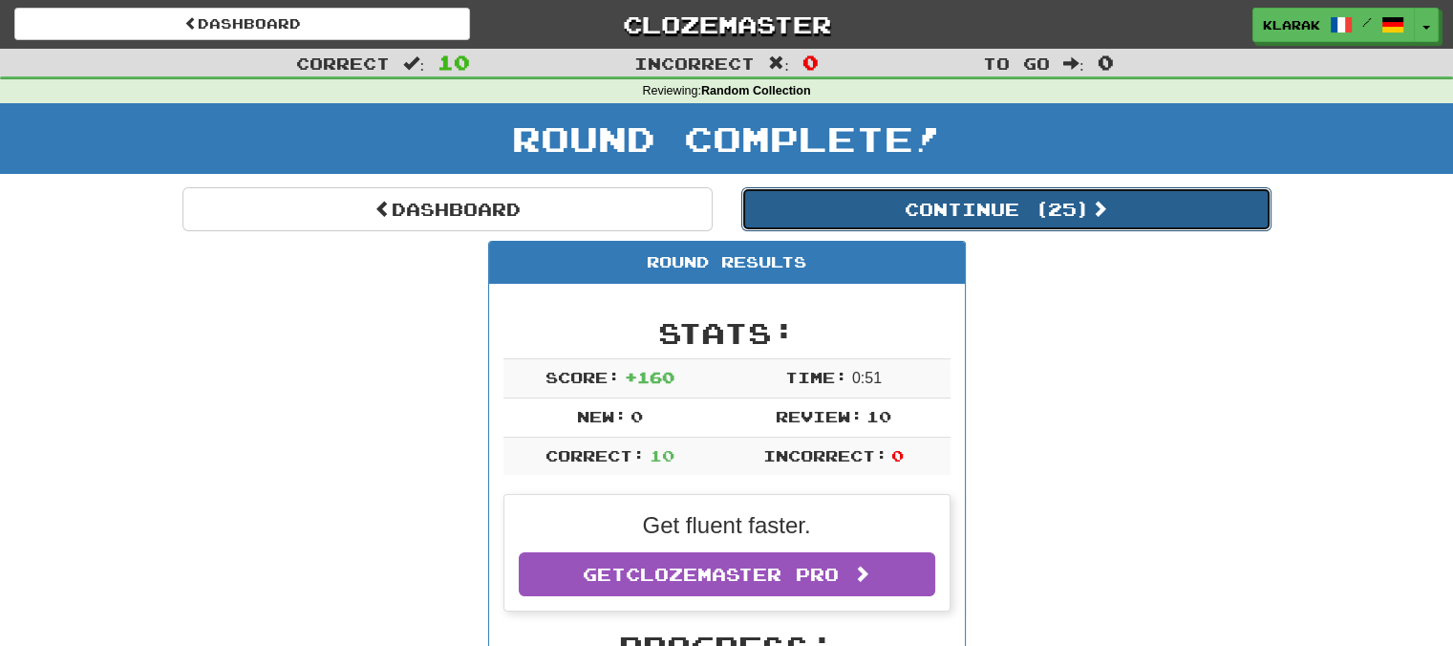
click at [1054, 212] on button "Continue ( 25 )" at bounding box center [1006, 209] width 530 height 44
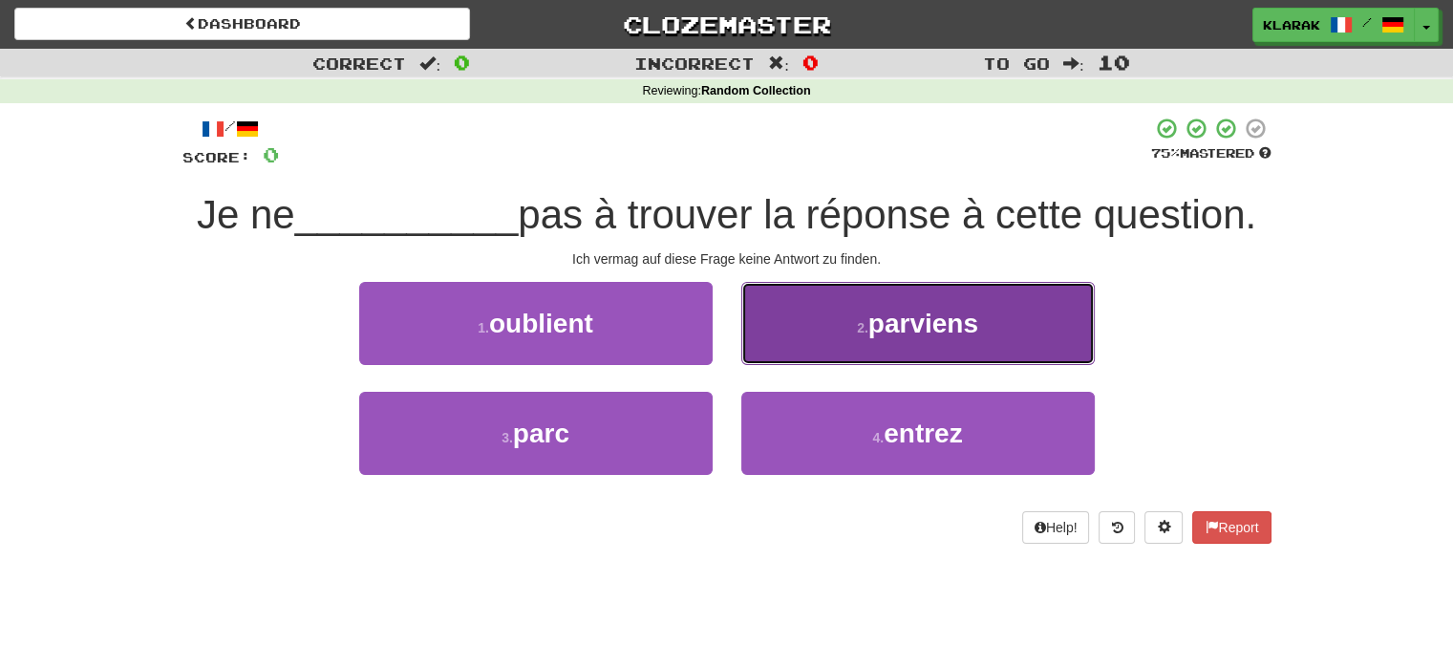
click at [967, 323] on span "parviens" at bounding box center [923, 323] width 110 height 30
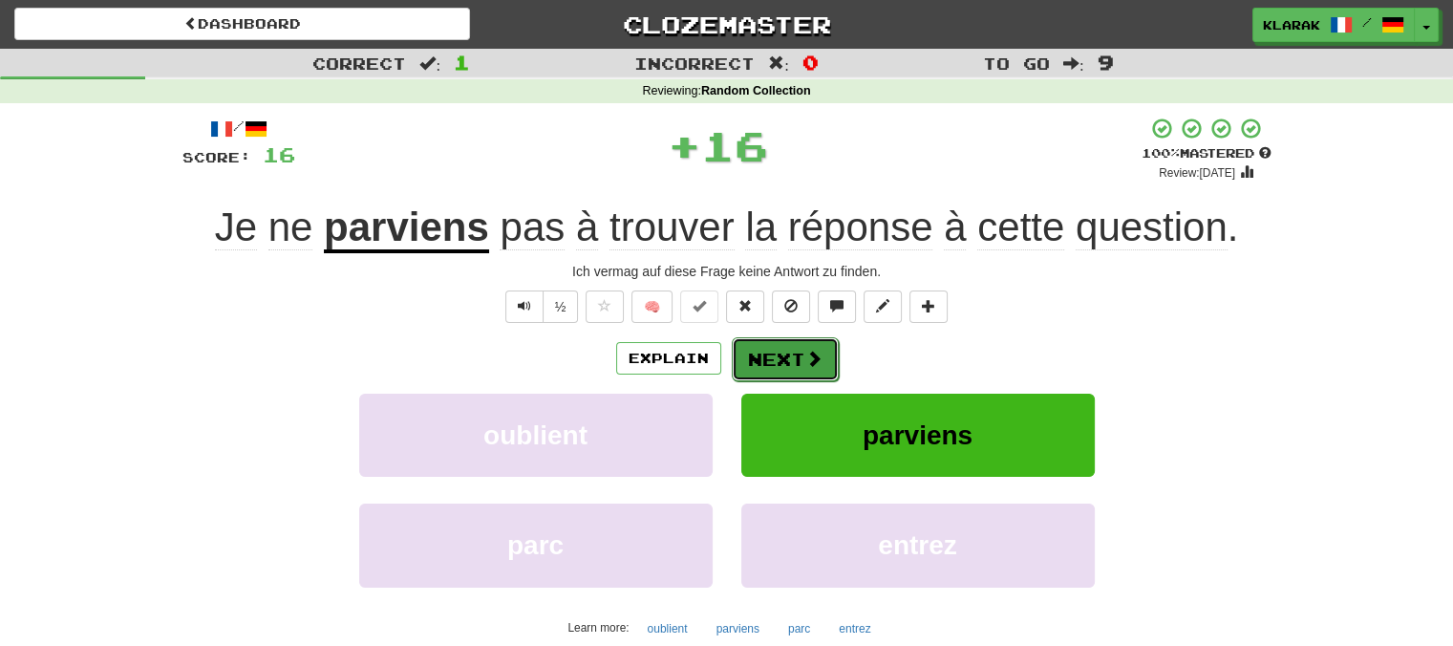
click at [784, 351] on button "Next" at bounding box center [785, 359] width 107 height 44
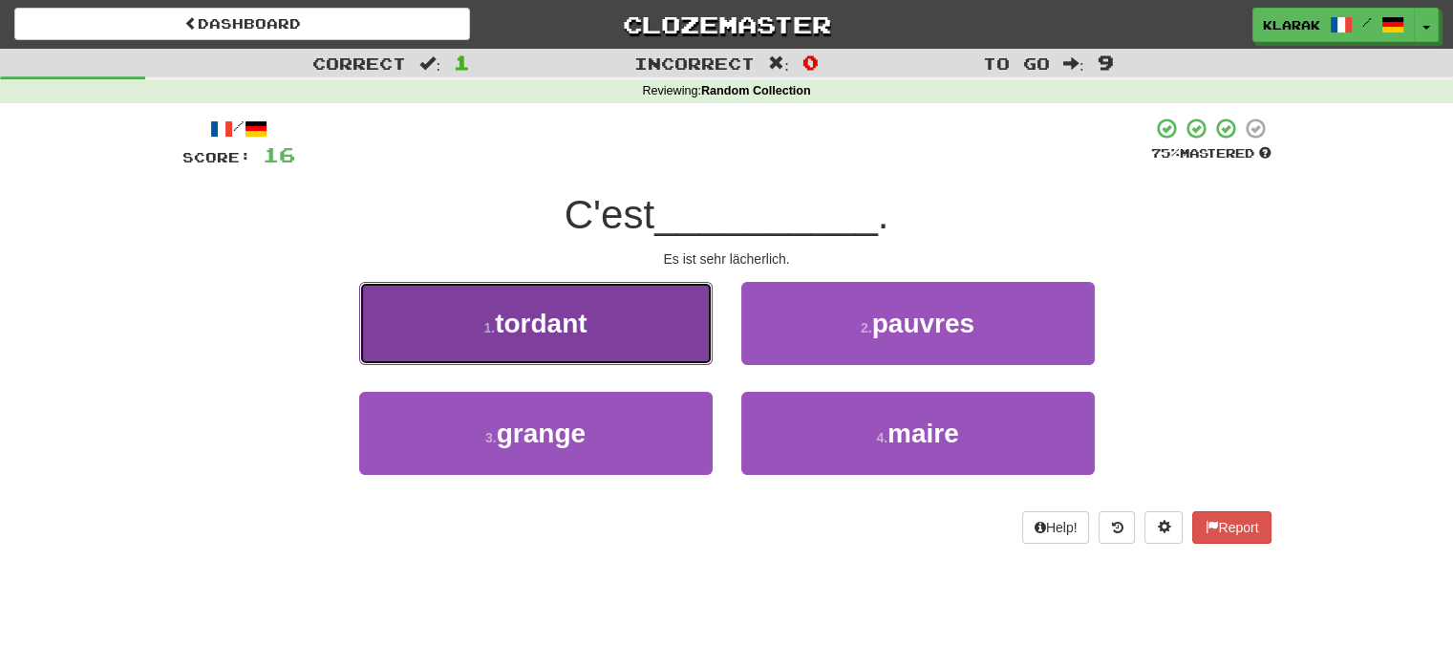
click at [615, 316] on button "1 . tordant" at bounding box center [535, 323] width 353 height 83
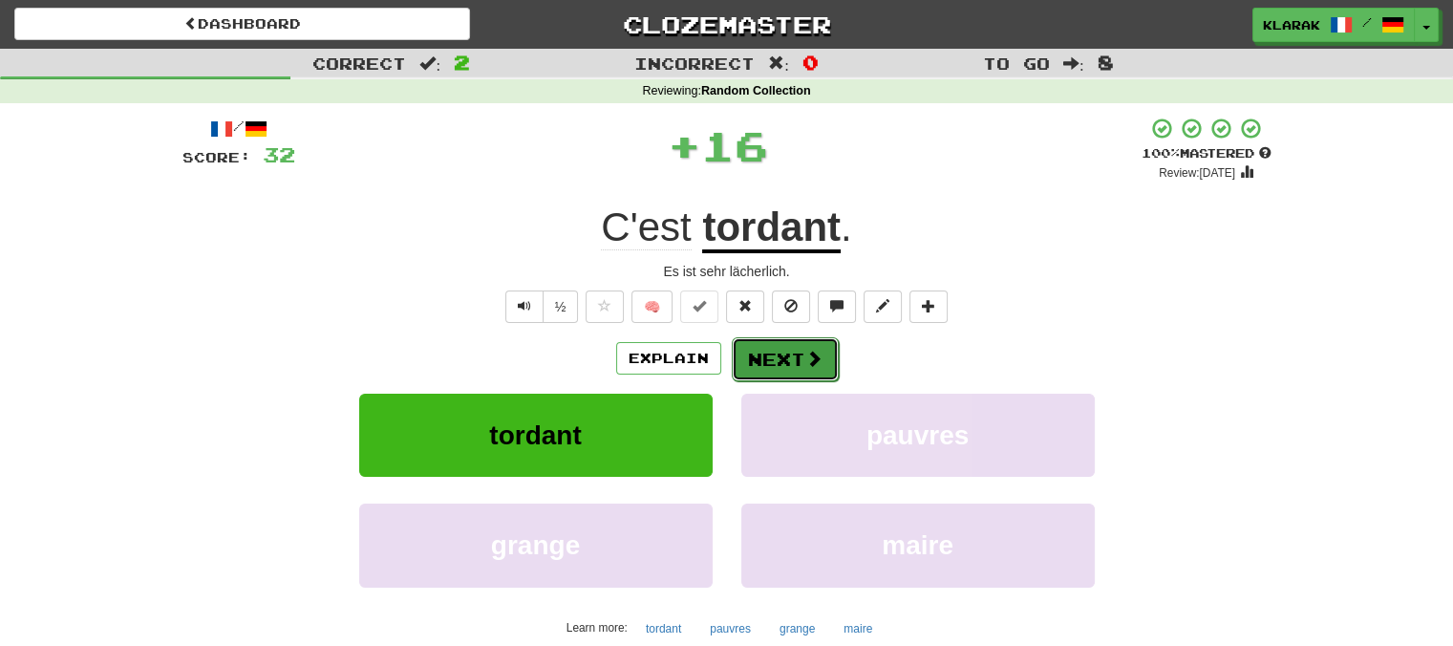
click at [776, 360] on button "Next" at bounding box center [785, 359] width 107 height 44
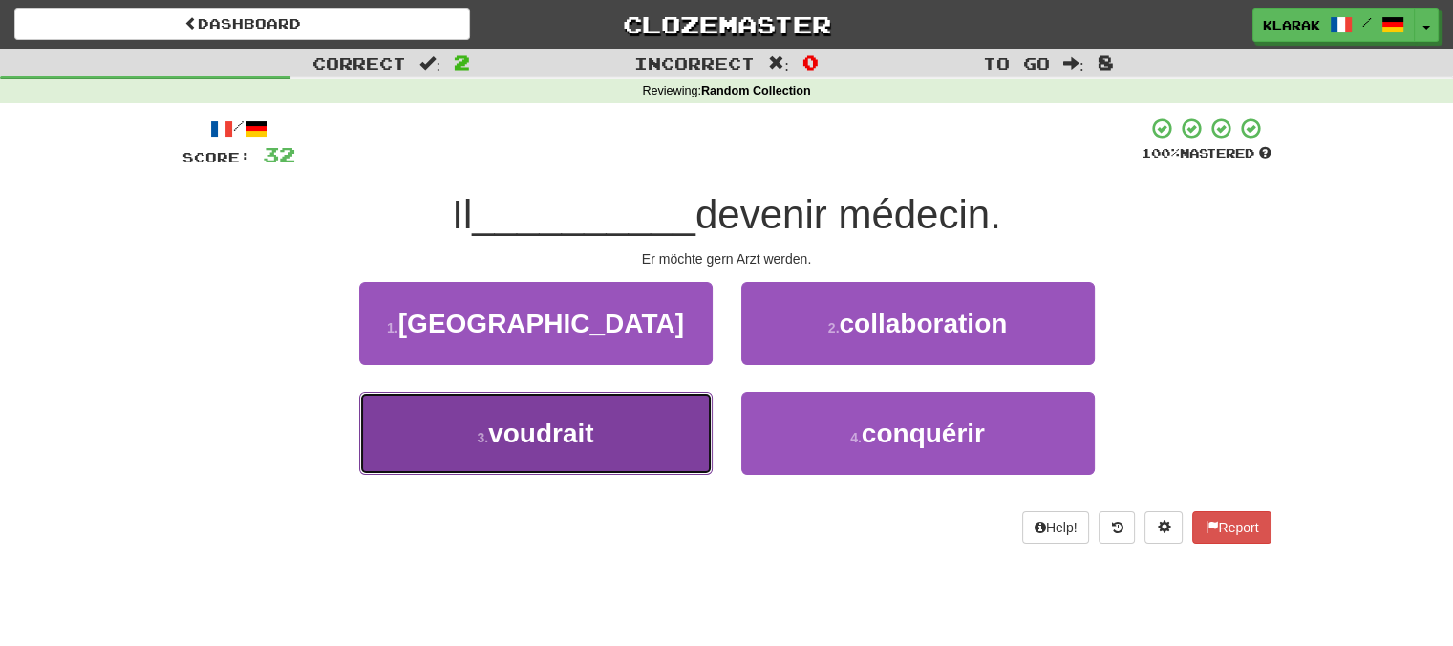
click at [681, 418] on button "3 . voudrait" at bounding box center [535, 433] width 353 height 83
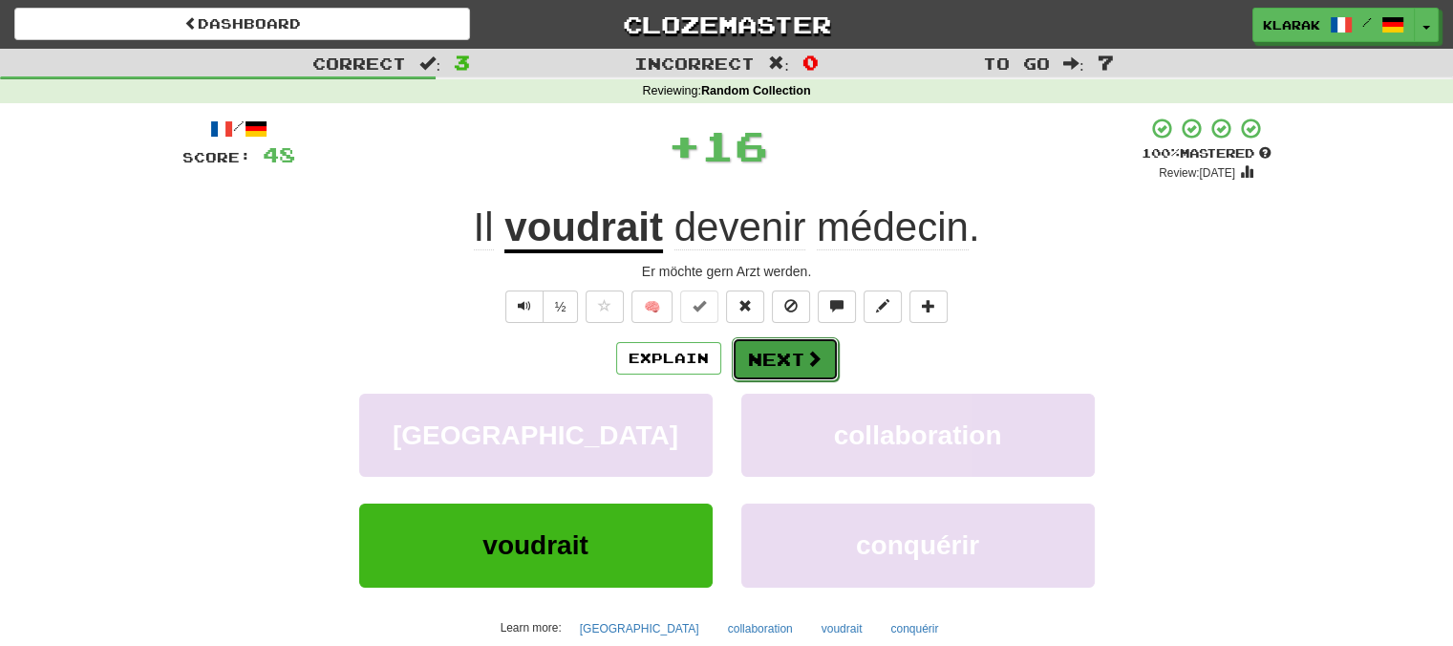
click at [790, 354] on button "Next" at bounding box center [785, 359] width 107 height 44
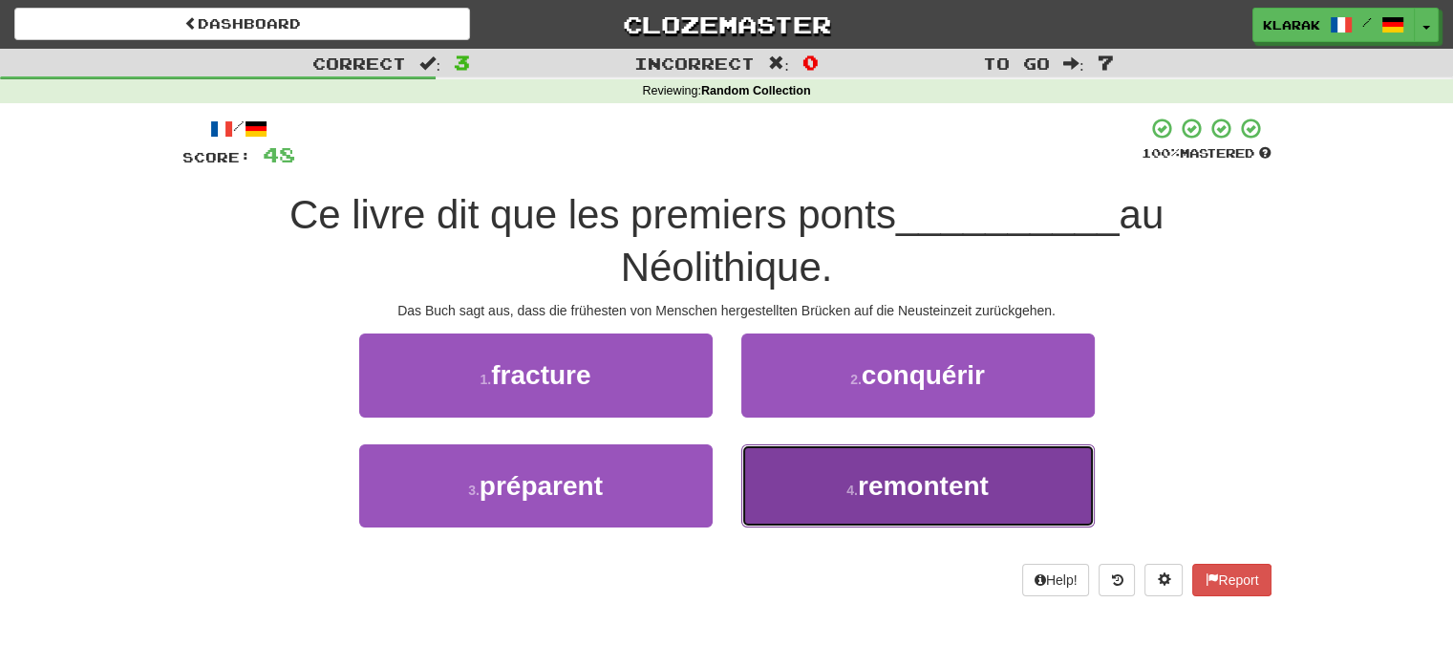
click at [881, 486] on span "remontent" at bounding box center [923, 486] width 131 height 30
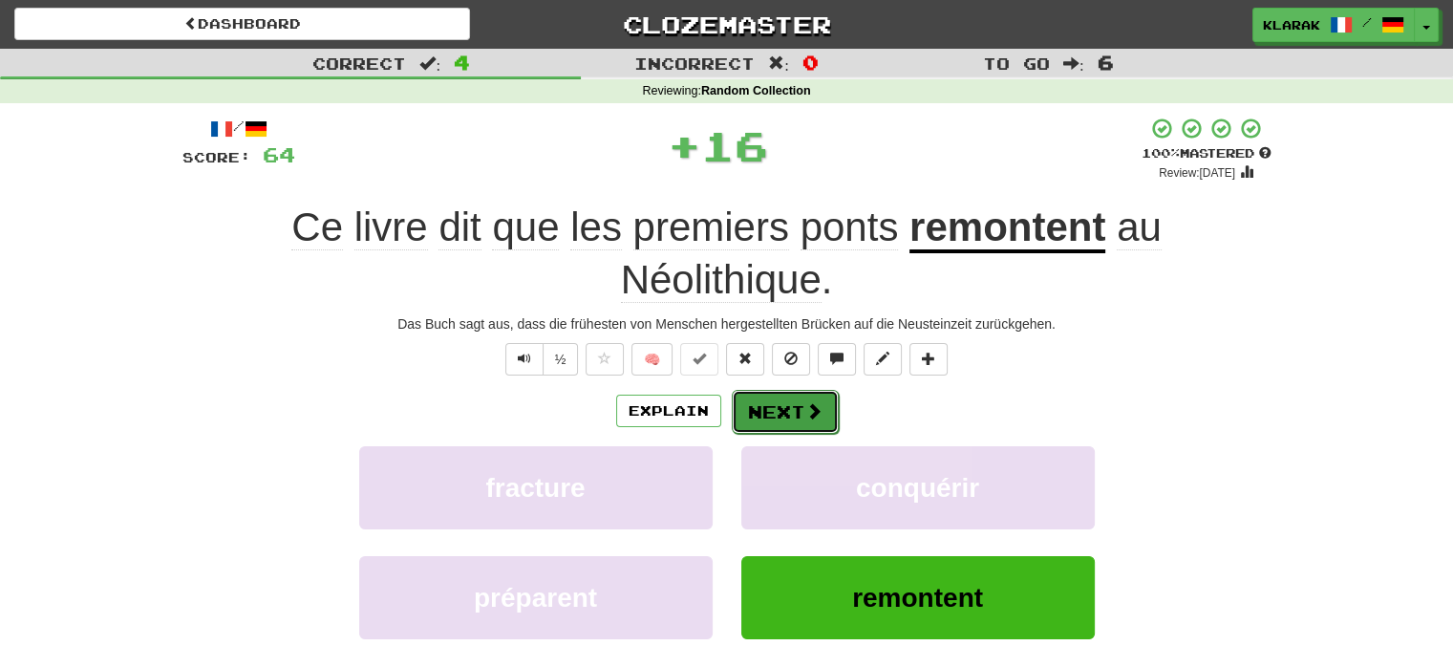
click at [777, 404] on button "Next" at bounding box center [785, 412] width 107 height 44
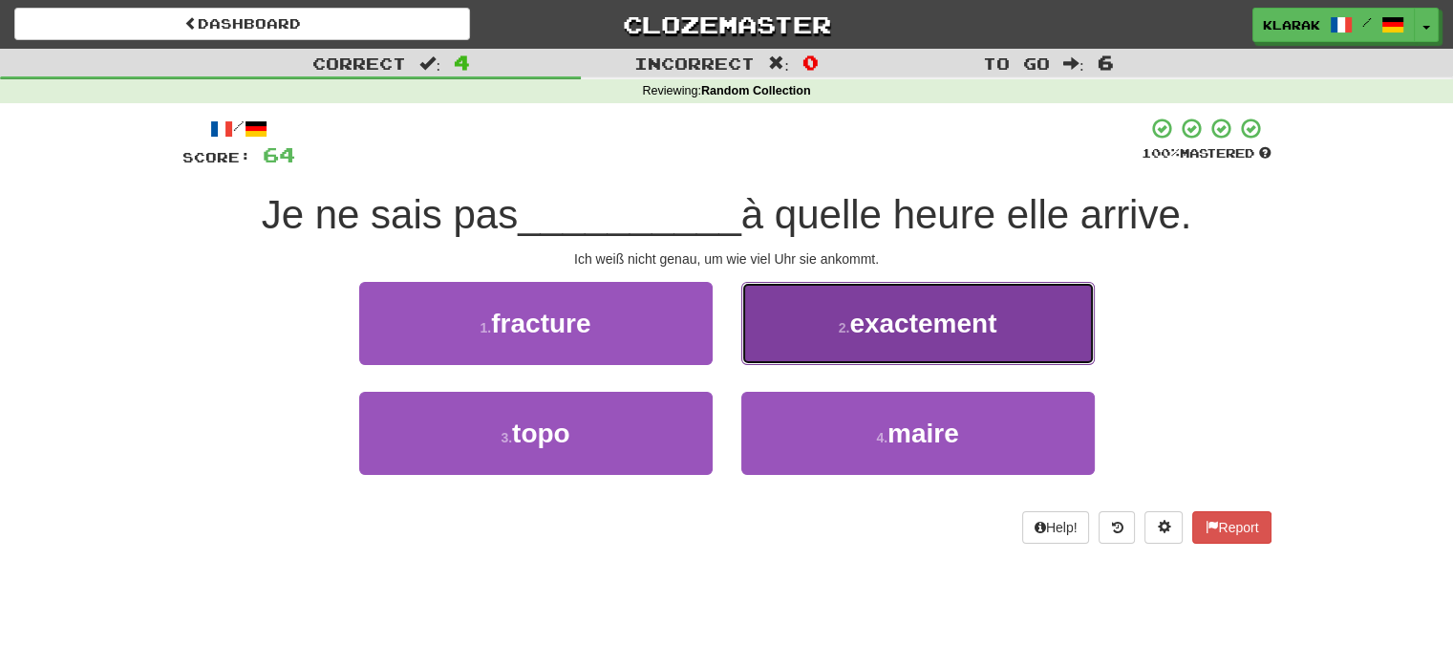
click at [979, 326] on span "exactement" at bounding box center [922, 323] width 147 height 30
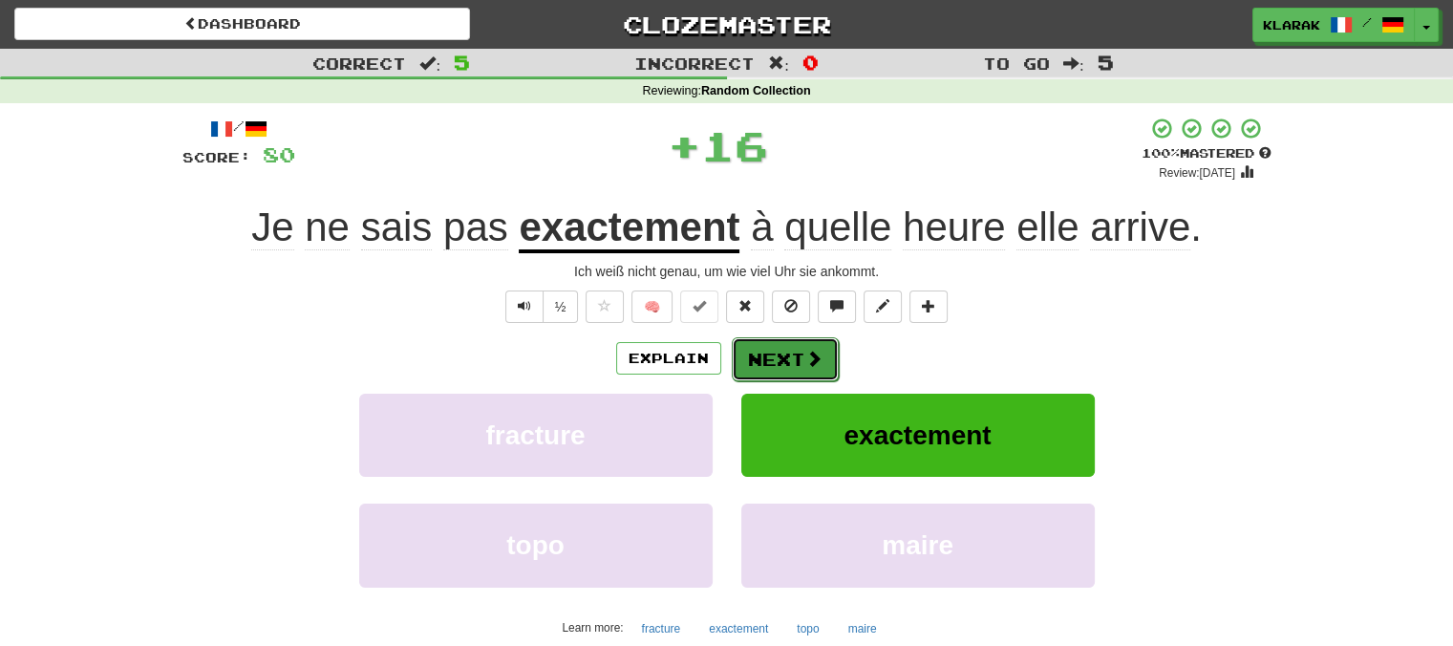
click at [805, 354] on span at bounding box center [813, 358] width 17 height 17
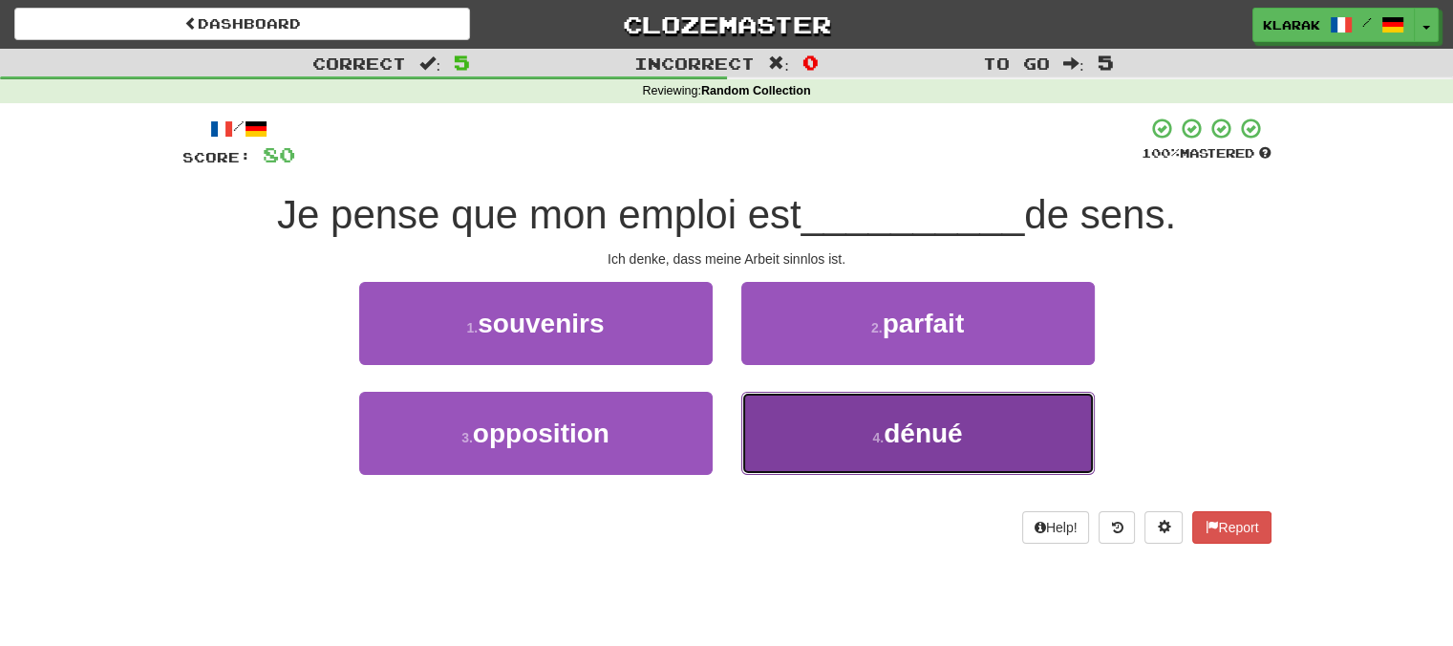
click at [1048, 431] on button "4 . dénué" at bounding box center [917, 433] width 353 height 83
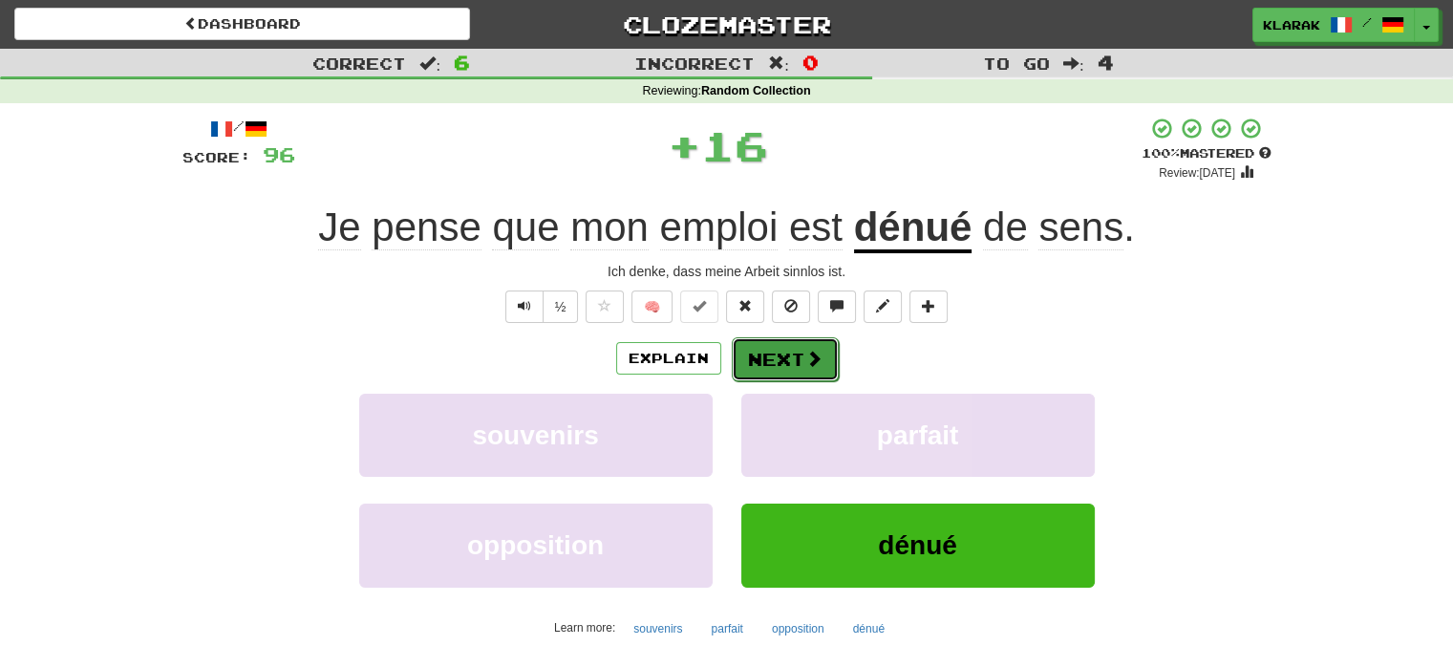
click at [799, 342] on button "Next" at bounding box center [785, 359] width 107 height 44
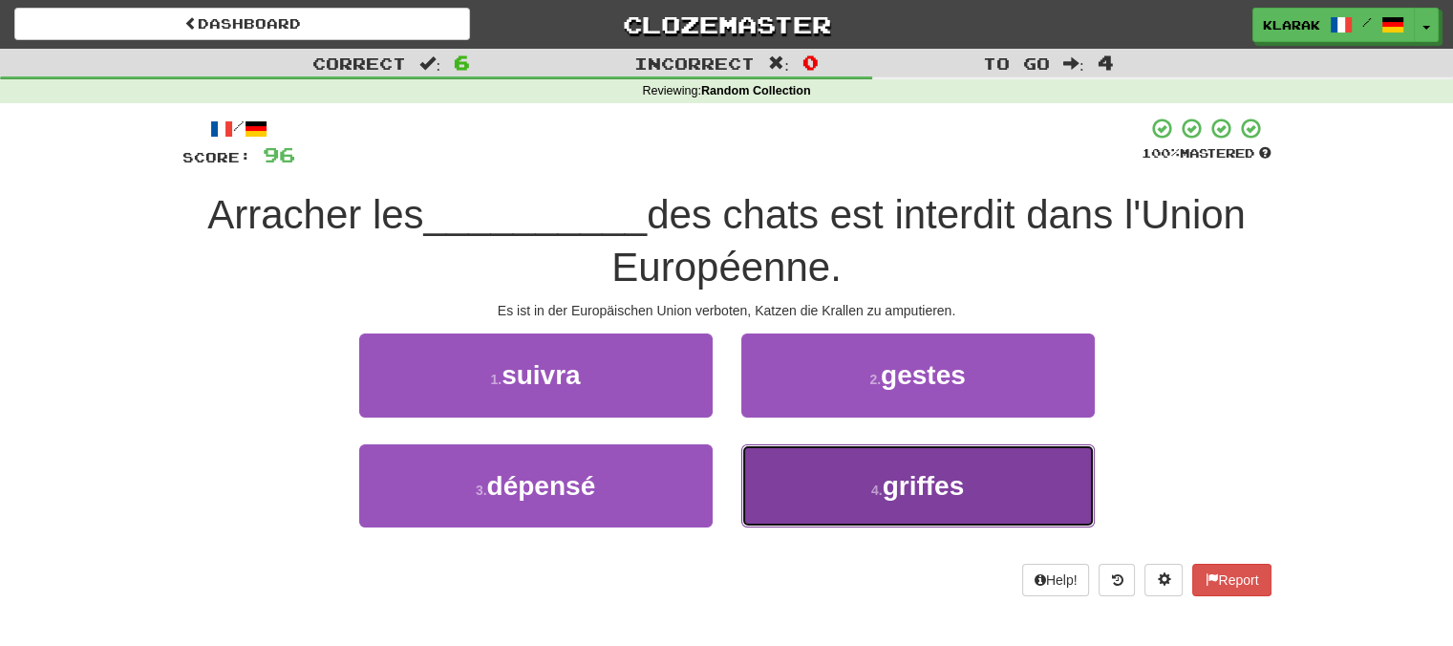
click at [1031, 479] on button "4 . griffes" at bounding box center [917, 485] width 353 height 83
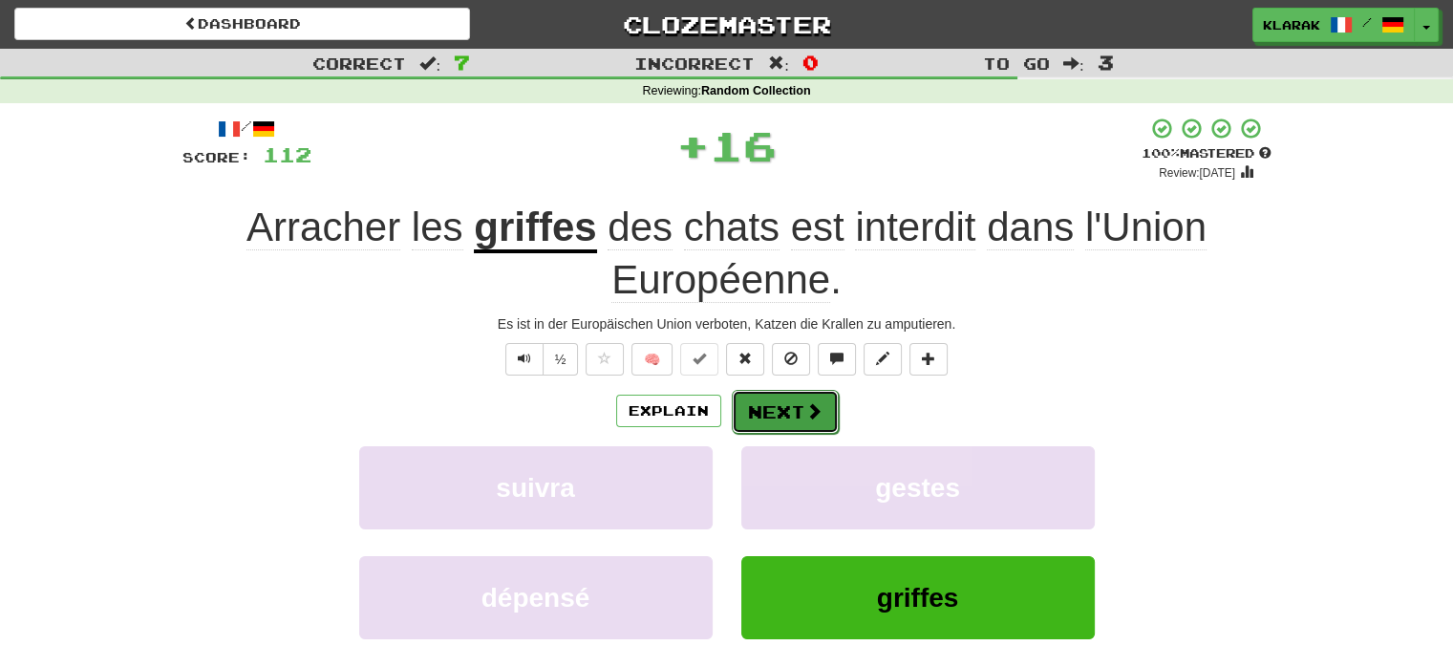
click at [797, 404] on button "Next" at bounding box center [785, 412] width 107 height 44
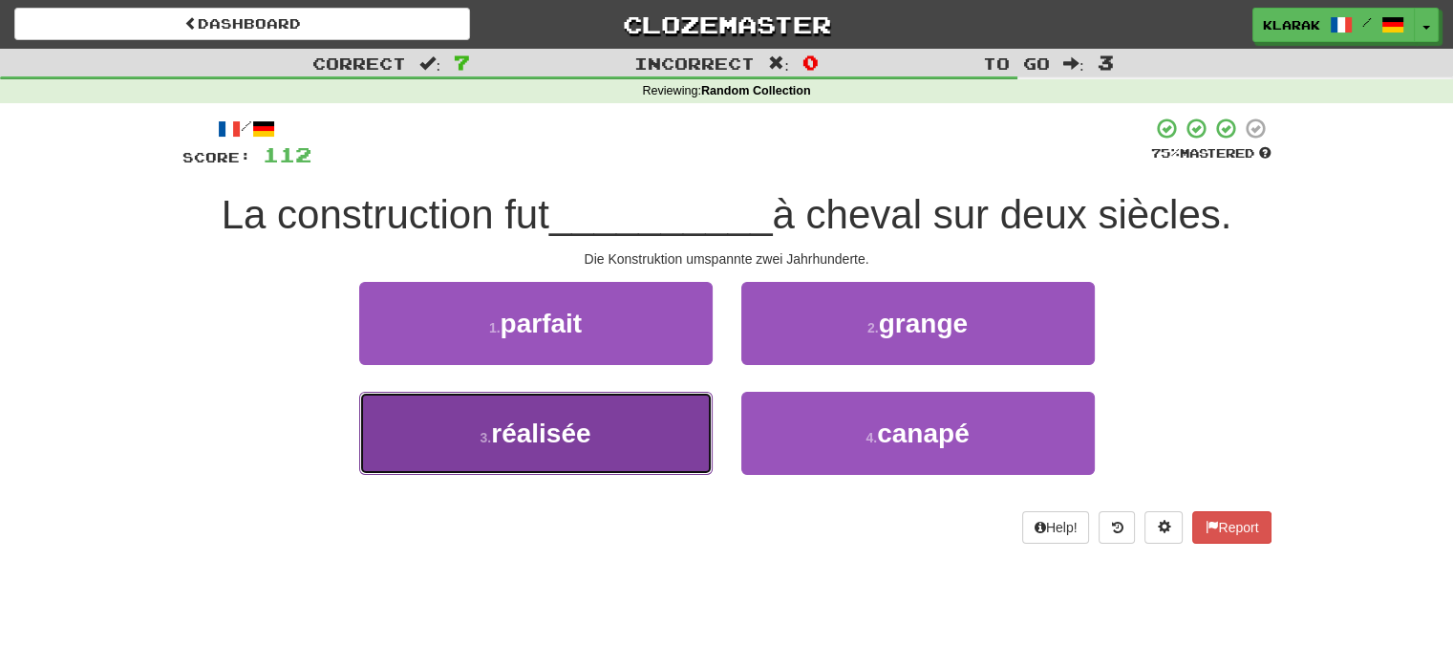
click at [617, 448] on button "3 . réalisée" at bounding box center [535, 433] width 353 height 83
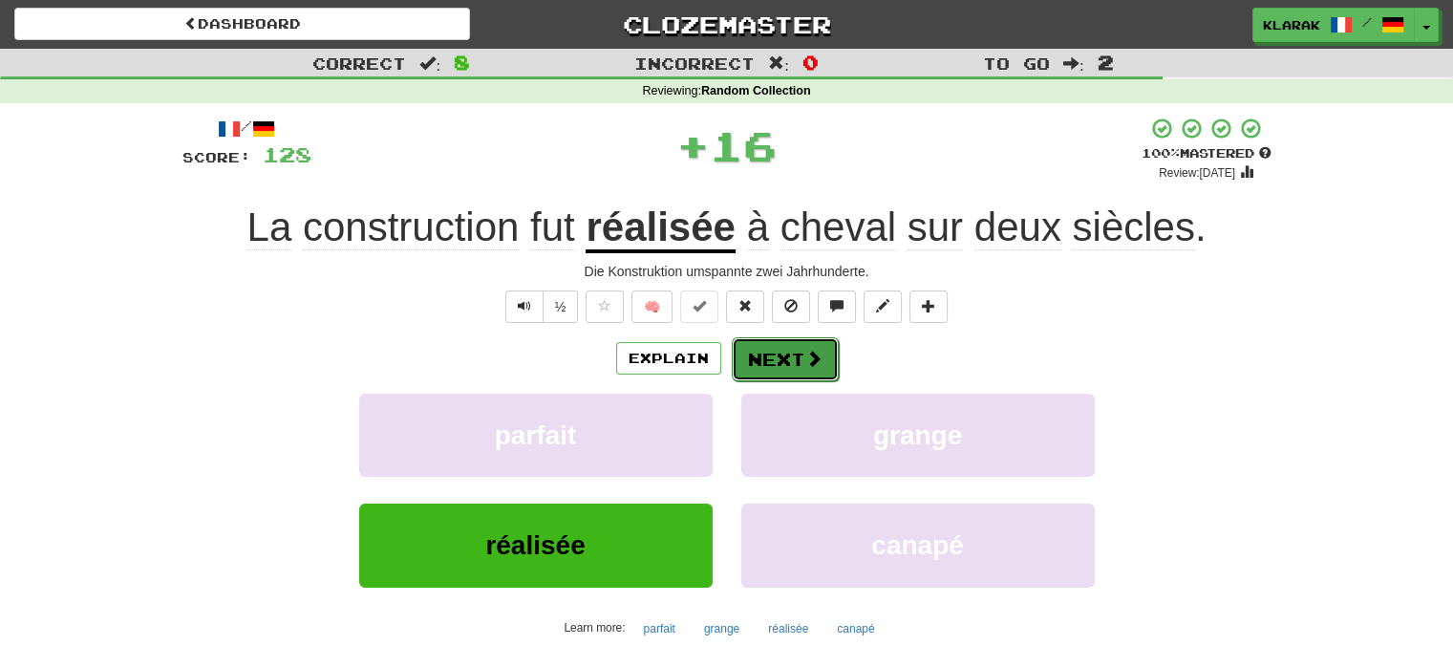
click at [793, 358] on button "Next" at bounding box center [785, 359] width 107 height 44
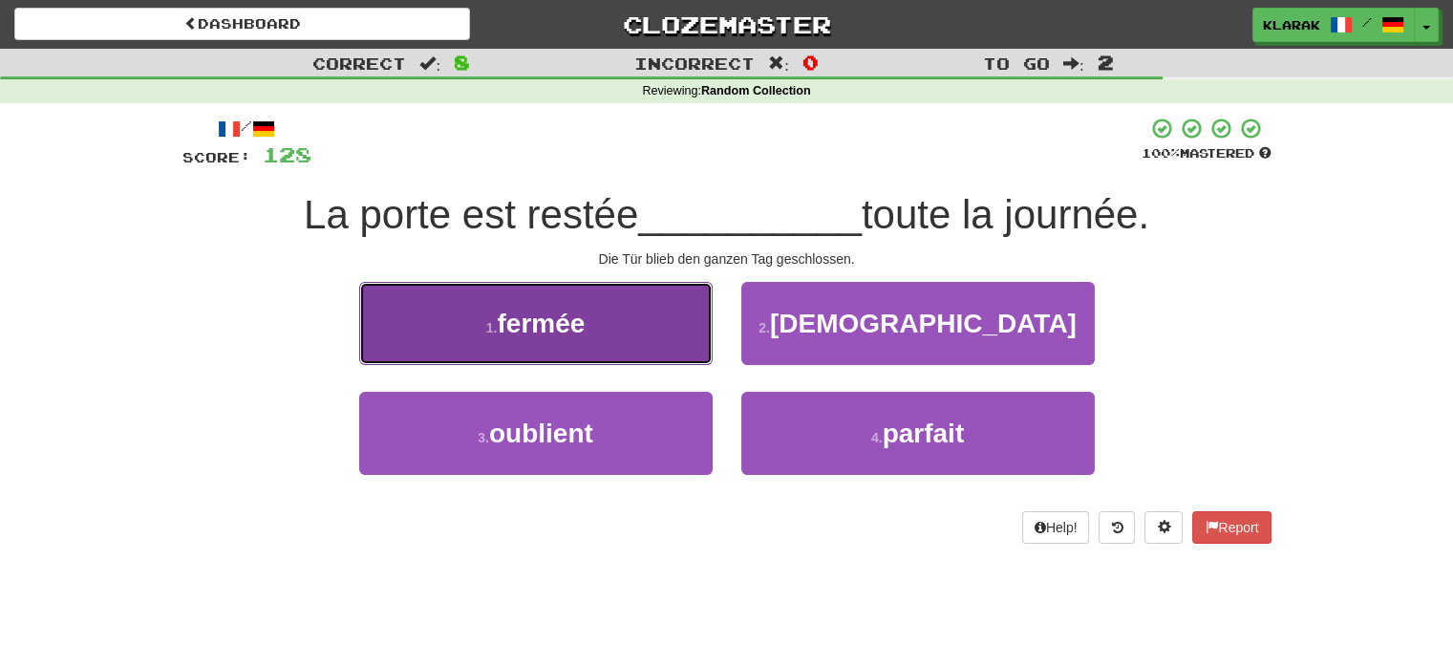
click at [617, 321] on button "1 . fermée" at bounding box center [535, 323] width 353 height 83
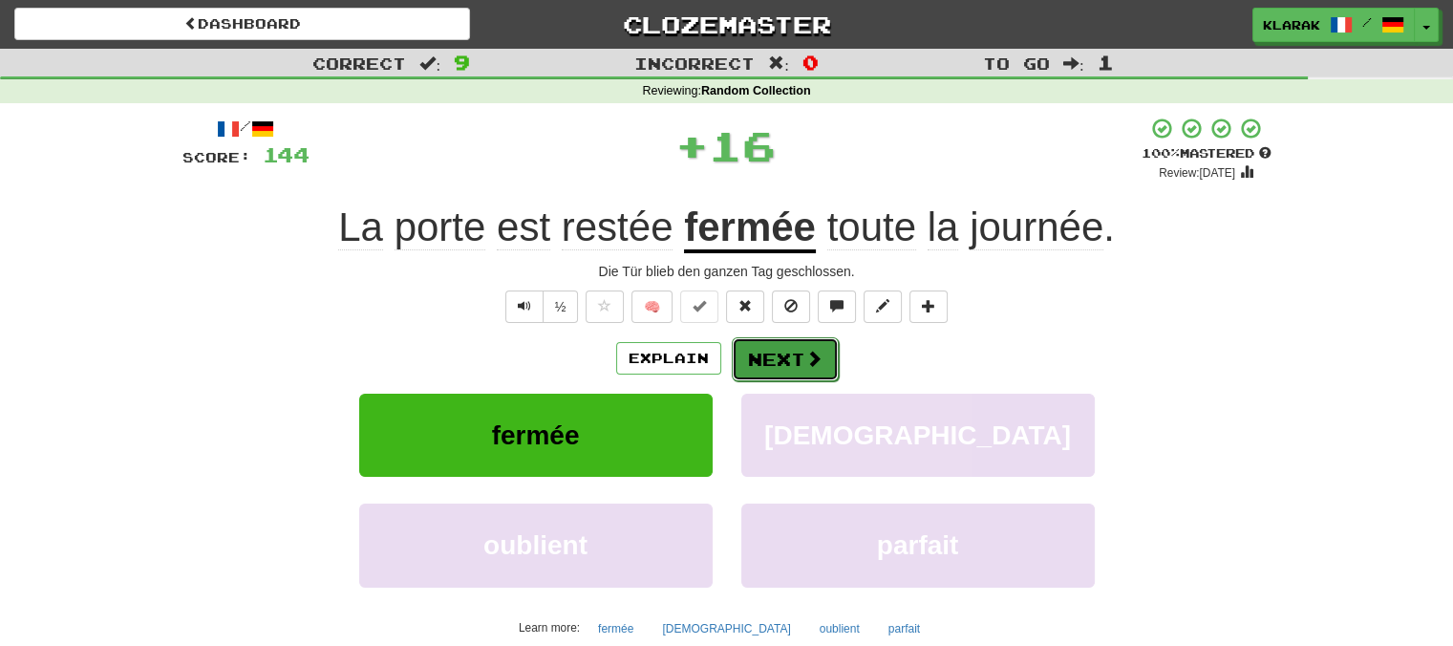
click at [777, 359] on button "Next" at bounding box center [785, 359] width 107 height 44
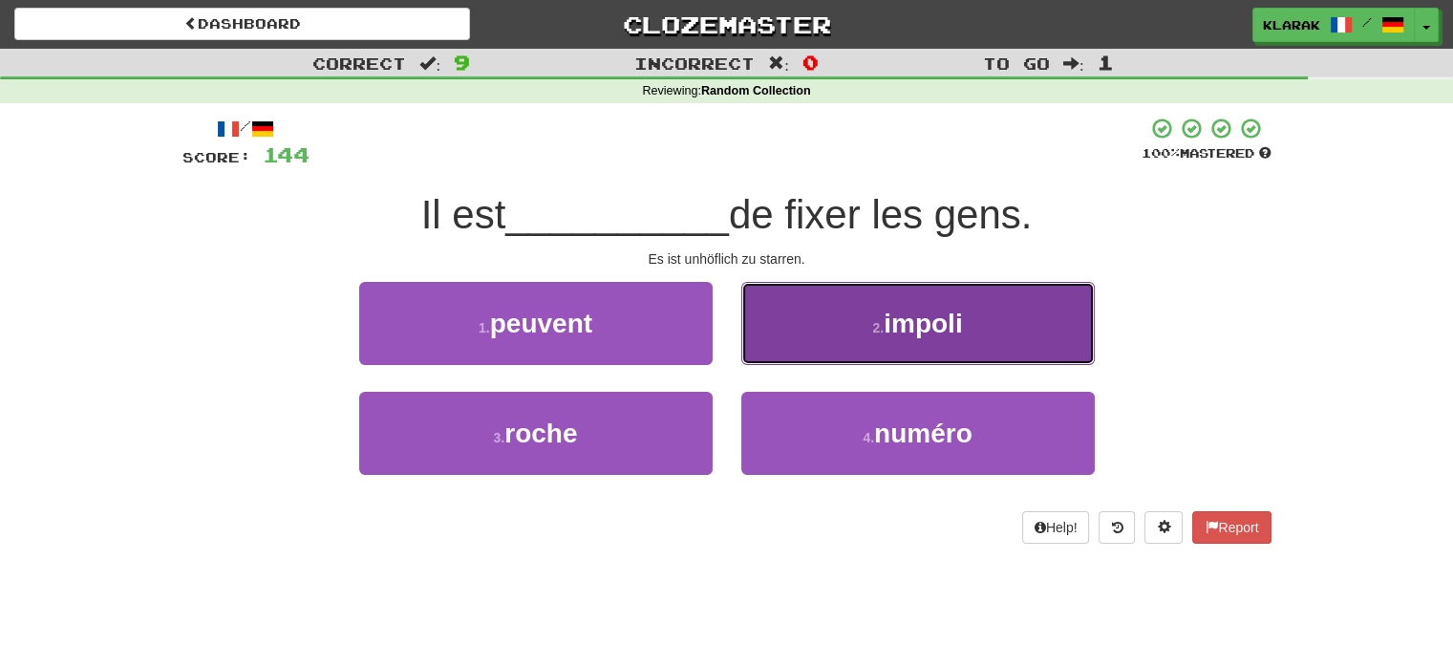
click at [1033, 306] on button "2 . impoli" at bounding box center [917, 323] width 353 height 83
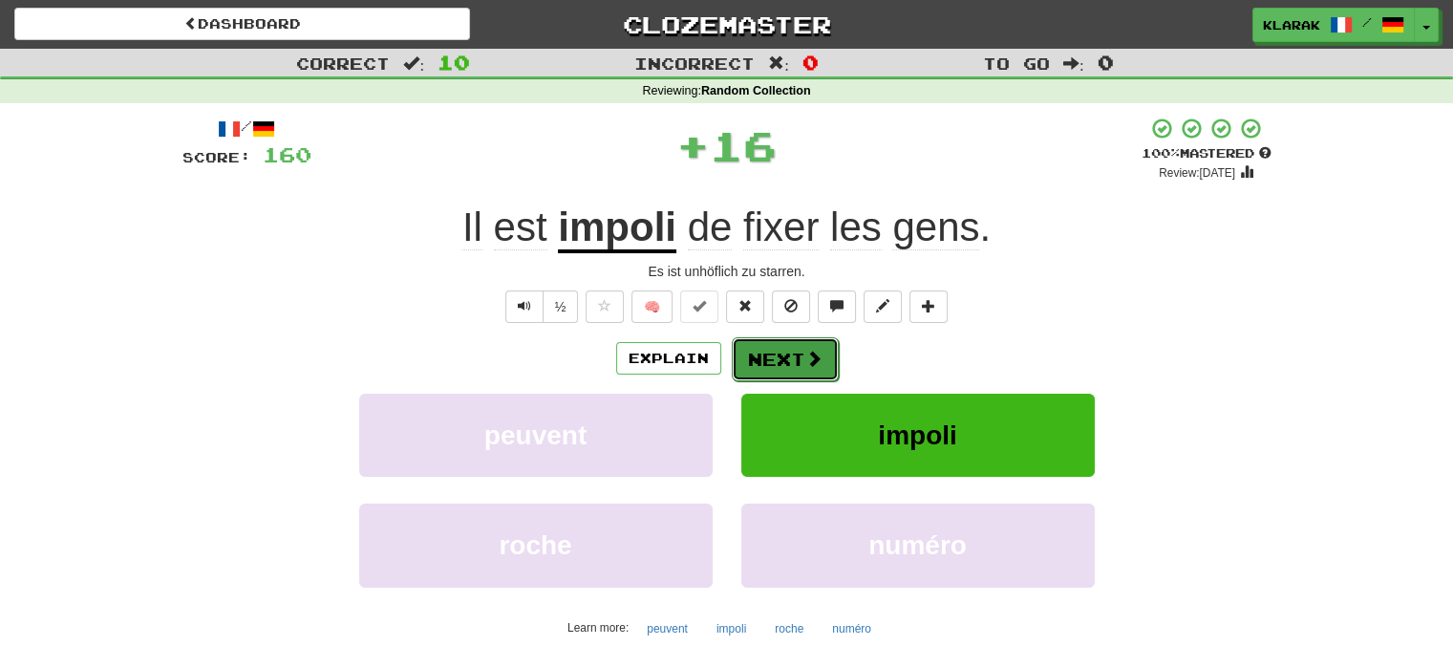
click at [780, 351] on button "Next" at bounding box center [785, 359] width 107 height 44
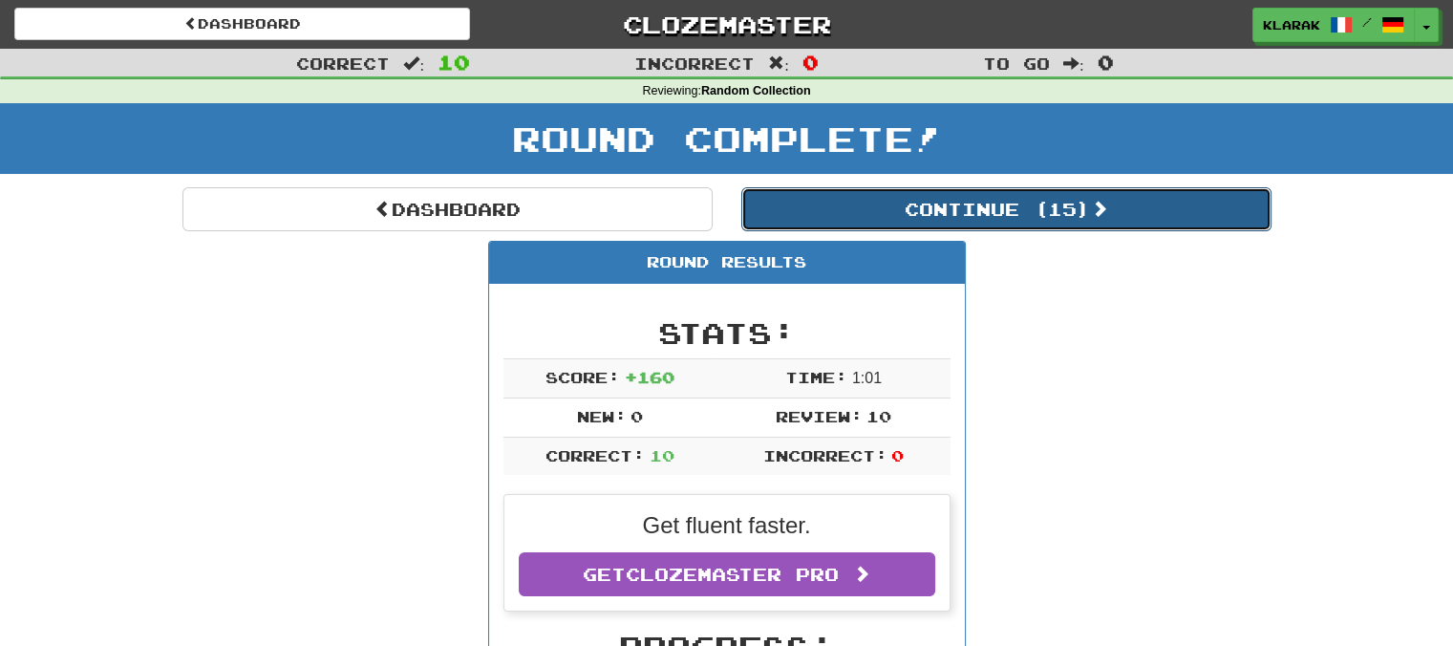
click at [1047, 201] on button "Continue ( 15 )" at bounding box center [1006, 209] width 530 height 44
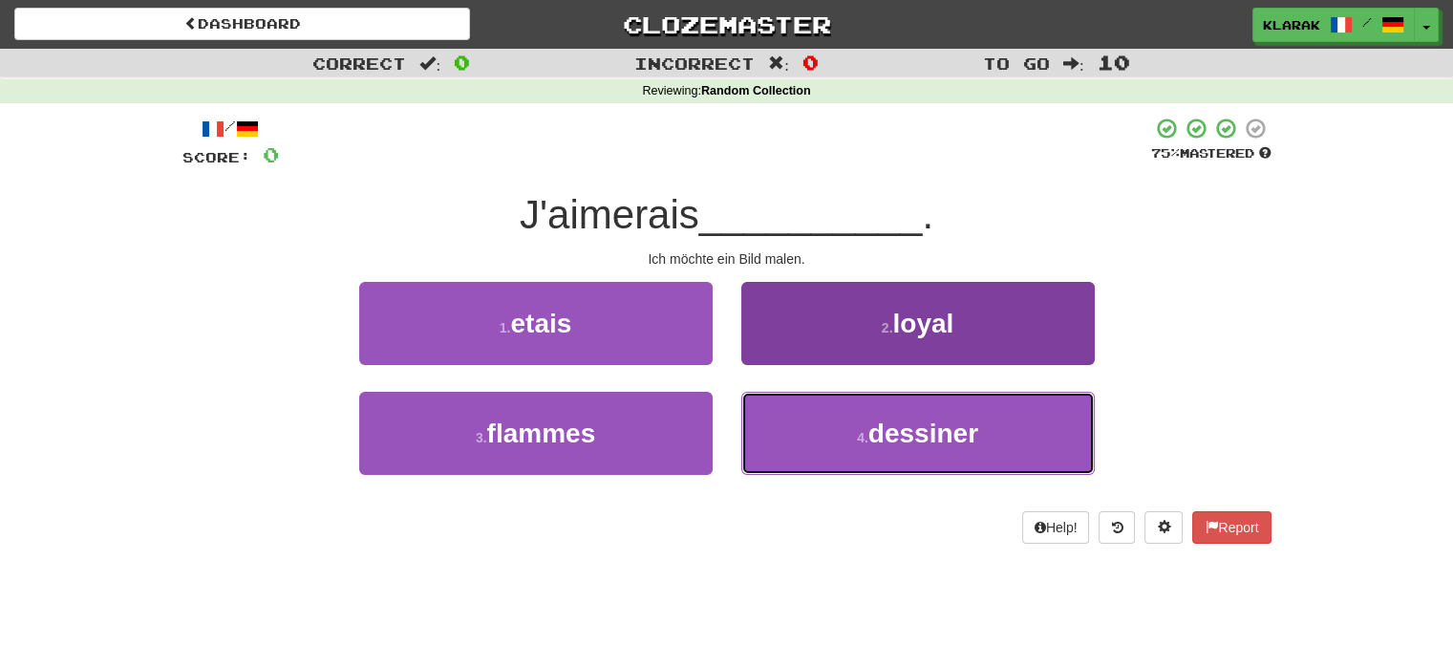
click at [1067, 428] on button "4 . dessiner" at bounding box center [917, 433] width 353 height 83
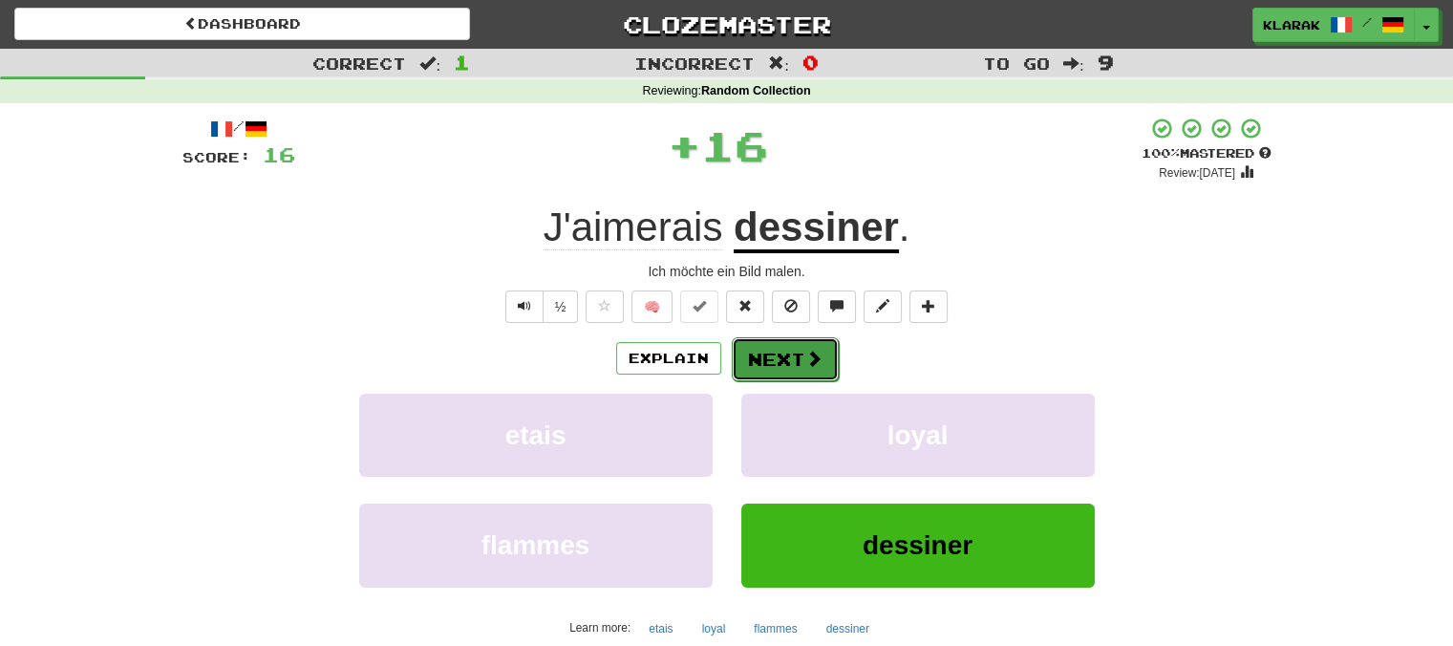
click at [780, 354] on button "Next" at bounding box center [785, 359] width 107 height 44
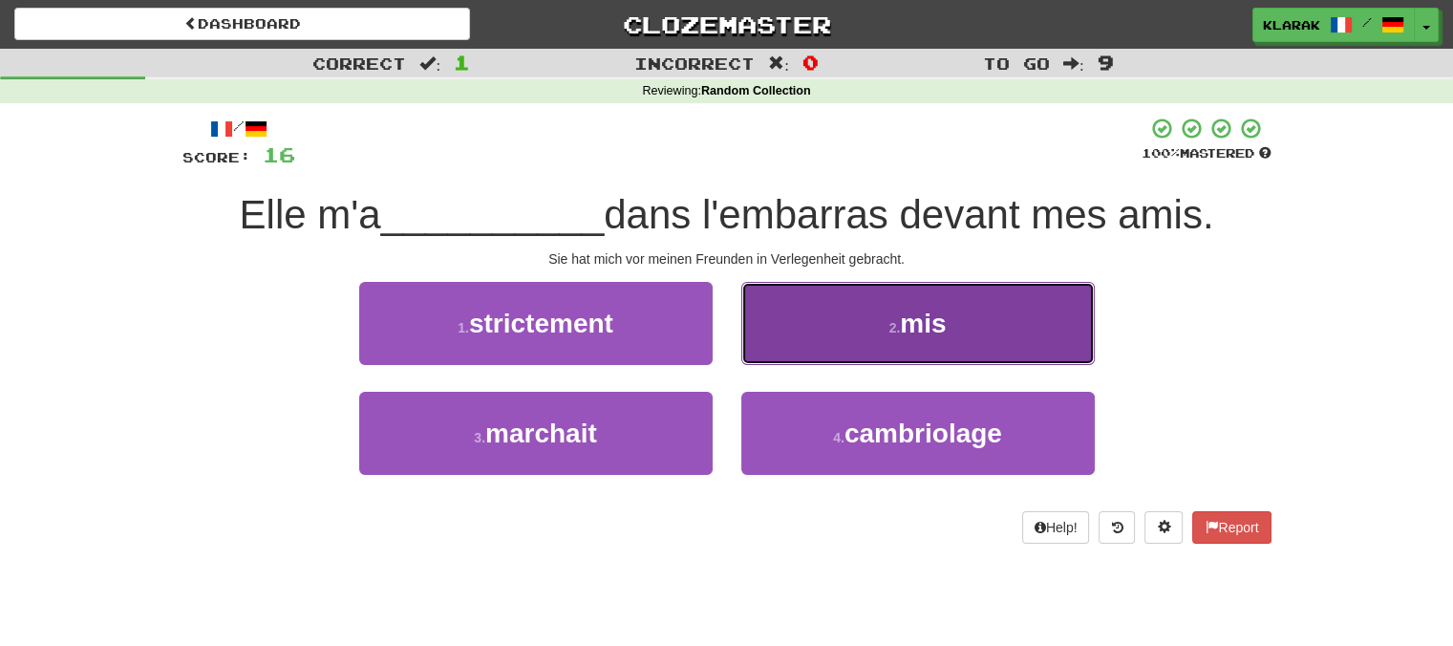
click at [1027, 309] on button "2 . mis" at bounding box center [917, 323] width 353 height 83
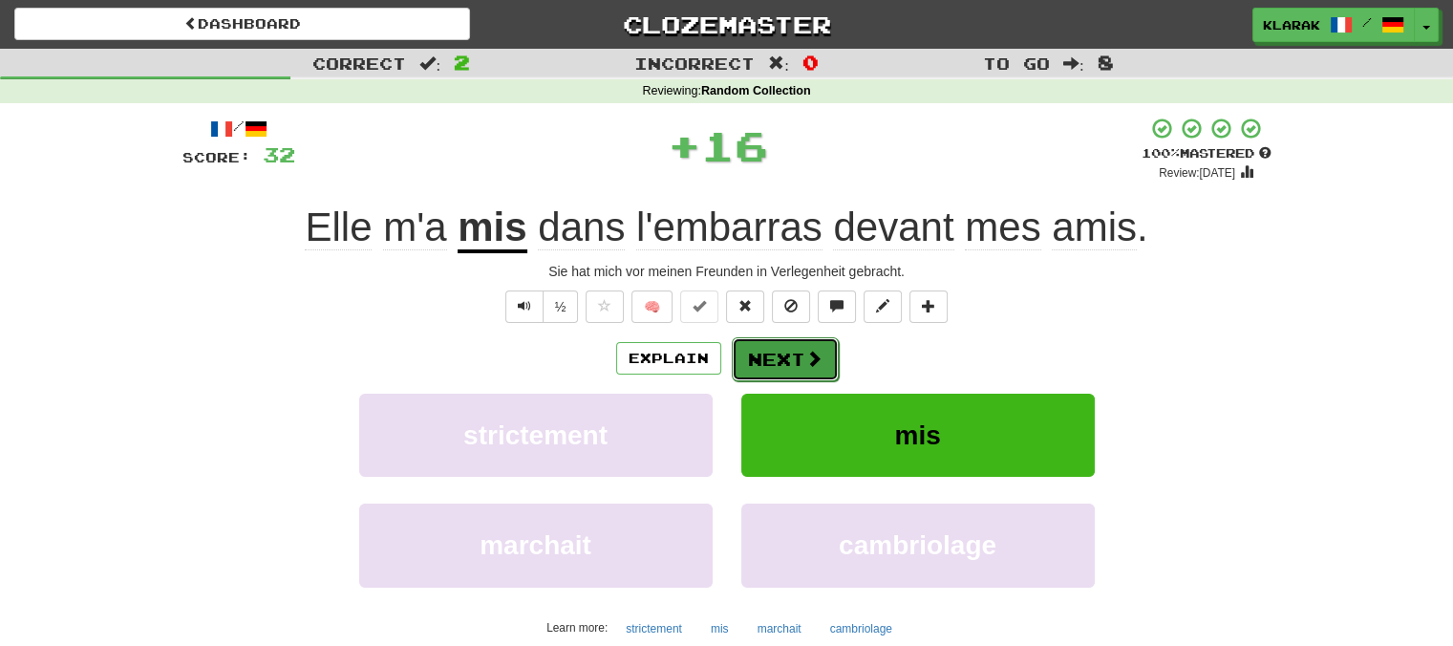
click at [770, 352] on button "Next" at bounding box center [785, 359] width 107 height 44
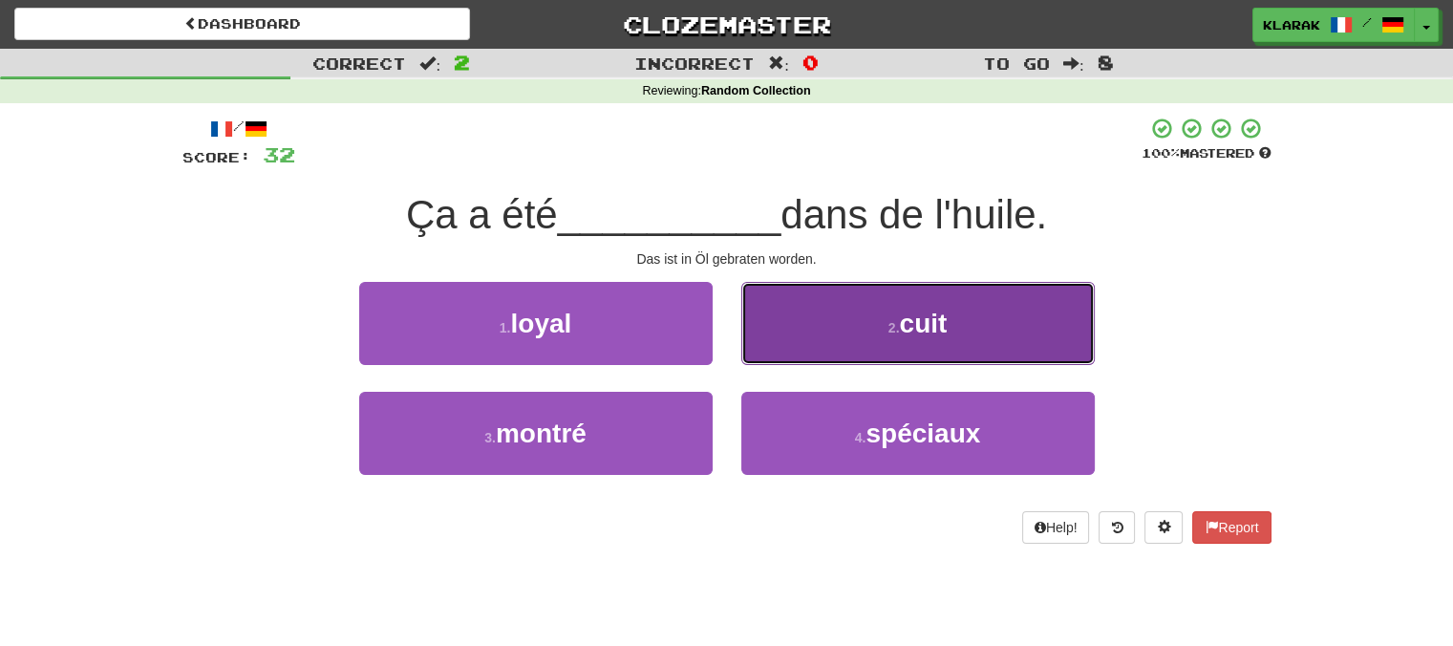
click at [1016, 343] on button "2 . cuit" at bounding box center [917, 323] width 353 height 83
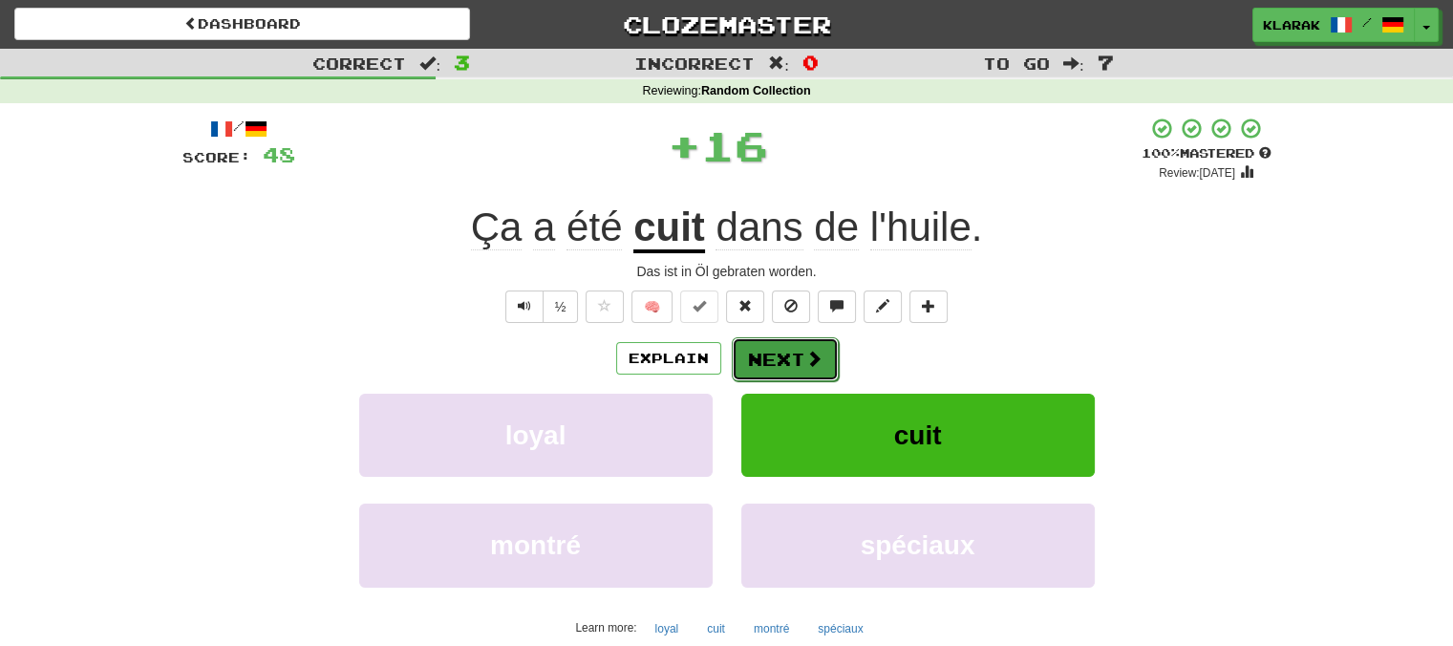
click at [774, 351] on button "Next" at bounding box center [785, 359] width 107 height 44
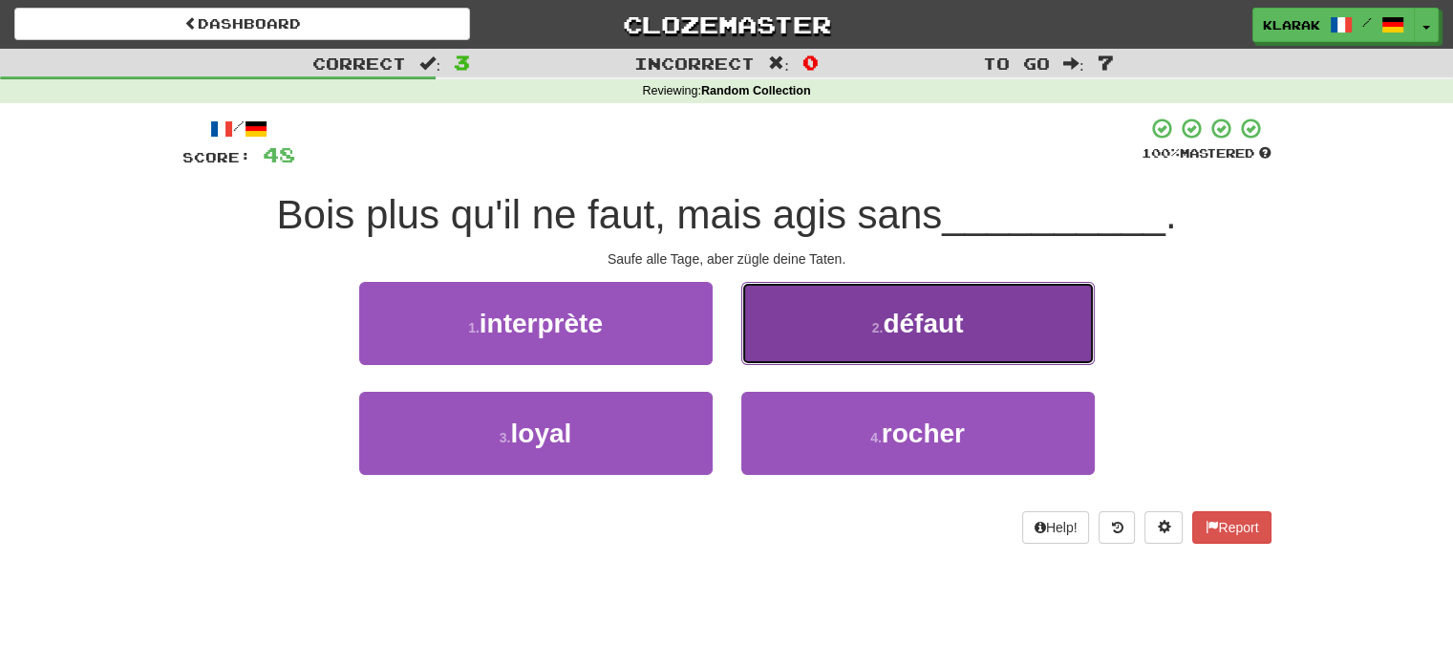
click at [1040, 310] on button "2 . défaut" at bounding box center [917, 323] width 353 height 83
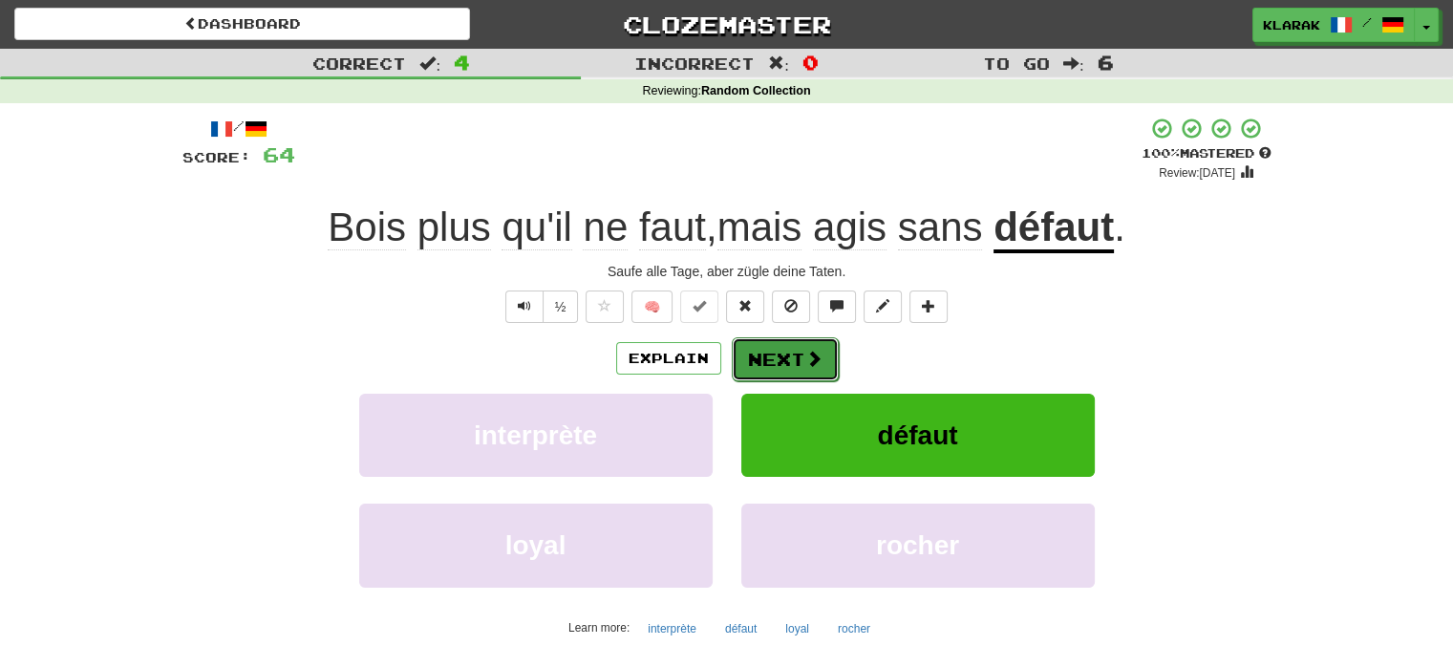
click at [793, 354] on button "Next" at bounding box center [785, 359] width 107 height 44
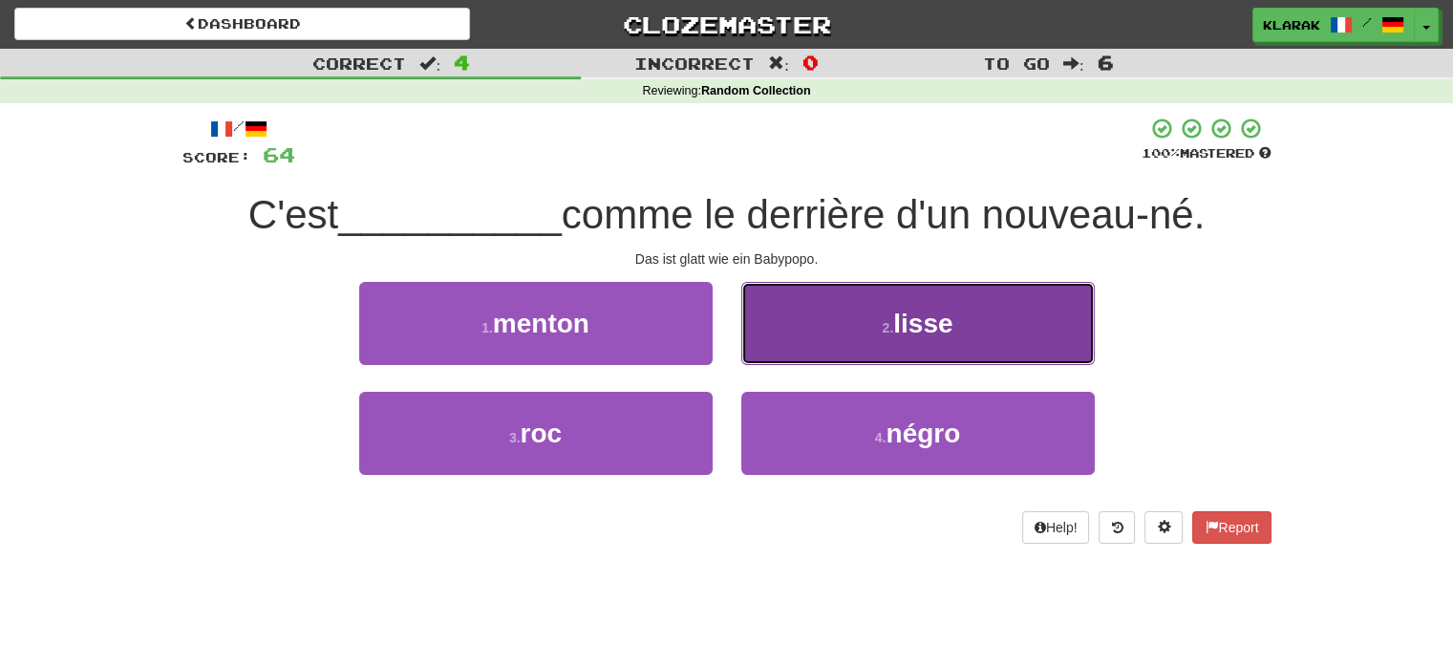
click at [971, 317] on button "2 . lisse" at bounding box center [917, 323] width 353 height 83
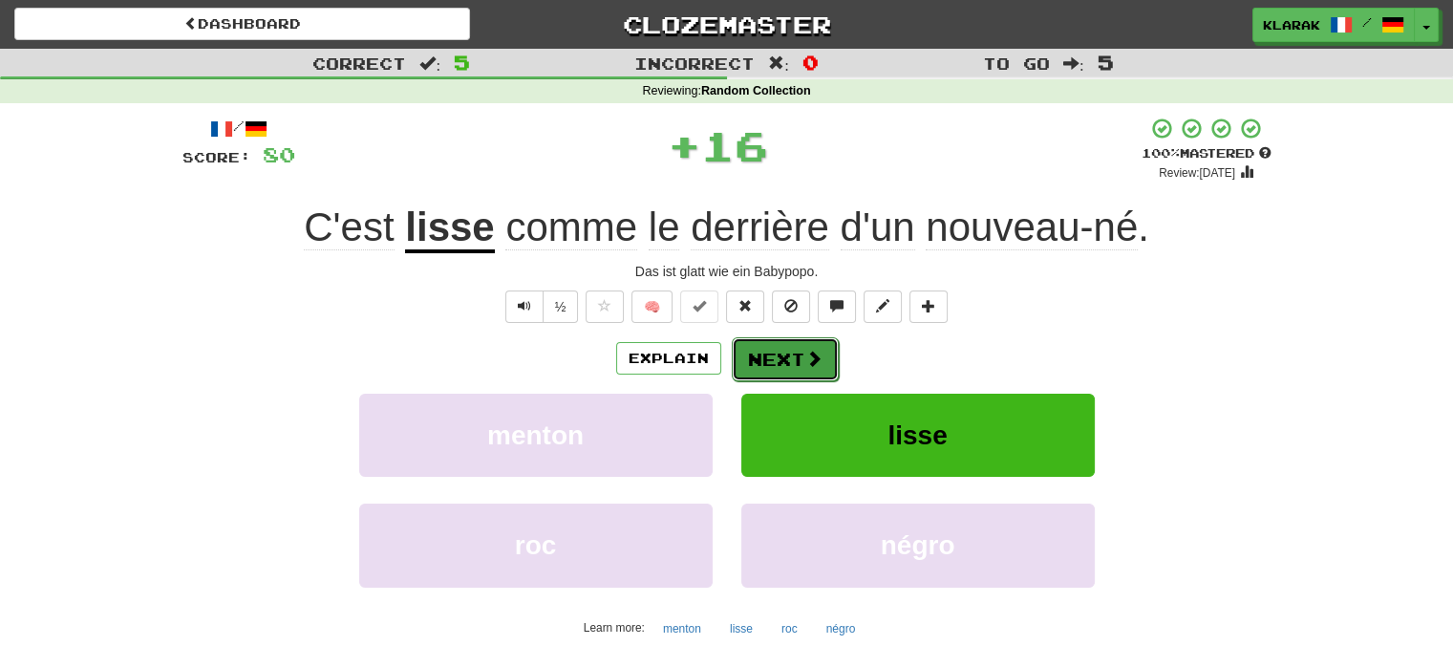
click at [804, 346] on button "Next" at bounding box center [785, 359] width 107 height 44
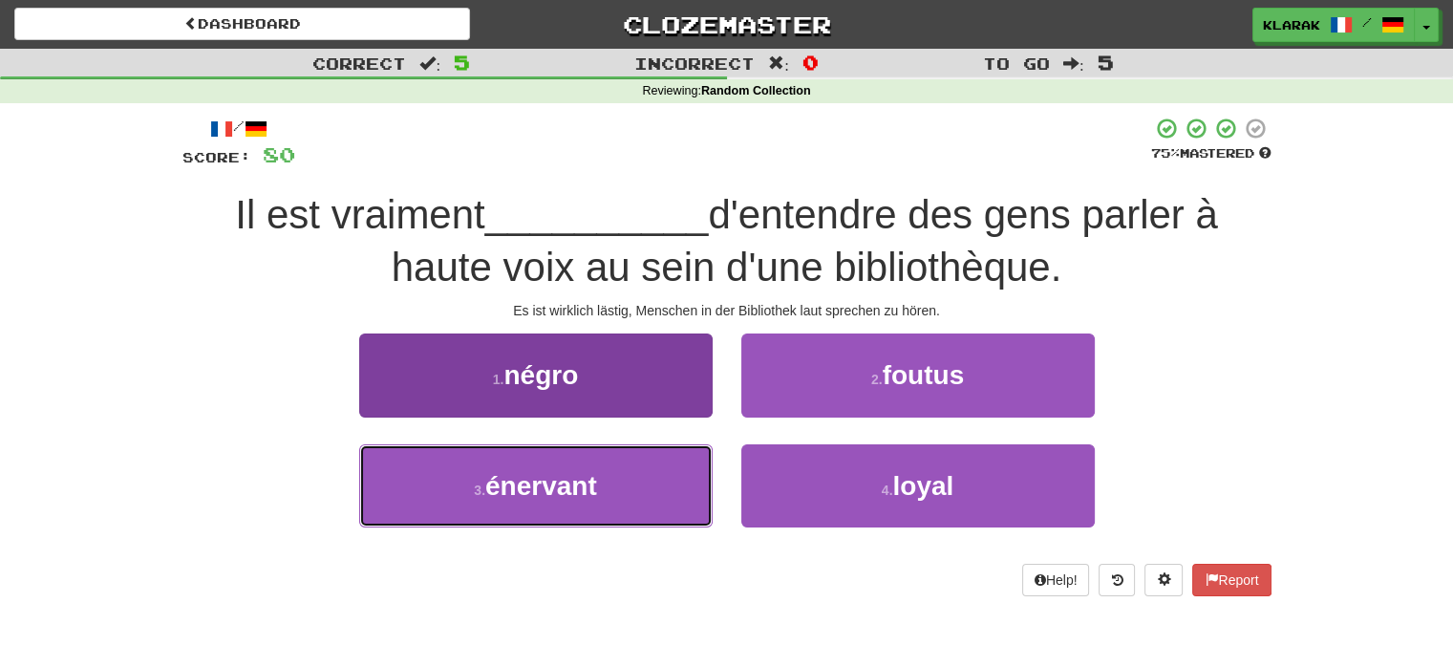
drag, startPoint x: 616, startPoint y: 495, endPoint x: 624, endPoint y: 487, distance: 10.8
click at [616, 494] on button "3 . énervant" at bounding box center [535, 485] width 353 height 83
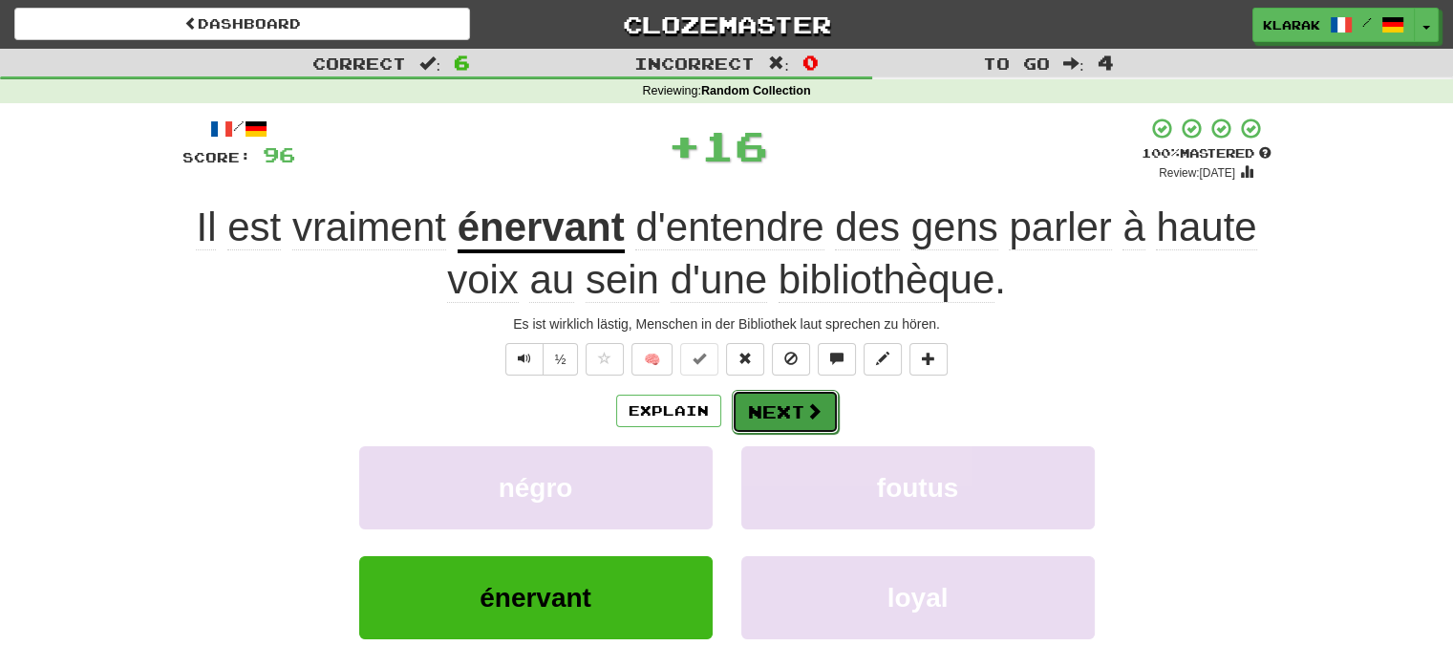
click at [777, 408] on button "Next" at bounding box center [785, 412] width 107 height 44
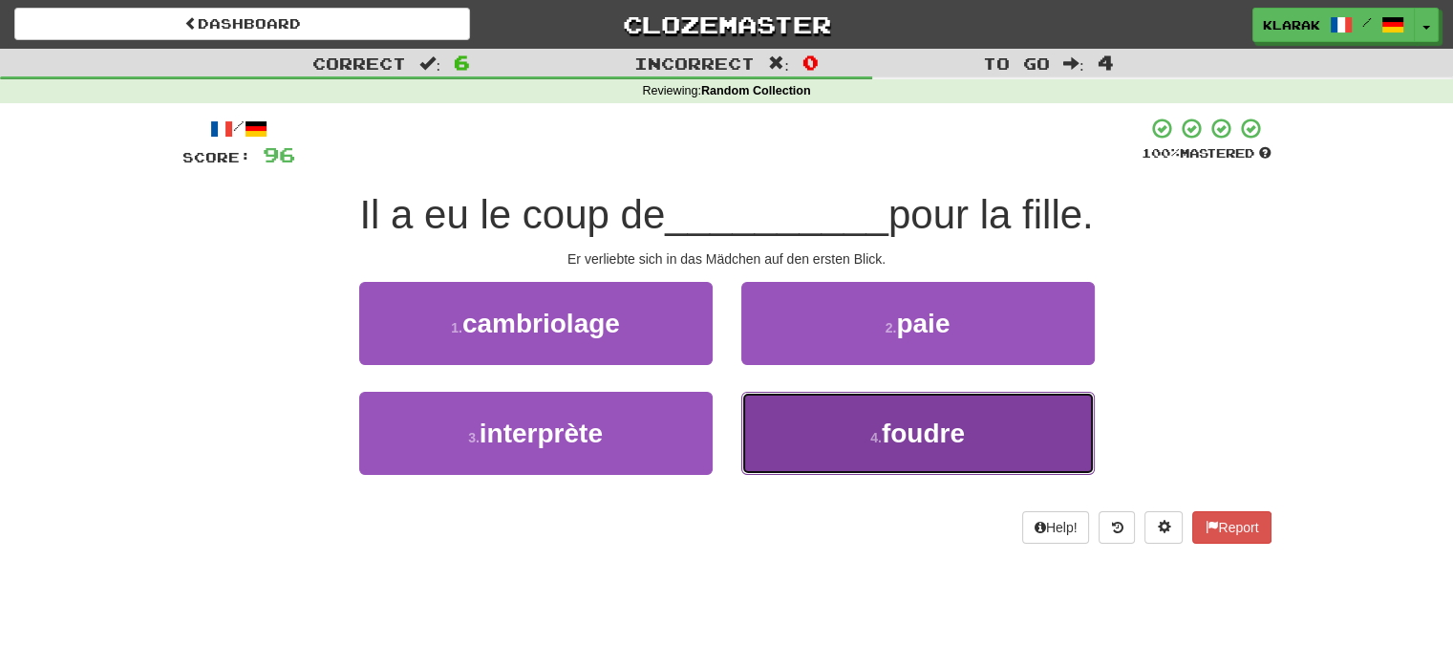
click at [974, 444] on button "4 . foudre" at bounding box center [917, 433] width 353 height 83
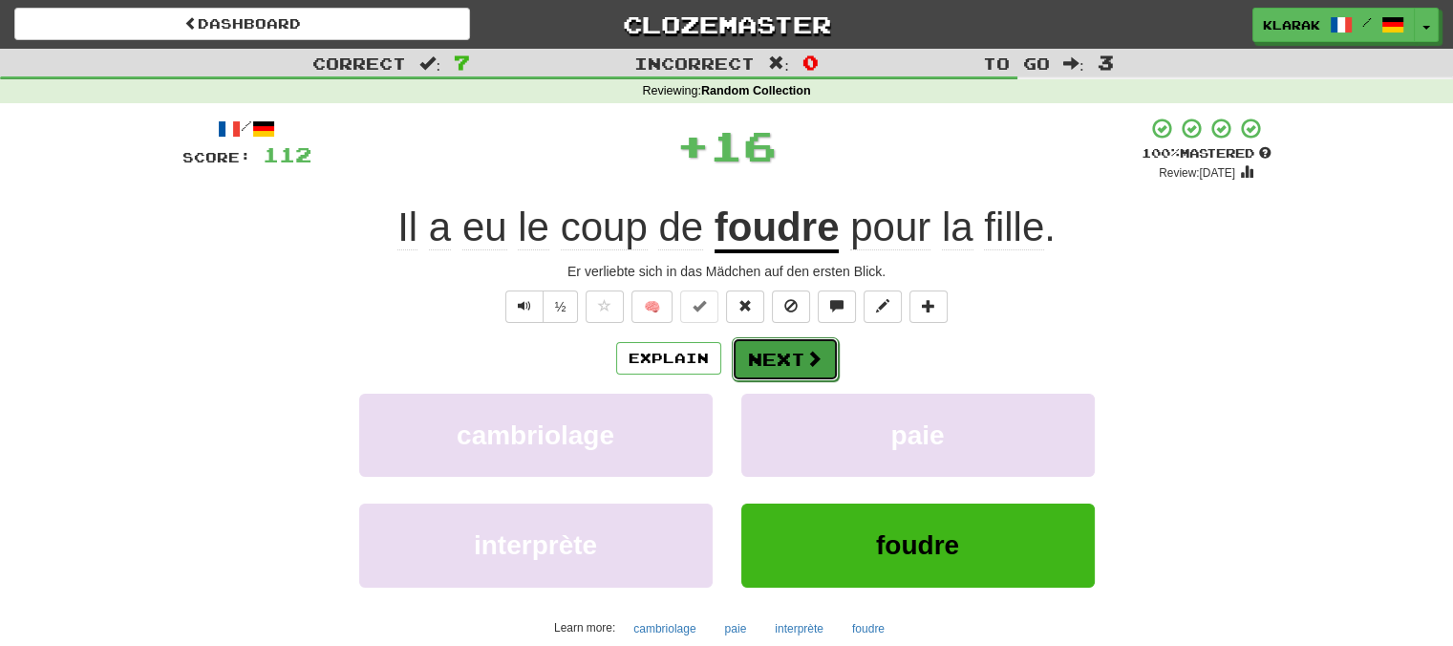
click at [782, 355] on button "Next" at bounding box center [785, 359] width 107 height 44
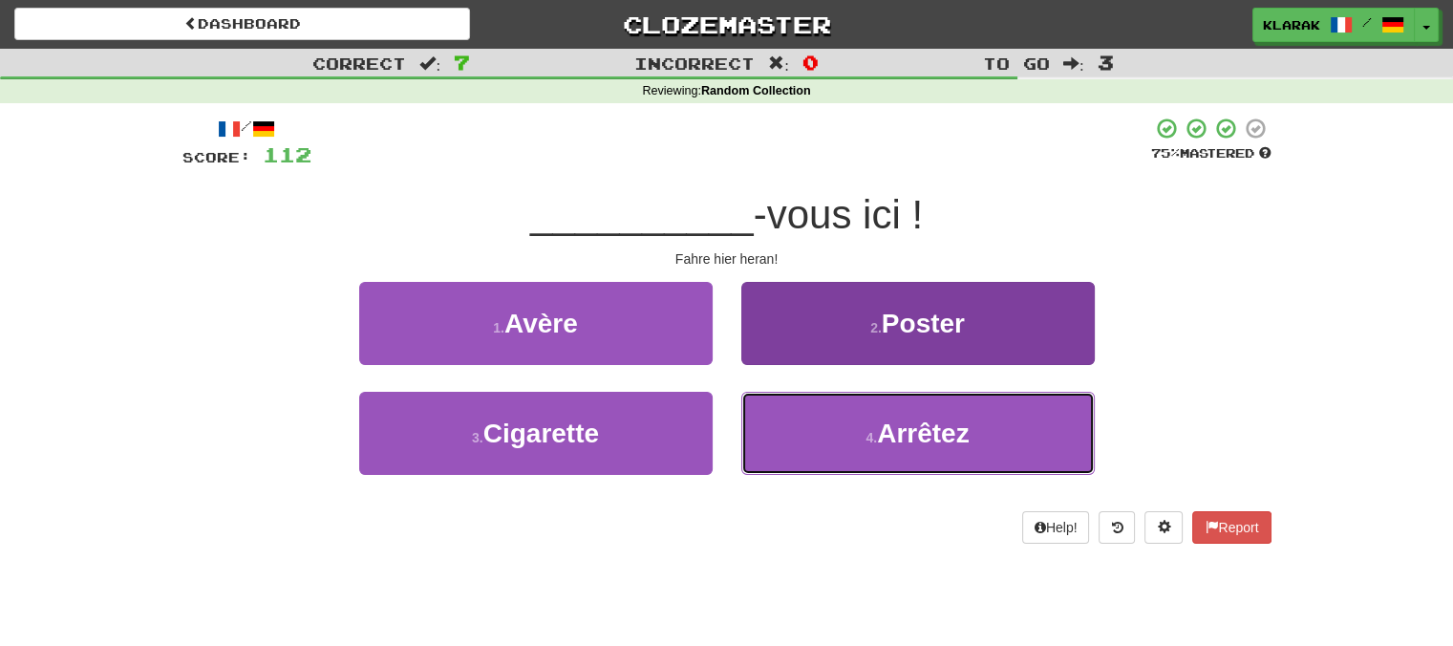
click at [970, 437] on button "4 . Arrêtez" at bounding box center [917, 433] width 353 height 83
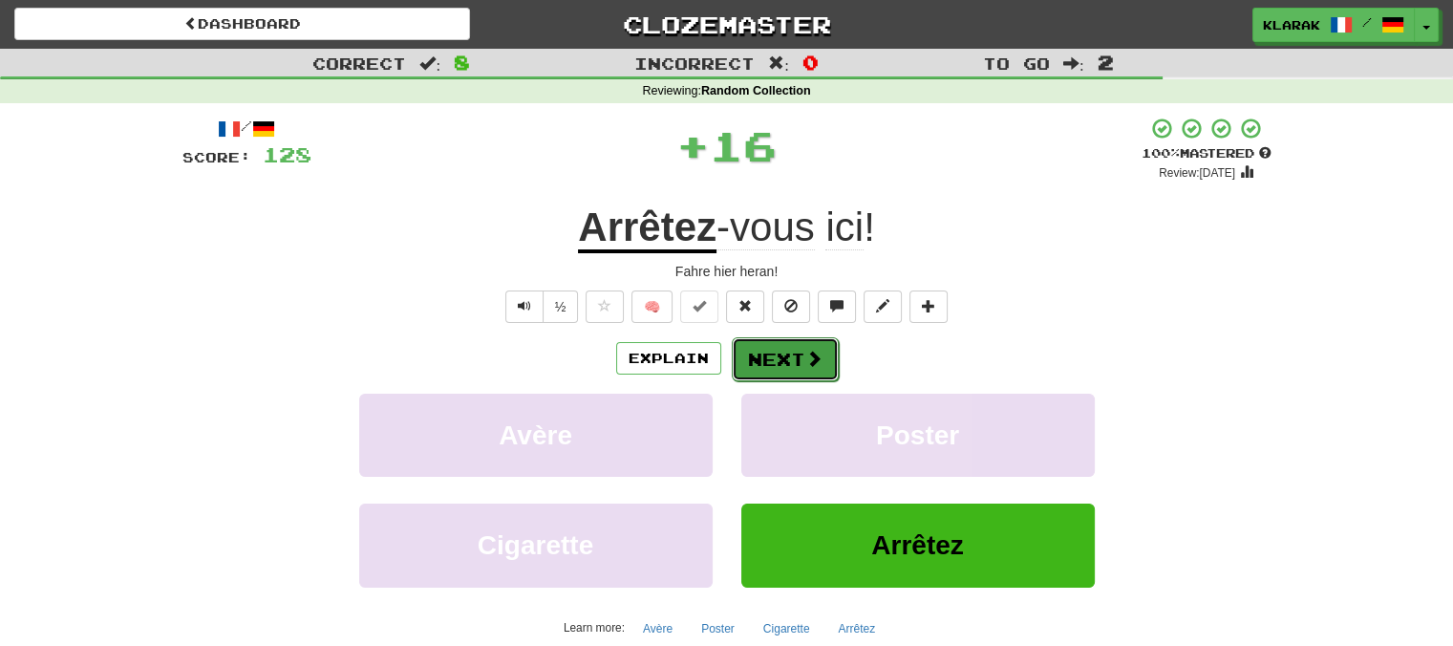
click at [774, 358] on button "Next" at bounding box center [785, 359] width 107 height 44
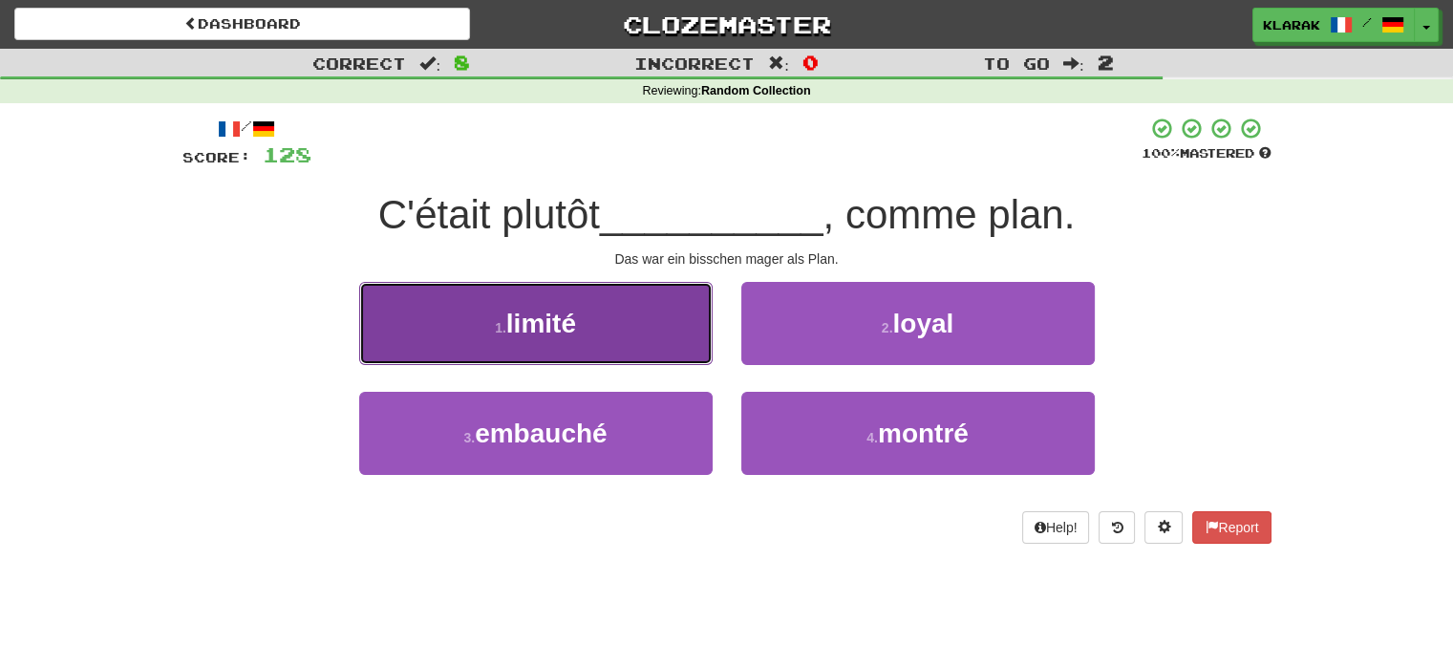
click at [632, 304] on button "1 . limité" at bounding box center [535, 323] width 353 height 83
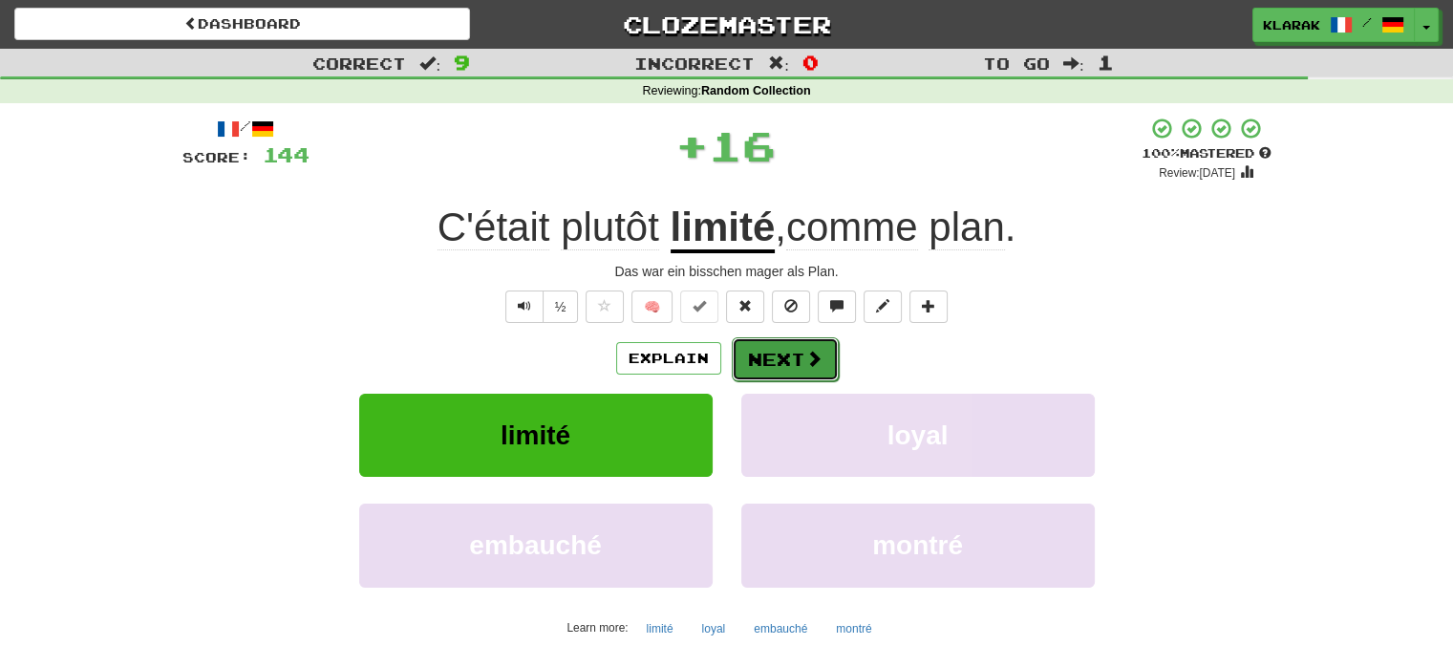
click at [790, 354] on button "Next" at bounding box center [785, 359] width 107 height 44
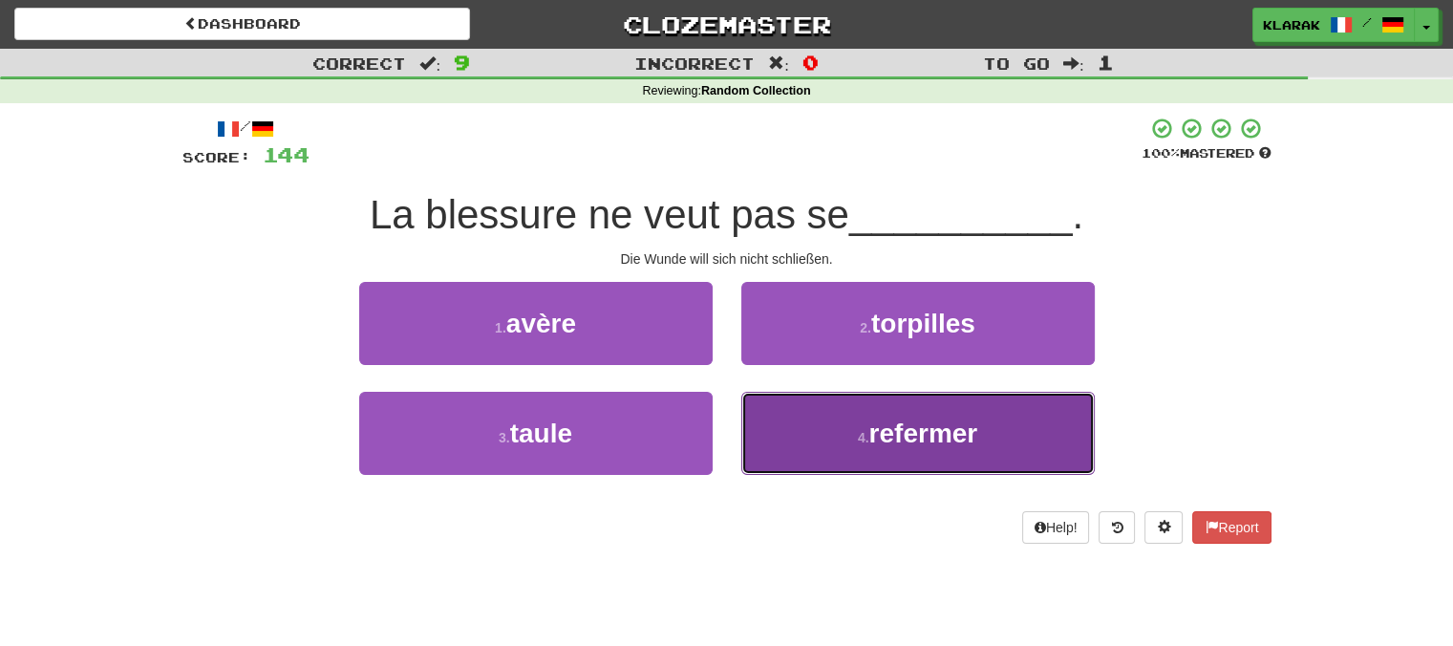
click at [1026, 433] on button "4 . refermer" at bounding box center [917, 433] width 353 height 83
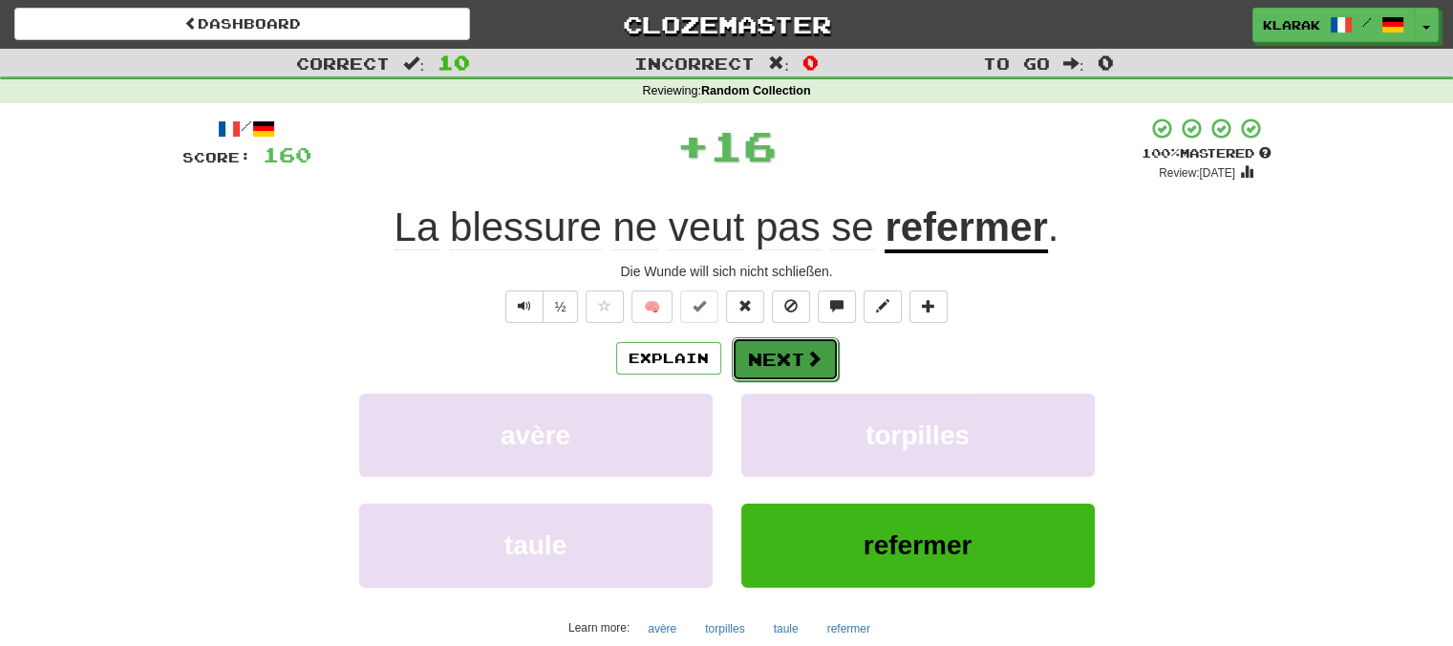
click at [788, 361] on button "Next" at bounding box center [785, 359] width 107 height 44
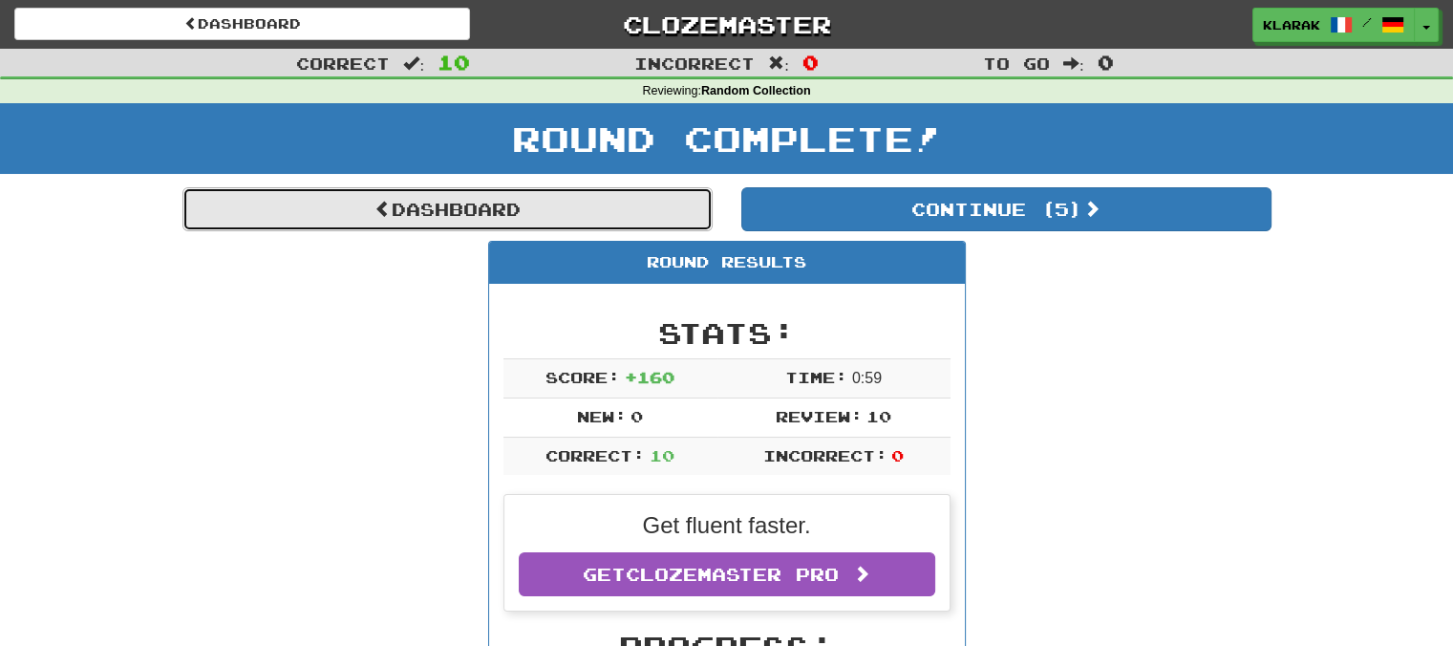
click at [412, 203] on link "Dashboard" at bounding box center [447, 209] width 530 height 44
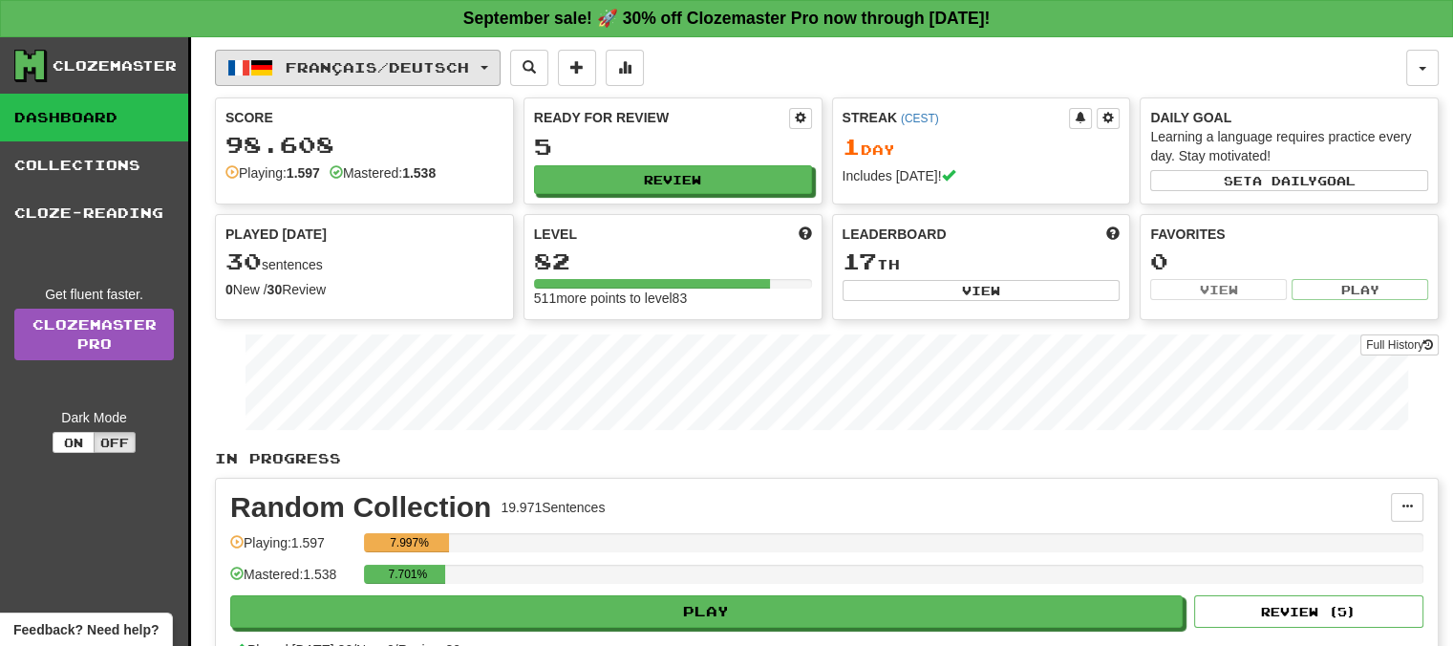
click at [488, 66] on span "button" at bounding box center [484, 68] width 8 height 4
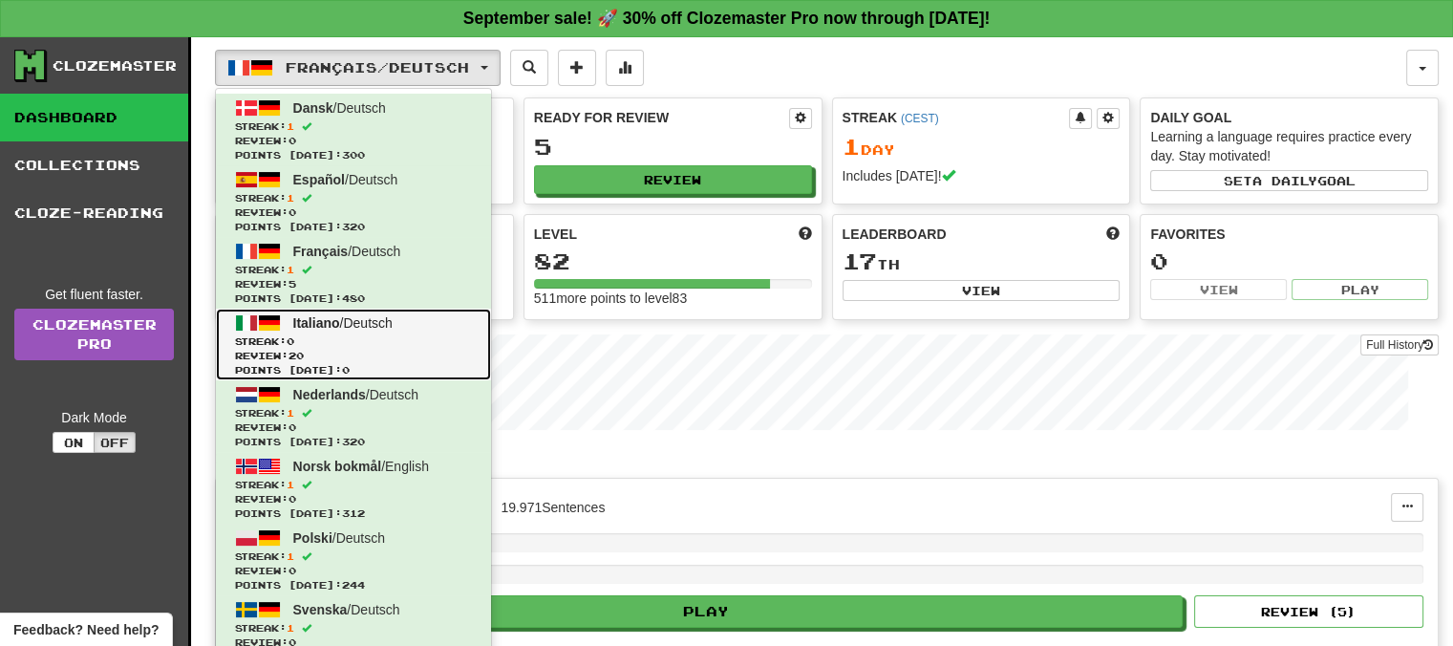
click at [319, 321] on span "Italiano" at bounding box center [316, 322] width 47 height 15
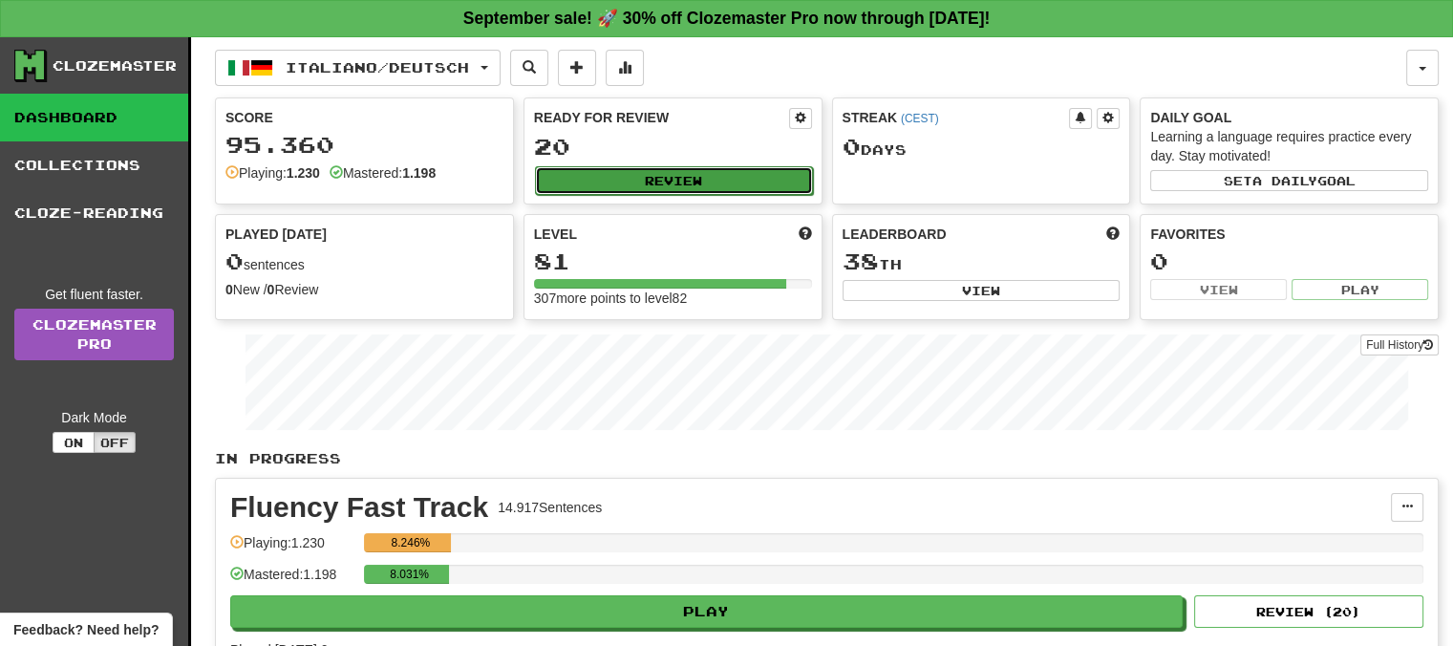
click at [664, 171] on button "Review" at bounding box center [674, 180] width 278 height 29
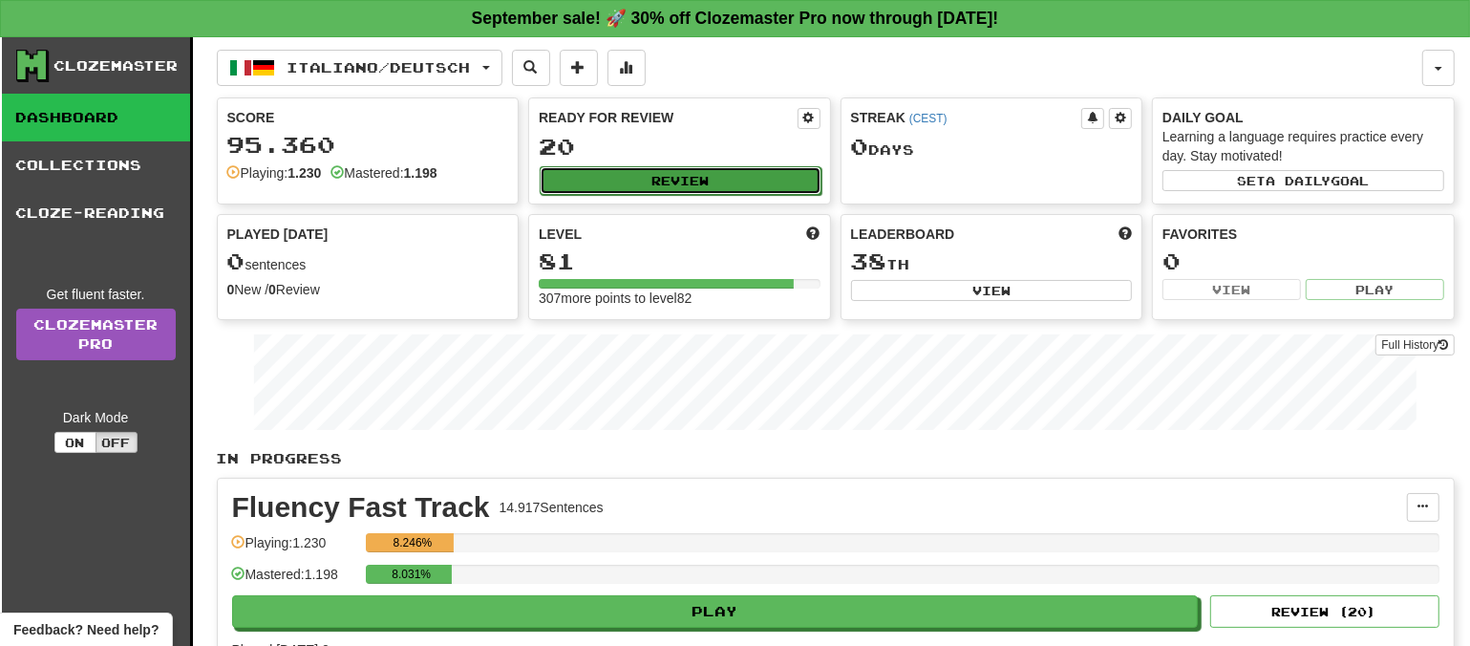
select select "**"
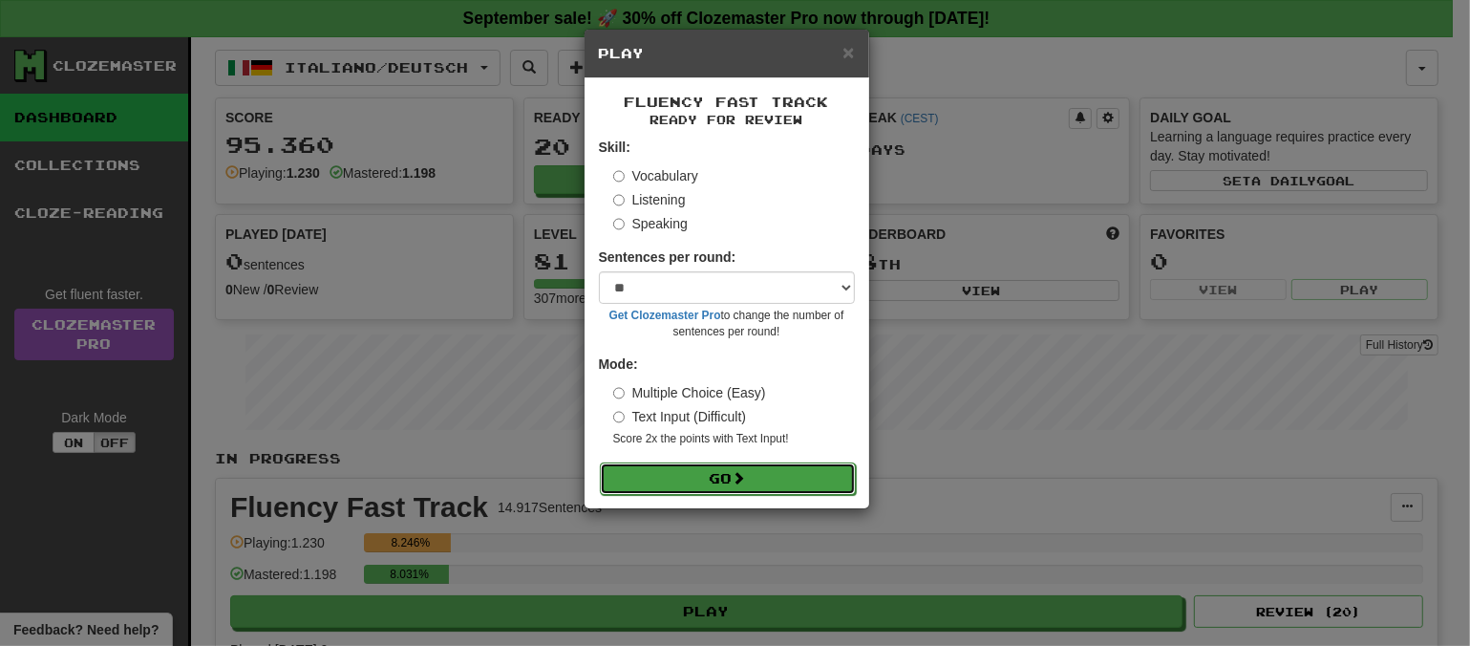
click at [746, 476] on span at bounding box center [739, 477] width 13 height 13
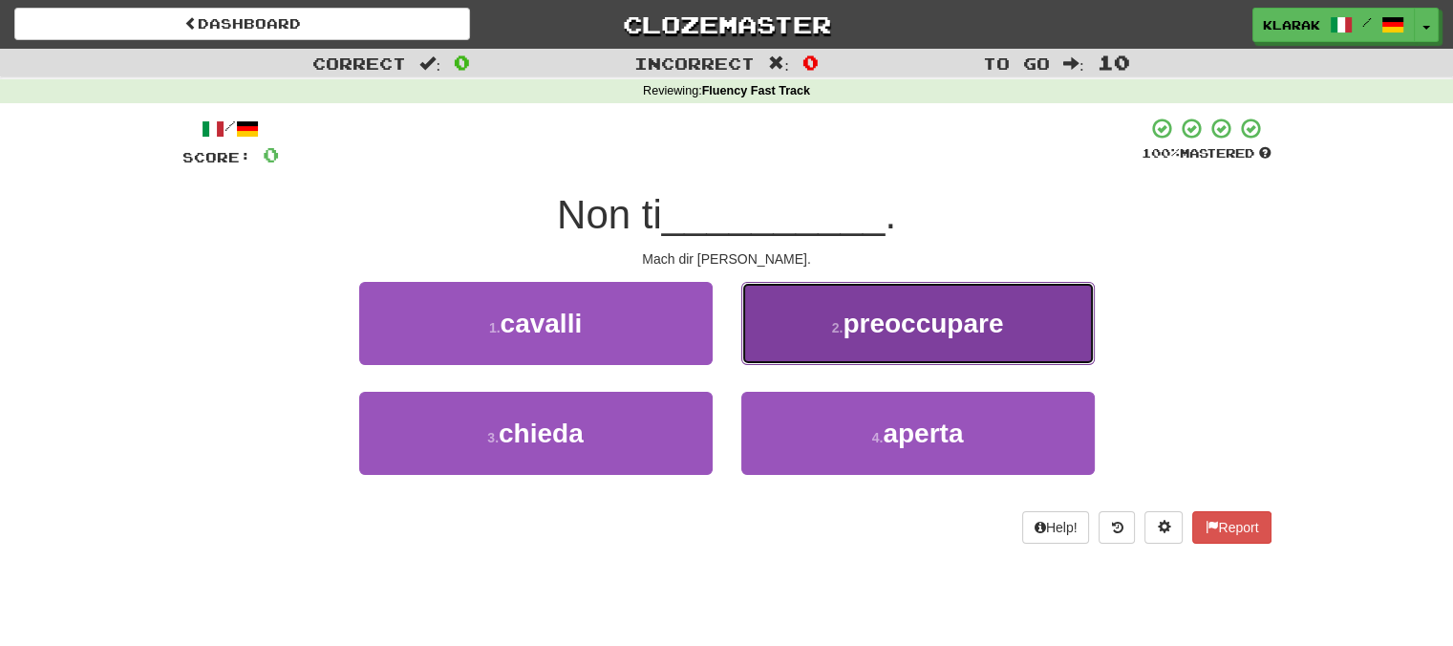
click at [939, 320] on span "preoccupare" at bounding box center [922, 323] width 160 height 30
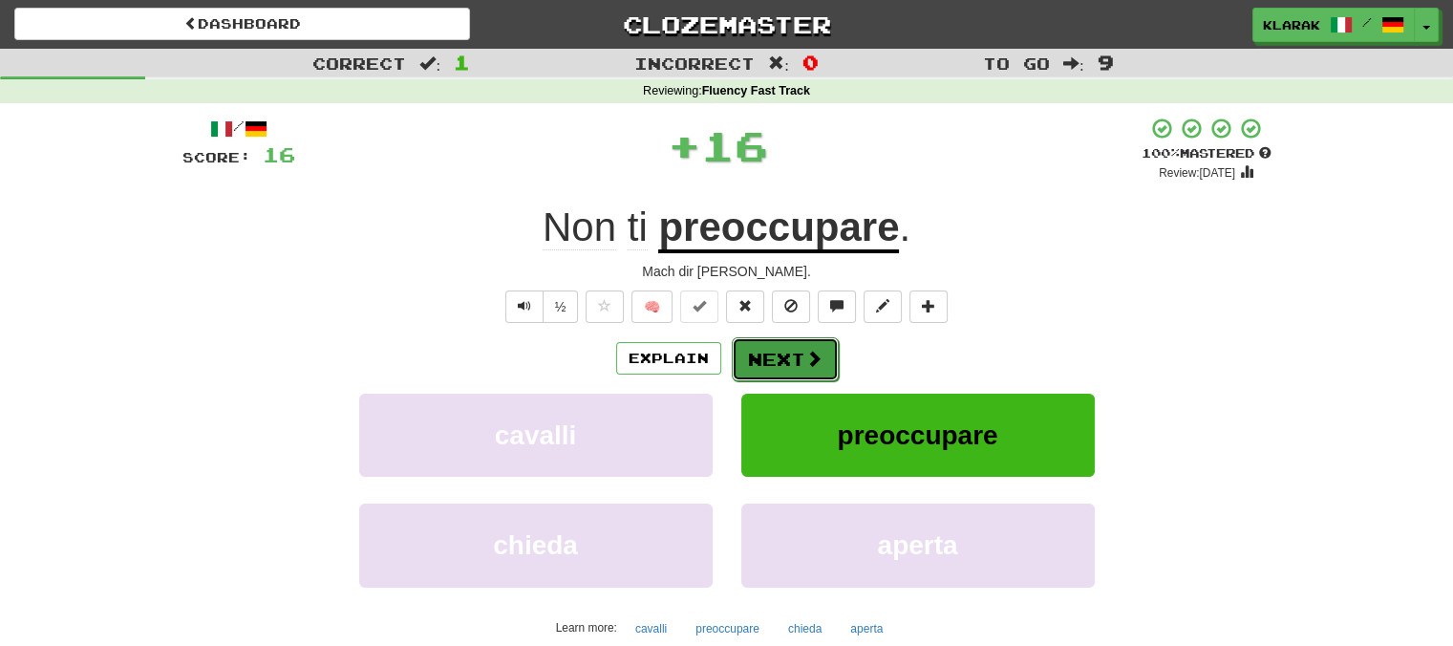
click at [754, 349] on button "Next" at bounding box center [785, 359] width 107 height 44
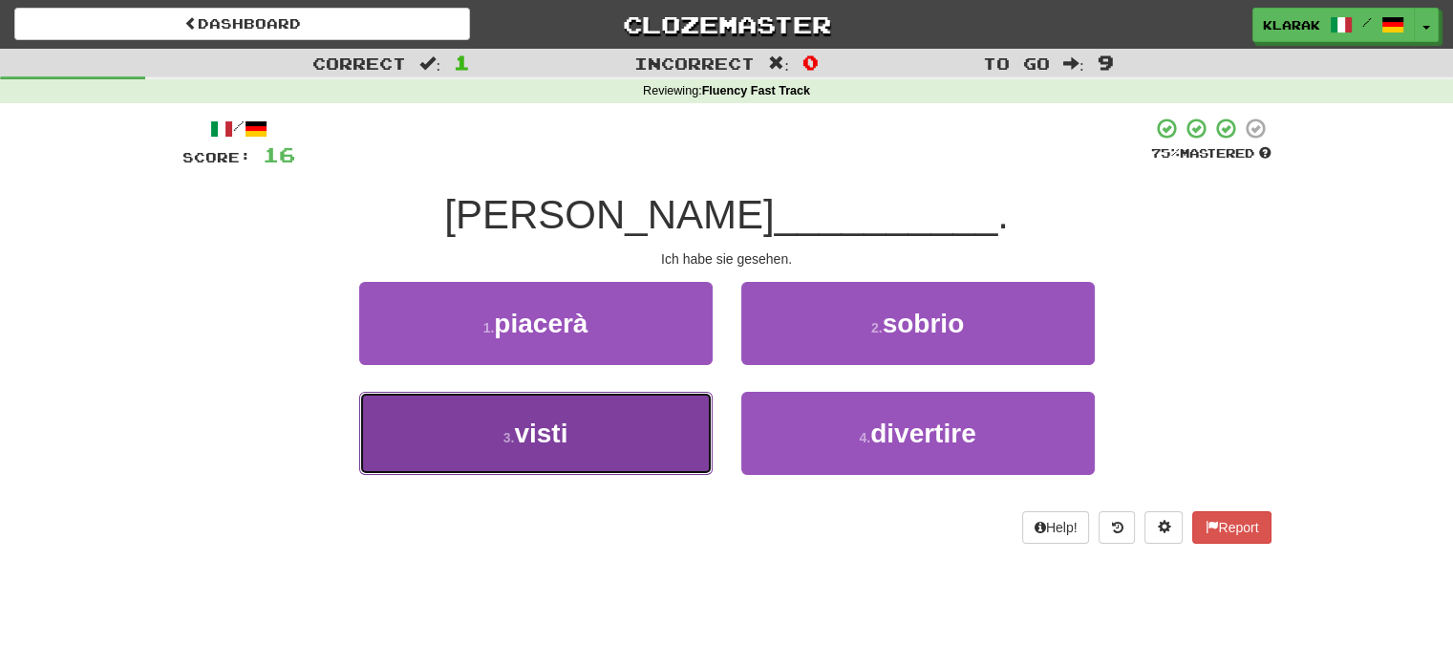
click at [613, 432] on button "3 . visti" at bounding box center [535, 433] width 353 height 83
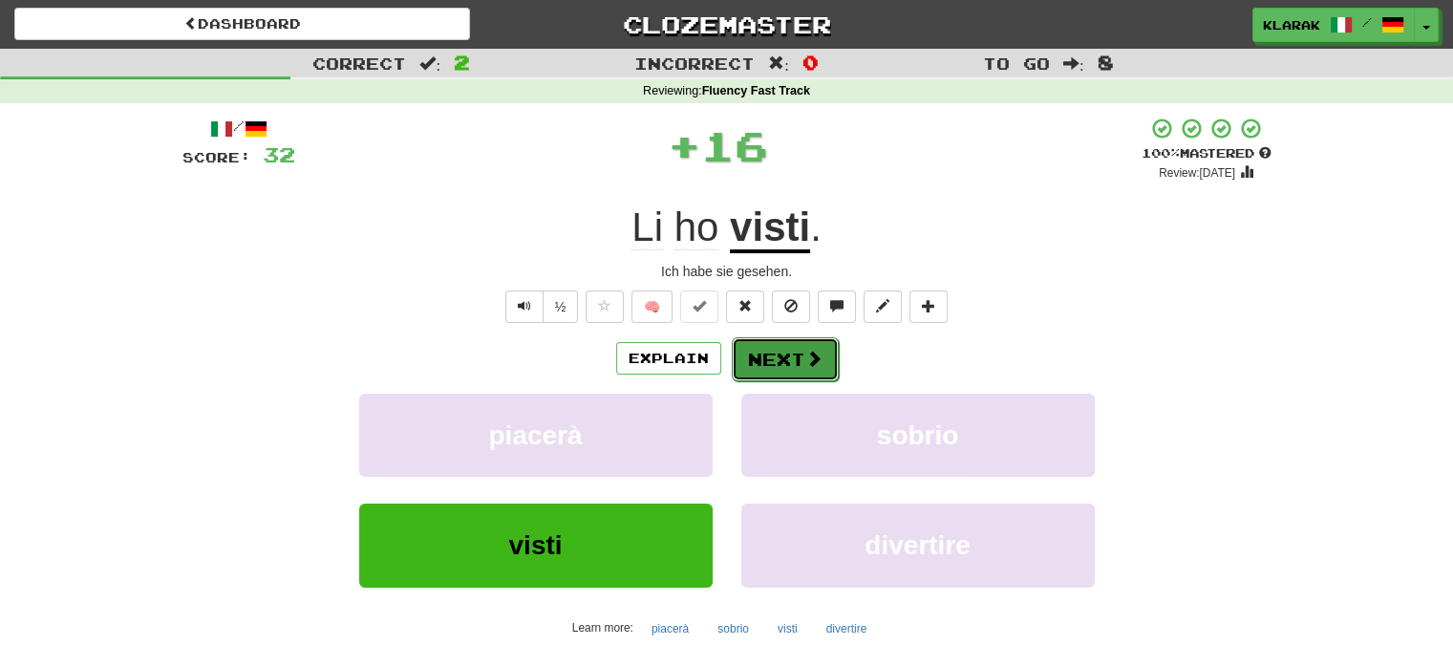
click at [790, 362] on button "Next" at bounding box center [785, 359] width 107 height 44
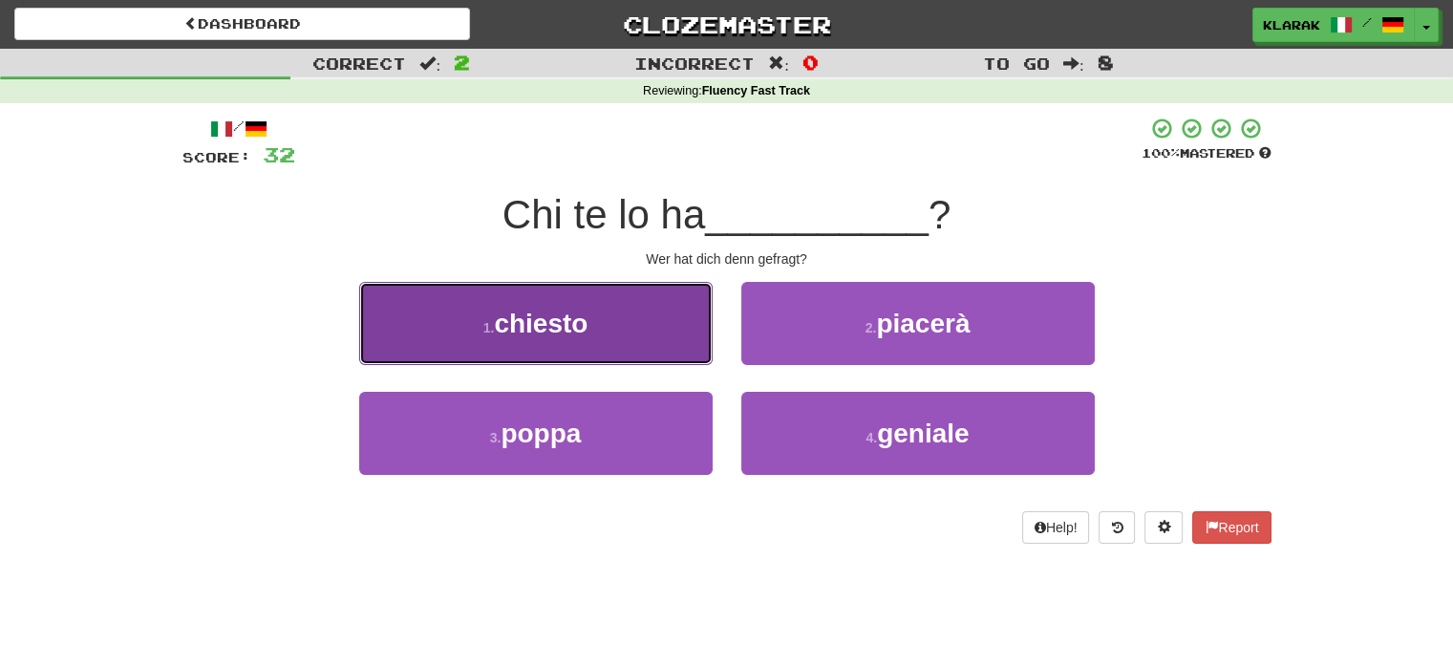
click at [636, 318] on button "1 . [GEOGRAPHIC_DATA]" at bounding box center [535, 323] width 353 height 83
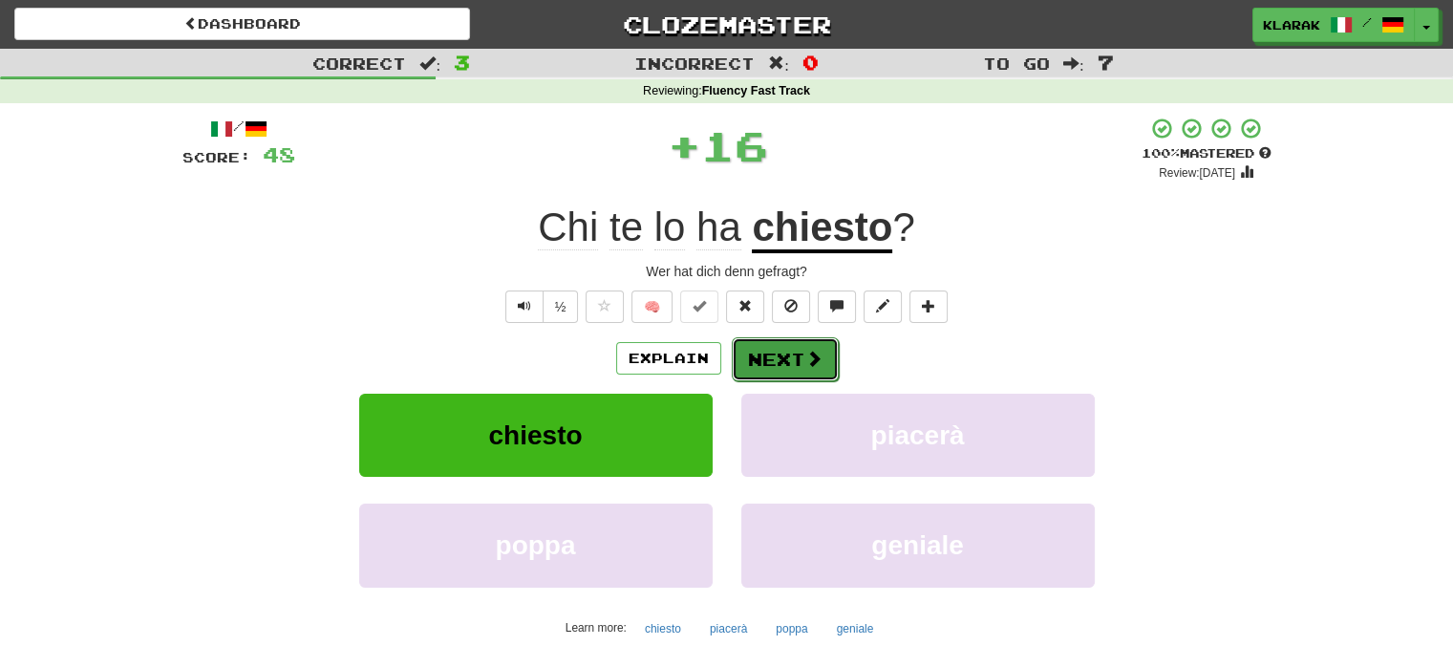
click at [777, 358] on button "Next" at bounding box center [785, 359] width 107 height 44
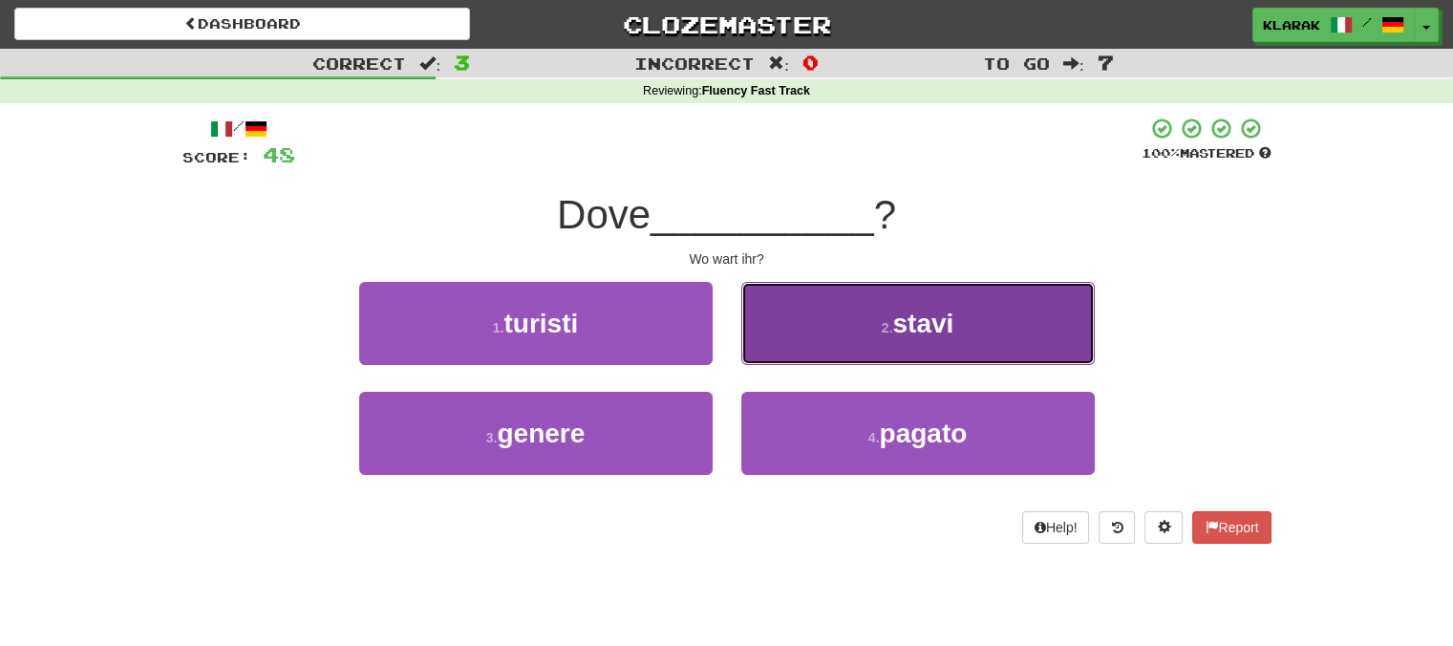
click at [1031, 324] on button "2 . stavi" at bounding box center [917, 323] width 353 height 83
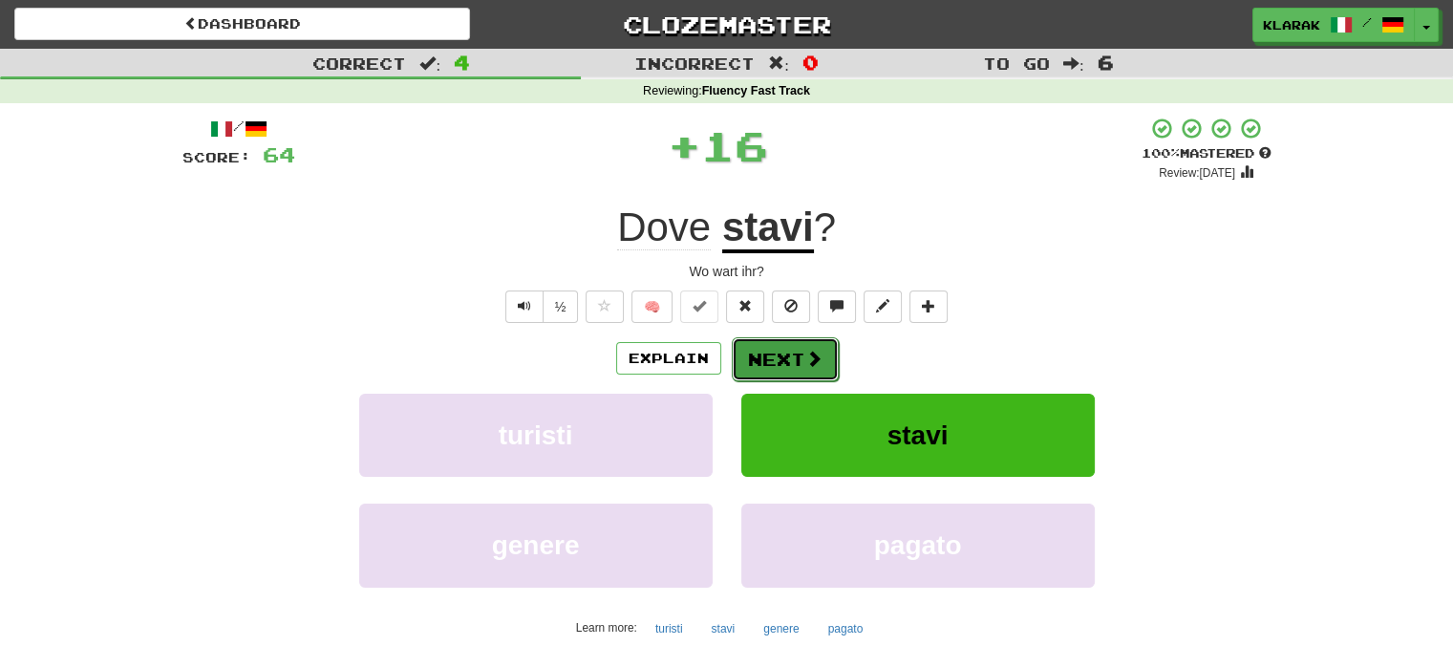
click at [773, 353] on button "Next" at bounding box center [785, 359] width 107 height 44
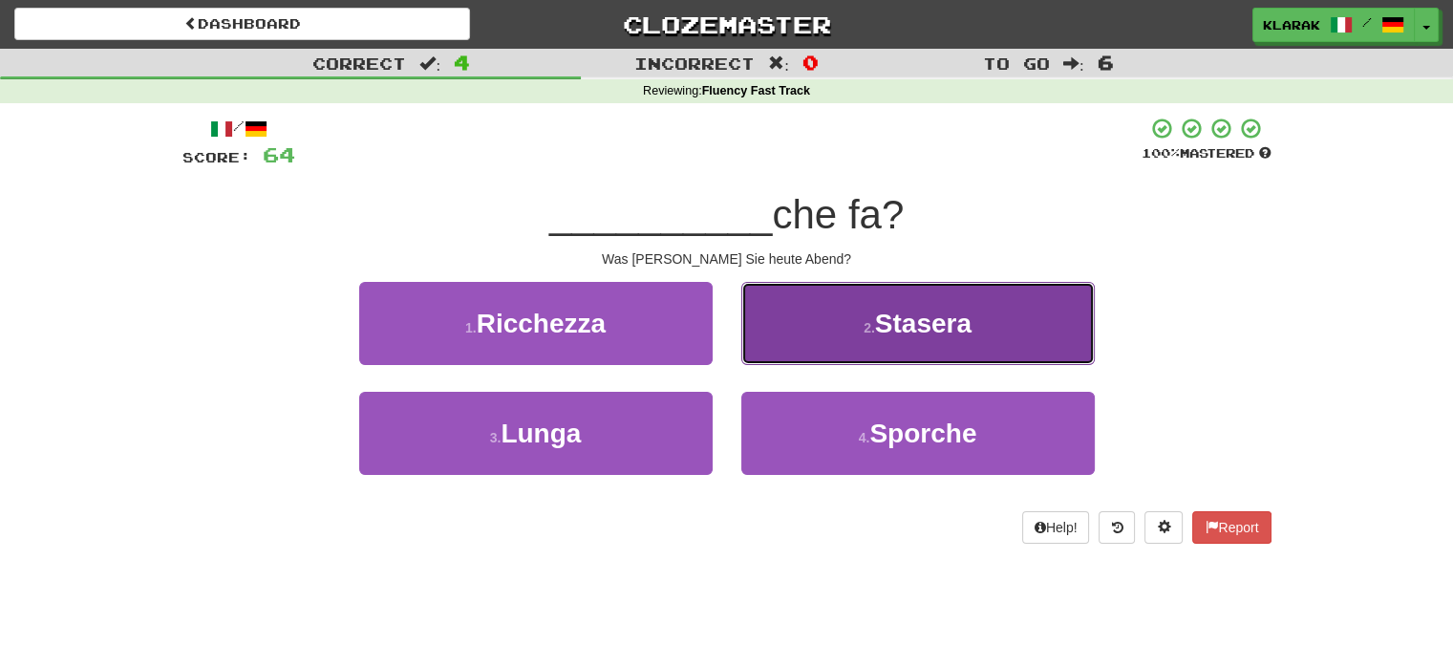
click at [1005, 320] on button "2 . [GEOGRAPHIC_DATA]" at bounding box center [917, 323] width 353 height 83
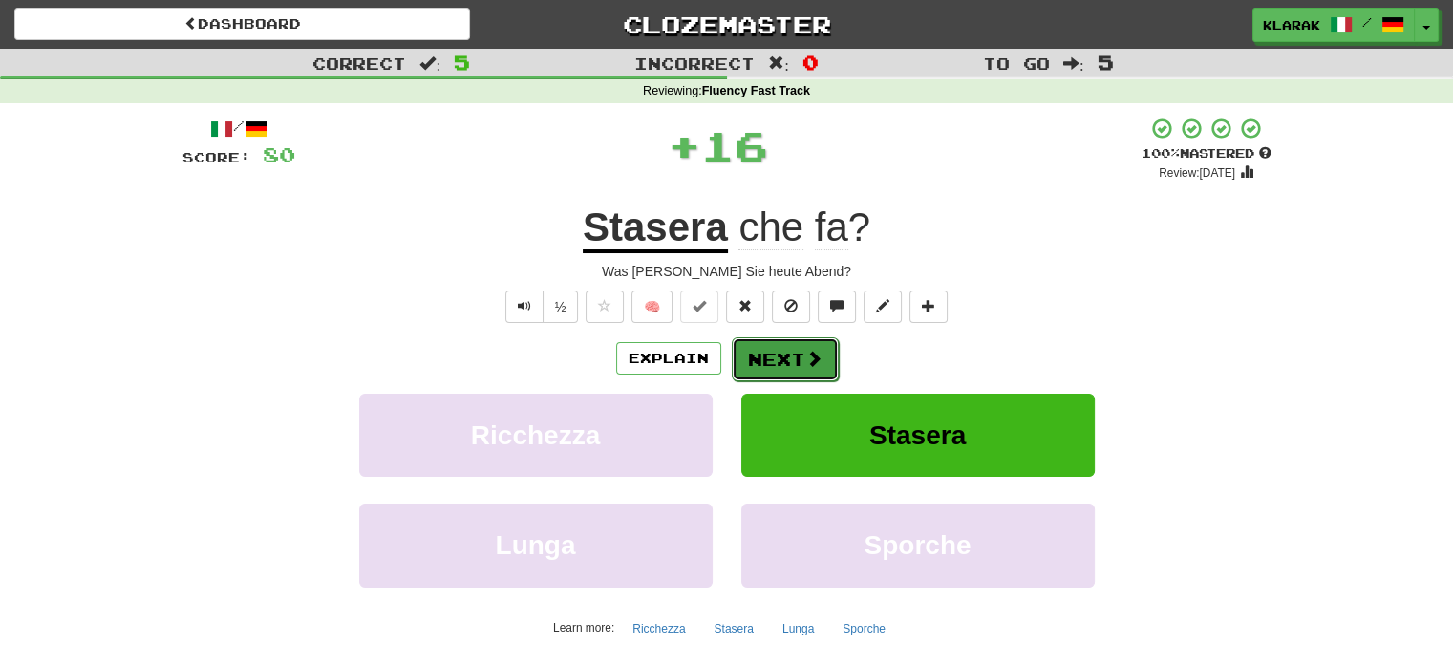
click at [777, 351] on button "Next" at bounding box center [785, 359] width 107 height 44
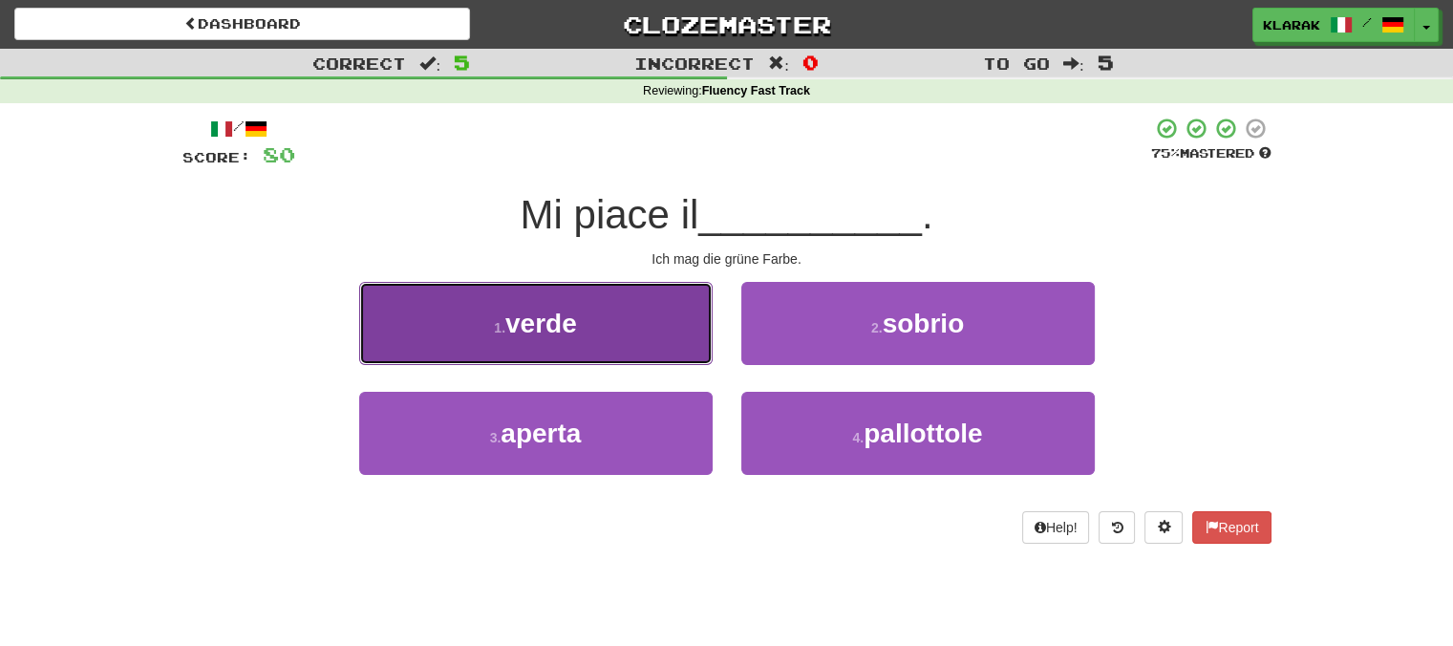
click at [627, 310] on button "1 . verde" at bounding box center [535, 323] width 353 height 83
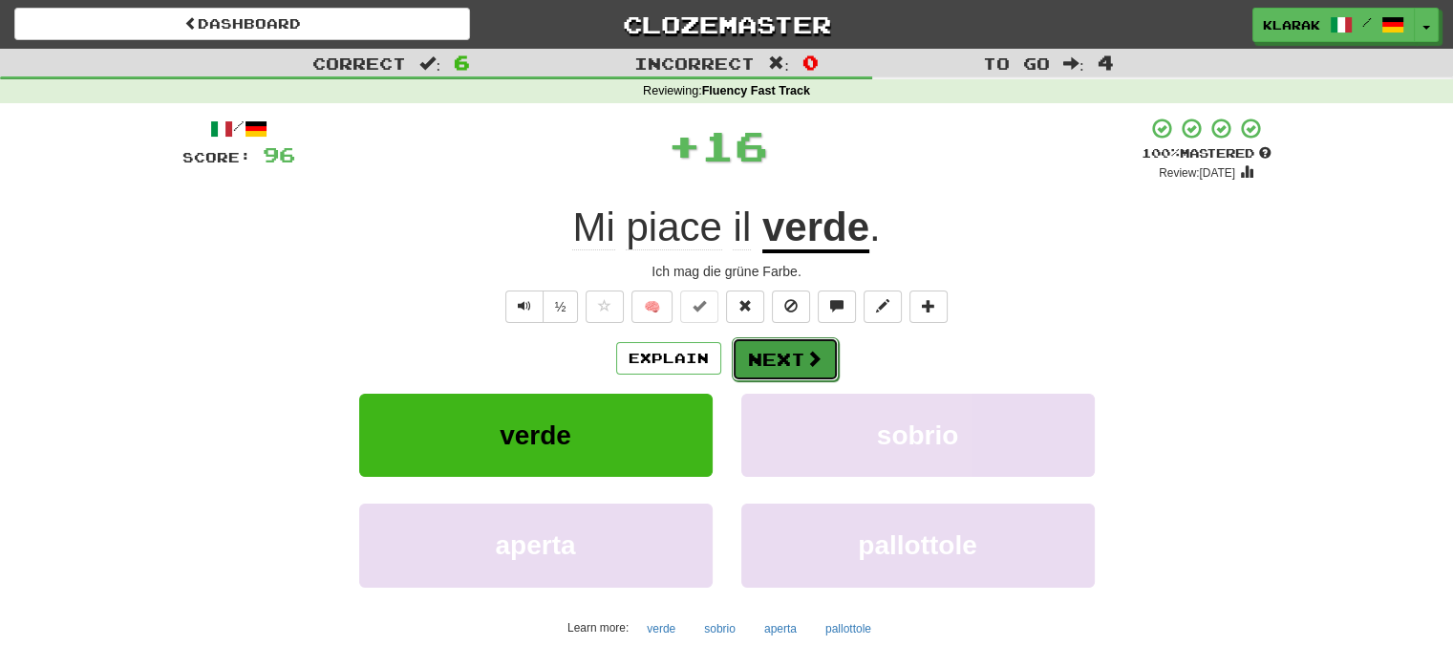
click at [775, 356] on button "Next" at bounding box center [785, 359] width 107 height 44
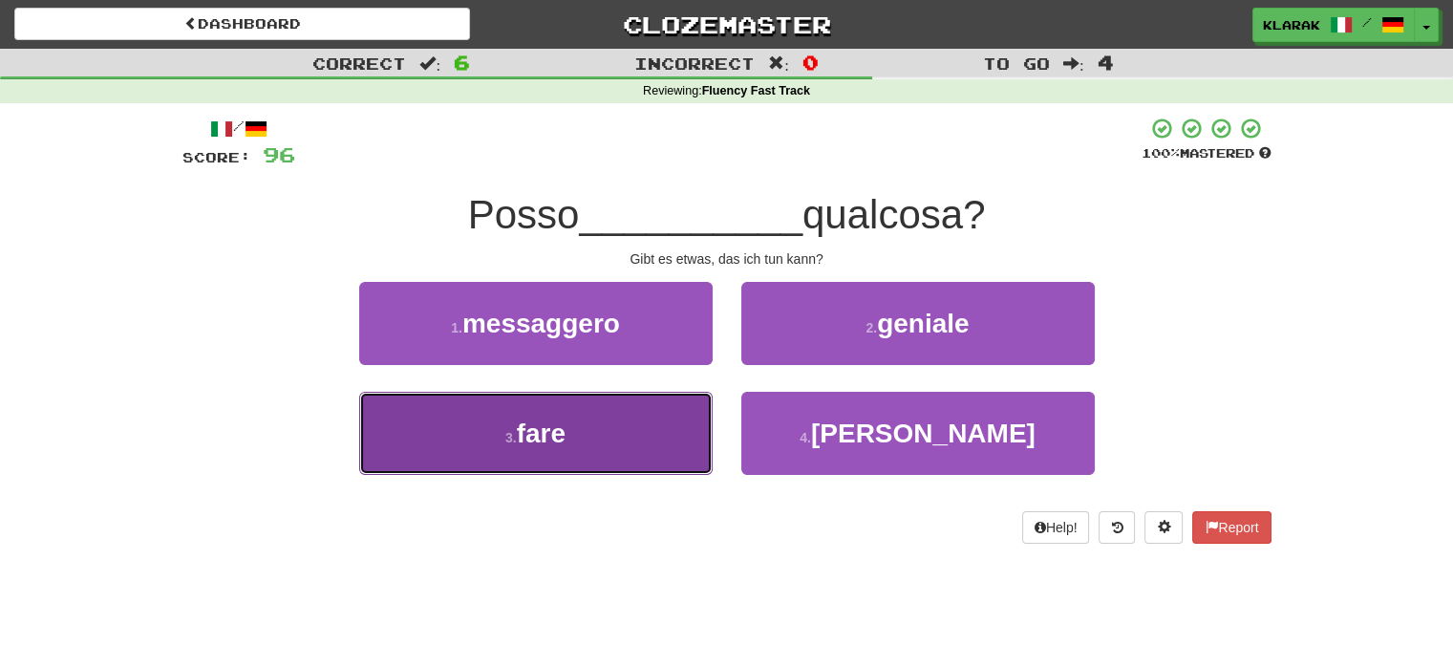
click at [601, 453] on button "3 . fare" at bounding box center [535, 433] width 353 height 83
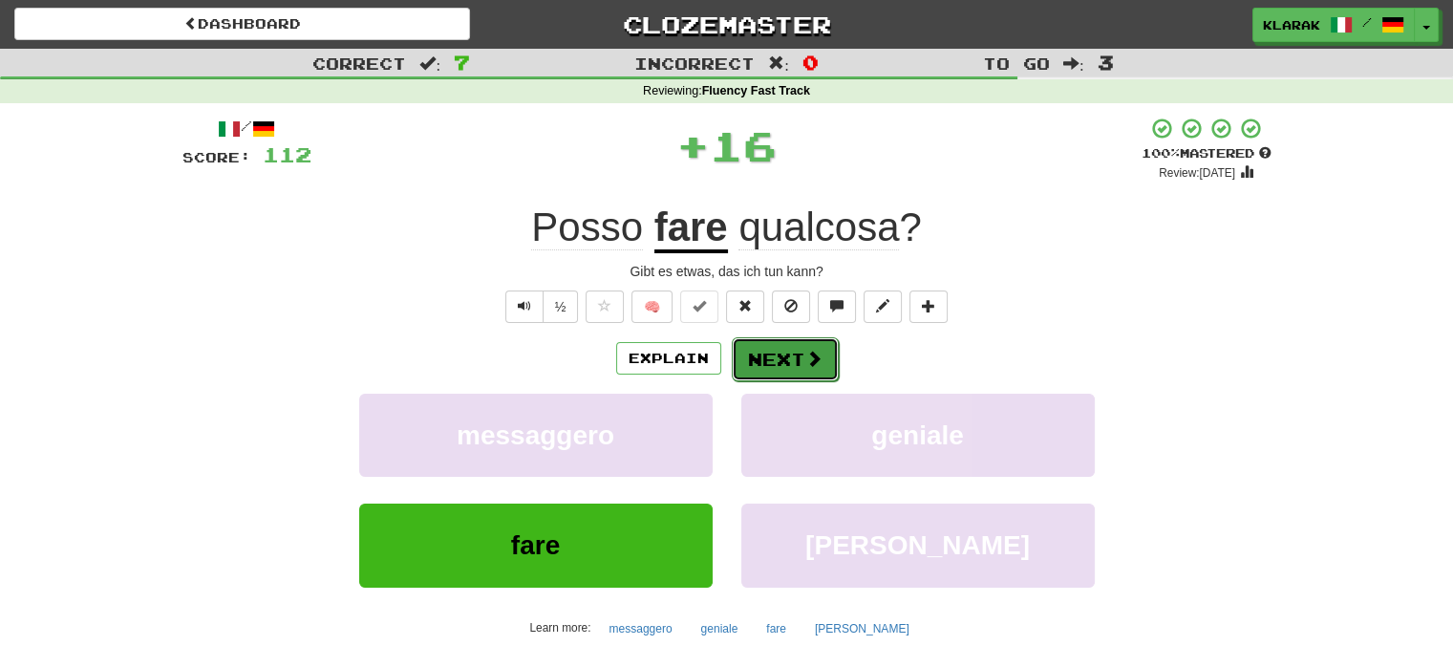
click at [788, 347] on button "Next" at bounding box center [785, 359] width 107 height 44
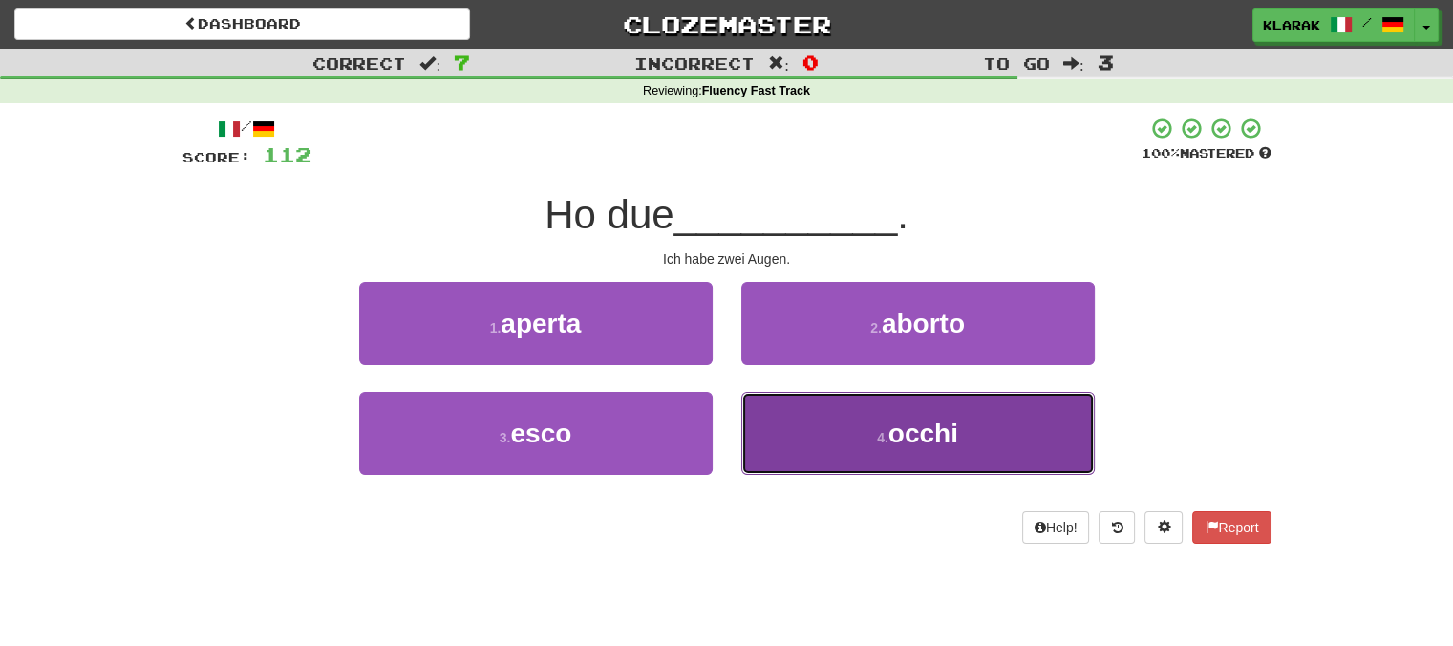
click at [1019, 442] on button "4 . occhi" at bounding box center [917, 433] width 353 height 83
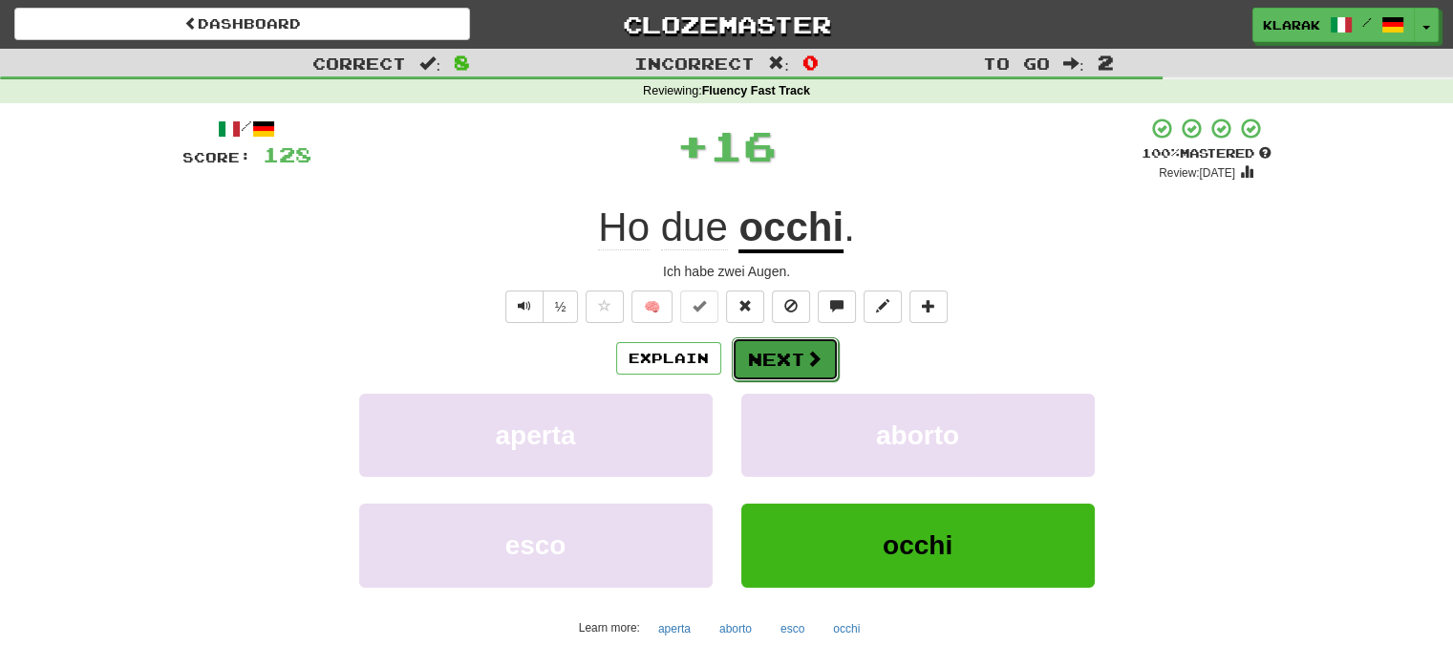
click at [754, 354] on button "Next" at bounding box center [785, 359] width 107 height 44
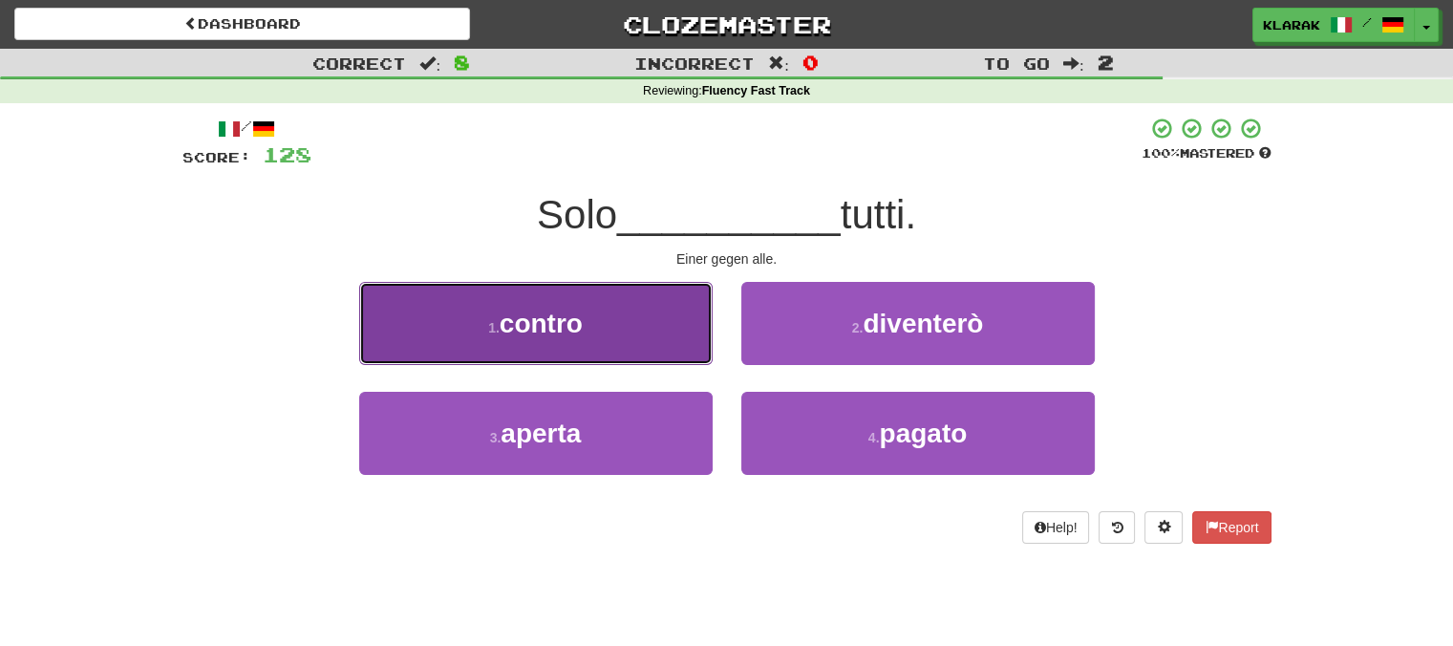
click at [595, 301] on button "1 . contro" at bounding box center [535, 323] width 353 height 83
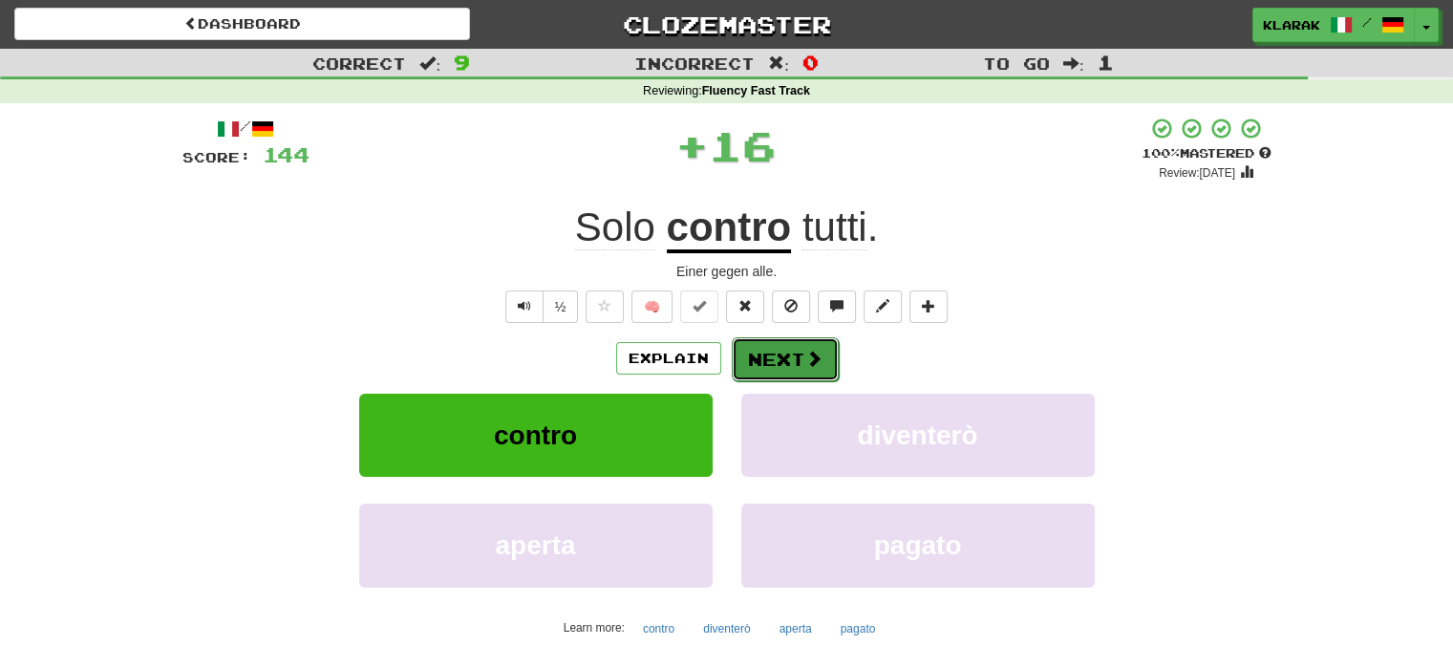
click at [765, 346] on button "Next" at bounding box center [785, 359] width 107 height 44
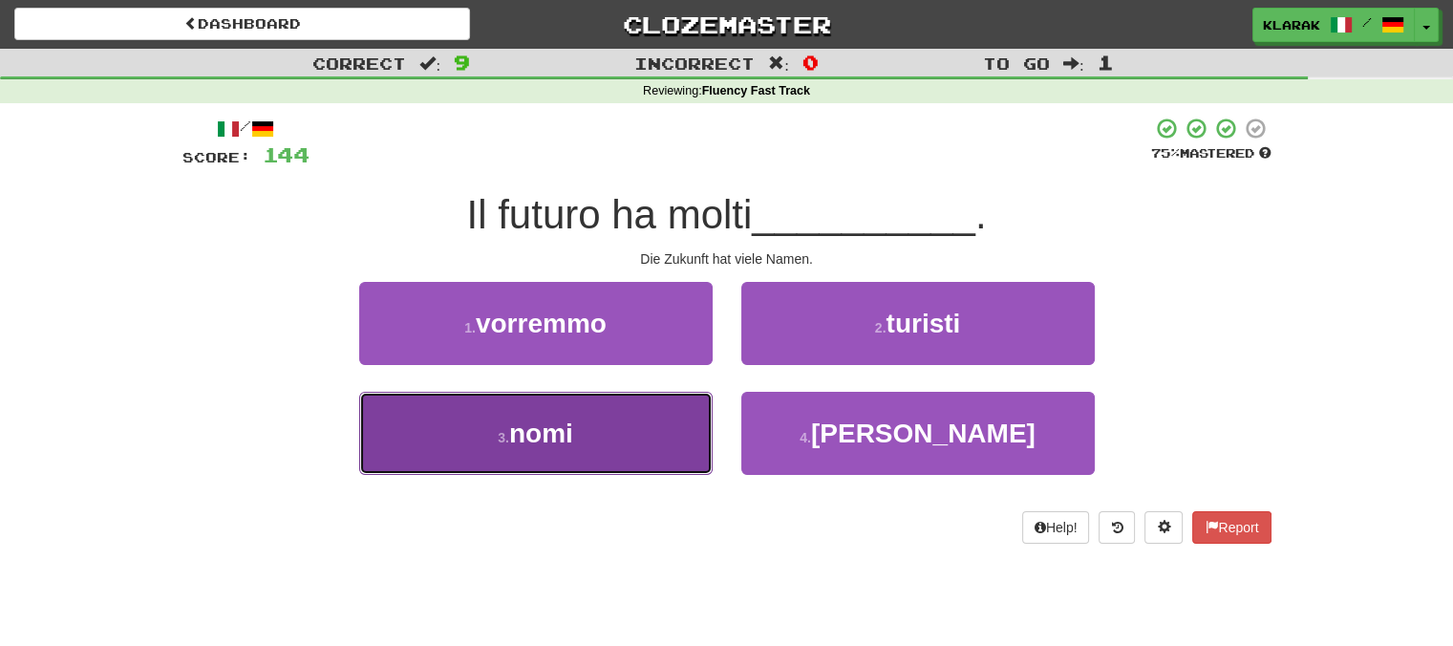
click at [629, 432] on button "3 . nomi" at bounding box center [535, 433] width 353 height 83
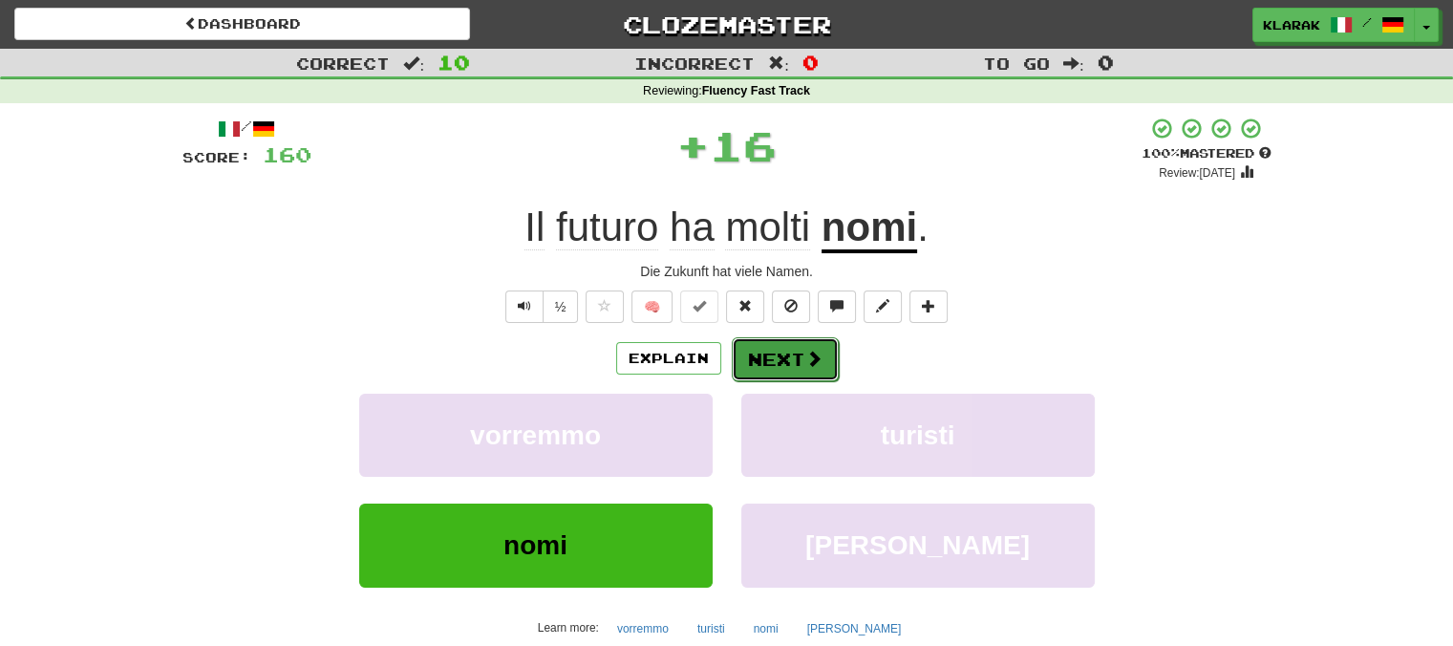
click at [775, 362] on button "Next" at bounding box center [785, 359] width 107 height 44
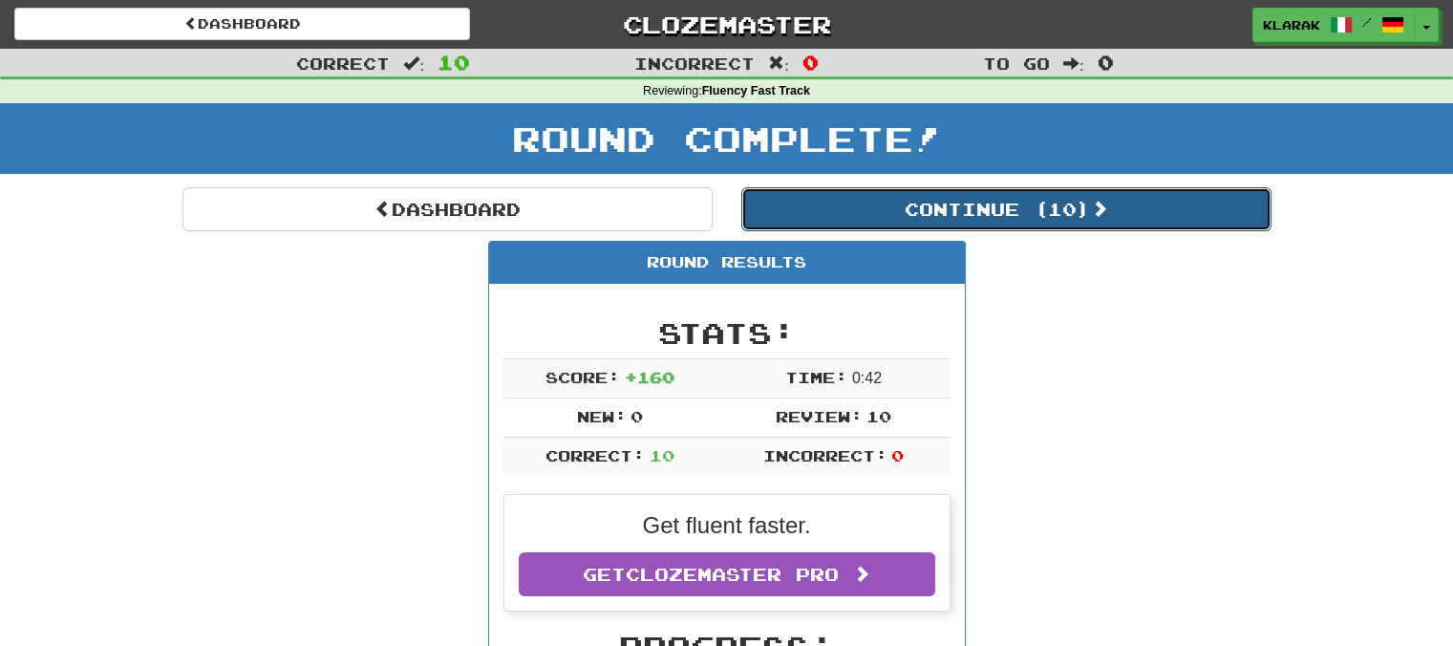
click at [1102, 205] on span at bounding box center [1099, 208] width 17 height 17
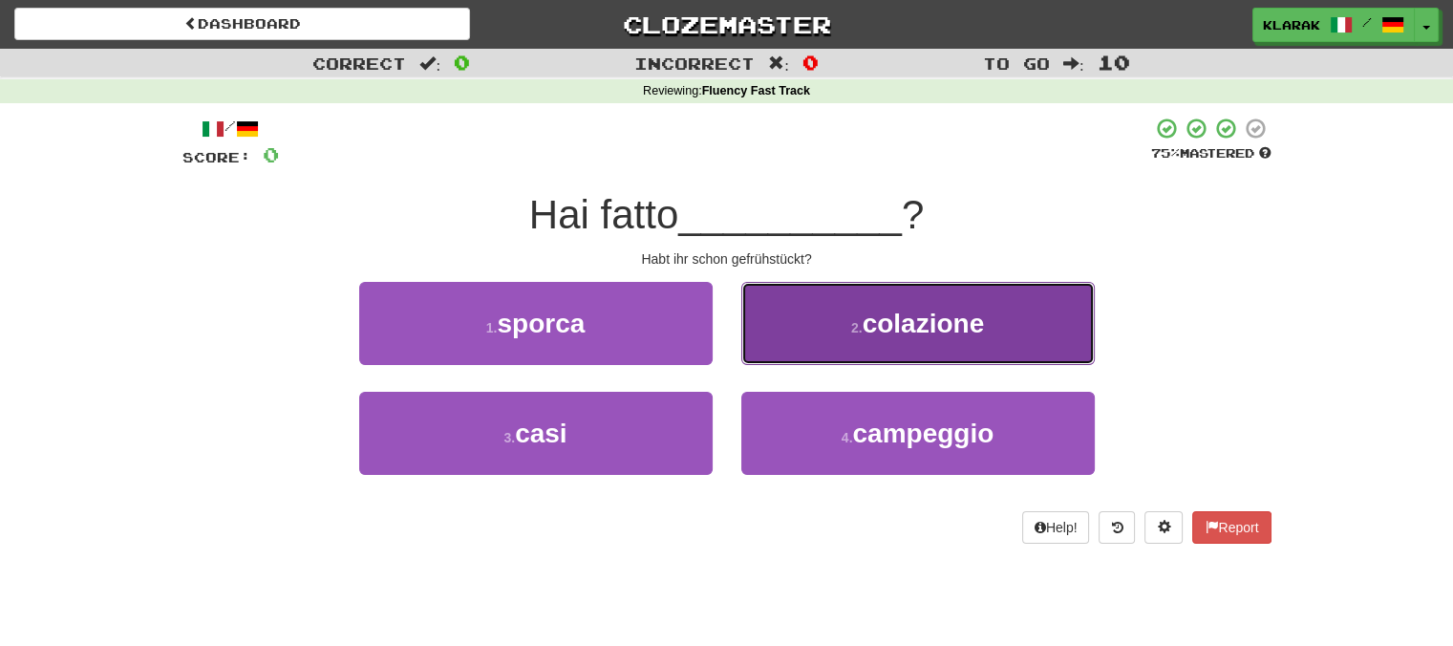
click at [1000, 322] on button "2 . colazione" at bounding box center [917, 323] width 353 height 83
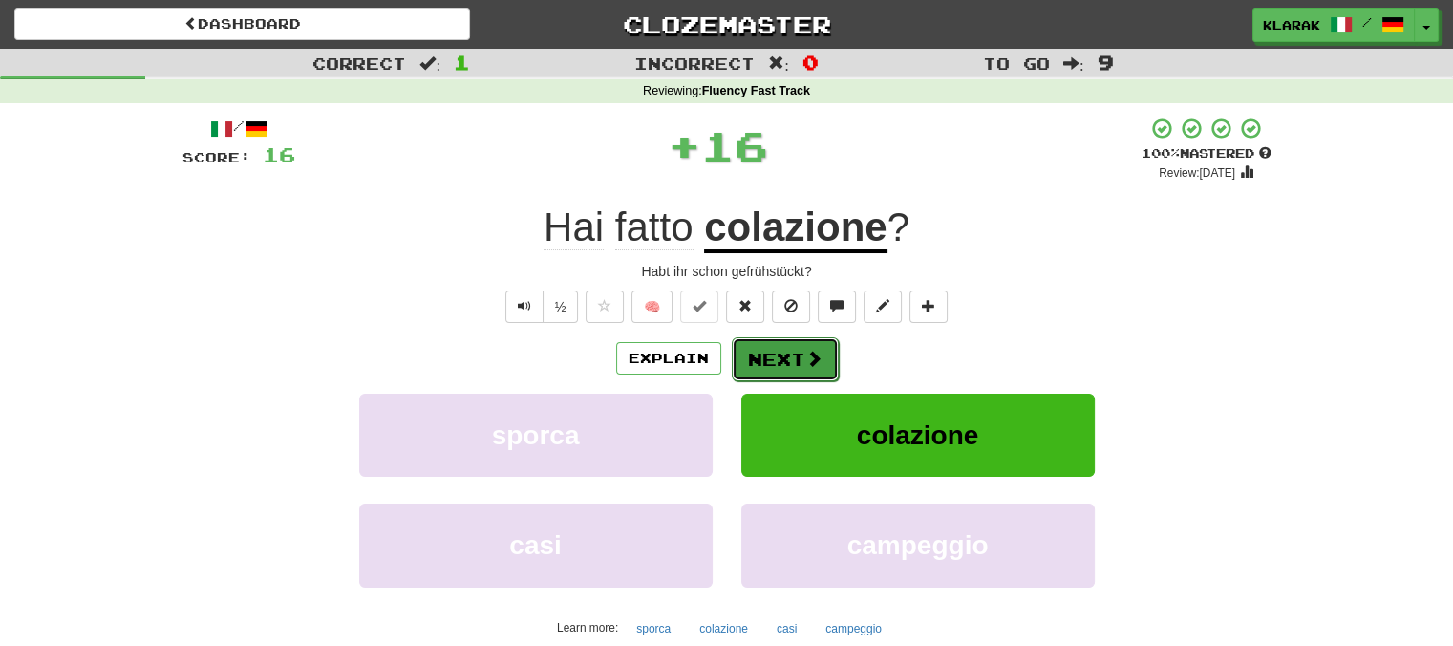
click at [770, 349] on button "Next" at bounding box center [785, 359] width 107 height 44
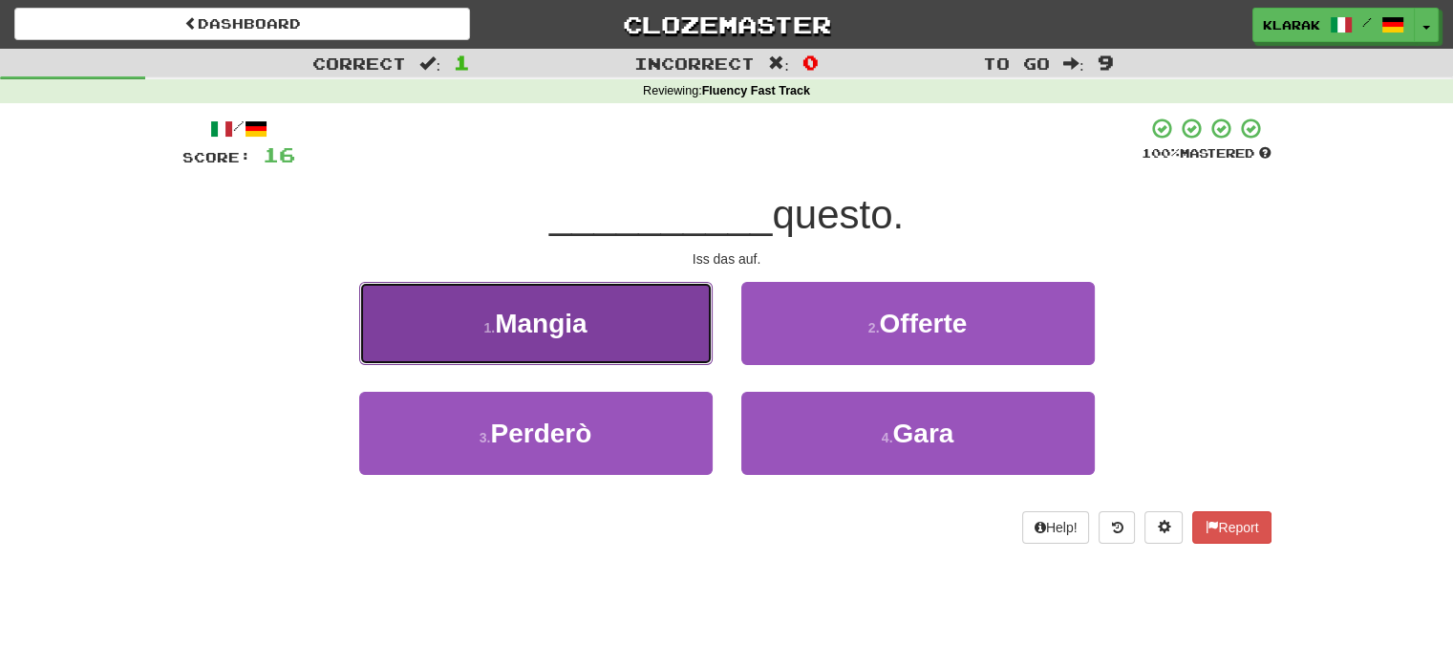
click at [627, 321] on button "1 . Mangia" at bounding box center [535, 323] width 353 height 83
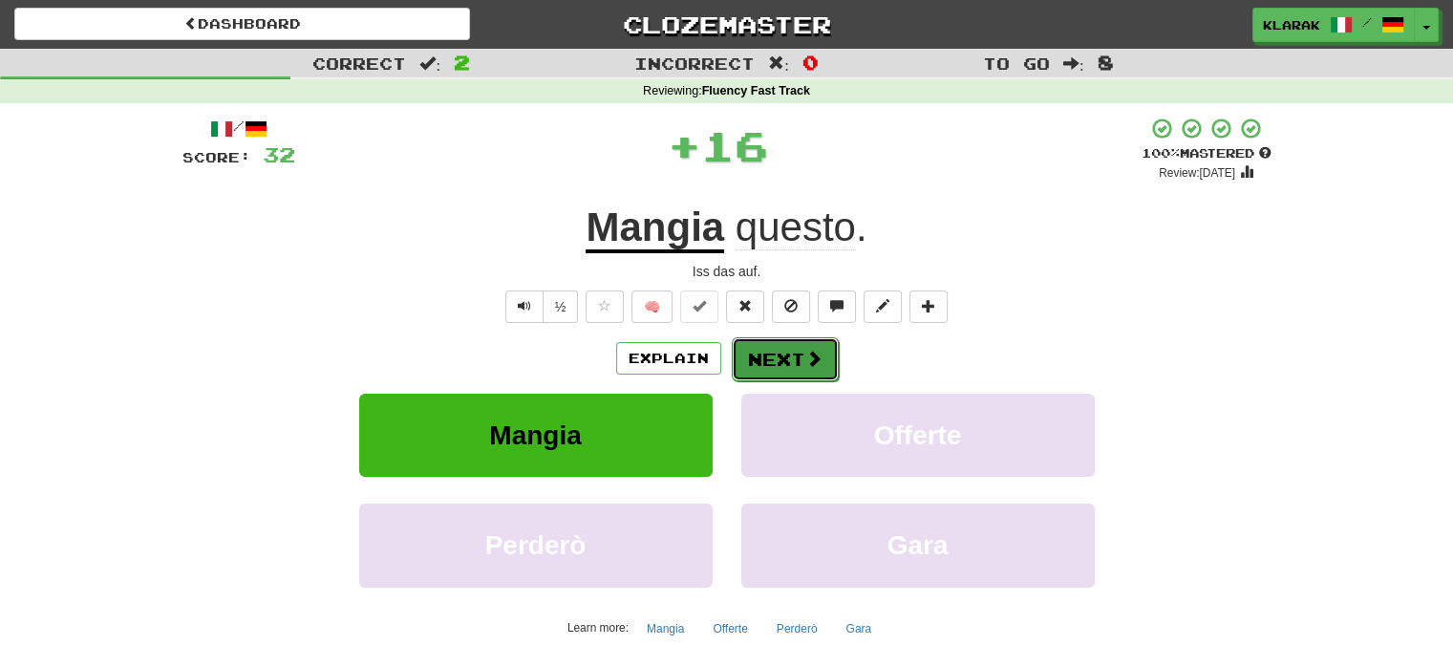
click at [799, 366] on button "Next" at bounding box center [785, 359] width 107 height 44
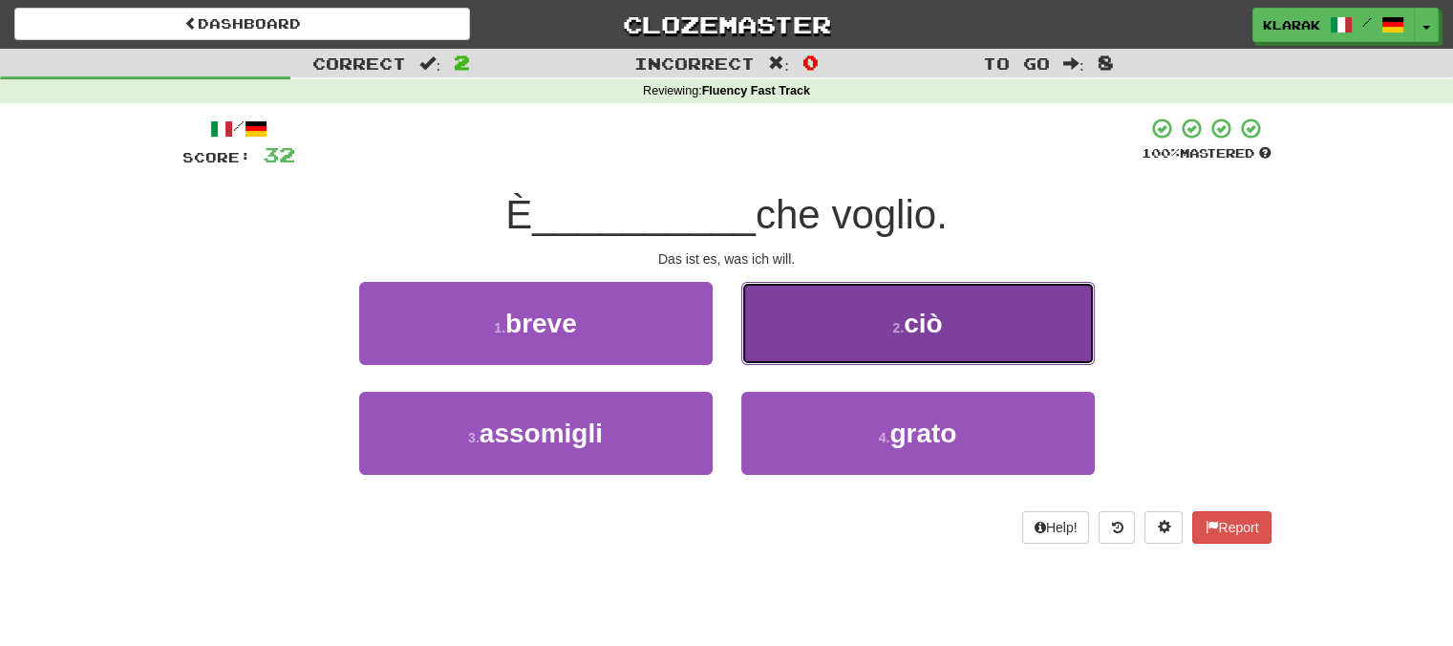
click at [951, 325] on button "2 . ciò" at bounding box center [917, 323] width 353 height 83
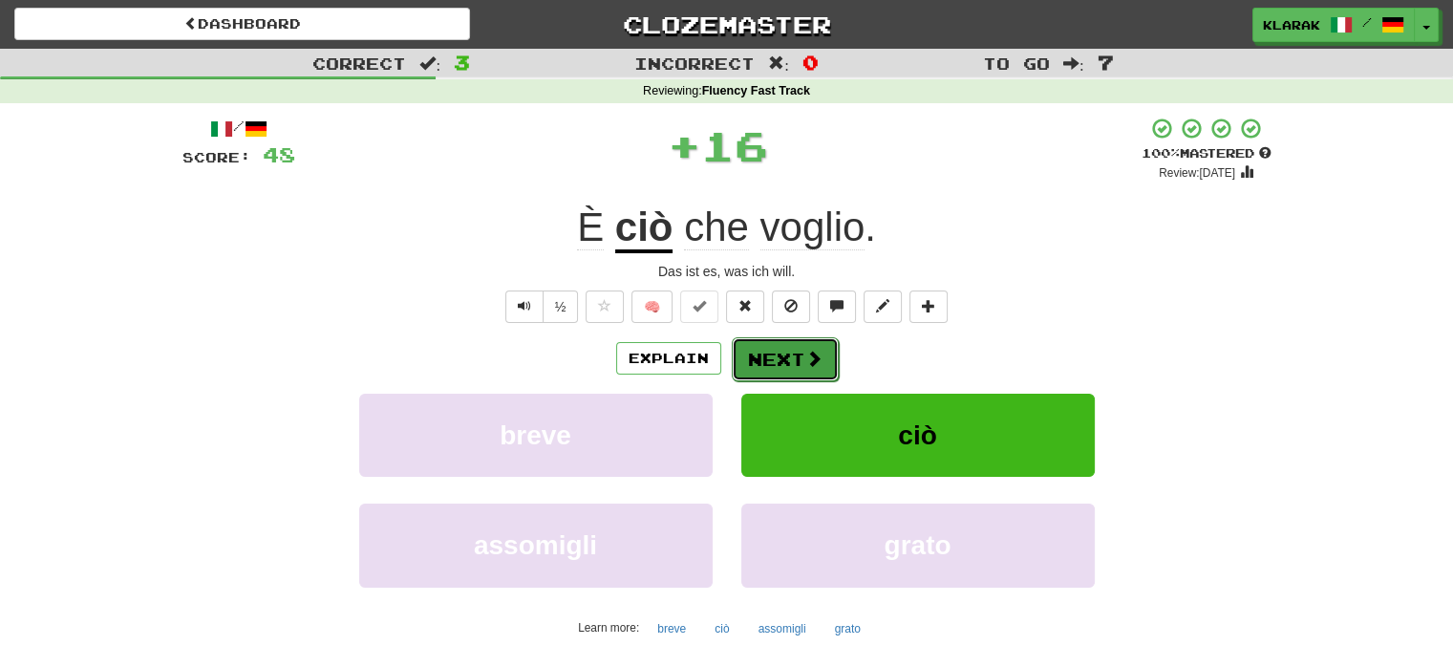
click at [770, 351] on button "Next" at bounding box center [785, 359] width 107 height 44
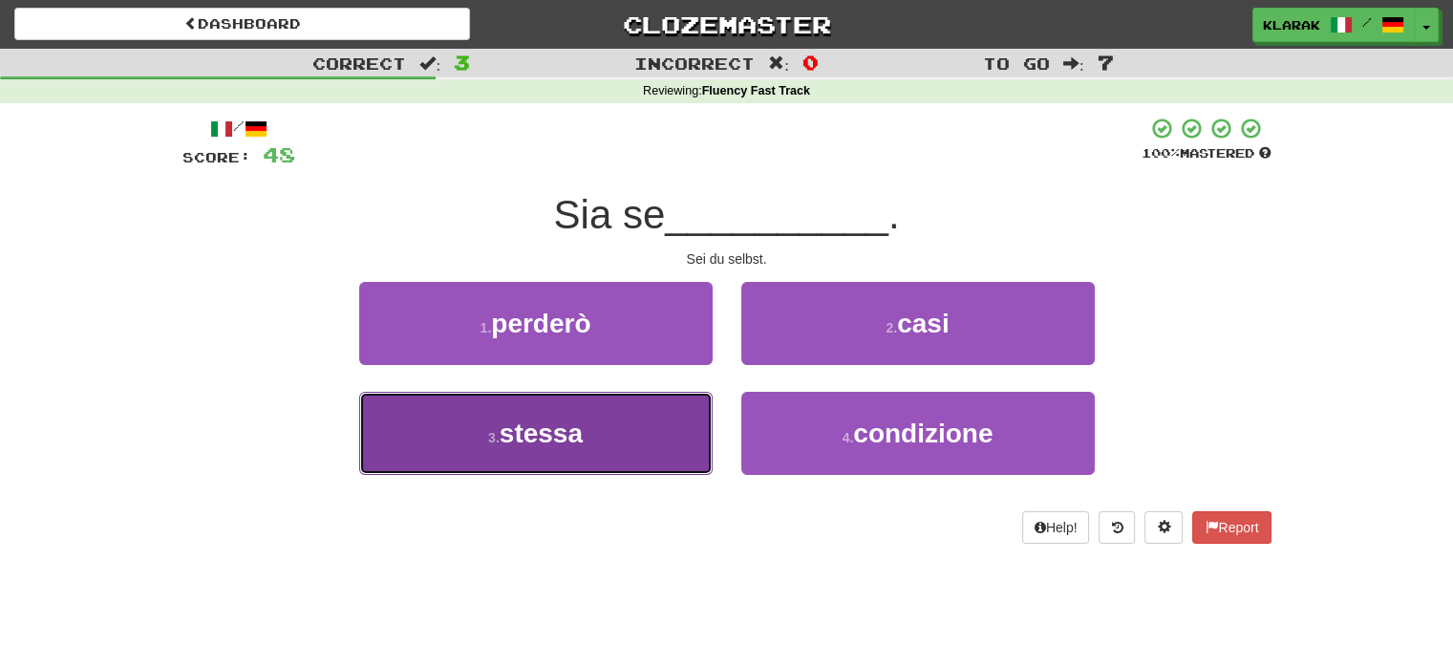
click at [588, 416] on button "3 . stessa" at bounding box center [535, 433] width 353 height 83
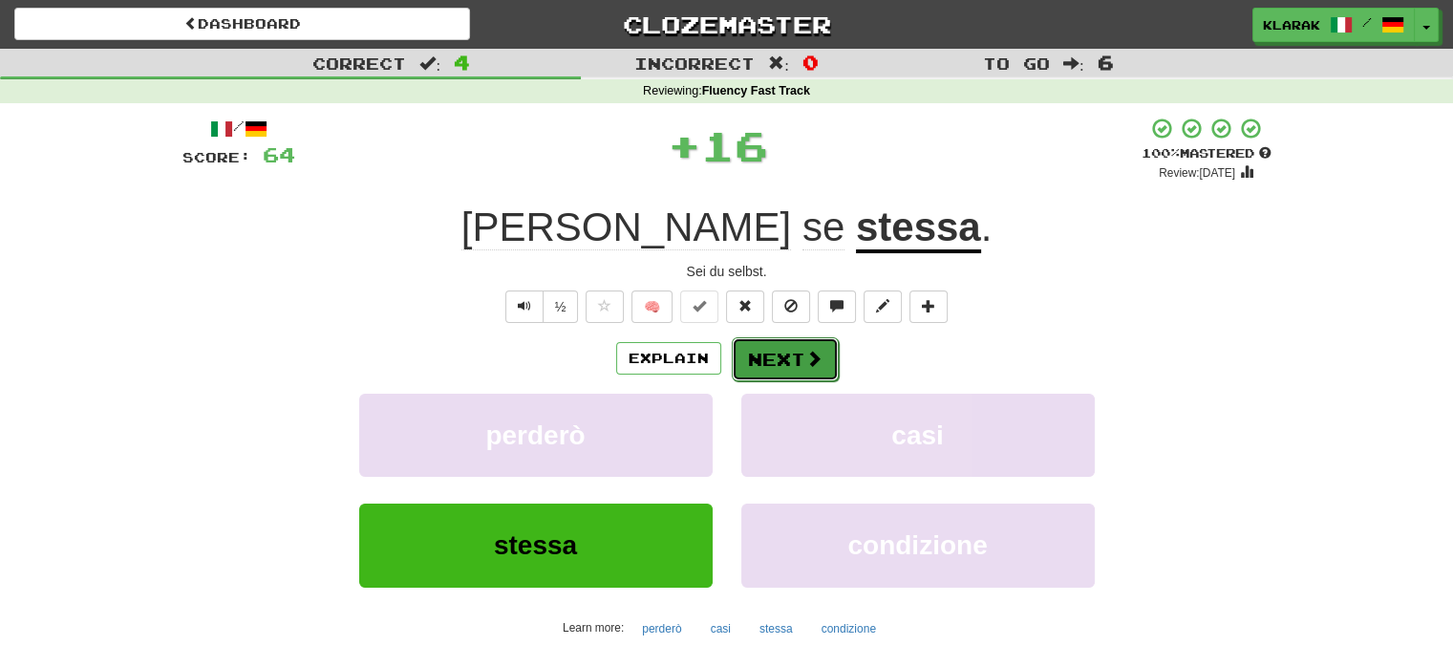
click at [770, 347] on button "Next" at bounding box center [785, 359] width 107 height 44
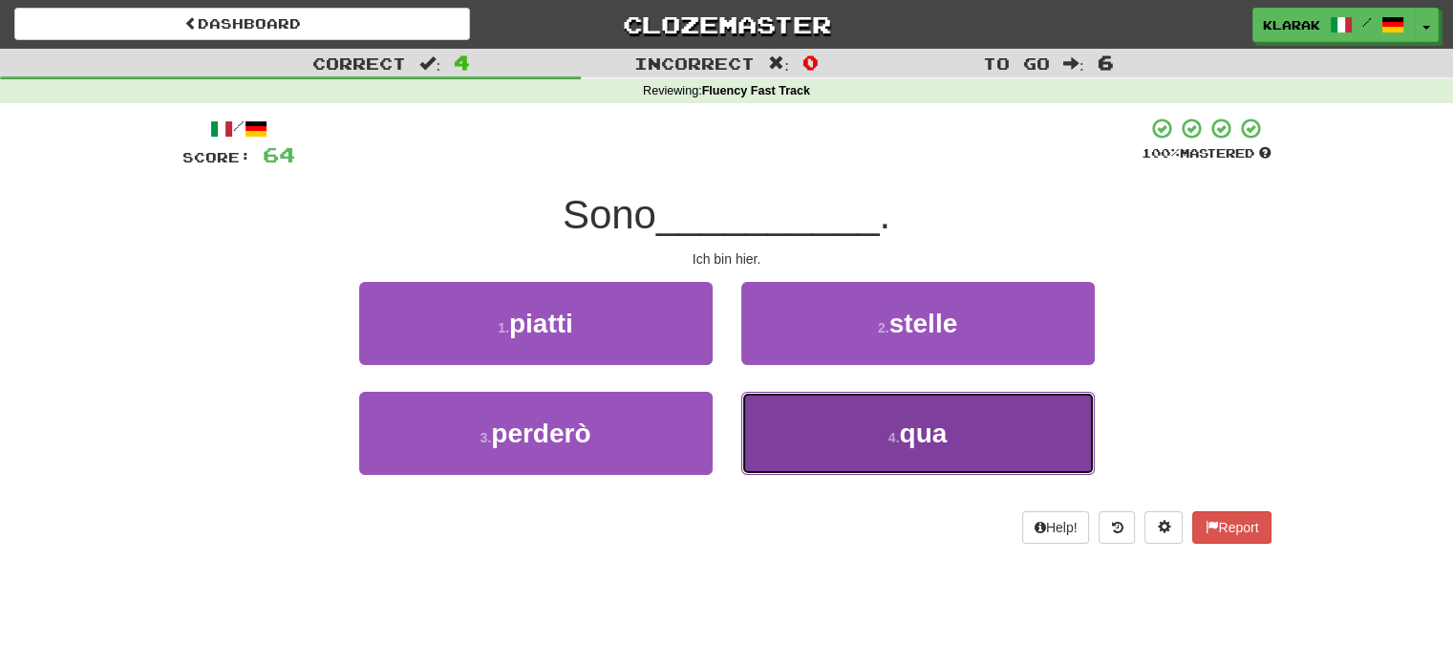
click at [1005, 443] on button "4 . qua" at bounding box center [917, 433] width 353 height 83
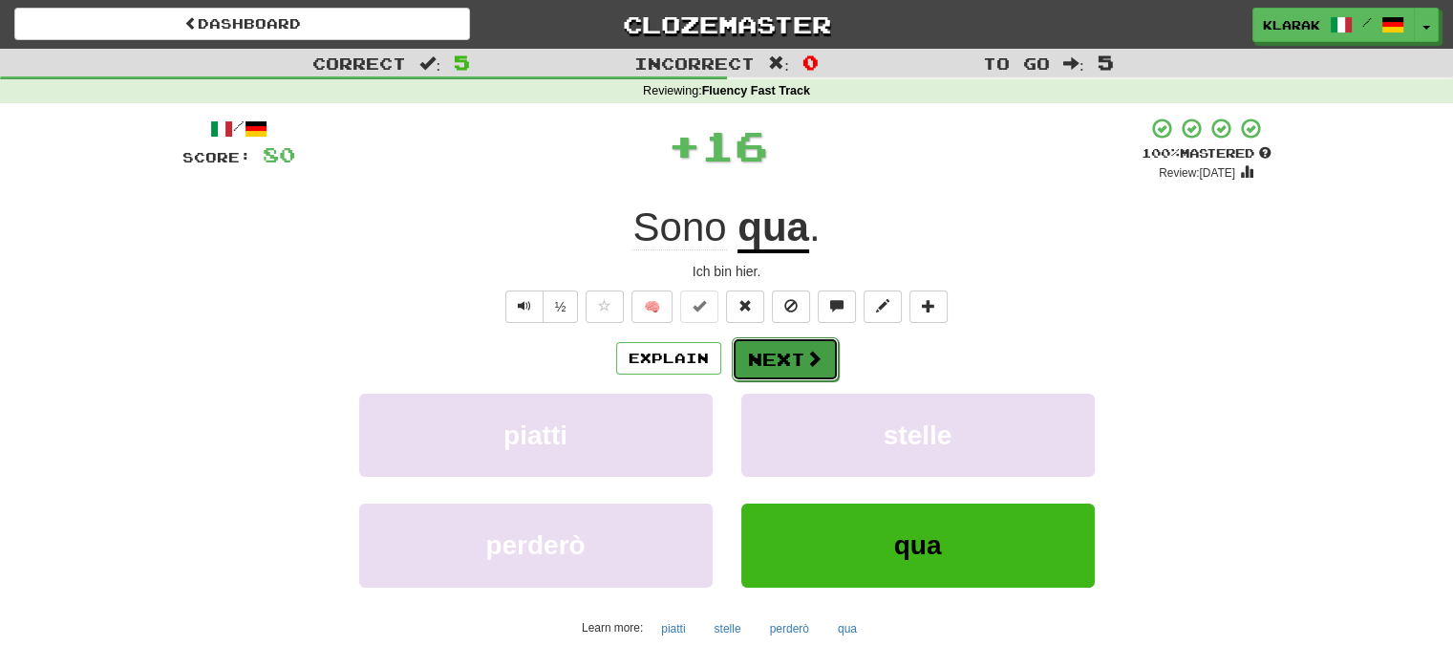
click at [766, 351] on button "Next" at bounding box center [785, 359] width 107 height 44
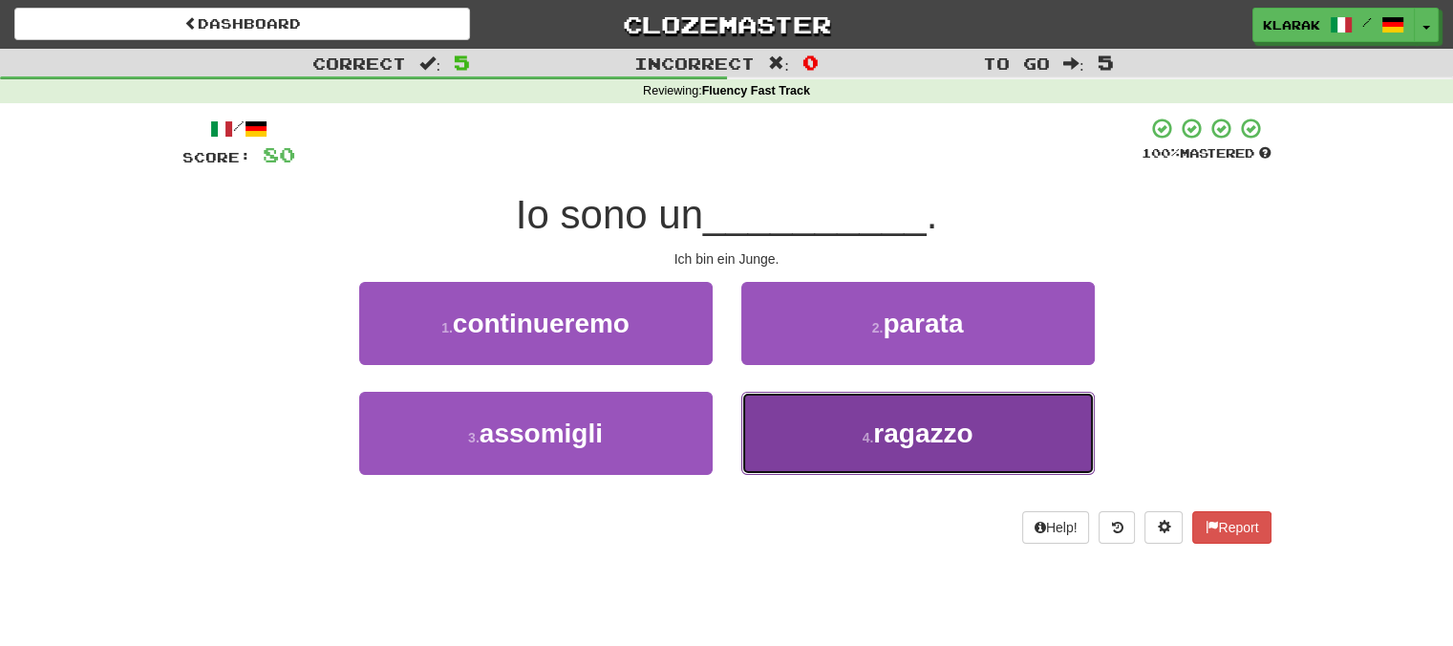
click at [988, 433] on button "4 . ragazzo" at bounding box center [917, 433] width 353 height 83
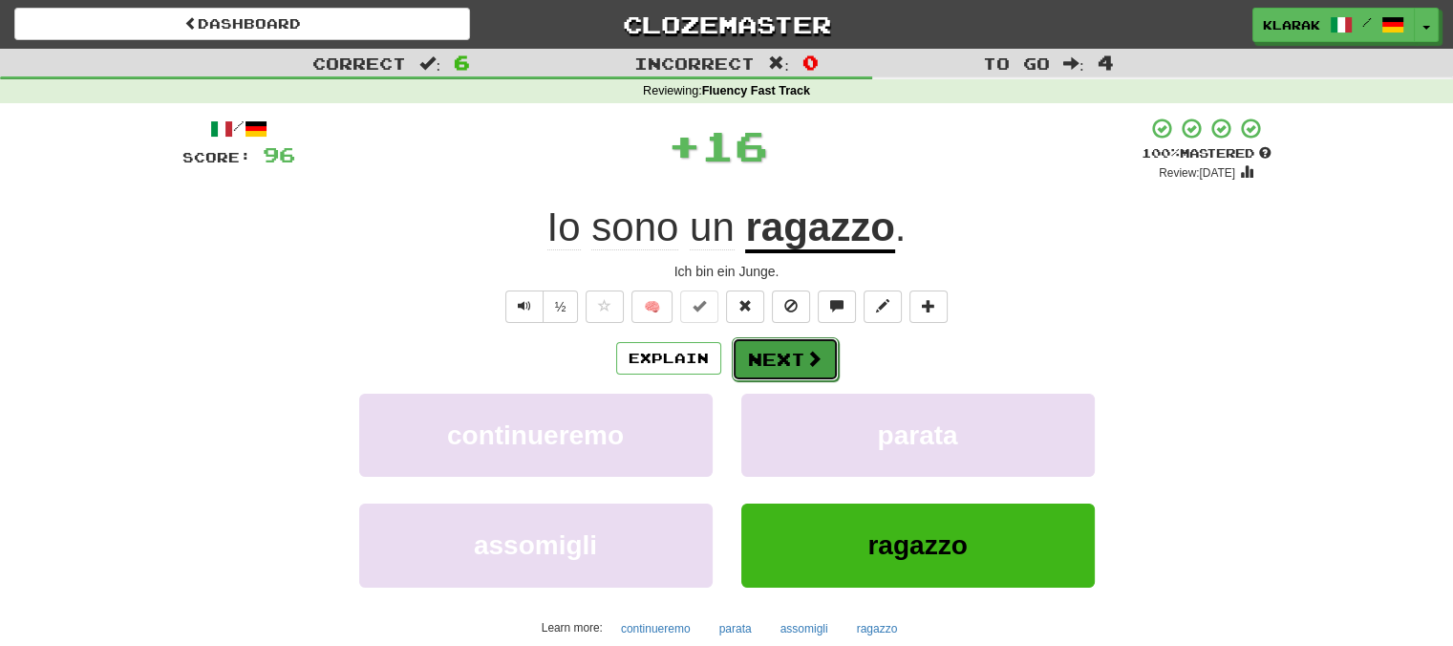
click at [793, 357] on button "Next" at bounding box center [785, 359] width 107 height 44
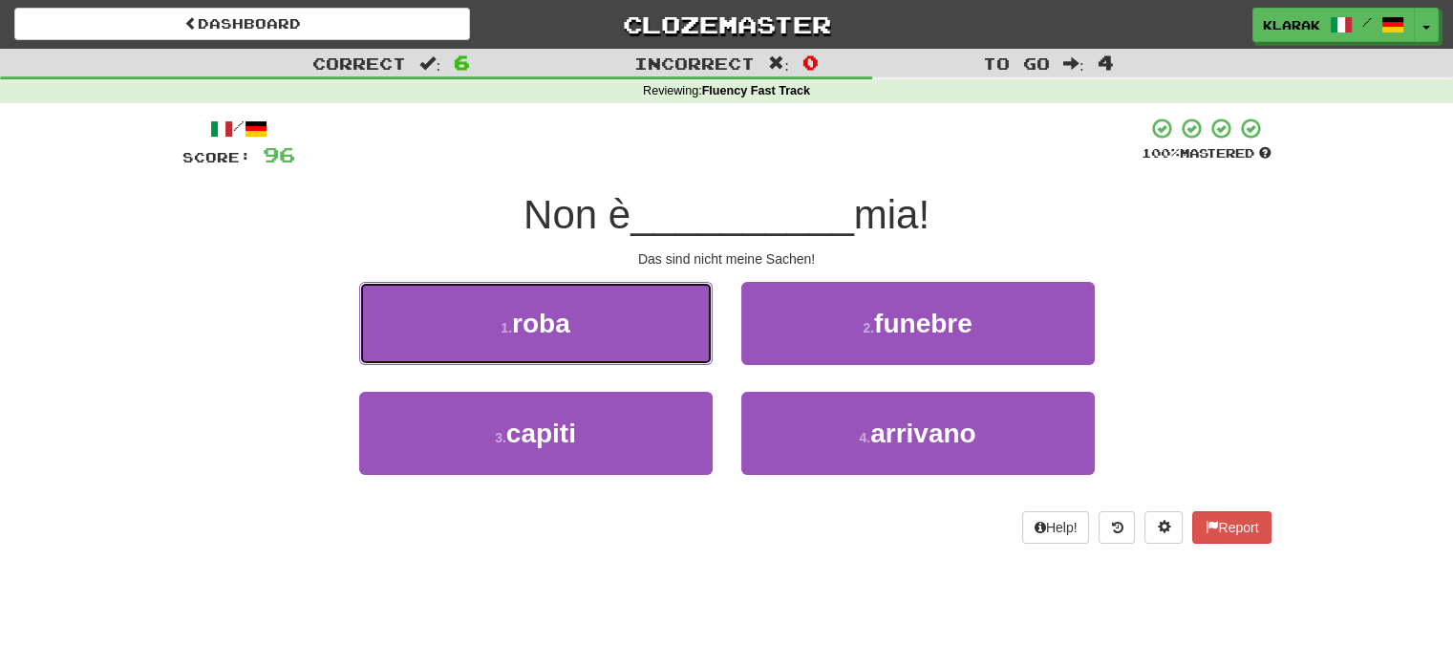
drag, startPoint x: 605, startPoint y: 332, endPoint x: 650, endPoint y: 332, distance: 45.8
click at [606, 331] on button "1 . roba" at bounding box center [535, 323] width 353 height 83
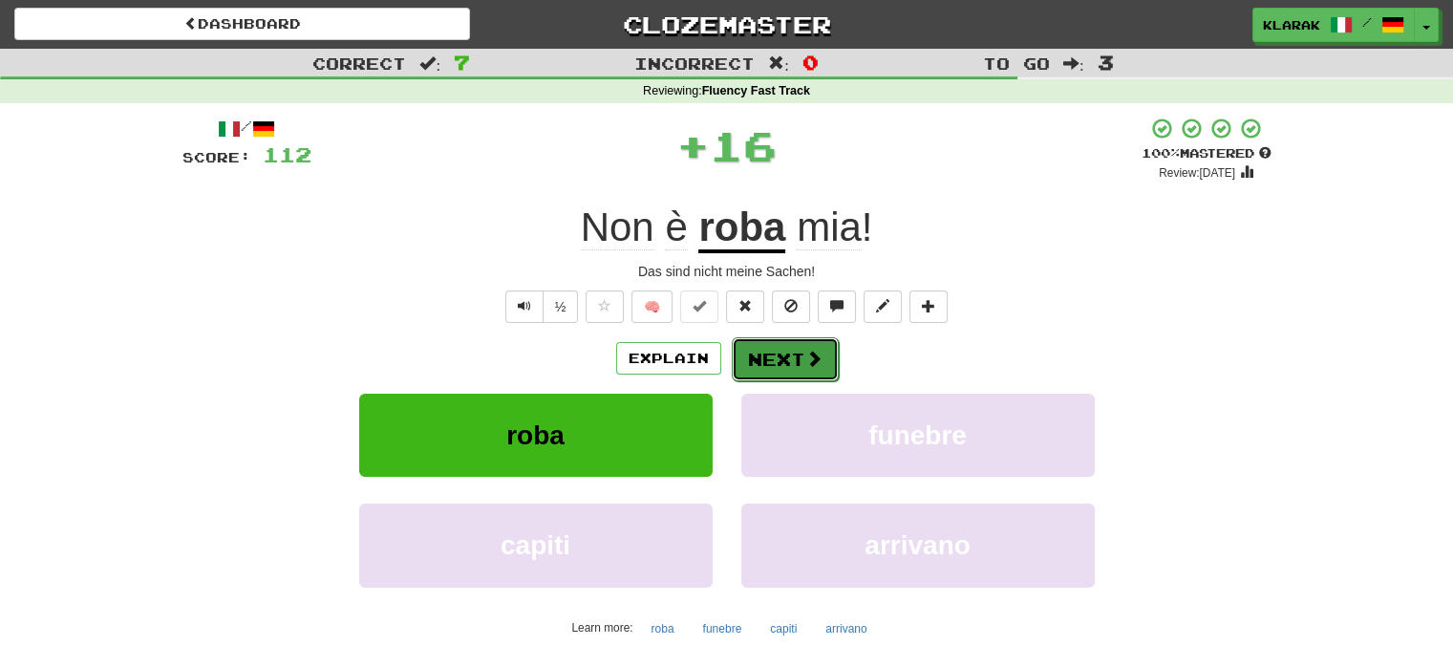
click at [771, 352] on button "Next" at bounding box center [785, 359] width 107 height 44
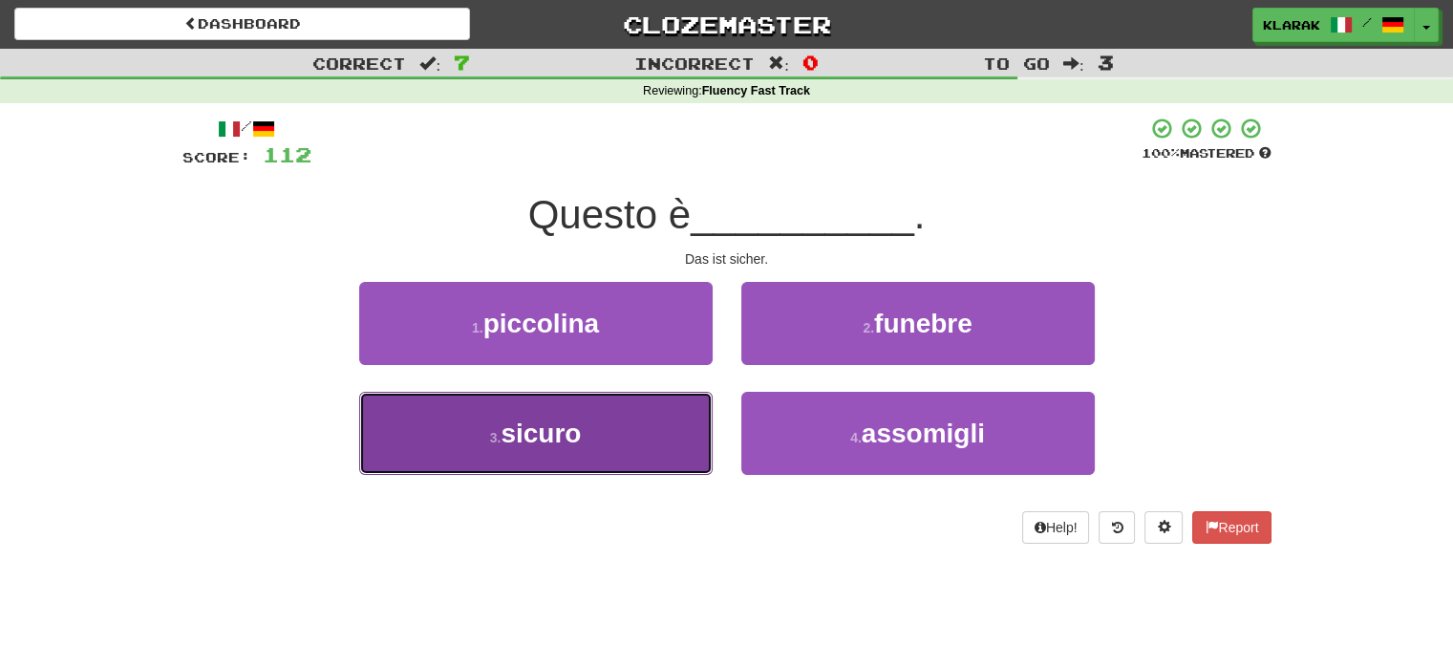
click at [581, 446] on span "sicuro" at bounding box center [540, 433] width 80 height 30
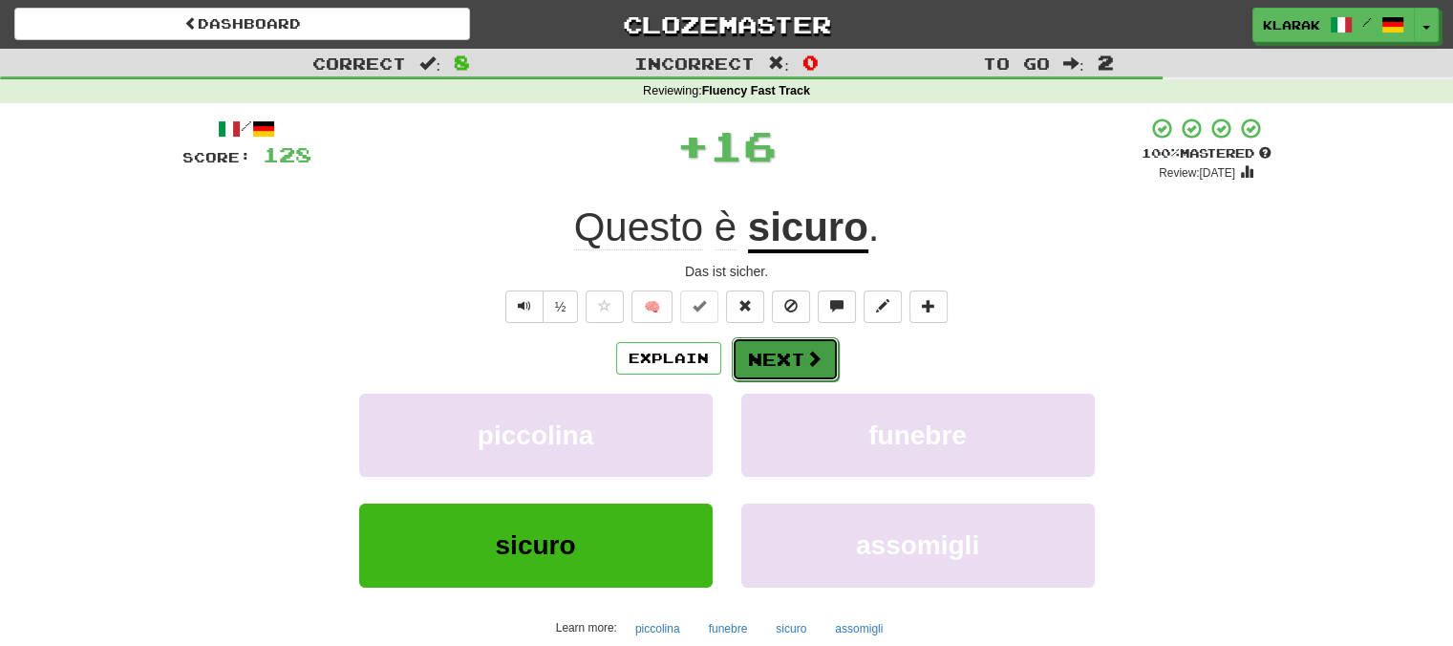
click at [774, 357] on button "Next" at bounding box center [785, 359] width 107 height 44
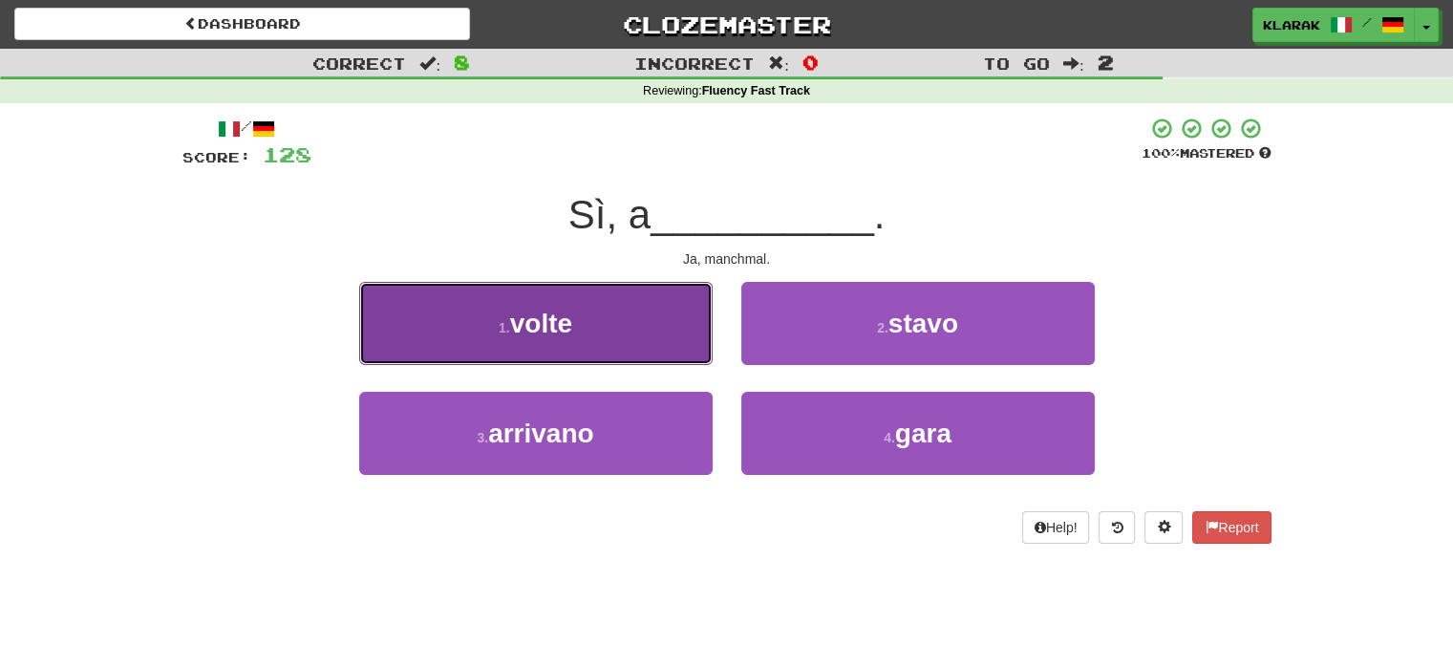
click at [610, 335] on button "1 . volte" at bounding box center [535, 323] width 353 height 83
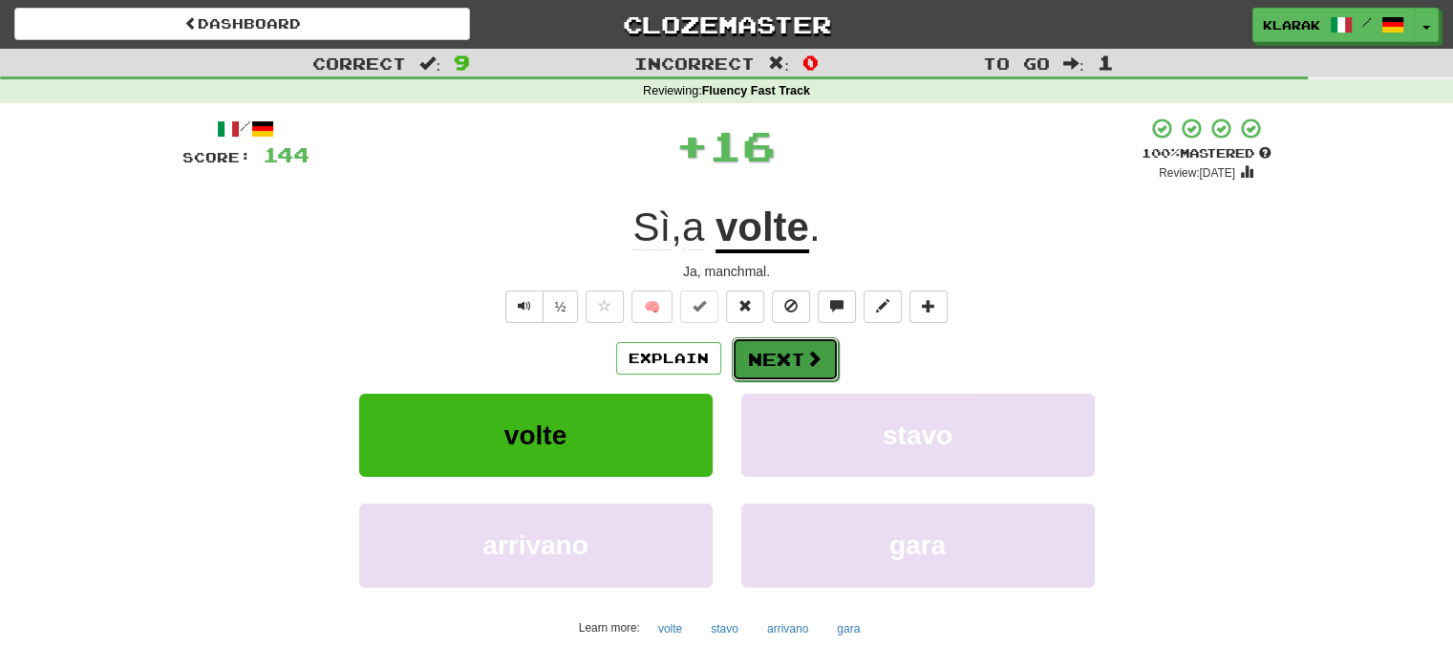
click at [761, 354] on button "Next" at bounding box center [785, 359] width 107 height 44
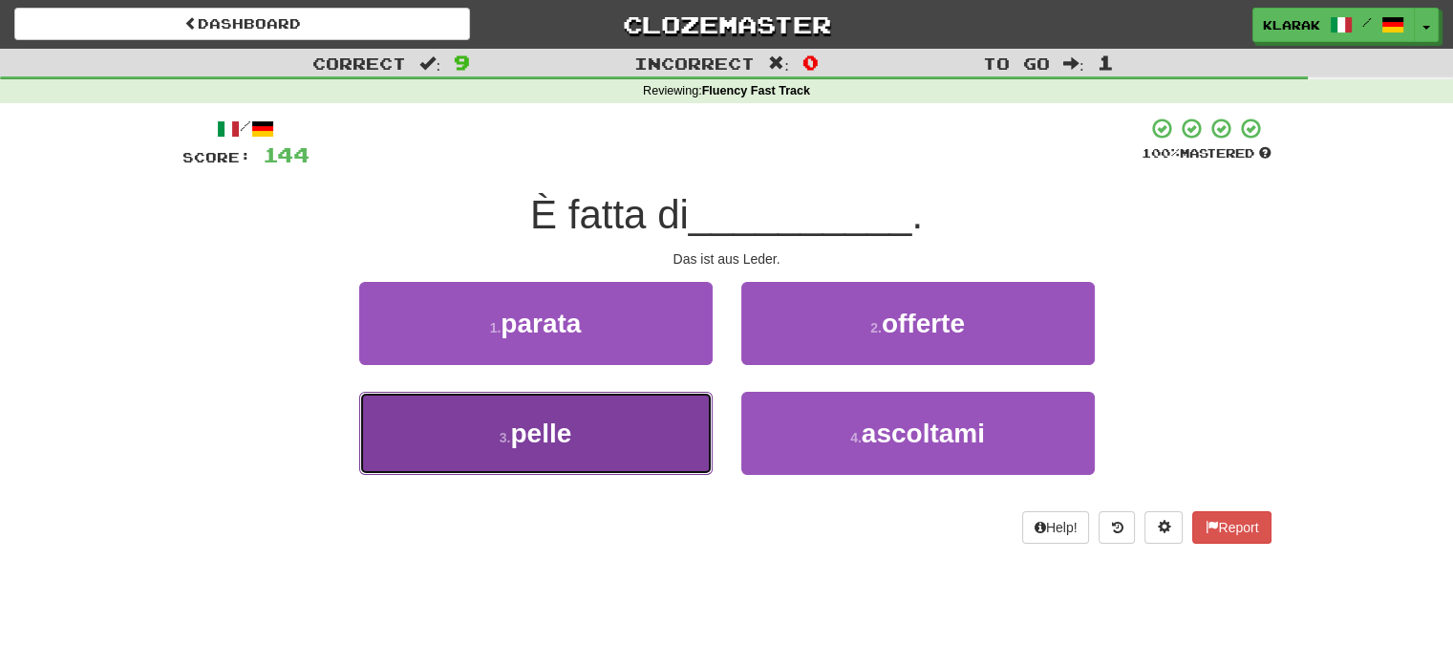
click at [625, 425] on button "3 . pelle" at bounding box center [535, 433] width 353 height 83
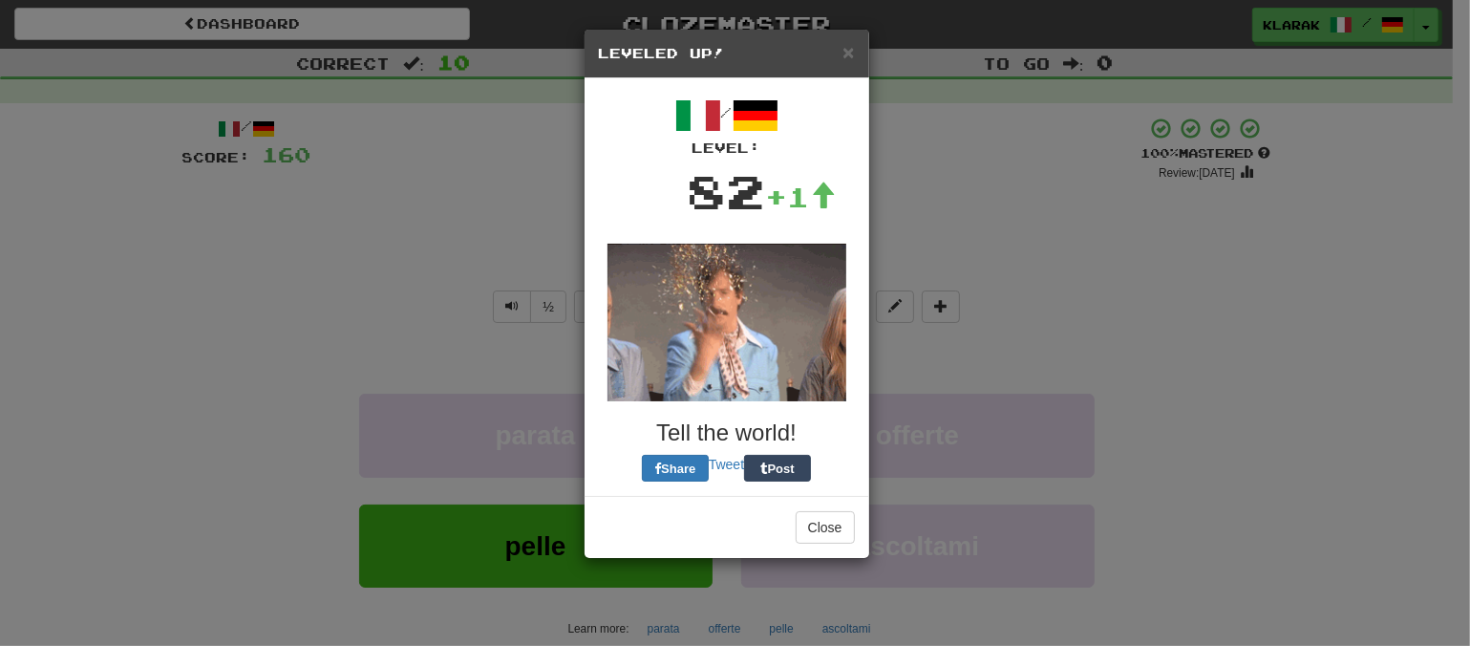
click at [794, 351] on div "/ Level: 82 +1 Tell the world! Share Tweet Post" at bounding box center [727, 287] width 256 height 389
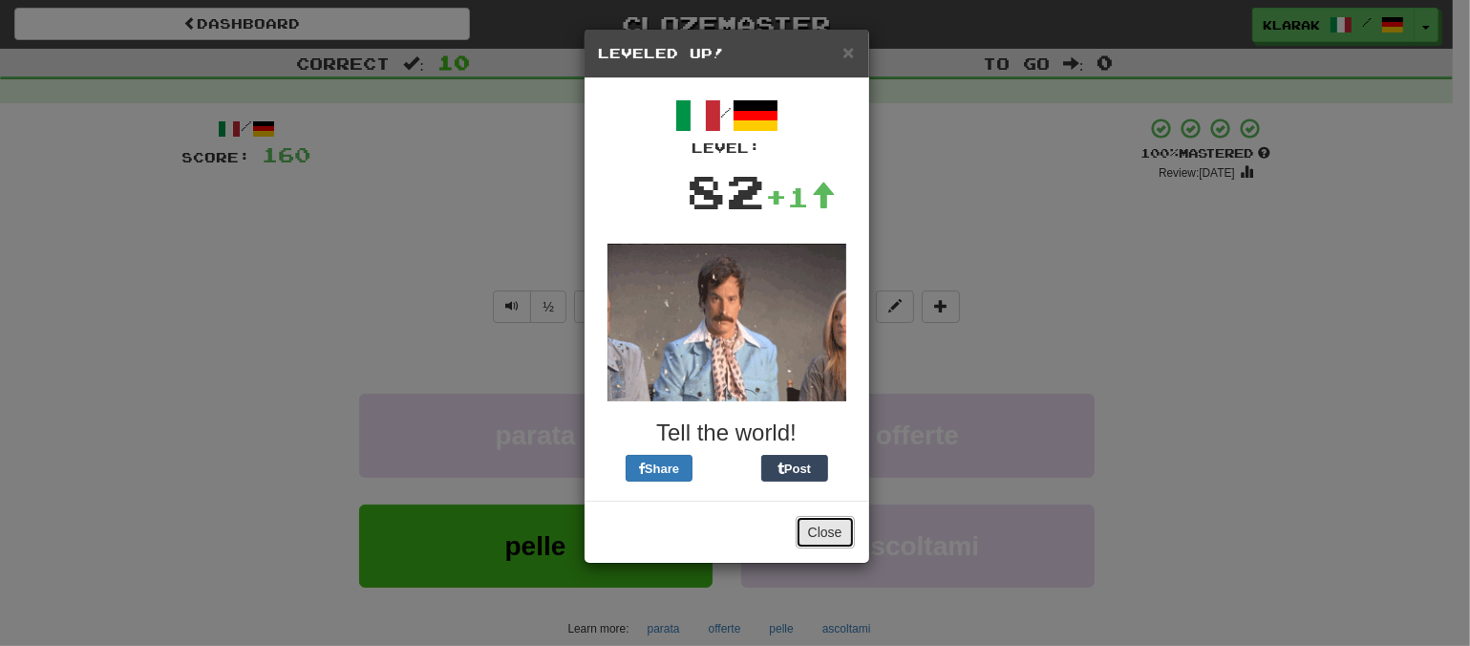
click at [829, 526] on button "Close" at bounding box center [825, 532] width 59 height 32
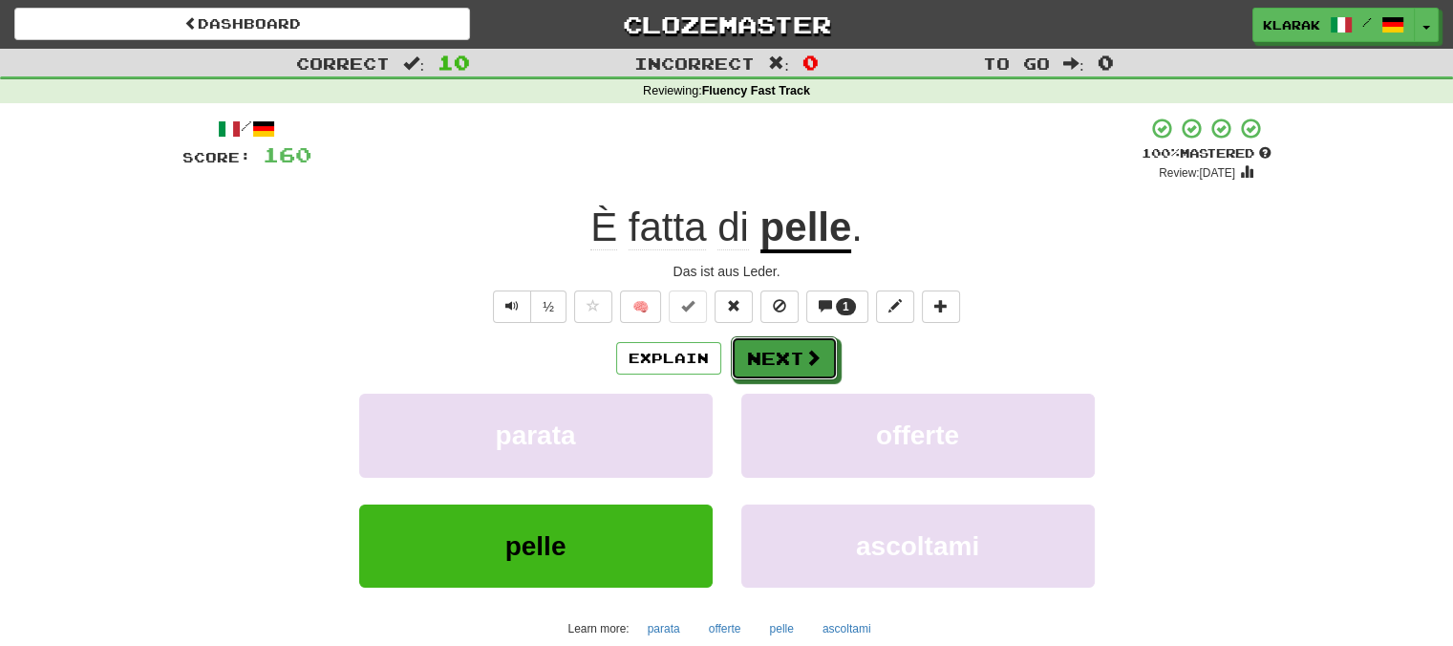
click at [776, 358] on button "Next" at bounding box center [784, 358] width 107 height 44
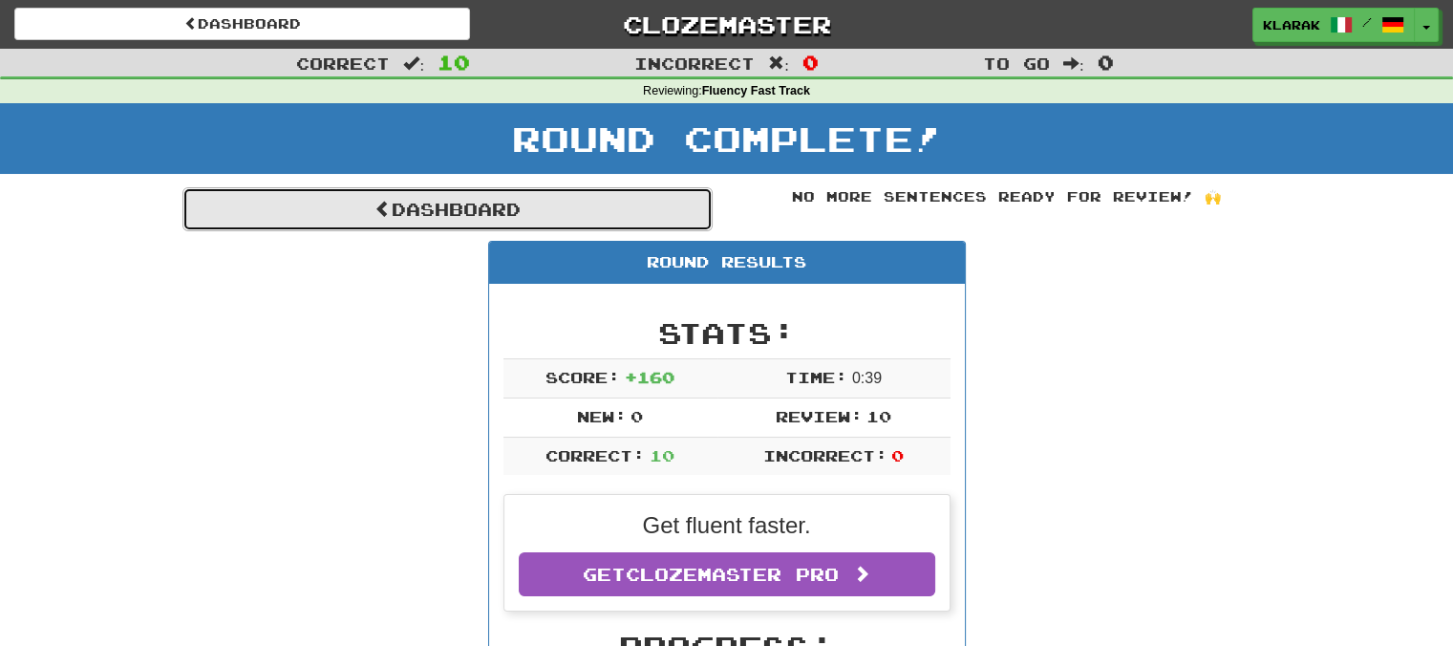
click at [418, 209] on link "Dashboard" at bounding box center [447, 209] width 530 height 44
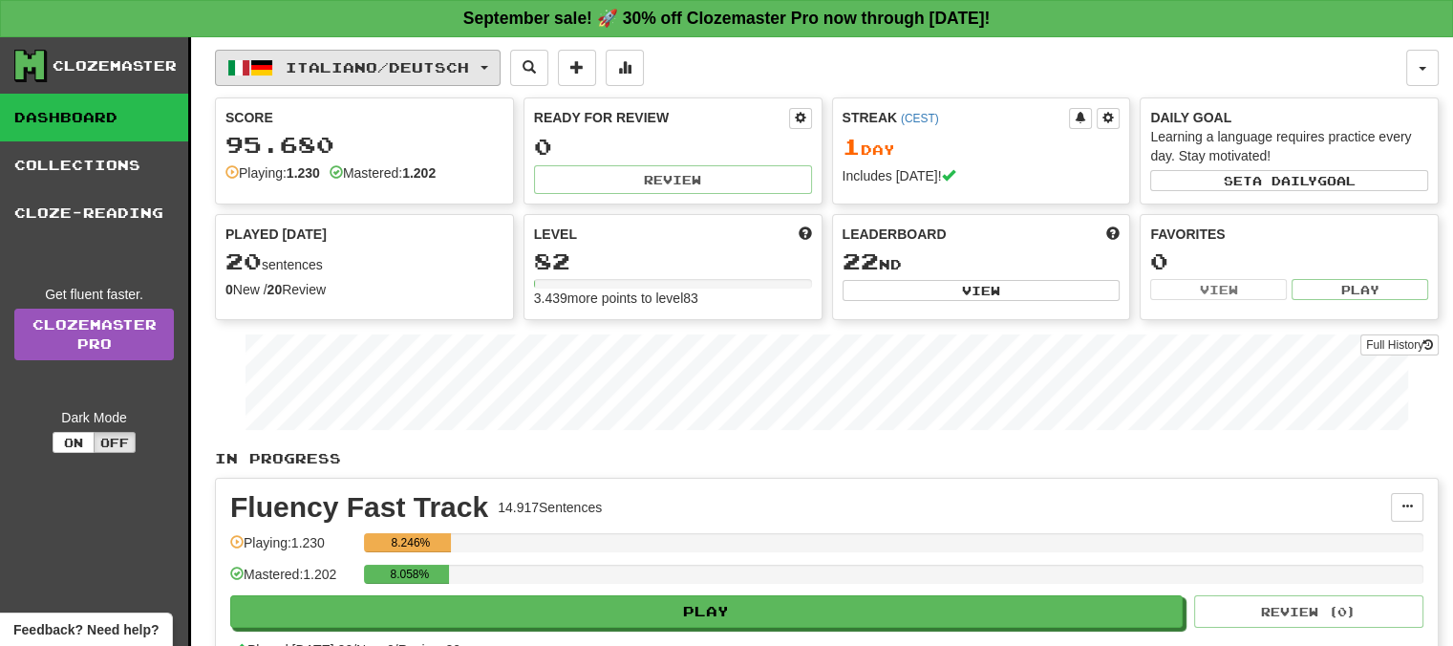
click at [499, 62] on button "Italiano / Deutsch" at bounding box center [358, 68] width 286 height 36
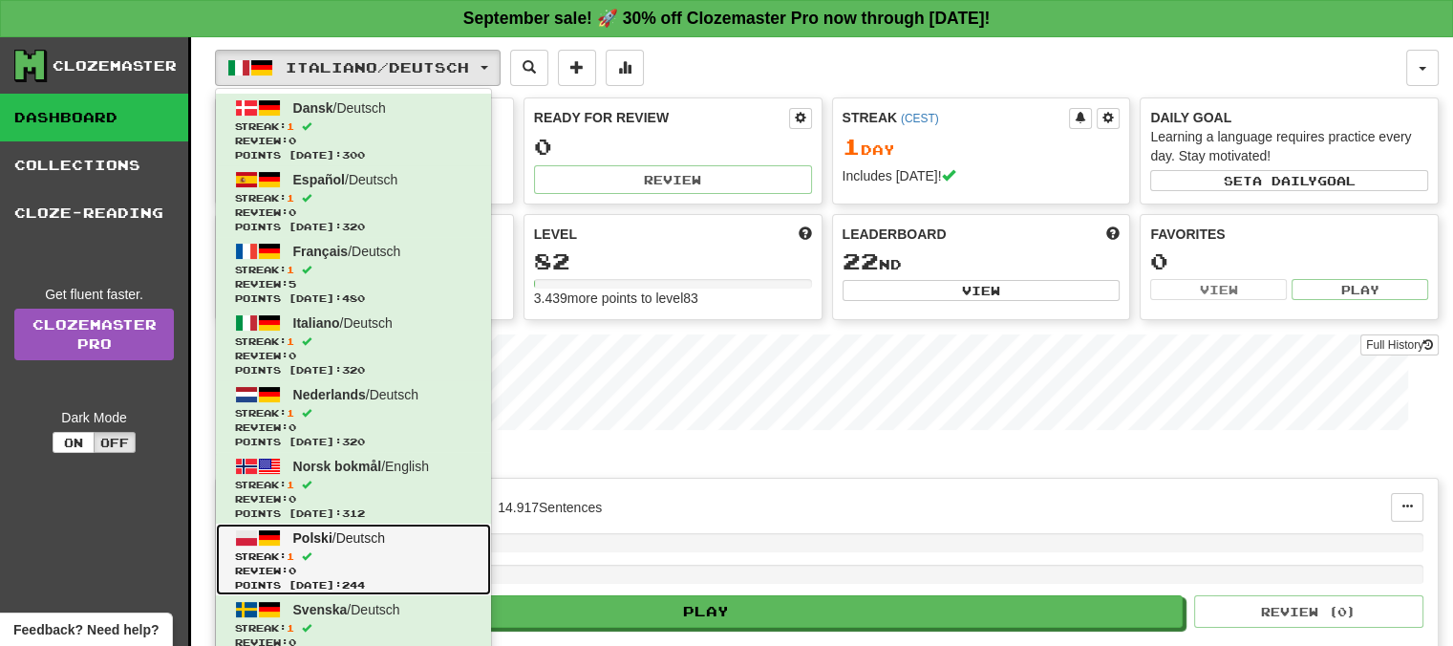
click at [326, 539] on span "Polski" at bounding box center [312, 537] width 39 height 15
